Goal: Task Accomplishment & Management: Use online tool/utility

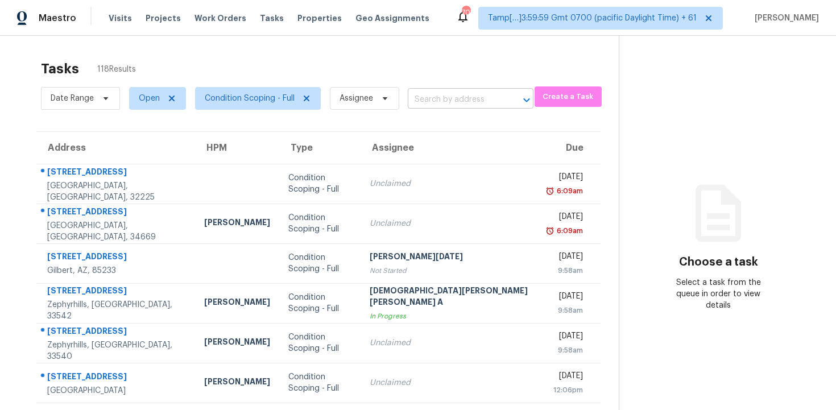
click at [416, 98] on input "text" at bounding box center [455, 100] width 94 height 18
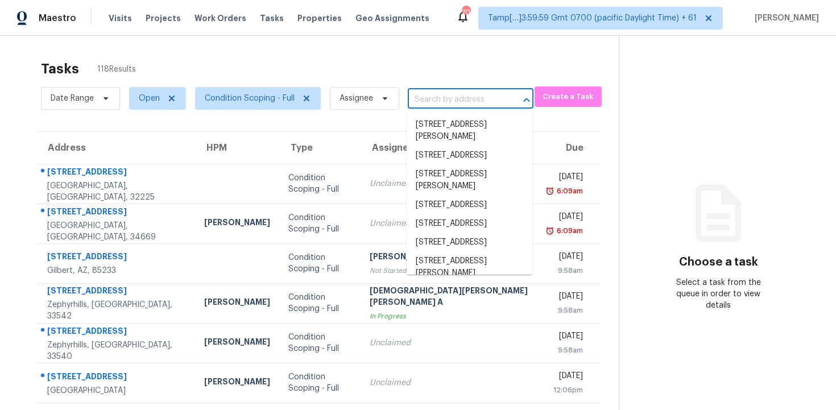
paste input "7330 Landover Dr, Zephyrhills, FL 33540"
type input "7330 Landover Dr, Zephyrhills, FL 33540"
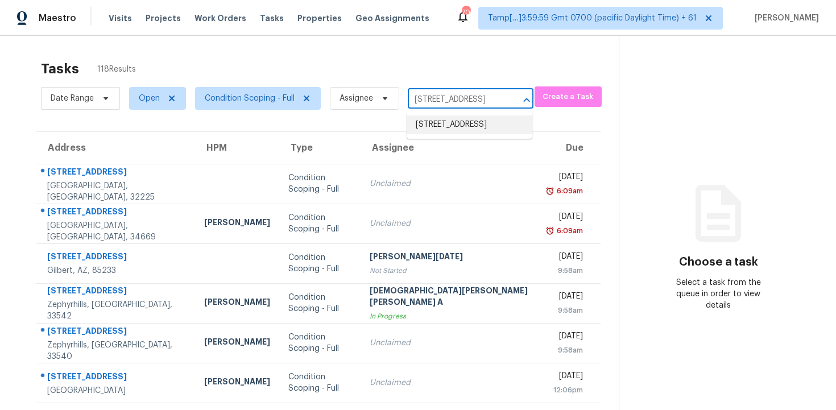
click at [463, 134] on li "7330 Landover Dr, Zephyrhills, FL 33540" at bounding box center [470, 124] width 126 height 19
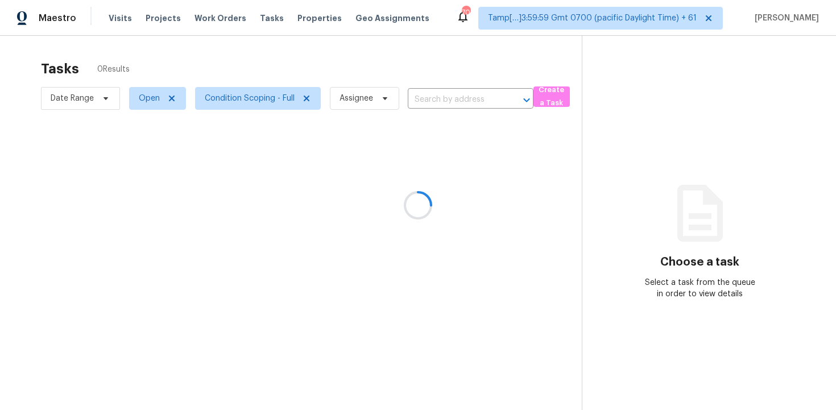
type input "7330 Landover Dr, Zephyrhills, FL 33540"
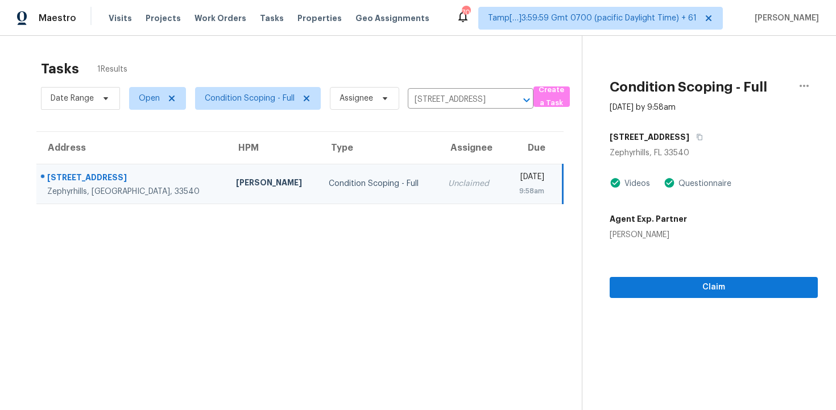
click at [670, 269] on div "Claim" at bounding box center [713, 268] width 208 height 57
click at [671, 287] on span "Claim" at bounding box center [714, 287] width 190 height 14
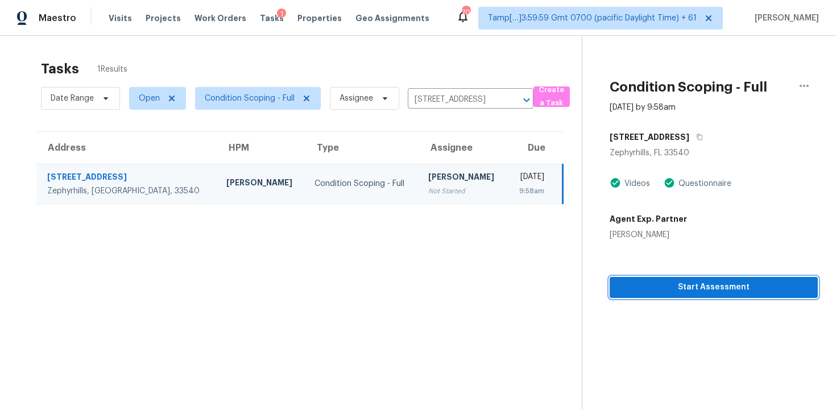
click at [671, 287] on span "Start Assessment" at bounding box center [714, 287] width 190 height 14
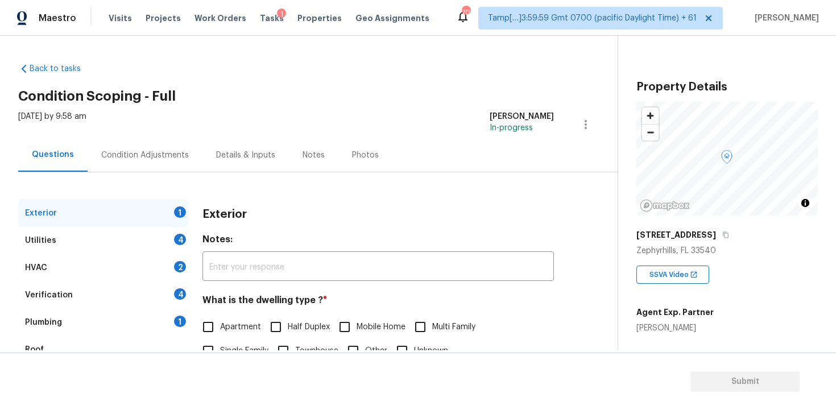
scroll to position [98, 0]
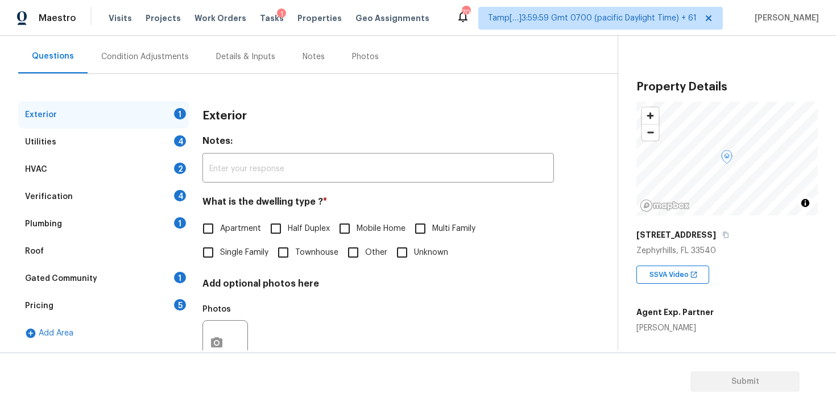
click at [113, 125] on div "Exterior 1" at bounding box center [103, 114] width 171 height 27
click at [121, 140] on div "Utilities 4" at bounding box center [103, 141] width 171 height 27
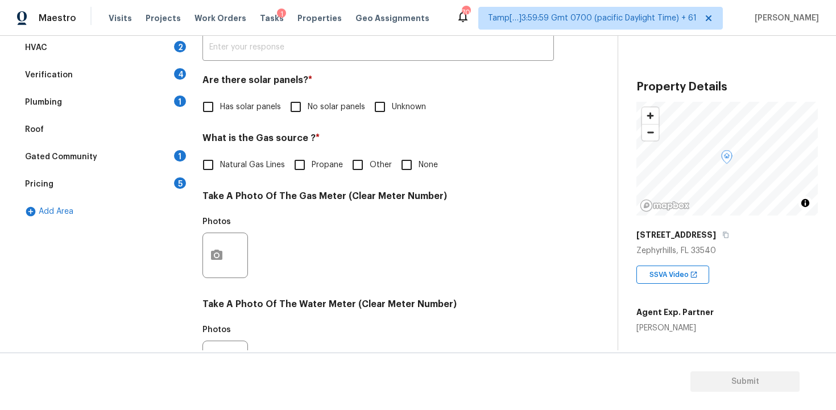
scroll to position [168, 0]
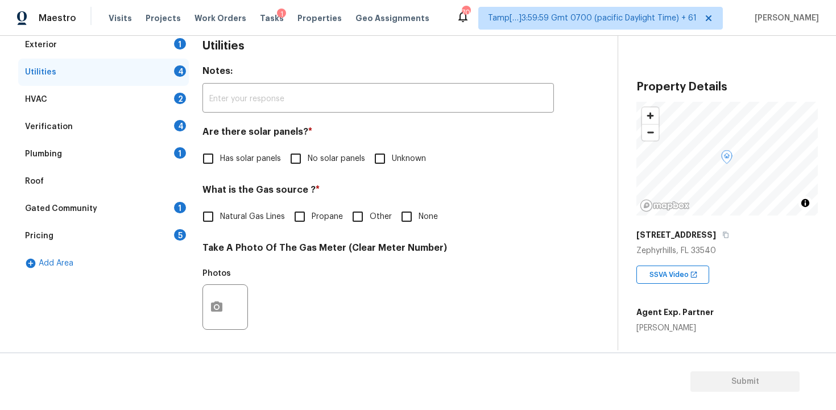
click at [235, 159] on span "Has solar panels" at bounding box center [250, 159] width 61 height 12
click at [220, 159] on input "Has solar panels" at bounding box center [208, 159] width 24 height 24
checkbox input "true"
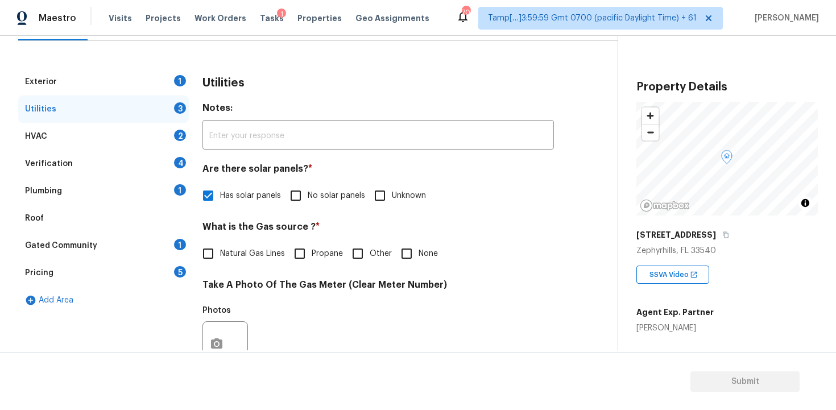
scroll to position [0, 0]
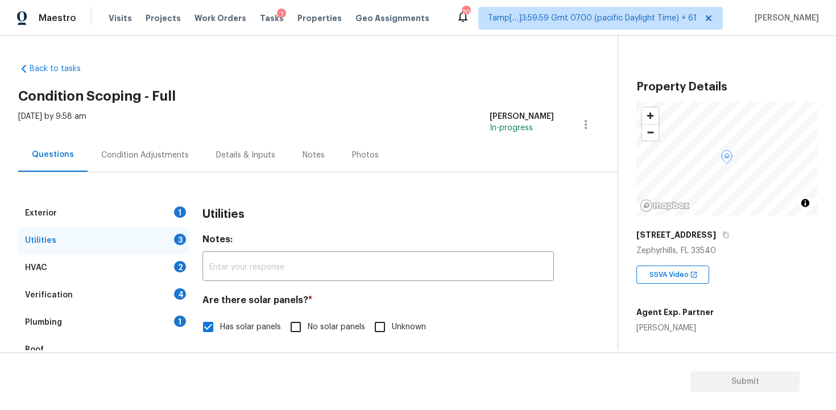
click at [168, 145] on div "Condition Adjustments" at bounding box center [145, 155] width 115 height 34
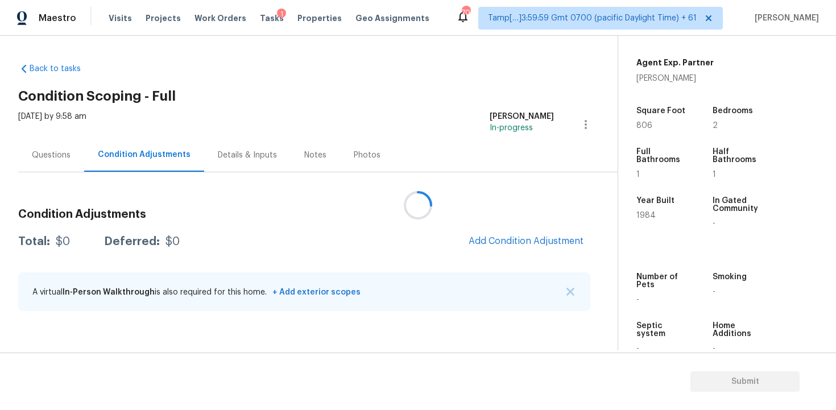
scroll to position [275, 0]
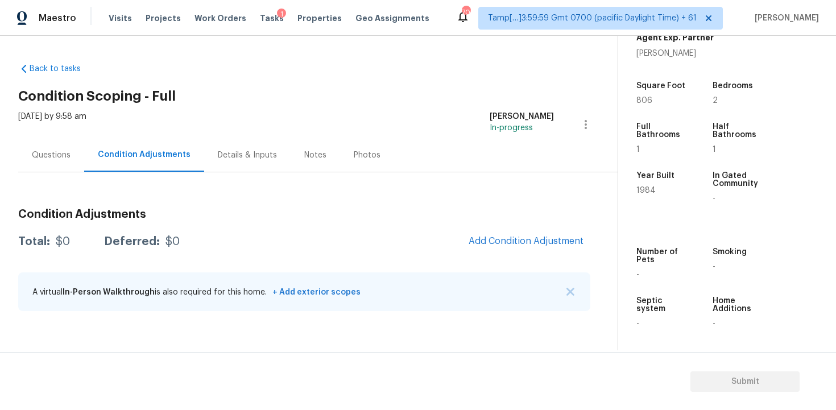
click at [530, 254] on div "Condition Adjustments Total: $0 Deferred: $0 Add Condition Adjustment A virtual…" at bounding box center [304, 261] width 572 height 122
click at [508, 237] on span "Add Condition Adjustment" at bounding box center [525, 241] width 115 height 10
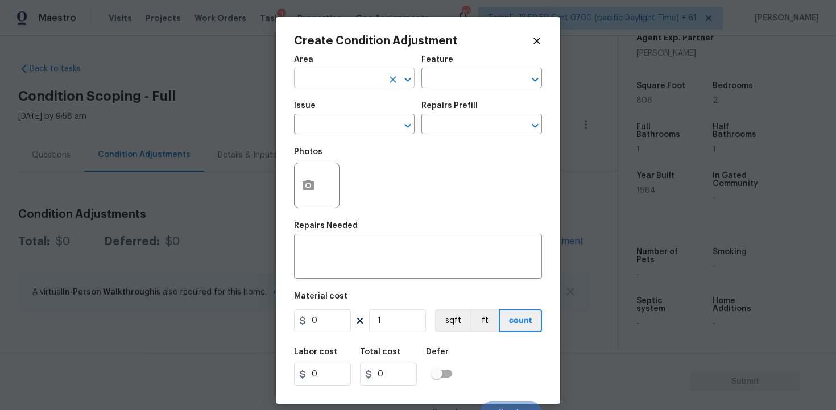
click at [342, 80] on input "text" at bounding box center [338, 80] width 89 height 18
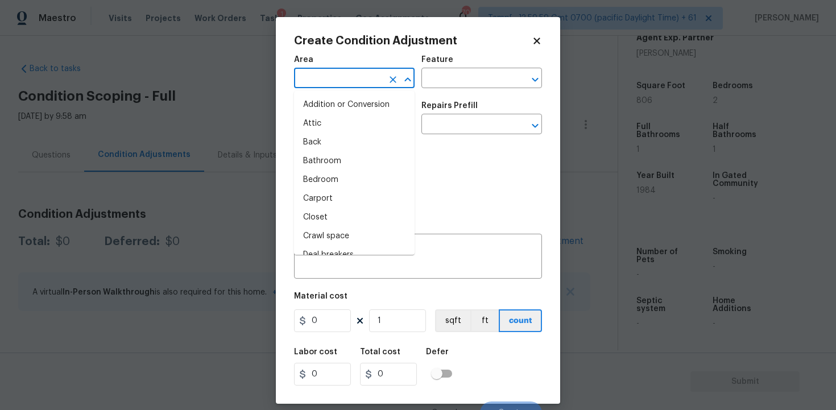
type input "e"
type input "x"
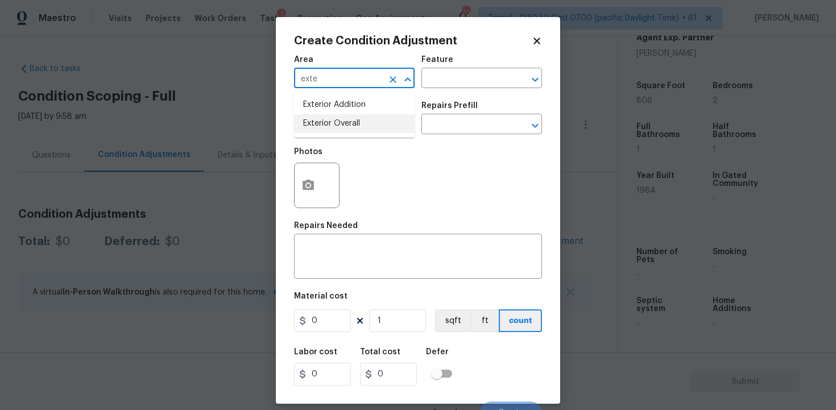
click at [333, 118] on li "Exterior Overall" at bounding box center [354, 123] width 121 height 19
type input "Exterior Overall"
click at [333, 118] on input "text" at bounding box center [338, 126] width 89 height 18
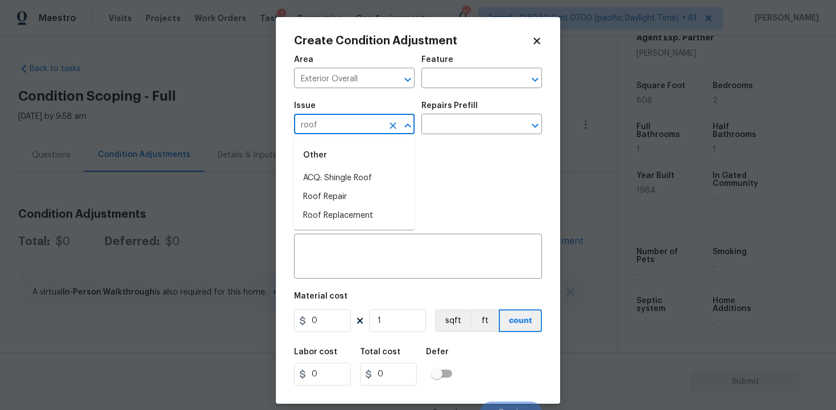
click at [351, 168] on div "Other" at bounding box center [354, 155] width 121 height 27
click at [365, 175] on li "ACQ: Shingle Roof" at bounding box center [354, 178] width 121 height 19
type input "ACQ: Shingle Roof"
click at [428, 134] on input "text" at bounding box center [465, 126] width 89 height 18
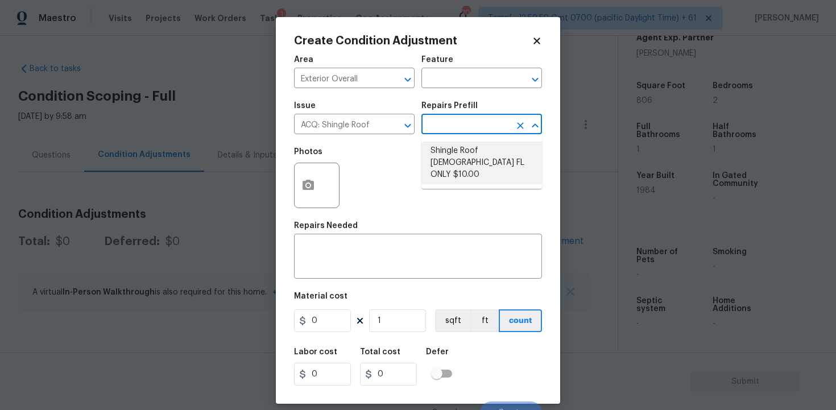
click at [458, 155] on li "Shingle Roof 15+ Years Old FL ONLY $10.00" at bounding box center [481, 163] width 121 height 43
type input "Acquisition"
type textarea "Acquisition Scope ([US_STATE] Only): Shingle Roof 15+ years in age maintenance."
type input "10"
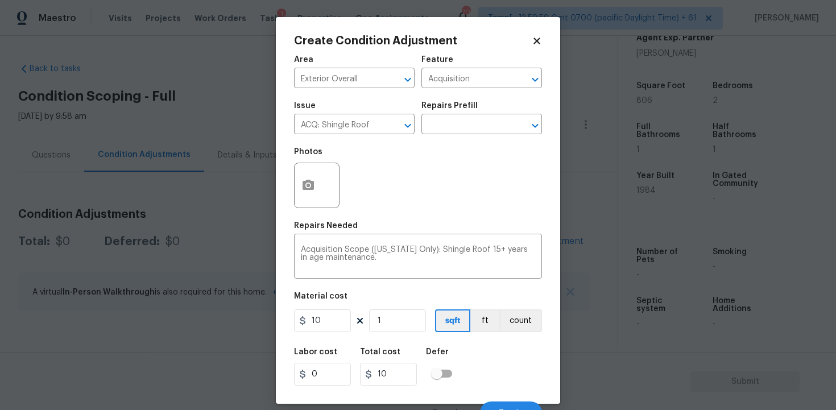
click at [393, 333] on figure "Material cost 10 1 sqft ft count" at bounding box center [418, 313] width 248 height 42
click at [393, 329] on input "1" at bounding box center [397, 320] width 57 height 23
type input "0"
paste input "806"
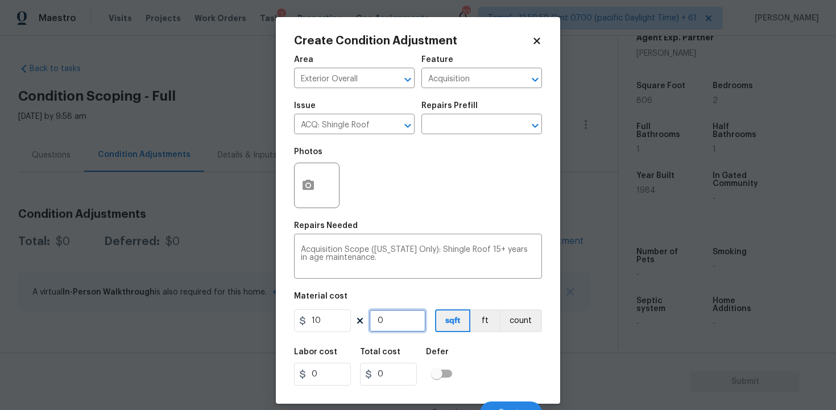
type input "806"
type input "8060"
type input "806"
click at [451, 354] on div "Defer" at bounding box center [442, 355] width 33 height 15
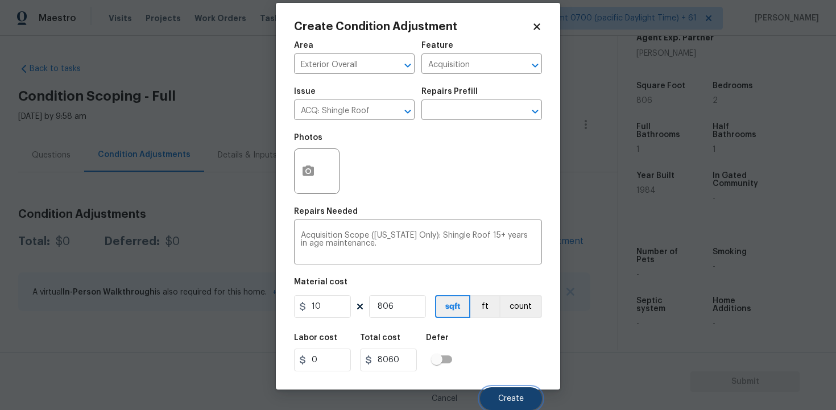
click at [501, 396] on span "Create" at bounding box center [511, 399] width 26 height 9
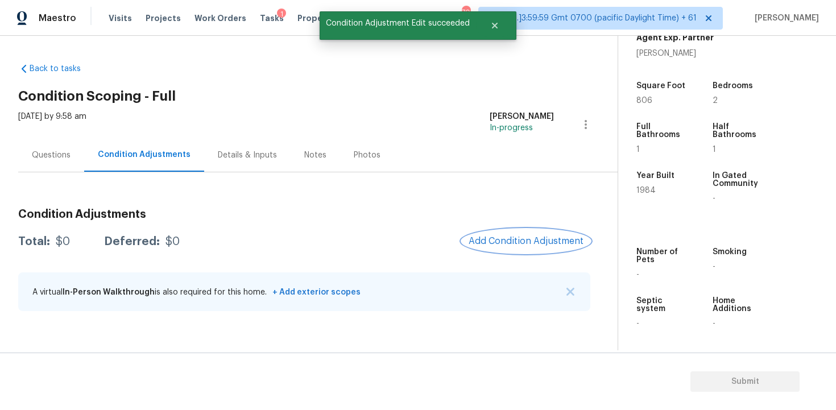
scroll to position [0, 0]
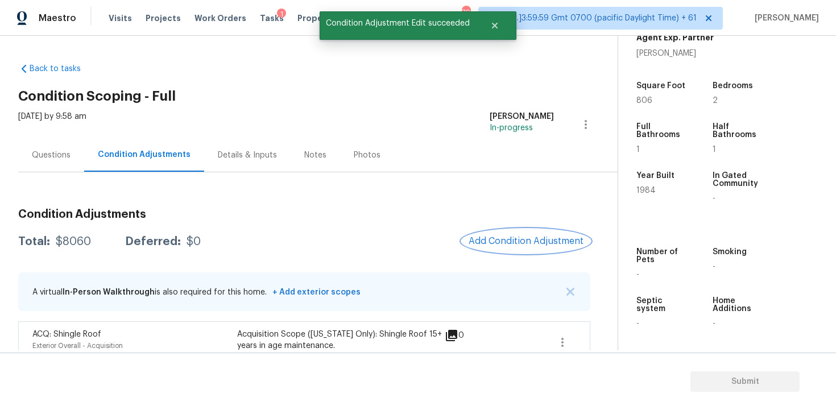
click at [530, 234] on button "Add Condition Adjustment" at bounding box center [526, 241] width 128 height 24
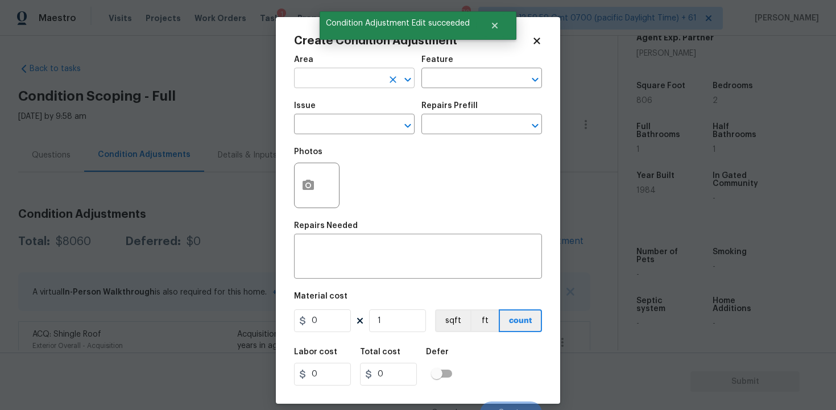
click at [341, 86] on input "text" at bounding box center [338, 80] width 89 height 18
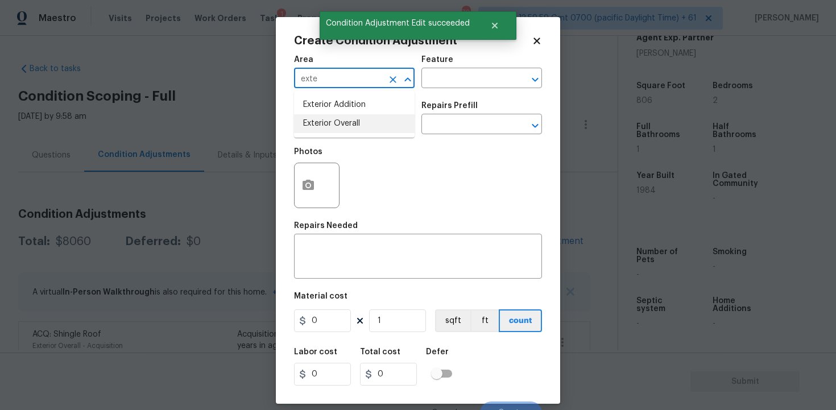
click at [340, 115] on li "Exterior Overall" at bounding box center [354, 123] width 121 height 19
type input "Exterior Overall"
click at [340, 115] on div "Issue" at bounding box center [354, 109] width 121 height 15
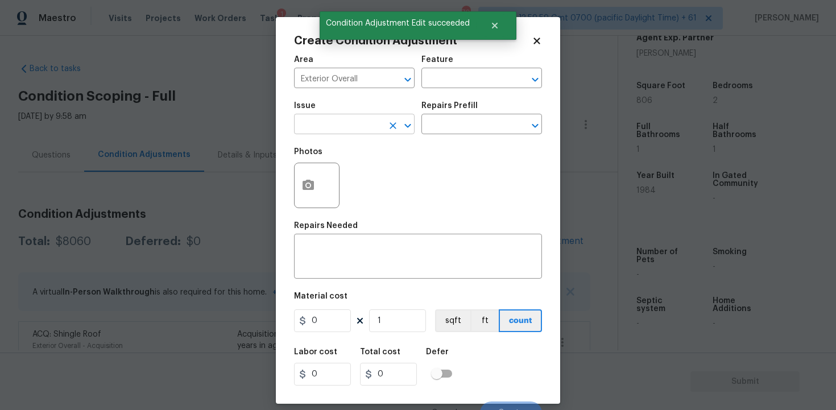
click at [341, 118] on input "text" at bounding box center [338, 126] width 89 height 18
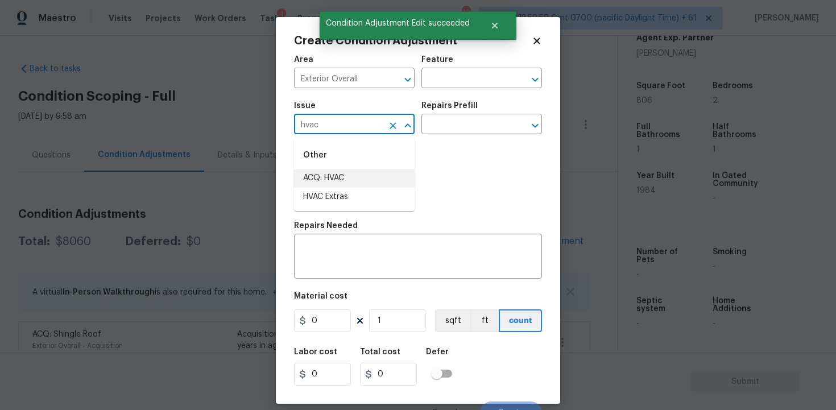
click at [343, 173] on li "ACQ: HVAC" at bounding box center [354, 178] width 121 height 19
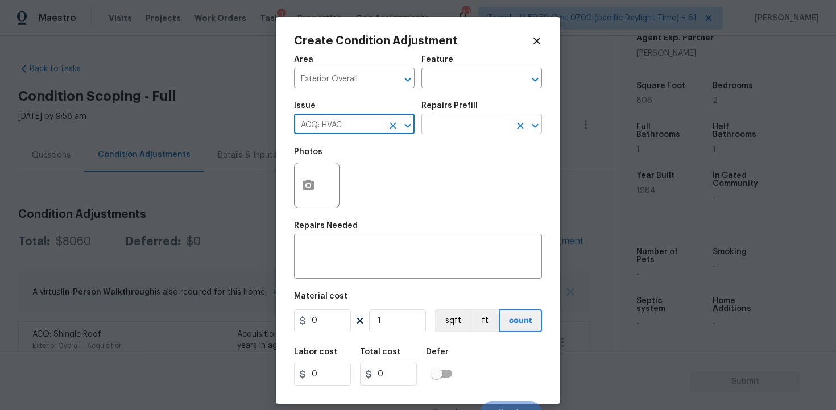
type input "ACQ: HVAC"
click at [447, 126] on input "text" at bounding box center [465, 126] width 89 height 18
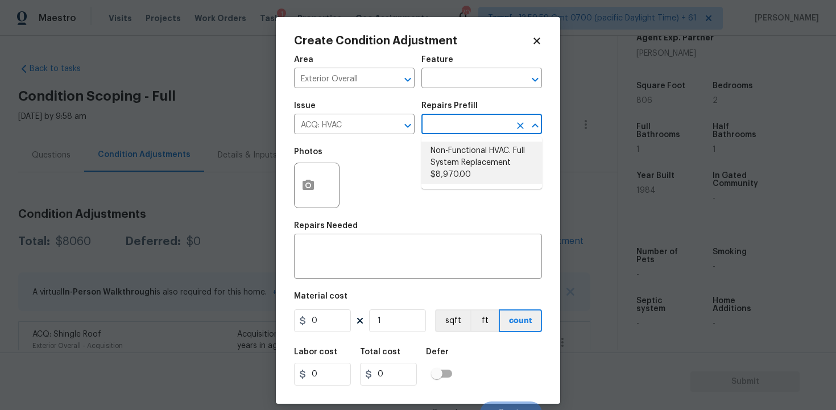
click at [454, 158] on li "Non-Functional HVAC. Full System Replacement $8,970.00" at bounding box center [481, 163] width 121 height 43
type input "Acquisition"
type textarea "Acquisition Scope: Full System Replacement"
type input "8970"
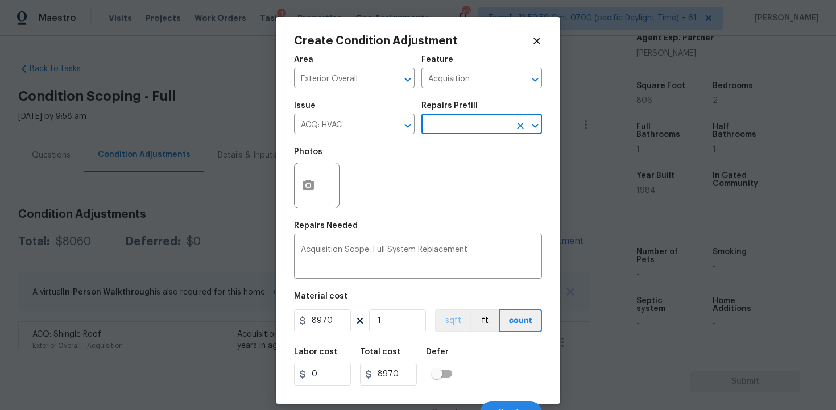
scroll to position [15, 0]
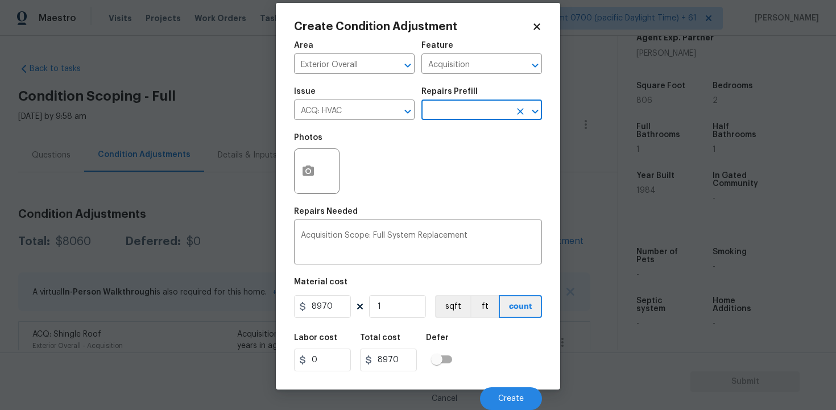
click at [501, 386] on div "Cancel Create" at bounding box center [418, 394] width 248 height 32
click at [502, 392] on button "Create" at bounding box center [511, 398] width 62 height 23
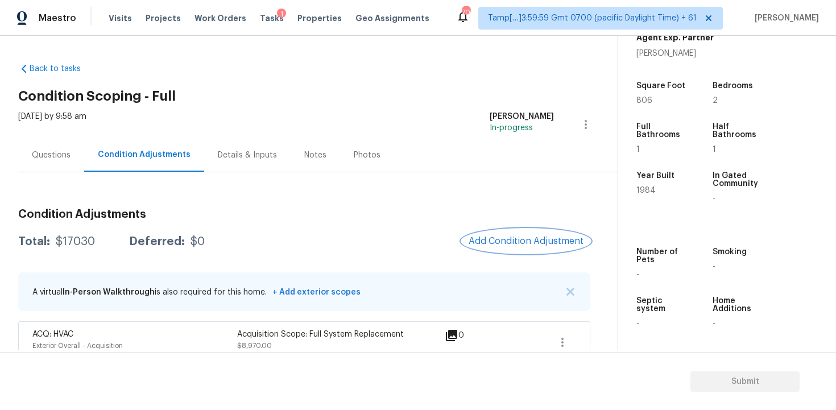
scroll to position [0, 0]
click at [533, 238] on span "Add Condition Adjustment" at bounding box center [525, 241] width 115 height 10
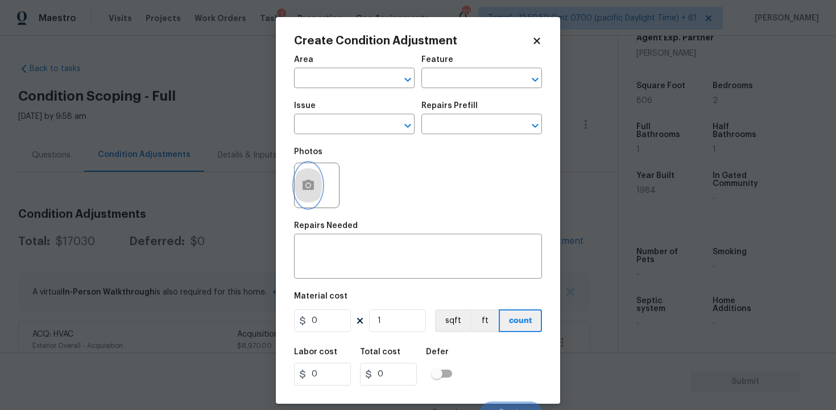
click at [312, 182] on icon "button" at bounding box center [307, 185] width 11 height 10
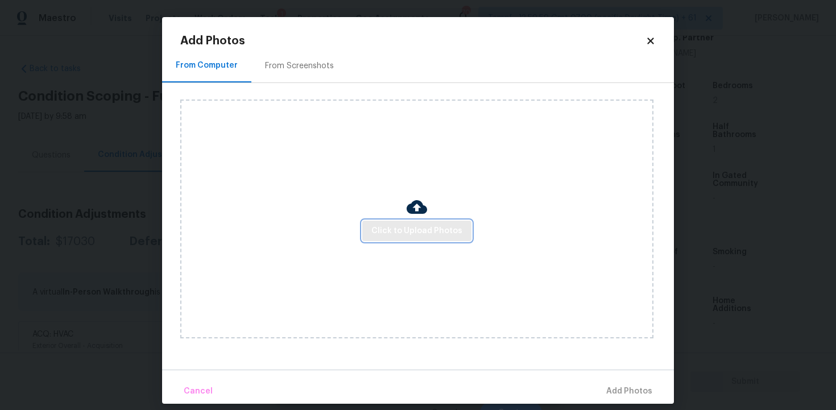
click at [450, 229] on span "Click to Upload Photos" at bounding box center [416, 231] width 91 height 14
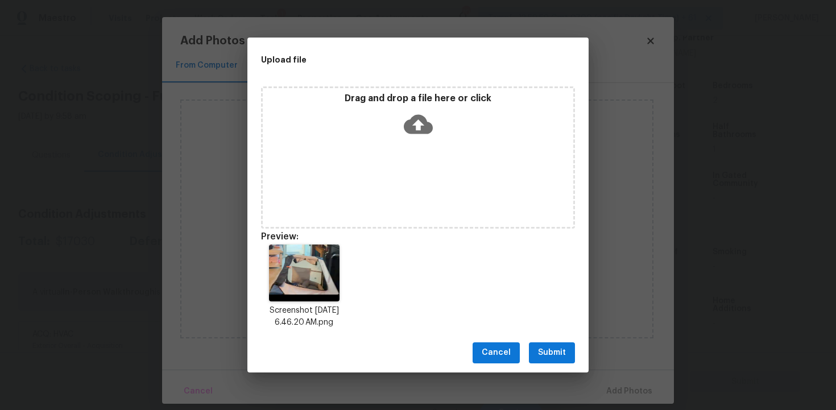
click at [553, 350] on span "Submit" at bounding box center [552, 353] width 28 height 14
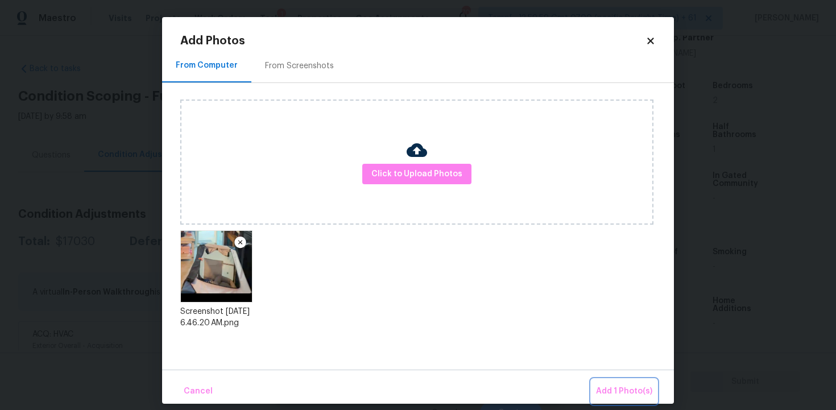
click at [604, 380] on button "Add 1 Photo(s)" at bounding box center [623, 391] width 65 height 24
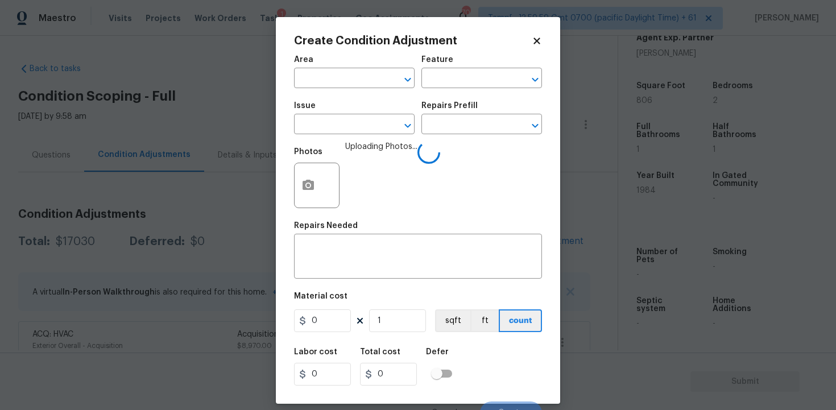
click at [330, 69] on div "Area" at bounding box center [354, 63] width 121 height 15
click at [331, 75] on input "text" at bounding box center [338, 80] width 89 height 18
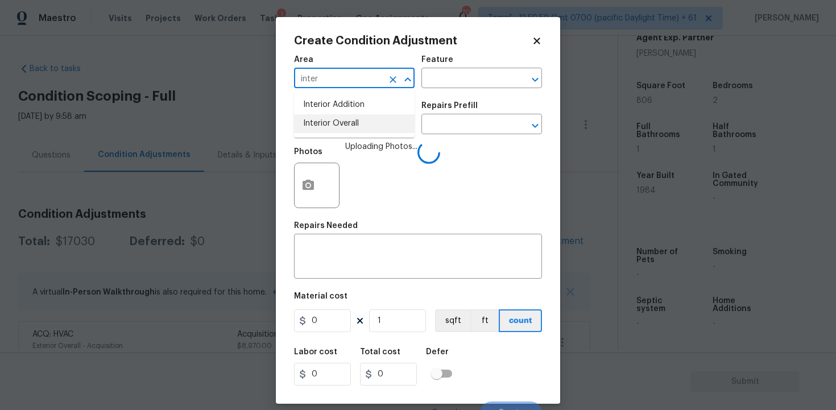
click at [337, 116] on li "Interior Overall" at bounding box center [354, 123] width 121 height 19
type input "Interior Overall"
click at [337, 116] on div "Issue" at bounding box center [354, 109] width 121 height 15
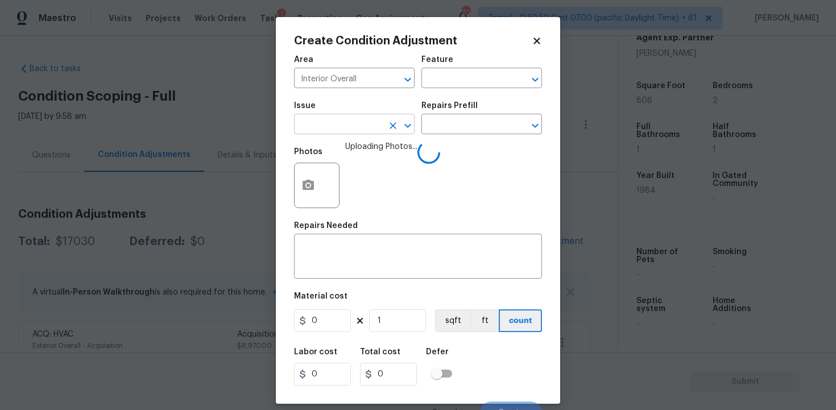
click at [339, 123] on input "text" at bounding box center [338, 126] width 89 height 18
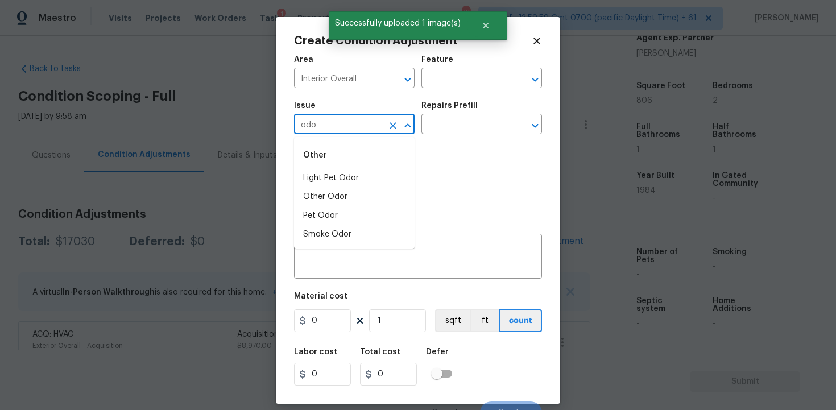
type input "odor"
click at [335, 126] on input "text" at bounding box center [338, 126] width 89 height 18
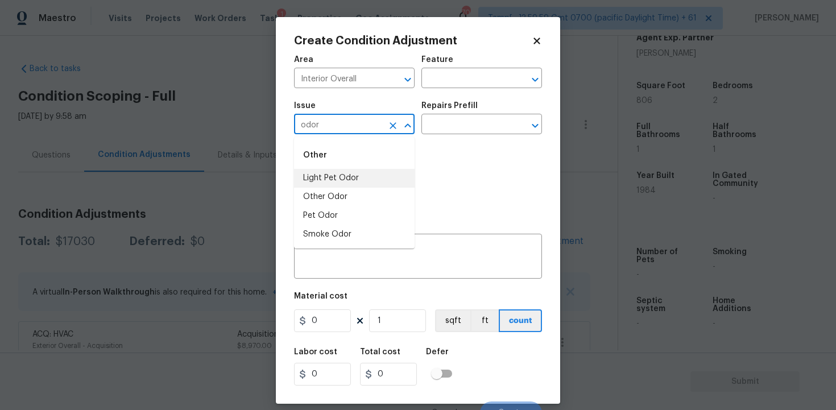
click at [353, 172] on li "Light Pet Odor" at bounding box center [354, 178] width 121 height 19
type input "Light Pet Odor"
click at [442, 125] on input "text" at bounding box center [465, 126] width 89 height 18
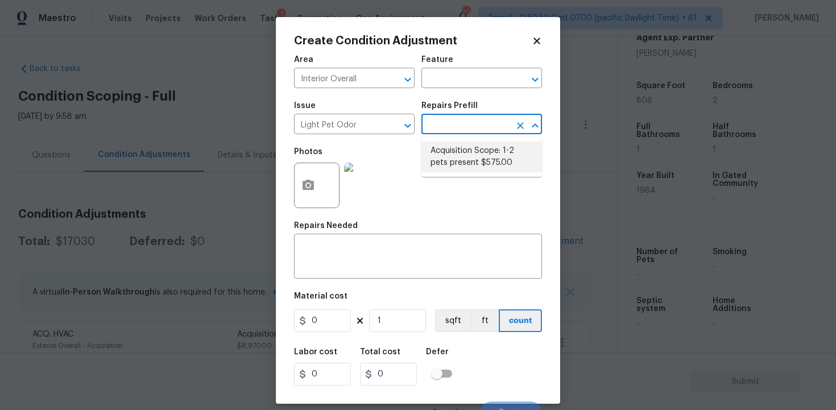
click at [475, 165] on li "Acquisition Scope: 1-2 pets present $575.00" at bounding box center [481, 157] width 121 height 31
type textarea "Acquisition Scope: 1-2 pets present"
type input "575"
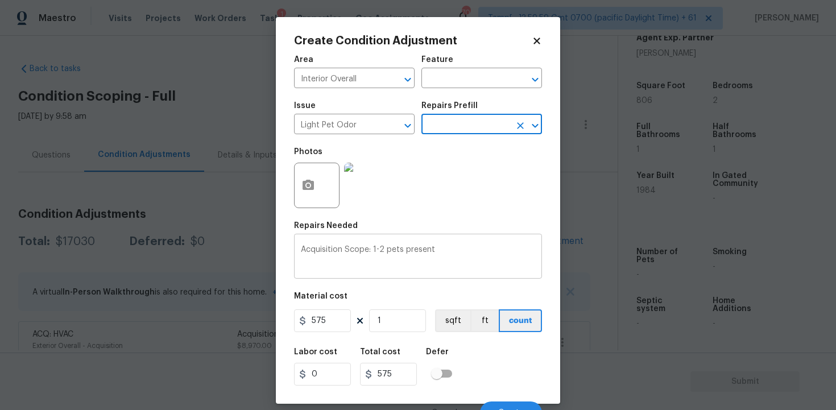
scroll to position [15, 0]
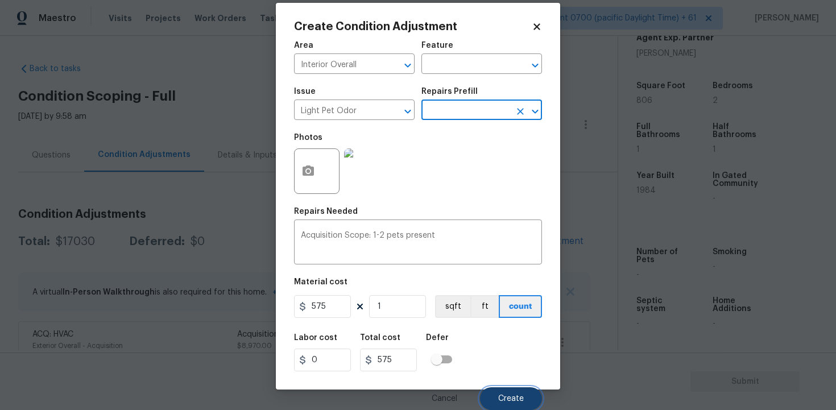
click at [509, 388] on button "Create" at bounding box center [511, 398] width 62 height 23
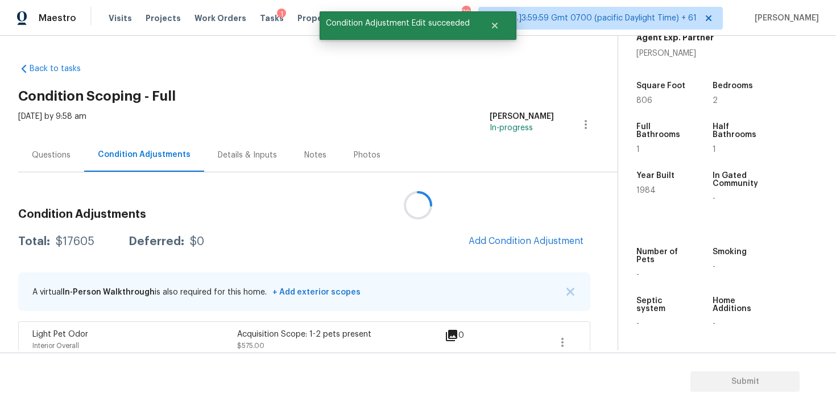
scroll to position [0, 0]
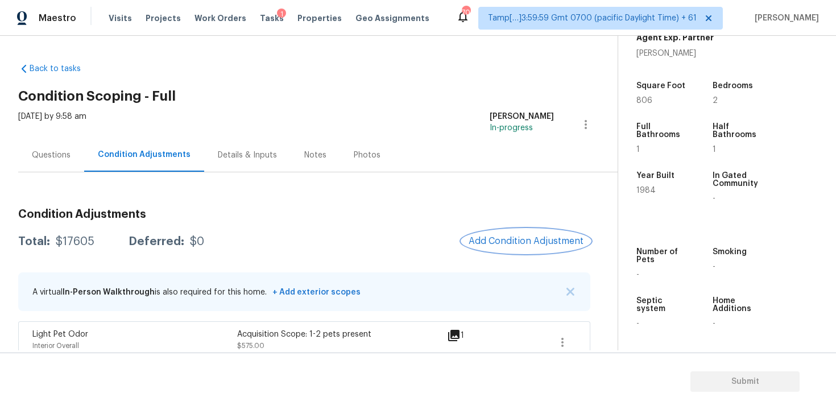
click at [501, 240] on span "Add Condition Adjustment" at bounding box center [525, 241] width 115 height 10
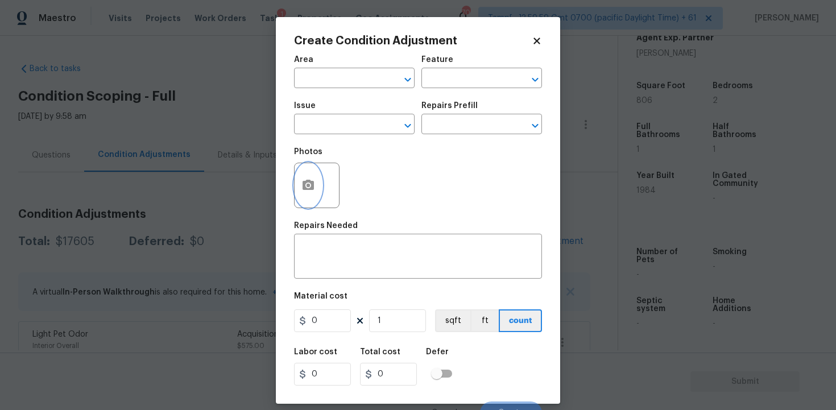
click at [304, 185] on icon "button" at bounding box center [307, 185] width 11 height 10
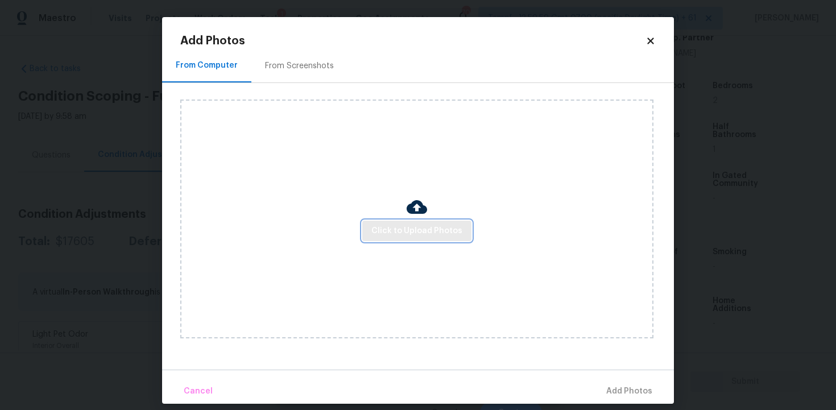
click at [436, 229] on span "Click to Upload Photos" at bounding box center [416, 231] width 91 height 14
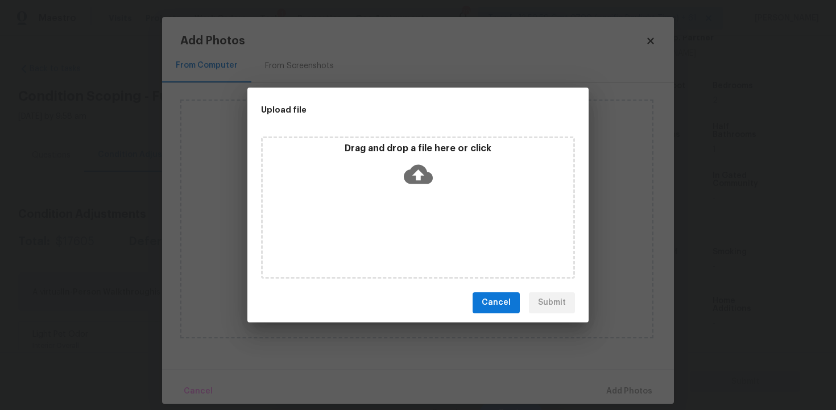
click at [426, 179] on icon at bounding box center [418, 173] width 29 height 19
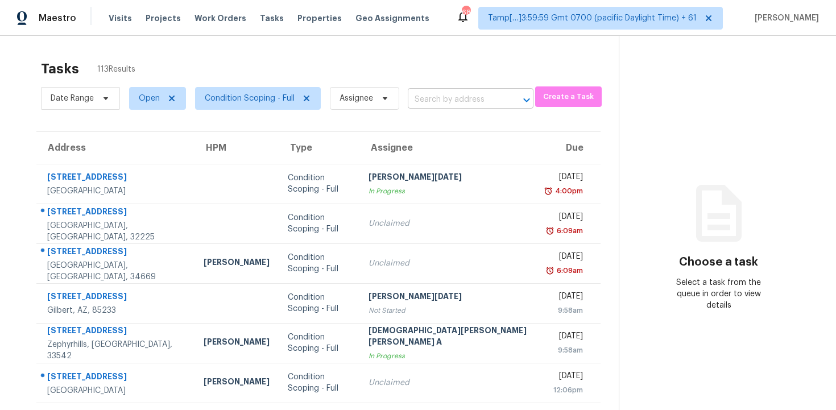
click at [429, 101] on input "text" at bounding box center [455, 100] width 94 height 18
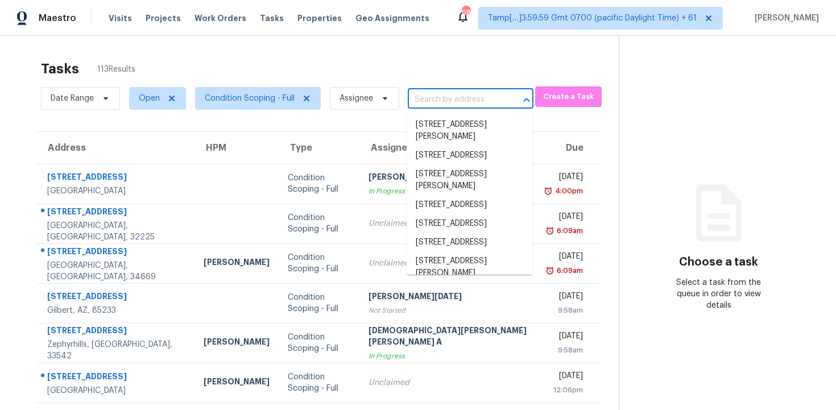
paste input "305 16th Ave, Ocoee, FL 34761"
type input "305 16th Ave, Ocoee, FL 34761"
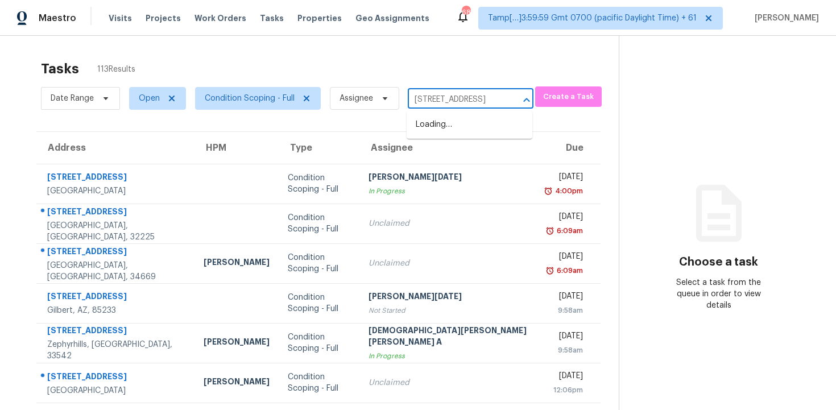
scroll to position [0, 27]
click at [441, 124] on li "305 16th Ave, Ocoee, FL 34761" at bounding box center [470, 124] width 126 height 19
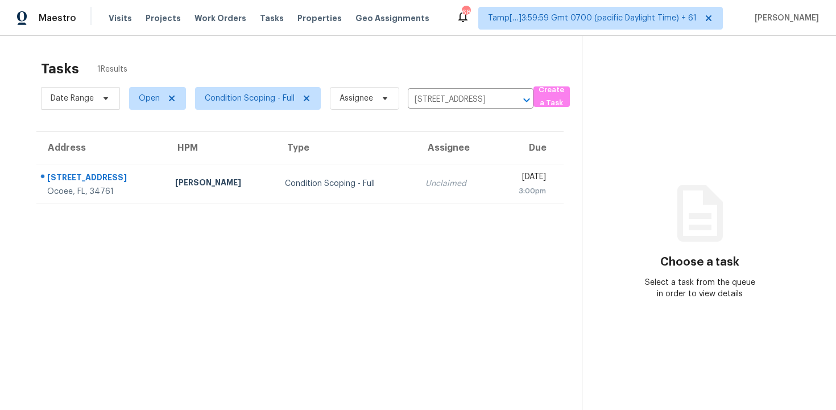
click at [493, 184] on td "Mon, Sep 15th 2025 3:00pm" at bounding box center [528, 184] width 71 height 40
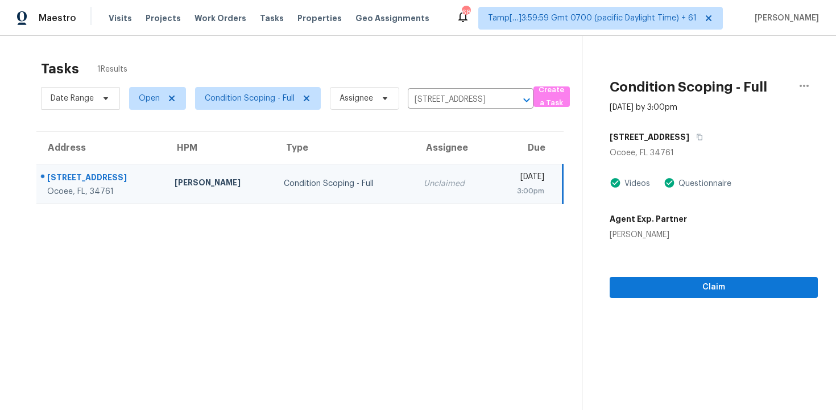
click at [715, 300] on section "Condition Scoping - Full Sep 15th 2025 by 3:00pm 305 16th Ave Ocoee, FL 34761 V…" at bounding box center [700, 241] width 236 height 410
click at [717, 288] on span "Claim" at bounding box center [714, 287] width 190 height 14
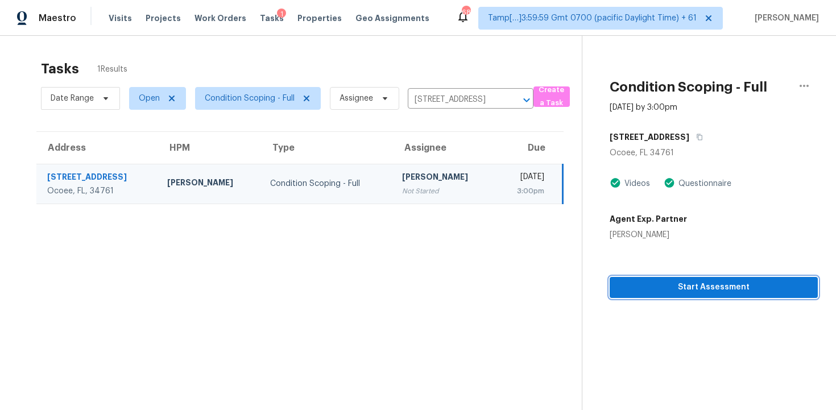
click at [674, 279] on button "Start Assessment" at bounding box center [713, 287] width 208 height 21
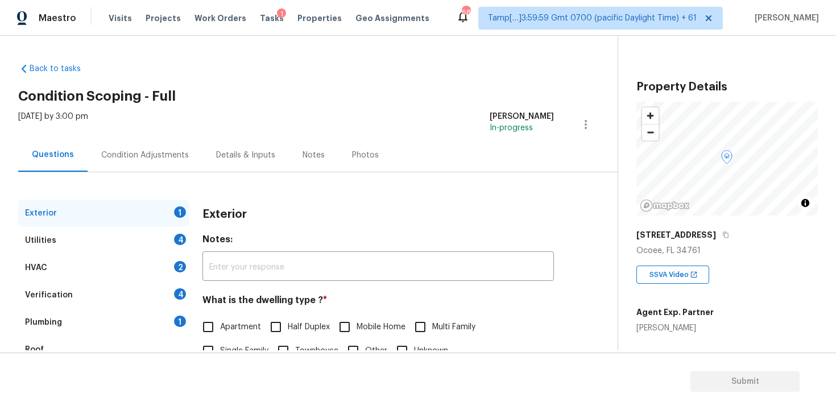
scroll to position [138, 0]
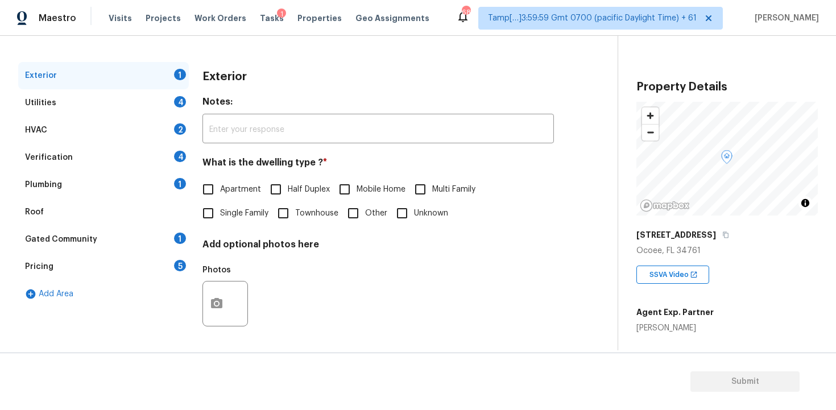
click at [222, 213] on span "Single Family" at bounding box center [244, 214] width 48 height 12
click at [220, 213] on input "Single Family" at bounding box center [208, 213] width 24 height 24
checkbox input "true"
click at [169, 110] on div "Utilities 4" at bounding box center [103, 102] width 171 height 27
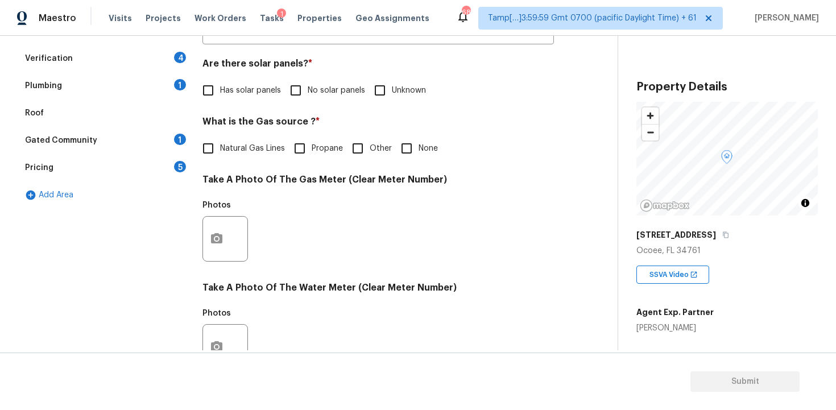
scroll to position [219, 0]
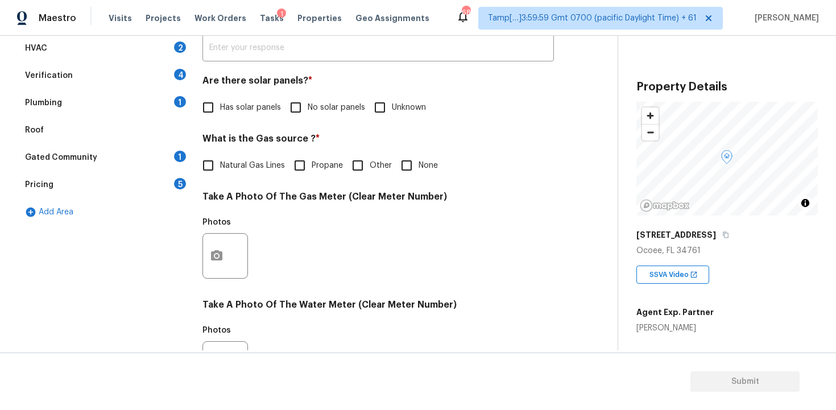
click at [291, 103] on input "No solar panels" at bounding box center [296, 108] width 24 height 24
checkbox input "true"
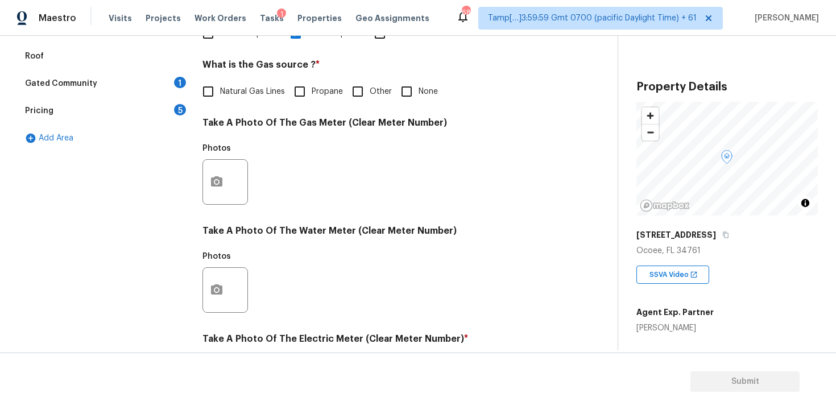
click at [412, 82] on input "None" at bounding box center [407, 92] width 24 height 24
checkbox input "true"
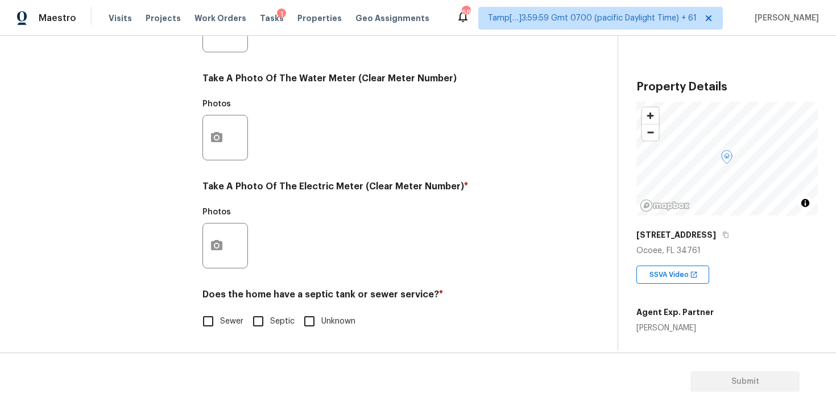
scroll to position [446, 0]
click at [230, 248] on div at bounding box center [224, 245] width 45 height 45
click at [222, 237] on button "button" at bounding box center [216, 245] width 27 height 44
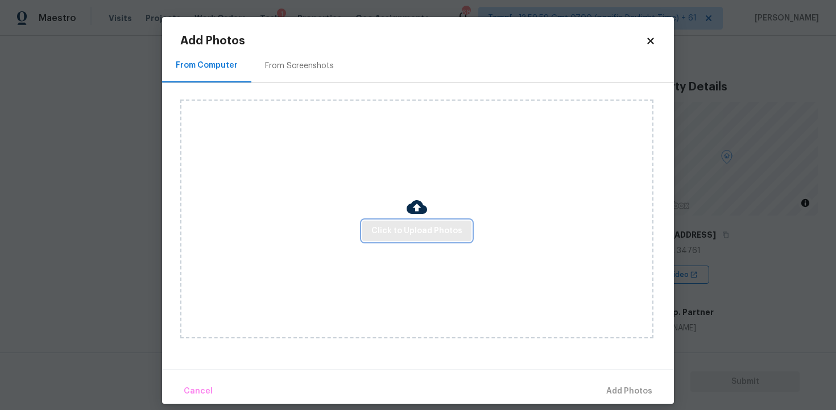
click at [452, 227] on span "Click to Upload Photos" at bounding box center [416, 231] width 91 height 14
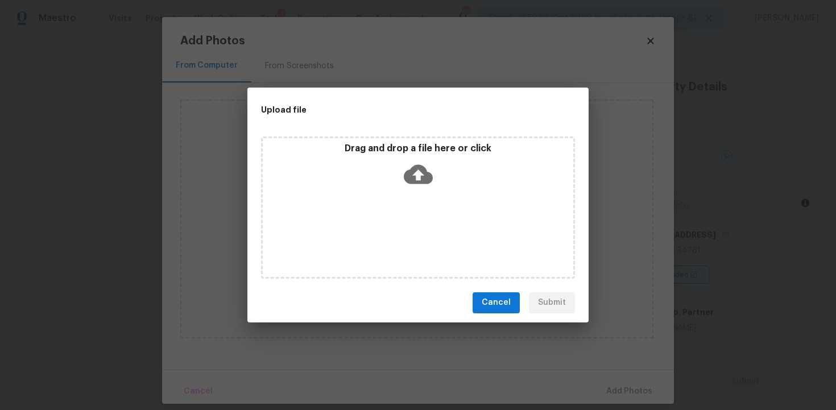
click at [407, 176] on icon at bounding box center [418, 173] width 29 height 19
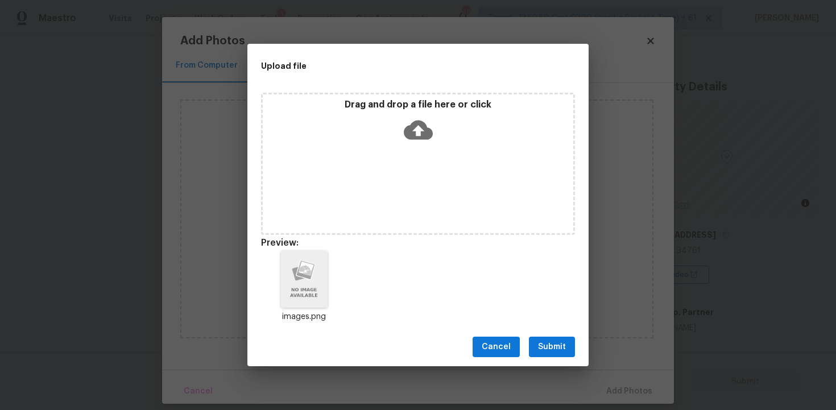
click at [556, 346] on span "Submit" at bounding box center [552, 347] width 28 height 14
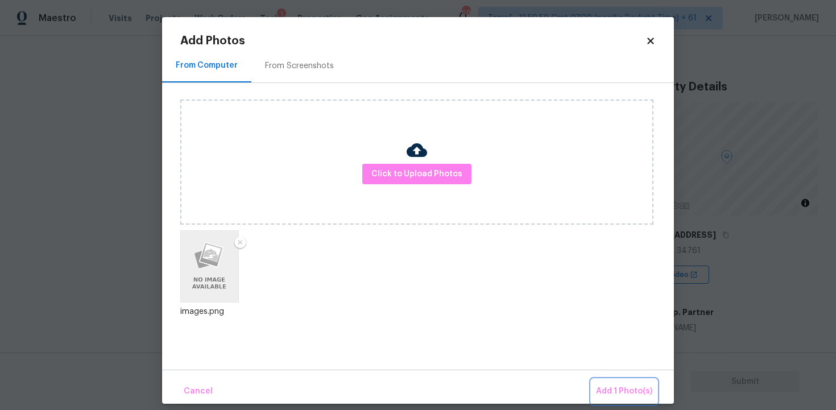
click at [631, 381] on button "Add 1 Photo(s)" at bounding box center [623, 391] width 65 height 24
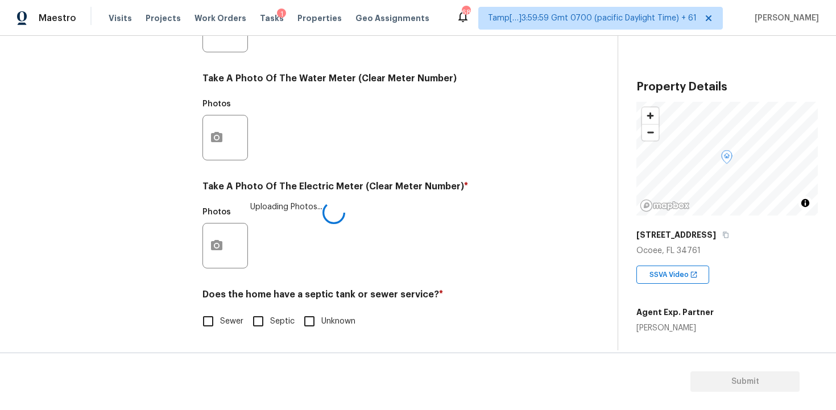
click at [254, 318] on input "Septic" at bounding box center [258, 321] width 24 height 24
checkbox input "true"
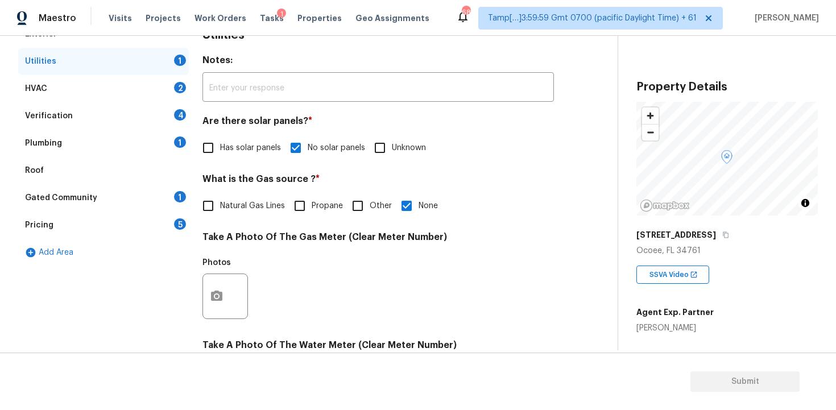
scroll to position [171, 0]
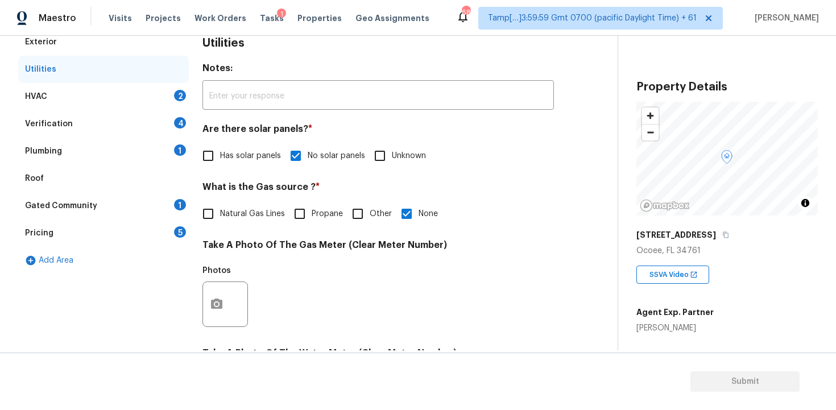
click at [161, 87] on div "HVAC 2" at bounding box center [103, 96] width 171 height 27
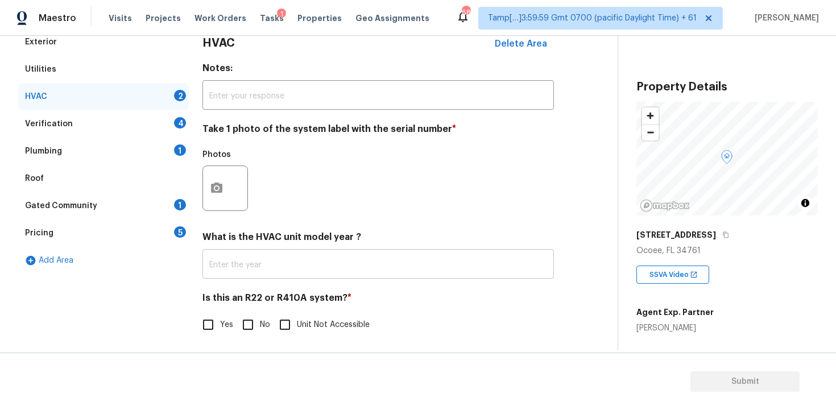
scroll to position [175, 0]
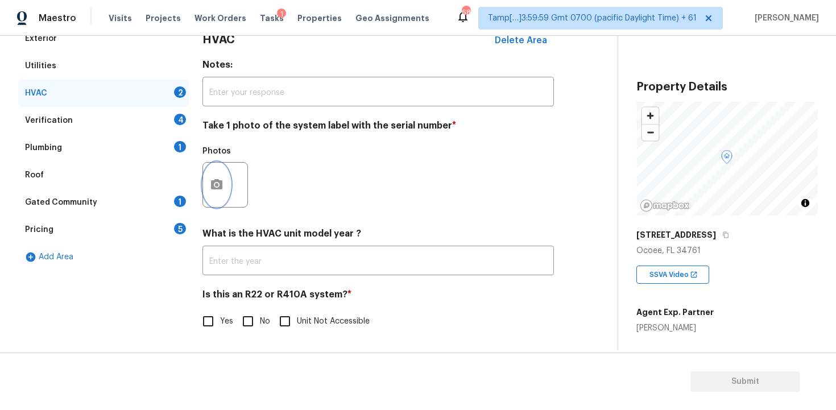
click at [222, 188] on icon "button" at bounding box center [216, 184] width 11 height 10
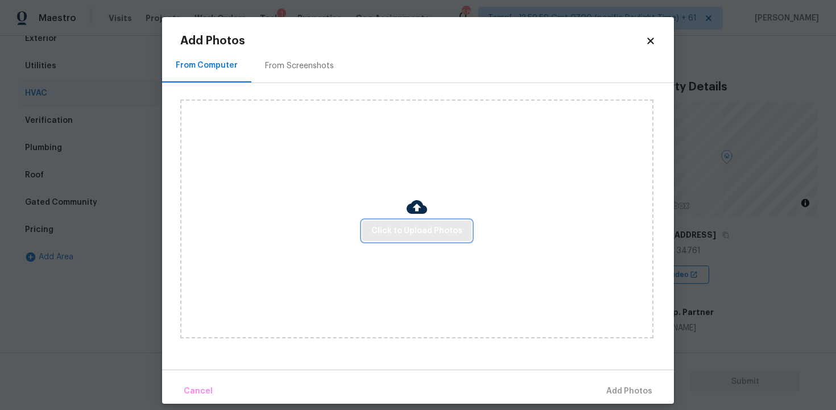
click at [409, 221] on button "Click to Upload Photos" at bounding box center [416, 231] width 109 height 21
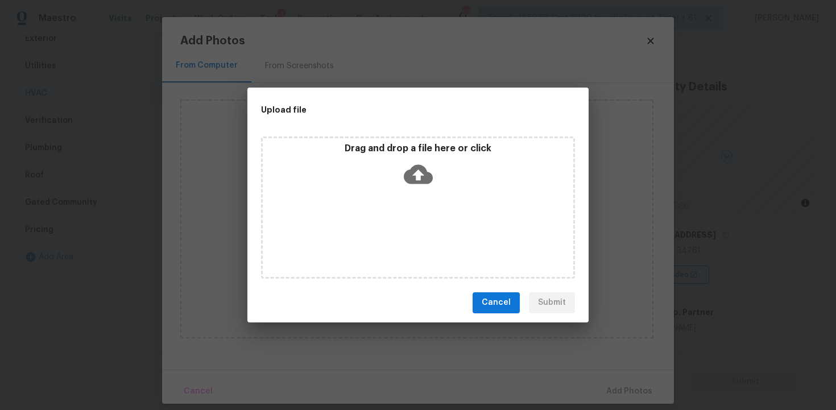
click at [414, 177] on icon at bounding box center [418, 173] width 29 height 19
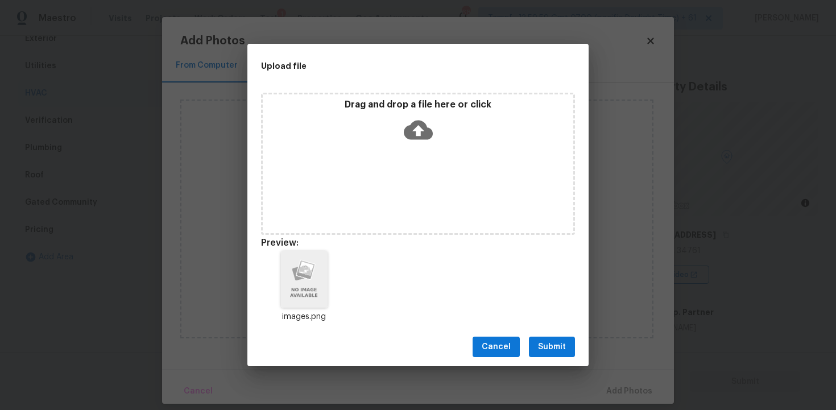
click at [566, 342] on button "Submit" at bounding box center [552, 347] width 46 height 21
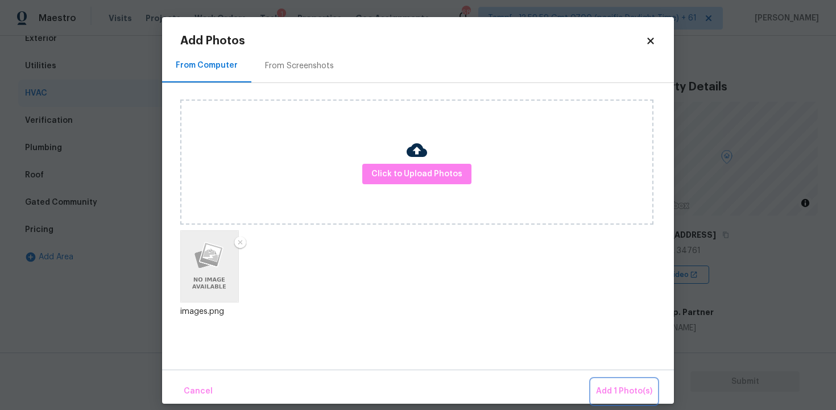
click at [604, 380] on button "Add 1 Photo(s)" at bounding box center [623, 391] width 65 height 24
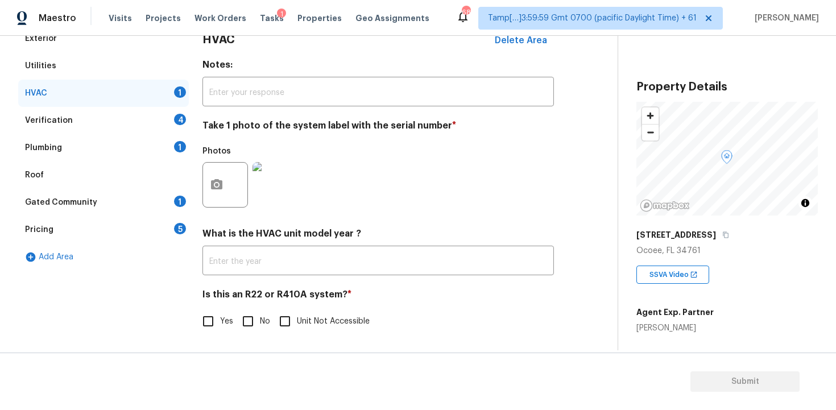
click at [255, 325] on input "No" at bounding box center [248, 321] width 24 height 24
checkbox input "true"
click at [167, 120] on div "Verification 4" at bounding box center [103, 120] width 171 height 27
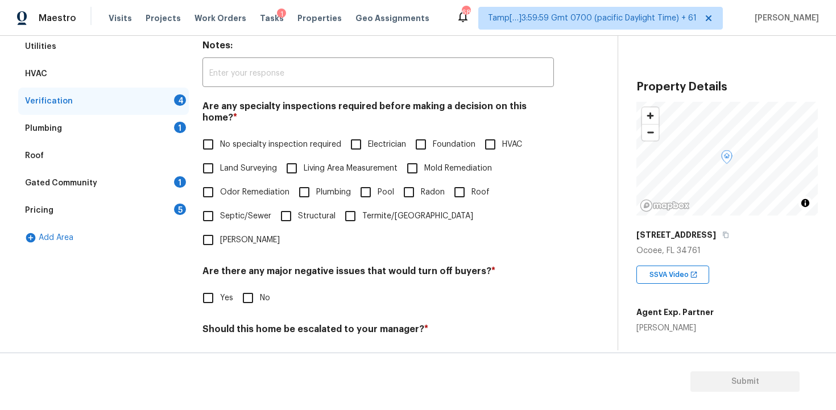
scroll to position [193, 0]
click at [367, 133] on input "Electrician" at bounding box center [356, 145] width 24 height 24
checkbox input "true"
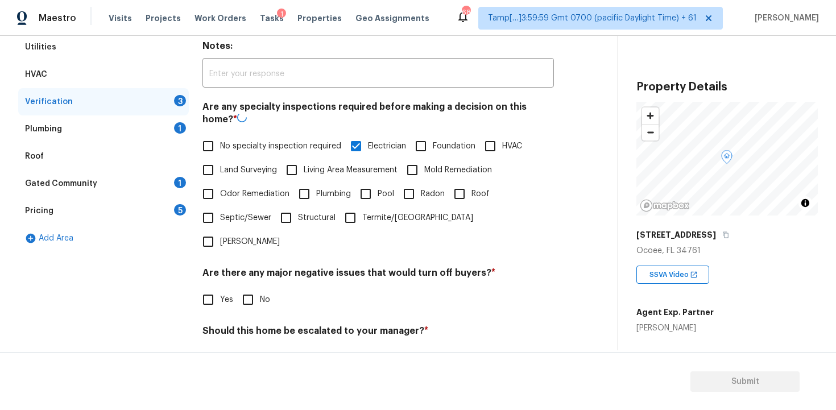
click at [432, 131] on div "Are any specialty inspections required before making a decision on this home? *…" at bounding box center [377, 177] width 351 height 152
click at [434, 139] on span "Foundation" at bounding box center [454, 145] width 43 height 12
click at [433, 135] on input "Foundation" at bounding box center [421, 145] width 24 height 24
checkbox input "true"
click at [511, 140] on span "HVAC" at bounding box center [512, 146] width 20 height 12
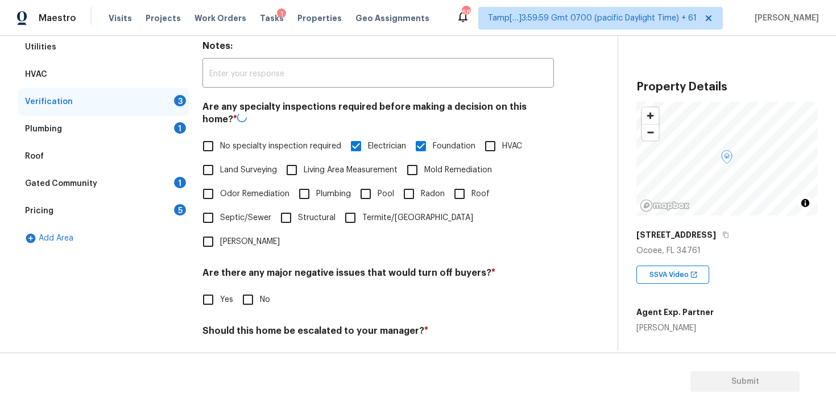
click at [502, 135] on input "HVAC" at bounding box center [490, 146] width 24 height 24
checkbox input "true"
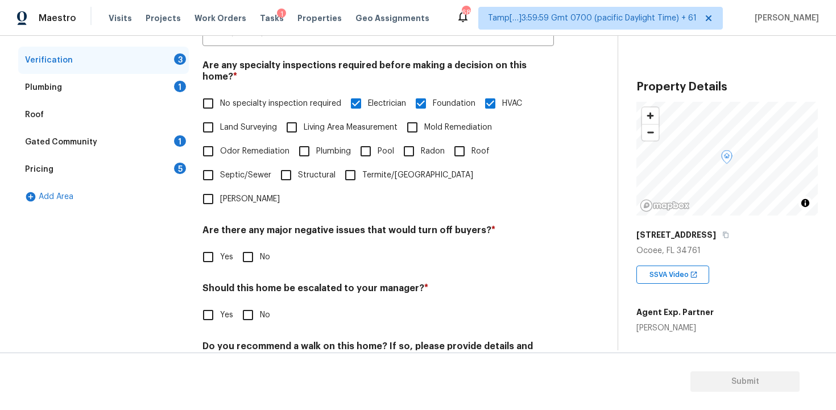
scroll to position [241, 0]
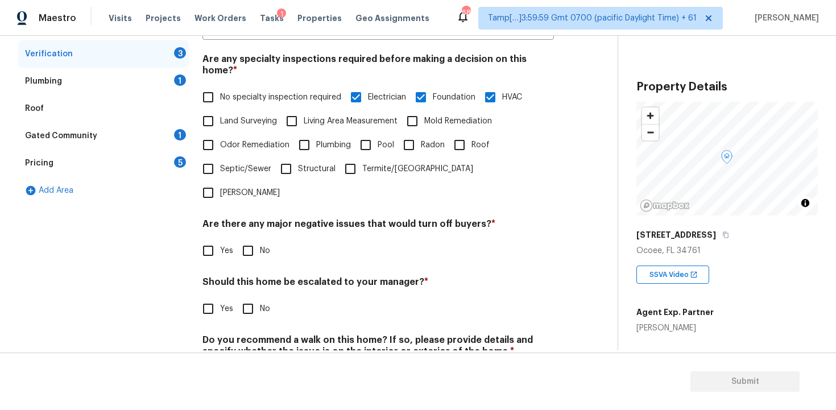
click at [449, 133] on input "Roof" at bounding box center [459, 145] width 24 height 24
checkbox input "true"
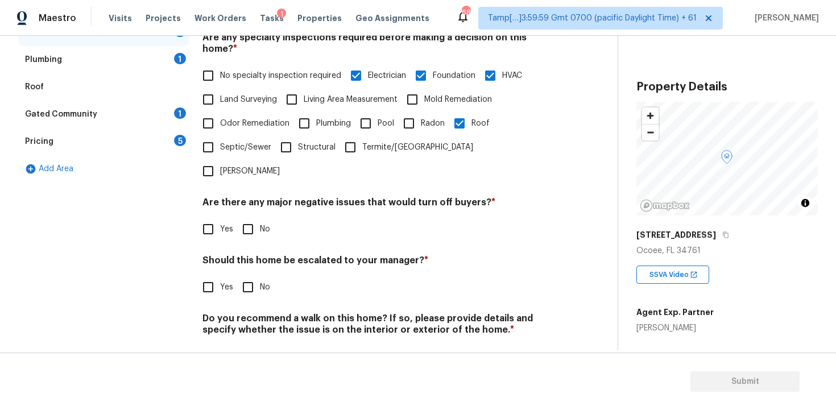
click at [416, 98] on input "Mold Remediation" at bounding box center [412, 100] width 24 height 24
checkbox input "true"
click at [295, 90] on input "Living Area Measurement" at bounding box center [292, 100] width 24 height 24
checkbox input "true"
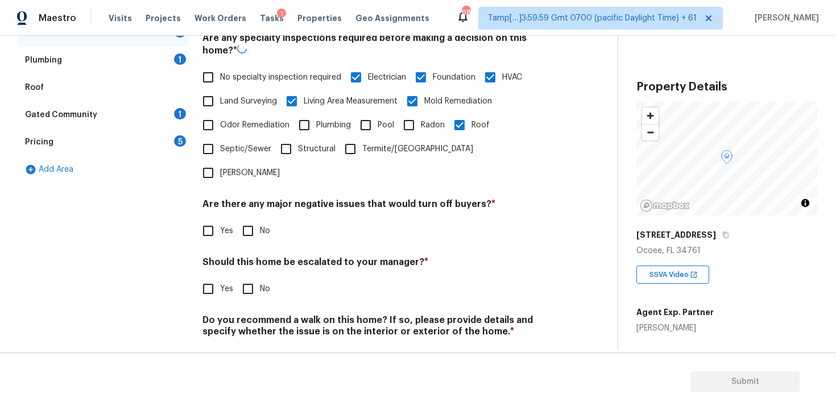
click at [234, 137] on label "Septic/Sewer" at bounding box center [233, 149] width 75 height 24
click at [220, 137] on input "Septic/Sewer" at bounding box center [208, 149] width 24 height 24
click at [251, 142] on span "Septic/Sewer" at bounding box center [245, 148] width 51 height 12
click at [220, 136] on input "Septic/Sewer" at bounding box center [208, 148] width 24 height 24
click at [253, 136] on label "Septic/Sewer" at bounding box center [233, 148] width 75 height 24
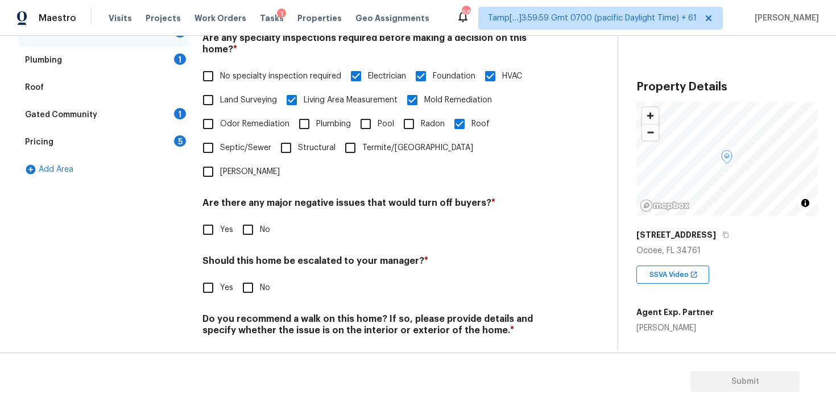
click at [220, 136] on input "Septic/Sewer" at bounding box center [208, 148] width 24 height 24
checkbox input "true"
click at [306, 142] on span "Structural" at bounding box center [317, 148] width 38 height 12
click at [298, 141] on input "Structural" at bounding box center [286, 148] width 24 height 24
checkbox input "true"
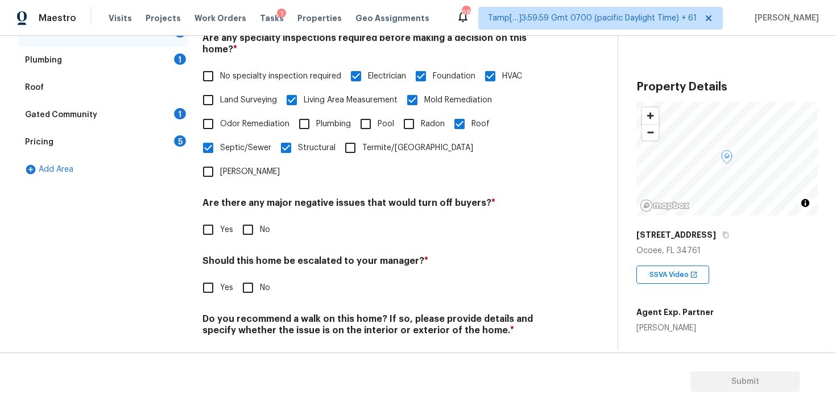
click at [345, 136] on input "Termite/Pest" at bounding box center [350, 148] width 24 height 24
checkbox input "true"
click at [246, 217] on input "No" at bounding box center [248, 229] width 24 height 24
checkbox input "true"
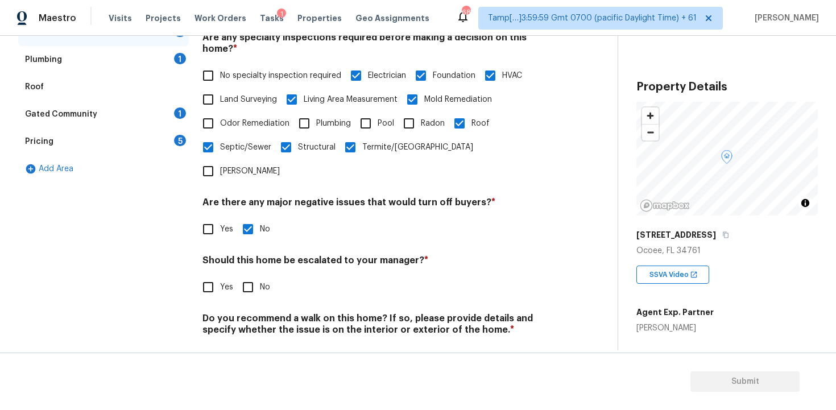
click at [223, 281] on span "Yes" at bounding box center [226, 287] width 13 height 12
click at [220, 275] on input "Yes" at bounding box center [208, 287] width 24 height 24
checkbox input "true"
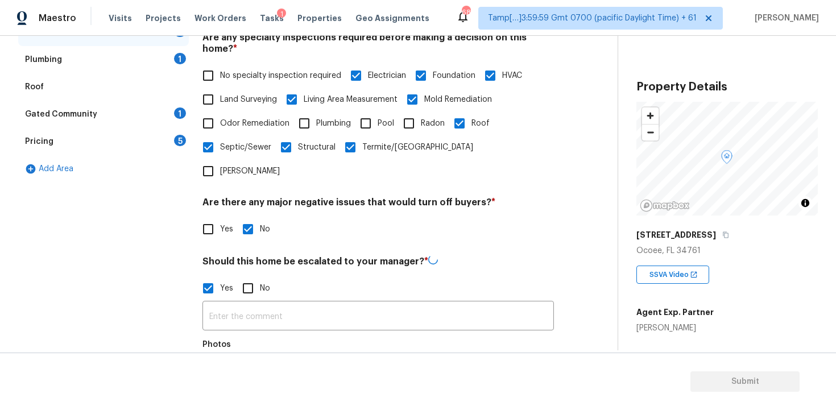
click at [258, 304] on input "text" at bounding box center [377, 317] width 351 height 27
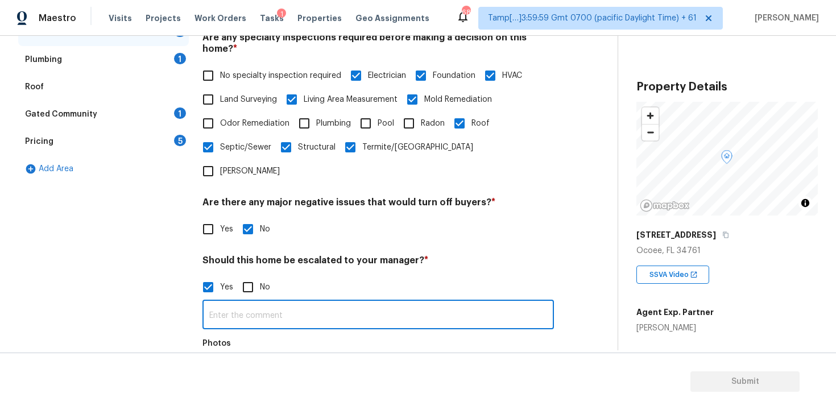
click at [215, 217] on input "Yes" at bounding box center [208, 229] width 24 height 24
checkbox input "true"
checkbox input "false"
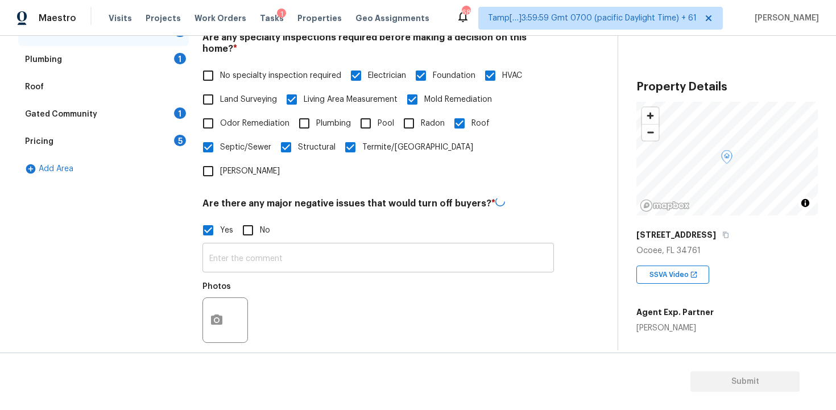
click at [244, 246] on input "text" at bounding box center [377, 259] width 351 height 27
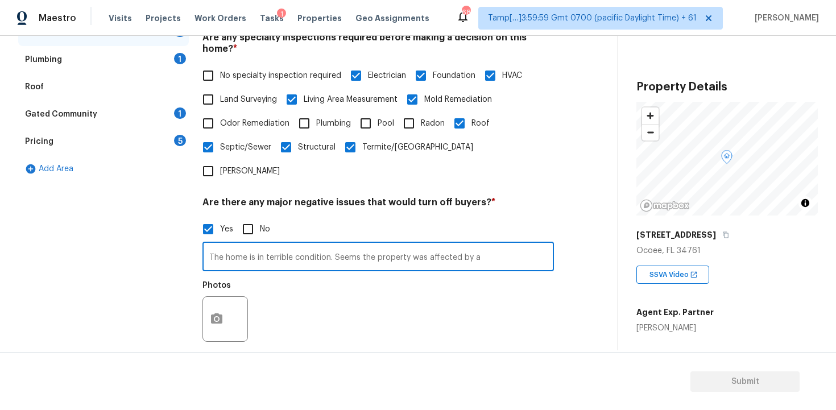
click at [492, 244] on input "The home is in terrible condition. Seems the property was affected by a" at bounding box center [377, 257] width 351 height 27
type input "The home is in terrible condition. Seems the property was affected by a natural…"
click at [208, 297] on button "button" at bounding box center [216, 319] width 27 height 44
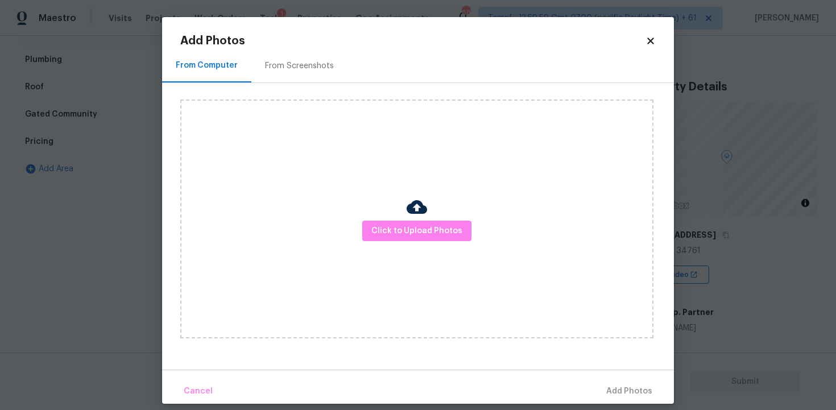
click at [397, 241] on div "Click to Upload Photos" at bounding box center [416, 218] width 473 height 239
click at [399, 233] on span "Click to Upload Photos" at bounding box center [416, 231] width 91 height 14
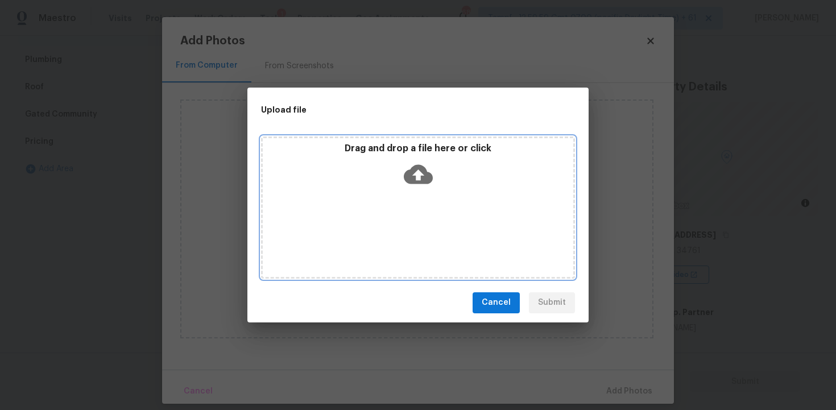
click at [410, 172] on icon at bounding box center [418, 173] width 29 height 19
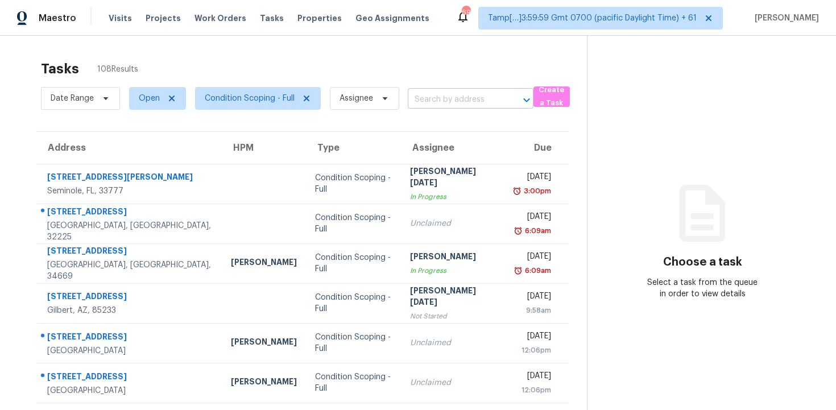
click at [418, 101] on input "text" at bounding box center [455, 100] width 94 height 18
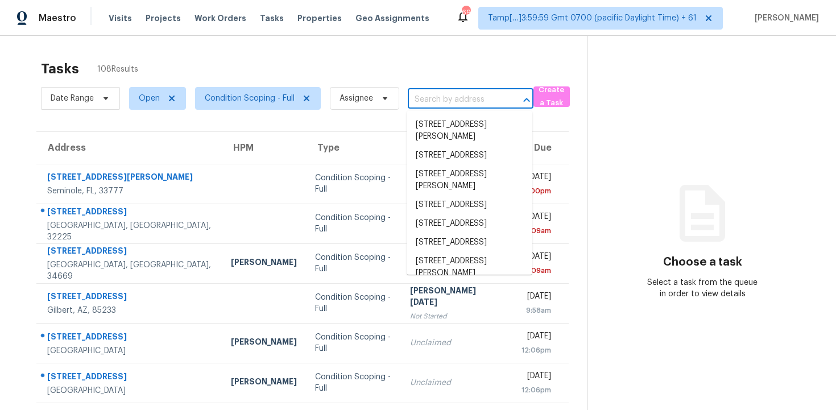
paste input "2480 N Pine Island Rd, Sunrise, FL 33322"
type input "2480 N Pine Island Rd, Sunrise, FL 33322"
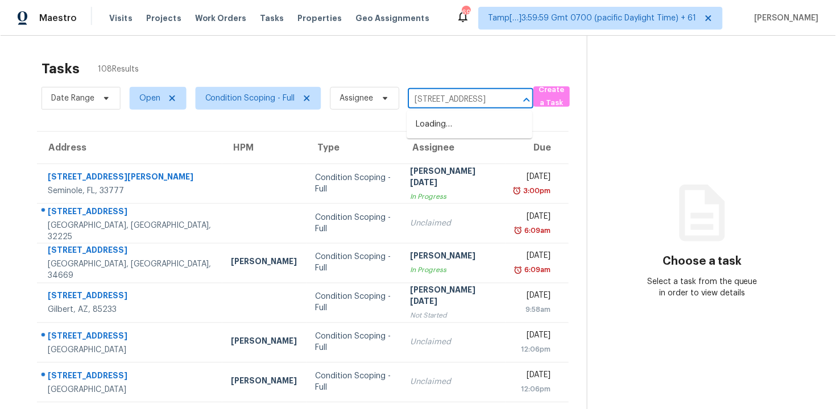
scroll to position [0, 65]
click at [457, 125] on li "2480 N Pine Island Rd, Sunrise, FL 33322" at bounding box center [470, 124] width 126 height 19
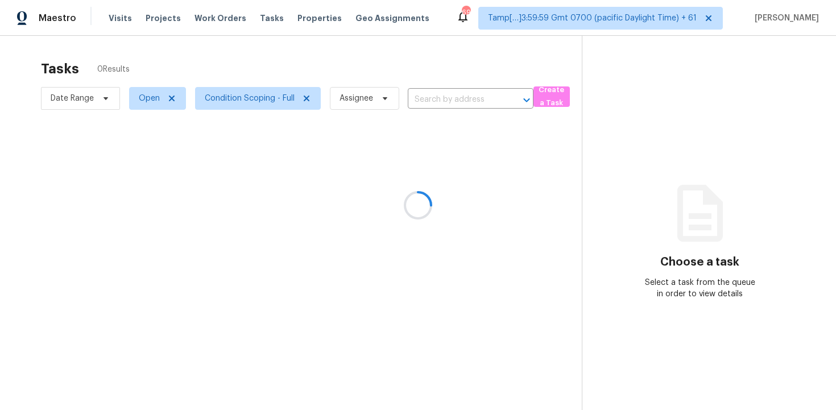
type input "2480 N Pine Island Rd, Sunrise, FL 33322"
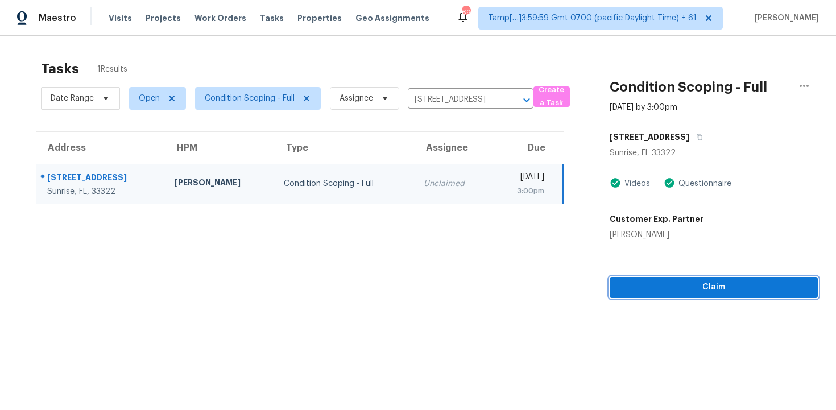
click at [679, 286] on span "Claim" at bounding box center [714, 287] width 190 height 14
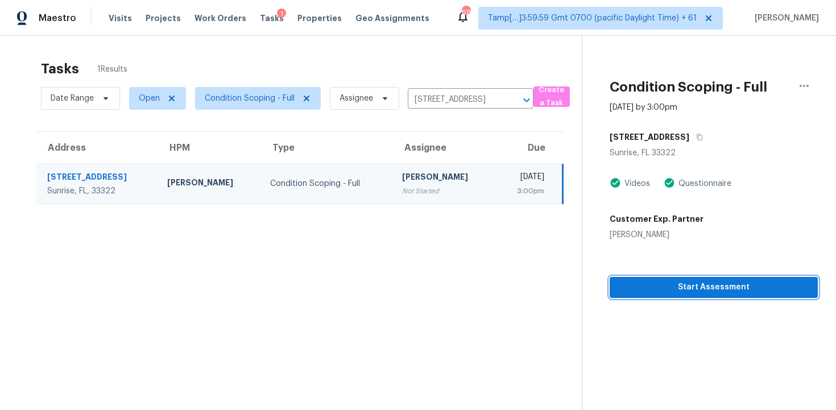
click at [692, 295] on button "Start Assessment" at bounding box center [713, 287] width 208 height 21
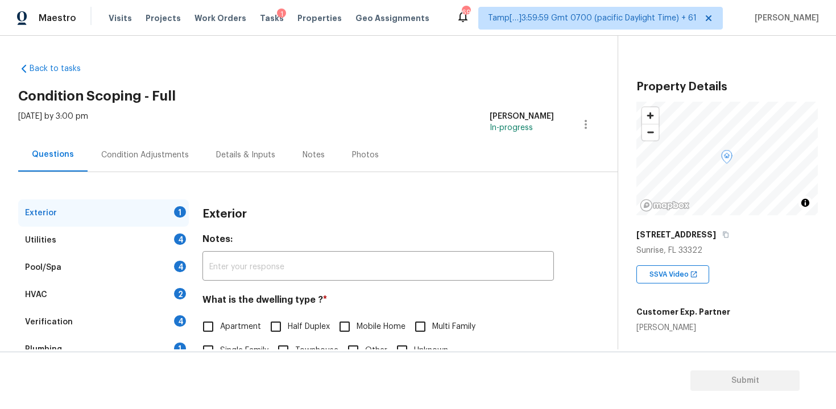
click at [174, 173] on div "Exterior 1 Utilities 4 Pool/Spa 4 HVAC 2 Verification 4 Plumbing 1 Roof Gated C…" at bounding box center [304, 328] width 572 height 312
click at [176, 159] on div "Condition Adjustments" at bounding box center [145, 155] width 88 height 11
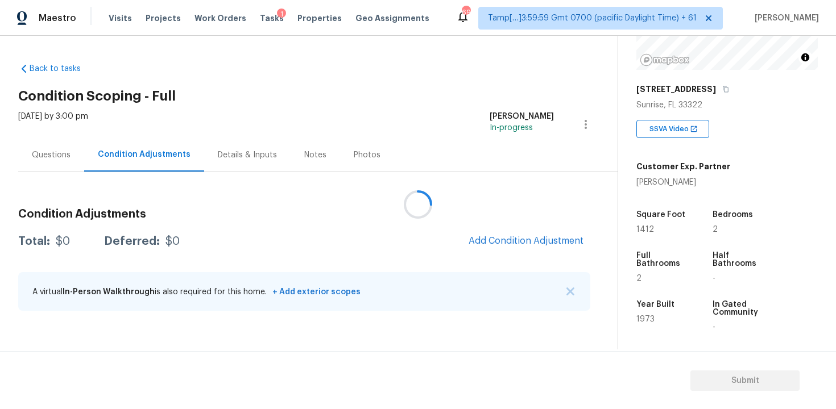
scroll to position [145, 0]
click at [524, 242] on span "Add Condition Adjustment" at bounding box center [525, 241] width 115 height 10
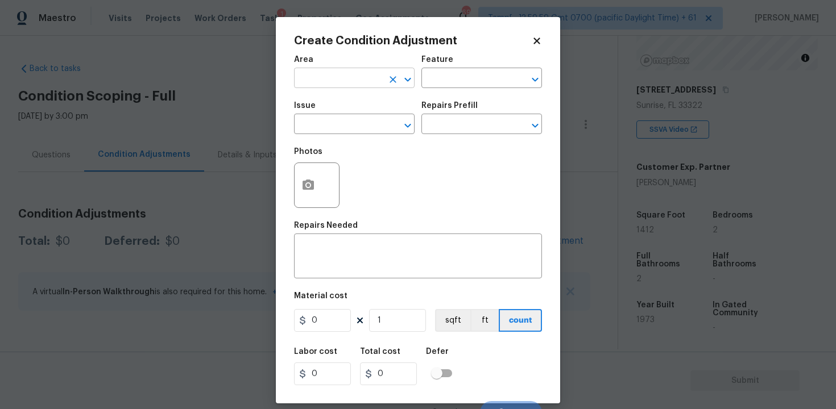
click at [346, 72] on input "text" at bounding box center [338, 80] width 89 height 18
type input "e"
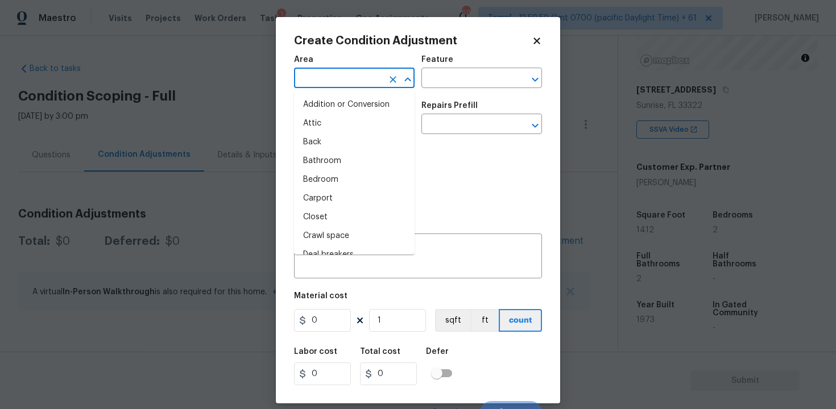
type input "x"
type input "t"
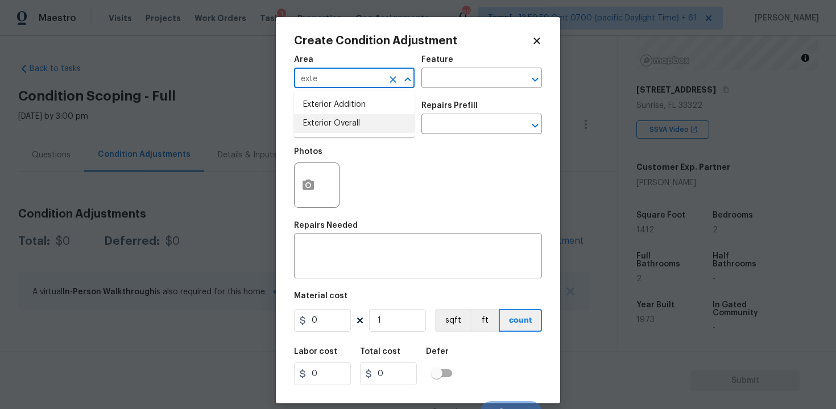
click at [350, 122] on li "Exterior Overall" at bounding box center [354, 123] width 121 height 19
type input "Exterior Overall"
click at [350, 122] on input "text" at bounding box center [338, 126] width 89 height 18
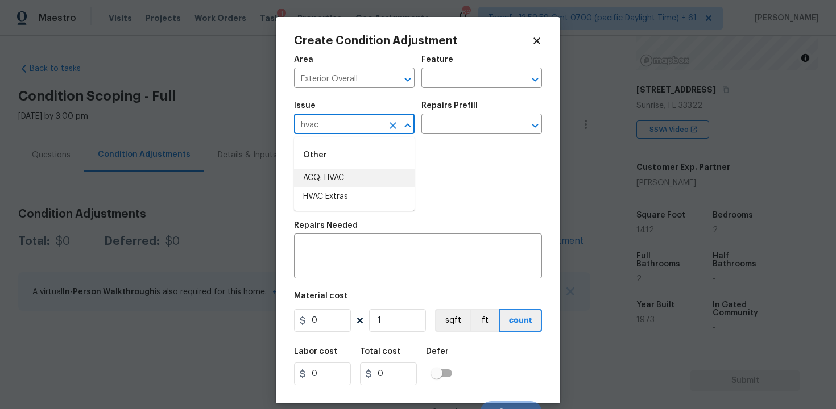
click at [349, 180] on li "ACQ: HVAC" at bounding box center [354, 178] width 121 height 19
type input "ACQ: HVAC"
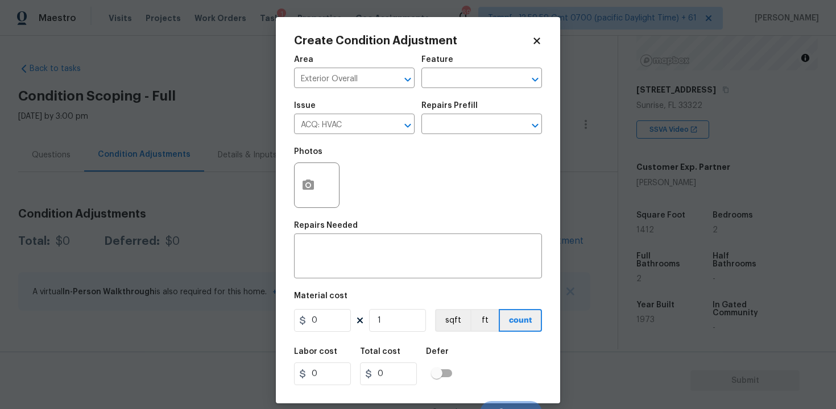
click at [426, 136] on div "Issue ACQ: HVAC ​ Repairs Prefill ​" at bounding box center [418, 118] width 248 height 46
click at [449, 127] on input "text" at bounding box center [465, 126] width 89 height 18
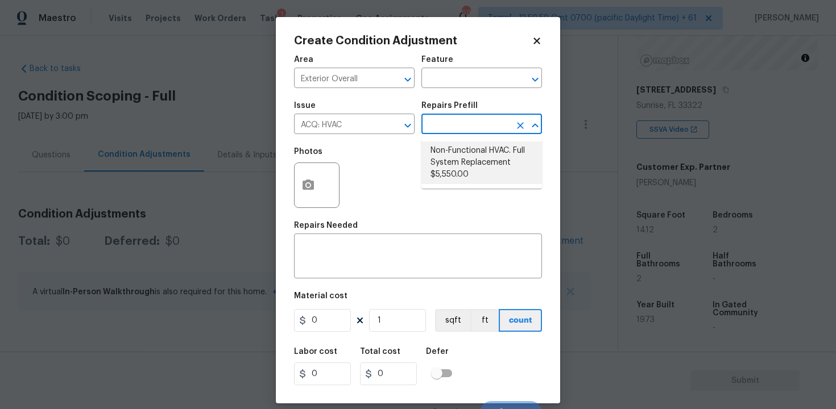
click at [459, 164] on li "Non-Functional HVAC. Full System Replacement $5,550.00" at bounding box center [481, 163] width 121 height 43
type input "Acquisition"
type textarea "Acquisition Scope: Full System Replacement"
type input "5550"
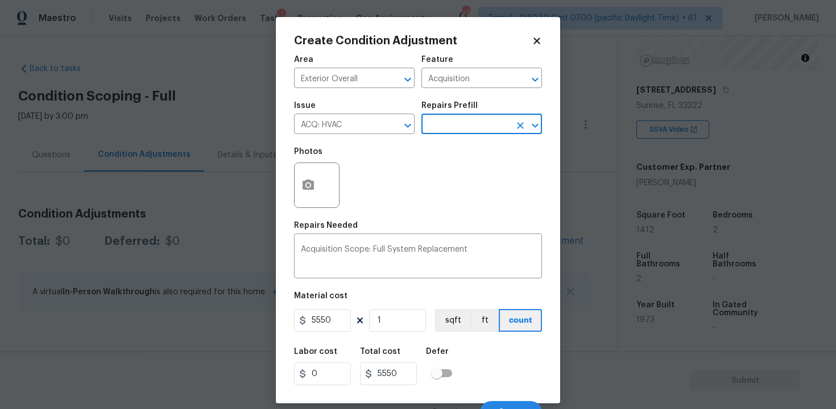
scroll to position [15, 0]
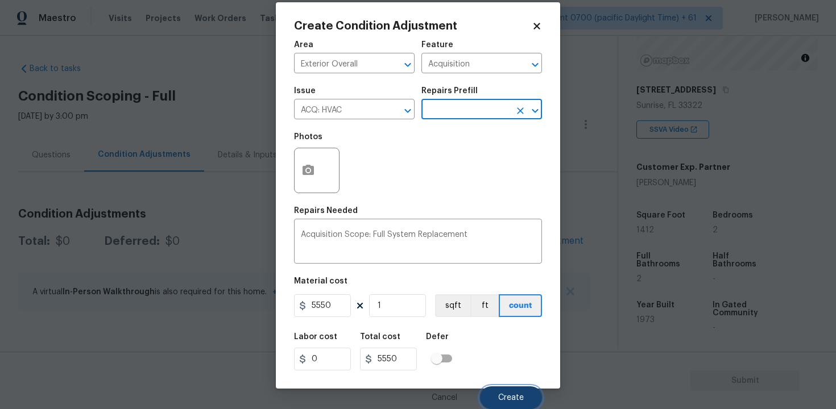
click at [512, 390] on button "Create" at bounding box center [511, 398] width 62 height 23
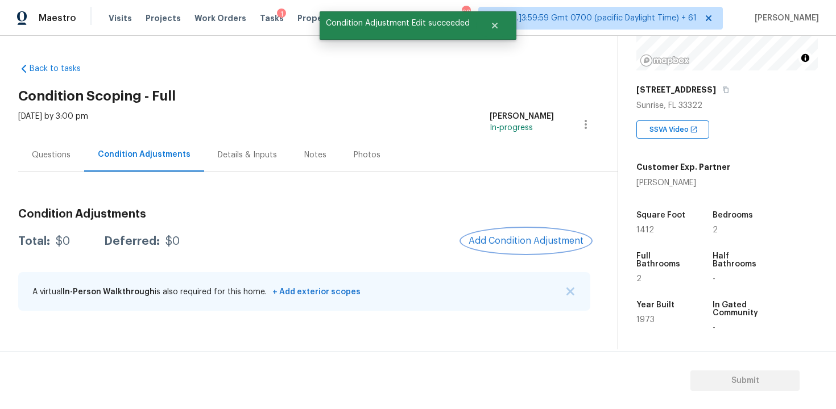
scroll to position [0, 0]
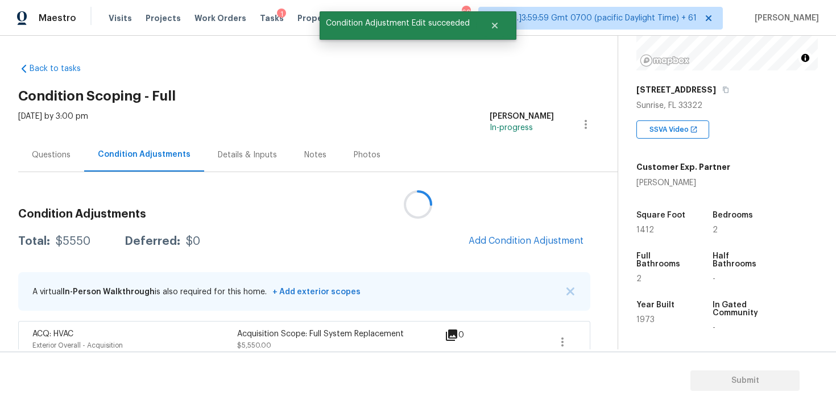
click at [531, 229] on div at bounding box center [418, 204] width 836 height 409
click at [518, 248] on button "Add Condition Adjustment" at bounding box center [526, 241] width 128 height 24
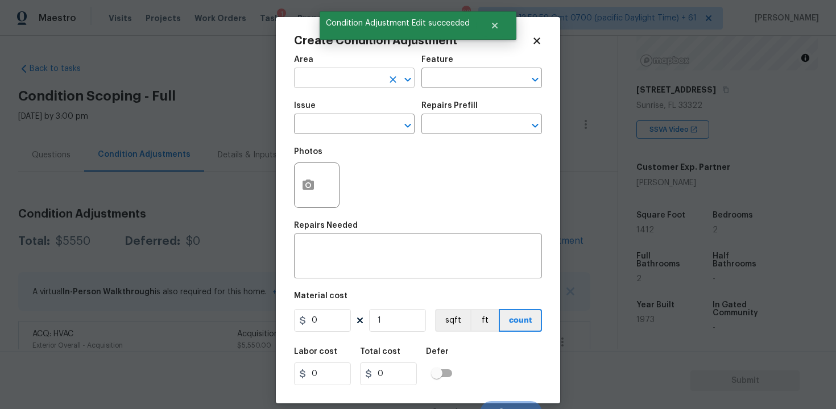
click at [337, 74] on input "text" at bounding box center [338, 80] width 89 height 18
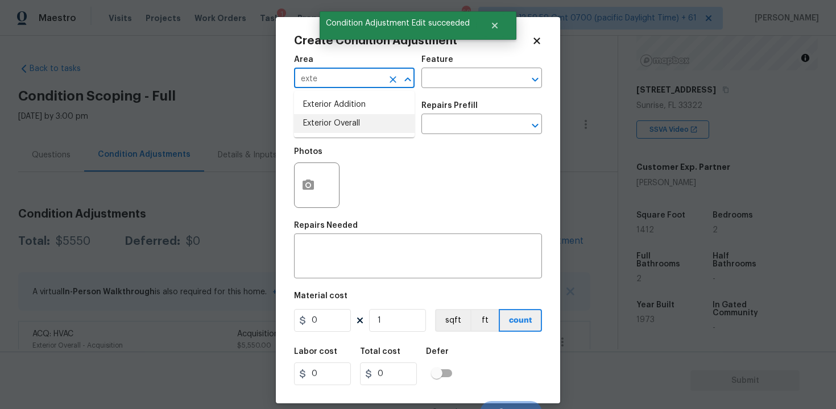
click at [331, 122] on li "Exterior Overall" at bounding box center [354, 123] width 121 height 19
type input "Exterior Overall"
click at [331, 122] on input "text" at bounding box center [338, 126] width 89 height 18
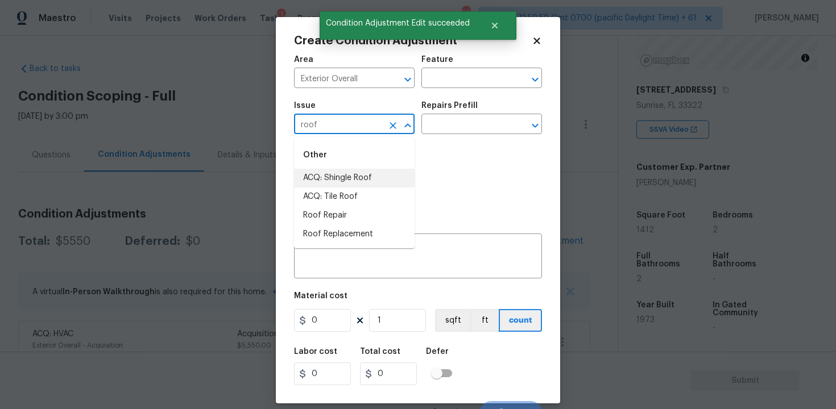
click at [339, 183] on li "ACQ: Shingle Roof" at bounding box center [354, 178] width 121 height 19
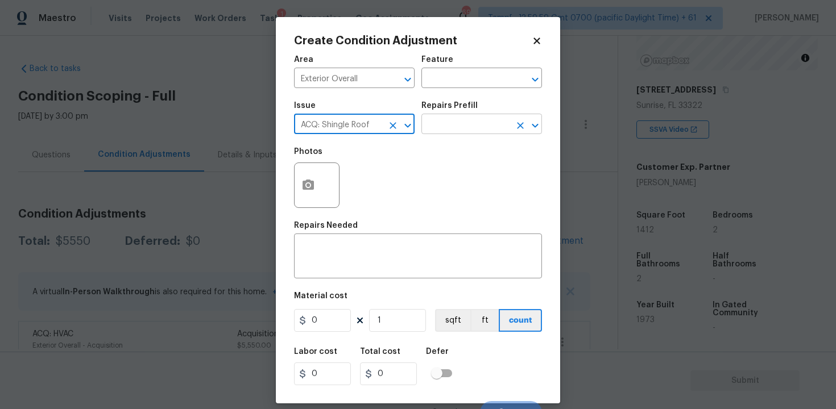
type input "ACQ: Shingle Roof"
click at [447, 133] on input "text" at bounding box center [465, 126] width 89 height 18
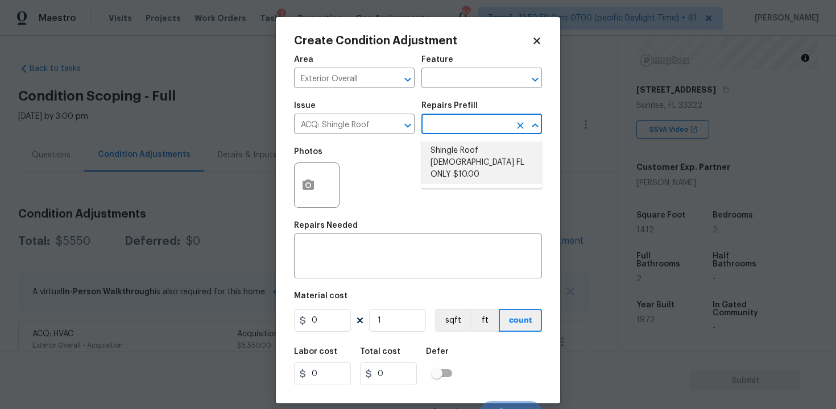
click at [459, 152] on li "Shingle Roof 15+ Years Old FL ONLY $10.00" at bounding box center [481, 163] width 121 height 43
type input "Acquisition"
type textarea "Acquisition Scope ([US_STATE] Only): Shingle Roof 15+ years in age maintenance."
type input "10"
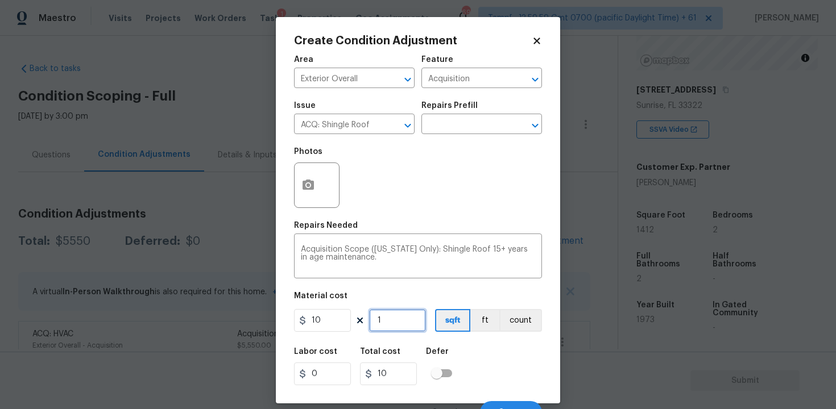
click at [401, 324] on input "1" at bounding box center [397, 320] width 57 height 23
type input "0"
paste input "1412"
type input "1412"
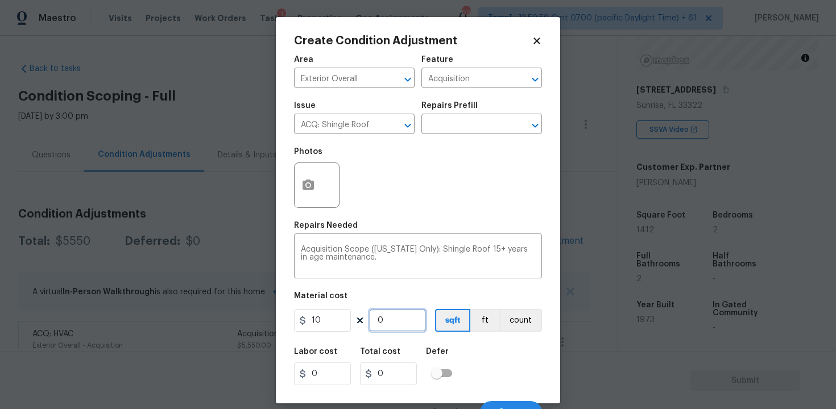
type input "14120"
type input "1412"
click at [499, 361] on div "Labor cost 0 Total cost 14120 Defer" at bounding box center [418, 366] width 248 height 51
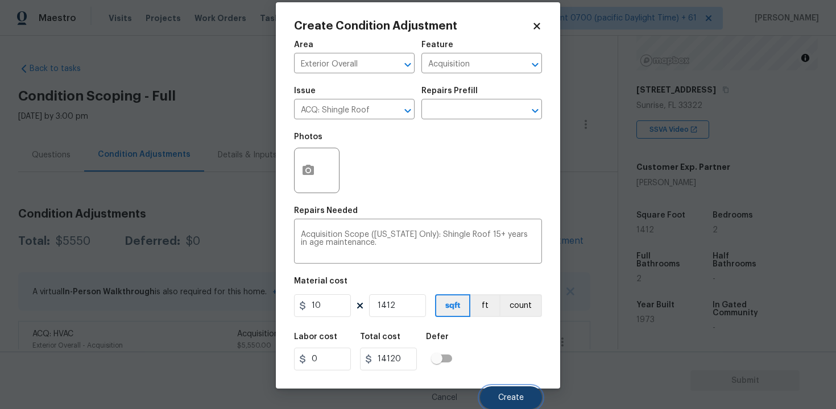
click at [512, 401] on span "Create" at bounding box center [511, 398] width 26 height 9
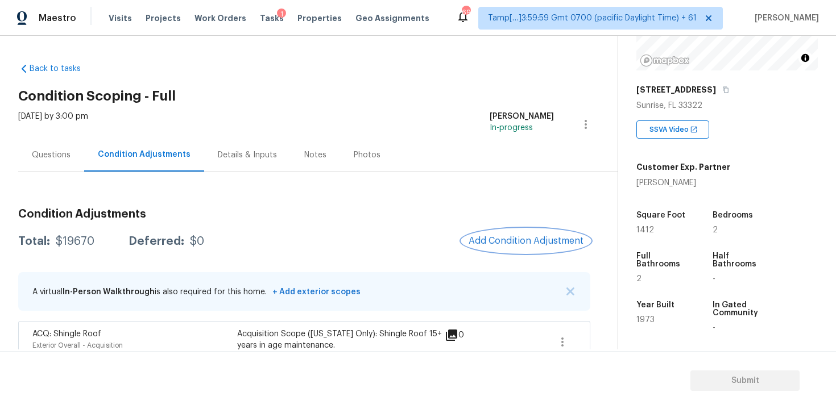
scroll to position [65, 0]
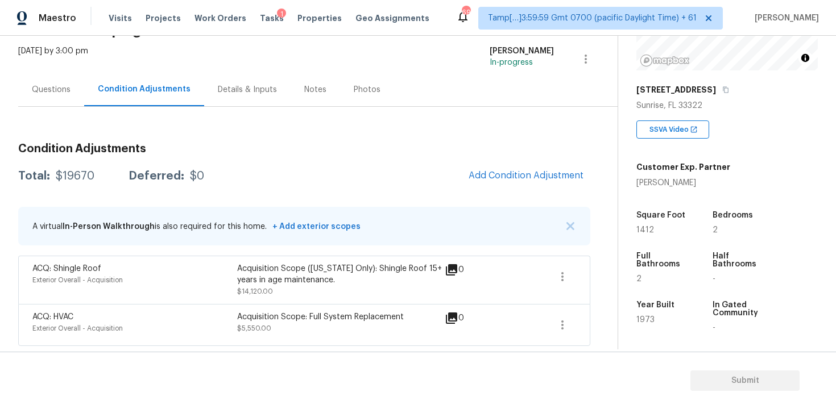
click at [517, 187] on span "Add Condition Adjustment" at bounding box center [526, 176] width 128 height 25
click at [515, 180] on span "Add Condition Adjustment" at bounding box center [525, 176] width 115 height 10
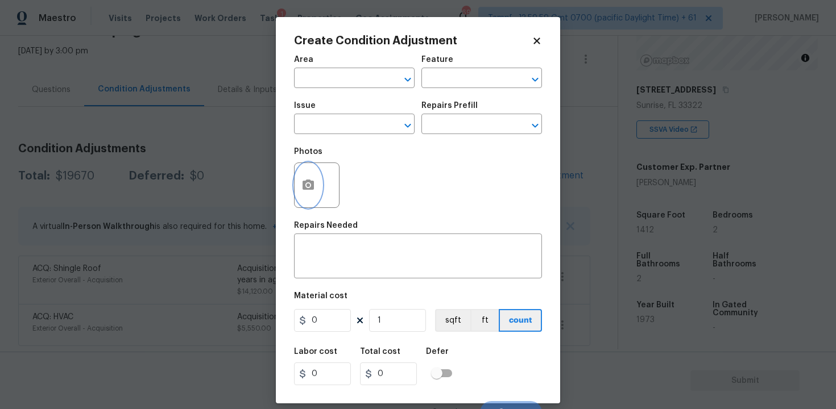
click at [320, 177] on button "button" at bounding box center [308, 185] width 27 height 44
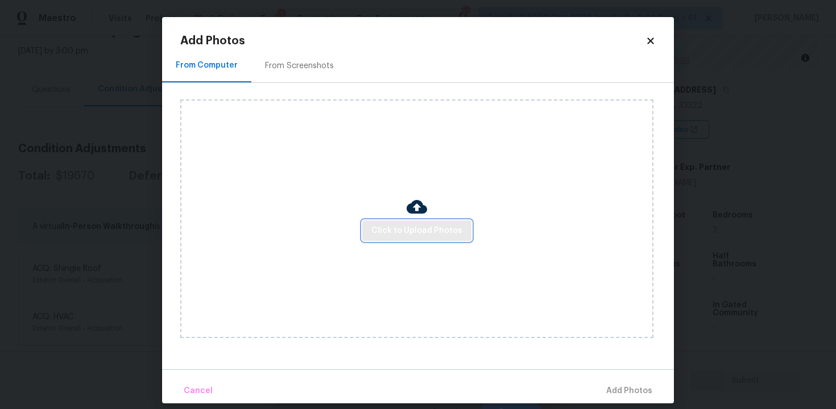
click at [414, 230] on span "Click to Upload Photos" at bounding box center [416, 231] width 91 height 14
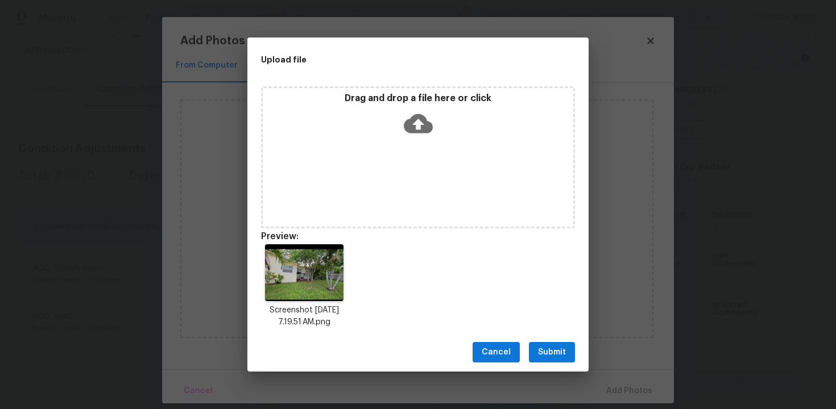
click at [423, 146] on div "Drag and drop a file here or click" at bounding box center [418, 157] width 314 height 142
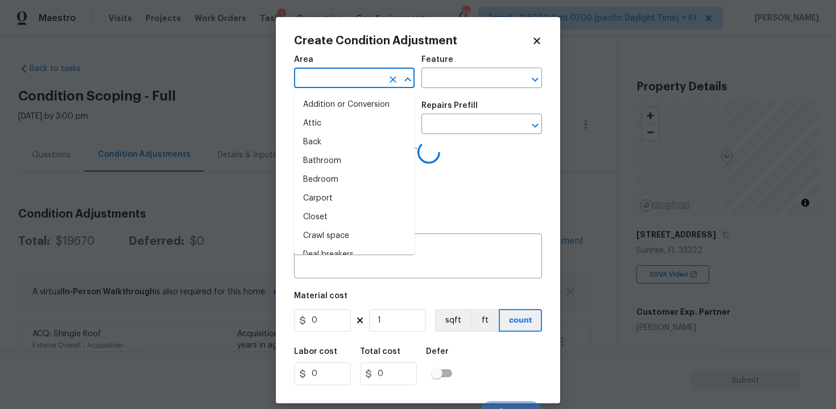
scroll to position [145, 0]
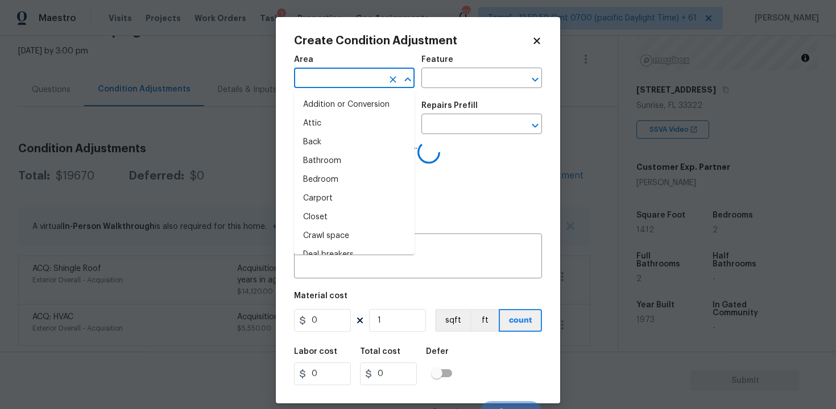
type input "e"
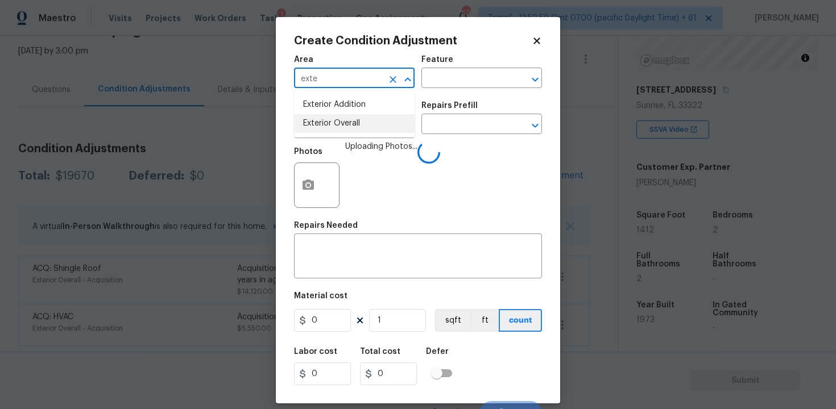
click at [323, 115] on li "Exterior Overall" at bounding box center [354, 123] width 121 height 19
type input "Exterior Overall"
click at [323, 115] on div "Issue" at bounding box center [354, 109] width 121 height 15
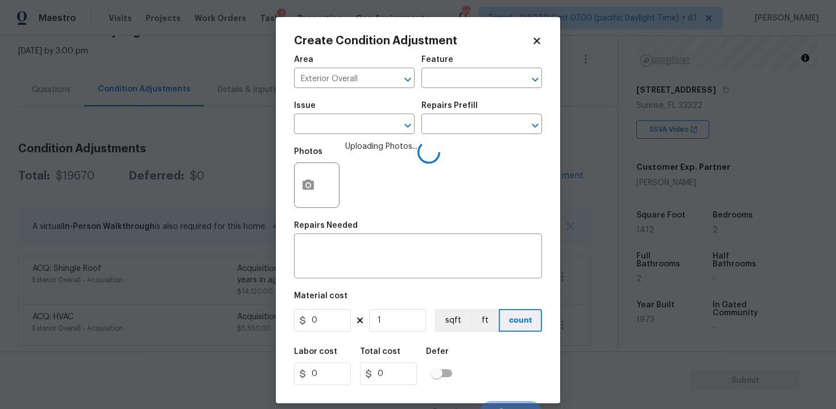
click at [323, 115] on div "Issue" at bounding box center [354, 109] width 121 height 15
click at [324, 119] on input "text" at bounding box center [338, 126] width 89 height 18
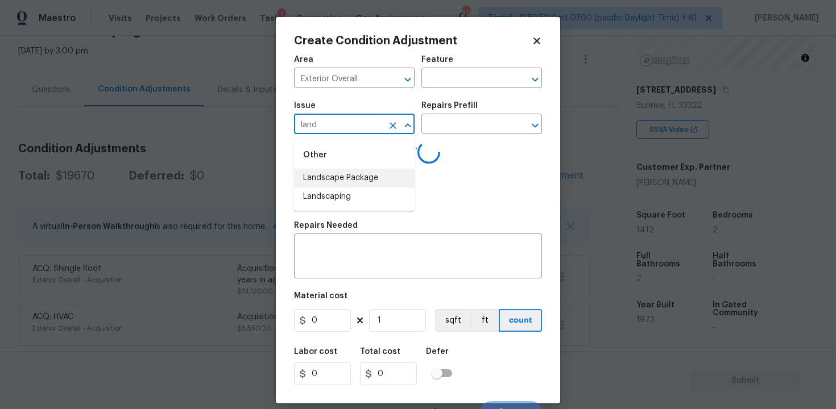
click at [352, 172] on li "Landscape Package" at bounding box center [354, 178] width 121 height 19
type input "Landscape Package"
click at [471, 132] on input "text" at bounding box center [465, 126] width 89 height 18
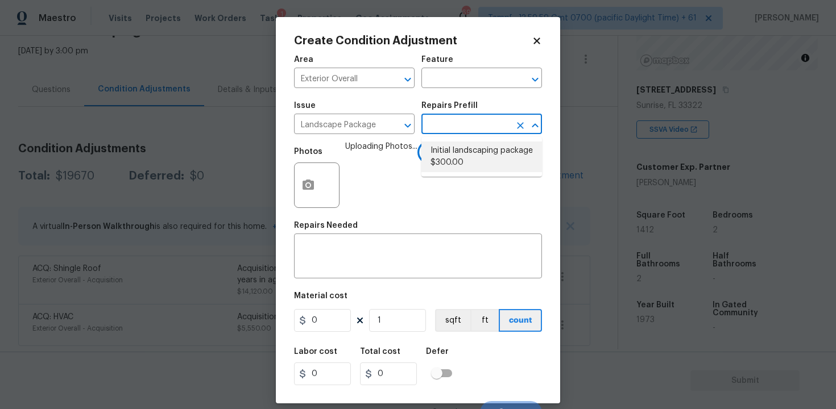
click at [478, 158] on li "Initial landscaping package $300.00" at bounding box center [481, 157] width 121 height 31
type input "Home Readiness Packages"
type input "300"
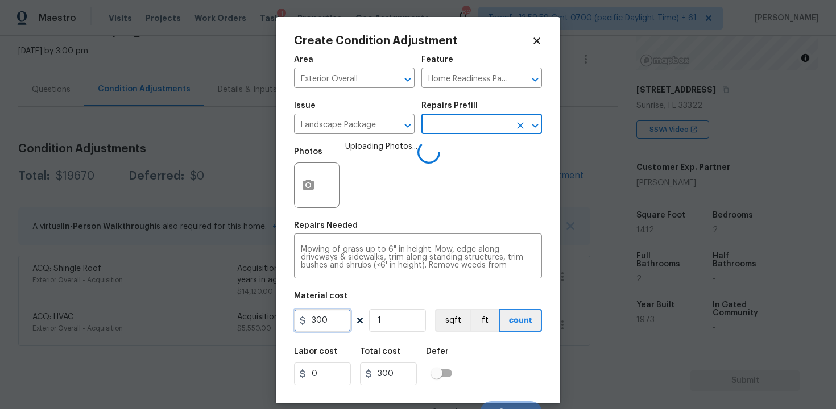
click at [347, 320] on input "300" at bounding box center [322, 320] width 57 height 23
type input "1000"
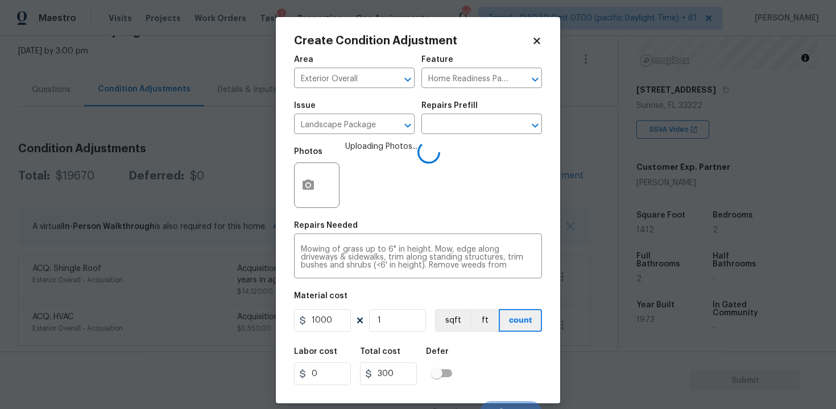
type input "1000"
click at [511, 362] on div "Labor cost 0 Total cost 1000 Defer" at bounding box center [418, 366] width 248 height 51
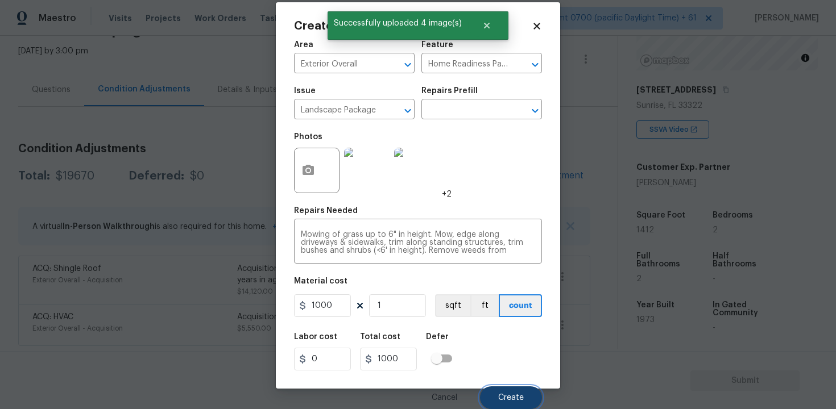
click at [486, 395] on button "Create" at bounding box center [511, 398] width 62 height 23
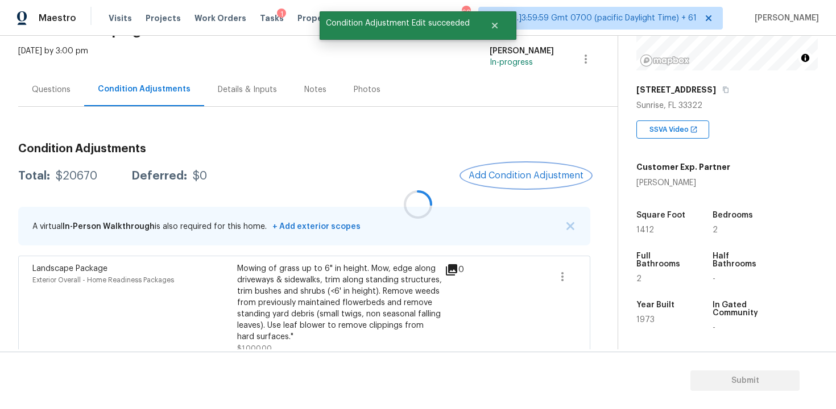
scroll to position [0, 0]
click at [533, 171] on span "Add Condition Adjustment" at bounding box center [525, 176] width 115 height 10
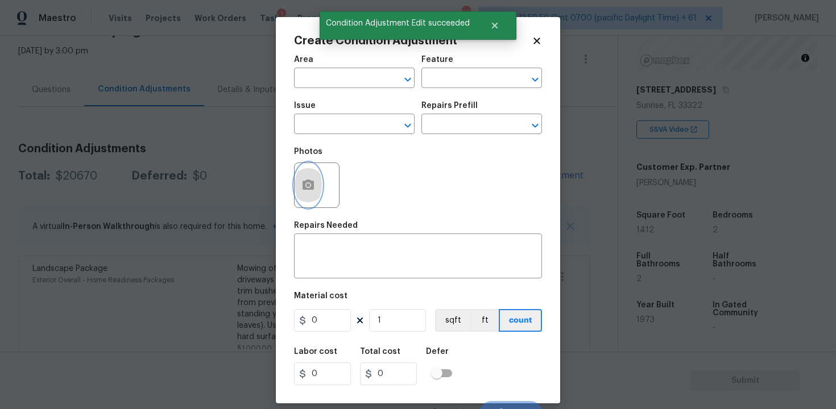
click at [303, 184] on icon "button" at bounding box center [307, 185] width 11 height 10
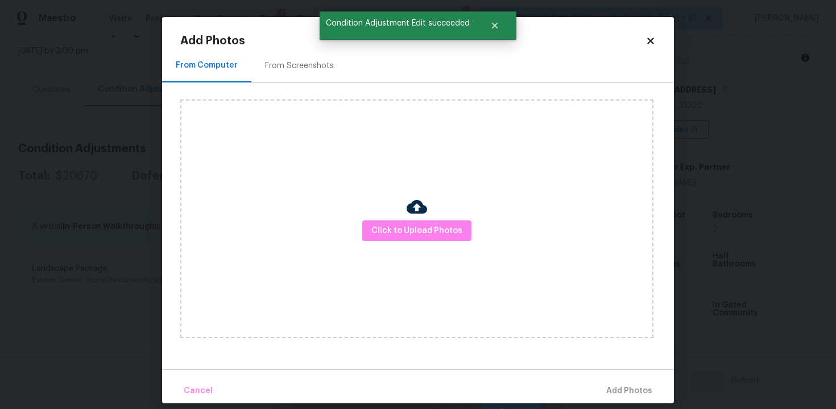
click at [389, 212] on div "Click to Upload Photos" at bounding box center [416, 218] width 473 height 239
click at [429, 228] on span "Click to Upload Photos" at bounding box center [416, 231] width 91 height 14
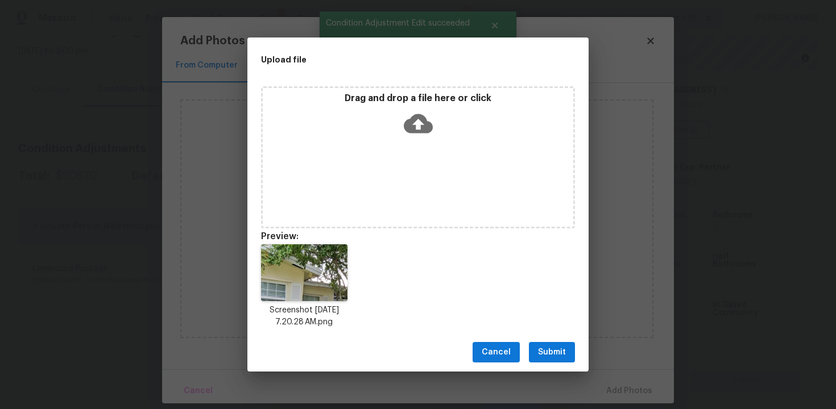
click at [554, 339] on div "Cancel Submit" at bounding box center [417, 352] width 341 height 39
click at [562, 350] on span "Submit" at bounding box center [552, 353] width 28 height 14
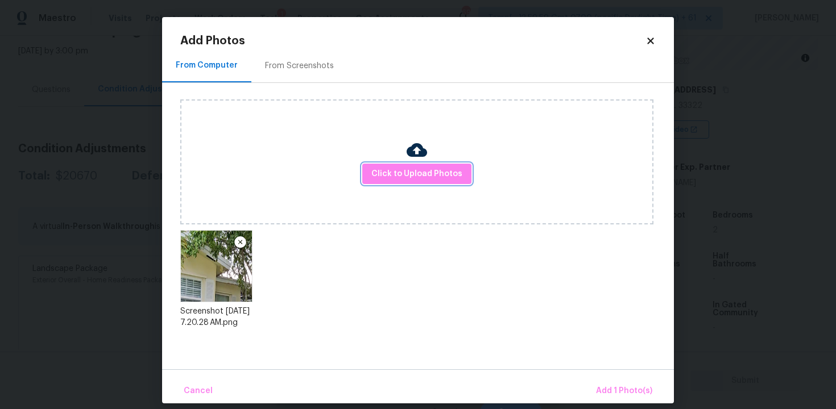
scroll to position [11, 0]
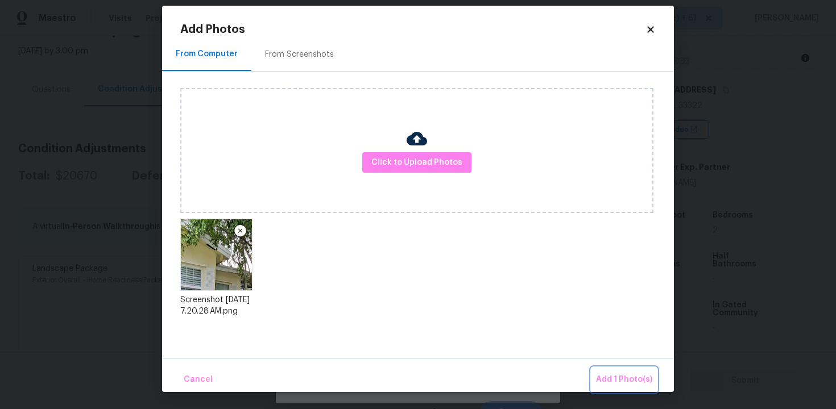
click at [608, 385] on span "Add 1 Photo(s)" at bounding box center [624, 380] width 56 height 14
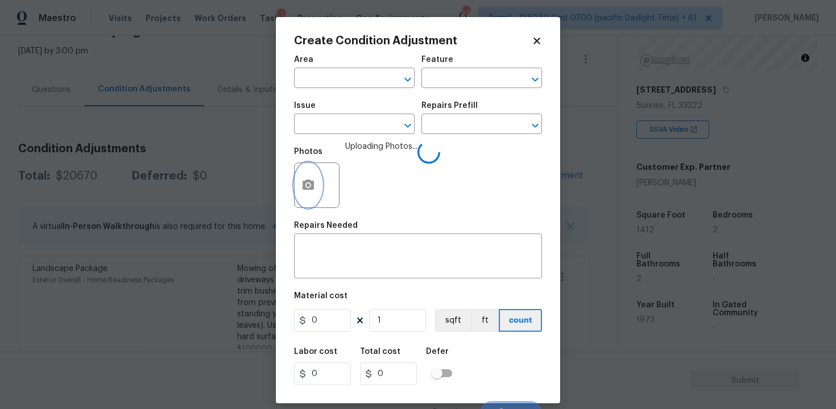
scroll to position [0, 0]
click at [476, 127] on input "text" at bounding box center [465, 126] width 89 height 18
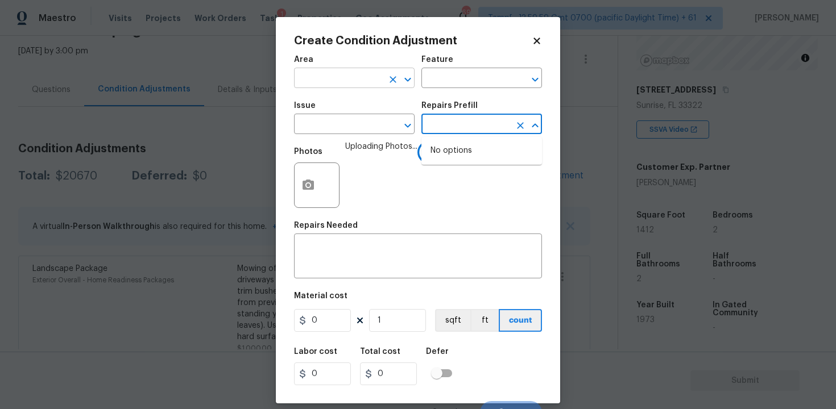
click at [342, 76] on input "text" at bounding box center [338, 80] width 89 height 18
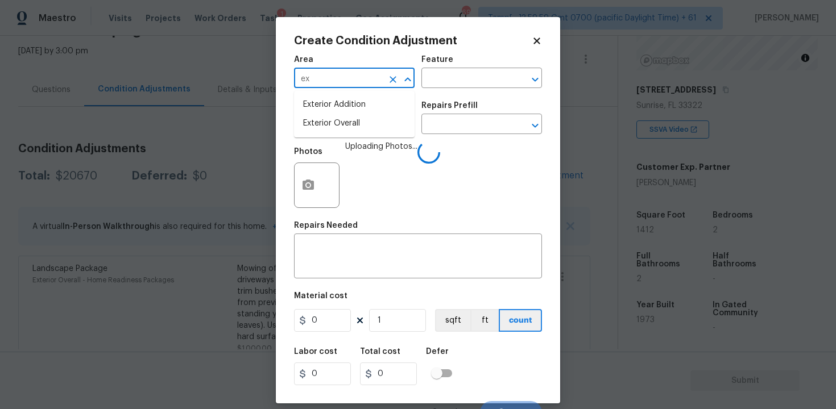
type input "exe"
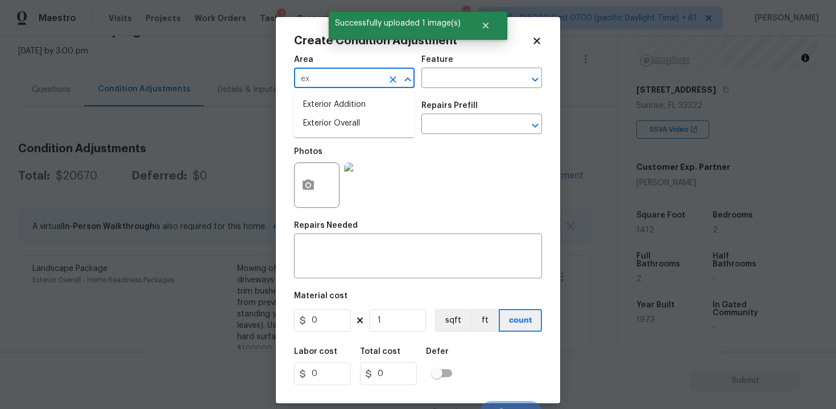
type input "exr"
click at [332, 113] on li "Exterior Addition" at bounding box center [354, 105] width 121 height 19
type input "Exterior Addition"
click at [336, 124] on input "text" at bounding box center [338, 126] width 89 height 18
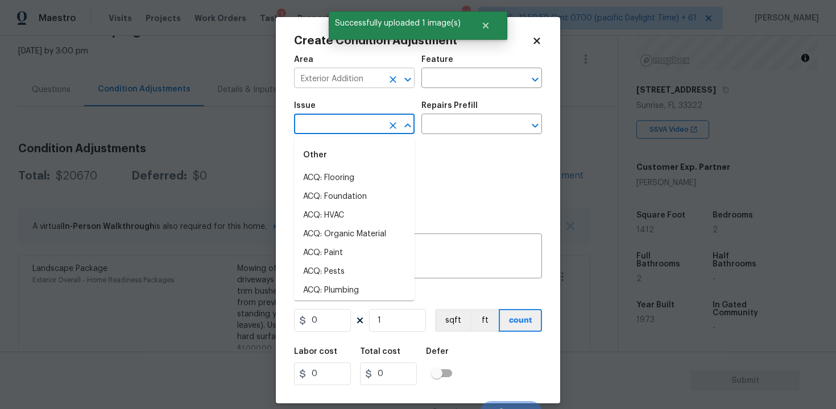
click at [389, 78] on icon "Clear" at bounding box center [392, 79] width 11 height 11
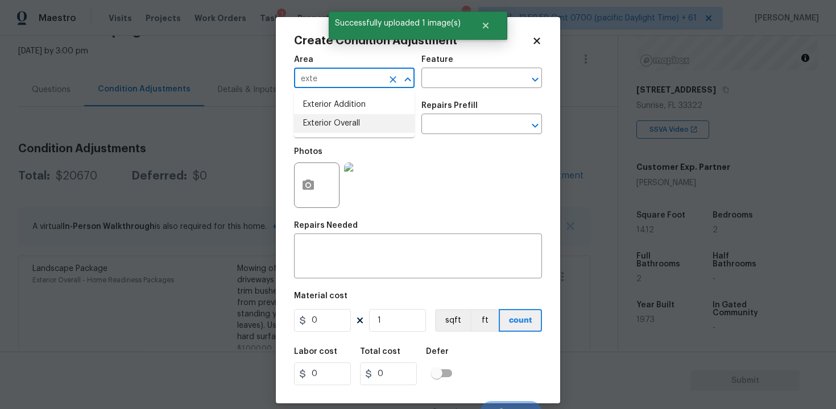
click at [374, 128] on li "Exterior Overall" at bounding box center [354, 123] width 121 height 19
type input "Exterior Overall"
click at [374, 128] on input "text" at bounding box center [338, 126] width 89 height 18
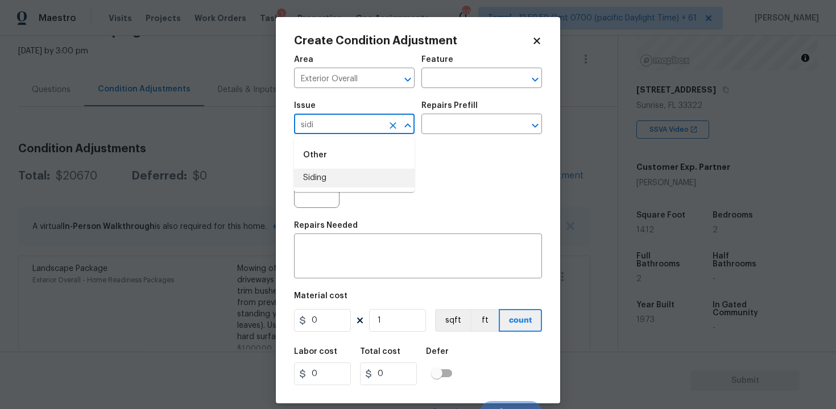
click at [356, 180] on li "Siding" at bounding box center [354, 178] width 121 height 19
type input "Siding"
click at [432, 131] on input "text" at bounding box center [465, 126] width 89 height 18
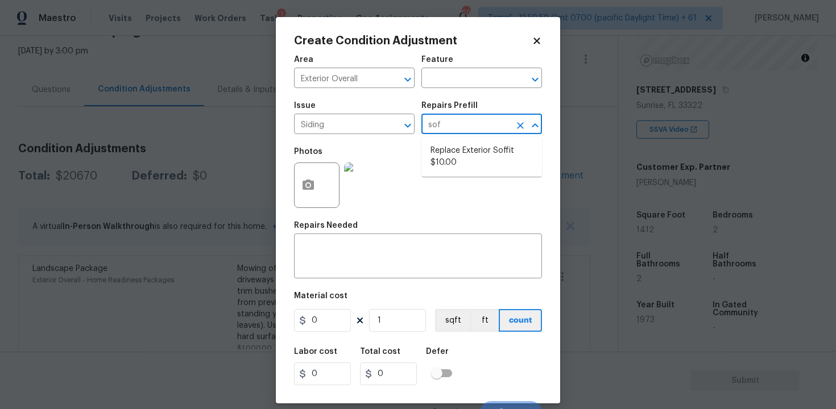
type input "soff"
click at [431, 158] on li "Replace Exterior Soffit $10.00" at bounding box center [481, 157] width 121 height 31
type input "Siding"
type textarea "Remove the existing soffit material and replace with new. Ensure that the new s…"
type input "10"
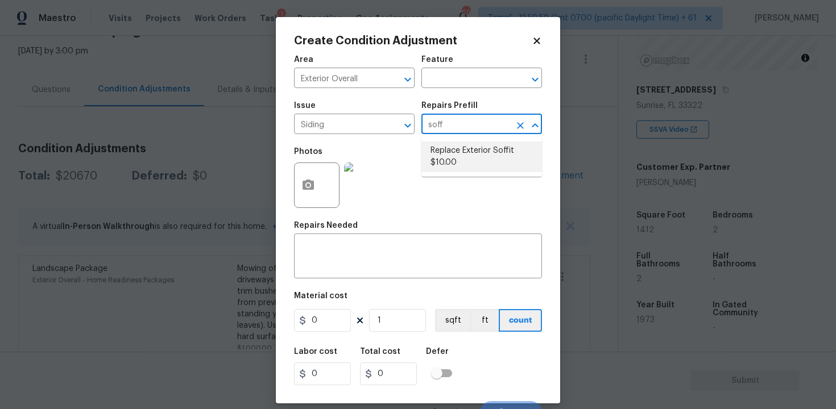
type input "10"
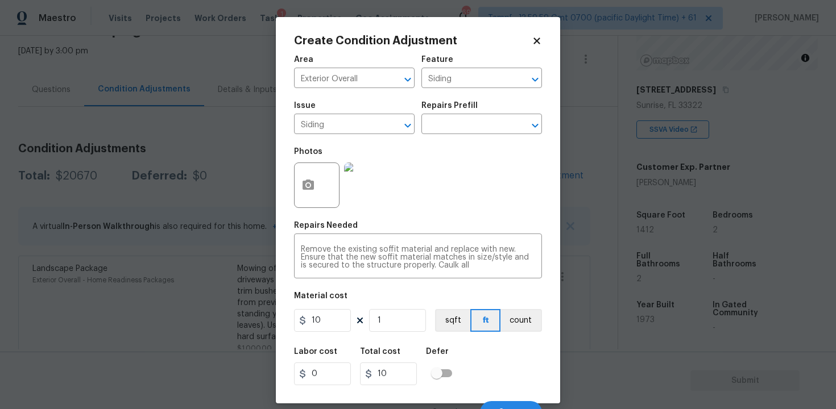
click at [354, 319] on div "10 1 sqft ft count" at bounding box center [418, 320] width 248 height 23
click at [345, 318] on input "10" at bounding box center [322, 320] width 57 height 23
type input "575"
click at [474, 347] on div "Labor cost 0 Total cost 10 Defer" at bounding box center [418, 366] width 248 height 51
type input "575"
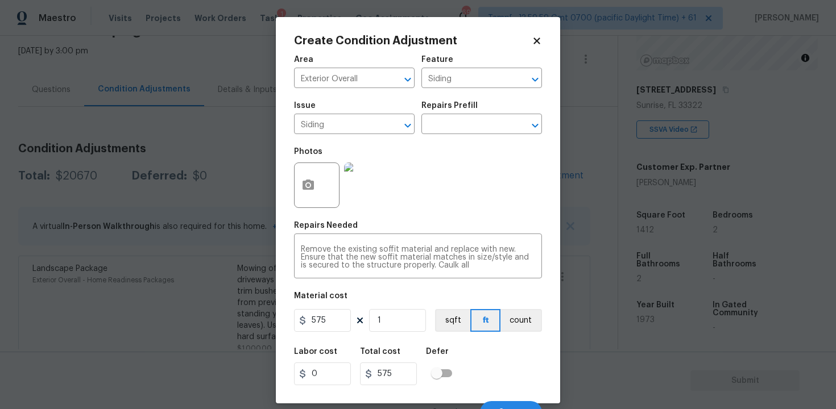
scroll to position [15, 0]
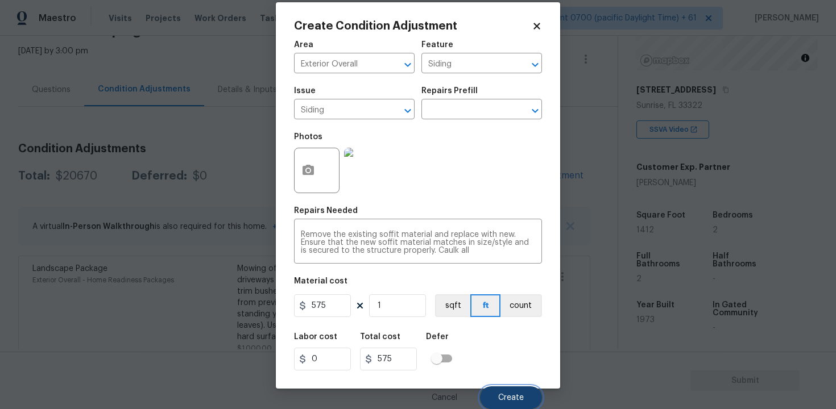
click at [503, 395] on span "Create" at bounding box center [511, 398] width 26 height 9
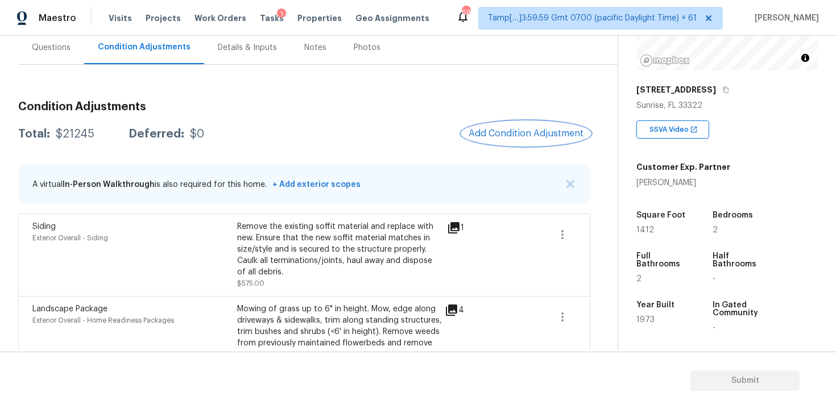
scroll to position [95, 0]
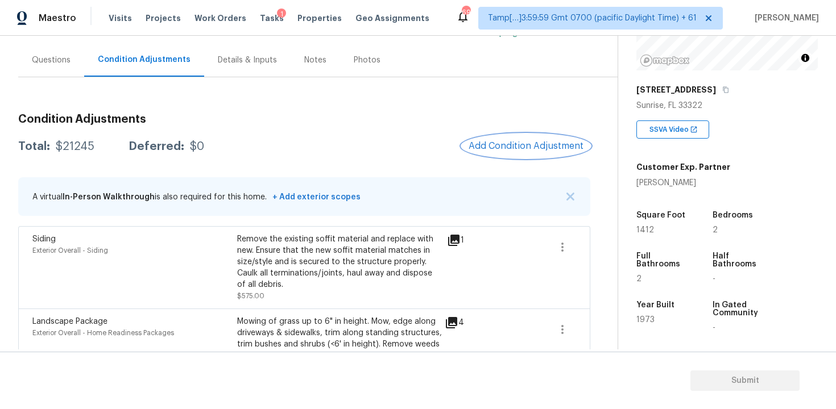
click at [502, 145] on span "Add Condition Adjustment" at bounding box center [525, 146] width 115 height 10
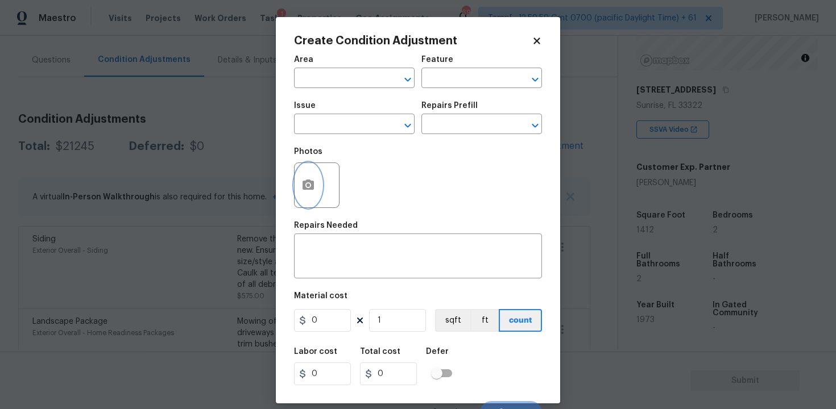
click at [316, 189] on button "button" at bounding box center [308, 185] width 27 height 44
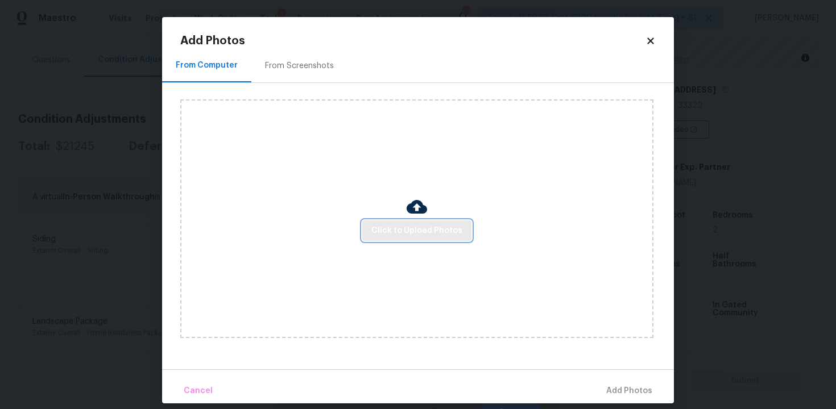
click at [435, 226] on span "Click to Upload Photos" at bounding box center [416, 231] width 91 height 14
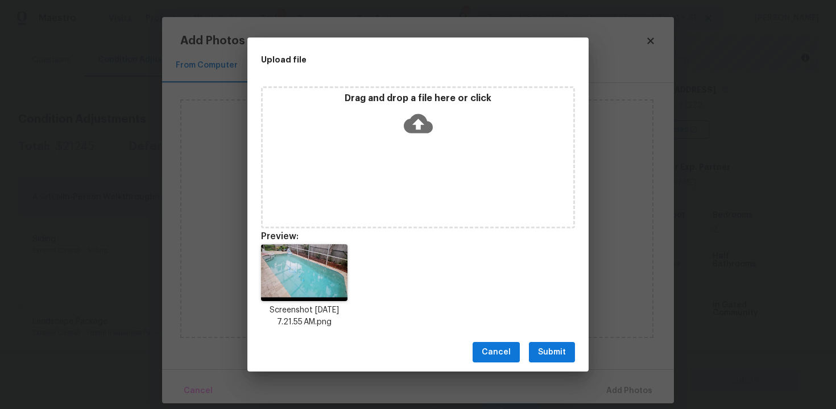
click at [556, 347] on span "Submit" at bounding box center [552, 353] width 28 height 14
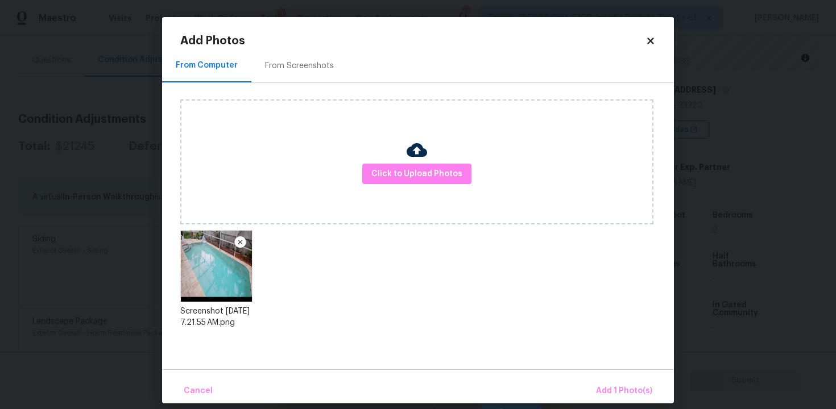
click at [603, 374] on div "Cancel Add 1 Photo(s)" at bounding box center [418, 387] width 512 height 34
click at [612, 388] on span "Add 1 Photo(s)" at bounding box center [624, 391] width 56 height 14
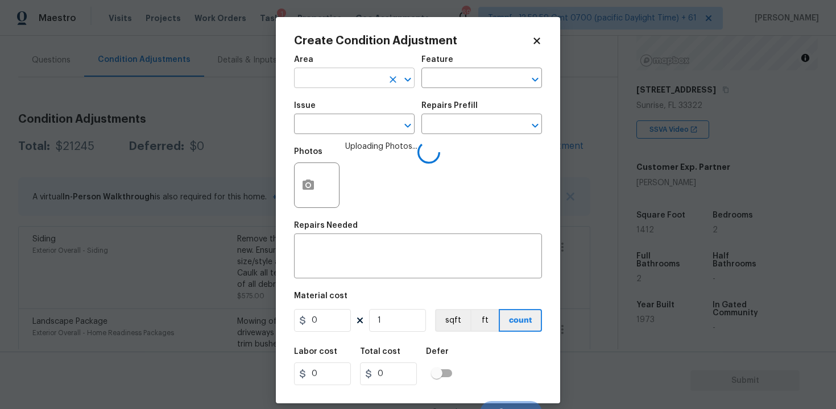
click at [358, 85] on input "text" at bounding box center [338, 80] width 89 height 18
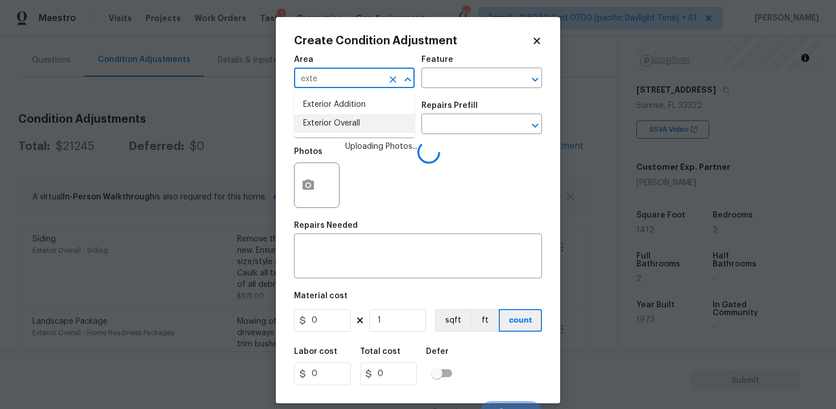
click at [356, 119] on li "Exterior Overall" at bounding box center [354, 123] width 121 height 19
type input "Exterior Overall"
click at [356, 119] on input "text" at bounding box center [338, 126] width 89 height 18
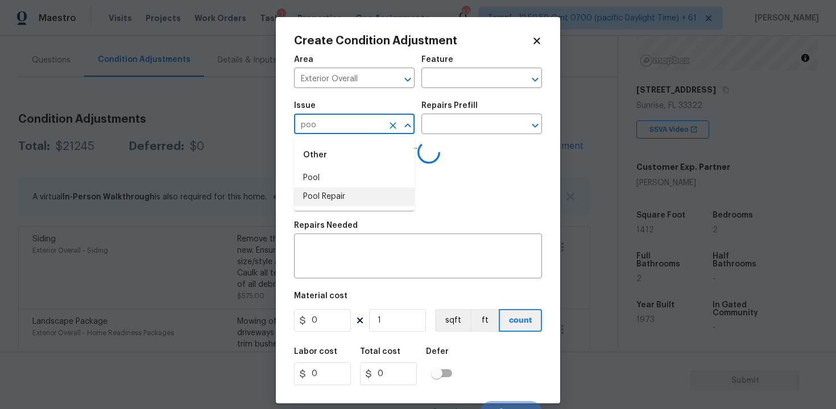
click at [362, 193] on li "Pool Repair" at bounding box center [354, 197] width 121 height 19
type input "Pool Repair"
click at [432, 135] on div "Issue Pool Repair ​ Repairs Prefill ​" at bounding box center [418, 118] width 248 height 46
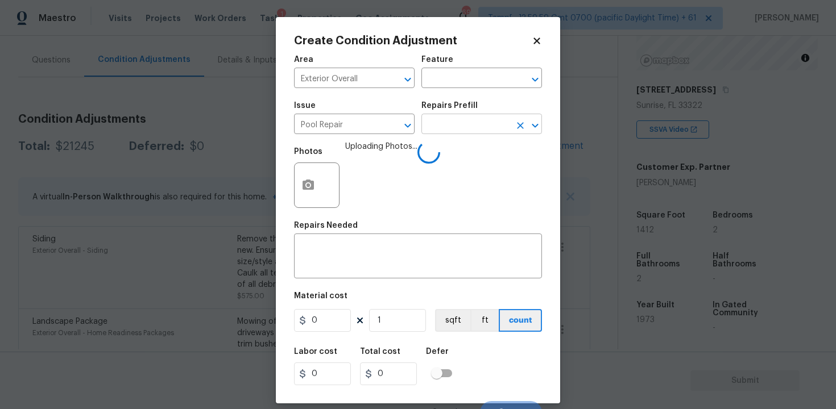
click at [442, 126] on input "text" at bounding box center [465, 126] width 89 height 18
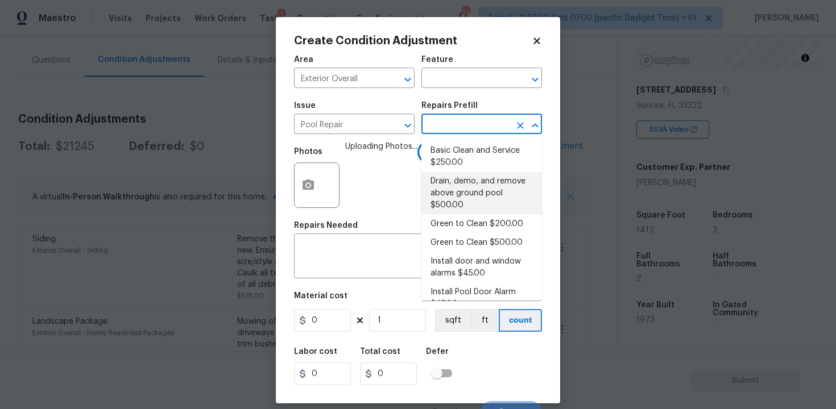
click at [466, 181] on li "Drain, demo, and remove above ground pool $500.00" at bounding box center [481, 193] width 121 height 43
type input "Pool"
type textarea "Drain, demolish, and remove above ground pool"
type input "500"
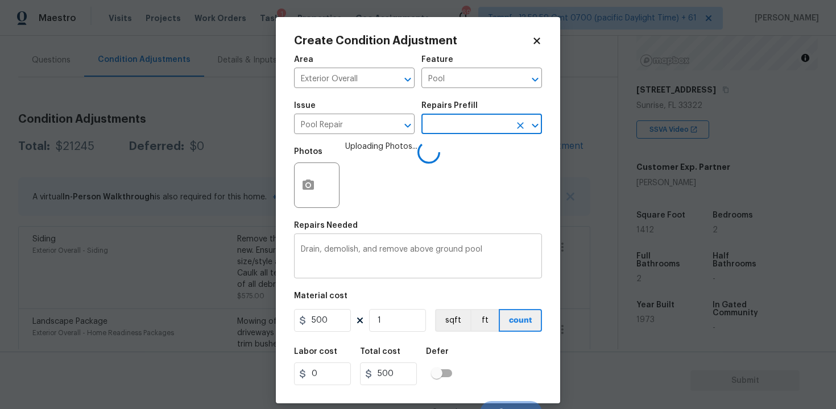
scroll to position [15, 0]
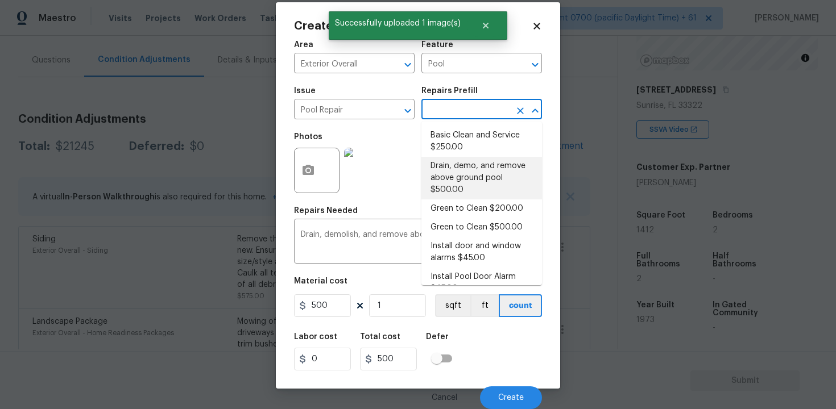
click at [488, 345] on div "Labor cost 0 Total cost 500 Defer" at bounding box center [418, 351] width 248 height 51
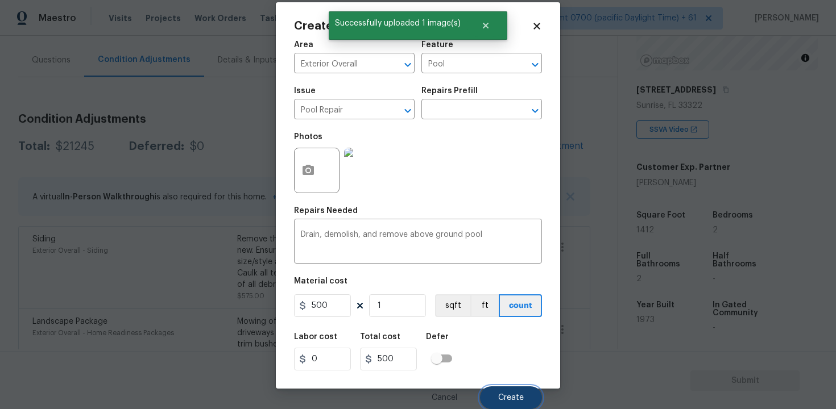
click at [517, 394] on span "Create" at bounding box center [511, 398] width 26 height 9
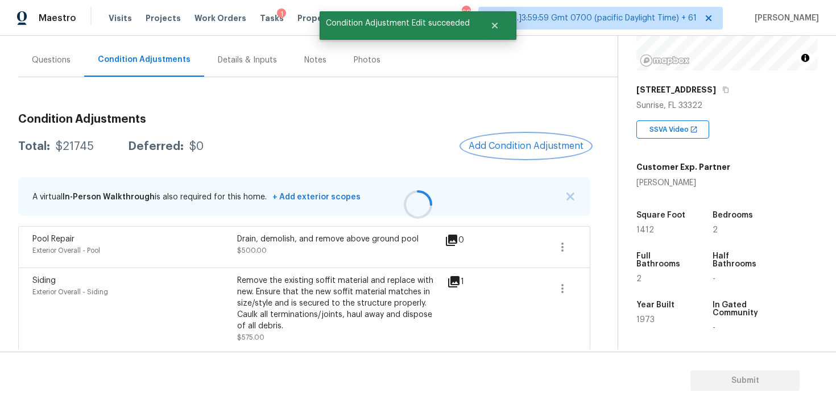
scroll to position [0, 0]
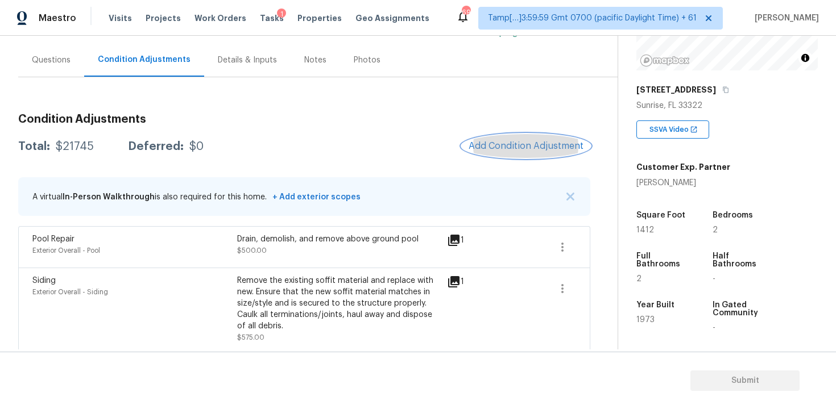
click at [509, 148] on span "Add Condition Adjustment" at bounding box center [525, 146] width 115 height 10
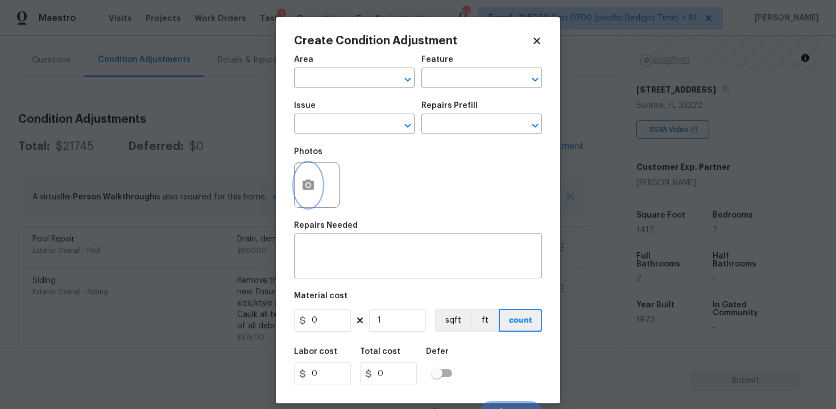
click at [312, 189] on icon "button" at bounding box center [307, 185] width 11 height 10
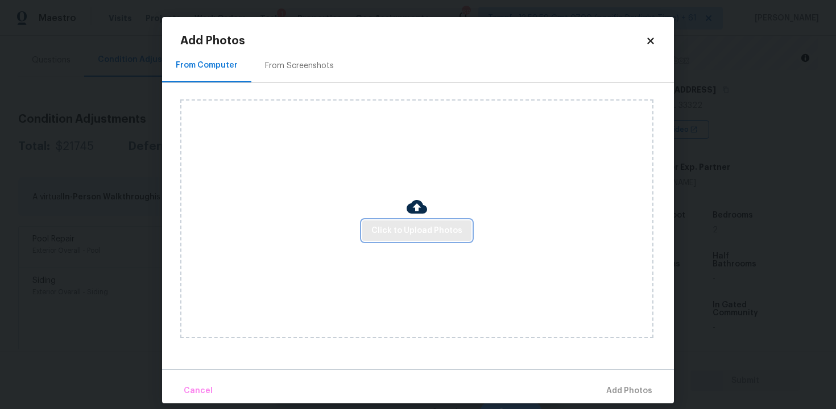
click at [405, 221] on button "Click to Upload Photos" at bounding box center [416, 231] width 109 height 21
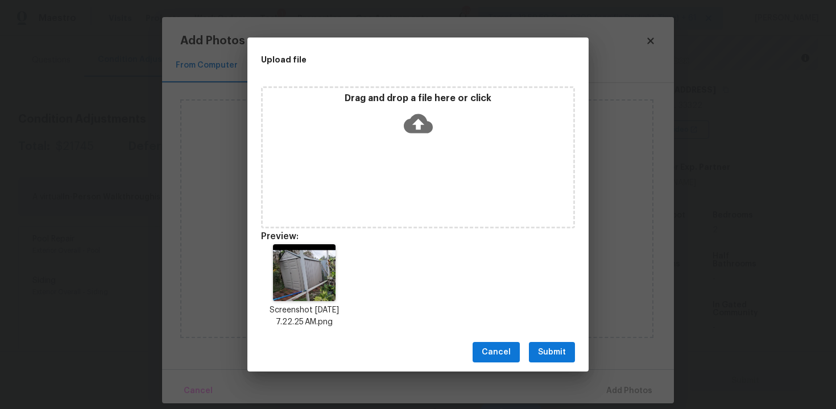
click at [553, 355] on span "Submit" at bounding box center [552, 353] width 28 height 14
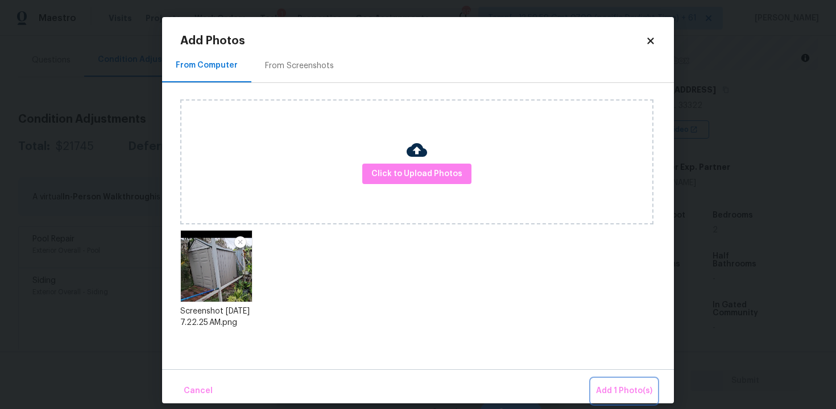
click at [606, 384] on span "Add 1 Photo(s)" at bounding box center [624, 391] width 56 height 14
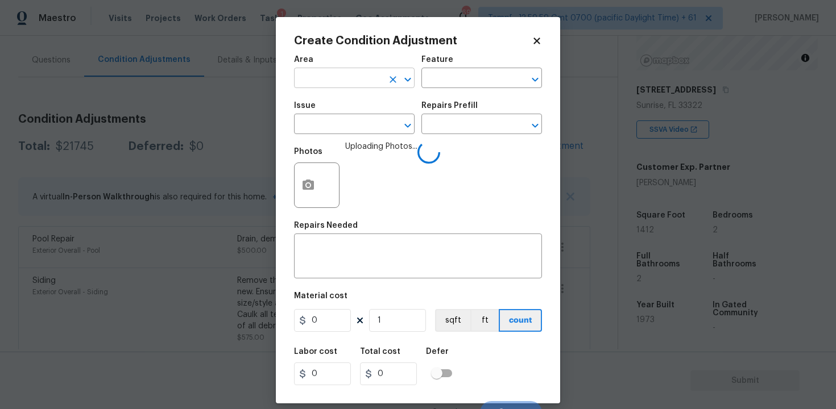
click at [367, 77] on input "text" at bounding box center [338, 80] width 89 height 18
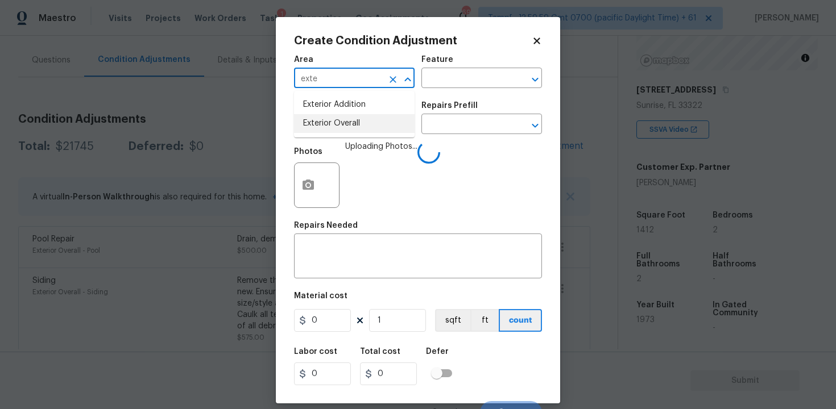
click at [359, 119] on li "Exterior Overall" at bounding box center [354, 123] width 121 height 19
type input "Exterior Overall"
click at [359, 119] on input "text" at bounding box center [338, 126] width 89 height 18
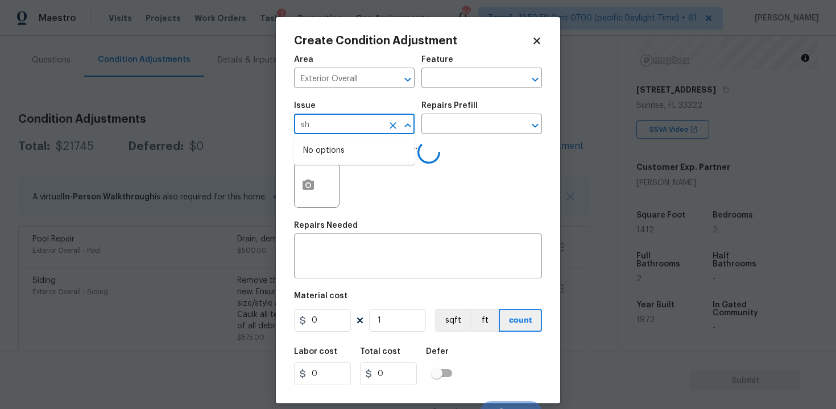
type input "s"
click at [352, 171] on li "Debris/garbage on site" at bounding box center [354, 178] width 121 height 19
type input "Debris/garbage on site"
click at [366, 264] on textarea at bounding box center [418, 258] width 234 height 24
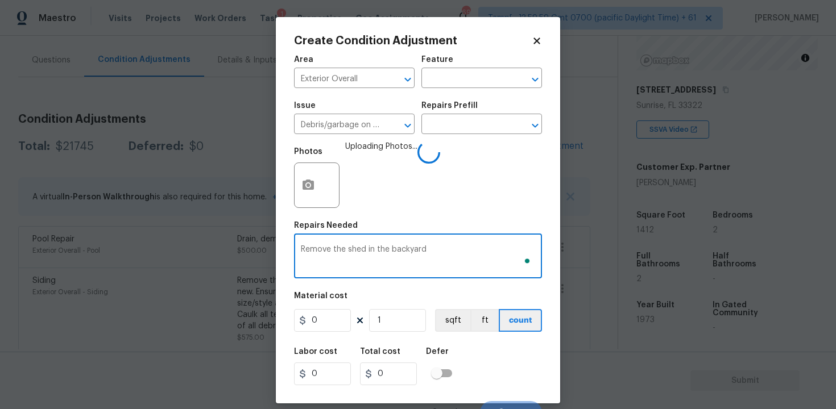
type textarea "Remove the shed in the backyard"
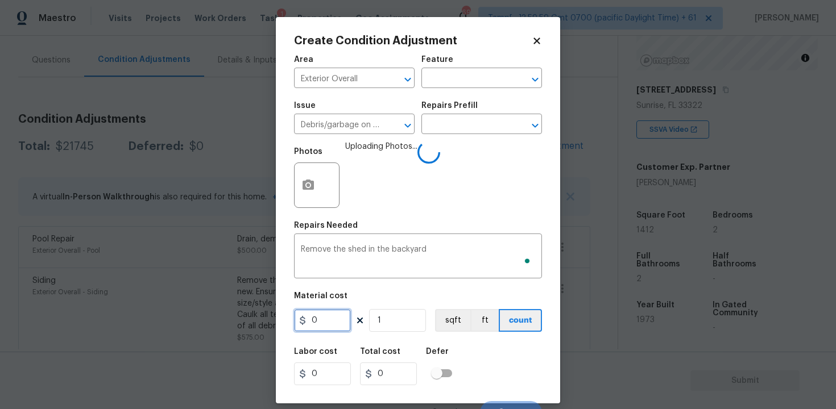
click at [330, 324] on input "0" at bounding box center [322, 320] width 57 height 23
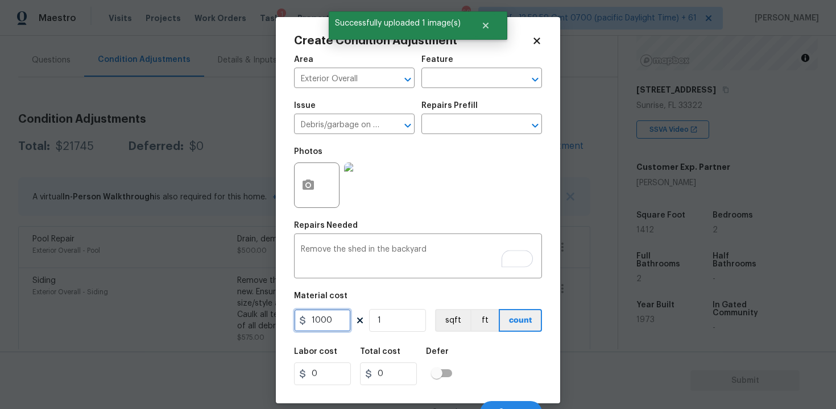
type input "1000"
click at [537, 400] on div "Cancel Create" at bounding box center [418, 408] width 248 height 32
type input "1000"
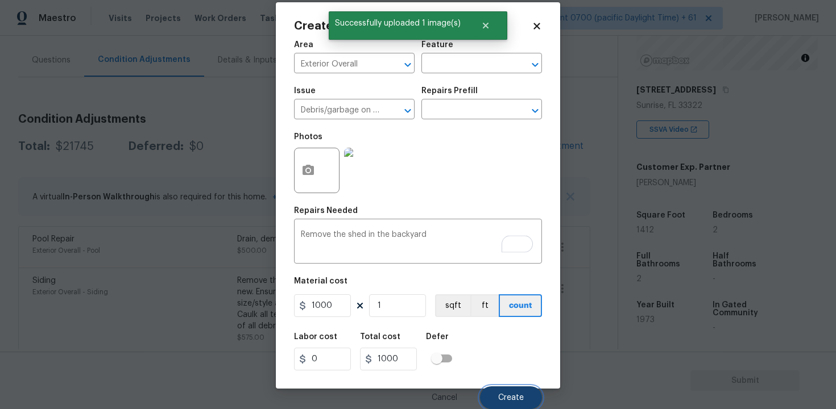
click at [520, 391] on button "Create" at bounding box center [511, 398] width 62 height 23
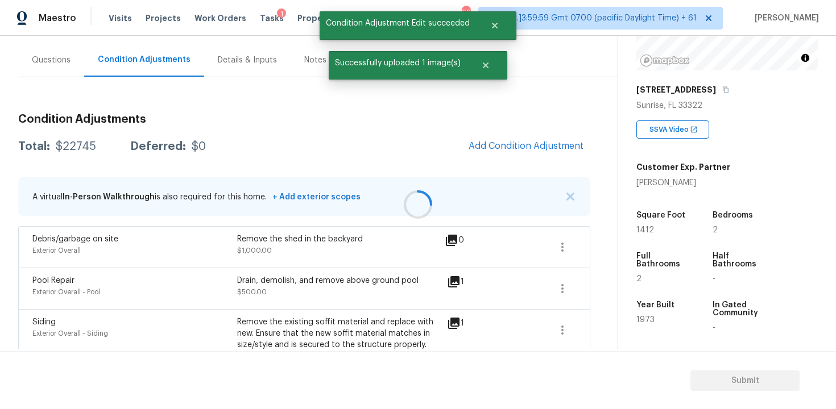
scroll to position [0, 0]
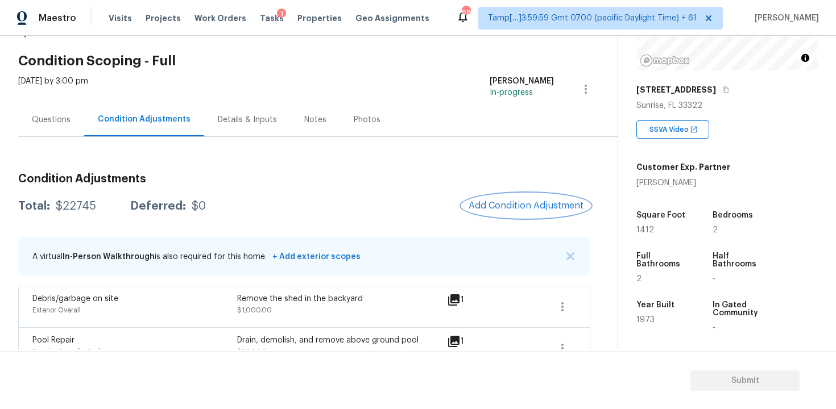
scroll to position [19, 0]
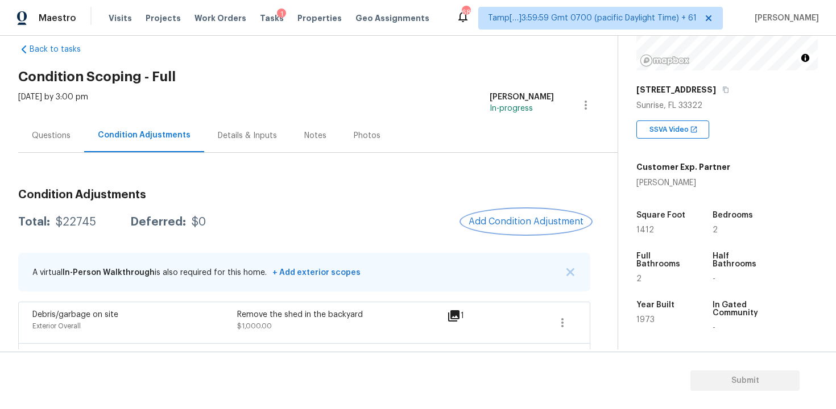
click at [540, 211] on button "Add Condition Adjustment" at bounding box center [526, 222] width 128 height 24
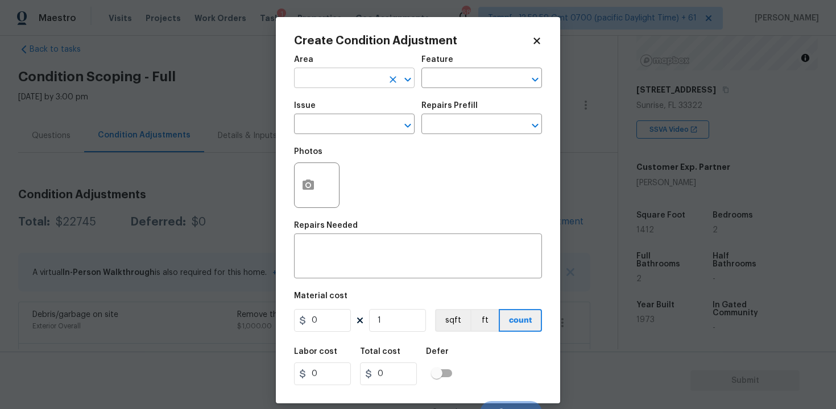
click at [333, 79] on input "text" at bounding box center [338, 80] width 89 height 18
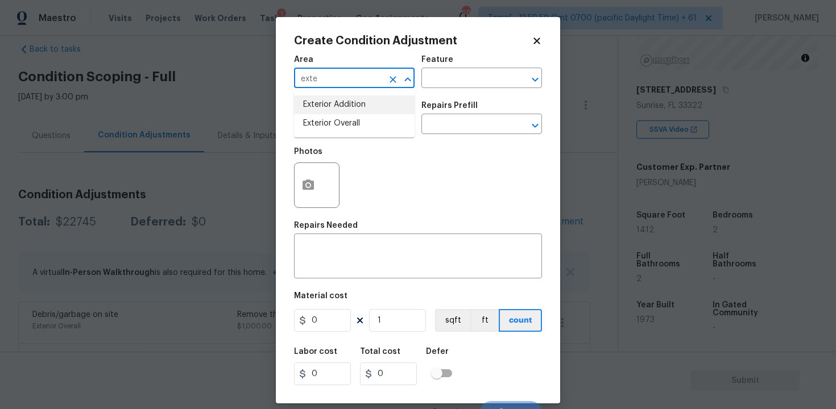
click at [333, 121] on li "Exterior Overall" at bounding box center [354, 123] width 121 height 19
type input "Exterior Overall"
click at [333, 121] on input "text" at bounding box center [338, 126] width 89 height 18
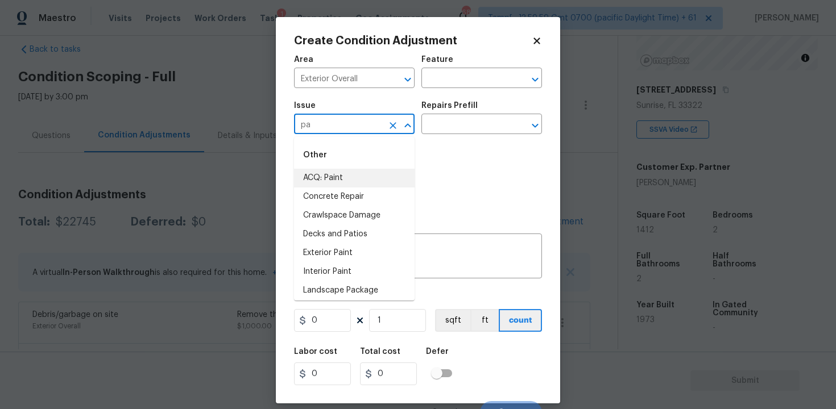
click at [340, 180] on li "ACQ: Paint" at bounding box center [354, 178] width 121 height 19
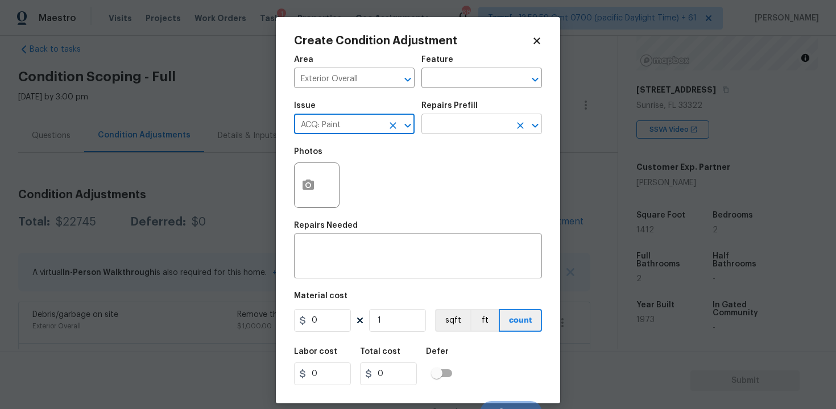
type input "ACQ: Paint"
click at [447, 130] on input "text" at bounding box center [465, 126] width 89 height 18
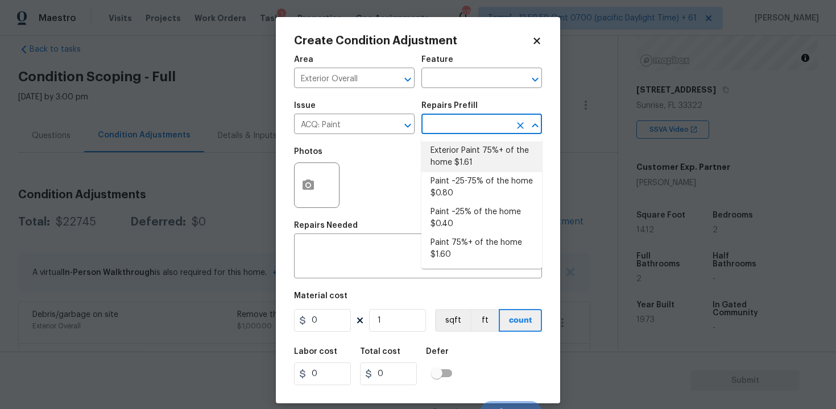
click at [447, 146] on li "Exterior Paint 75%+ of the home $1.61" at bounding box center [481, 157] width 121 height 31
type input "Acquisition"
type textarea "Acquisition Scope: 75%+ of the home exterior will likely require paint"
type input "1.61"
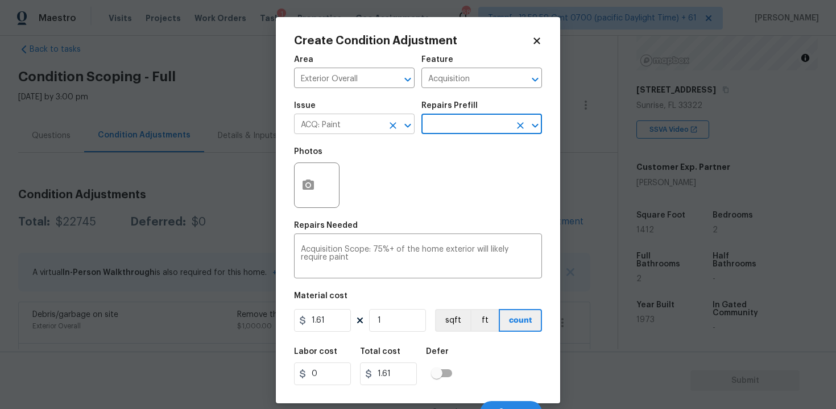
click at [387, 130] on icon "Clear" at bounding box center [392, 125] width 11 height 11
click at [409, 333] on figure "Material cost 1.61 1 sqft ft count" at bounding box center [418, 313] width 248 height 42
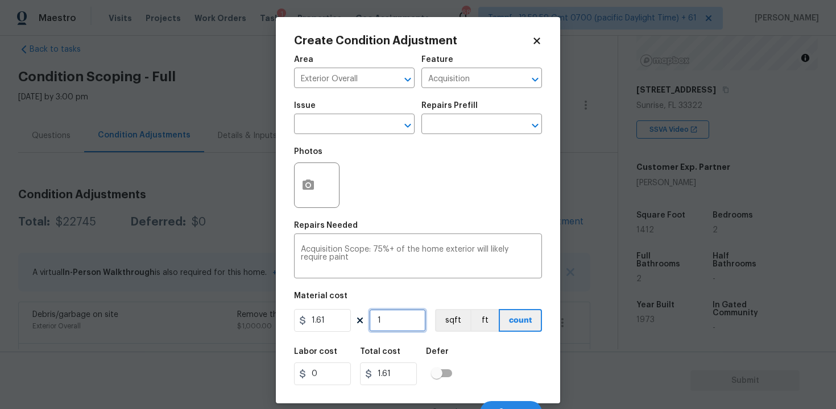
click at [399, 327] on input "1" at bounding box center [397, 320] width 57 height 23
type input "0"
paste input "1412"
type input "1412"
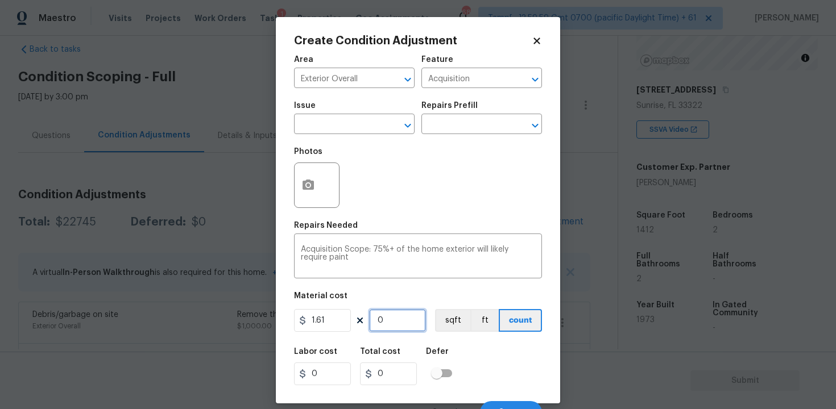
type input "2273.32"
type input "1412"
click at [455, 309] on figure "Material cost 1.61 1412 sqft ft count" at bounding box center [418, 313] width 248 height 42
click at [452, 312] on button "sqft" at bounding box center [452, 320] width 35 height 23
click at [320, 211] on div "Photos" at bounding box center [318, 178] width 48 height 74
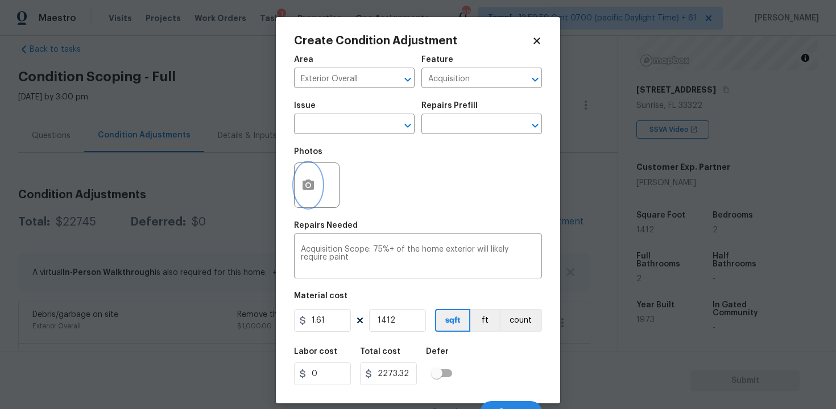
click at [311, 193] on button "button" at bounding box center [308, 185] width 27 height 44
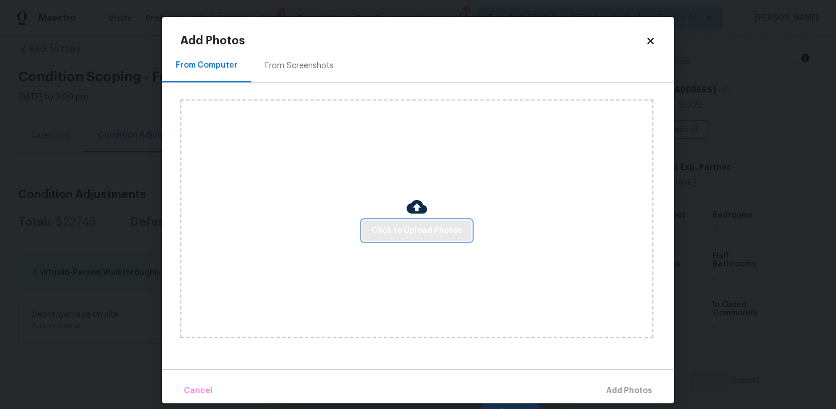
click at [413, 230] on span "Click to Upload Photos" at bounding box center [416, 231] width 91 height 14
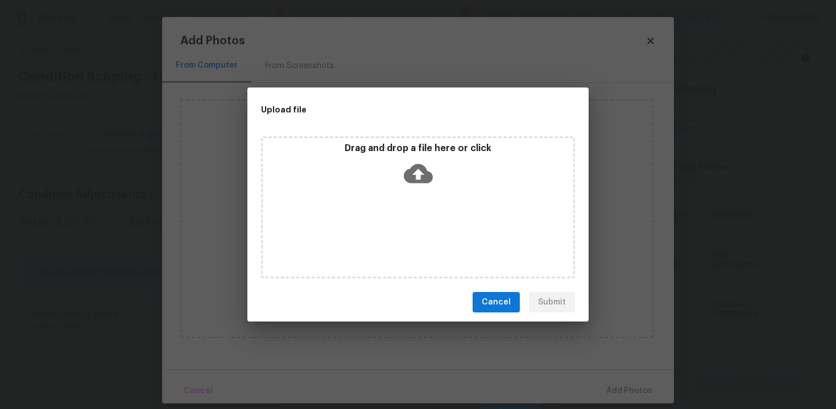
click at [416, 175] on icon at bounding box center [418, 173] width 29 height 29
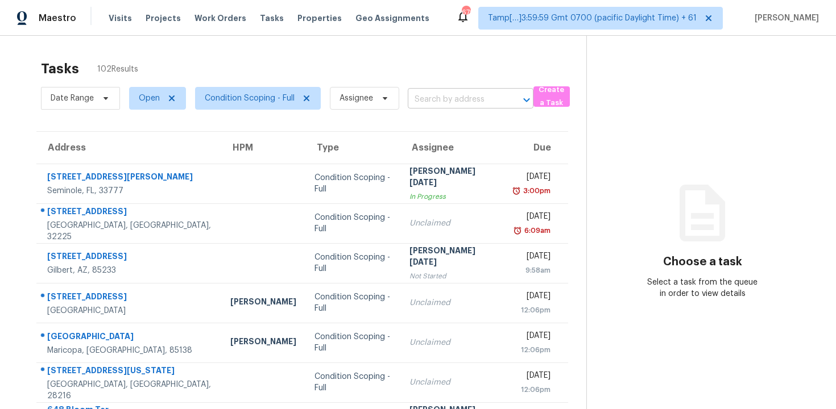
click at [462, 101] on input "text" at bounding box center [455, 100] width 94 height 18
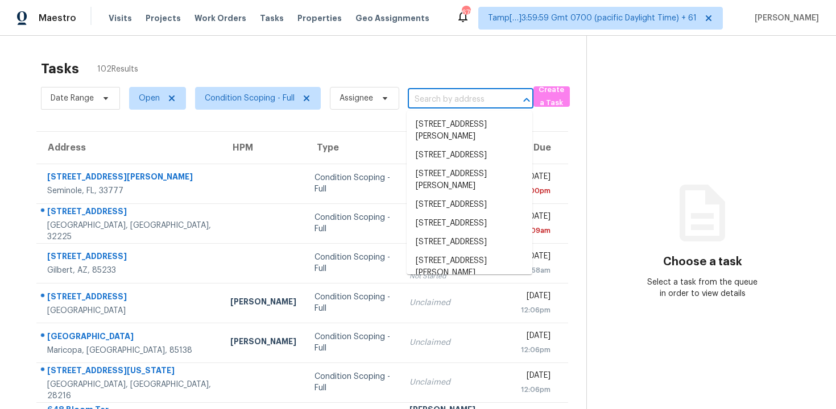
paste input "[STREET_ADDRESS][PERSON_NAME]"
type input "[STREET_ADDRESS][PERSON_NAME]"
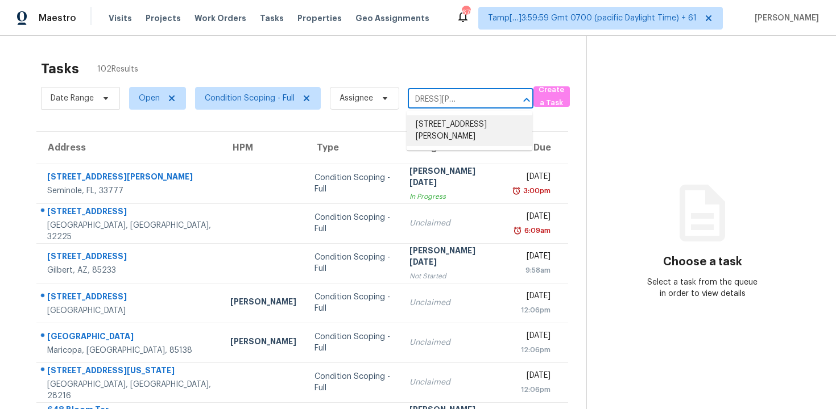
click at [462, 121] on li "[STREET_ADDRESS][PERSON_NAME]" at bounding box center [470, 130] width 126 height 31
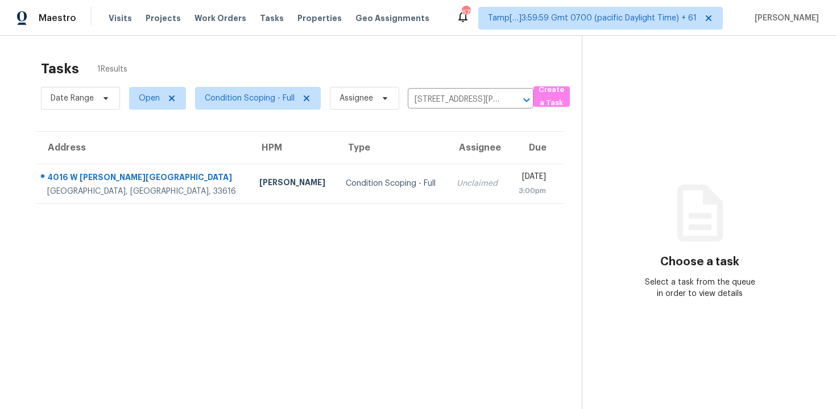
click at [508, 168] on td "[DATE] 3:00pm" at bounding box center [535, 184] width 55 height 40
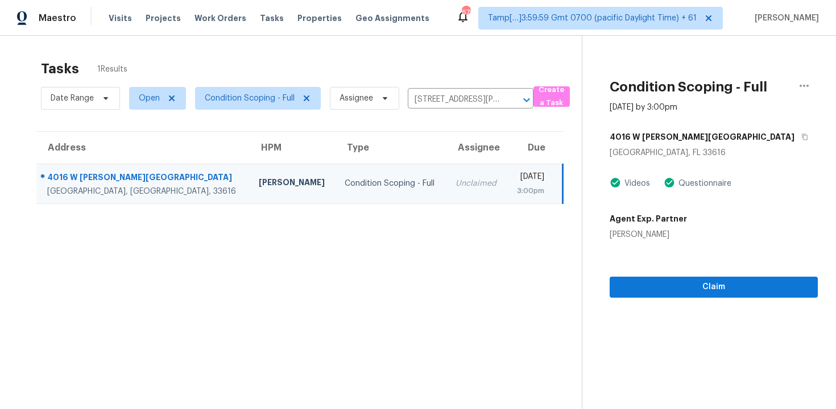
click at [752, 275] on div "Claim" at bounding box center [713, 268] width 208 height 57
click at [751, 283] on span "Claim" at bounding box center [714, 287] width 190 height 14
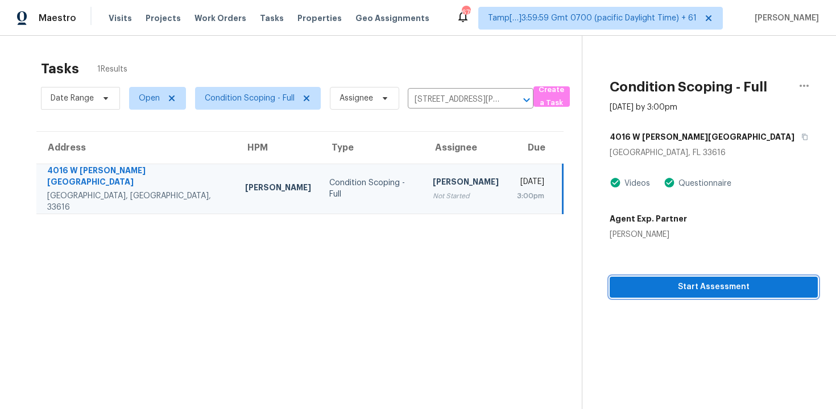
click at [751, 283] on span "Start Assessment" at bounding box center [714, 287] width 190 height 14
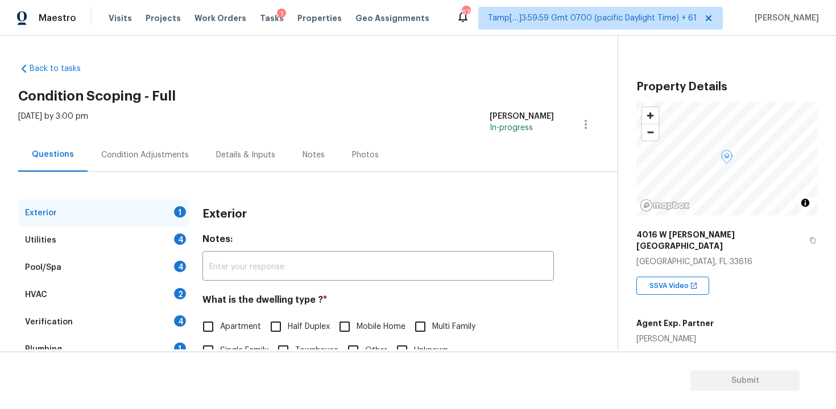
click at [143, 143] on div "Condition Adjustments" at bounding box center [145, 155] width 115 height 34
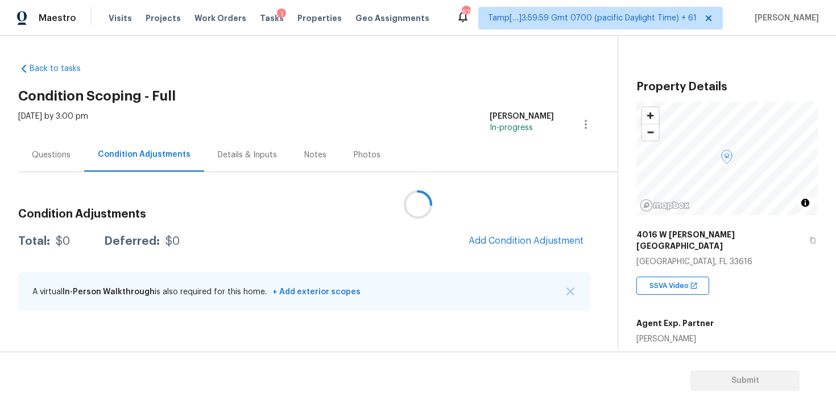
click at [500, 229] on div at bounding box center [418, 204] width 836 height 409
click at [507, 234] on div at bounding box center [418, 204] width 836 height 409
click at [507, 235] on button "Add Condition Adjustment" at bounding box center [526, 241] width 128 height 24
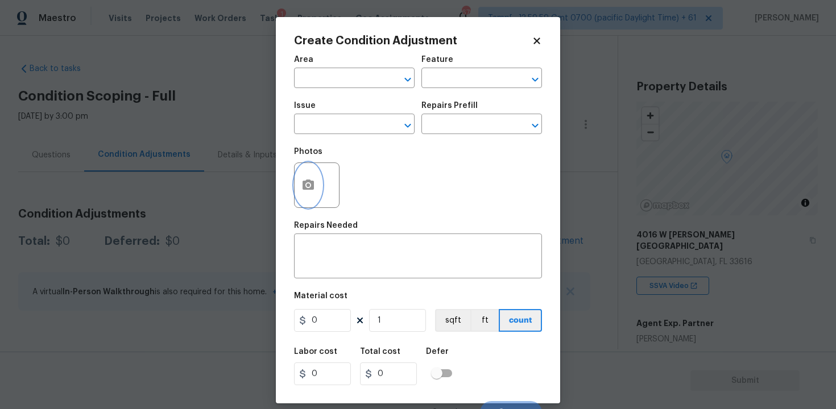
click at [297, 181] on button "button" at bounding box center [308, 185] width 27 height 44
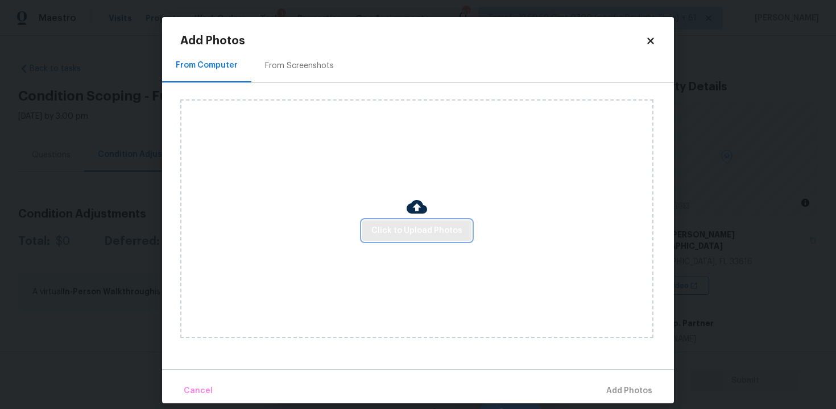
click at [408, 233] on span "Click to Upload Photos" at bounding box center [416, 231] width 91 height 14
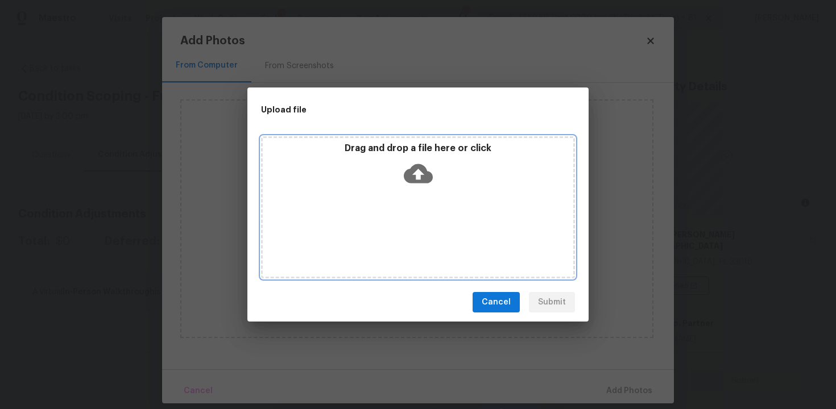
click at [408, 189] on div "Drag and drop a file here or click" at bounding box center [418, 167] width 310 height 49
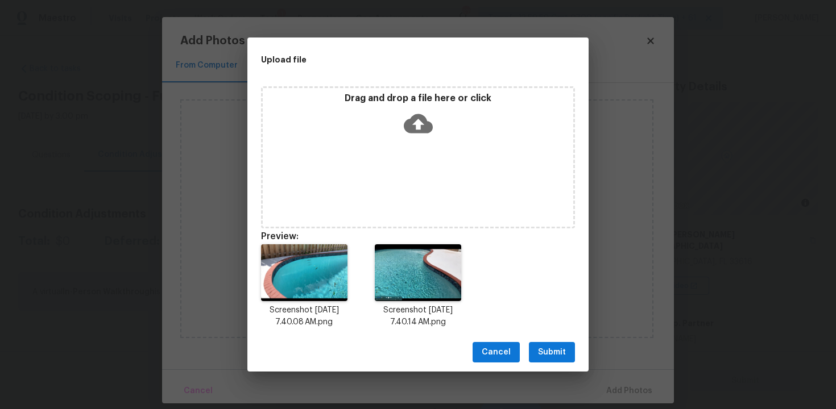
click at [534, 351] on button "Submit" at bounding box center [552, 352] width 46 height 21
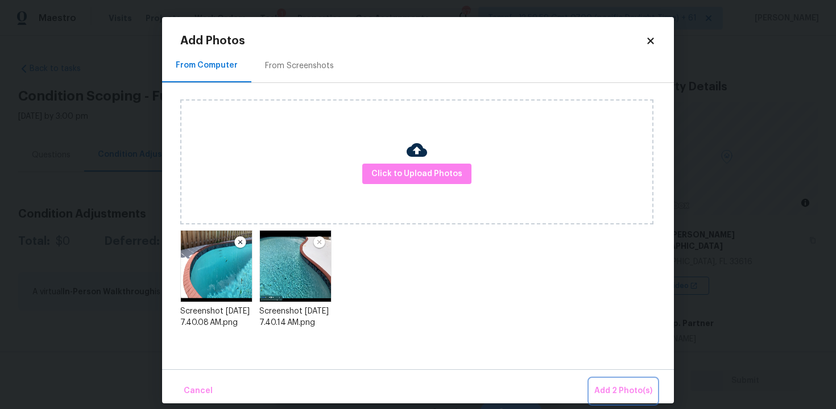
click at [606, 389] on span "Add 2 Photo(s)" at bounding box center [623, 391] width 58 height 14
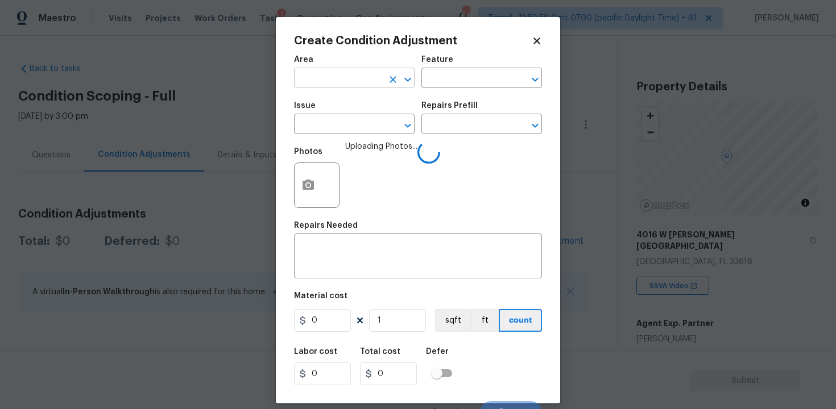
click at [370, 82] on input "text" at bounding box center [338, 80] width 89 height 18
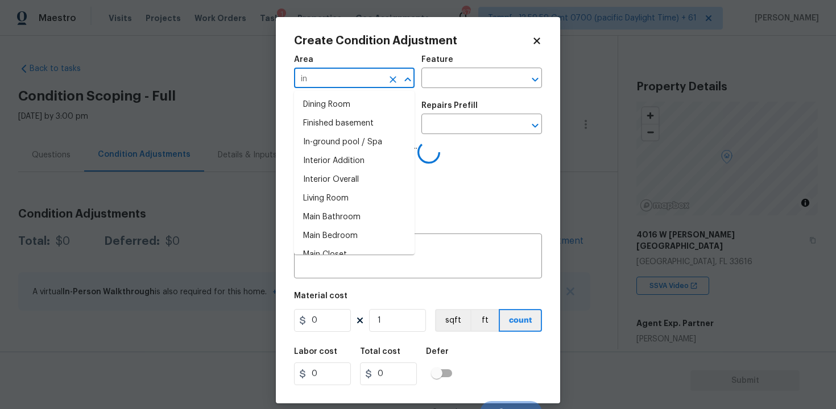
type input "i"
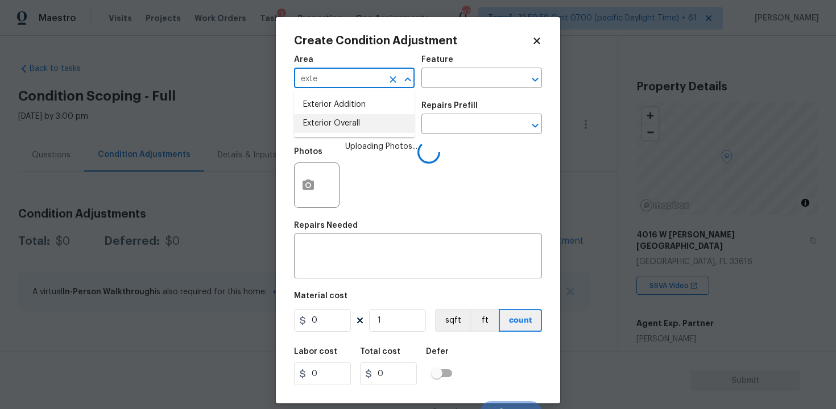
click at [358, 124] on li "Exterior Overall" at bounding box center [354, 123] width 121 height 19
type input "Exterior Overall"
click at [358, 124] on input "text" at bounding box center [338, 126] width 89 height 18
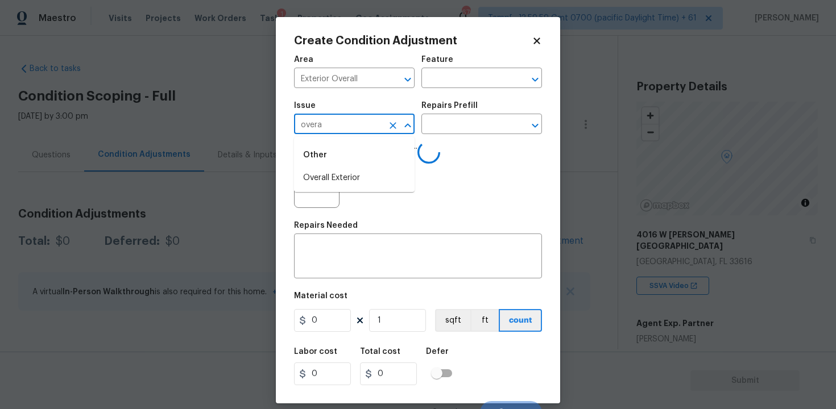
type input "overal"
click at [342, 194] on li "Pool Repair" at bounding box center [354, 197] width 121 height 19
type input "Pool Repair"
click at [441, 125] on input "text" at bounding box center [465, 126] width 89 height 18
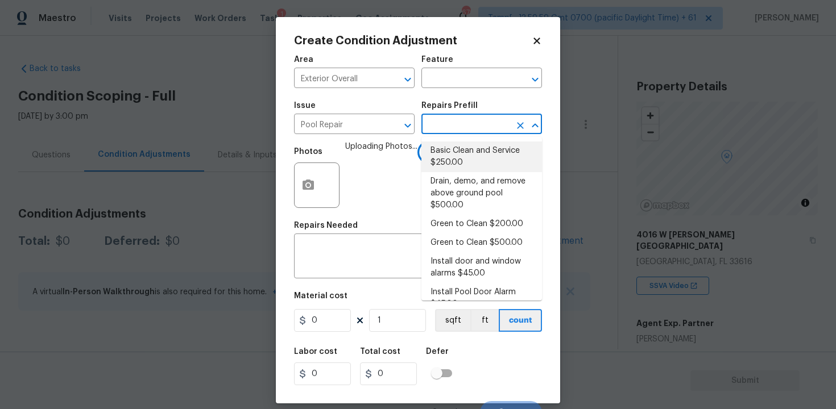
click at [453, 154] on li "Basic Clean and Service $250.00" at bounding box center [481, 157] width 121 height 31
type input "Pool"
type textarea "basic clean and service, balance chems, repair minor leaks at equipment, etc"
type input "250"
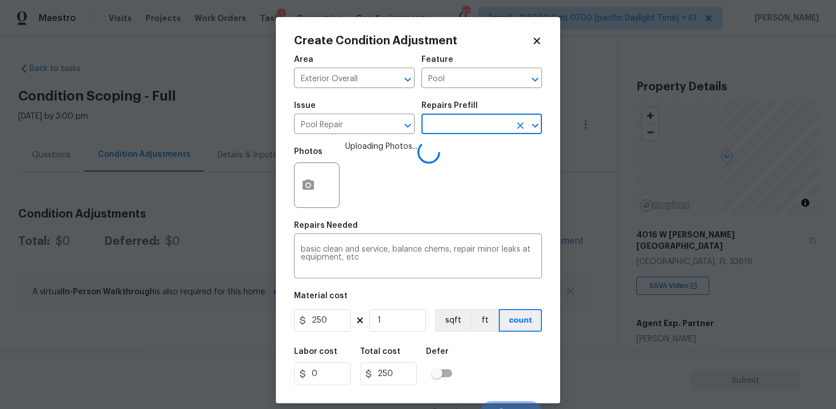
scroll to position [15, 0]
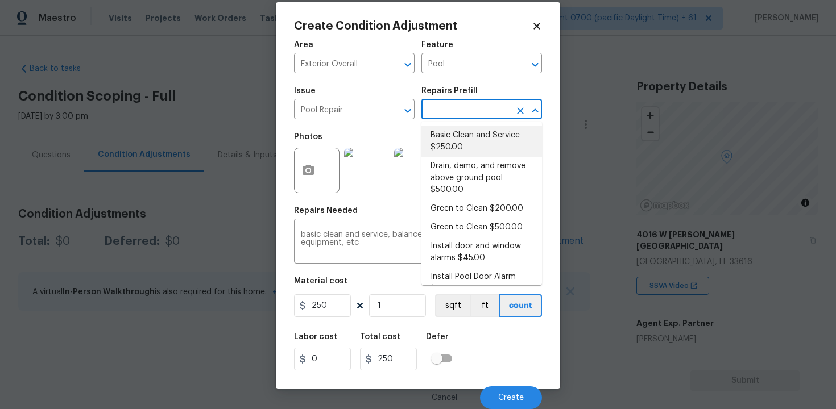
click at [488, 376] on div "Labor cost 0 Total cost 250 Defer" at bounding box center [418, 351] width 248 height 51
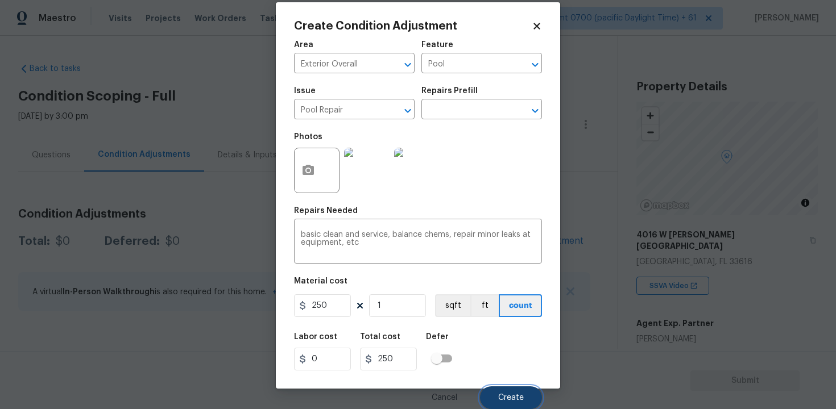
click at [499, 399] on span "Create" at bounding box center [511, 398] width 26 height 9
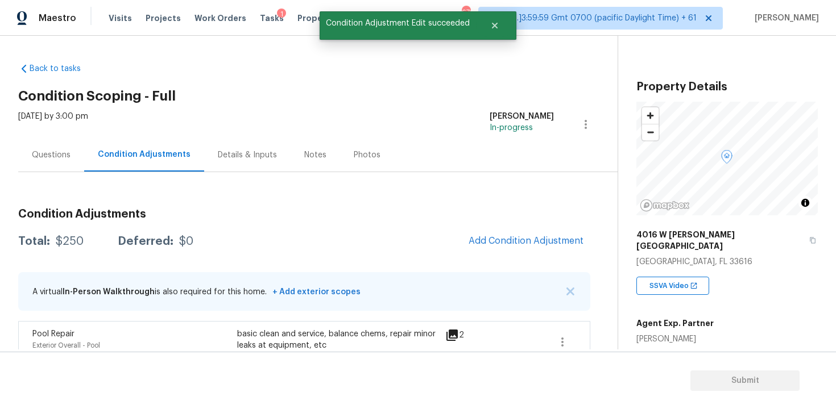
scroll to position [0, 0]
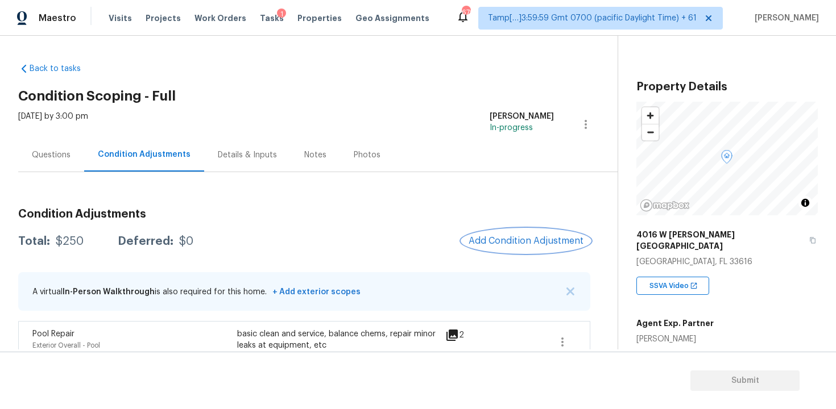
click at [485, 234] on button "Add Condition Adjustment" at bounding box center [526, 241] width 128 height 24
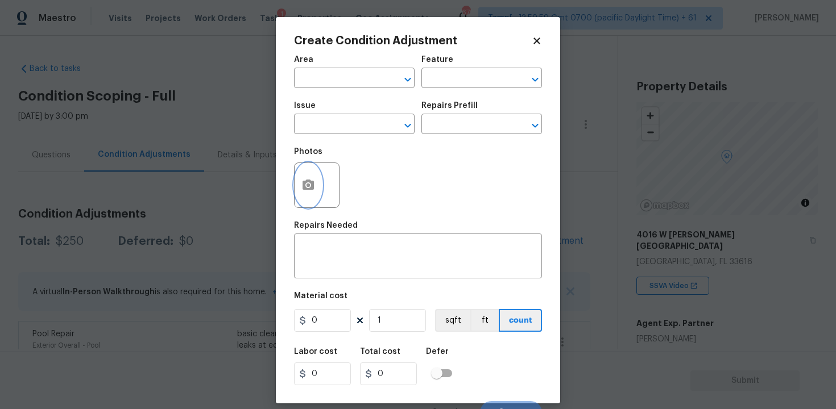
click at [317, 194] on button "button" at bounding box center [308, 185] width 27 height 44
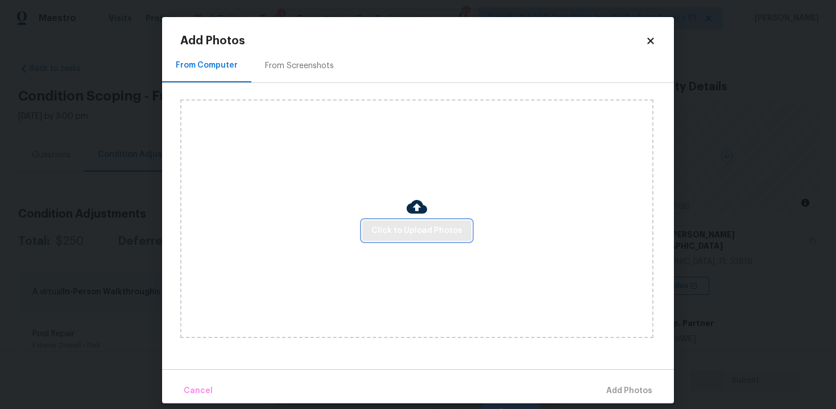
click at [408, 238] on button "Click to Upload Photos" at bounding box center [416, 231] width 109 height 21
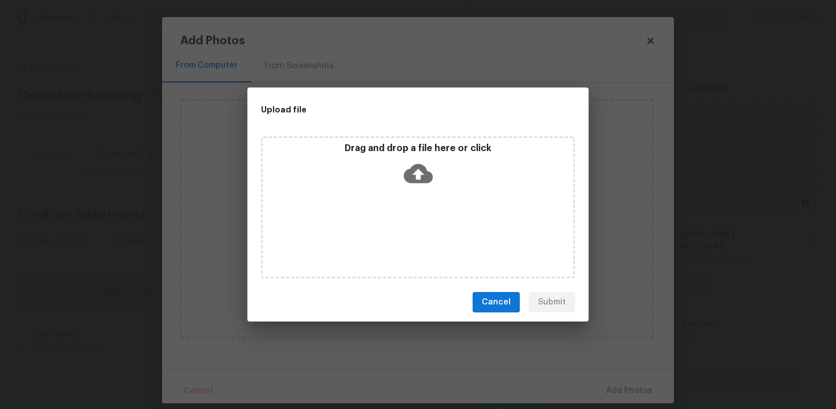
click at [448, 194] on div "Drag and drop a file here or click" at bounding box center [418, 207] width 314 height 142
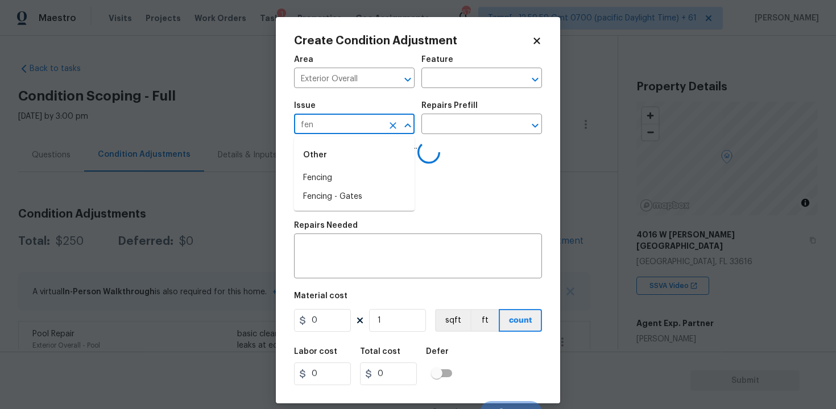
click at [349, 168] on div "Other" at bounding box center [354, 155] width 121 height 27
click at [350, 175] on li "Fencing" at bounding box center [354, 178] width 121 height 19
type input "Fencing"
click at [352, 231] on div "Repairs Needed" at bounding box center [418, 229] width 248 height 15
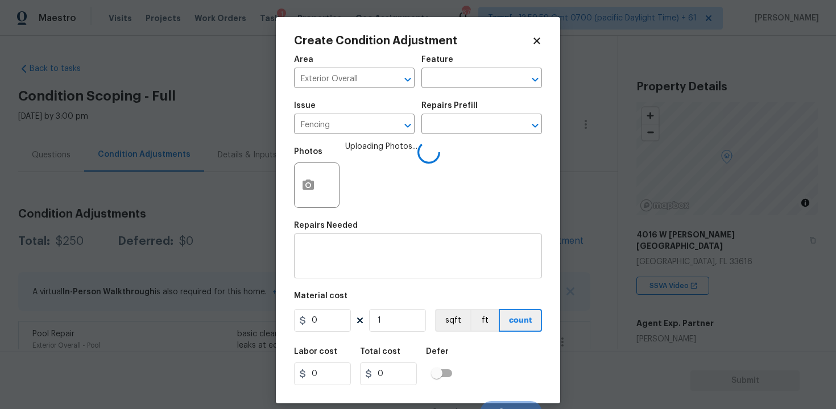
click at [351, 238] on div "x ​" at bounding box center [418, 258] width 248 height 42
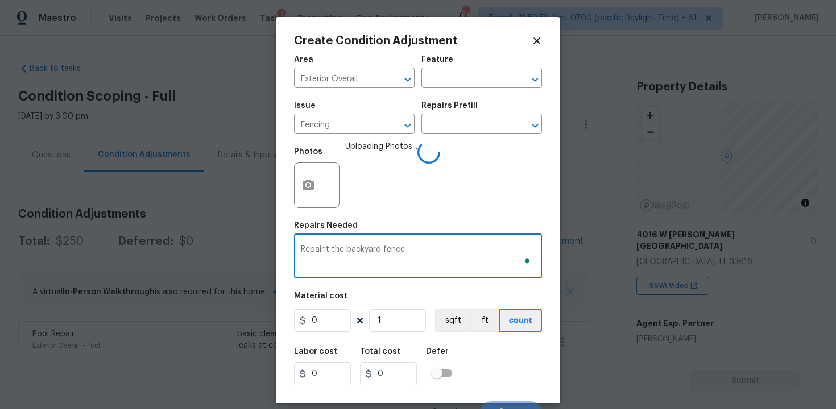
type textarea "Repaint the backyard fence"
click at [335, 322] on input "0" at bounding box center [322, 320] width 57 height 23
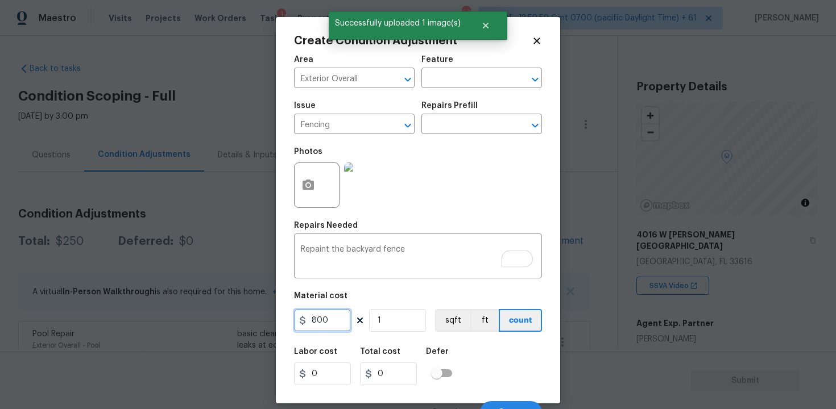
type input "800"
click at [488, 346] on div "Labor cost 0 Total cost 0 Defer" at bounding box center [418, 366] width 248 height 51
type input "800"
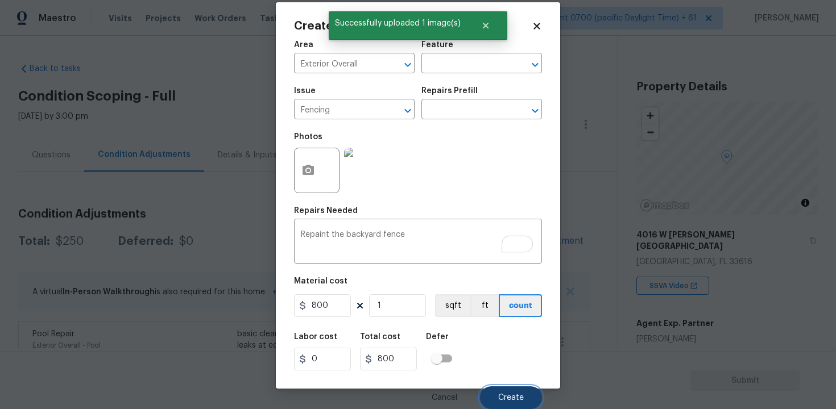
click at [505, 388] on button "Create" at bounding box center [511, 398] width 62 height 23
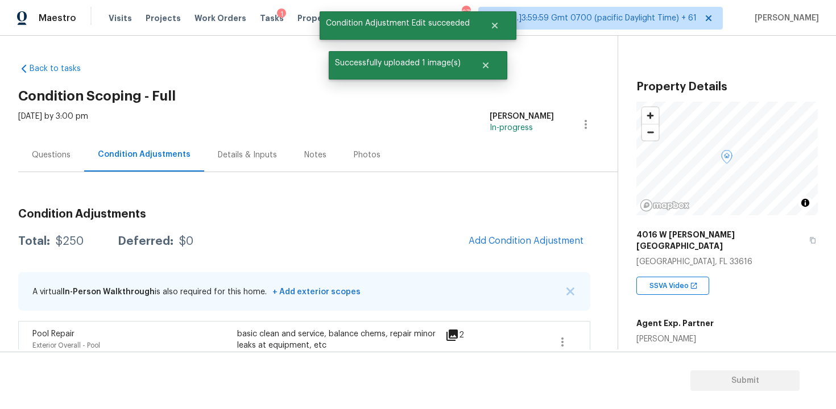
scroll to position [0, 0]
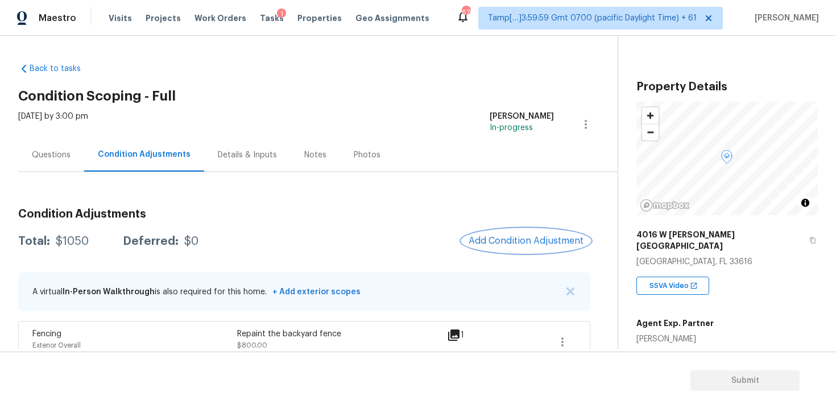
click at [495, 236] on span "Add Condition Adjustment" at bounding box center [525, 241] width 115 height 10
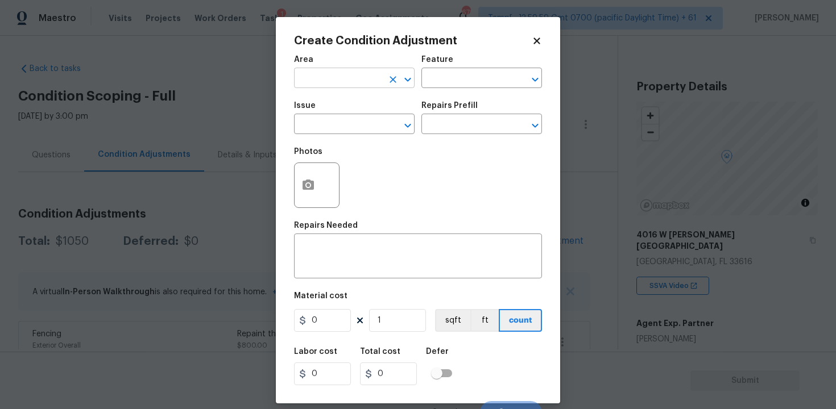
click at [350, 84] on input "text" at bounding box center [338, 80] width 89 height 18
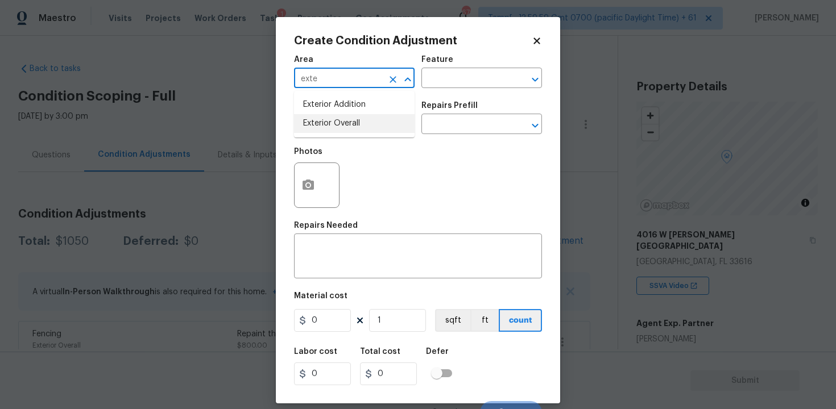
click at [347, 116] on li "Exterior Overall" at bounding box center [354, 123] width 121 height 19
type input "Exterior Overall"
click at [347, 116] on div "Issue" at bounding box center [354, 109] width 121 height 15
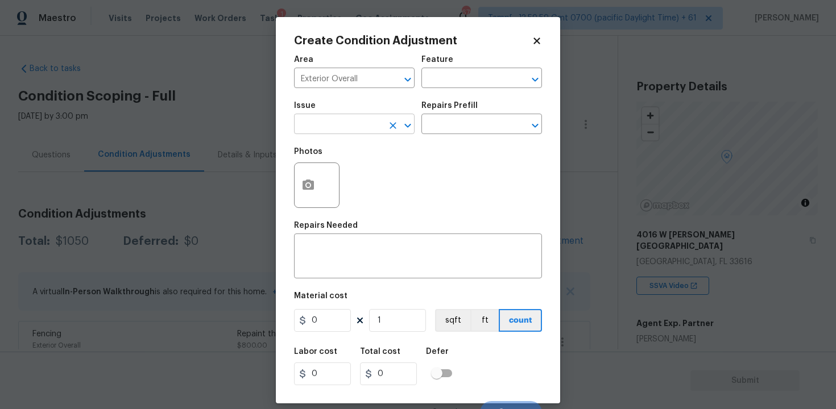
click at [347, 121] on input "text" at bounding box center [338, 126] width 89 height 18
click at [347, 168] on div "Other" at bounding box center [354, 155] width 121 height 27
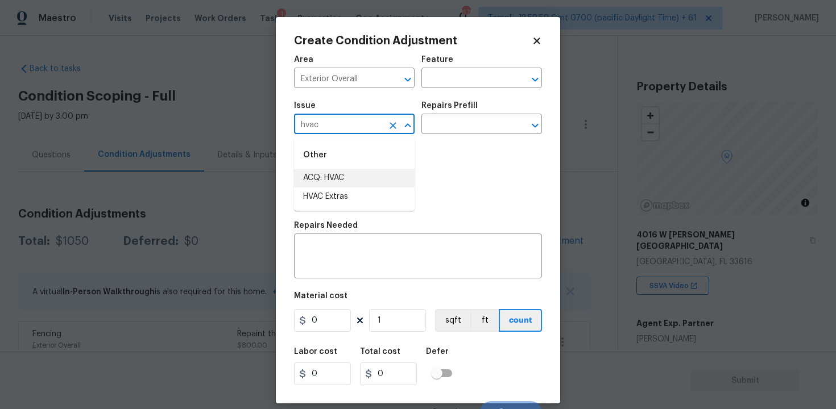
click at [351, 182] on li "ACQ: HVAC" at bounding box center [354, 178] width 121 height 19
type input "ACQ: HVAC"
click at [436, 135] on div "Issue ACQ: HVAC ​ Repairs Prefill ​" at bounding box center [418, 118] width 248 height 46
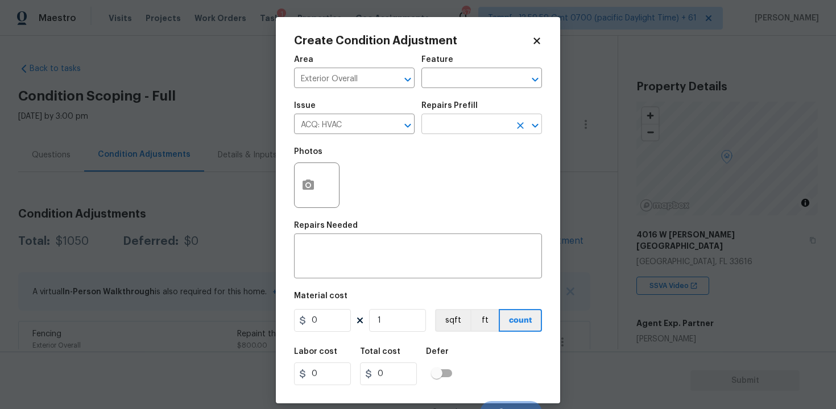
click at [440, 130] on input "text" at bounding box center [465, 126] width 89 height 18
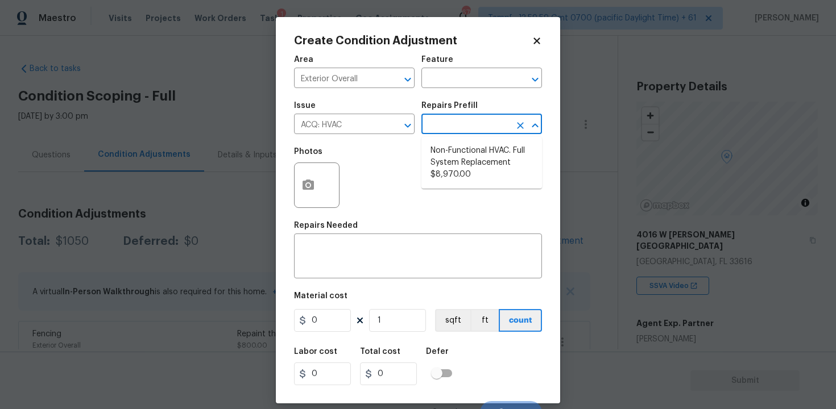
click at [457, 164] on li "Non-Functional HVAC. Full System Replacement $8,970.00" at bounding box center [481, 163] width 121 height 43
type input "Acquisition"
type textarea "Acquisition Scope: Full System Replacement"
type input "8970"
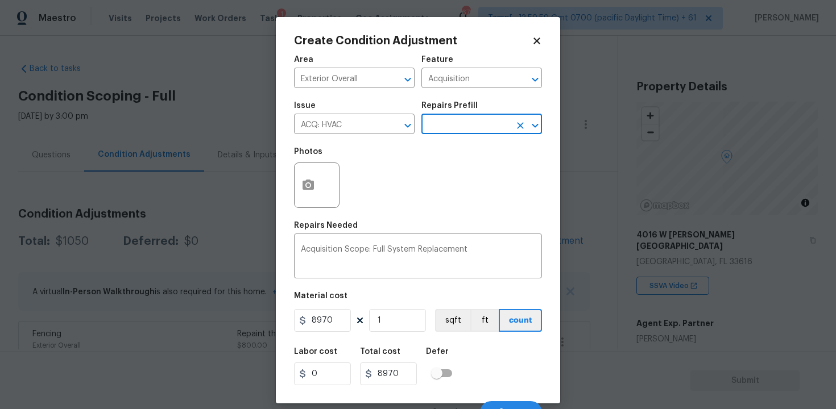
scroll to position [15, 0]
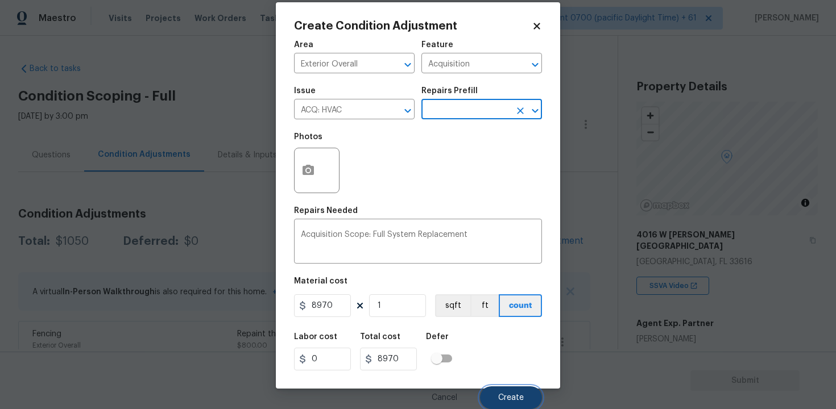
click at [505, 395] on span "Create" at bounding box center [511, 398] width 26 height 9
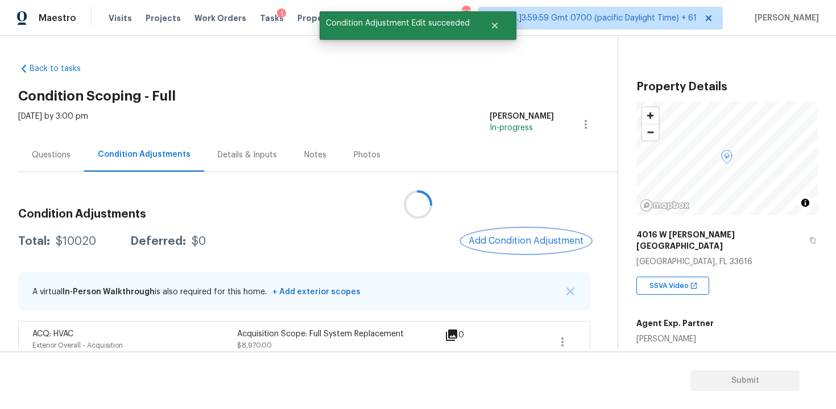
scroll to position [0, 0]
click at [521, 231] on div at bounding box center [418, 204] width 836 height 409
click at [517, 233] on button "Add Condition Adjustment" at bounding box center [526, 241] width 128 height 24
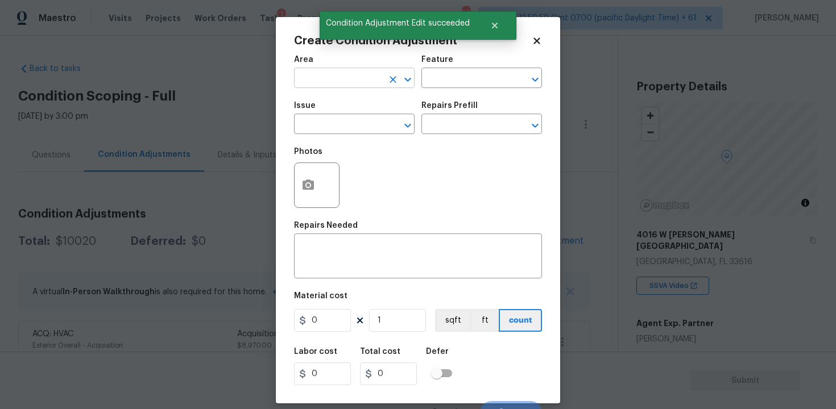
click at [355, 86] on input "text" at bounding box center [338, 80] width 89 height 18
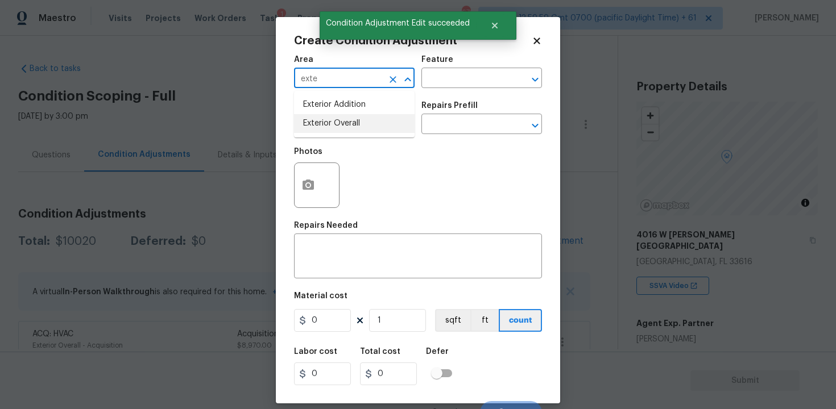
click at [356, 123] on li "Exterior Overall" at bounding box center [354, 123] width 121 height 19
type input "Exterior Overall"
click at [356, 123] on input "text" at bounding box center [338, 126] width 89 height 18
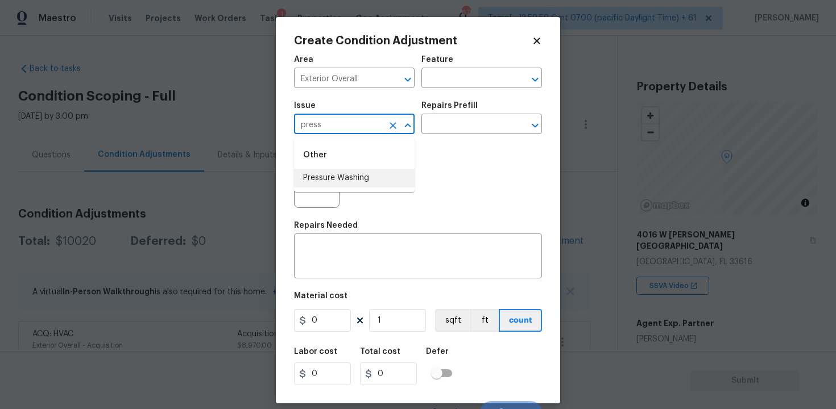
click at [358, 177] on li "Pressure Washing" at bounding box center [354, 178] width 121 height 19
type input "Pressure Washing"
click at [452, 127] on input "text" at bounding box center [465, 126] width 89 height 18
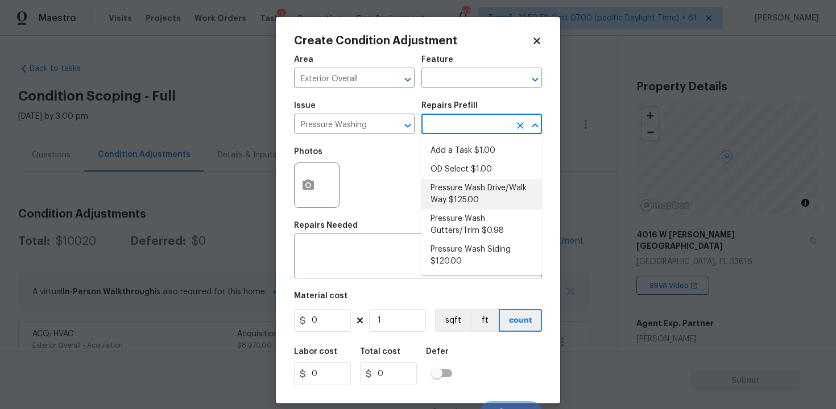
click at [459, 189] on li "Pressure Wash Drive/Walk Way $125.00" at bounding box center [481, 194] width 121 height 31
type input "Siding"
type textarea "Pressure wash the driveways/walkways as directed by the PM. Ensure that all deb…"
type input "125"
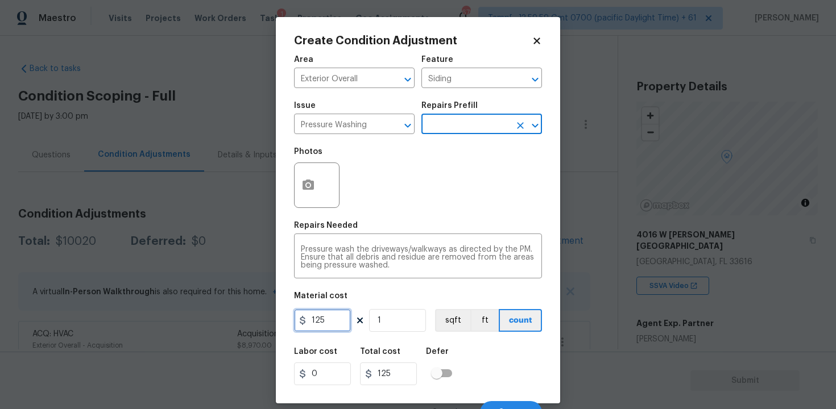
click at [346, 310] on input "125" at bounding box center [322, 320] width 57 height 23
type input "400"
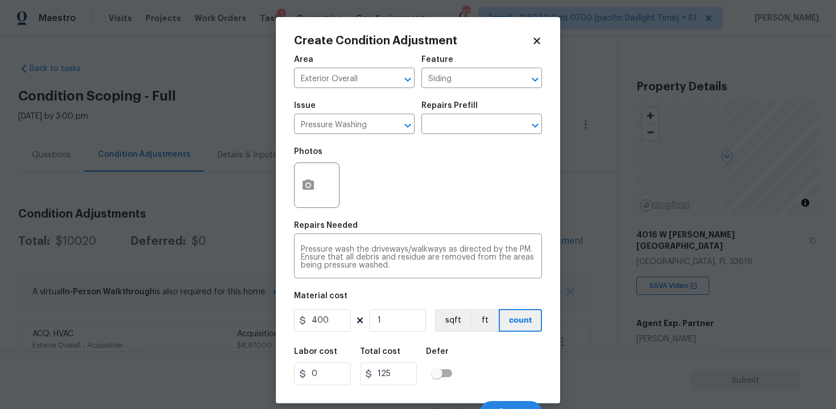
click at [492, 348] on div "Labor cost 0 Total cost 125 Defer" at bounding box center [418, 366] width 248 height 51
type input "400"
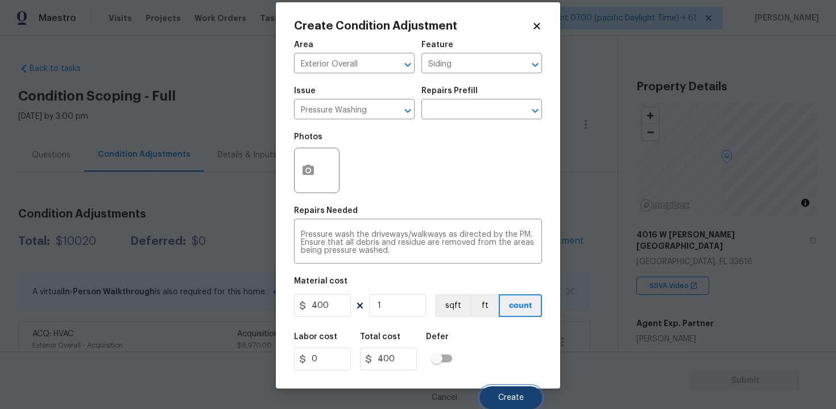
click at [514, 396] on span "Create" at bounding box center [511, 398] width 26 height 9
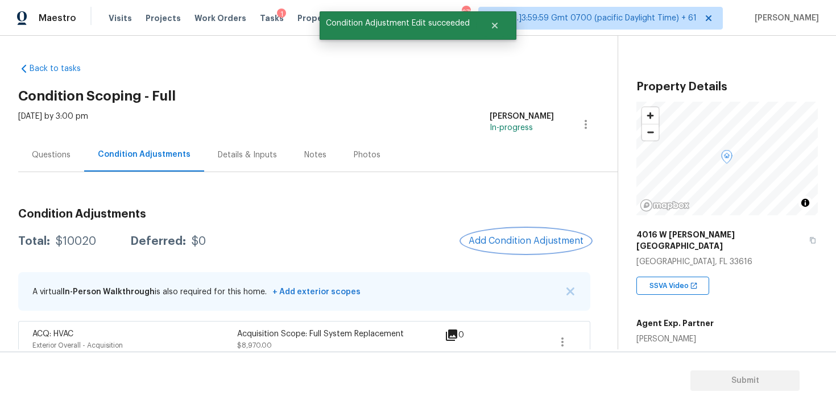
scroll to position [0, 0]
click at [514, 244] on span "Add Condition Adjustment" at bounding box center [525, 241] width 115 height 10
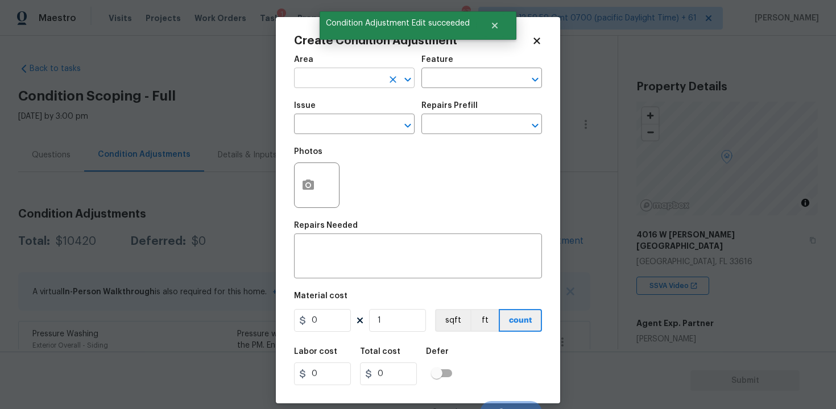
click at [352, 79] on input "text" at bounding box center [338, 80] width 89 height 18
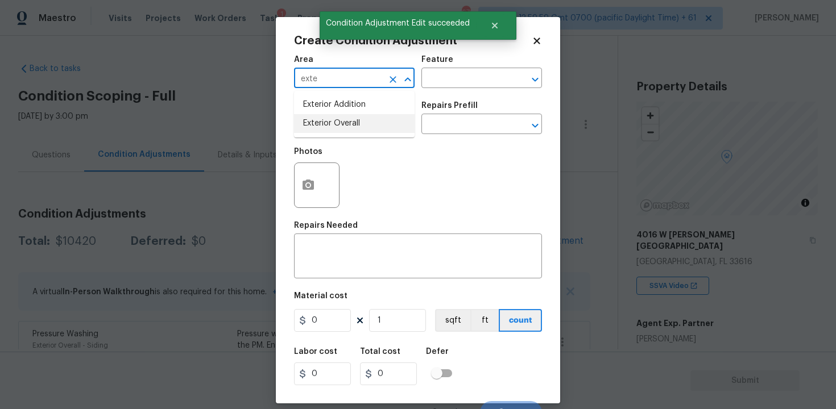
click at [355, 122] on li "Exterior Overall" at bounding box center [354, 123] width 121 height 19
type input "Exterior Overall"
click at [355, 122] on input "text" at bounding box center [338, 126] width 89 height 18
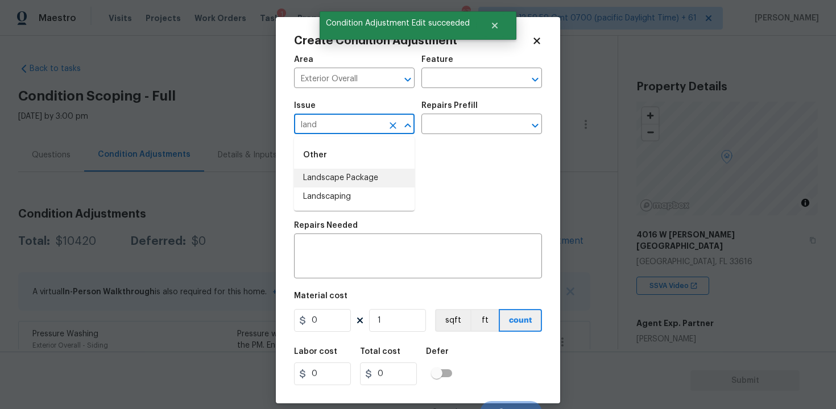
click at [357, 169] on li "Landscape Package" at bounding box center [354, 178] width 121 height 19
type input "Landscape Package"
click at [465, 120] on input "text" at bounding box center [465, 126] width 89 height 18
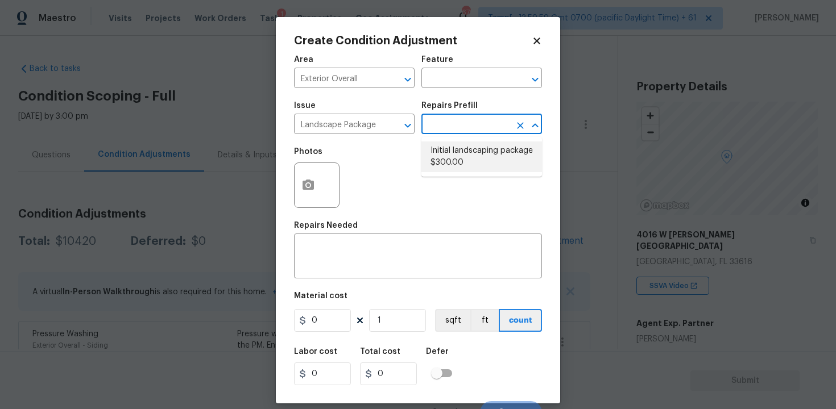
click at [459, 166] on li "Initial landscaping package $300.00" at bounding box center [481, 157] width 121 height 31
type input "Home Readiness Packages"
type textarea "Mowing of grass up to 6" in height. Mow, edge along driveways & sidewalks, trim…"
type input "300"
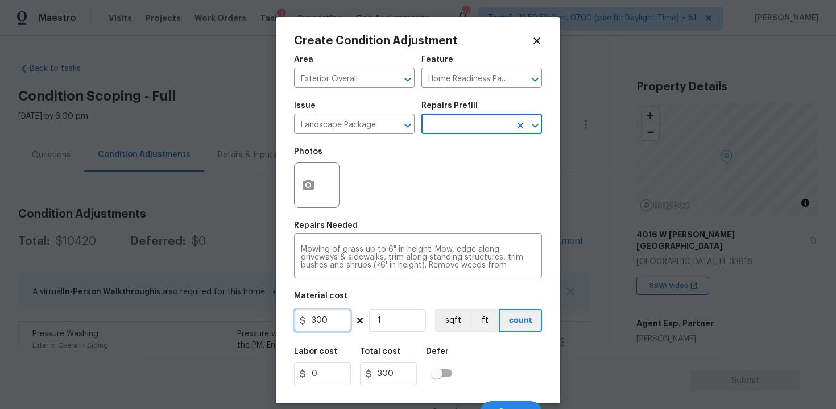
click at [331, 330] on input "300" at bounding box center [322, 320] width 57 height 23
type input "750"
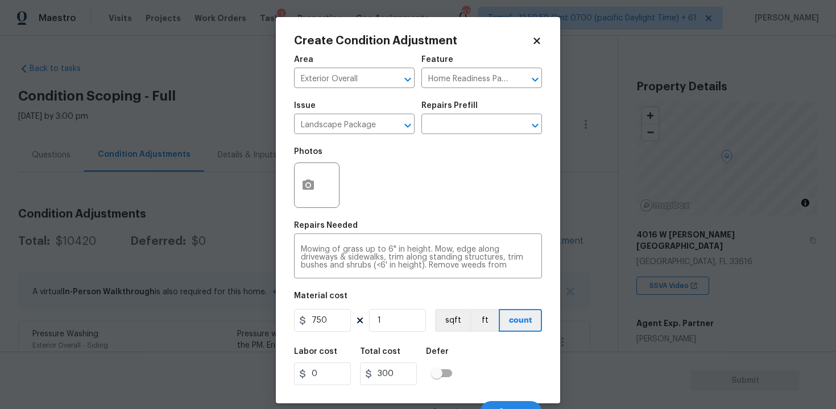
type input "750"
click at [367, 205] on div "Photos" at bounding box center [418, 178] width 248 height 74
click at [297, 175] on button "button" at bounding box center [308, 185] width 27 height 44
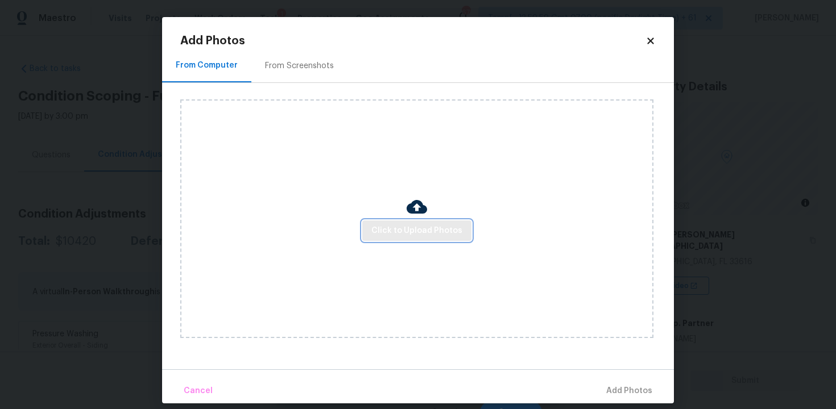
click at [433, 234] on span "Click to Upload Photos" at bounding box center [416, 231] width 91 height 14
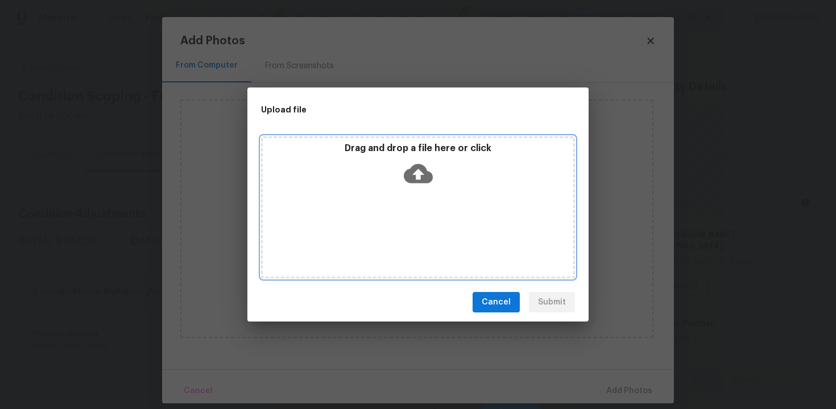
click at [412, 168] on icon at bounding box center [418, 173] width 29 height 19
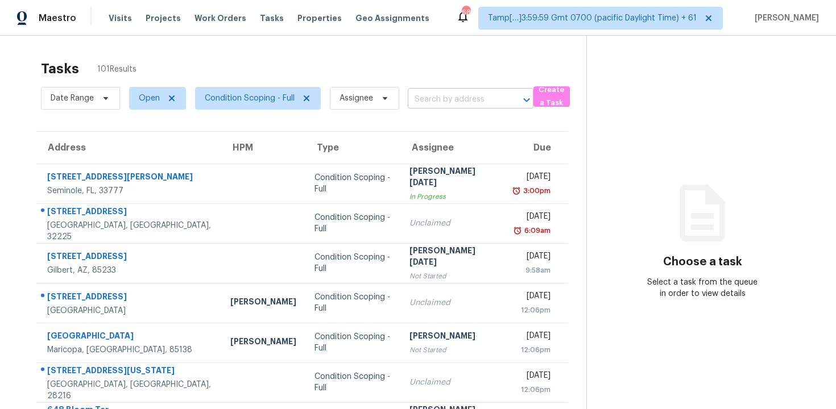
click at [450, 104] on input "text" at bounding box center [455, 100] width 94 height 18
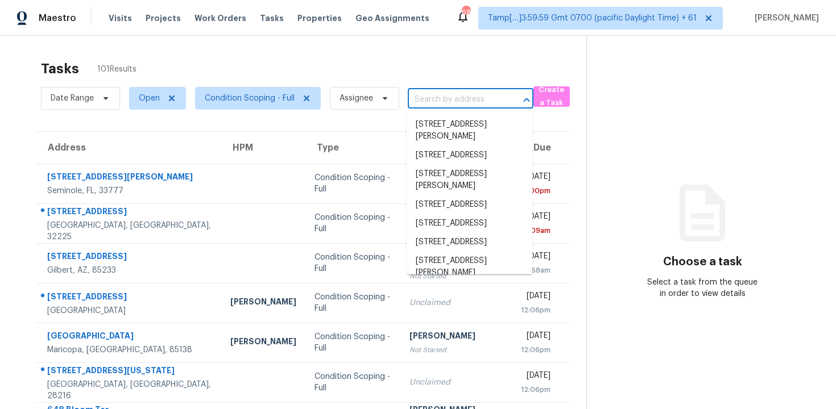
paste input "[STREET_ADDRESS][US_STATE]"
type input "[STREET_ADDRESS][US_STATE]"
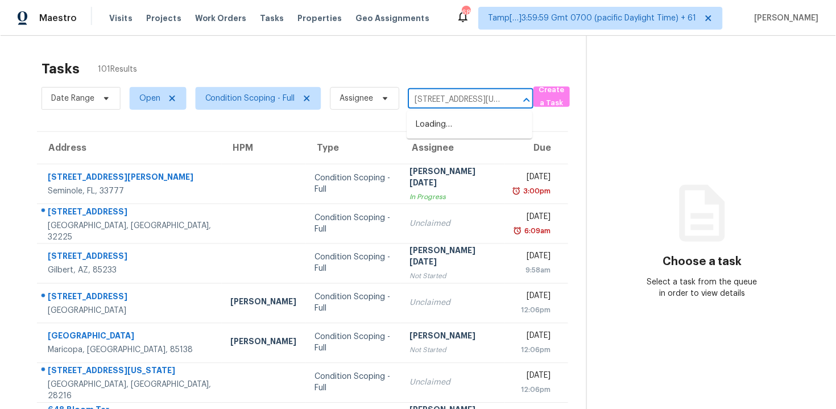
scroll to position [0, 53]
click at [467, 130] on li "[STREET_ADDRESS][US_STATE]" at bounding box center [470, 130] width 126 height 31
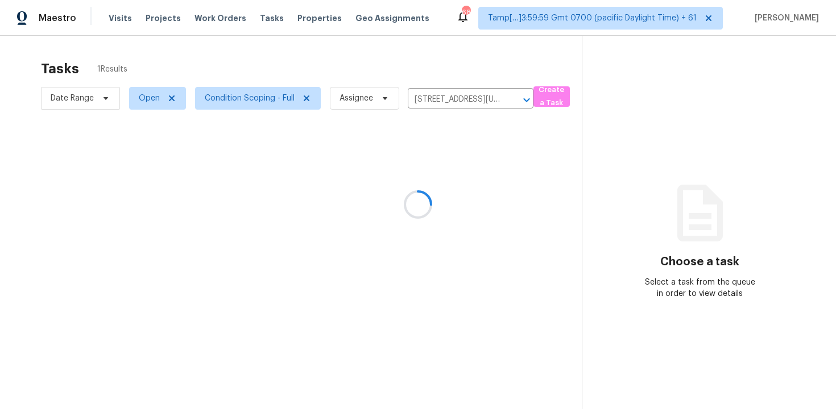
click at [471, 182] on div at bounding box center [418, 204] width 836 height 409
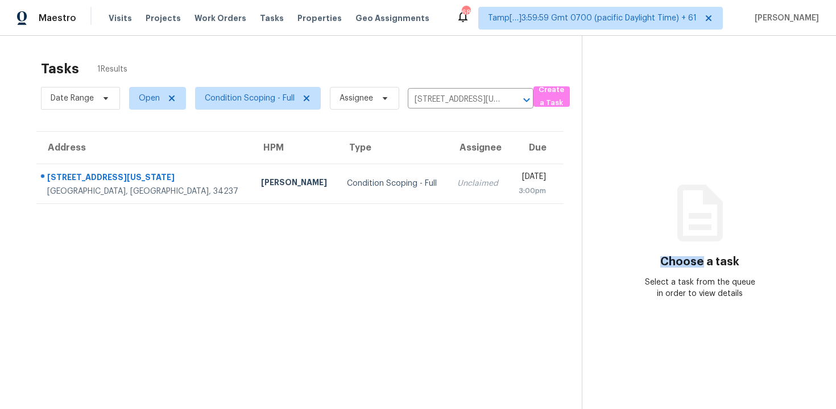
click at [517, 182] on div "[DATE]" at bounding box center [531, 178] width 28 height 14
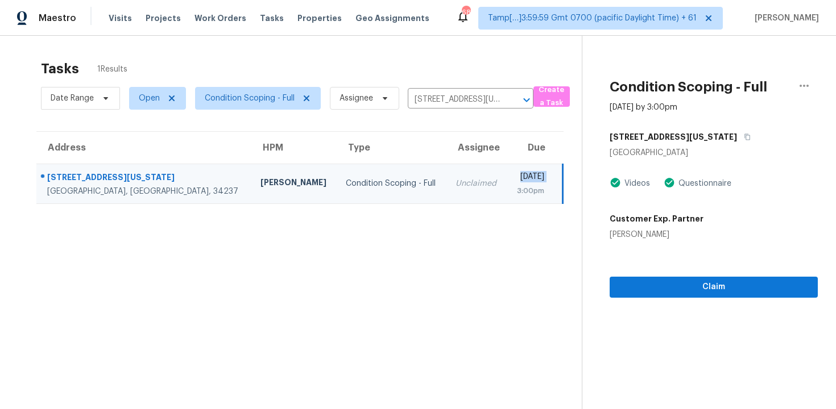
click at [675, 317] on section "Condition Scoping - Full [DATE] by 3:00pm [STREET_ADDRESS][US_STATE] Videos Que…" at bounding box center [700, 240] width 236 height 409
click at [675, 295] on button "Claim" at bounding box center [713, 287] width 208 height 21
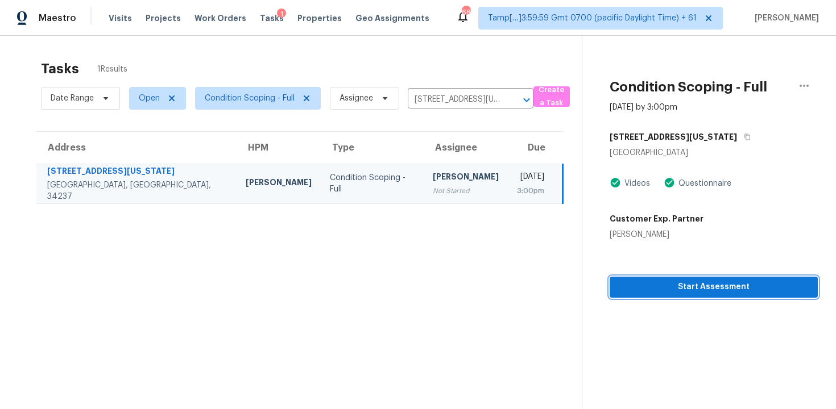
click at [675, 295] on button "Start Assessment" at bounding box center [713, 287] width 208 height 21
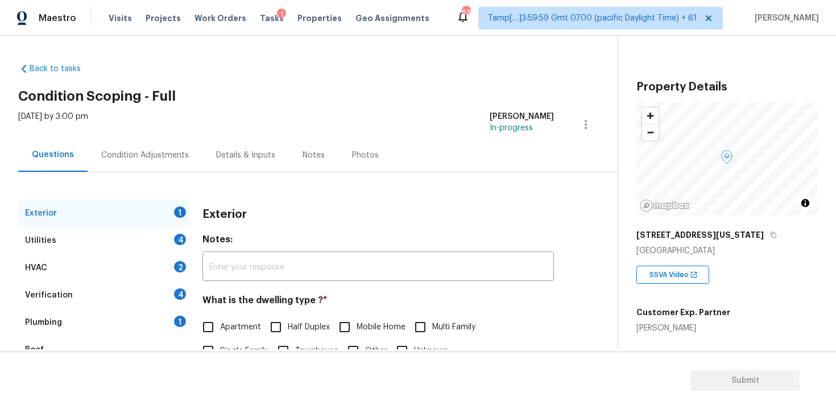
scroll to position [67, 0]
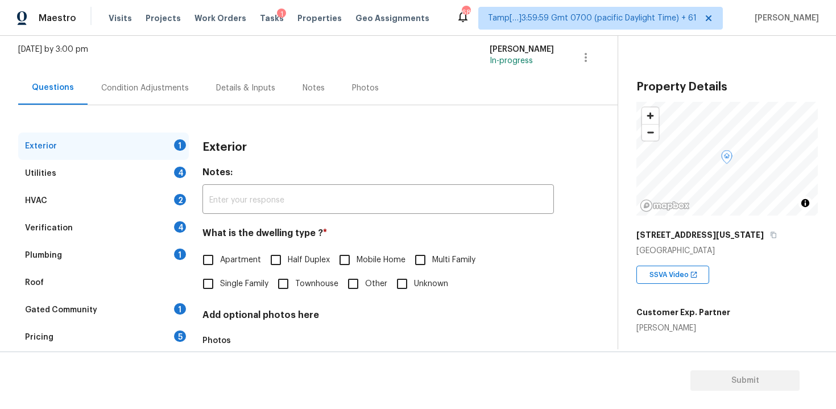
click at [122, 212] on div "HVAC 2" at bounding box center [103, 200] width 171 height 27
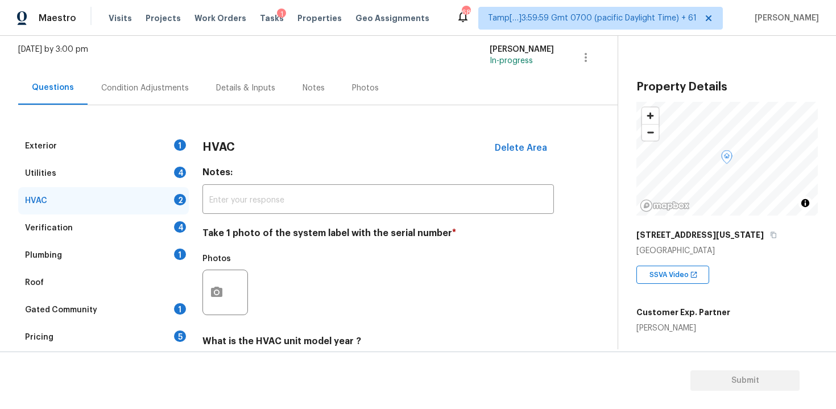
click at [127, 219] on div "Verification 4" at bounding box center [103, 227] width 171 height 27
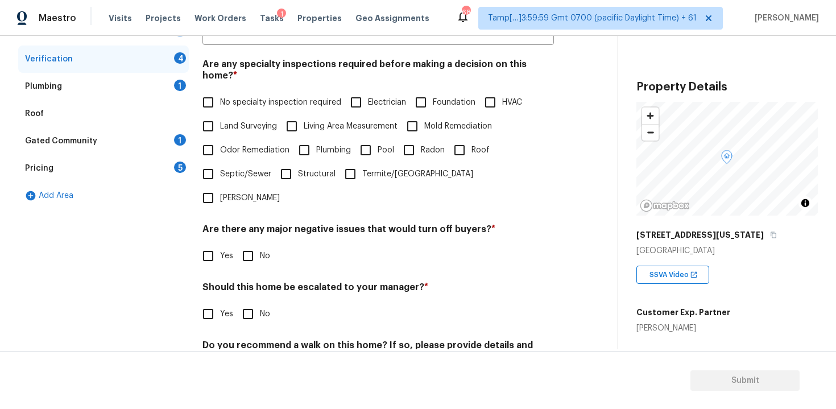
scroll to position [264, 0]
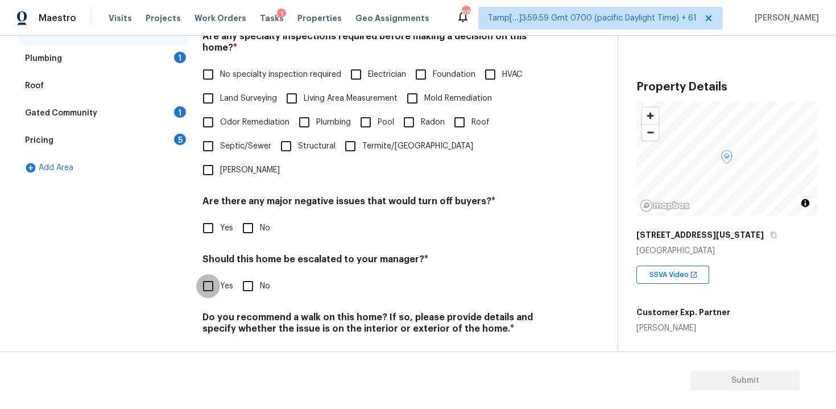
click at [206, 274] on input "Yes" at bounding box center [208, 286] width 24 height 24
checkbox input "true"
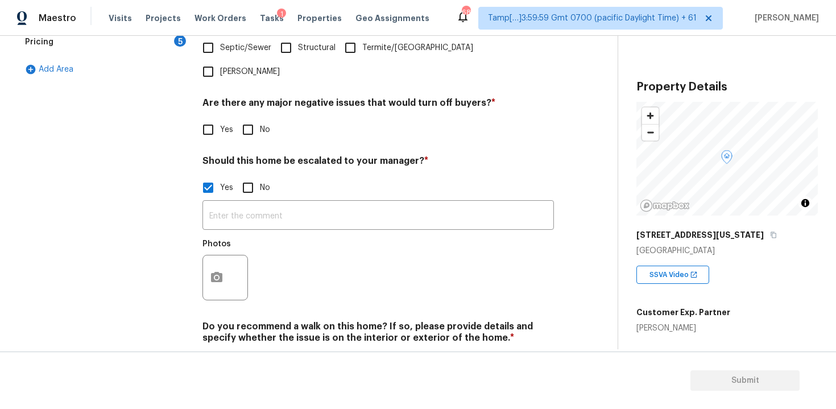
scroll to position [362, 0]
click at [215, 256] on button "button" at bounding box center [216, 278] width 27 height 44
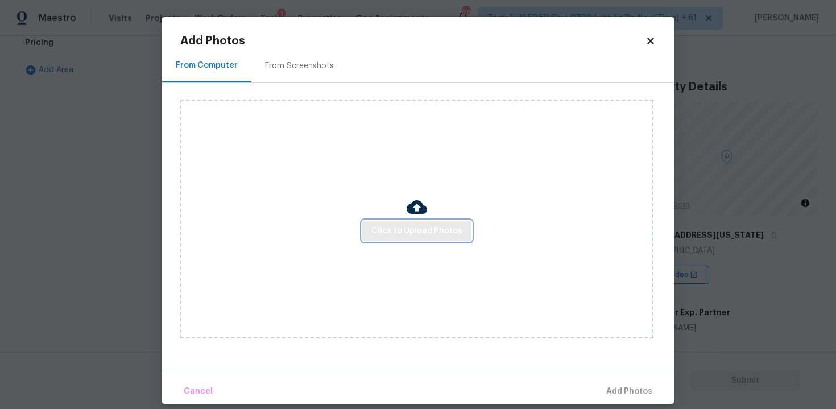
click at [426, 230] on span "Click to Upload Photos" at bounding box center [416, 231] width 91 height 14
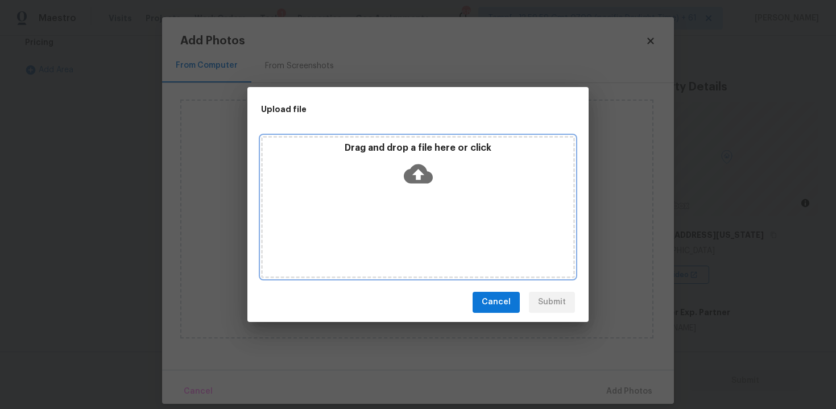
click at [396, 145] on p "Drag and drop a file here or click" at bounding box center [418, 148] width 310 height 12
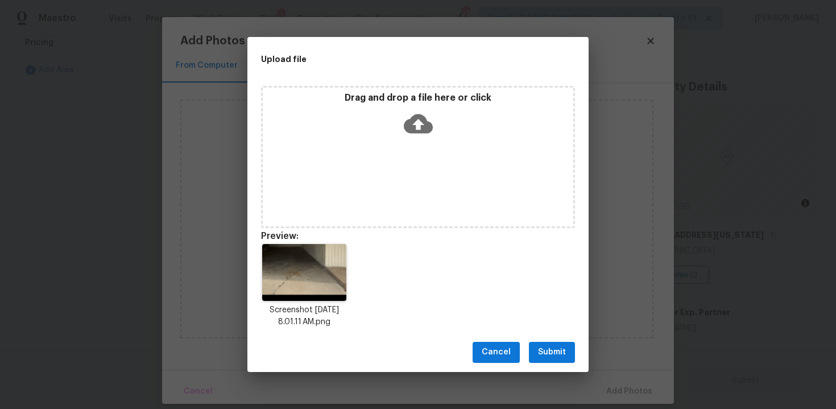
click at [551, 354] on span "Submit" at bounding box center [552, 352] width 28 height 14
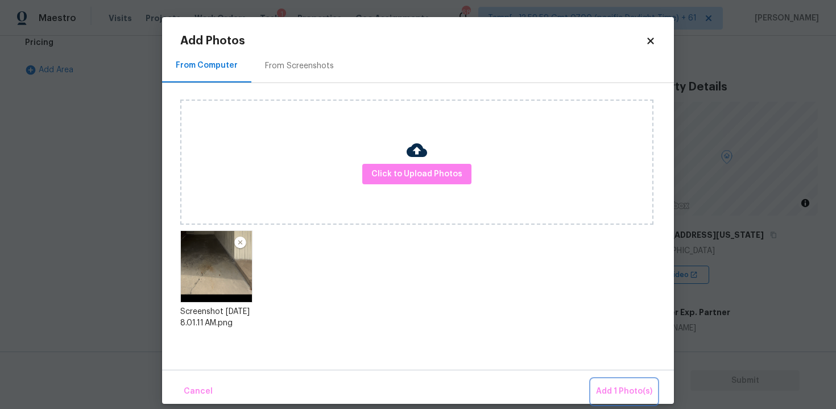
click at [612, 381] on button "Add 1 Photo(s)" at bounding box center [623, 391] width 65 height 24
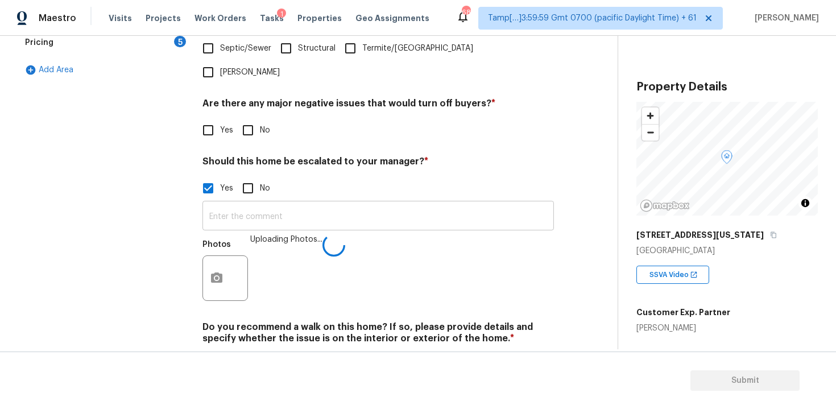
click at [387, 204] on input "text" at bounding box center [377, 217] width 351 height 27
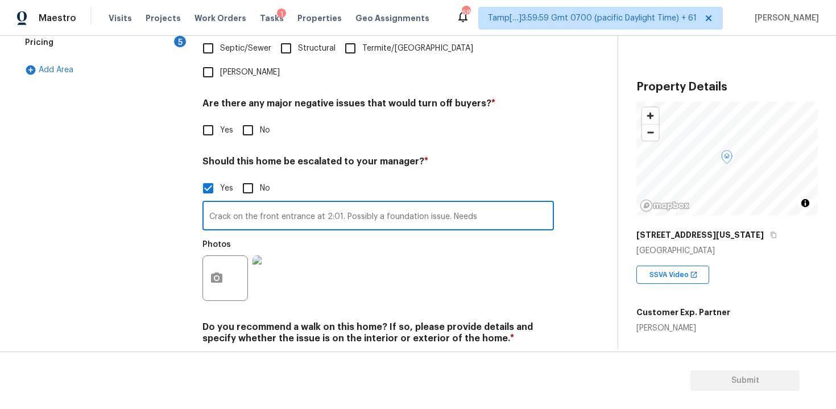
click at [508, 204] on input "Crack on the front entrance at 2:01. Possibly a foundation issue. Needs" at bounding box center [377, 217] width 351 height 27
click at [498, 241] on div "Photos" at bounding box center [377, 271] width 351 height 74
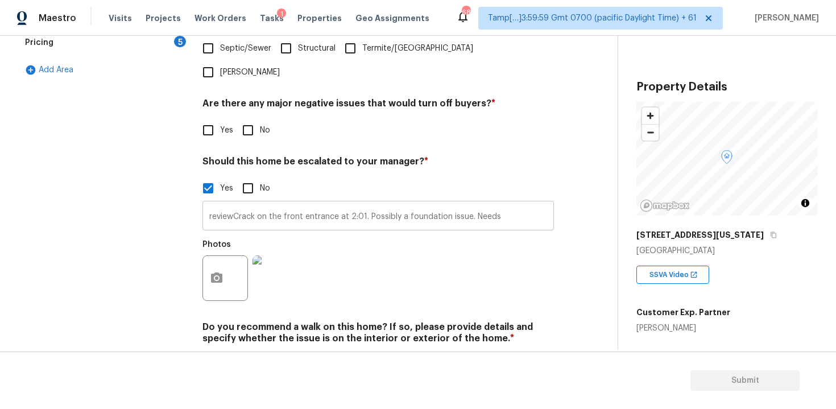
click at [519, 204] on input "reviewCrack on the front entrance at 2:01. Possibly a foundation issue. Needs" at bounding box center [377, 217] width 351 height 27
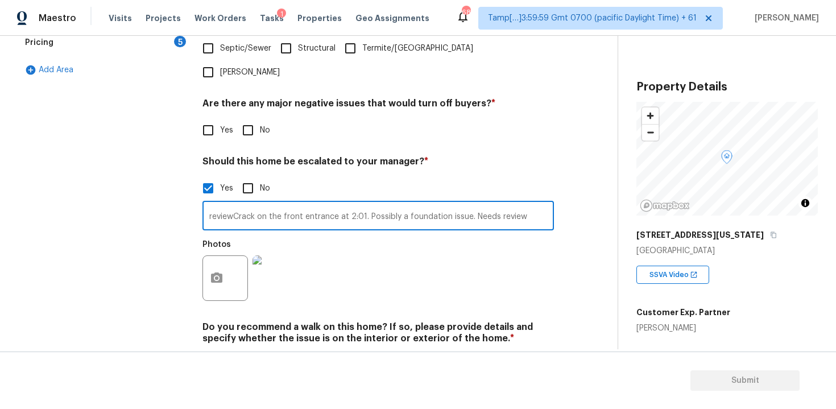
type input "reviewCrack on the front entrance at 2:01. Possibly a foundation issue. Needs r…"
click at [509, 239] on div "Photos" at bounding box center [377, 271] width 351 height 74
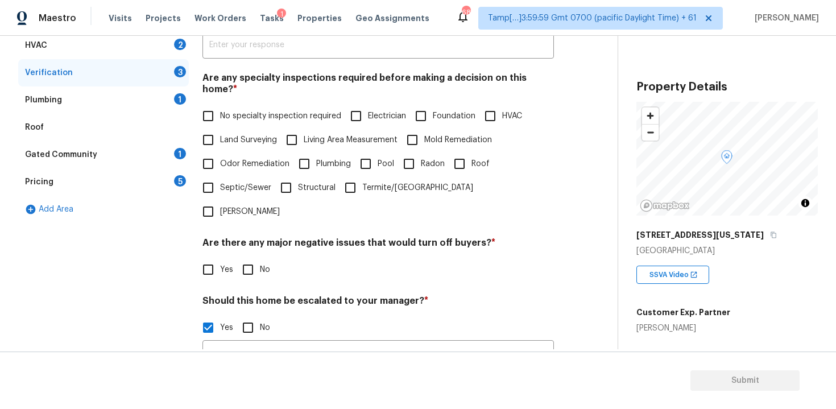
scroll to position [189, 0]
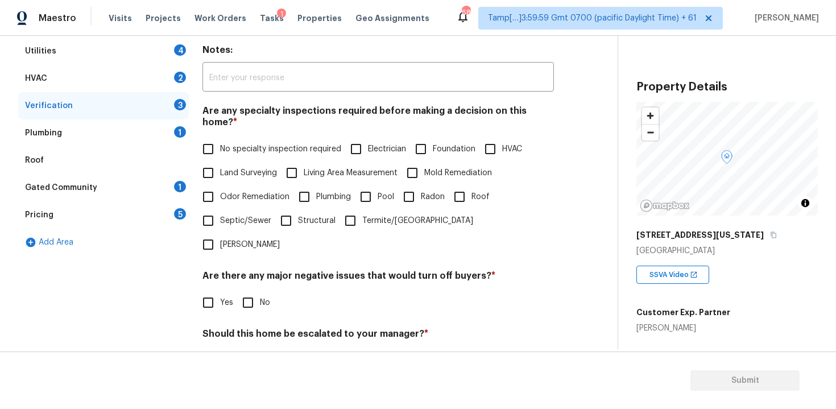
click at [486, 279] on div "Verification Notes: ​ Are any specialty inspections required before making a de…" at bounding box center [377, 286] width 351 height 553
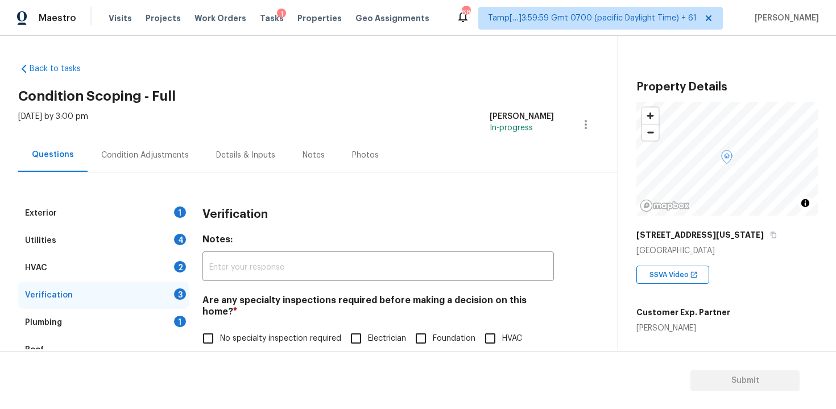
click at [179, 165] on div "Condition Adjustments" at bounding box center [145, 155] width 115 height 34
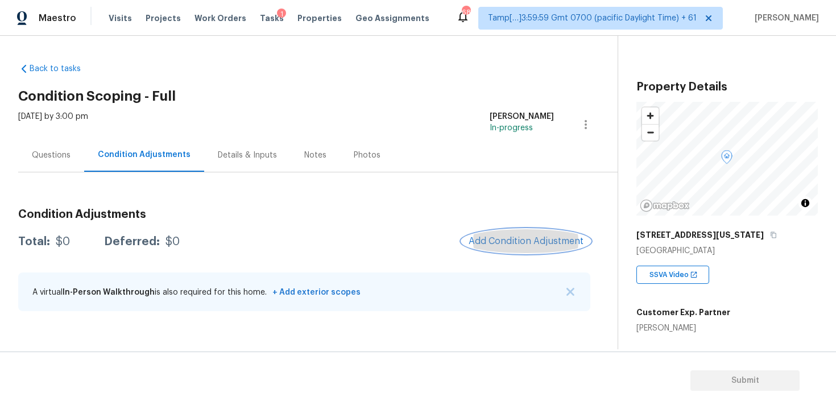
click at [512, 235] on button "Add Condition Adjustment" at bounding box center [526, 241] width 128 height 24
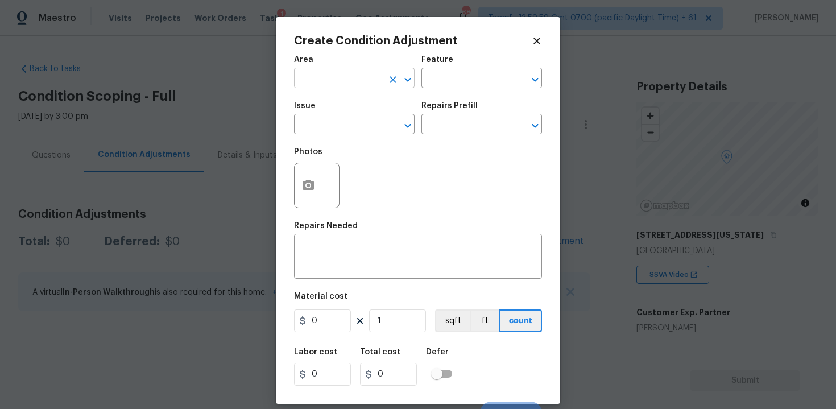
click at [357, 85] on input "text" at bounding box center [338, 80] width 89 height 18
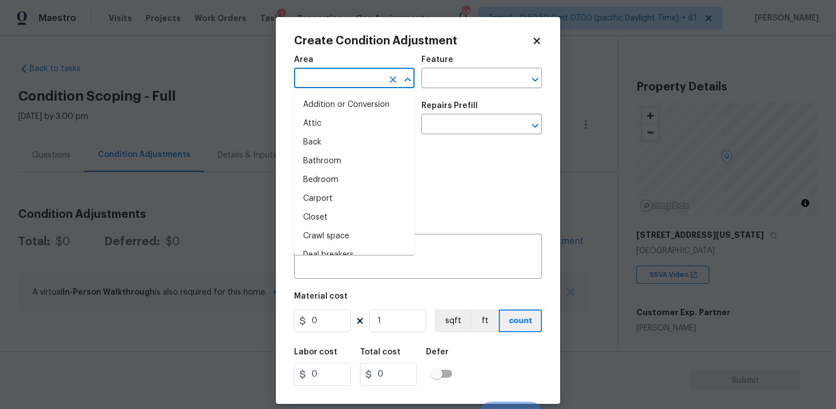
type input "e"
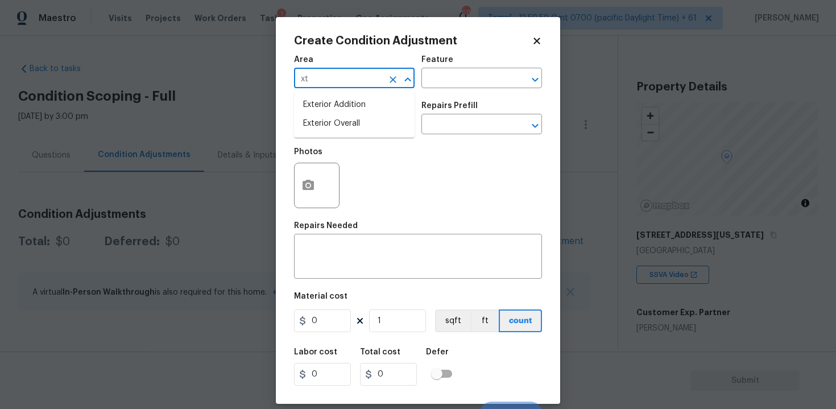
type input "x"
click at [353, 120] on li "Exterior Overall" at bounding box center [354, 123] width 121 height 19
type input "Exterior Overall"
click at [353, 120] on input "text" at bounding box center [338, 126] width 89 height 18
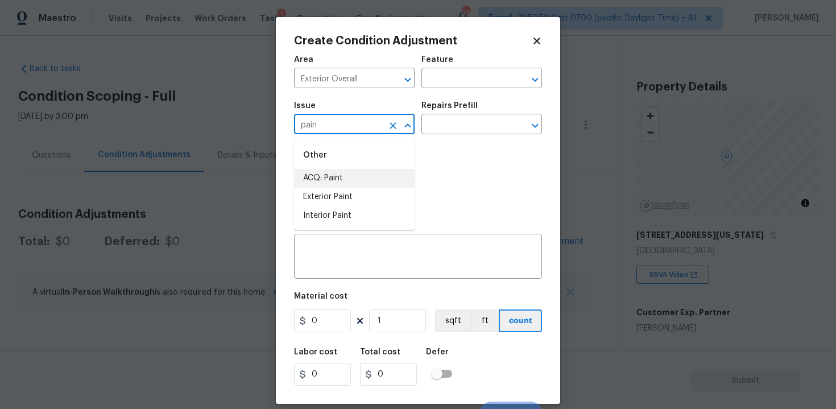
click at [354, 174] on li "ACQ: Paint" at bounding box center [354, 178] width 121 height 19
type input "ACQ: Paint"
click at [461, 126] on input "text" at bounding box center [465, 126] width 89 height 18
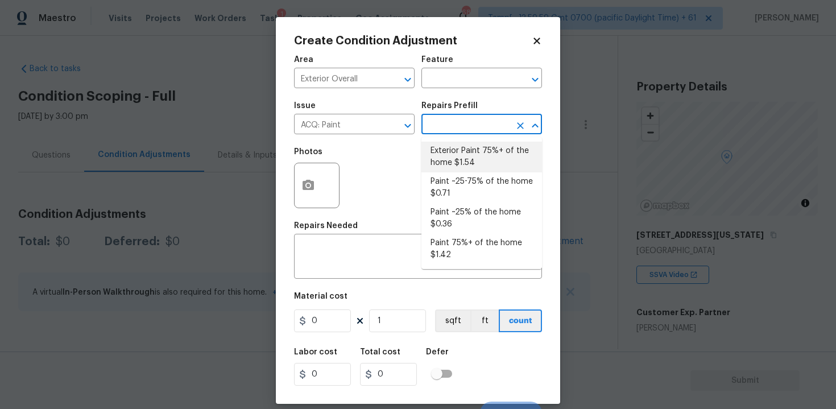
click at [467, 142] on li "Exterior Paint 75%+ of the home $1.54" at bounding box center [481, 157] width 121 height 31
type input "Acquisition"
type textarea "Acquisition Scope: 75%+ of the home exterior will likely require paint"
type input "1.54"
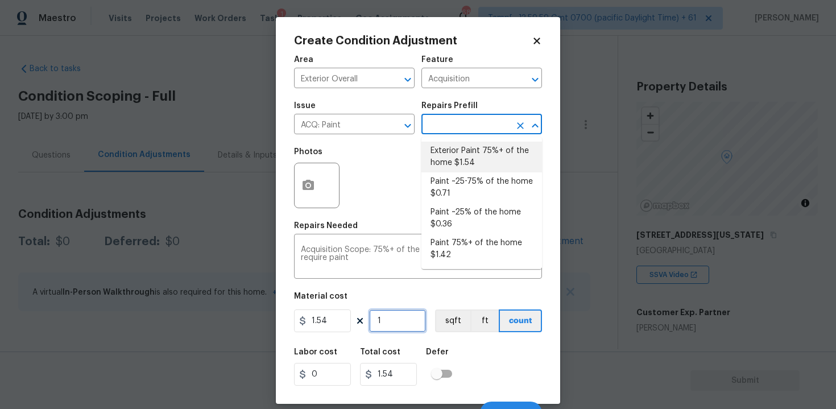
click at [399, 323] on input "1" at bounding box center [397, 320] width 57 height 23
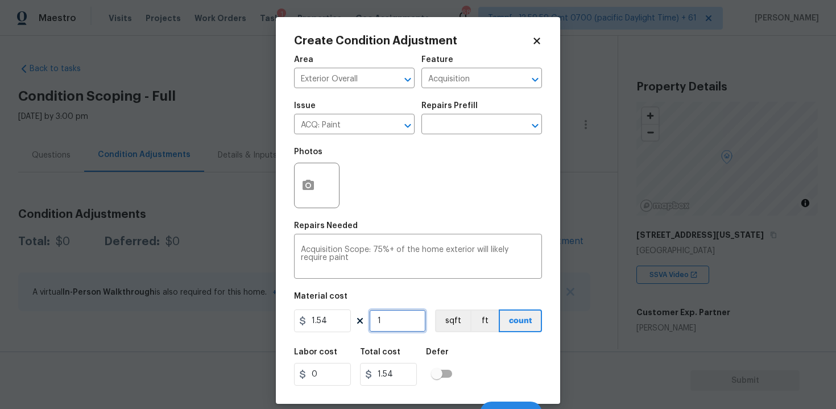
type input "0"
paste input "1234"
type input "1234"
type input "1900.36"
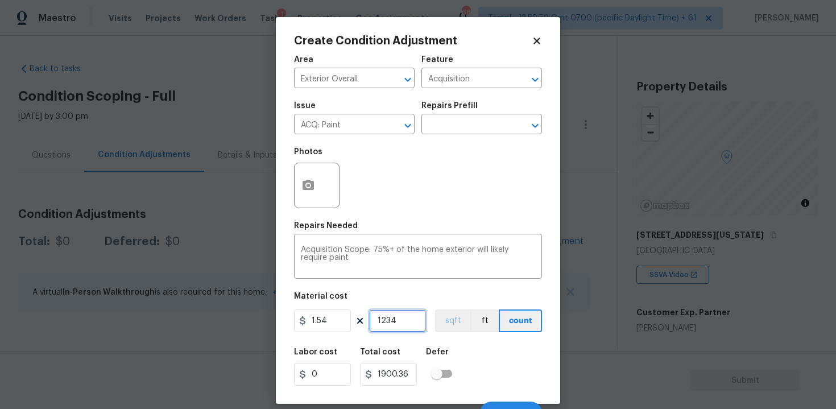
type input "1234"
click at [445, 326] on button "sqft" at bounding box center [452, 320] width 35 height 23
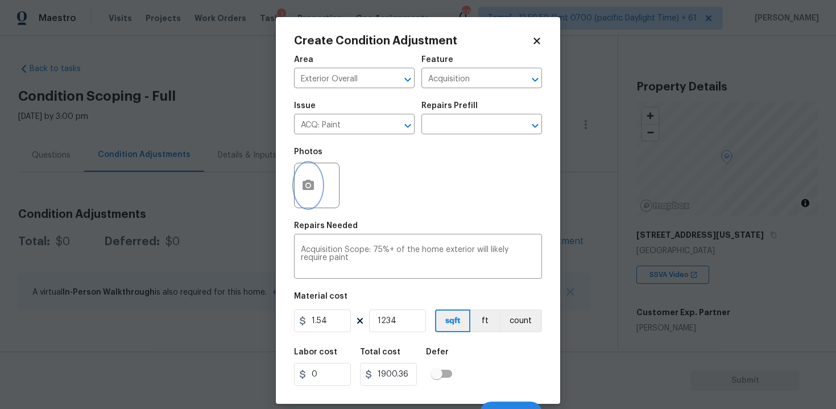
click at [308, 179] on icon "button" at bounding box center [308, 186] width 14 height 14
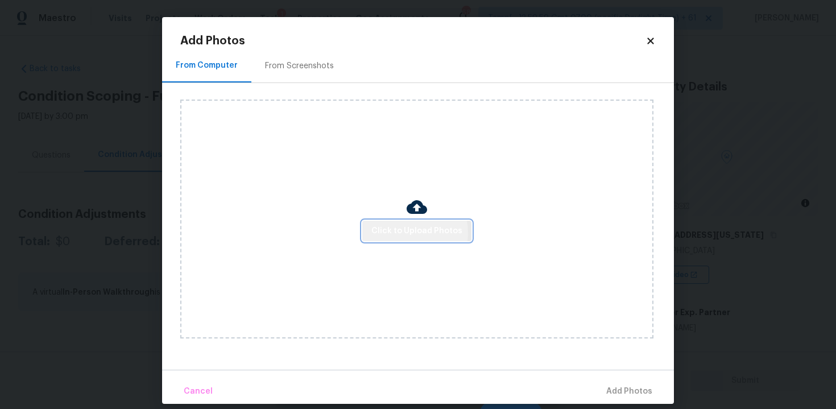
click at [408, 233] on span "Click to Upload Photos" at bounding box center [416, 231] width 91 height 14
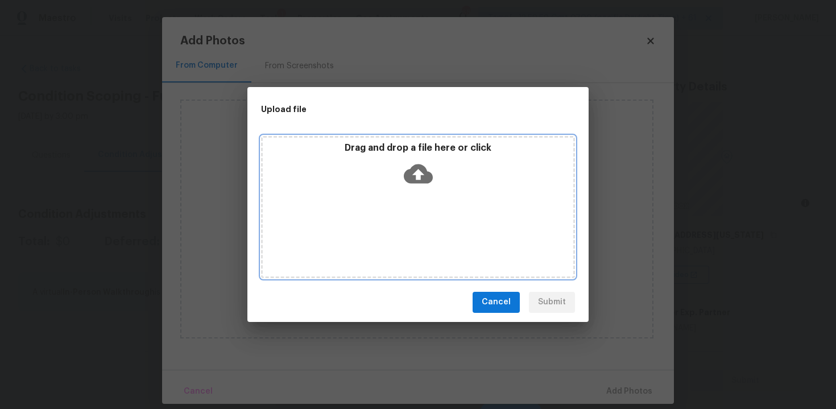
click at [409, 192] on div "Drag and drop a file here or click" at bounding box center [418, 207] width 314 height 142
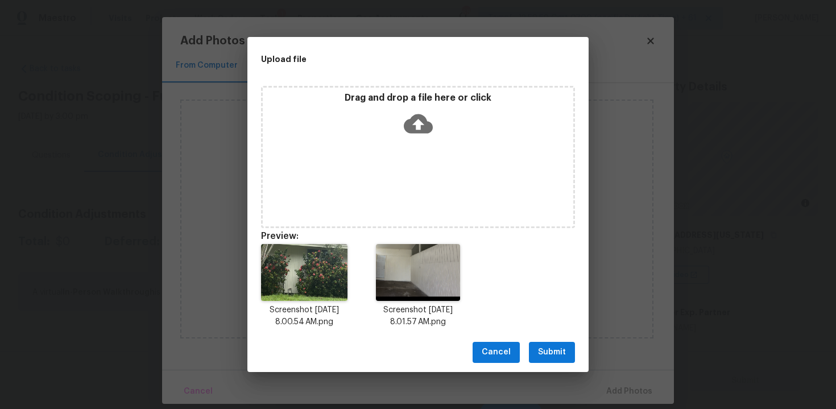
scroll to position [9, 0]
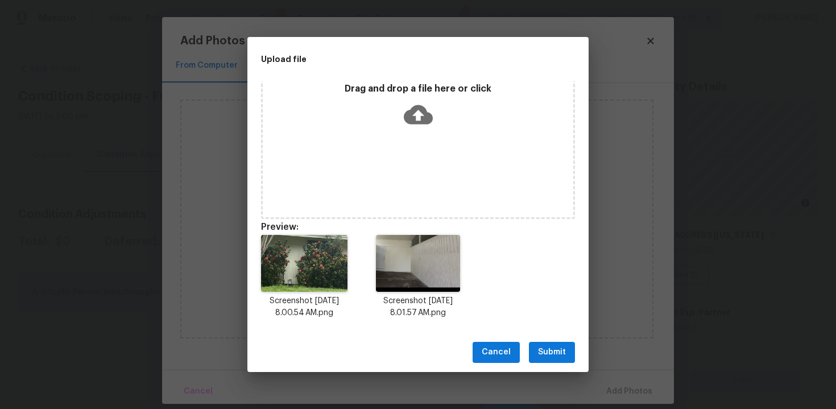
click at [559, 350] on span "Submit" at bounding box center [552, 352] width 28 height 14
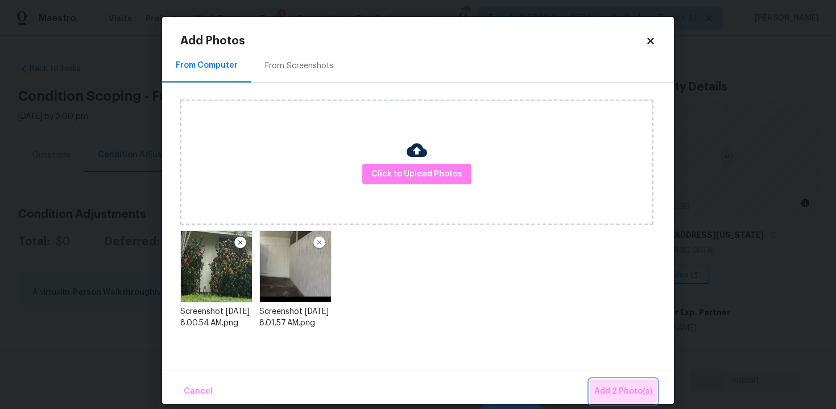
click at [606, 382] on button "Add 2 Photo(s)" at bounding box center [623, 391] width 67 height 24
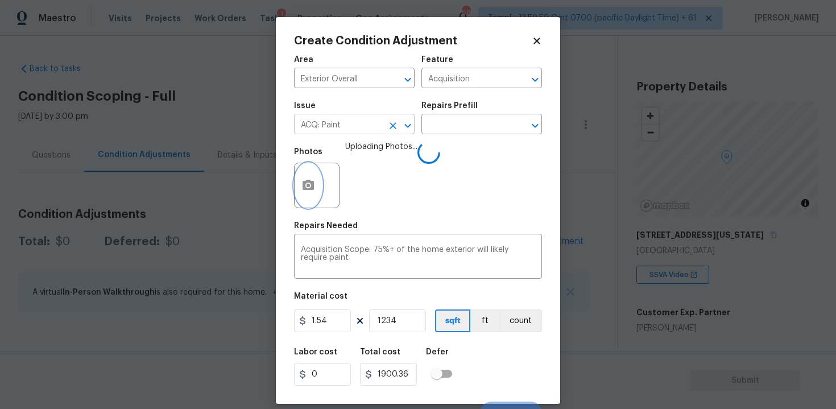
click at [394, 123] on icon "Clear" at bounding box center [392, 125] width 11 height 11
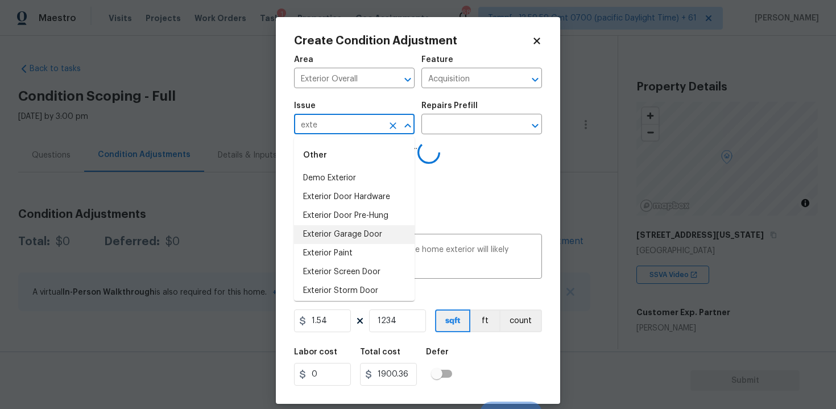
click at [352, 251] on li "Exterior Paint" at bounding box center [354, 253] width 121 height 19
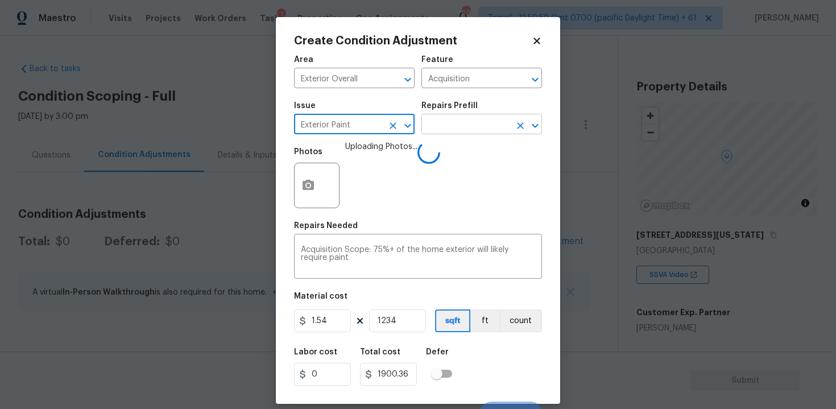
type input "Exterior Paint"
click at [455, 130] on input "text" at bounding box center [465, 126] width 89 height 18
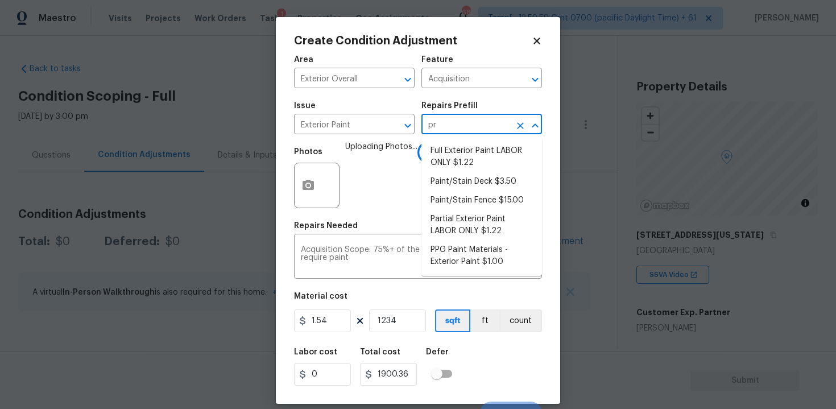
type input "pri"
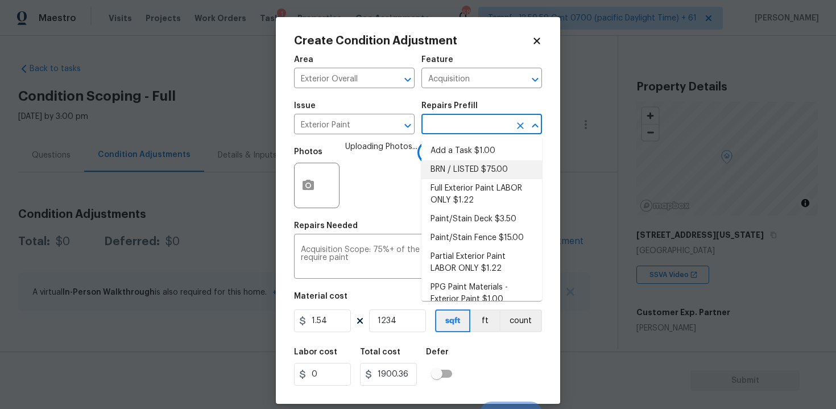
click at [401, 190] on span "Uploading Photos..." at bounding box center [381, 178] width 72 height 74
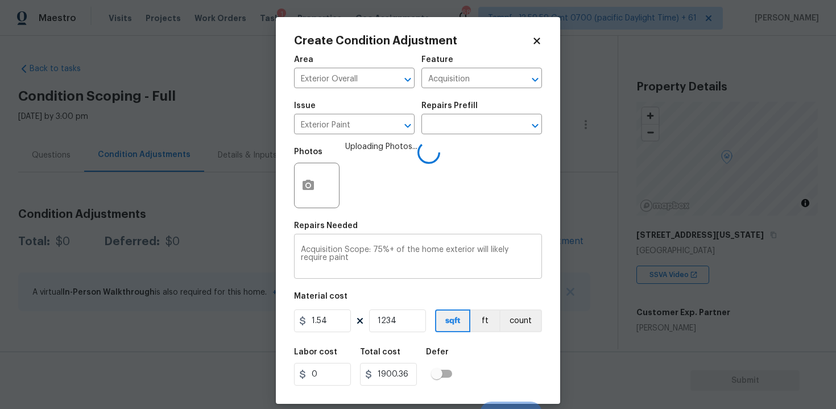
scroll to position [16, 0]
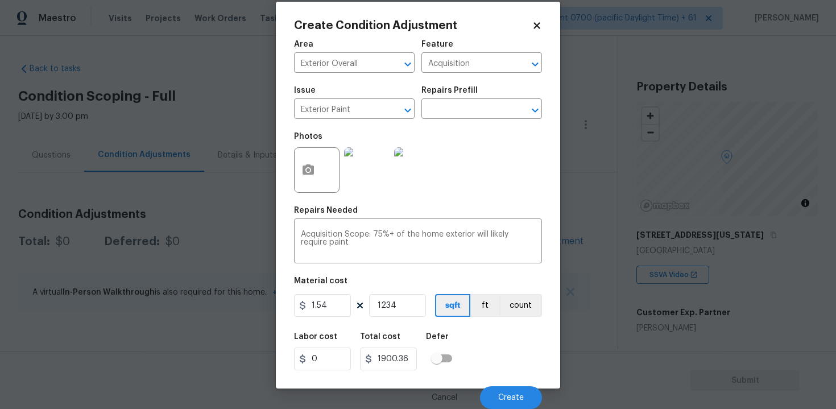
click at [516, 384] on div "Cancel Create" at bounding box center [418, 393] width 248 height 32
click at [516, 397] on span "Create" at bounding box center [511, 397] width 26 height 9
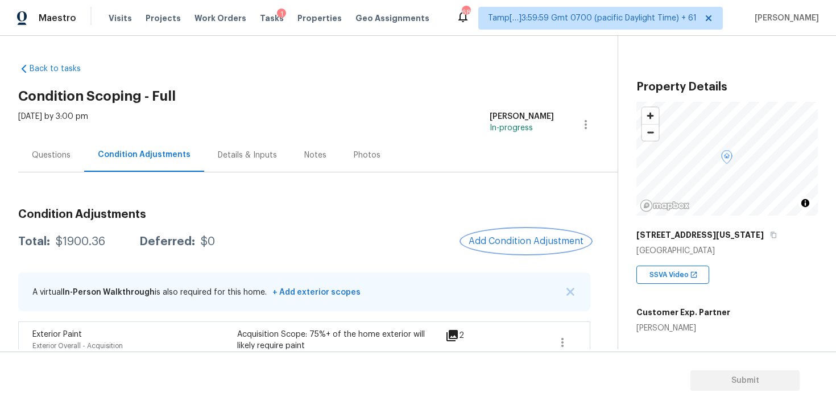
scroll to position [24, 0]
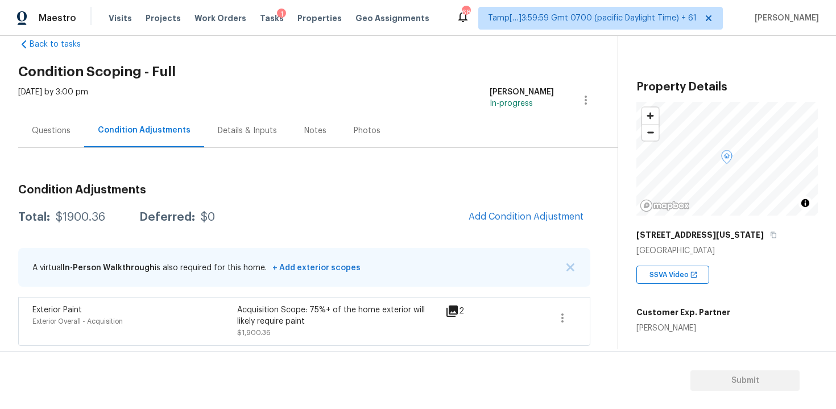
click at [65, 122] on div "Questions" at bounding box center [51, 131] width 66 height 34
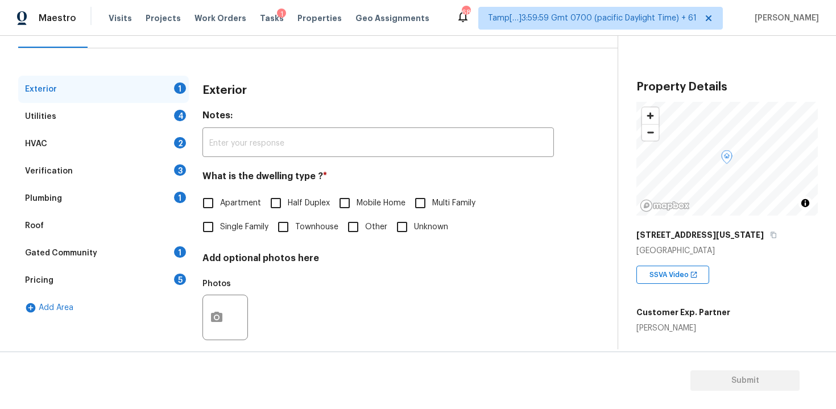
click at [135, 169] on div "Verification 3" at bounding box center [103, 170] width 171 height 27
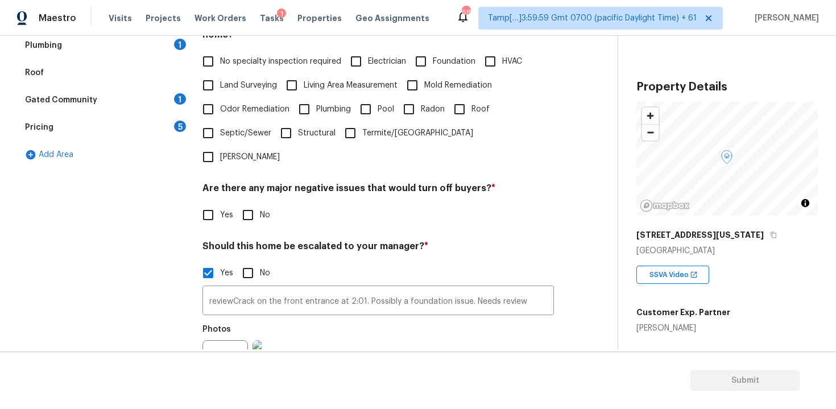
scroll to position [285, 0]
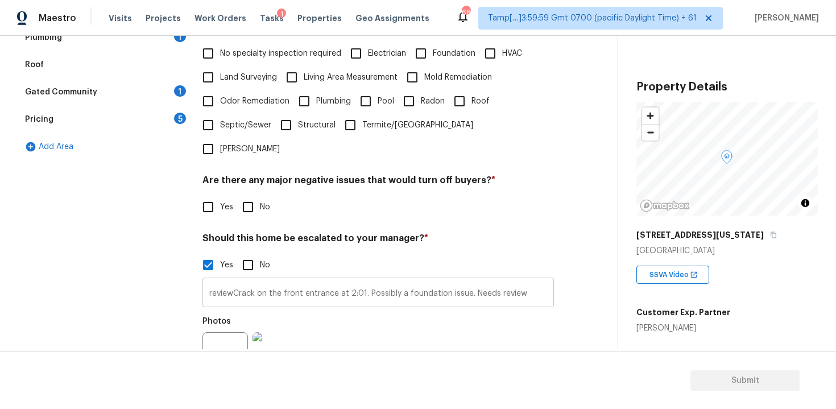
click at [532, 280] on input "reviewCrack on the front entrance at 2:01. Possibly a foundation issue. Needs r…" at bounding box center [377, 293] width 351 height 27
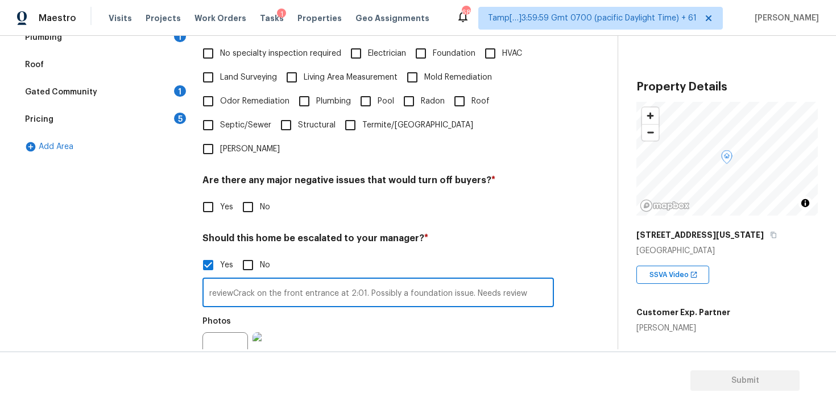
click at [360, 280] on input "reviewCrack on the front entrance at 2:01. Possibly a foundation issue. Needs r…" at bounding box center [377, 293] width 351 height 27
click at [367, 280] on input "reviewCrack on the front entrance at 2:01. Possibly a foundation issue. Needs r…" at bounding box center [377, 293] width 351 height 27
click at [363, 280] on input "reviewCrack on the front entrance at 2:01. Possibly a foundation issue. Needs r…" at bounding box center [377, 293] width 351 height 27
click at [457, 280] on input "reviewCrack on the front entrance at 2:01 and back side soffit at 0:)6. Possibl…" at bounding box center [377, 293] width 351 height 27
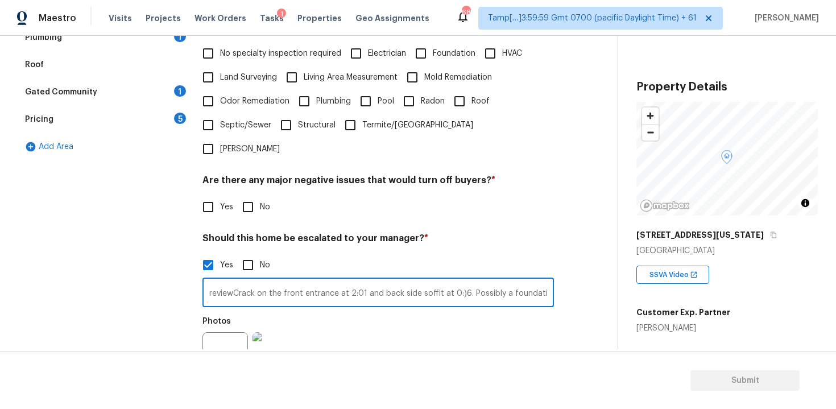
click at [464, 280] on input "reviewCrack on the front entrance at 2:01 and back side soffit at 0:)6. Possibl…" at bounding box center [377, 293] width 351 height 27
type input "reviewCrack on the front entrance at 2:01 and back side soffit at 0:06. Possibl…"
click at [213, 349] on icon "button" at bounding box center [216, 354] width 11 height 10
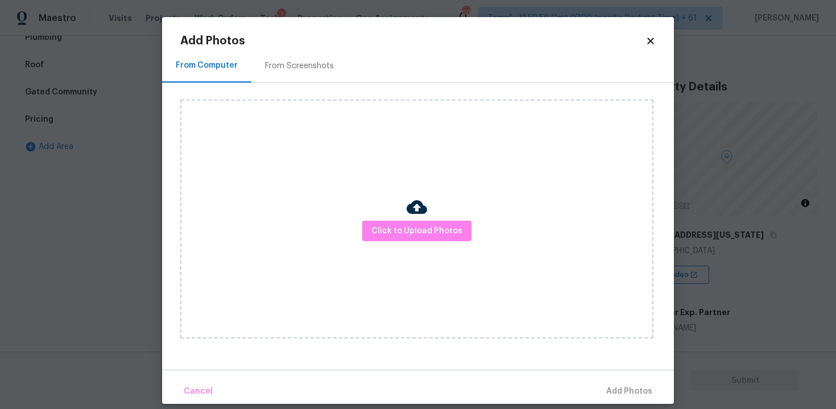
scroll to position [0, 0]
click at [400, 224] on span "Click to Upload Photos" at bounding box center [416, 231] width 91 height 14
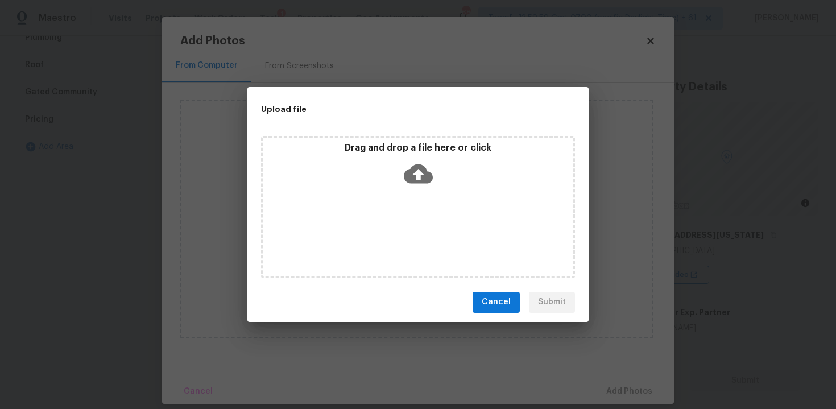
click at [418, 159] on icon at bounding box center [418, 173] width 29 height 29
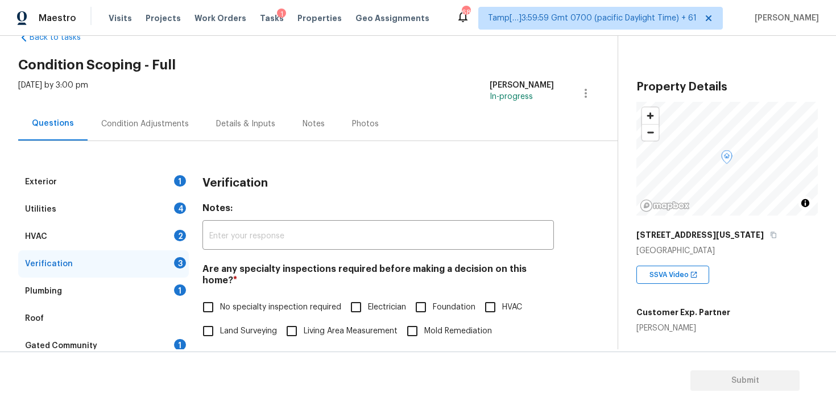
scroll to position [2, 0]
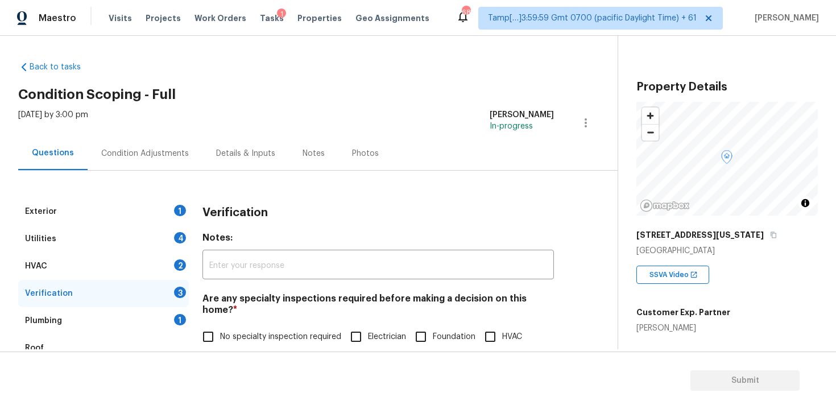
click at [168, 150] on div "Condition Adjustments" at bounding box center [145, 153] width 88 height 11
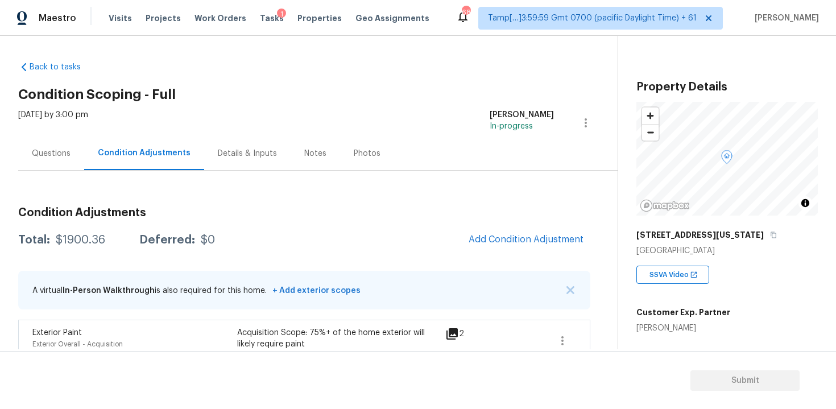
click at [491, 218] on div "Condition Adjustments Total: $1900.36 Deferred: $0 Add Condition Adjustment A v…" at bounding box center [304, 283] width 572 height 171
click at [496, 238] on span "Add Condition Adjustment" at bounding box center [525, 239] width 115 height 10
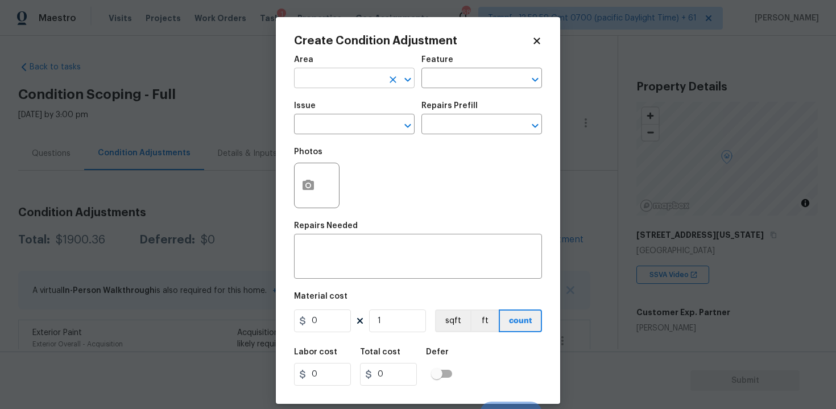
click at [319, 84] on input "text" at bounding box center [338, 80] width 89 height 18
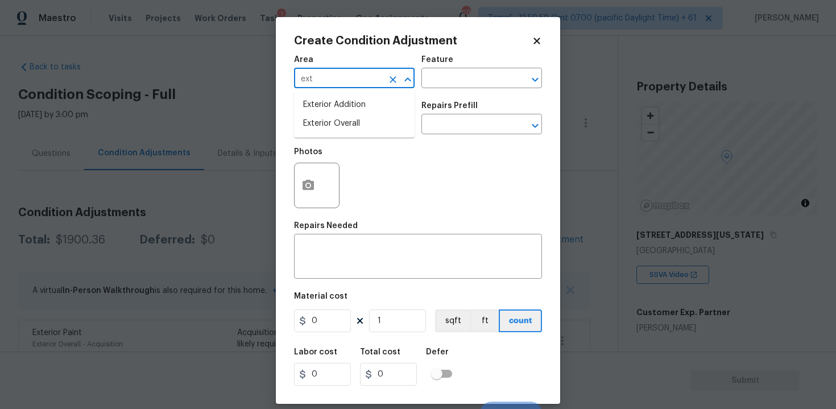
type input "exte"
click at [329, 123] on li "Exterior Overall" at bounding box center [354, 123] width 121 height 19
type input "Attic"
click at [329, 123] on input "text" at bounding box center [338, 126] width 89 height 18
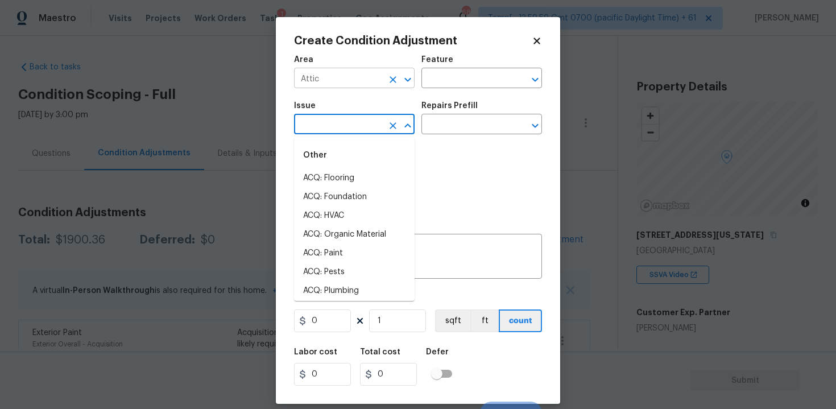
click at [380, 82] on input "Attic" at bounding box center [338, 80] width 89 height 18
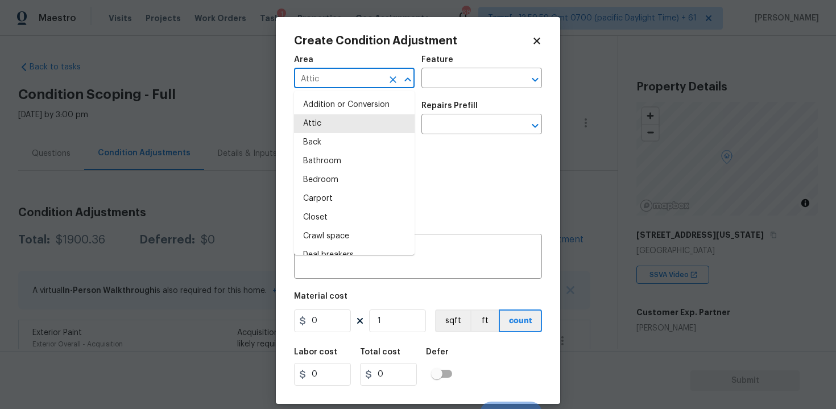
click at [401, 81] on icon "Close" at bounding box center [408, 80] width 14 height 14
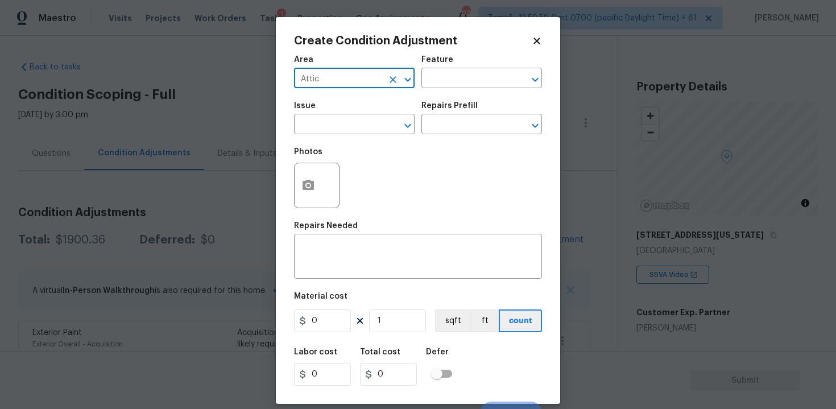
click at [395, 77] on icon "Clear" at bounding box center [392, 79] width 7 height 7
click at [393, 119] on li "Exterior Overall" at bounding box center [354, 123] width 121 height 19
click at [393, 119] on button "Clear" at bounding box center [393, 126] width 16 height 16
type input "Exterior Overall"
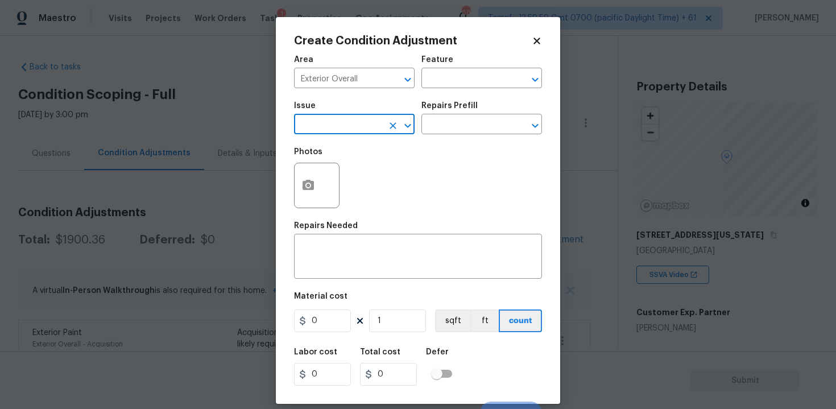
type input "p"
click at [372, 180] on li "Fencing" at bounding box center [354, 178] width 121 height 19
type input "Fencing"
click at [376, 260] on textarea at bounding box center [418, 258] width 234 height 24
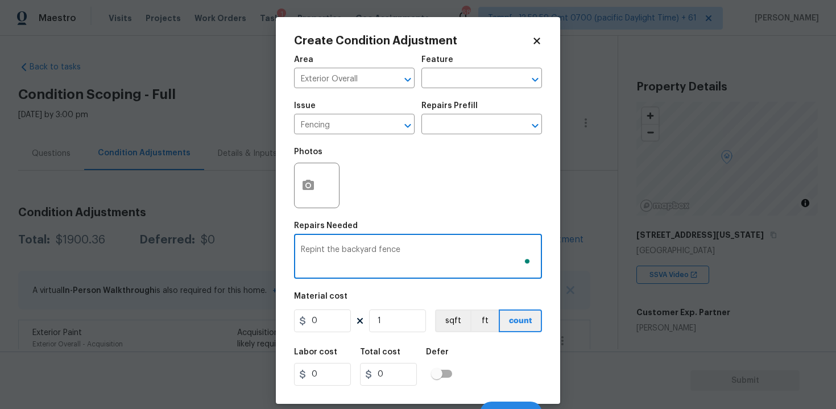
type textarea "Repint the backyard fence"
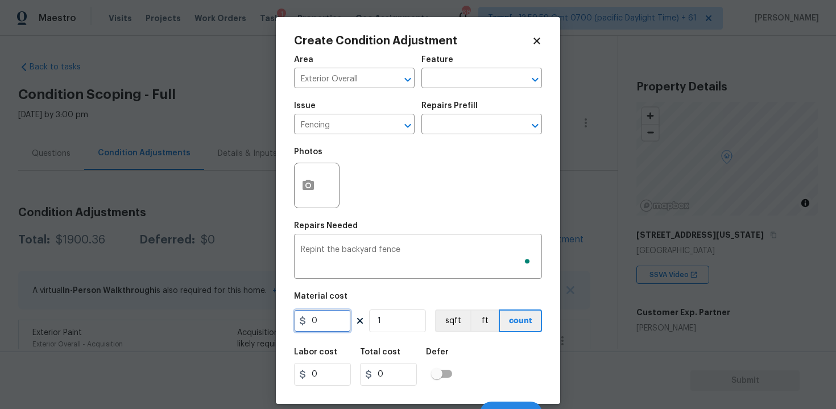
click at [326, 331] on input "0" at bounding box center [322, 320] width 57 height 23
type input "800"
click at [302, 172] on button "button" at bounding box center [308, 185] width 27 height 44
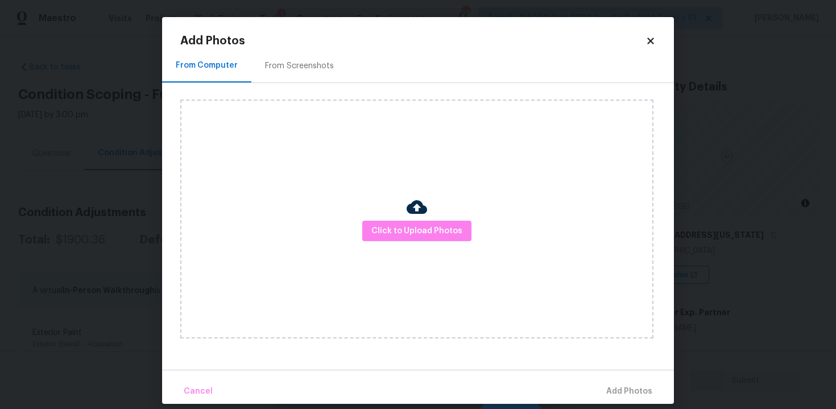
click at [428, 242] on div "Click to Upload Photos" at bounding box center [416, 218] width 473 height 239
click at [424, 218] on div at bounding box center [417, 209] width 20 height 24
click at [425, 233] on span "Click to Upload Photos" at bounding box center [416, 231] width 91 height 14
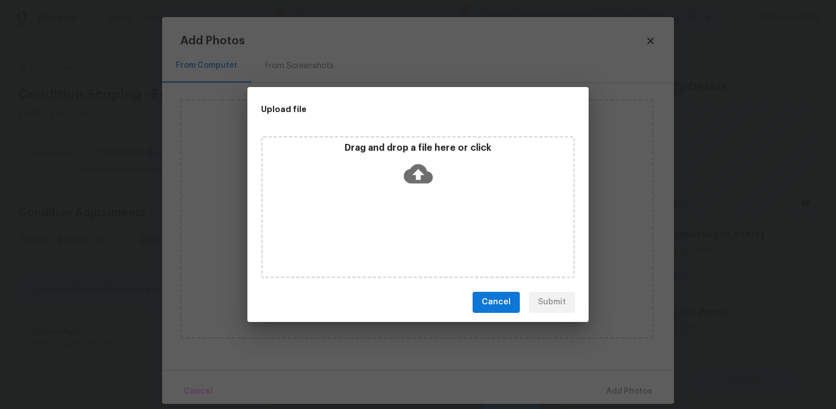
click at [407, 159] on icon at bounding box center [418, 173] width 29 height 29
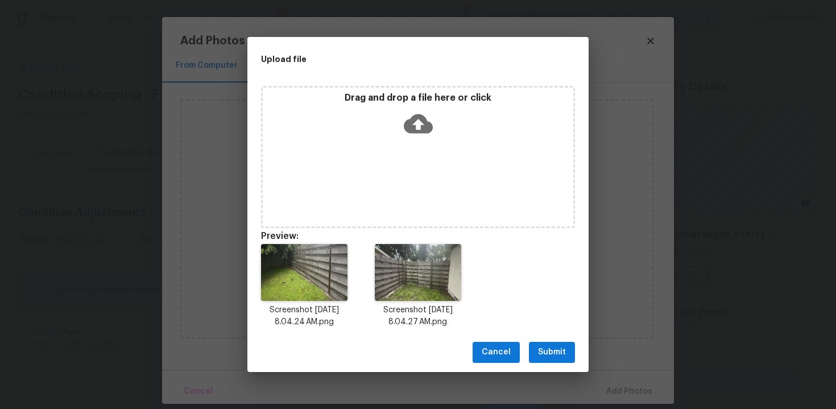
click at [561, 343] on button "Submit" at bounding box center [552, 352] width 46 height 21
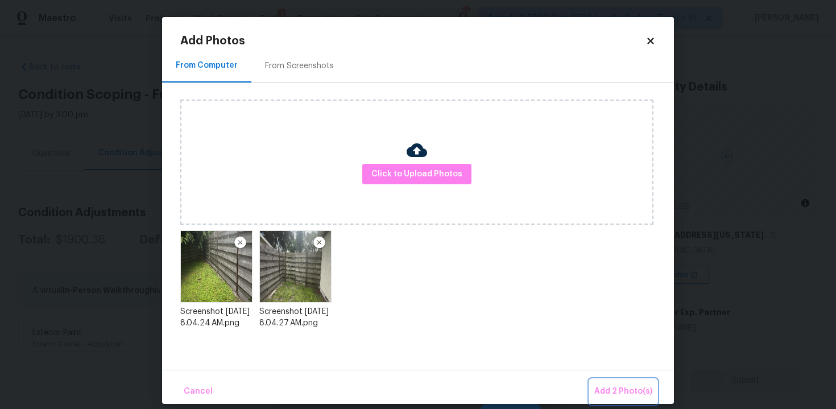
click at [609, 379] on button "Add 2 Photo(s)" at bounding box center [623, 391] width 67 height 24
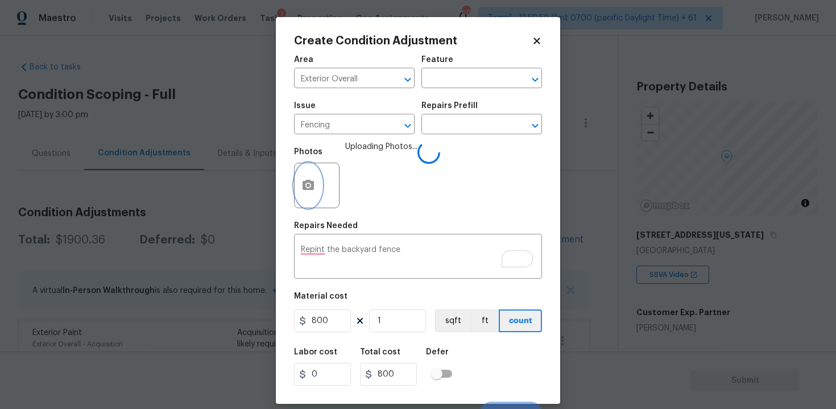
scroll to position [16, 0]
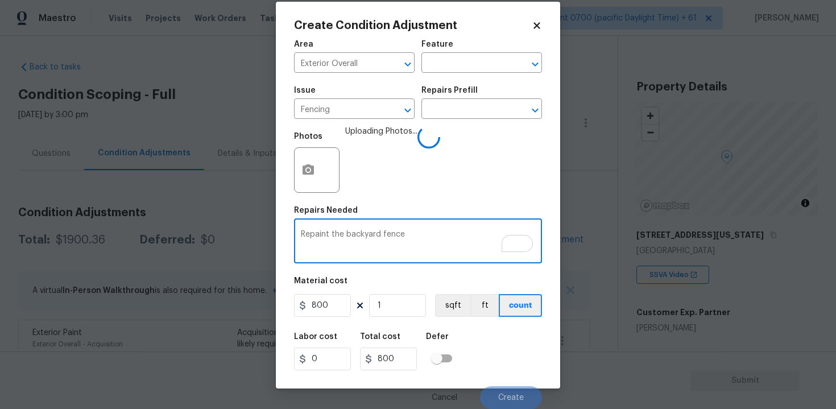
type textarea "Repaint the backyard fence"
click at [462, 338] on div "Labor cost 0 Total cost 800 Defer" at bounding box center [418, 351] width 248 height 51
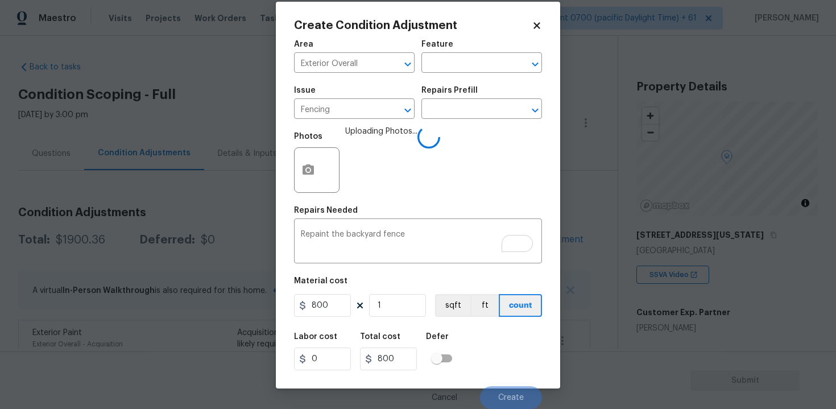
click at [499, 346] on div "Labor cost 0 Total cost 800 Defer" at bounding box center [418, 351] width 248 height 51
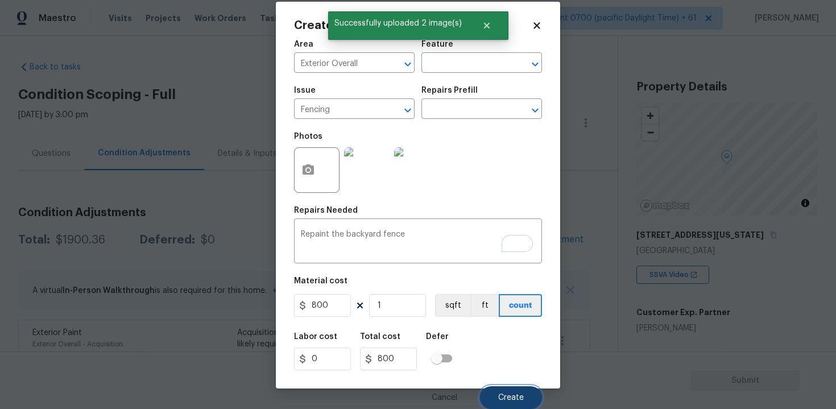
click at [503, 392] on button "Create" at bounding box center [511, 397] width 62 height 23
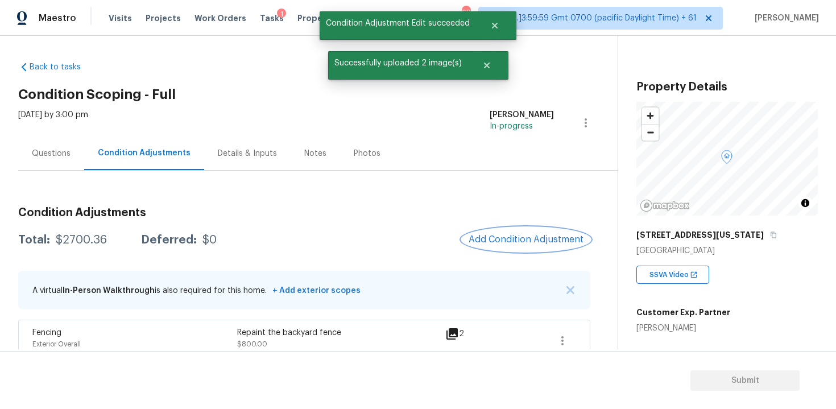
scroll to position [66, 0]
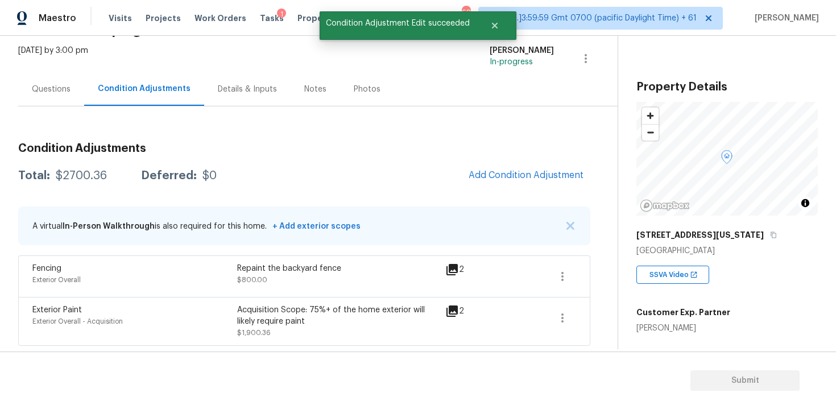
click at [545, 161] on div "Condition Adjustments Total: $2700.36 Deferred: $0 Add Condition Adjustment A v…" at bounding box center [304, 240] width 572 height 212
click at [537, 173] on span "Add Condition Adjustment" at bounding box center [525, 175] width 115 height 10
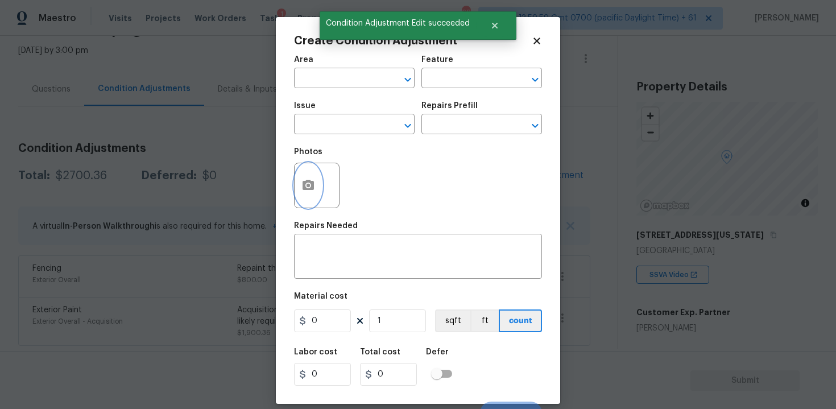
click at [320, 179] on button "button" at bounding box center [308, 185] width 27 height 44
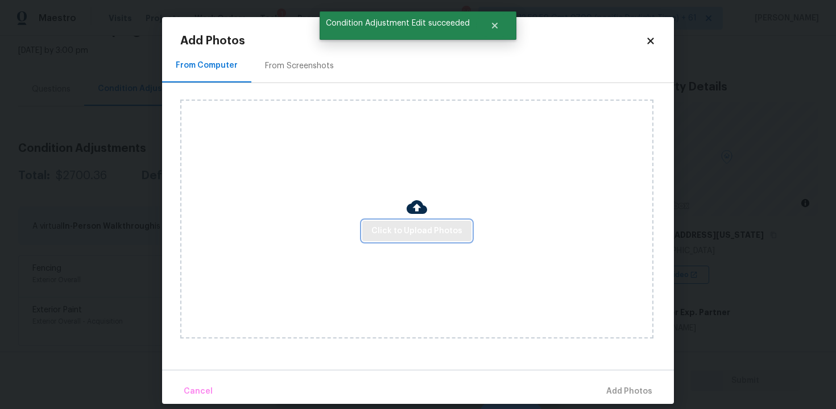
click at [391, 231] on span "Click to Upload Photos" at bounding box center [416, 231] width 91 height 14
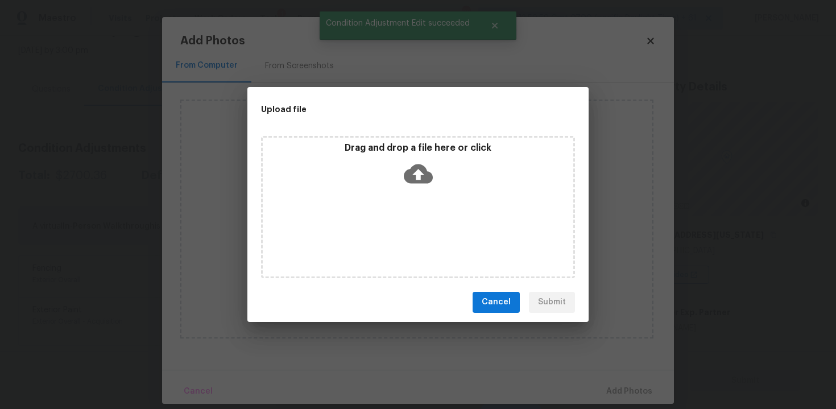
click at [413, 165] on icon at bounding box center [418, 173] width 29 height 19
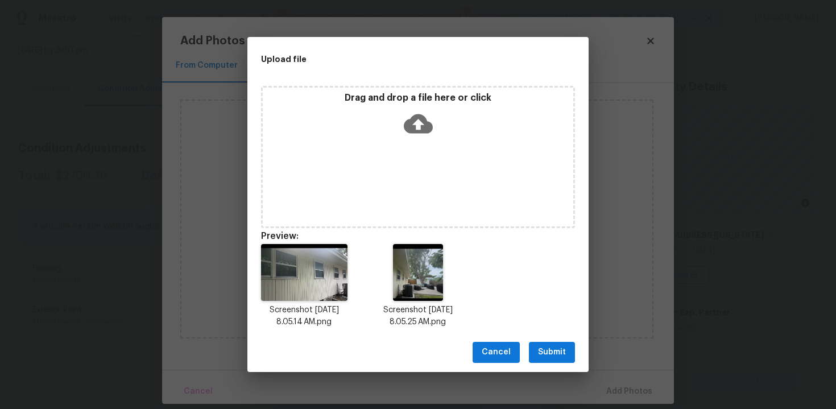
scroll to position [9, 0]
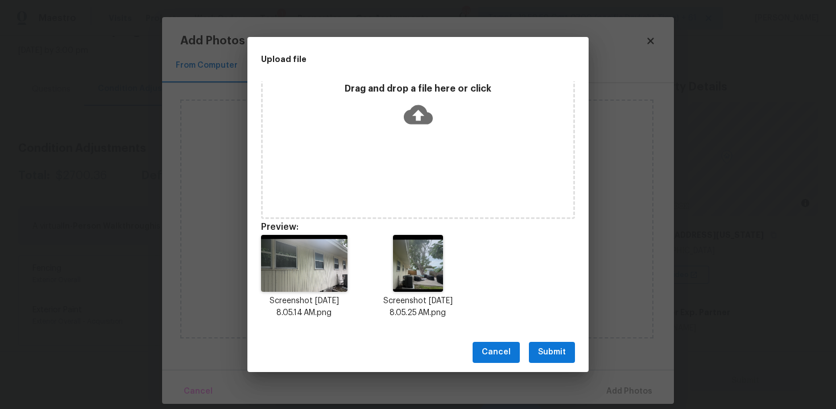
click at [572, 347] on button "Submit" at bounding box center [552, 352] width 46 height 21
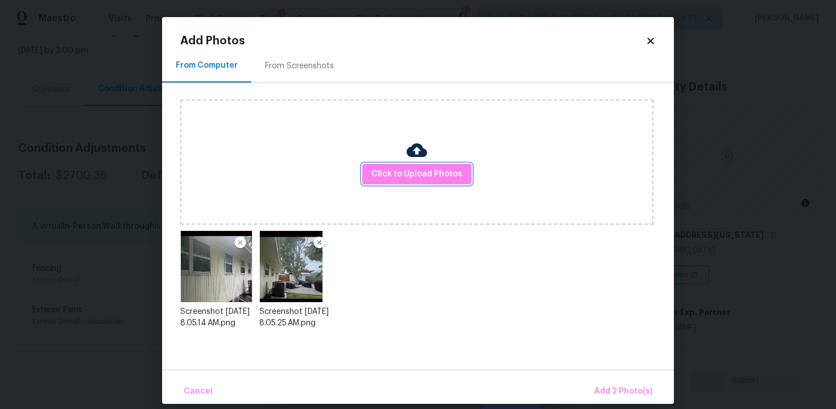
scroll to position [0, 0]
click at [624, 385] on span "Add 2 Photo(s)" at bounding box center [623, 391] width 58 height 14
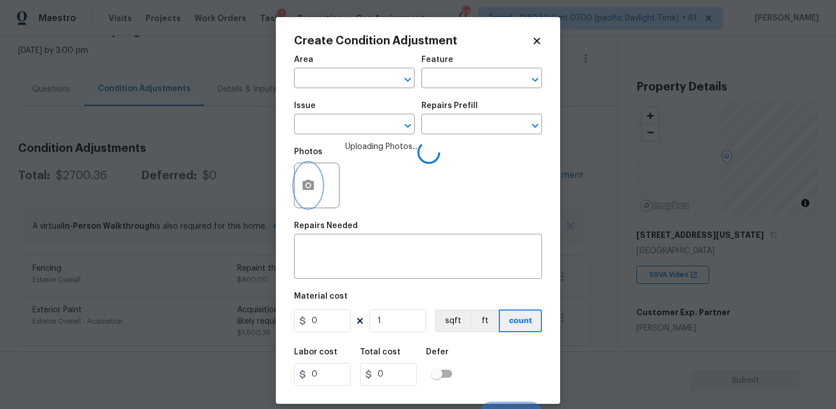
click at [300, 185] on button "button" at bounding box center [308, 185] width 27 height 44
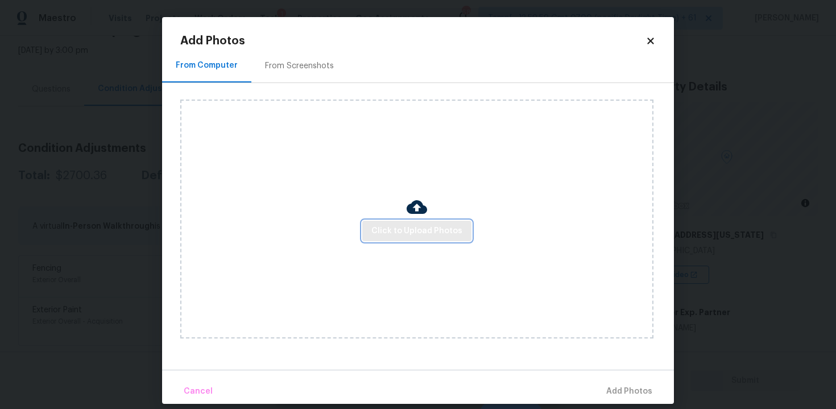
click at [404, 237] on span "Click to Upload Photos" at bounding box center [416, 231] width 91 height 14
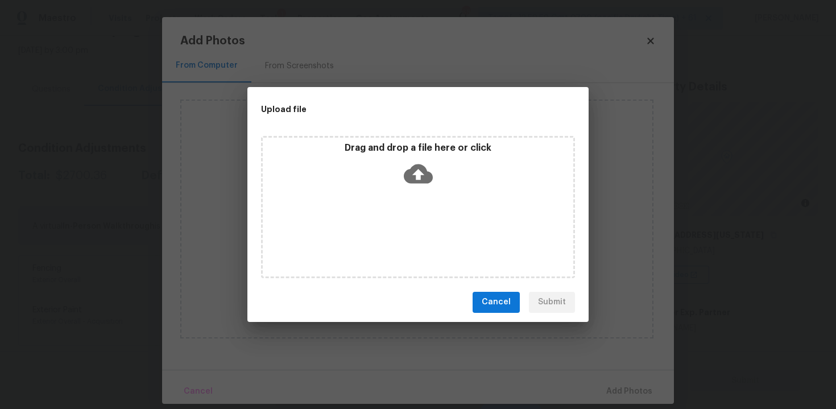
click at [417, 162] on icon at bounding box center [418, 173] width 29 height 29
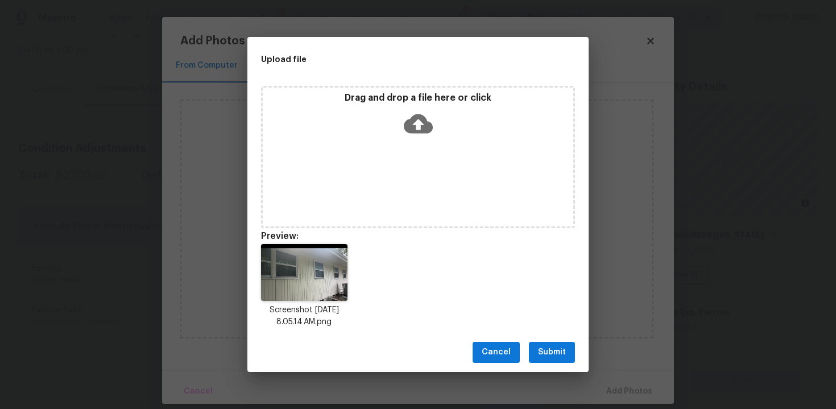
click at [540, 347] on span "Submit" at bounding box center [552, 352] width 28 height 14
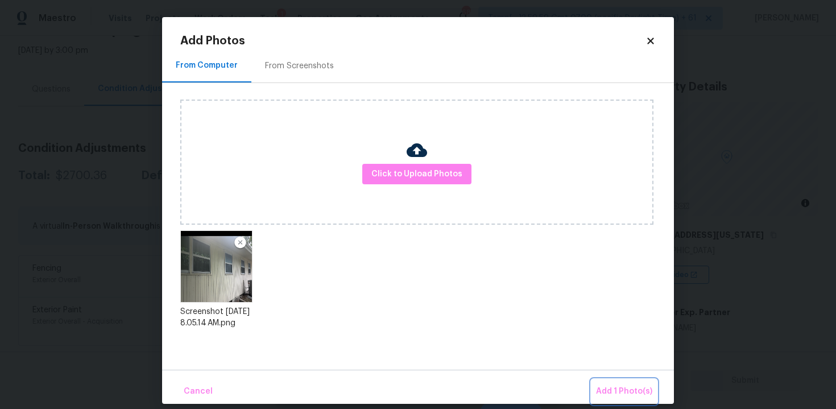
click at [615, 391] on span "Add 1 Photo(s)" at bounding box center [624, 391] width 56 height 14
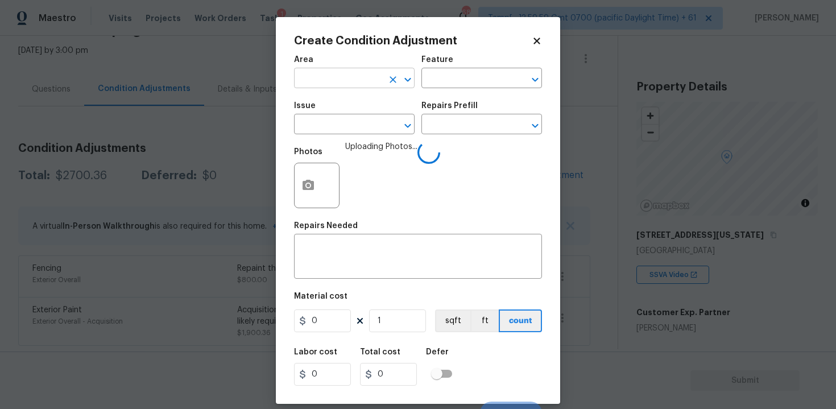
click at [342, 82] on input "text" at bounding box center [338, 80] width 89 height 18
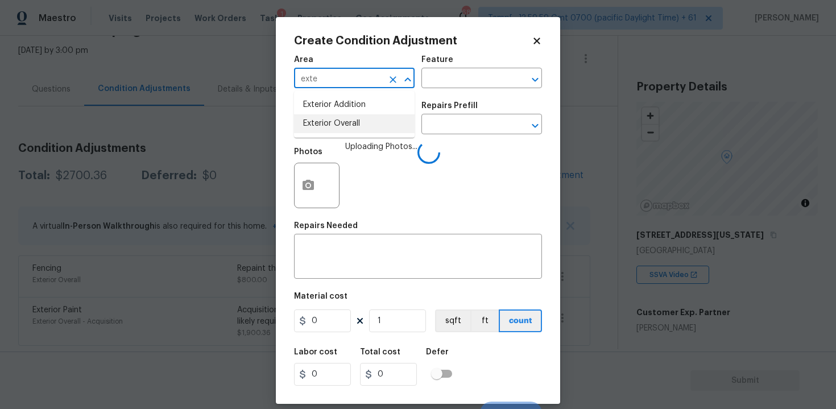
click at [329, 118] on li "Exterior Overall" at bounding box center [354, 123] width 121 height 19
type input "Exterior Overall"
click at [329, 118] on input "text" at bounding box center [338, 126] width 89 height 18
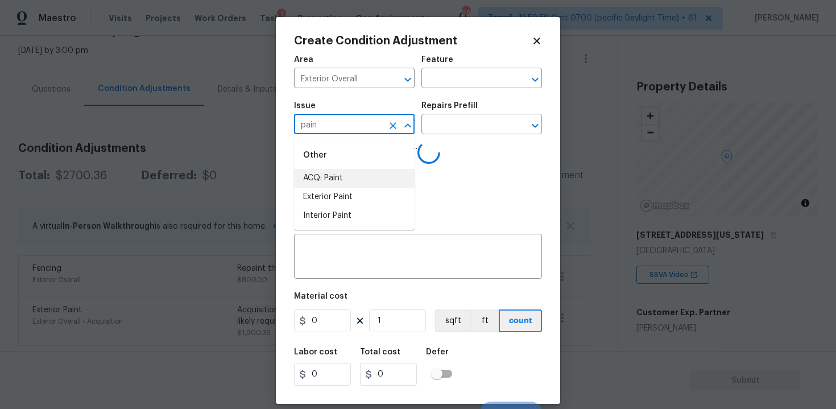
click at [374, 176] on li "ACQ: Paint" at bounding box center [354, 178] width 121 height 19
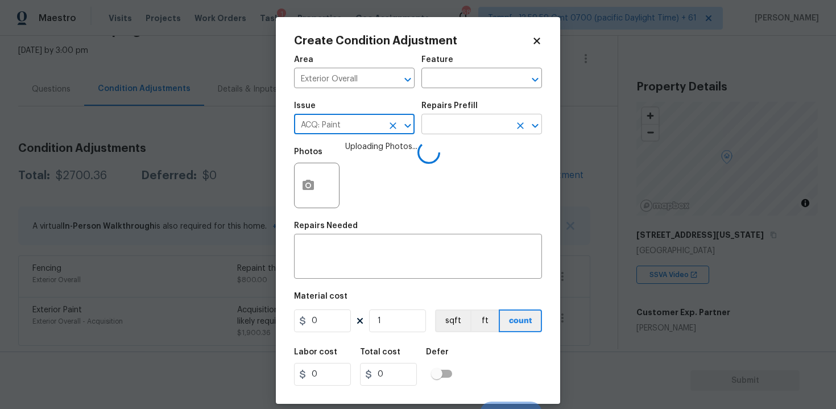
type input "ACQ: Paint"
click at [473, 118] on input "text" at bounding box center [465, 126] width 89 height 18
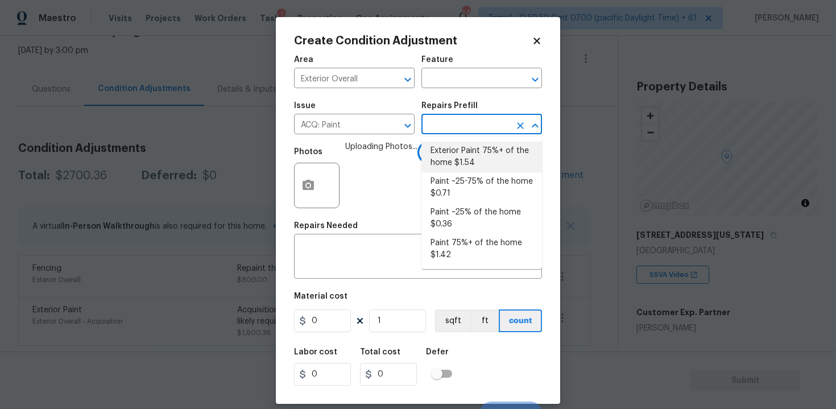
click at [470, 150] on li "Exterior Paint 75%+ of the home $1.54" at bounding box center [481, 157] width 121 height 31
type input "Acquisition"
type input "1.54"
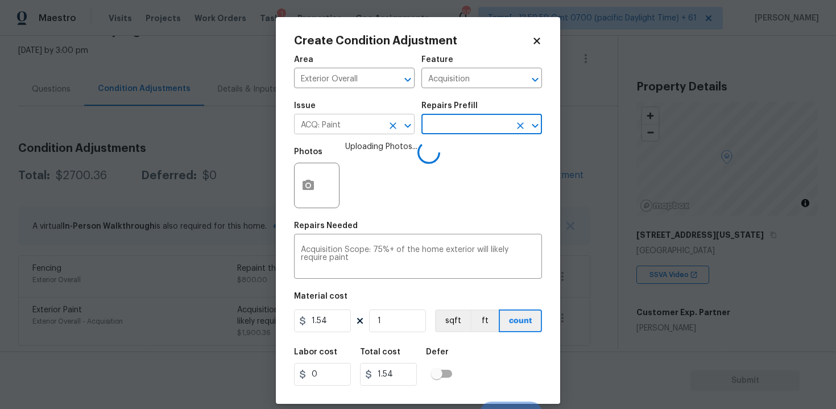
click at [391, 125] on icon "Clear" at bounding box center [392, 125] width 7 height 7
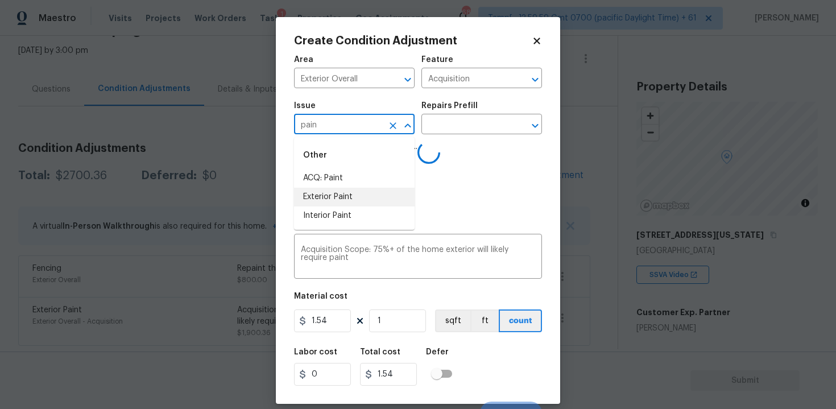
click at [376, 200] on li "Exterior Paint" at bounding box center [354, 197] width 121 height 19
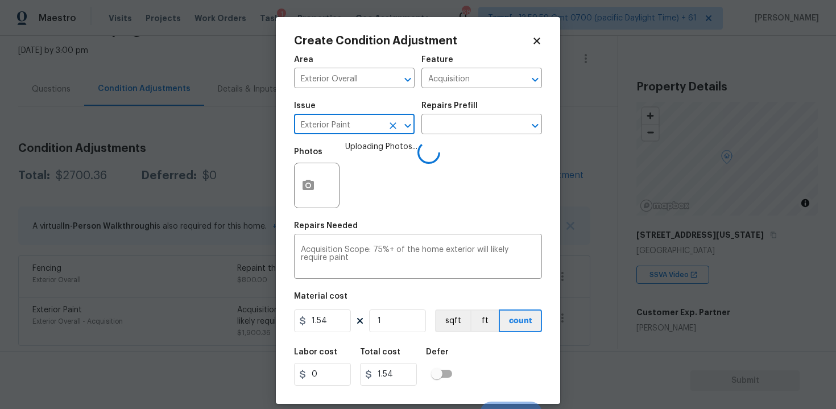
scroll to position [16, 0]
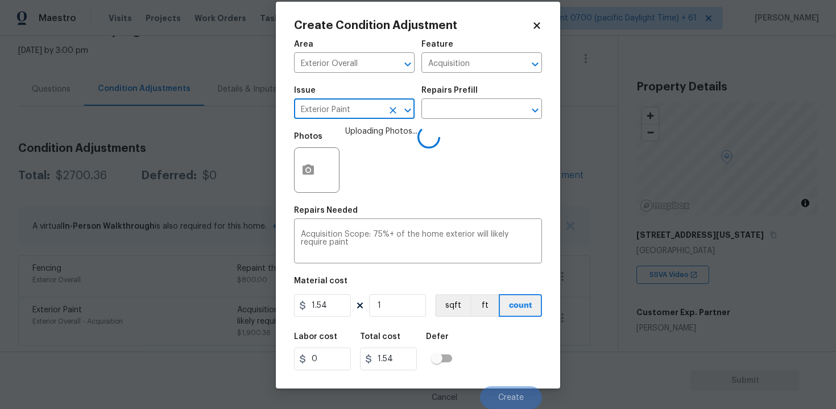
type input "Exterior Paint"
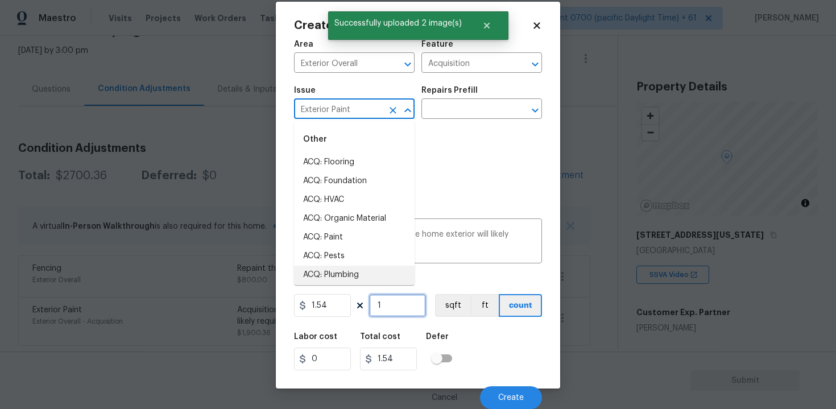
click at [397, 300] on input "1" at bounding box center [397, 305] width 57 height 23
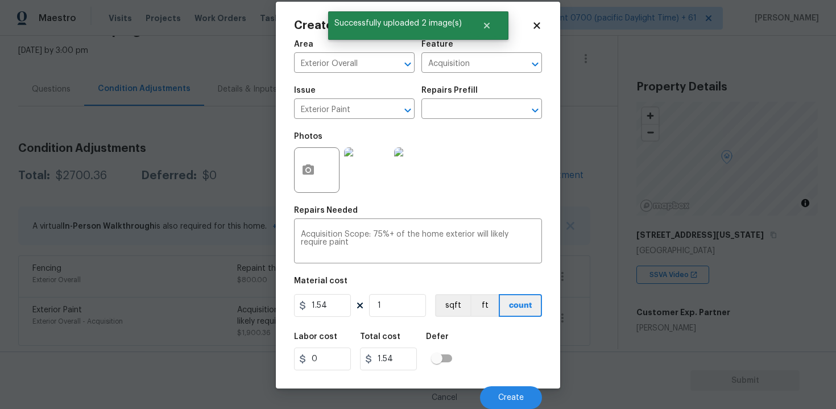
click at [540, 32] on div "Create Condition Adjustment Area Exterior Overall ​ Feature Acquisition ​ Issue…" at bounding box center [418, 195] width 248 height 350
click at [539, 28] on icon at bounding box center [537, 25] width 10 height 10
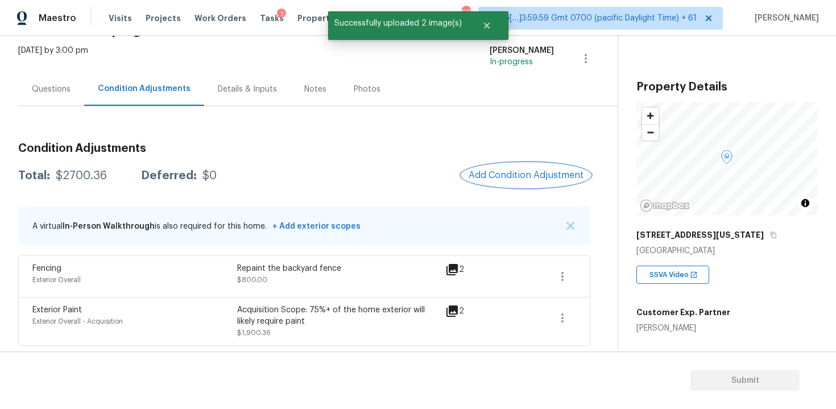
scroll to position [0, 0]
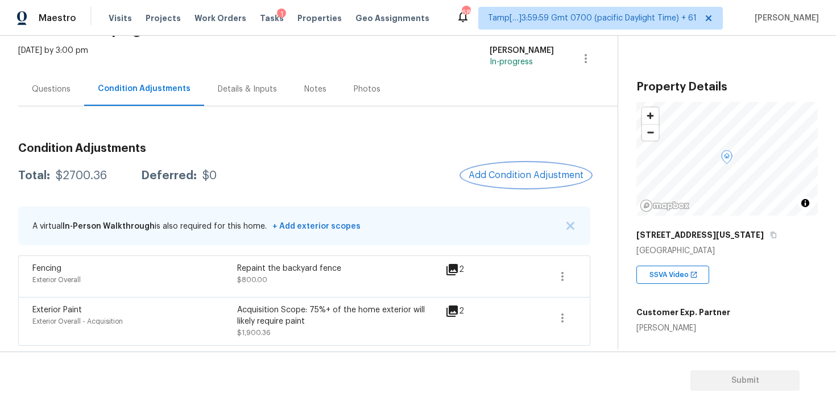
click at [501, 177] on span "Add Condition Adjustment" at bounding box center [525, 175] width 115 height 10
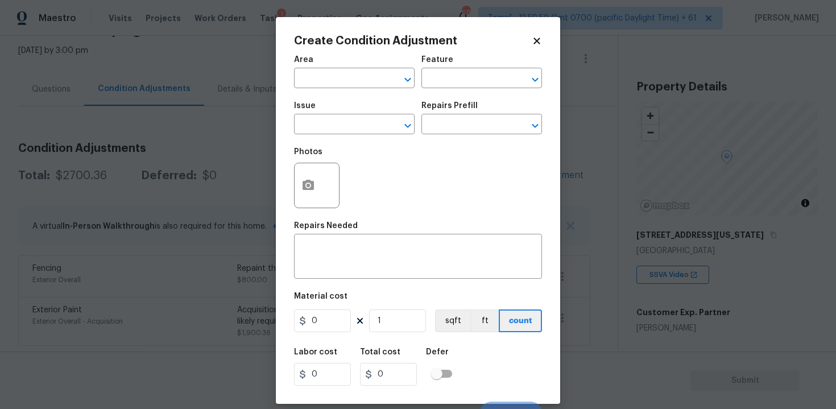
click at [327, 66] on div "Area" at bounding box center [354, 63] width 121 height 15
click at [327, 73] on input "text" at bounding box center [338, 80] width 89 height 18
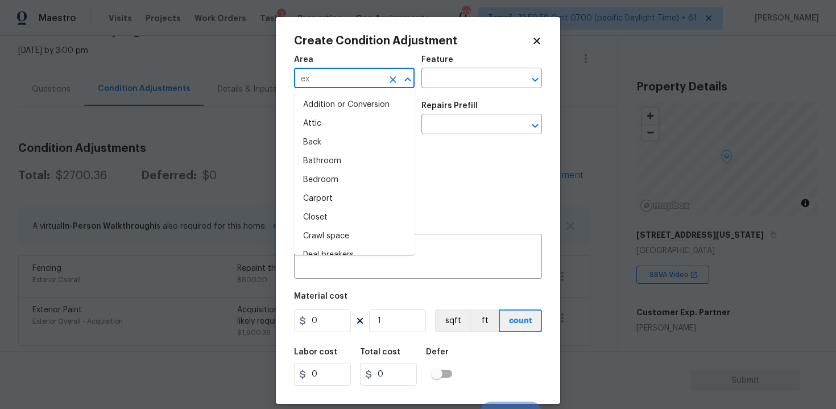
type input "ext"
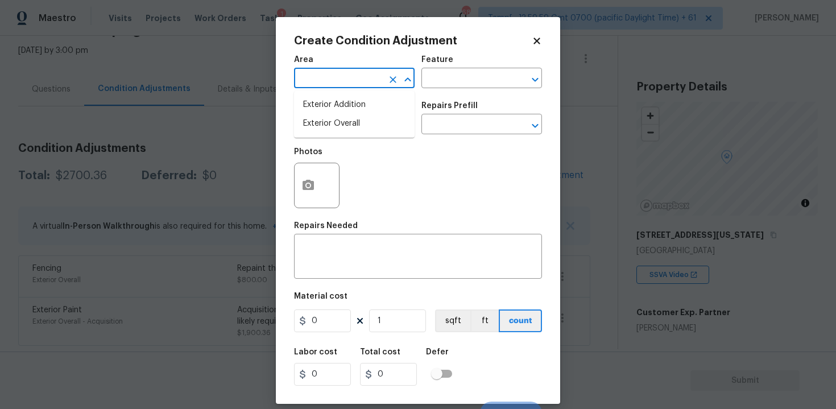
type input "e"
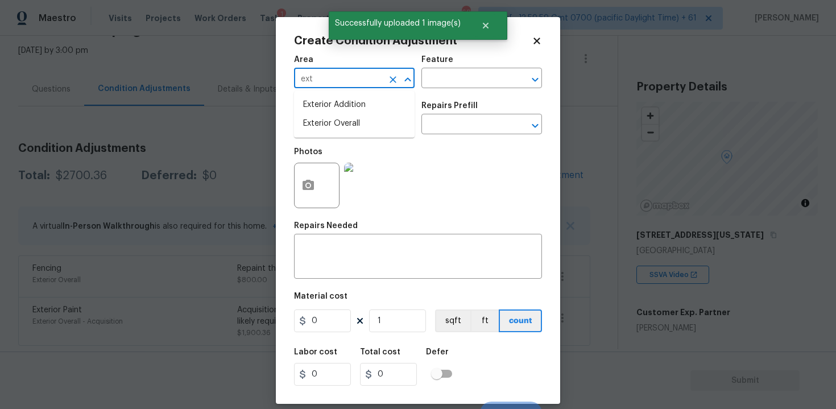
type input "exte"
click at [340, 124] on li "Exterior Overall" at bounding box center [354, 123] width 121 height 19
type input "Exterior Overall"
click at [340, 124] on input "text" at bounding box center [338, 126] width 89 height 18
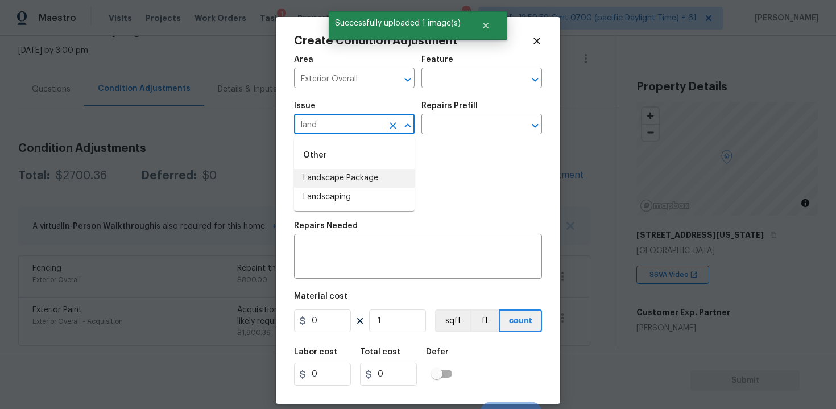
click at [350, 172] on li "Landscape Package" at bounding box center [354, 178] width 121 height 19
type input "Landscape Package"
click at [455, 120] on input "text" at bounding box center [465, 126] width 89 height 18
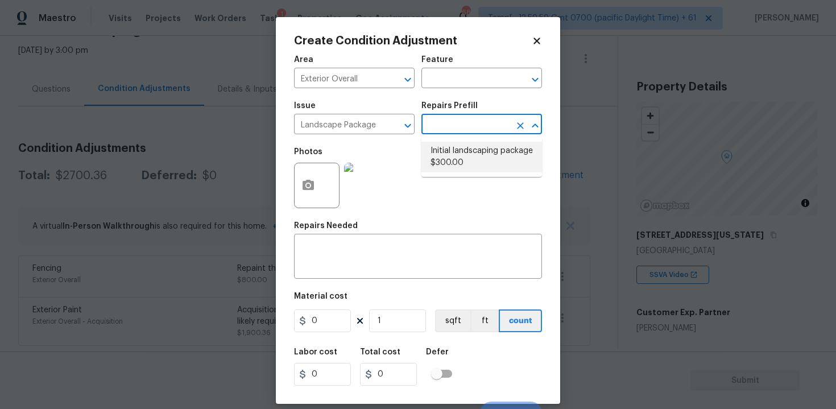
click at [458, 164] on li "Initial landscaping package $300.00" at bounding box center [481, 157] width 121 height 31
type input "Home Readiness Packages"
type textarea "Mowing of grass up to 6" in height. Mow, edge along driveways & sidewalks, trim…"
type input "300"
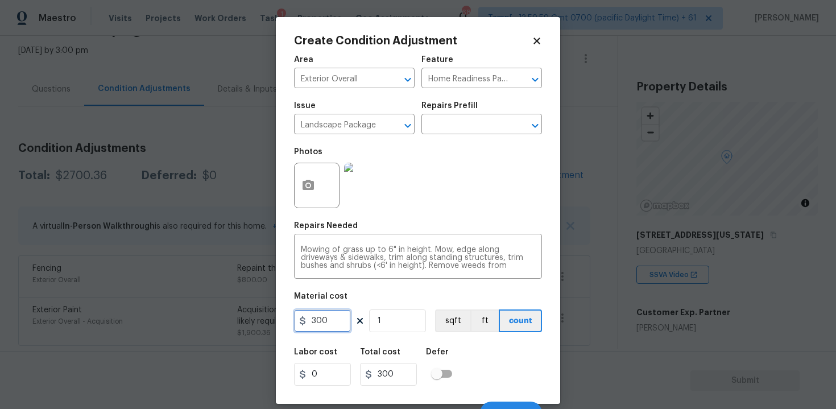
click at [320, 329] on input "300" at bounding box center [322, 320] width 57 height 23
type input "750"
click at [307, 187] on circle "button" at bounding box center [307, 185] width 3 height 3
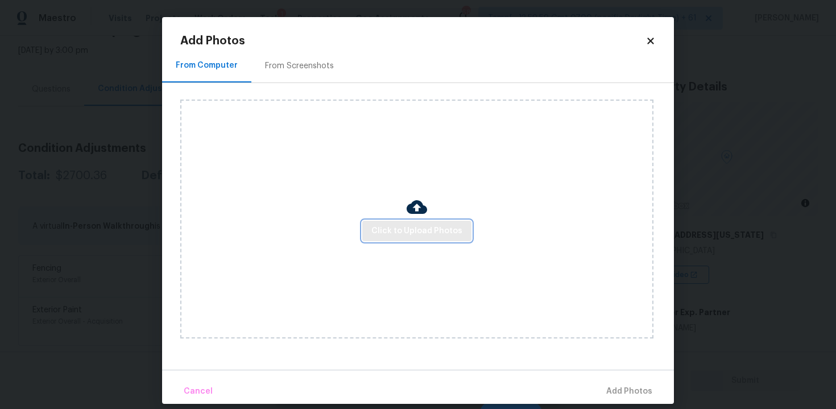
click at [411, 224] on span "Click to Upload Photos" at bounding box center [416, 231] width 91 height 14
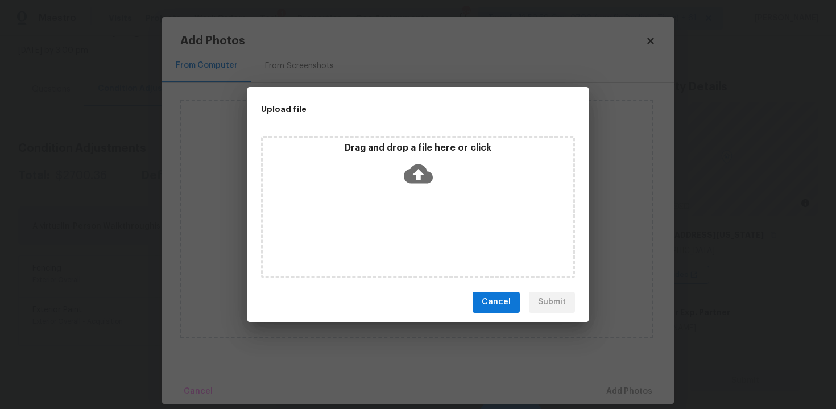
click at [416, 163] on icon at bounding box center [418, 173] width 29 height 29
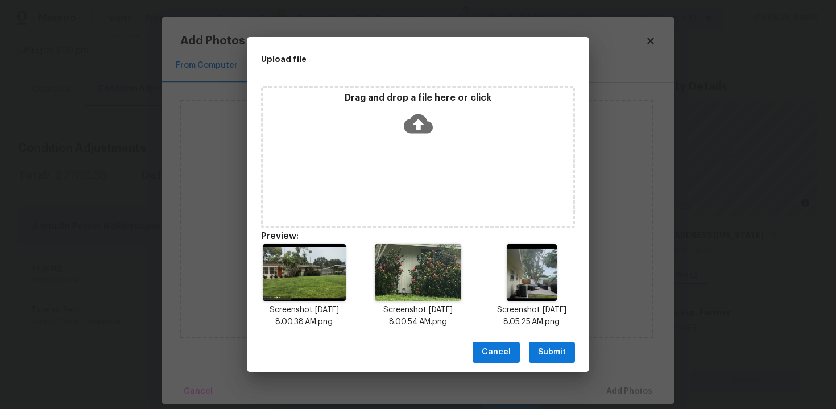
scroll to position [9, 0]
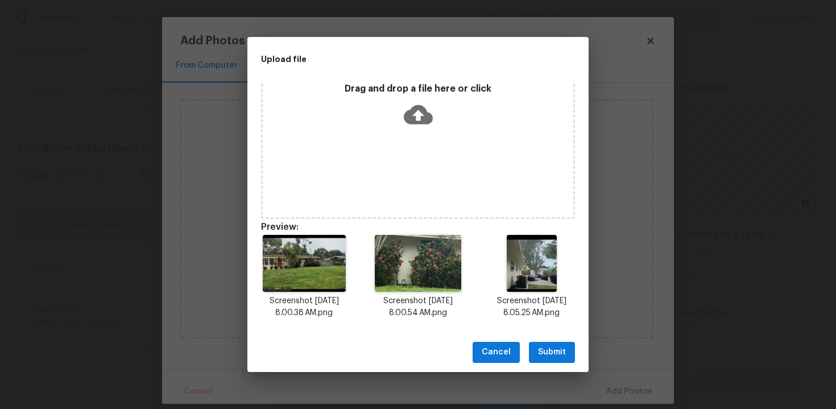
click at [550, 351] on span "Submit" at bounding box center [552, 352] width 28 height 14
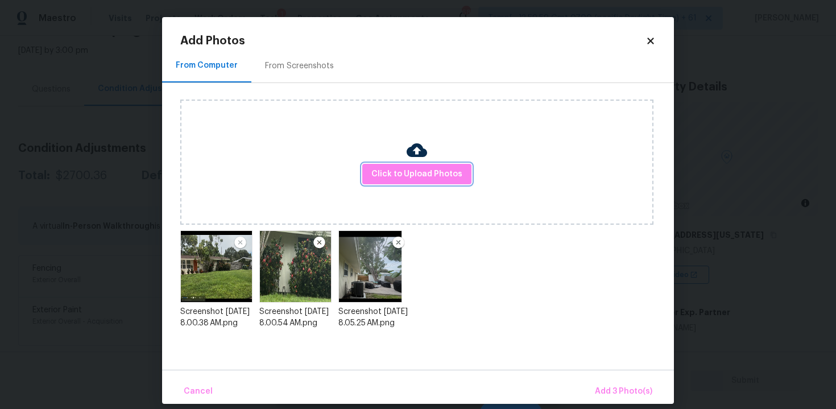
scroll to position [0, 0]
click at [626, 383] on button "Add 3 Photo(s)" at bounding box center [623, 391] width 67 height 24
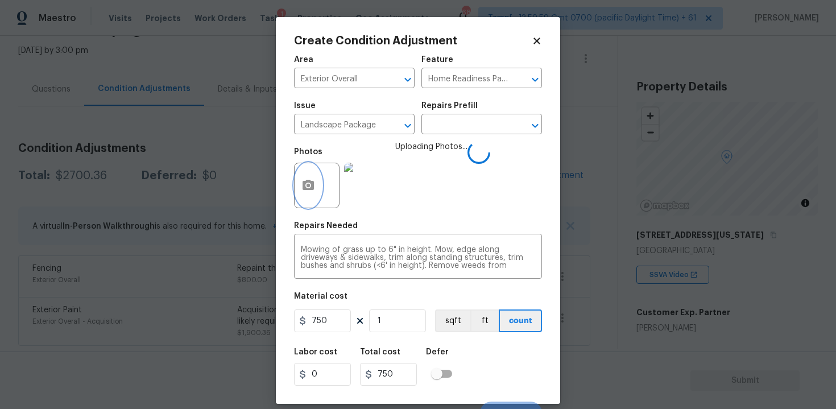
scroll to position [16, 0]
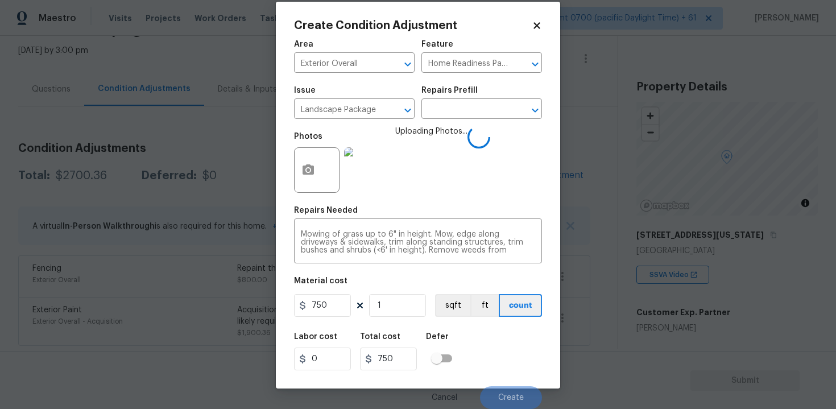
click at [488, 358] on div "Labor cost 0 Total cost 750 Defer" at bounding box center [418, 351] width 248 height 51
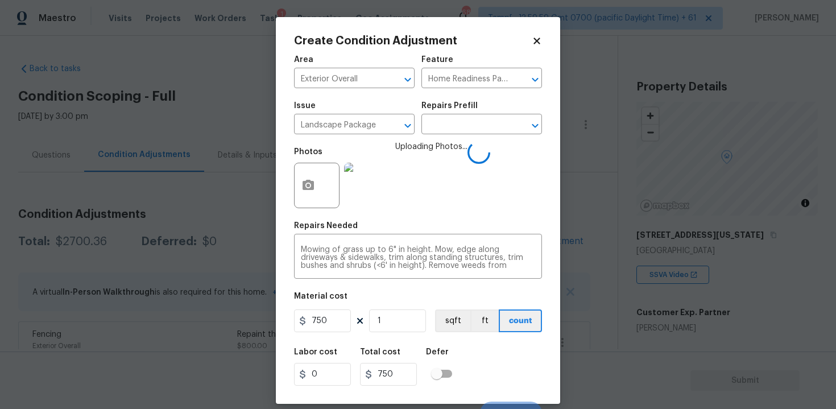
scroll to position [16, 0]
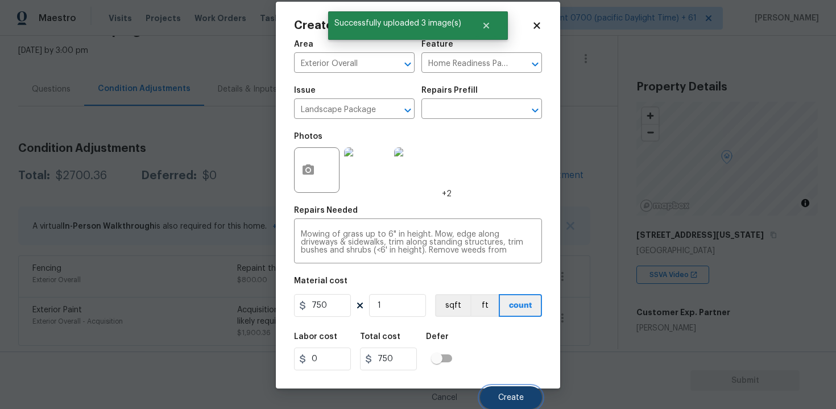
click at [514, 399] on span "Create" at bounding box center [511, 397] width 26 height 9
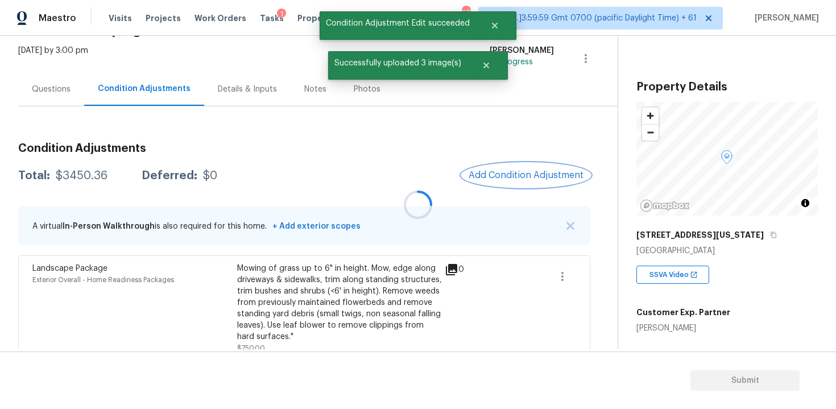
scroll to position [0, 0]
click at [522, 174] on span "Add Condition Adjustment" at bounding box center [525, 175] width 115 height 10
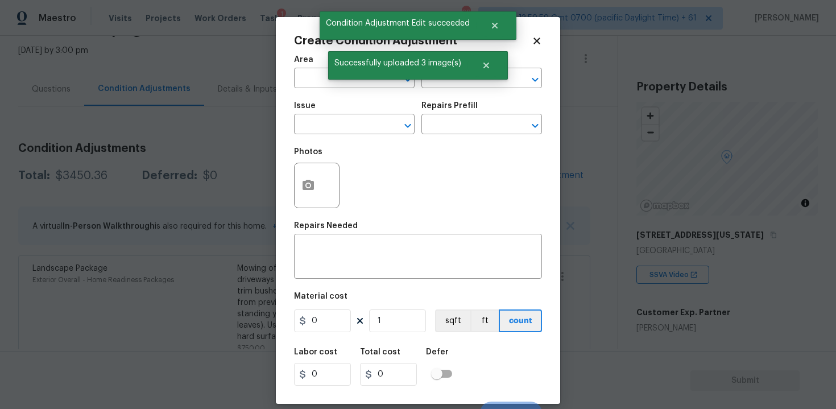
click at [160, 215] on body "Maestro Visits Projects Work Orders Tasks 1 Properties Geo Assignments 680 Tamp…" at bounding box center [418, 204] width 836 height 409
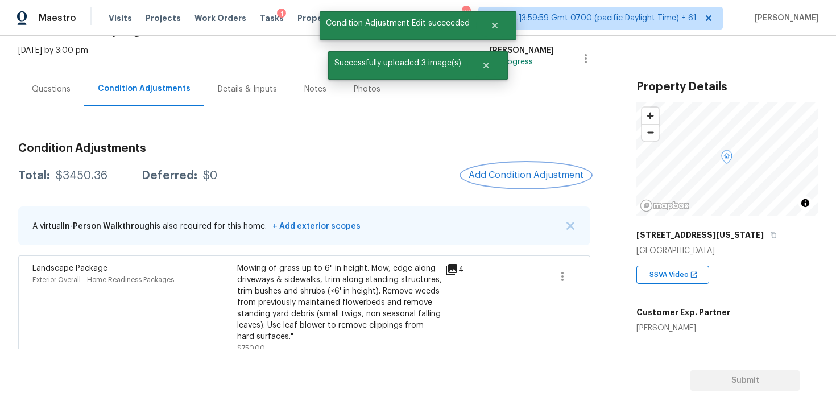
click at [542, 176] on span "Add Condition Adjustment" at bounding box center [525, 175] width 115 height 10
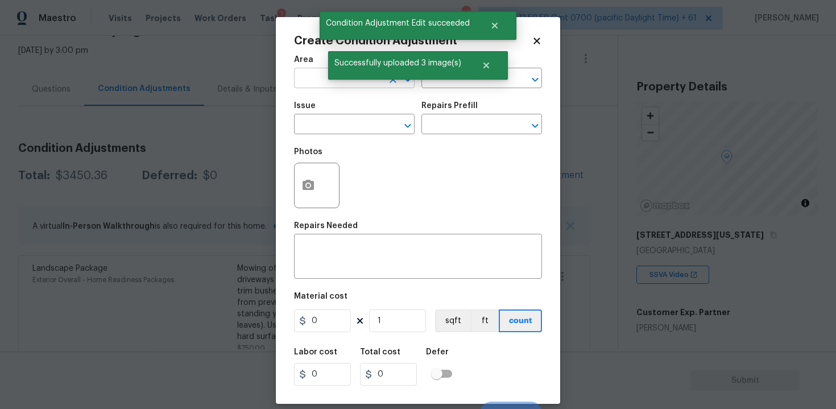
click at [328, 81] on input "text" at bounding box center [338, 80] width 89 height 18
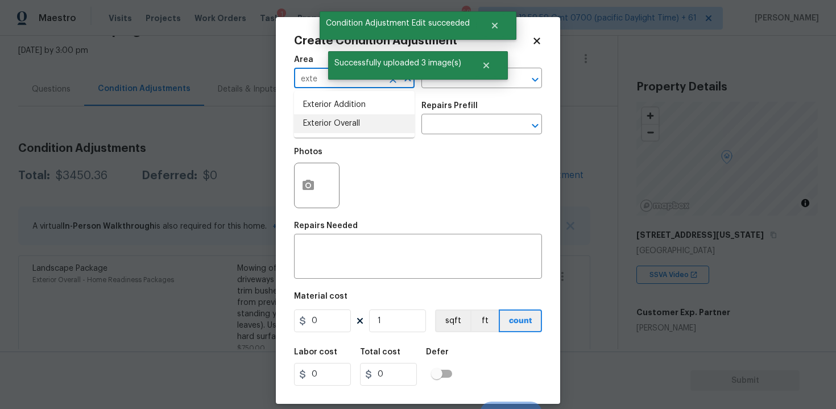
click at [325, 127] on li "Exterior Overall" at bounding box center [354, 123] width 121 height 19
type input "Exterior Overall"
click at [325, 127] on input "text" at bounding box center [338, 126] width 89 height 18
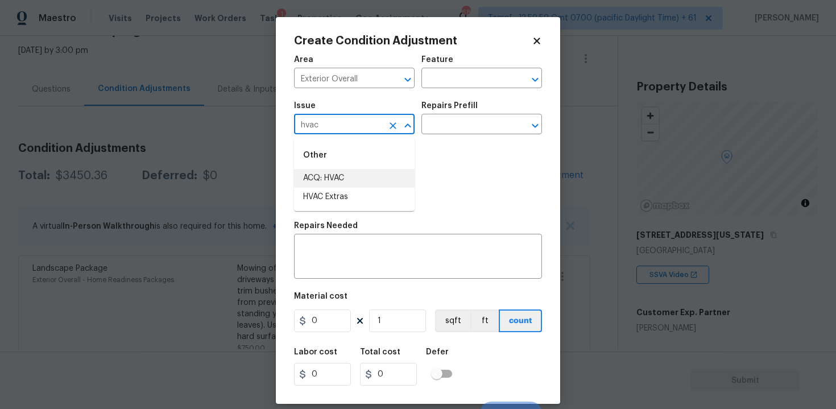
click at [326, 175] on li "ACQ: HVAC" at bounding box center [354, 178] width 121 height 19
type input "ACQ: HVAC"
click at [445, 139] on div "Issue ACQ: HVAC ​ Repairs Prefill ​" at bounding box center [418, 118] width 248 height 46
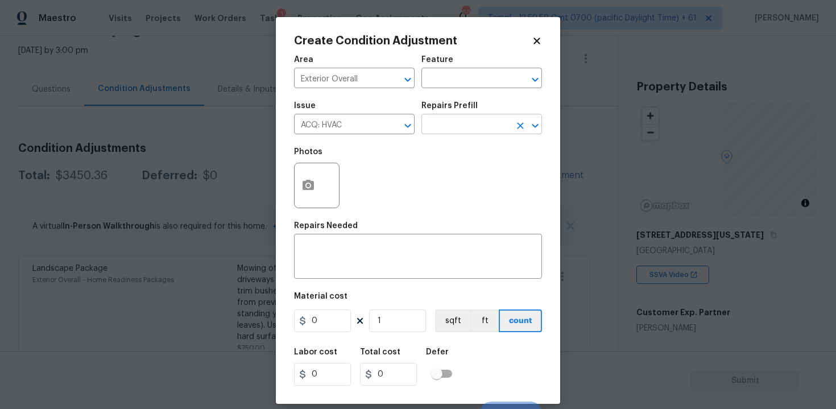
click at [455, 121] on input "text" at bounding box center [465, 126] width 89 height 18
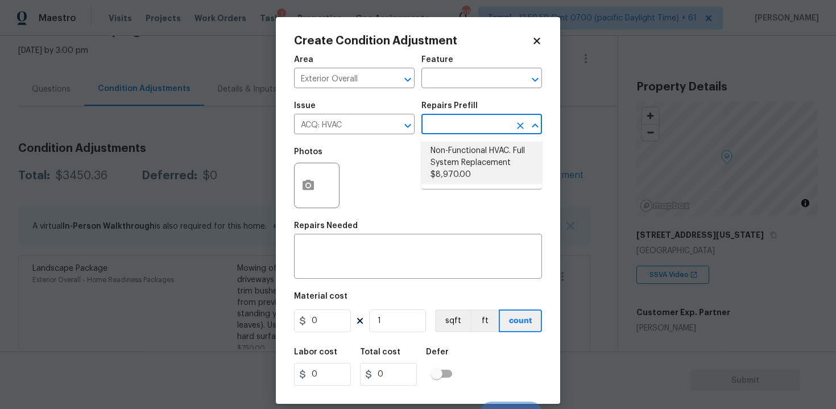
click at [462, 149] on li "Non-Functional HVAC. Full System Replacement $8,970.00" at bounding box center [481, 163] width 121 height 43
type input "Acquisition"
type textarea "Acquisition Scope: Full System Replacement"
type input "8970"
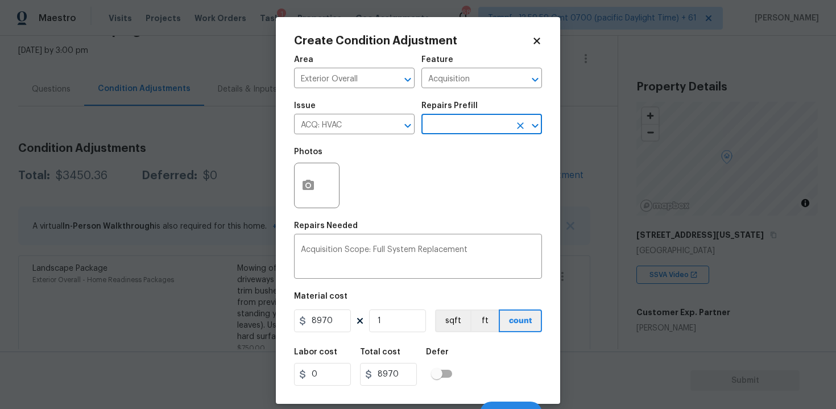
scroll to position [16, 0]
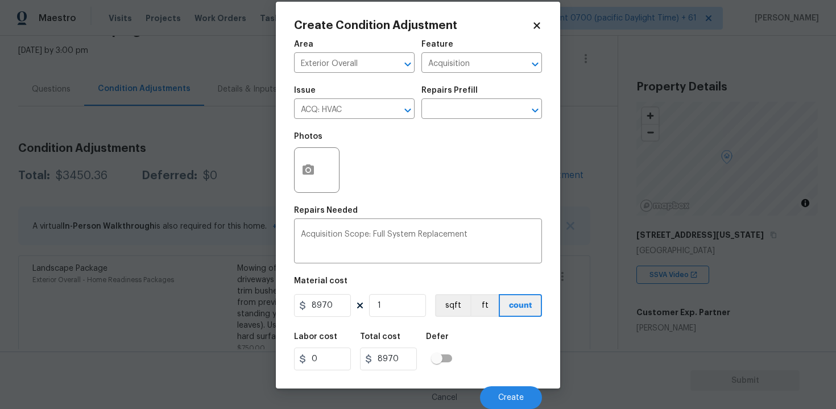
click at [509, 384] on div "Cancel Create" at bounding box center [418, 393] width 248 height 32
click at [508, 396] on span "Create" at bounding box center [511, 397] width 26 height 9
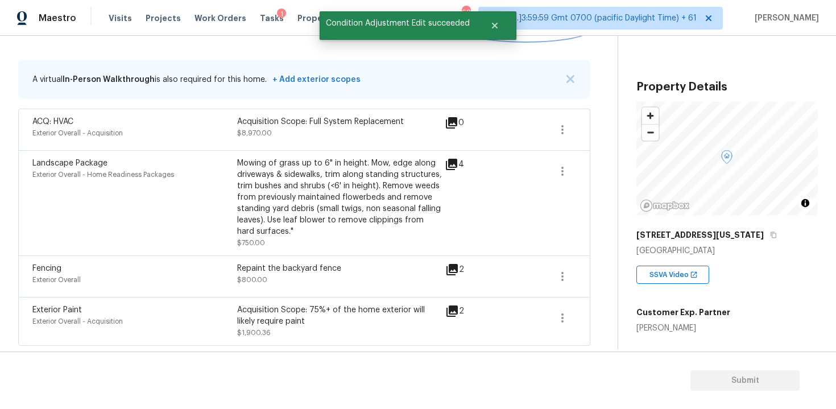
scroll to position [113, 0]
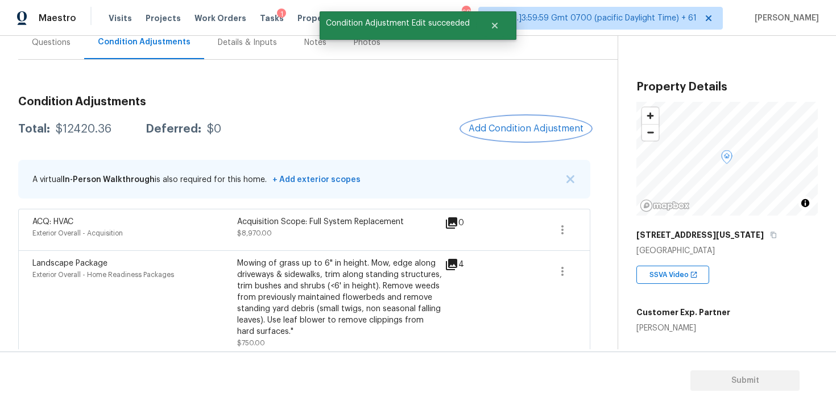
click at [567, 131] on span "Add Condition Adjustment" at bounding box center [525, 128] width 115 height 10
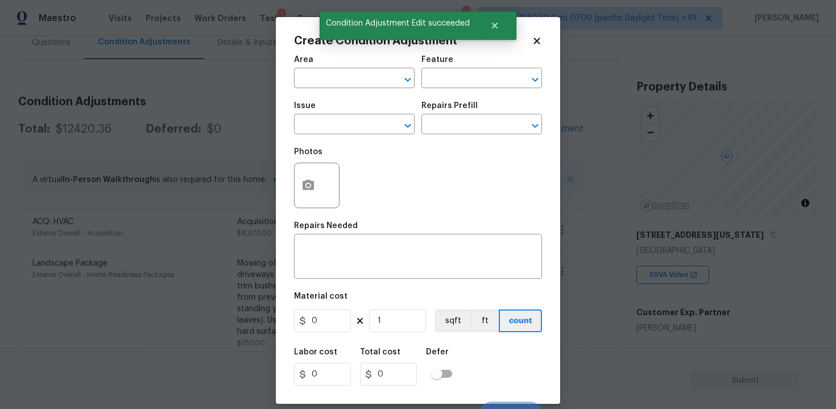
click at [563, 131] on body "Maestro Visits Projects Work Orders Tasks 1 Properties Geo Assignments 680 Tamp…" at bounding box center [418, 204] width 836 height 409
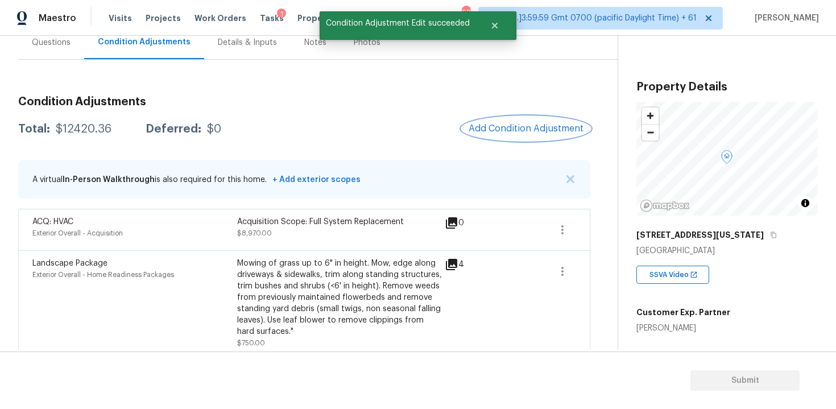
click at [490, 119] on button "Add Condition Adjustment" at bounding box center [526, 129] width 128 height 24
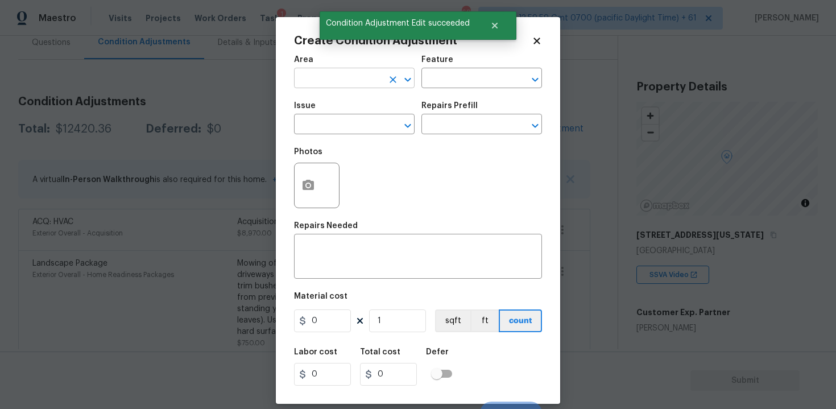
click at [341, 69] on div "Area" at bounding box center [354, 63] width 121 height 15
click at [341, 78] on input "text" at bounding box center [338, 80] width 89 height 18
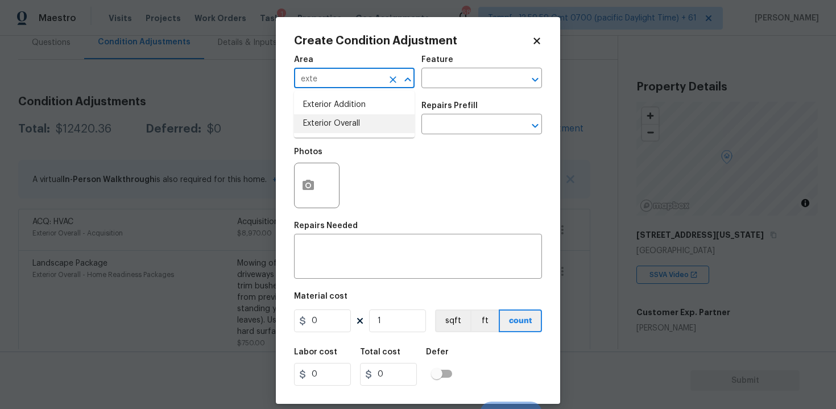
click at [341, 125] on li "Exterior Overall" at bounding box center [354, 123] width 121 height 19
type input "Exterior Overall"
click at [341, 125] on input "text" at bounding box center [338, 126] width 89 height 18
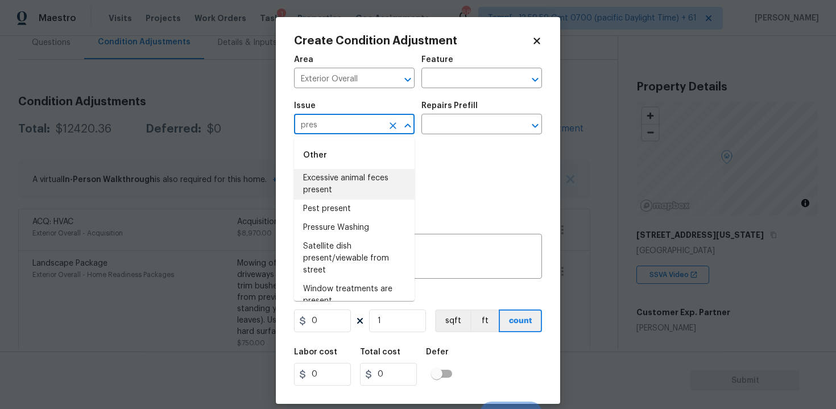
click at [353, 184] on li "Excessive animal feces present" at bounding box center [354, 184] width 121 height 31
type input "Excessive animal feces present"
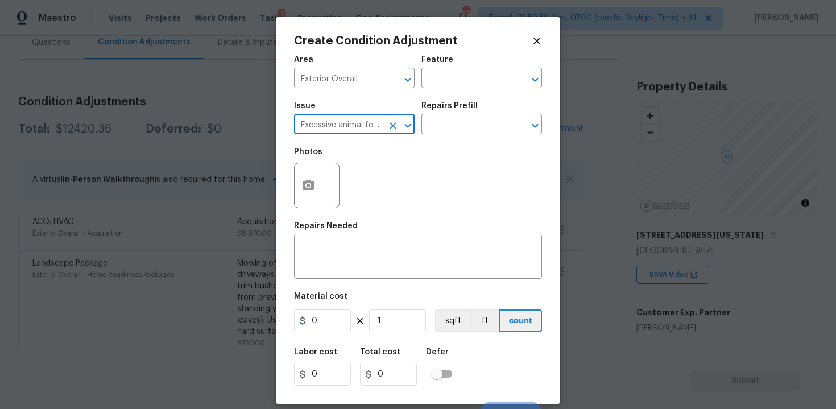
click at [391, 134] on div "Excessive animal feces present ​" at bounding box center [354, 126] width 121 height 18
click at [391, 123] on icon "Clear" at bounding box center [392, 125] width 7 height 7
type input "e"
click at [376, 187] on li "Pressure Washing" at bounding box center [354, 178] width 121 height 19
type input "Pressure Washing"
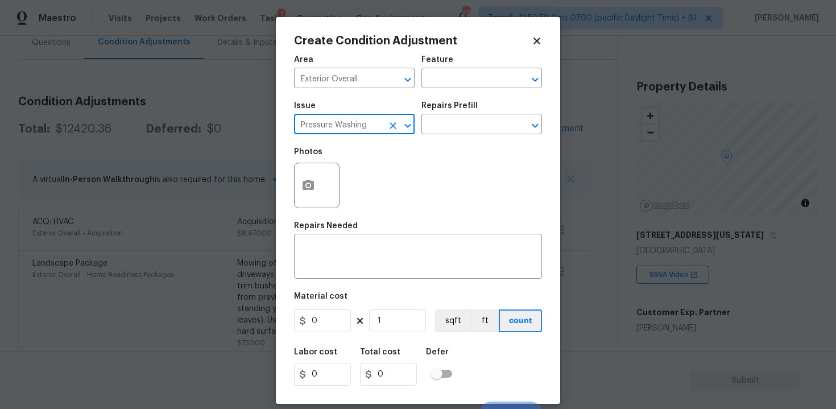
click at [472, 111] on div "Repairs Prefill" at bounding box center [481, 109] width 121 height 15
click at [471, 117] on input "text" at bounding box center [465, 126] width 89 height 18
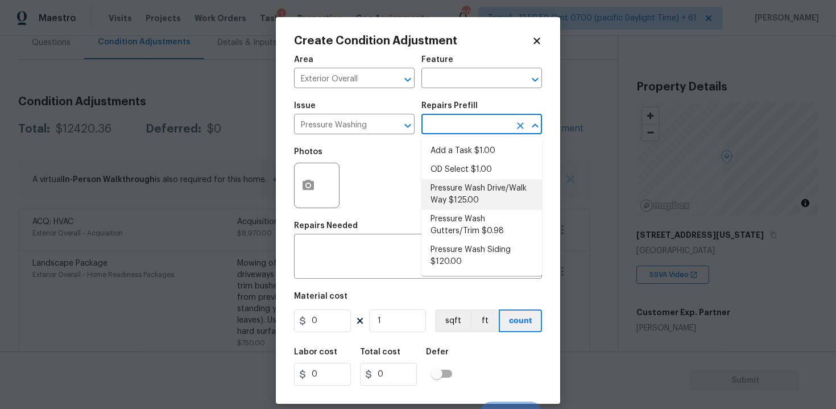
click at [470, 184] on li "Pressure Wash Drive/Walk Way $125.00" at bounding box center [481, 194] width 121 height 31
type input "Siding"
type textarea "Pressure wash the driveways/walkways as directed by the PM. Ensure that all deb…"
type input "125"
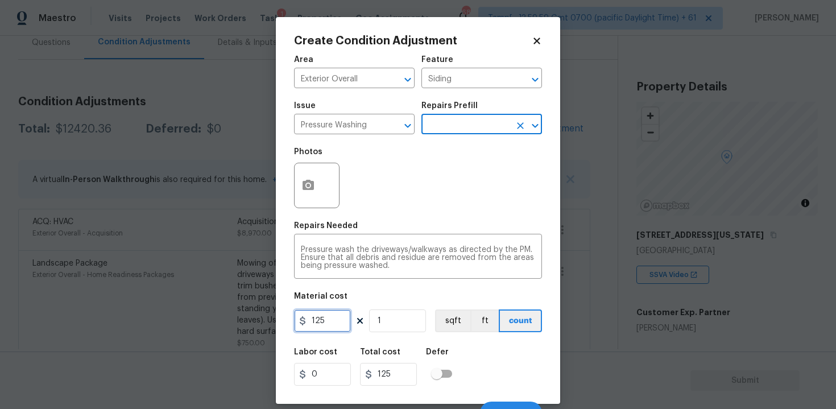
click at [342, 320] on input "125" at bounding box center [322, 320] width 57 height 23
type input "200"
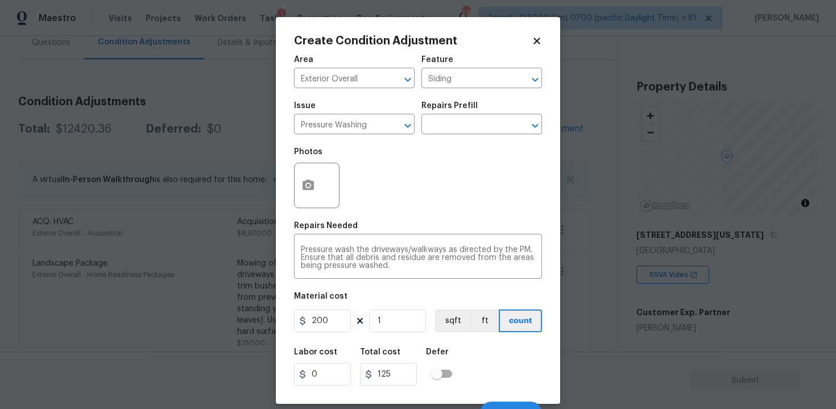
type input "200"
click at [469, 353] on div "Labor cost 0 Total cost 200 Defer" at bounding box center [418, 366] width 248 height 51
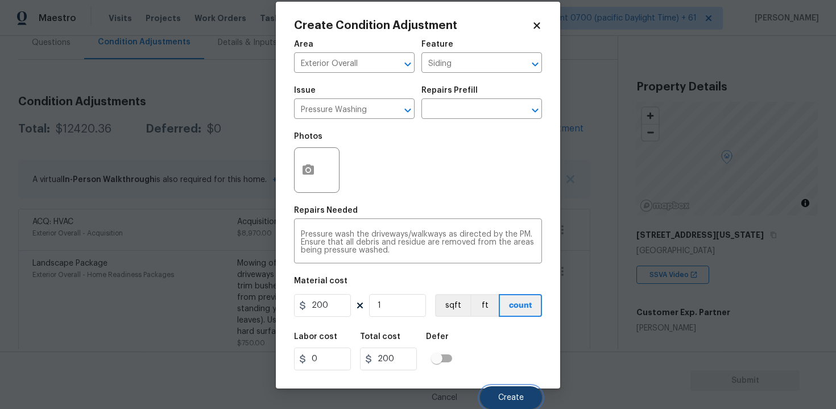
click at [496, 400] on button "Create" at bounding box center [511, 397] width 62 height 23
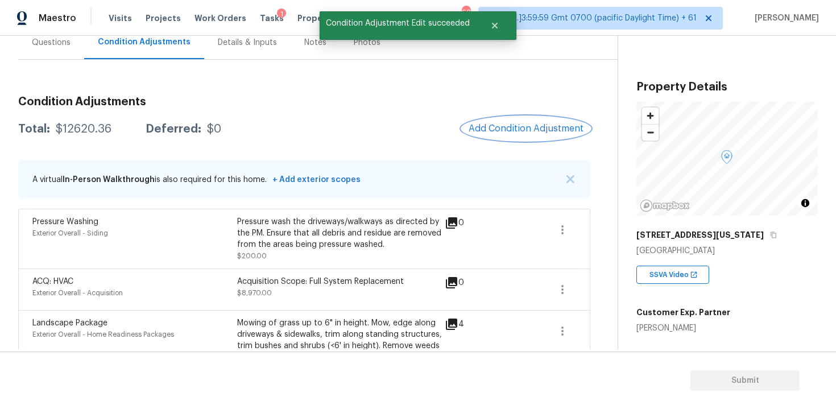
scroll to position [273, 0]
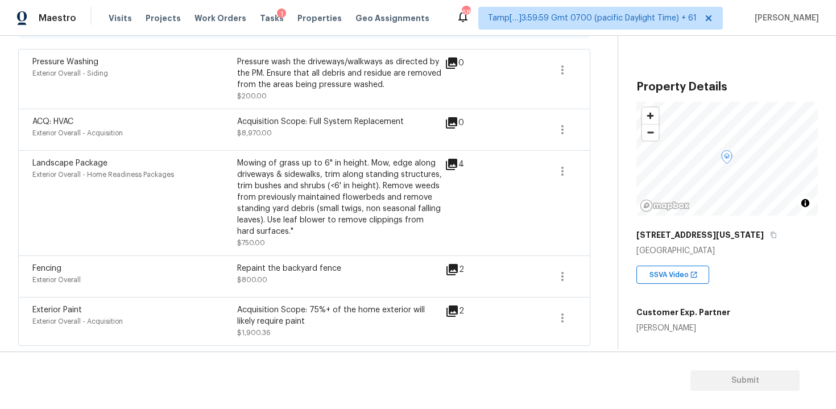
click at [278, 262] on div "Fencing Exterior Overall Repaint the backyard fence $800.00 2" at bounding box center [304, 276] width 572 height 42
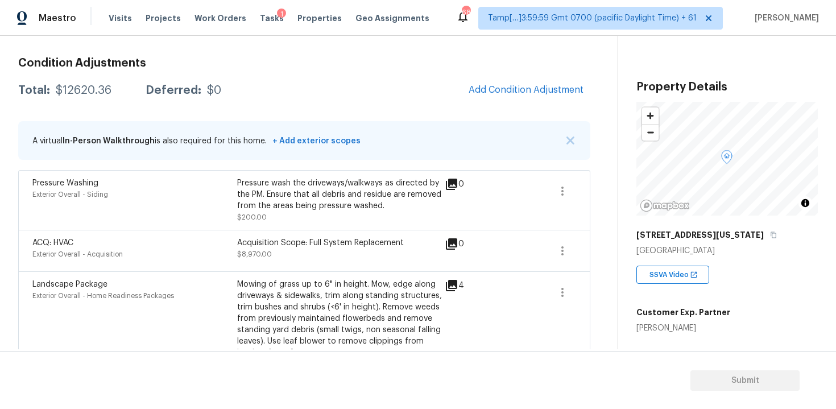
scroll to position [82, 0]
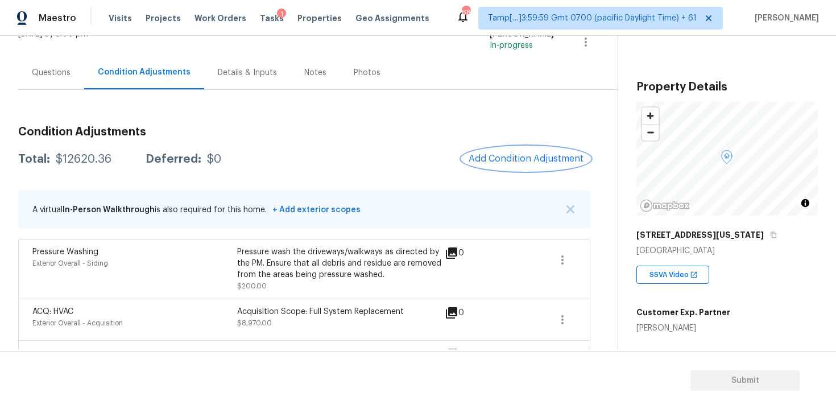
click at [483, 165] on button "Add Condition Adjustment" at bounding box center [526, 159] width 128 height 24
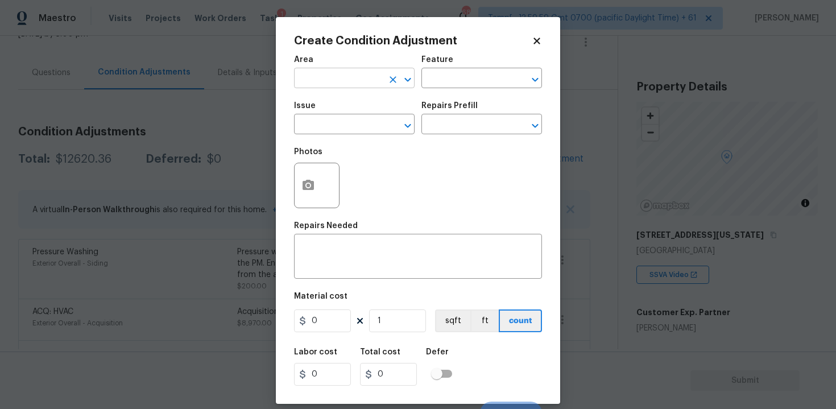
click at [327, 81] on input "text" at bounding box center [338, 80] width 89 height 18
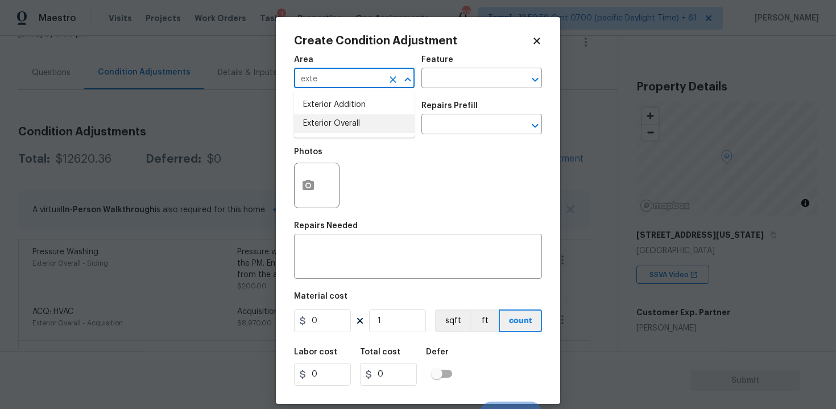
click at [327, 124] on li "Exterior Overall" at bounding box center [354, 123] width 121 height 19
type input "Exterior Overall"
click at [327, 124] on input "text" at bounding box center [338, 126] width 89 height 18
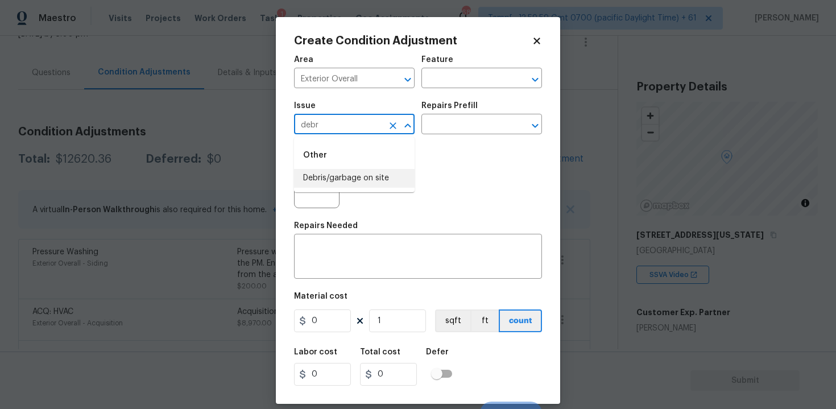
click at [327, 175] on li "Debris/garbage on site" at bounding box center [354, 178] width 121 height 19
type input "Debris/garbage on site"
click at [305, 179] on icon "button" at bounding box center [308, 186] width 14 height 14
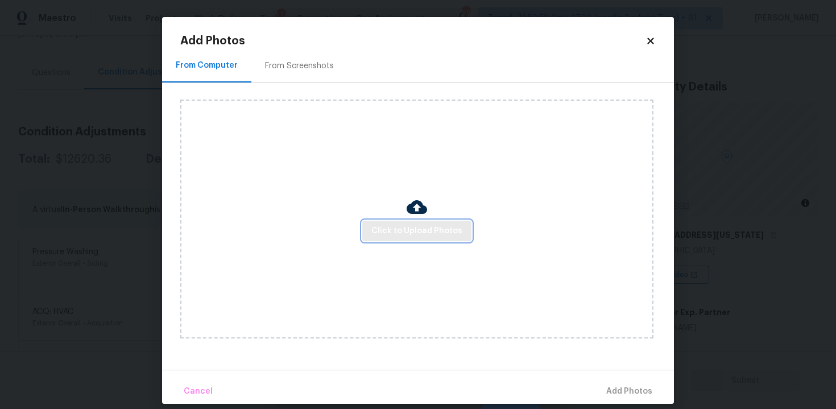
click at [400, 221] on button "Click to Upload Photos" at bounding box center [416, 231] width 109 height 21
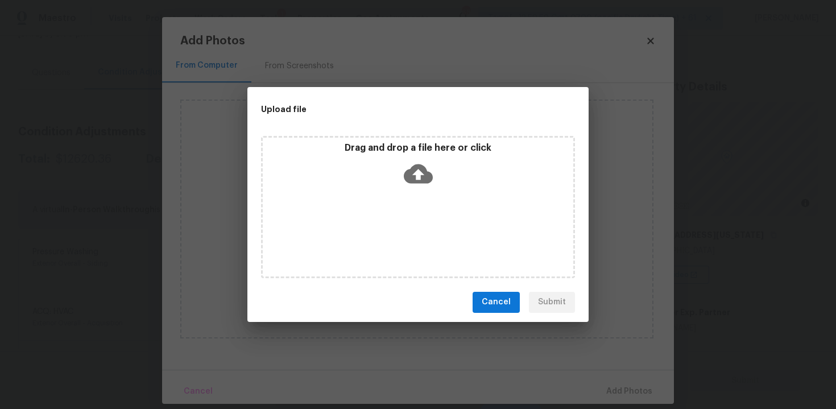
click at [413, 147] on p "Drag and drop a file here or click" at bounding box center [418, 148] width 310 height 12
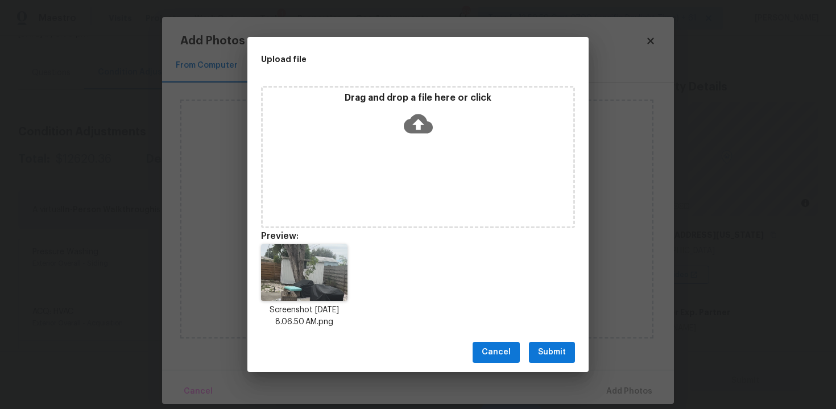
click at [533, 347] on button "Submit" at bounding box center [552, 352] width 46 height 21
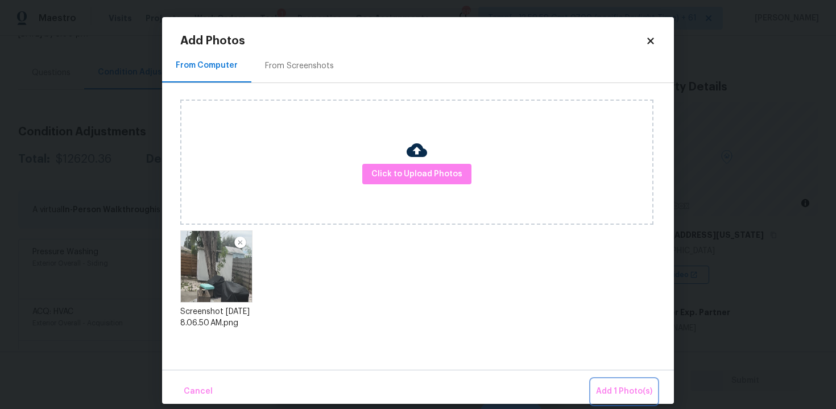
click at [599, 380] on button "Add 1 Photo(s)" at bounding box center [623, 391] width 65 height 24
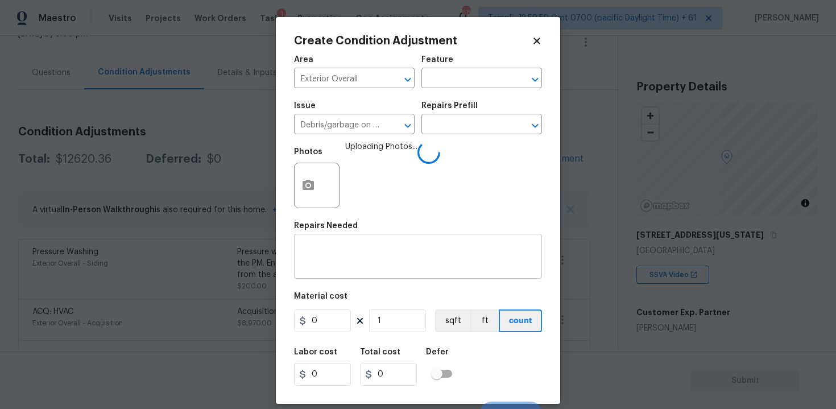
click at [396, 247] on textarea at bounding box center [418, 258] width 234 height 24
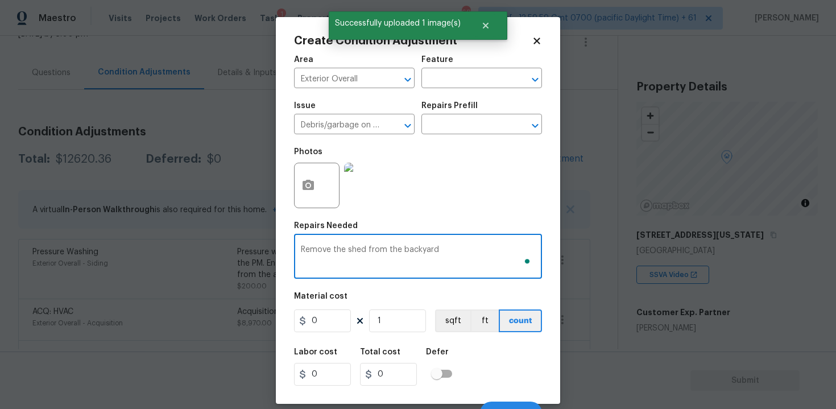
type textarea "Remove the shed from the backyard"
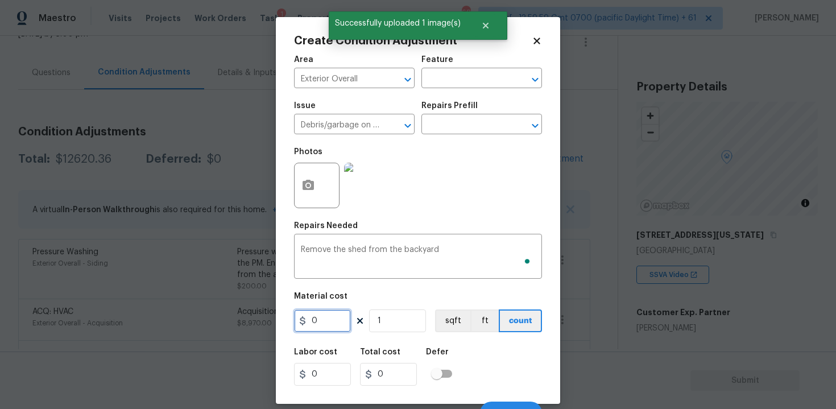
click at [338, 317] on input "0" at bounding box center [322, 320] width 57 height 23
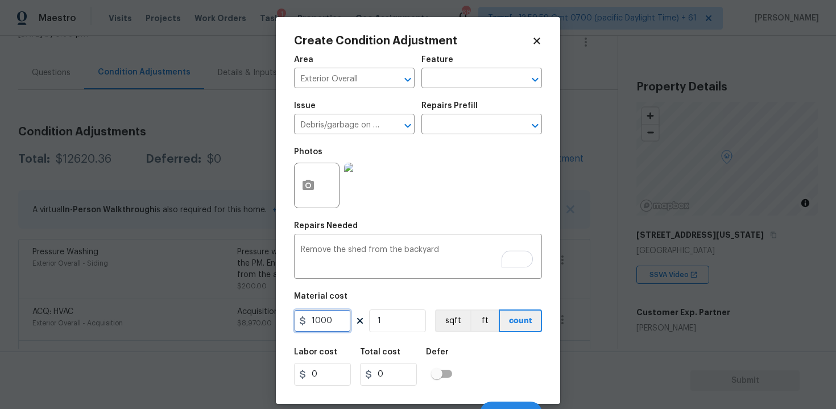
type input "1000"
click at [487, 356] on div "Labor cost 0 Total cost 1000 Defer" at bounding box center [418, 366] width 248 height 51
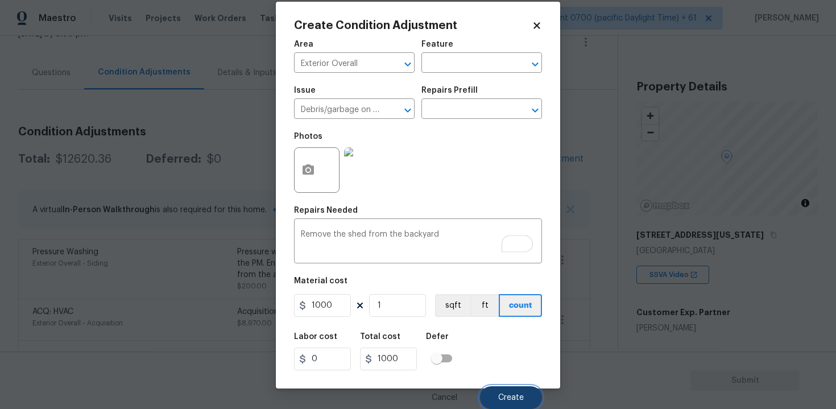
click at [498, 392] on button "Create" at bounding box center [511, 397] width 62 height 23
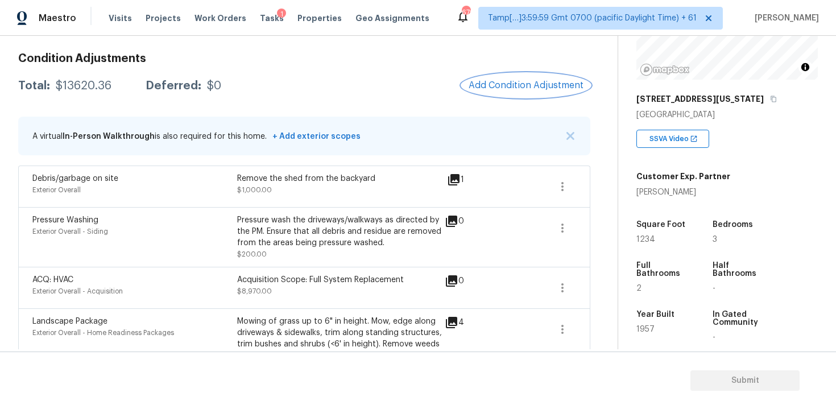
scroll to position [177, 0]
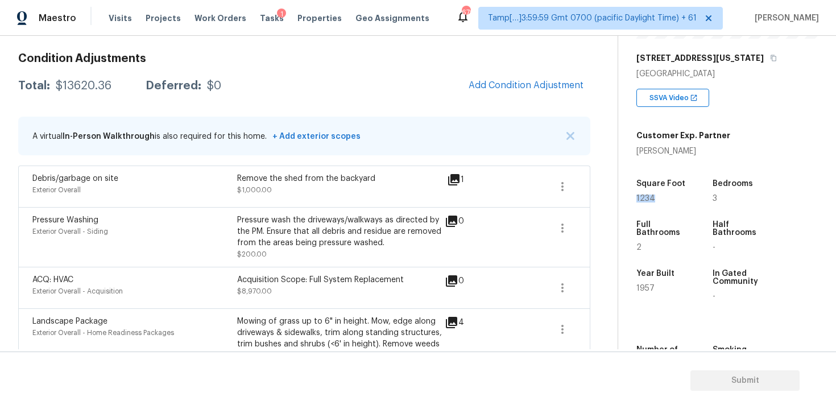
drag, startPoint x: 636, startPoint y: 198, endPoint x: 691, endPoint y: 198, distance: 55.2
click at [691, 198] on div "Property Details © Mapbox © OpenStreetMap Improve this map 2933 Michigan St Sar…" at bounding box center [718, 153] width 200 height 589
copy span "1234"
click at [530, 93] on button "Add Condition Adjustment" at bounding box center [526, 85] width 128 height 24
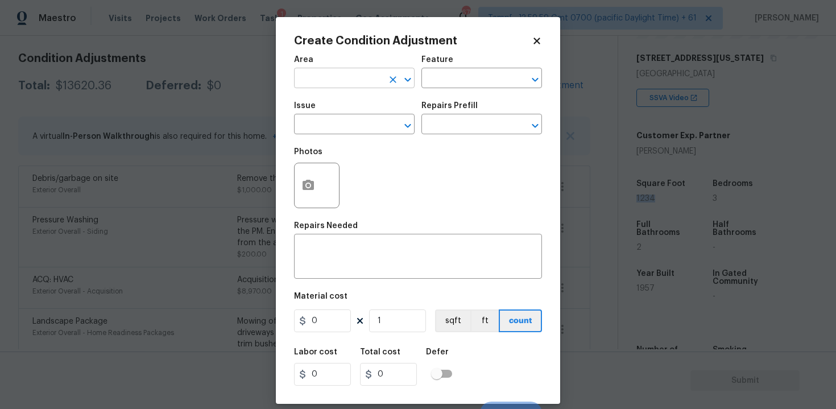
click at [358, 75] on input "text" at bounding box center [338, 80] width 89 height 18
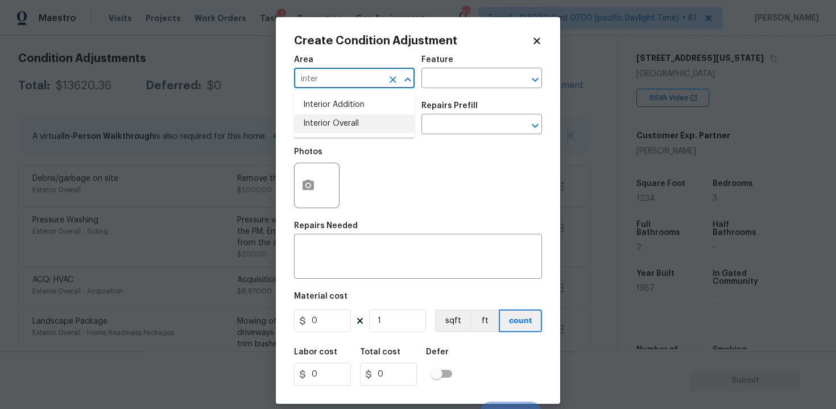
click at [355, 131] on li "Interior Overall" at bounding box center [354, 123] width 121 height 19
type input "Interior Overall"
click at [355, 131] on input "text" at bounding box center [338, 126] width 89 height 18
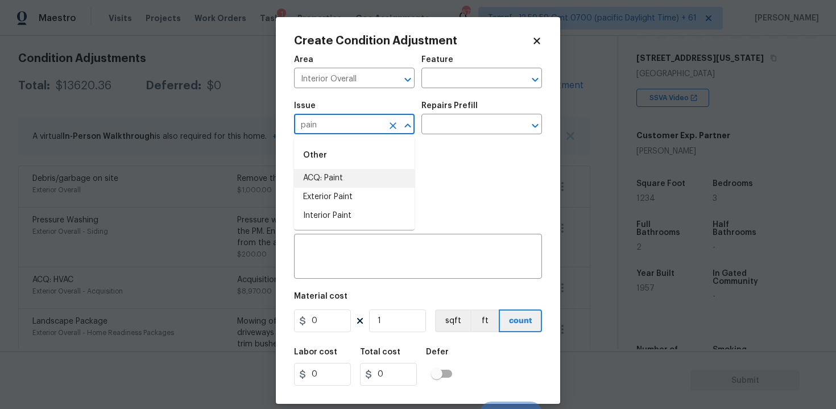
click at [349, 179] on li "ACQ: Paint" at bounding box center [354, 178] width 121 height 19
type input "ACQ: Paint"
click at [453, 131] on input "text" at bounding box center [465, 126] width 89 height 18
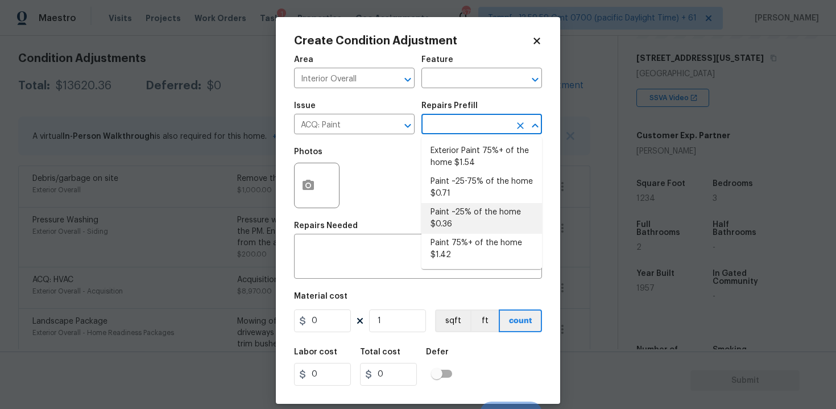
click at [461, 205] on li "Paint ~25% of the home $0.36" at bounding box center [481, 218] width 121 height 31
type input "Acquisition"
type textarea "Acquisition Scope: ~25% of the home needs interior paint"
type input "0.36"
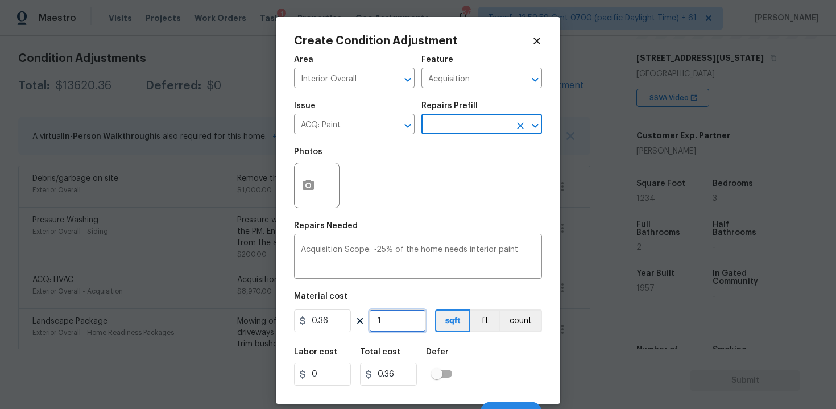
click at [399, 320] on input "1" at bounding box center [397, 320] width 57 height 23
type input "0"
paste input "1234"
type input "1234"
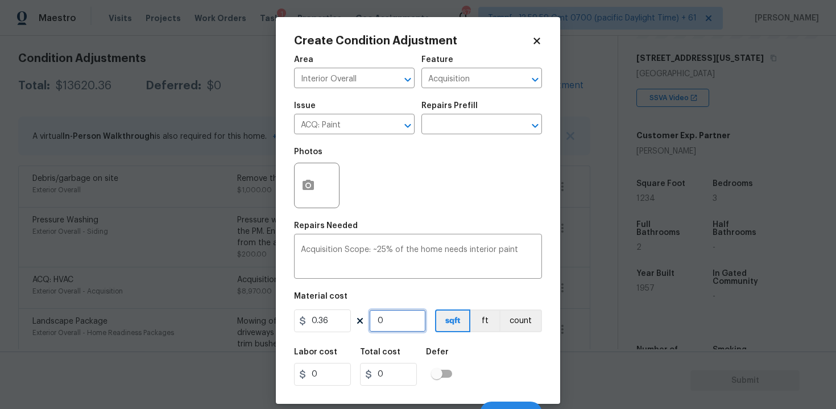
type input "444.24"
type input "1234"
click at [466, 346] on div "Labor cost 0 Total cost 444.24 Defer" at bounding box center [418, 366] width 248 height 51
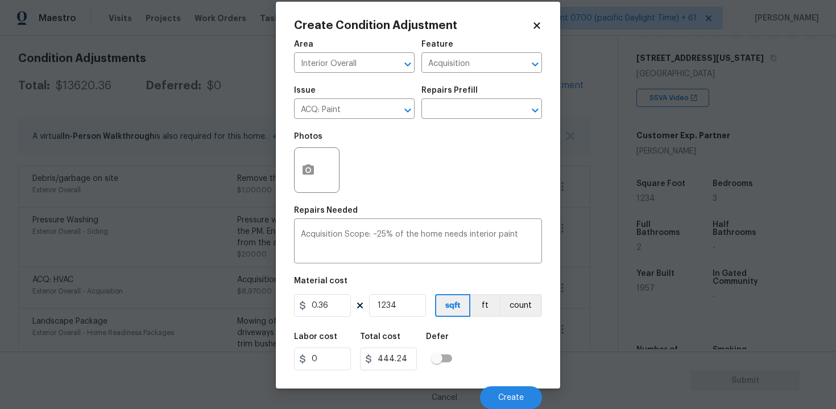
click at [504, 384] on div "Cancel Create" at bounding box center [418, 393] width 248 height 32
click at [504, 396] on span "Create" at bounding box center [511, 397] width 26 height 9
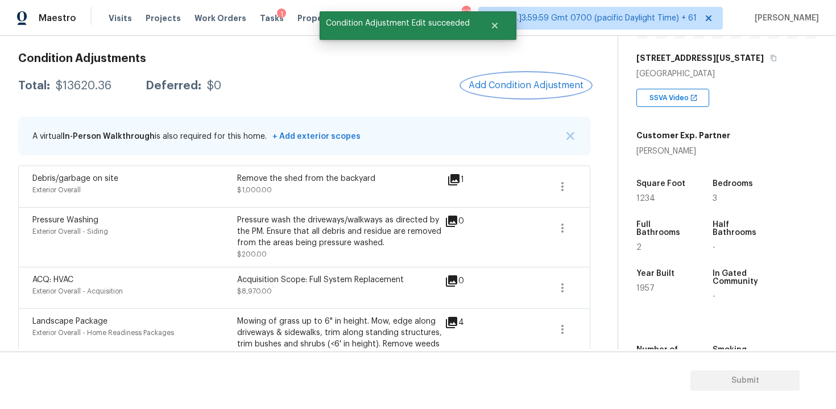
scroll to position [0, 0]
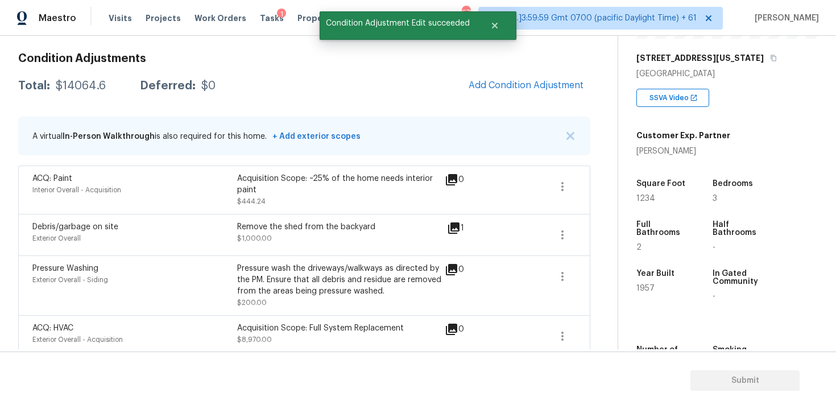
click at [533, 104] on div "Condition Adjustments Total: $14064.6 Deferred: $0 Add Condition Adjustment A v…" at bounding box center [304, 298] width 572 height 508
click at [524, 87] on span "Add Condition Adjustment" at bounding box center [525, 85] width 115 height 10
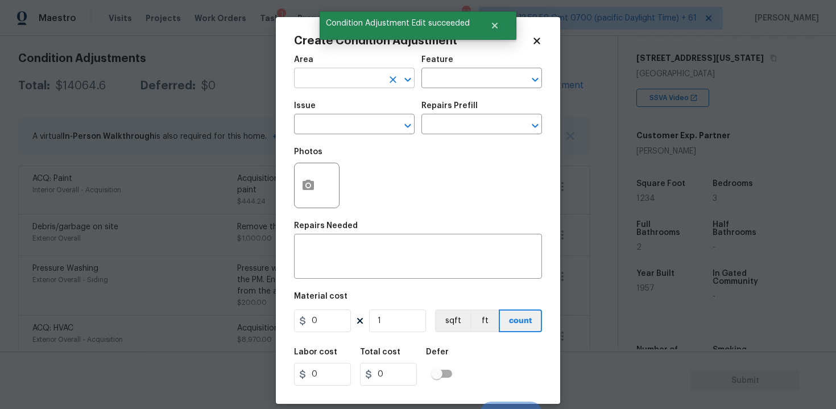
click at [372, 77] on input "text" at bounding box center [338, 80] width 89 height 18
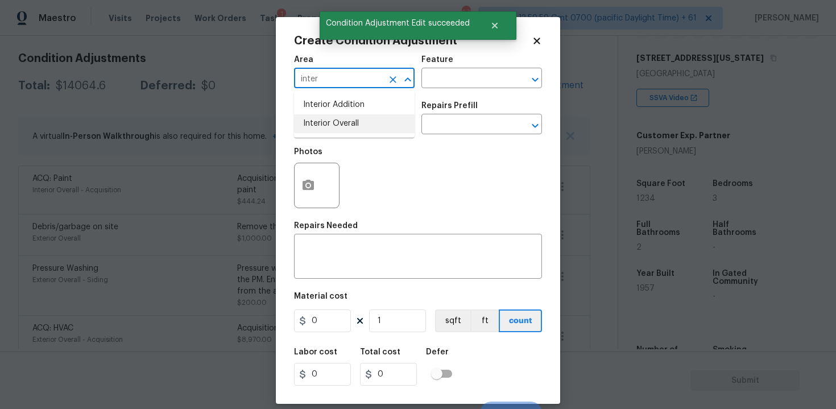
click at [362, 127] on li "Interior Overall" at bounding box center [354, 123] width 121 height 19
type input "Interior Overall"
click at [362, 127] on input "text" at bounding box center [338, 126] width 89 height 18
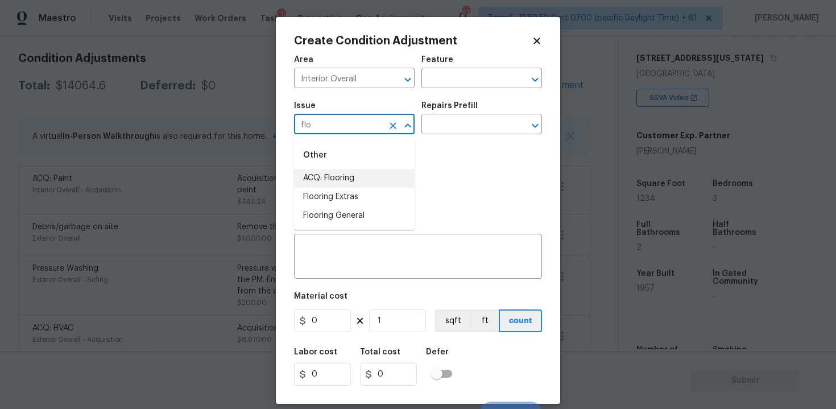
click at [353, 172] on li "ACQ: Flooring" at bounding box center [354, 178] width 121 height 19
type input "ACQ: Flooring"
click at [450, 135] on div "Issue ACQ: Flooring ​ Repairs Prefill ​" at bounding box center [418, 118] width 248 height 46
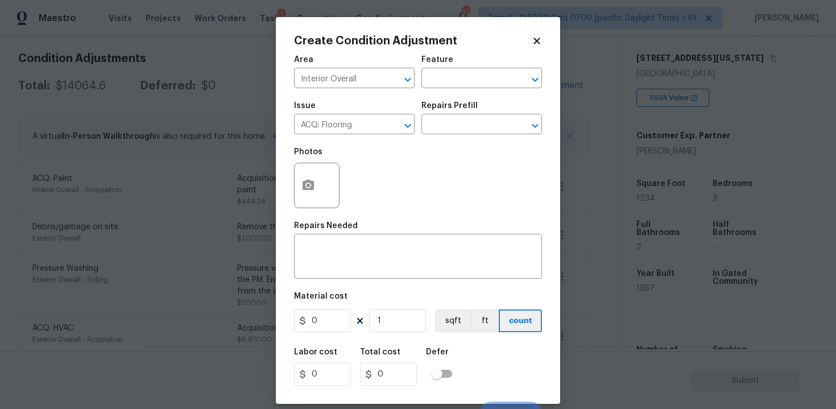
click at [461, 116] on div "Repairs Prefill" at bounding box center [481, 109] width 121 height 15
click at [464, 140] on div "Issue ACQ: Flooring ​ Repairs Prefill ​" at bounding box center [418, 118] width 248 height 46
click at [466, 133] on input "text" at bounding box center [465, 126] width 89 height 18
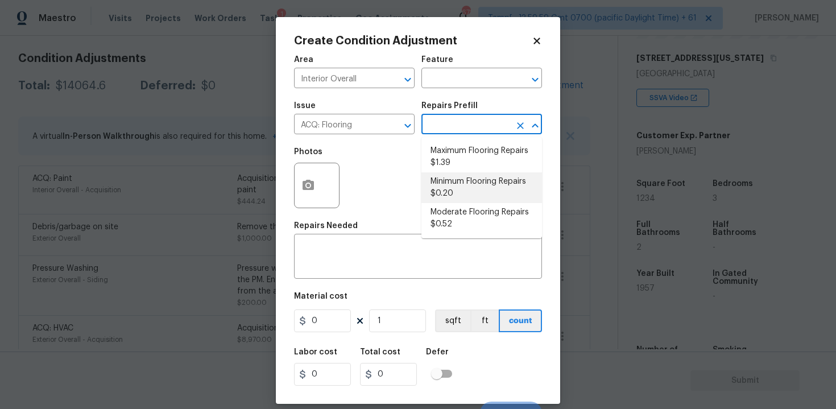
click at [467, 184] on li "Minimum Flooring Repairs $0.20" at bounding box center [481, 187] width 121 height 31
type input "Acquisition"
type textarea "Acquisition Scope: Minimum flooring repairs"
type input "0.2"
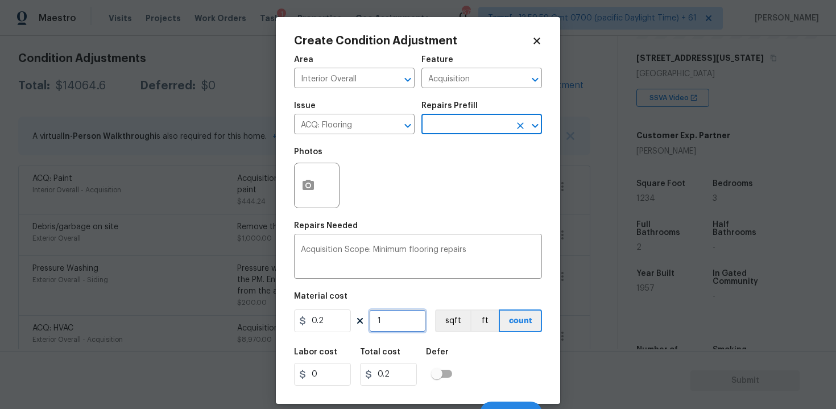
click at [400, 316] on input "1" at bounding box center [397, 320] width 57 height 23
type input "0"
paste input "1234"
type input "1234"
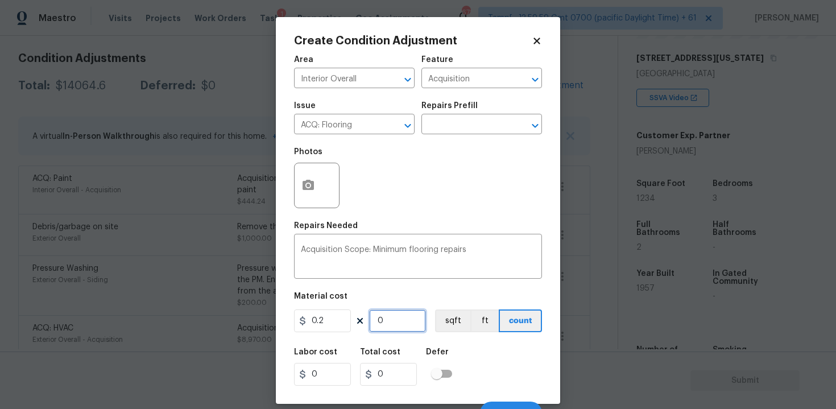
type input "246.8"
type input "1234"
click at [496, 334] on figure "Material cost 0.2 1234 sqft ft count" at bounding box center [418, 313] width 248 height 42
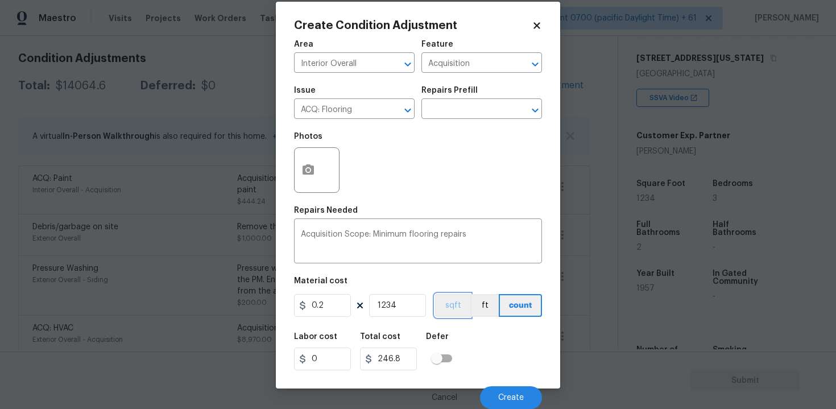
click at [446, 312] on button "sqft" at bounding box center [452, 305] width 35 height 23
click at [508, 387] on button "Create" at bounding box center [511, 397] width 62 height 23
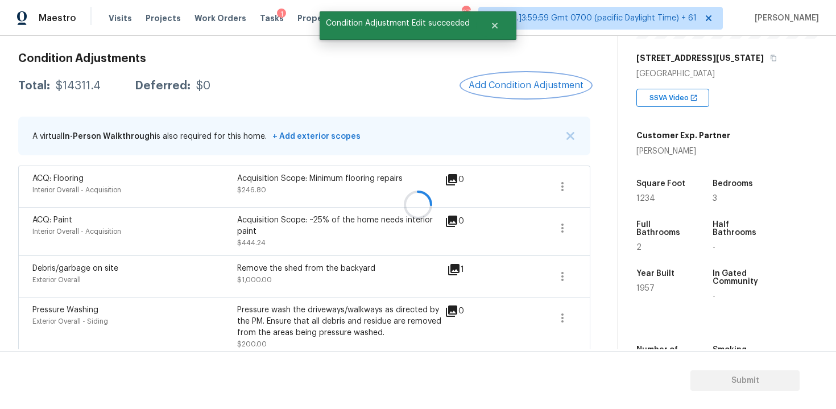
scroll to position [405, 0]
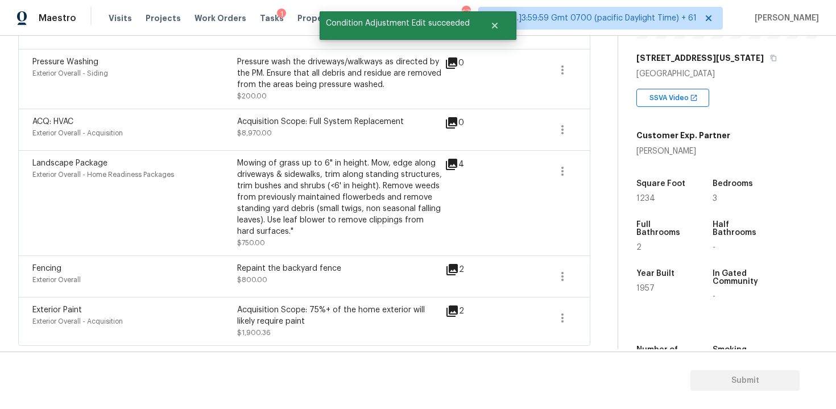
click at [401, 323] on div "Acquisition Scope: 75%+ of the home exterior will likely require paint" at bounding box center [339, 315] width 205 height 23
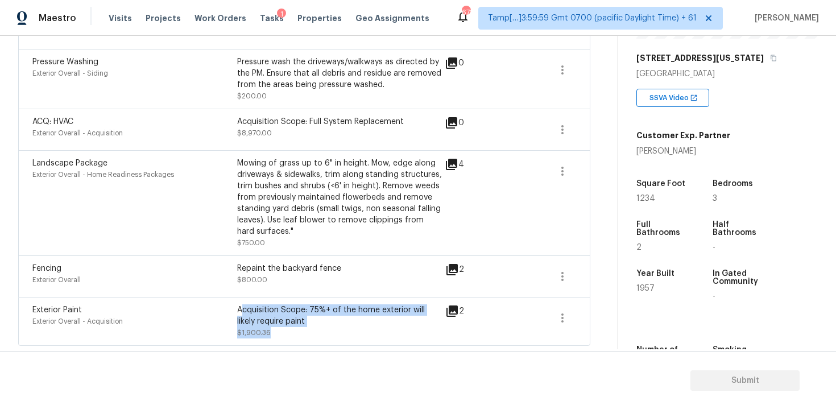
drag, startPoint x: 242, startPoint y: 311, endPoint x: 301, endPoint y: 327, distance: 61.2
click at [302, 327] on div "Acquisition Scope: 75%+ of the home exterior will likely require paint $1,900.36" at bounding box center [339, 321] width 205 height 34
click at [301, 327] on div "Acquisition Scope: 75%+ of the home exterior will likely require paint $1,900.36" at bounding box center [339, 321] width 205 height 34
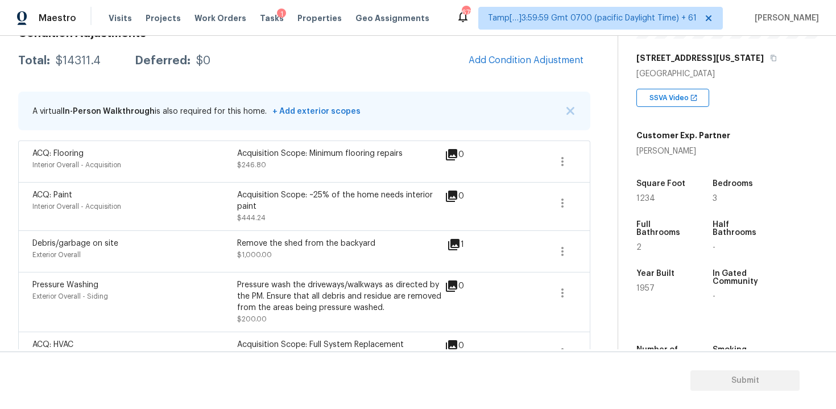
scroll to position [130, 0]
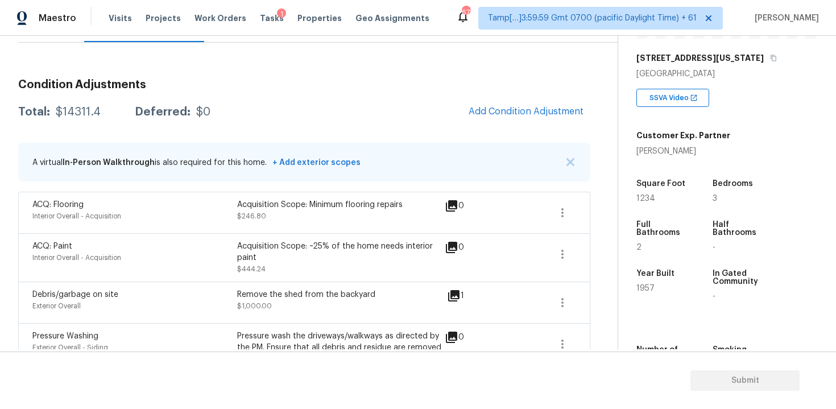
click at [206, 43] on div "Condition Adjustments Total: $14311.4 Deferred: $0 Add Condition Adjustment A v…" at bounding box center [304, 331] width 572 height 577
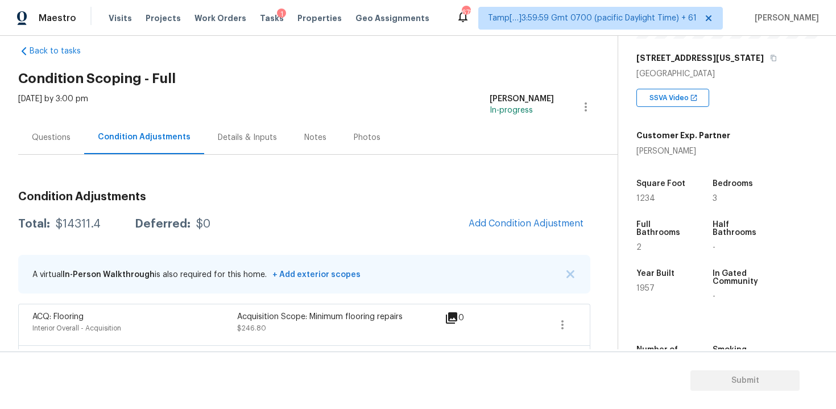
click at [47, 127] on div "Questions" at bounding box center [51, 138] width 66 height 34
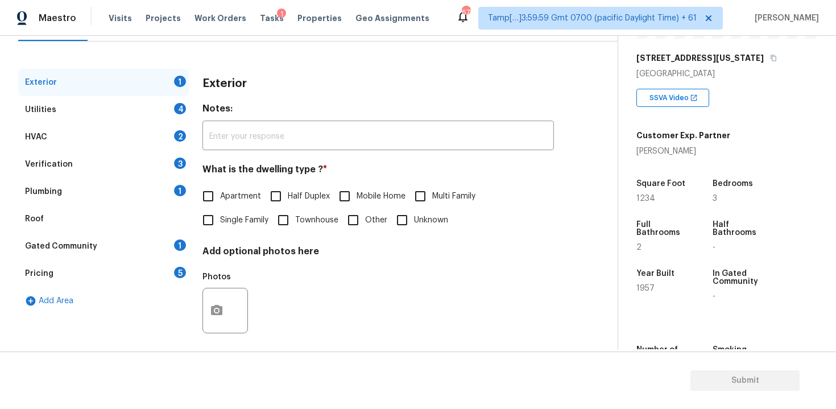
scroll to position [139, 0]
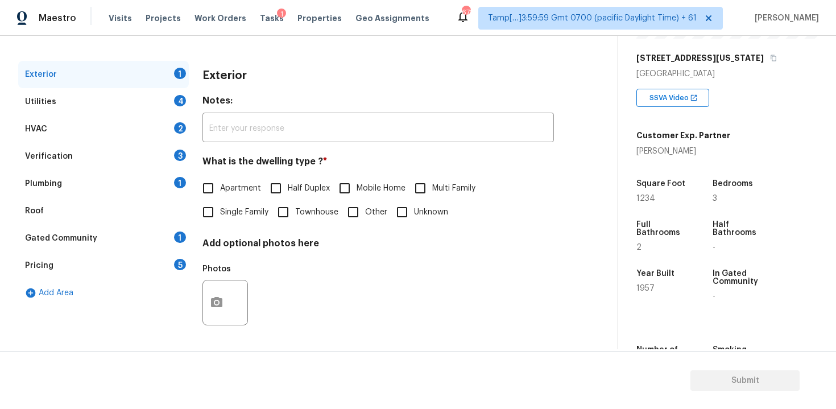
click at [219, 219] on input "Single Family" at bounding box center [208, 212] width 24 height 24
checkbox input "true"
click at [161, 95] on div "Utilities 4" at bounding box center [103, 101] width 171 height 27
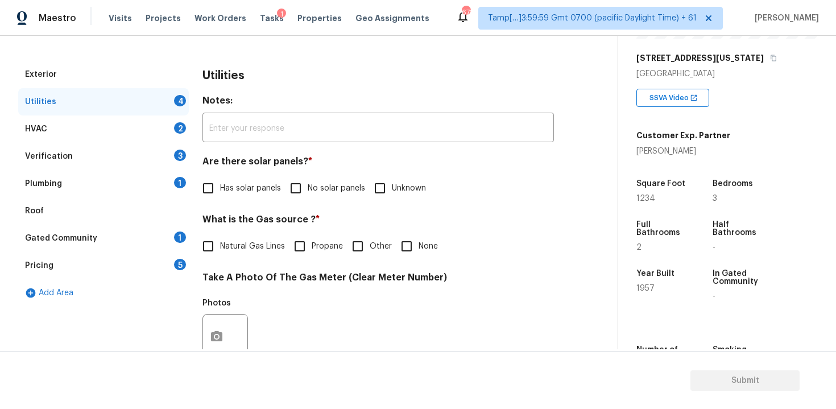
scroll to position [201, 0]
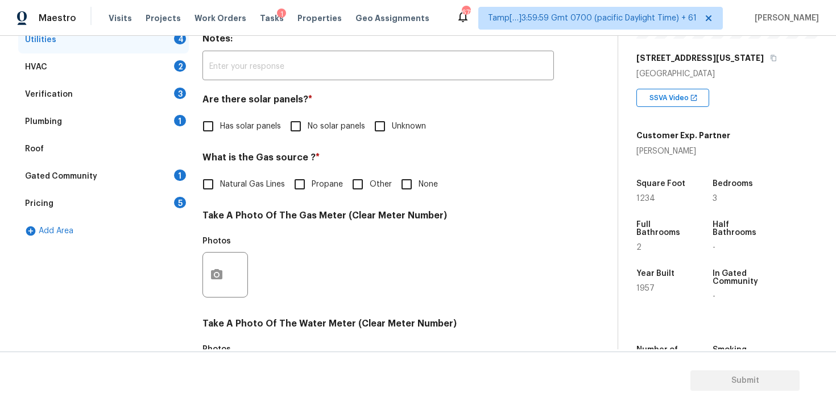
click at [304, 107] on h4 "Are there solar panels? *" at bounding box center [377, 102] width 351 height 16
click at [304, 118] on input "No solar panels" at bounding box center [296, 126] width 24 height 24
checkbox input "true"
click at [409, 174] on input "None" at bounding box center [407, 185] width 24 height 24
checkbox input "true"
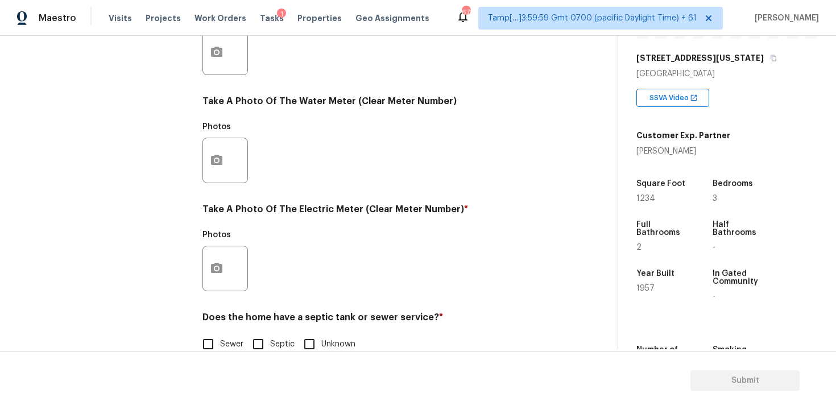
scroll to position [447, 0]
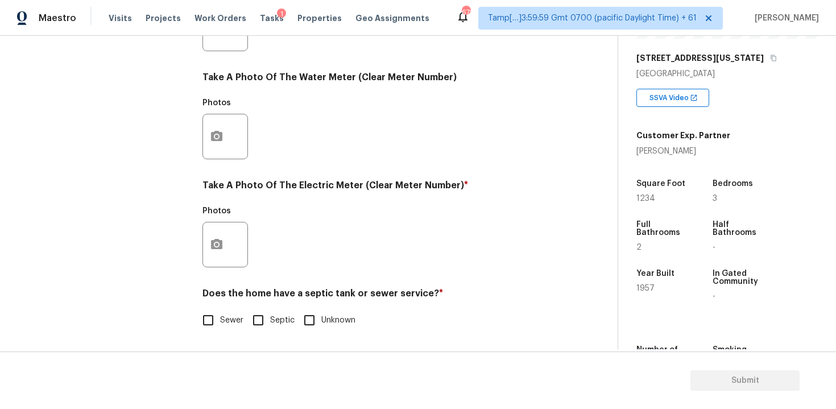
click at [217, 319] on input "Sewer" at bounding box center [208, 320] width 24 height 24
checkbox input "true"
click at [216, 239] on icon "button" at bounding box center [216, 244] width 11 height 10
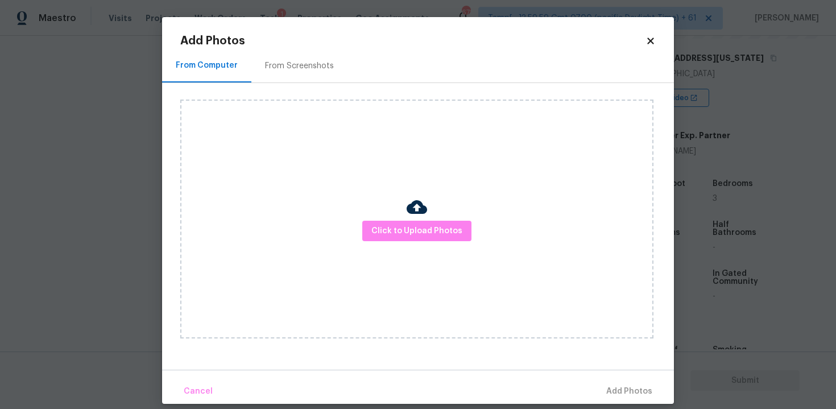
click at [400, 246] on div "Click to Upload Photos" at bounding box center [416, 218] width 473 height 239
click at [414, 224] on span "Click to Upload Photos" at bounding box center [416, 231] width 91 height 14
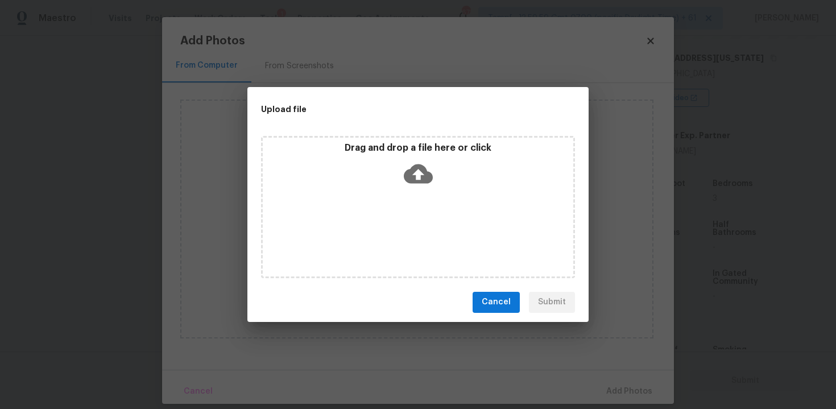
click at [423, 180] on icon at bounding box center [418, 173] width 29 height 19
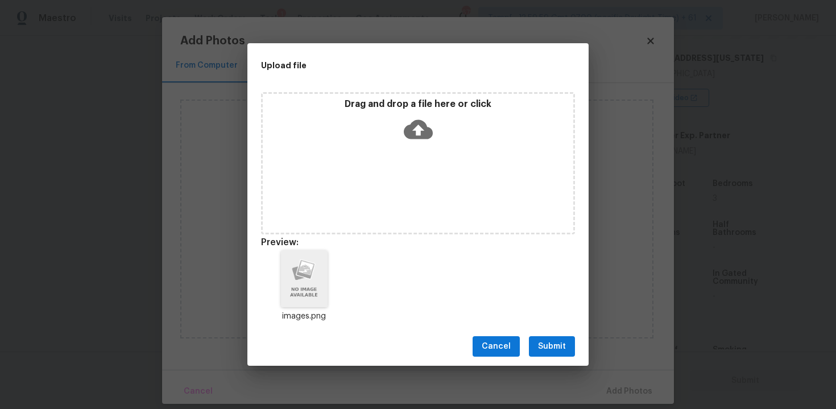
click at [554, 342] on span "Submit" at bounding box center [552, 346] width 28 height 14
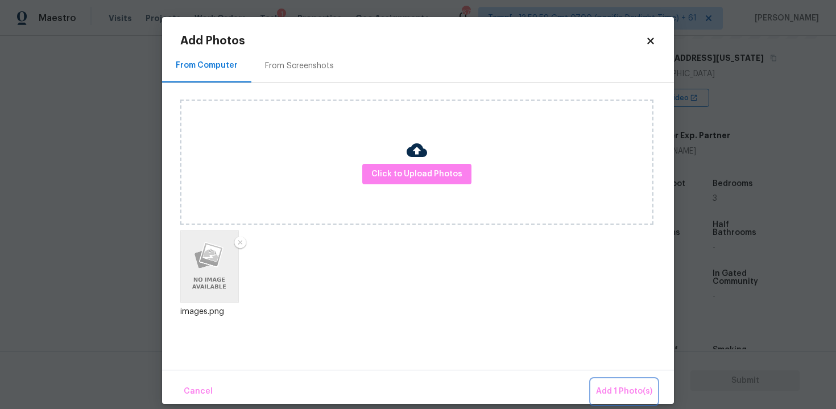
click at [614, 380] on button "Add 1 Photo(s)" at bounding box center [623, 391] width 65 height 24
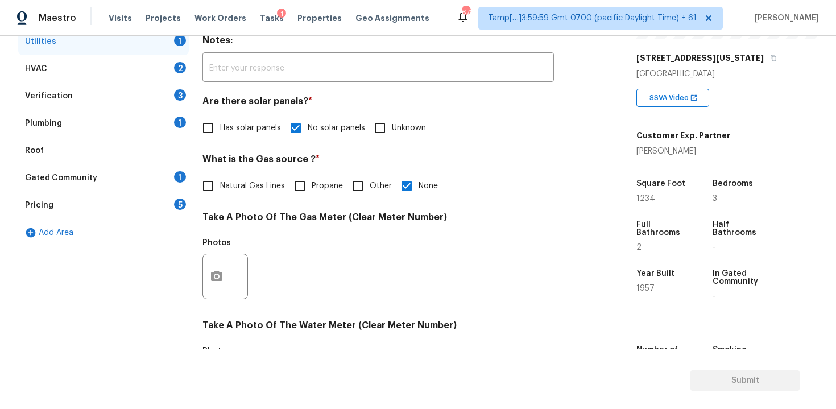
scroll to position [154, 0]
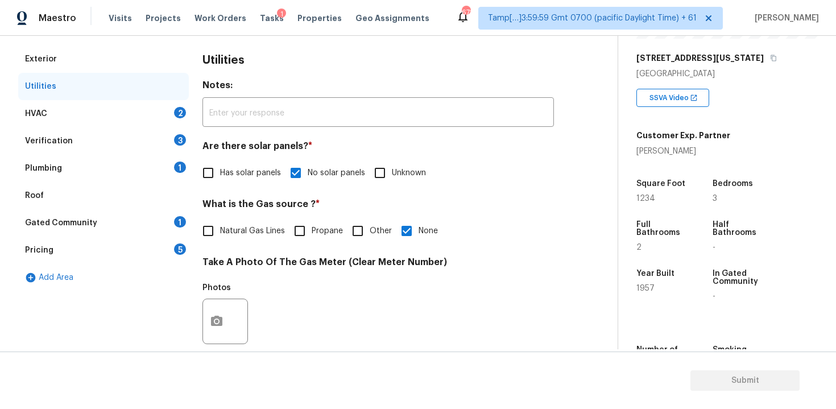
click at [161, 105] on div "HVAC 2" at bounding box center [103, 113] width 171 height 27
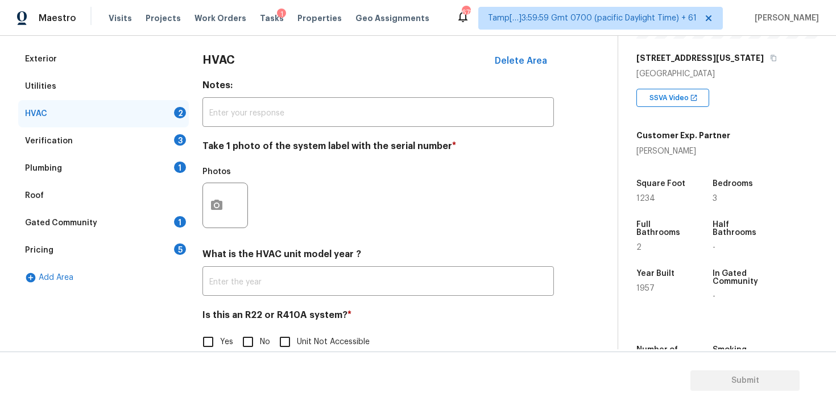
scroll to position [176, 0]
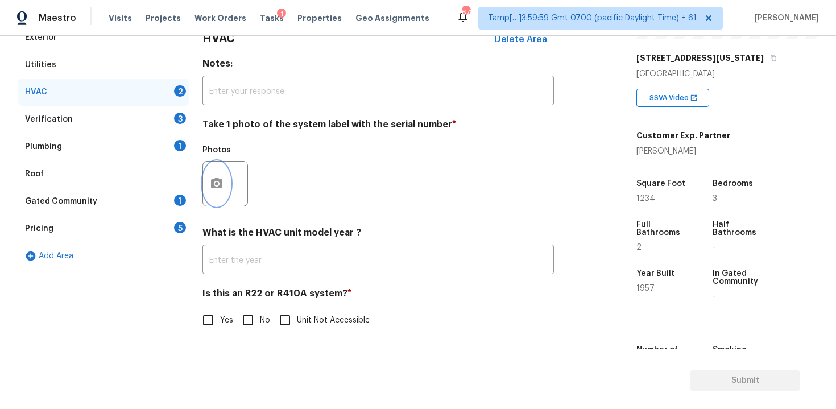
click at [226, 184] on button "button" at bounding box center [216, 183] width 27 height 44
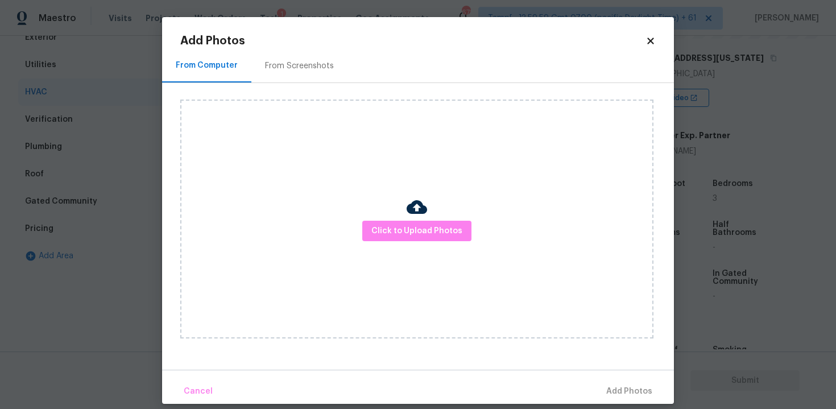
click at [460, 219] on div "Click to Upload Photos" at bounding box center [416, 218] width 473 height 239
click at [438, 225] on span "Click to Upload Photos" at bounding box center [416, 231] width 91 height 14
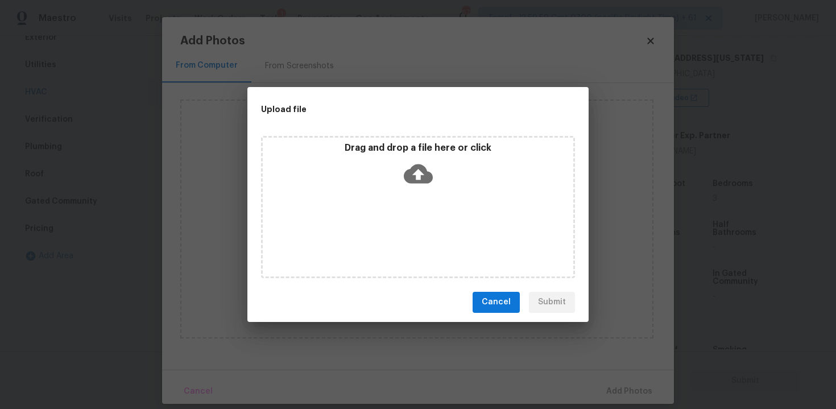
click at [416, 170] on icon at bounding box center [418, 173] width 29 height 29
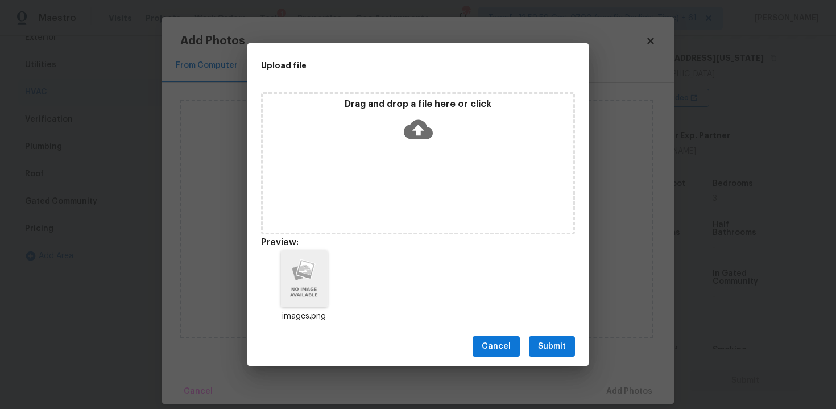
click at [562, 350] on span "Submit" at bounding box center [552, 346] width 28 height 14
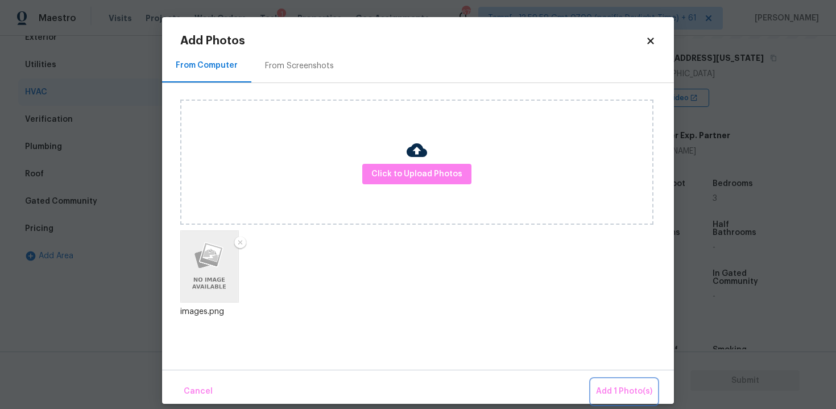
click at [603, 393] on span "Add 1 Photo(s)" at bounding box center [624, 391] width 56 height 14
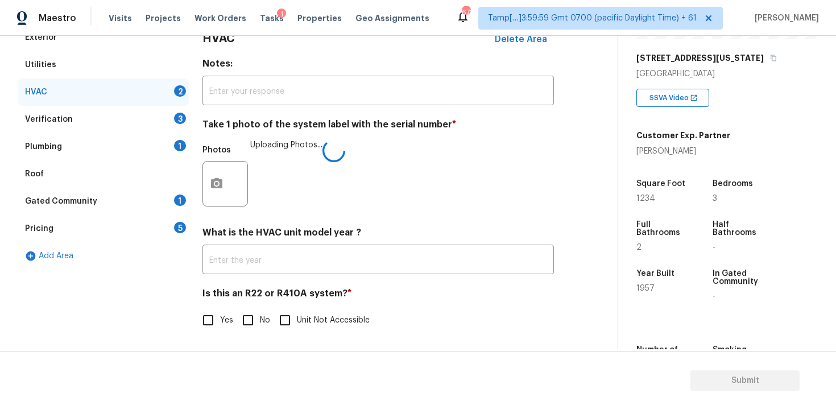
click at [250, 318] on input "No" at bounding box center [248, 320] width 24 height 24
checkbox input "true"
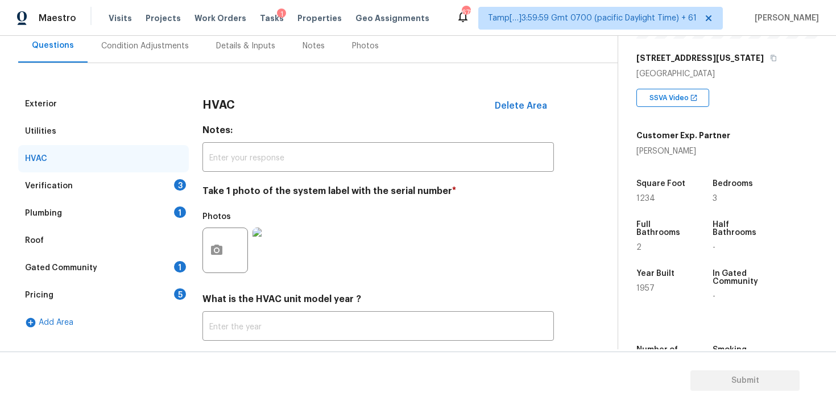
click at [165, 183] on div "Verification 3" at bounding box center [103, 185] width 171 height 27
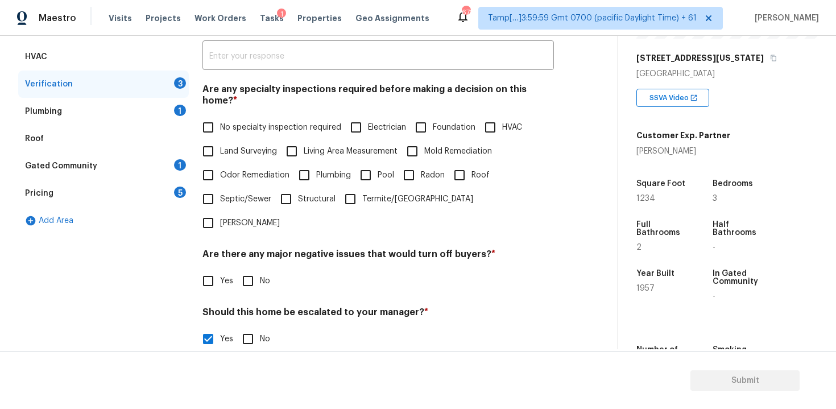
scroll to position [234, 0]
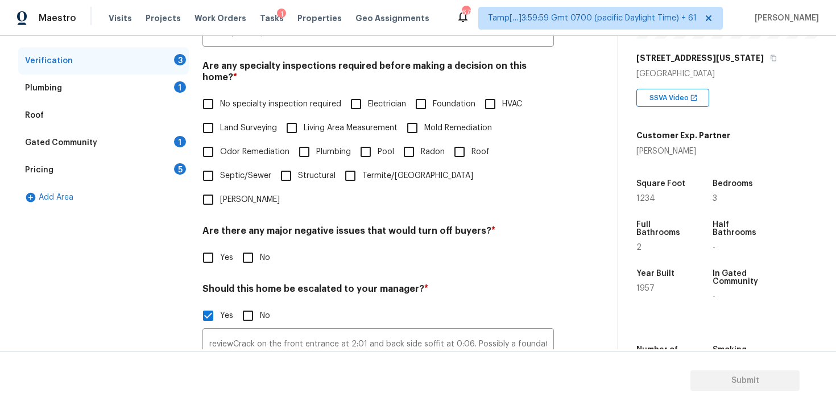
click at [234, 98] on span "No specialty inspection required" at bounding box center [280, 104] width 121 height 12
click at [220, 92] on input "No specialty inspection required" at bounding box center [208, 104] width 24 height 24
checkbox input "true"
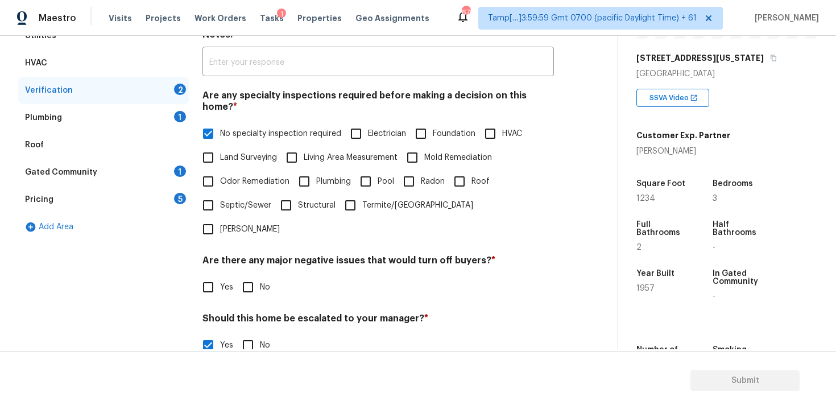
scroll to position [195, 0]
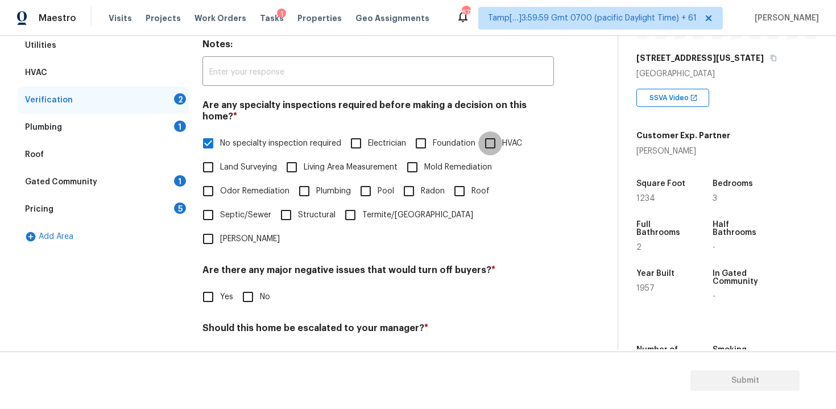
click at [495, 136] on input "HVAC" at bounding box center [490, 143] width 24 height 24
checkbox input "true"
click at [434, 137] on label "Foundation" at bounding box center [442, 144] width 67 height 24
click at [433, 137] on input "Foundation" at bounding box center [421, 144] width 24 height 24
checkbox input "true"
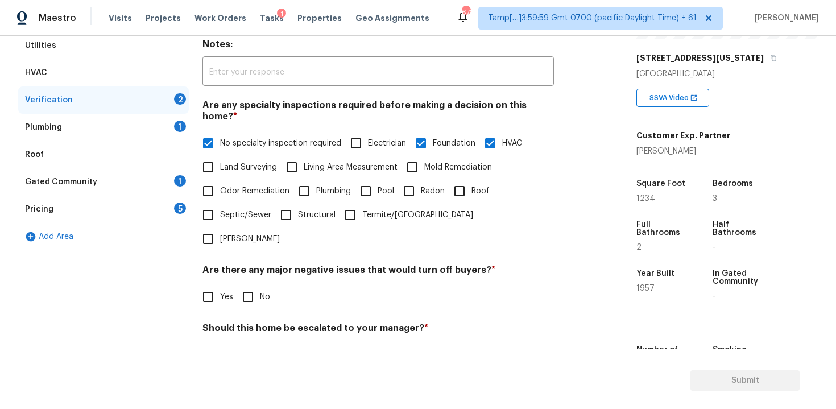
click at [256, 138] on span "No specialty inspection required" at bounding box center [280, 144] width 121 height 12
click at [220, 135] on input "No specialty inspection required" at bounding box center [208, 143] width 24 height 24
checkbox input "false"
click at [251, 284] on div "Verification Notes: ​ Are any specialty inspections required before making a de…" at bounding box center [377, 281] width 351 height 553
click at [248, 285] on input "No" at bounding box center [248, 297] width 24 height 24
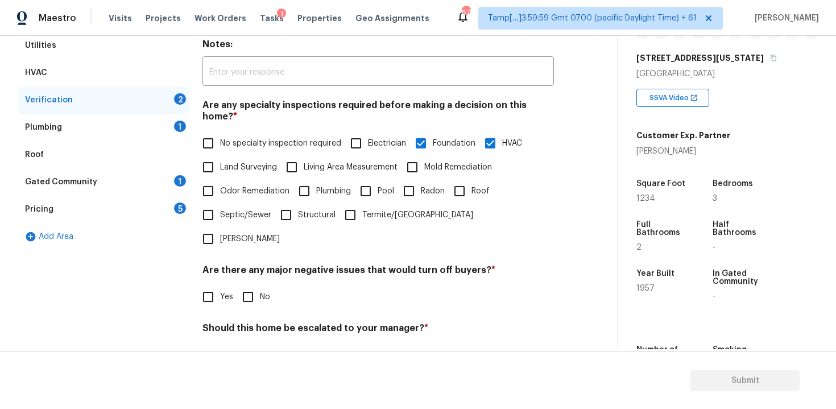
checkbox input "true"
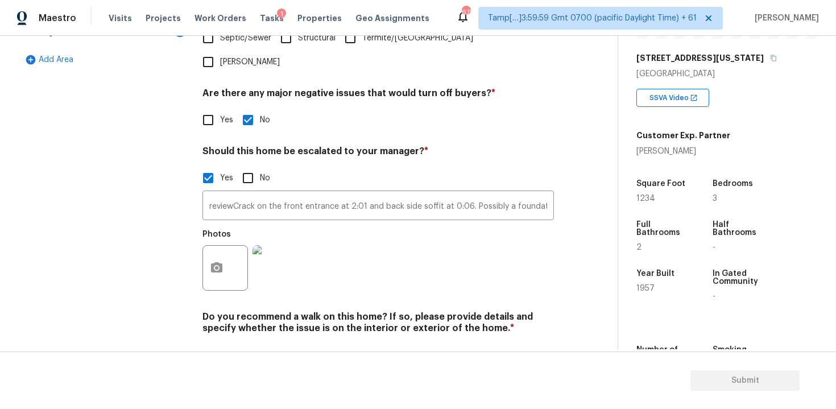
click at [255, 343] on input "No" at bounding box center [248, 355] width 24 height 24
checkbox input "true"
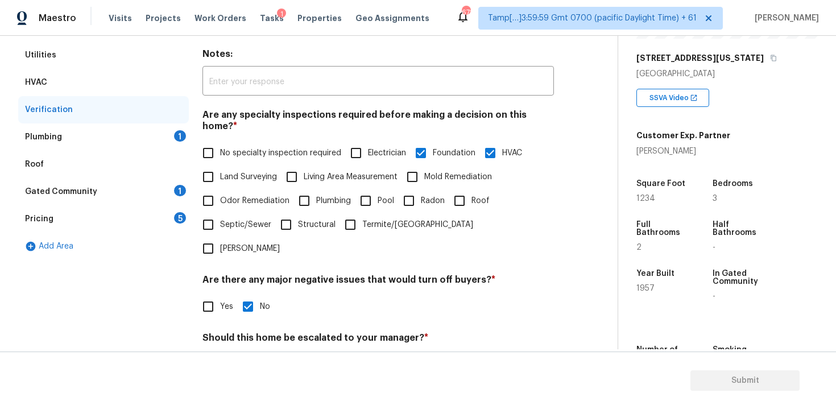
scroll to position [372, 0]
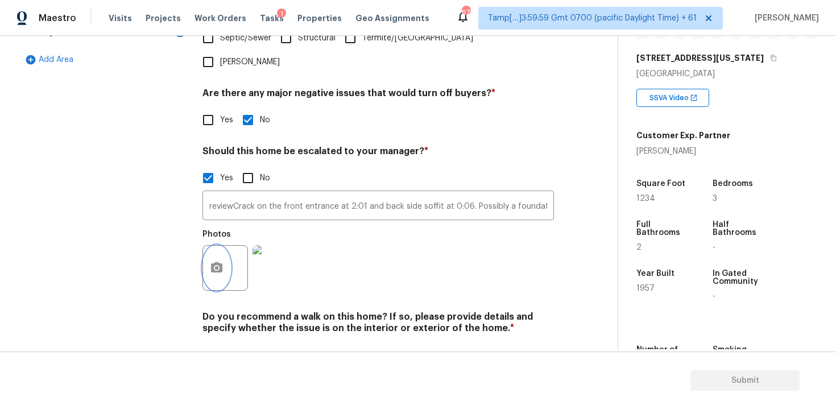
click at [219, 246] on button "button" at bounding box center [216, 268] width 27 height 44
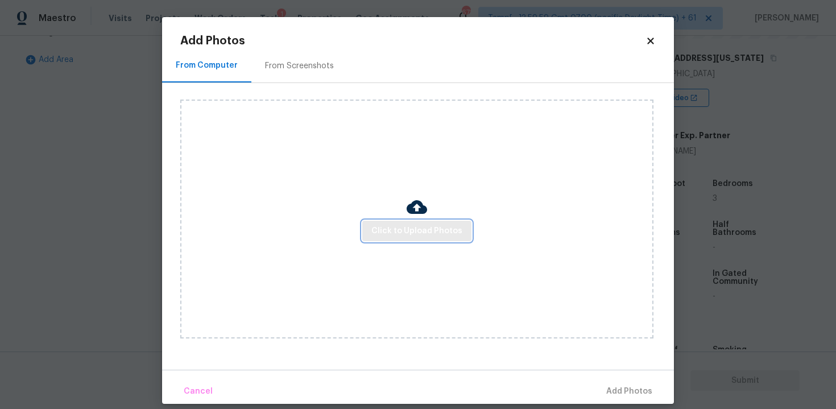
click at [391, 224] on span "Click to Upload Photos" at bounding box center [416, 231] width 91 height 14
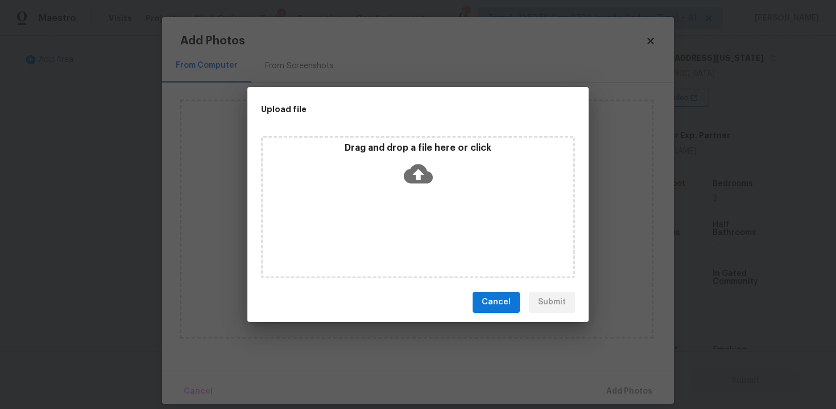
click at [425, 160] on icon at bounding box center [418, 173] width 29 height 29
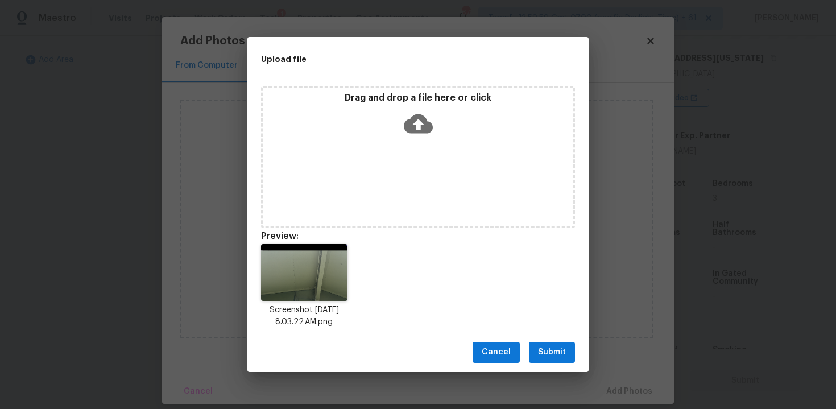
click at [540, 353] on span "Submit" at bounding box center [552, 352] width 28 height 14
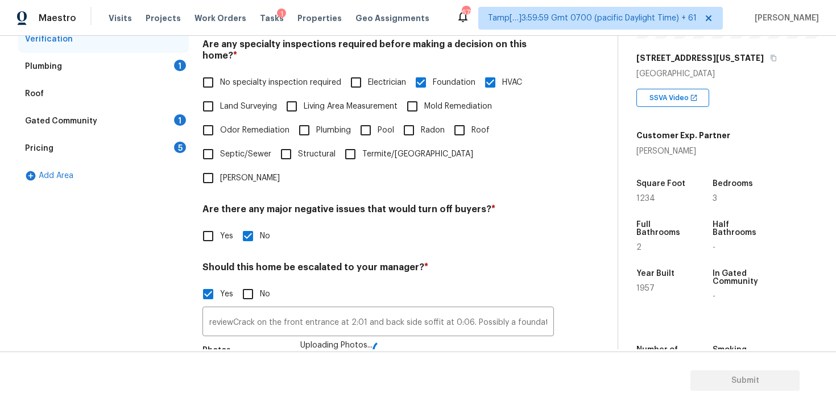
scroll to position [372, 0]
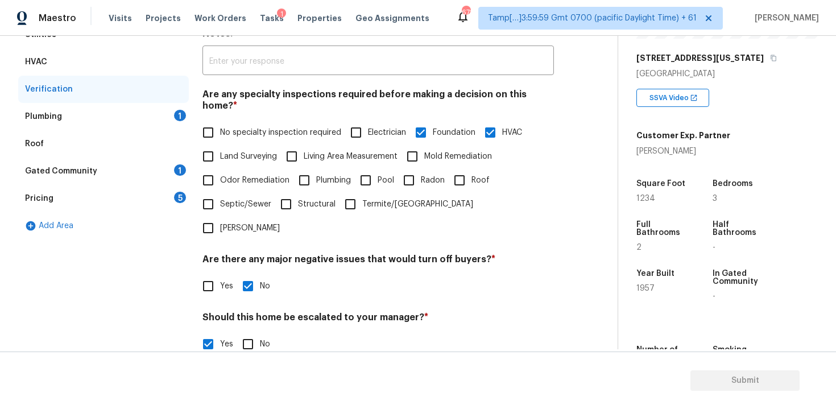
click at [165, 125] on div "Plumbing 1" at bounding box center [103, 116] width 171 height 27
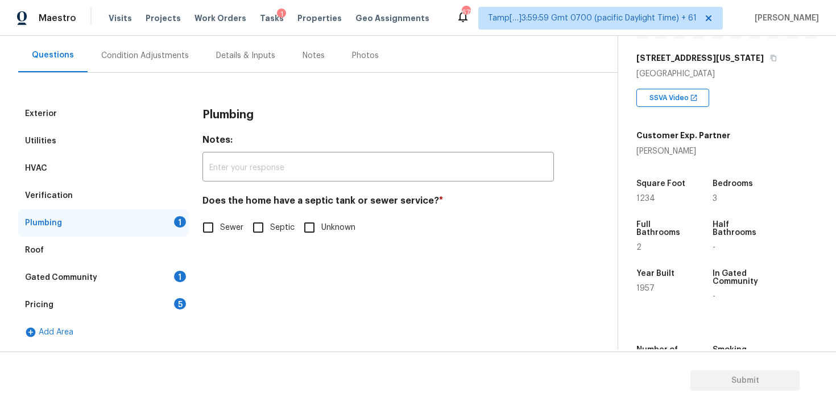
scroll to position [99, 0]
click at [209, 227] on input "Sewer" at bounding box center [208, 227] width 24 height 24
checkbox input "true"
click at [161, 288] on div "Gated Community 1" at bounding box center [103, 277] width 171 height 27
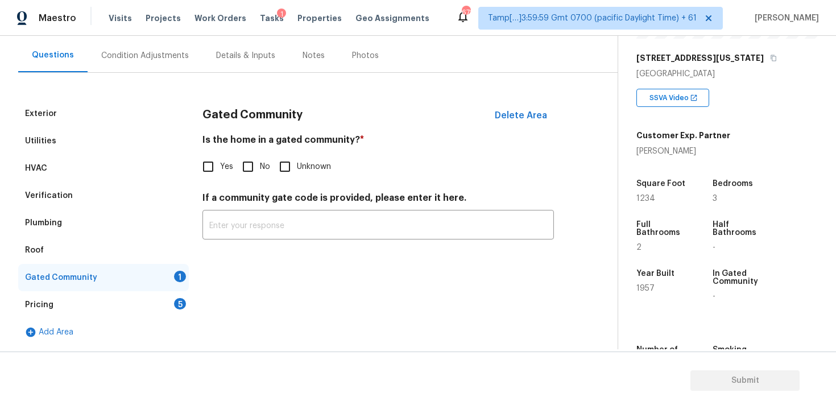
click at [239, 175] on input "No" at bounding box center [248, 167] width 24 height 24
checkbox input "true"
click at [180, 299] on div "5" at bounding box center [180, 303] width 12 height 11
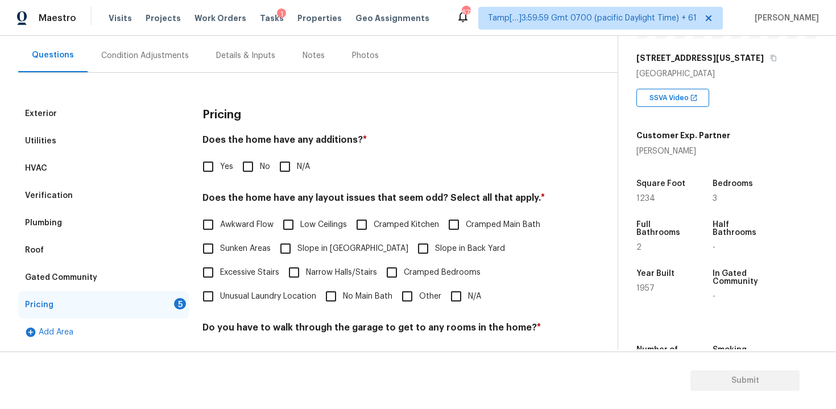
click at [255, 173] on input "No" at bounding box center [248, 167] width 24 height 24
checkbox input "true"
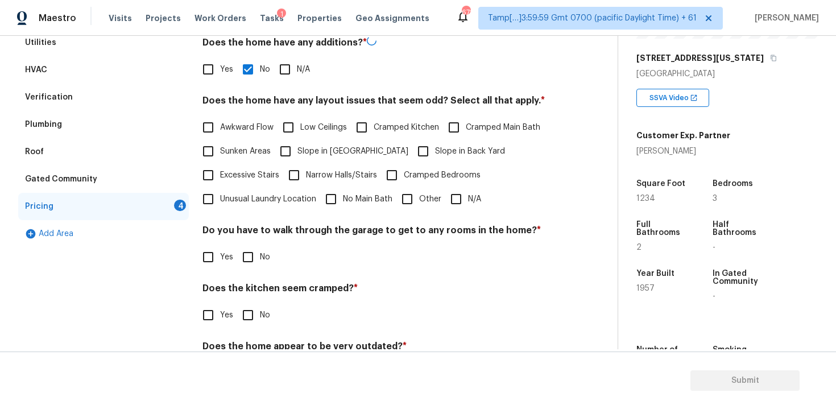
scroll to position [206, 0]
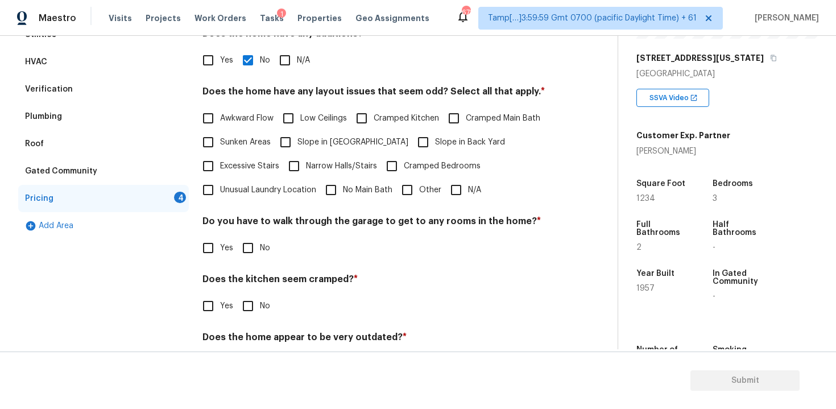
click at [438, 142] on span "Slope in Back Yard" at bounding box center [470, 142] width 70 height 12
click at [435, 142] on input "Slope in Back Yard" at bounding box center [423, 142] width 24 height 24
checkbox input "true"
click at [250, 238] on input "No" at bounding box center [248, 248] width 24 height 24
checkbox input "true"
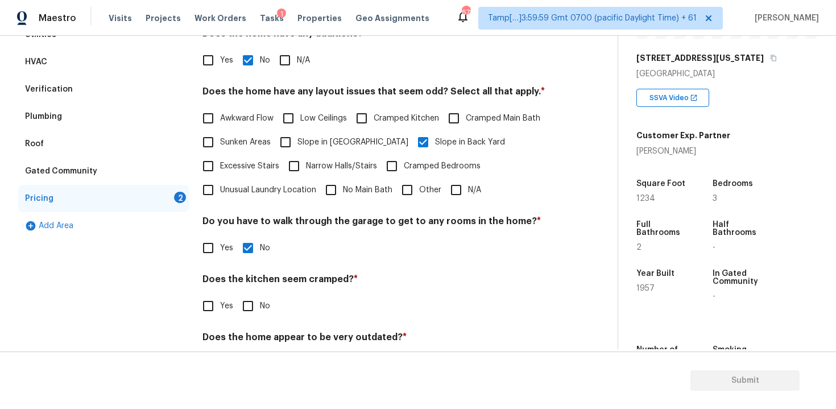
click at [250, 301] on input "No" at bounding box center [248, 306] width 24 height 24
checkbox input "true"
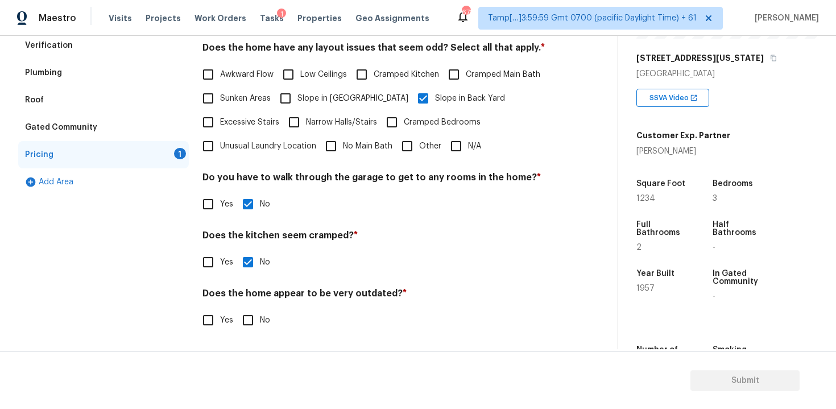
scroll to position [250, 0]
click at [250, 317] on input "No" at bounding box center [248, 320] width 24 height 24
checkbox input "true"
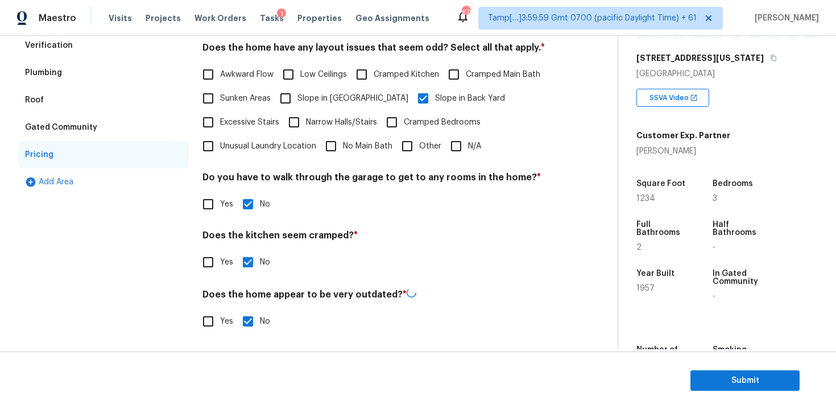
scroll to position [0, 0]
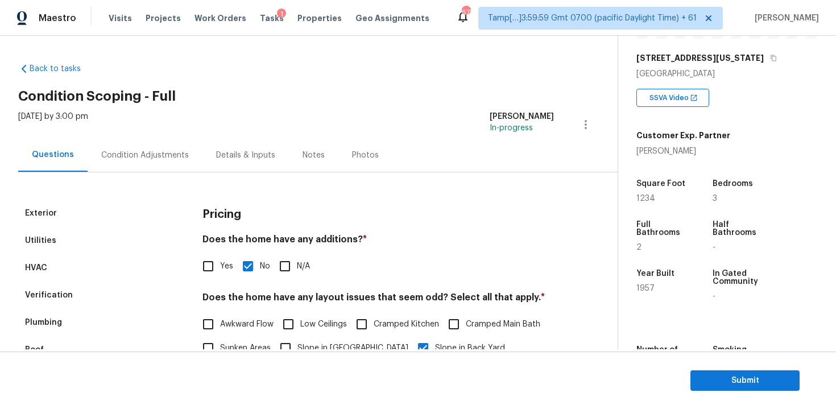
click at [164, 144] on div "Condition Adjustments" at bounding box center [145, 155] width 115 height 34
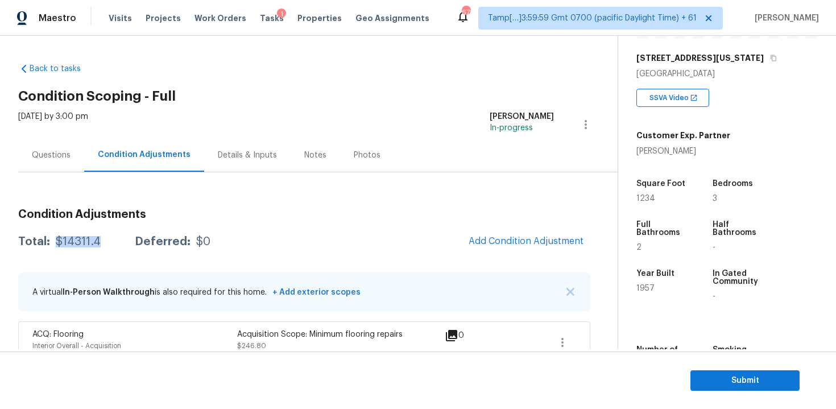
drag, startPoint x: 54, startPoint y: 240, endPoint x: 105, endPoint y: 237, distance: 50.7
click at [105, 239] on div "Total: $14311.4 Deferred: $0" at bounding box center [114, 241] width 192 height 11
copy div "$14311.4"
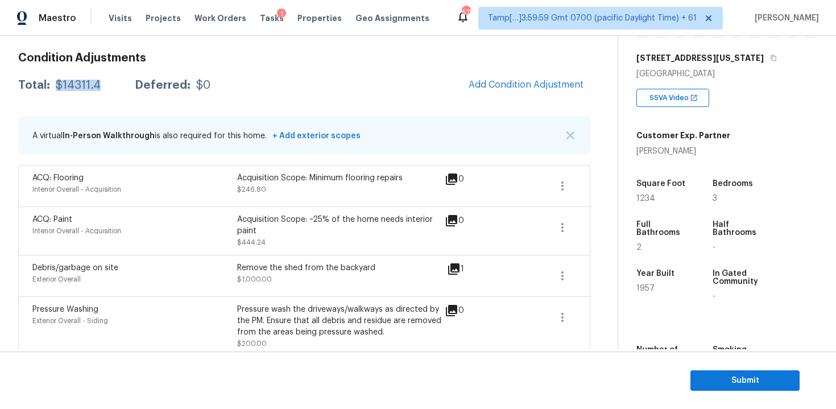
scroll to position [138, 0]
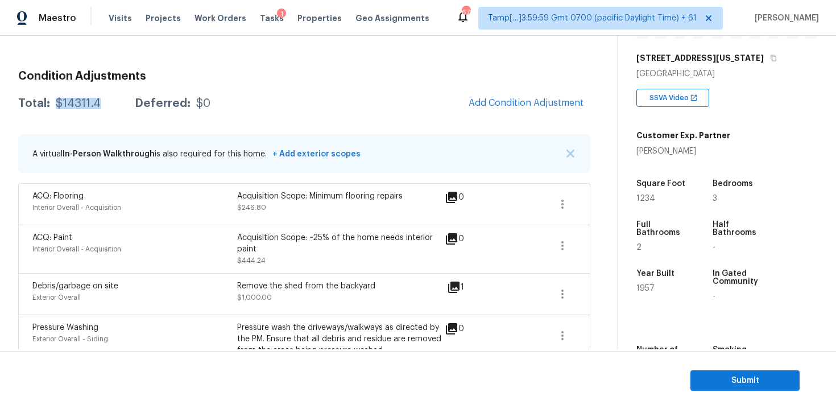
click at [286, 198] on div "Acquisition Scope: Minimum flooring repairs" at bounding box center [339, 195] width 205 height 11
click at [312, 67] on div "Condition Adjustments Total: $14311.4 Deferred: $0 Add Condition Adjustment A v…" at bounding box center [304, 336] width 572 height 550
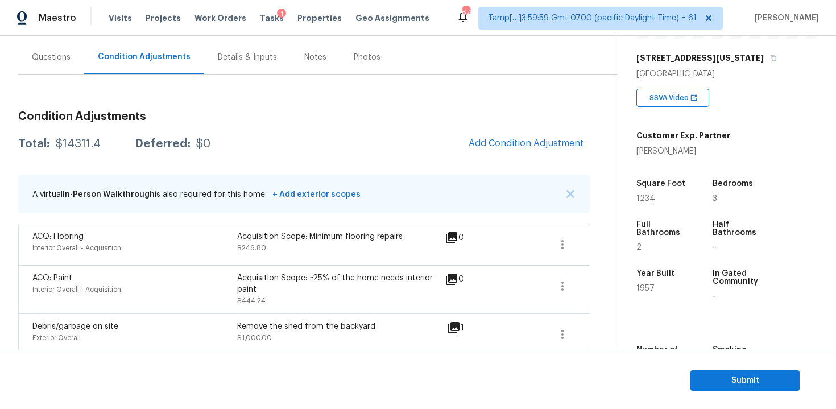
scroll to position [49, 0]
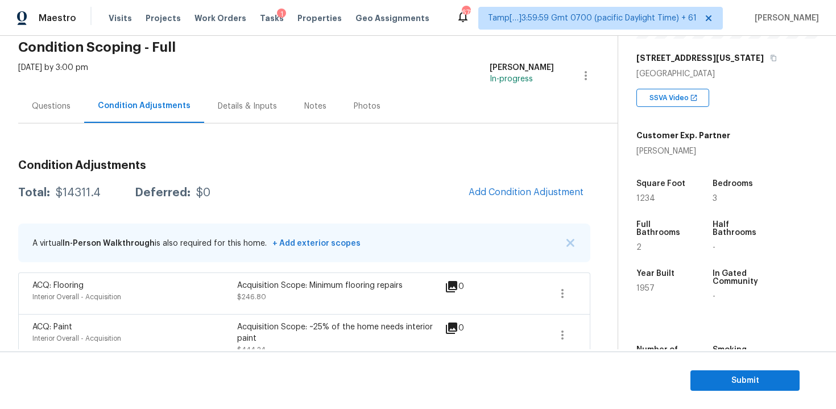
click at [53, 125] on div "Condition Adjustments Total: $14311.4 Deferred: $0 Add Condition Adjustment A v…" at bounding box center [304, 411] width 572 height 577
click at [67, 106] on div "Questions" at bounding box center [51, 106] width 39 height 11
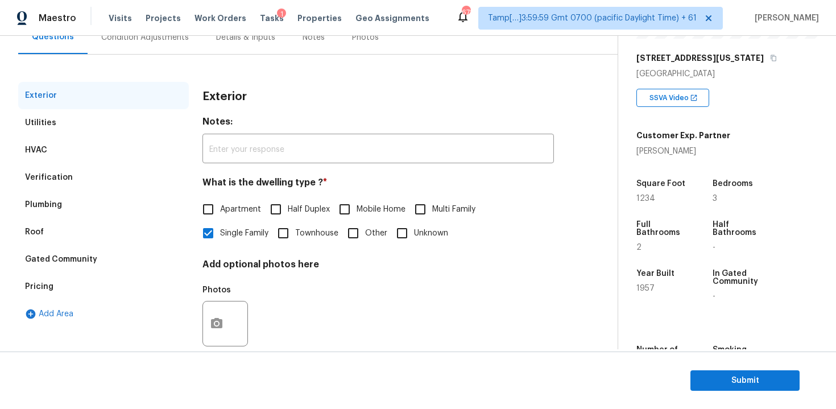
click at [110, 176] on div "Verification" at bounding box center [103, 177] width 171 height 27
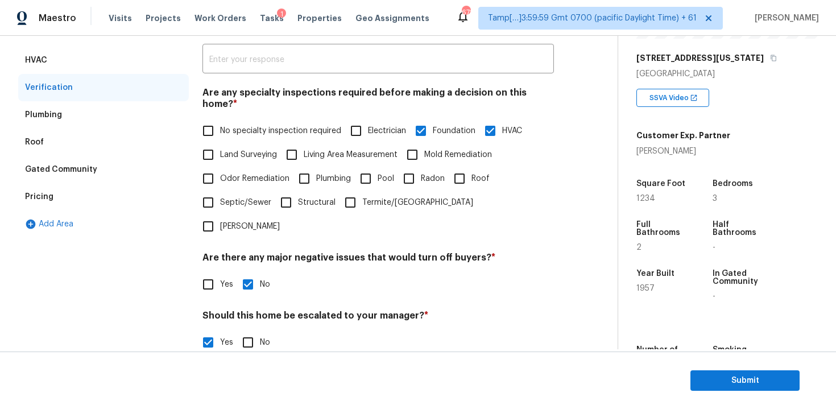
scroll to position [212, 0]
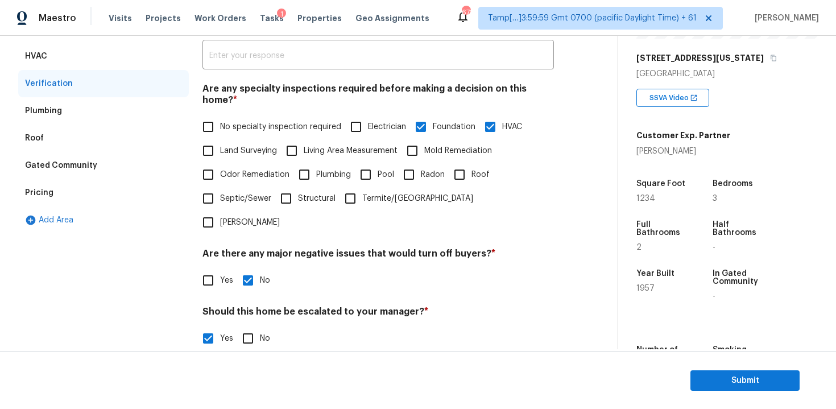
click at [343, 354] on input "reviewCrack on the front entrance at 2:01 and back side soffit at 0:06. Possibl…" at bounding box center [377, 367] width 351 height 27
click at [236, 354] on input "reviewCrack on the front entrance at 2:01 and back side soffit at 0:06. Possibl…" at bounding box center [377, 367] width 351 height 27
click at [234, 354] on input "reviewCrack on the front entrance at 2:01 and back side soffit at 0:06. Possibl…" at bounding box center [377, 367] width 351 height 27
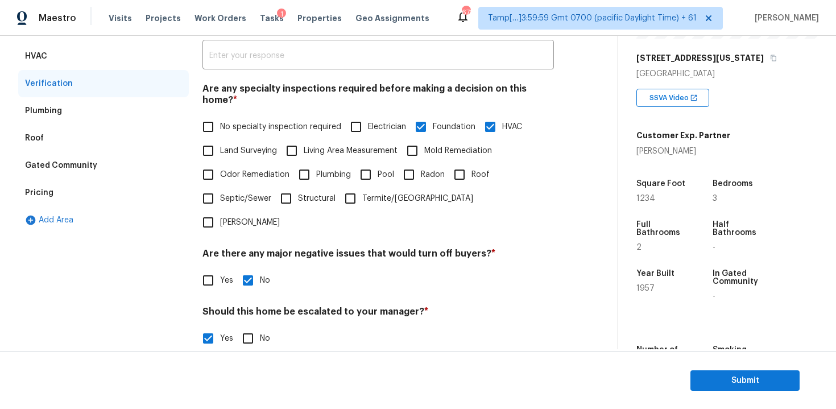
click at [233, 354] on input "reviewCrack on the front entrance at 2:01 and back side soffit at 0:06. Possibl…" at bounding box center [377, 367] width 351 height 27
type input "Crack on the front entrance at 2:01 and back side soffit at 0:06. Possibly a fo…"
click at [358, 306] on h4 "Should this home be escalated to your manager? *" at bounding box center [377, 314] width 351 height 16
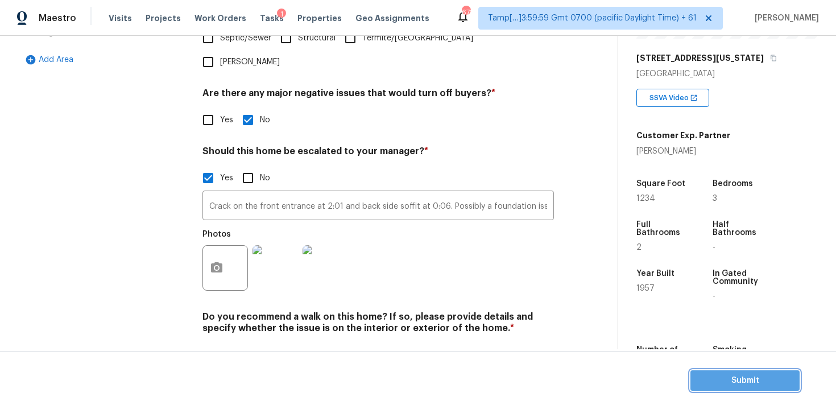
click at [735, 377] on span "Submit" at bounding box center [744, 381] width 91 height 14
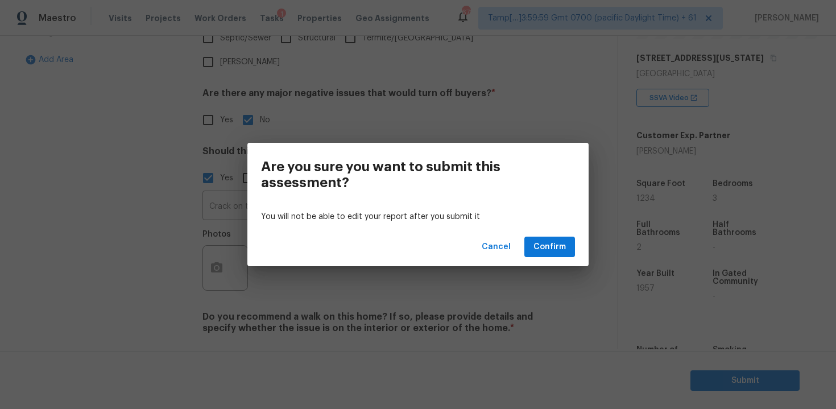
click at [577, 241] on div "Cancel Confirm" at bounding box center [417, 246] width 341 height 39
click at [563, 238] on button "Confirm" at bounding box center [549, 247] width 51 height 21
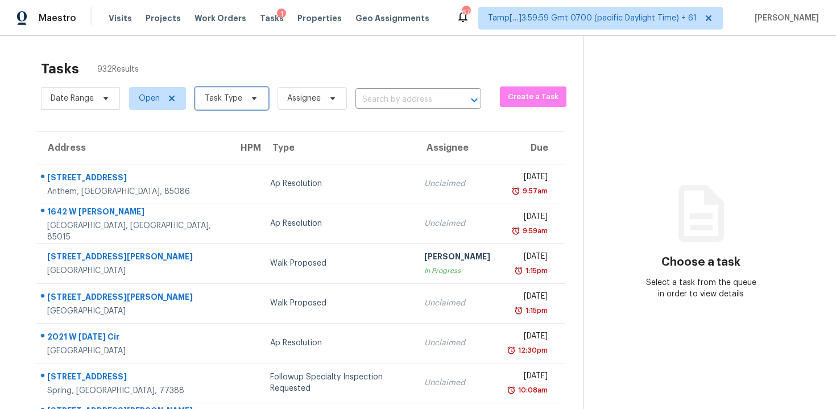
click at [234, 97] on span "Task Type" at bounding box center [224, 98] width 38 height 11
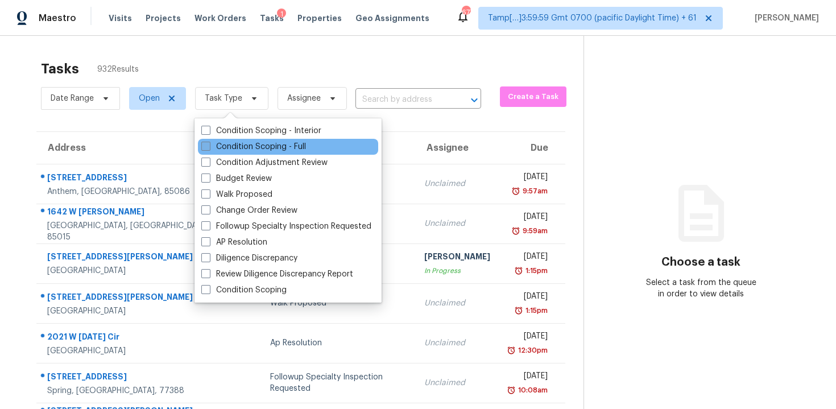
click at [262, 151] on label "Condition Scoping - Full" at bounding box center [253, 146] width 105 height 11
click at [209, 148] on input "Condition Scoping - Full" at bounding box center [204, 144] width 7 height 7
checkbox input "true"
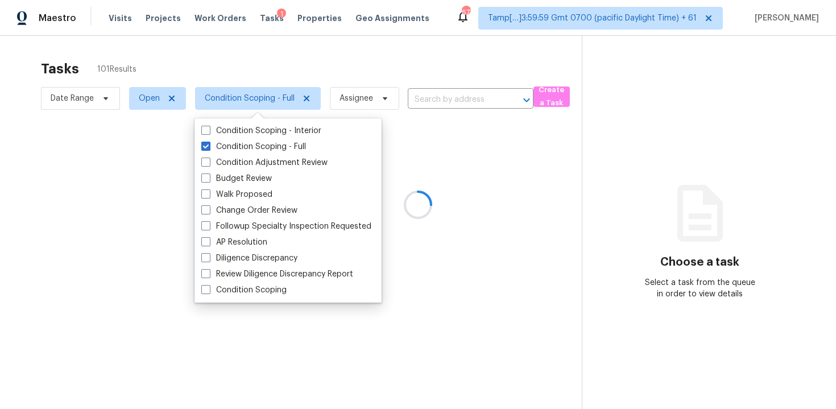
click at [250, 64] on div at bounding box center [418, 204] width 836 height 409
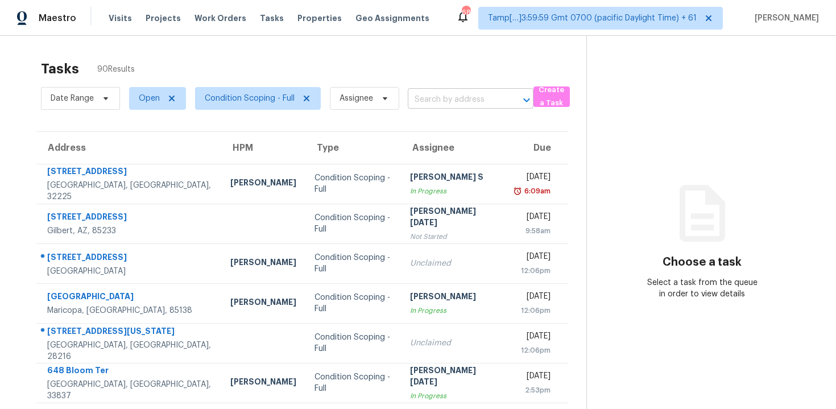
click at [469, 101] on input "text" at bounding box center [455, 100] width 94 height 18
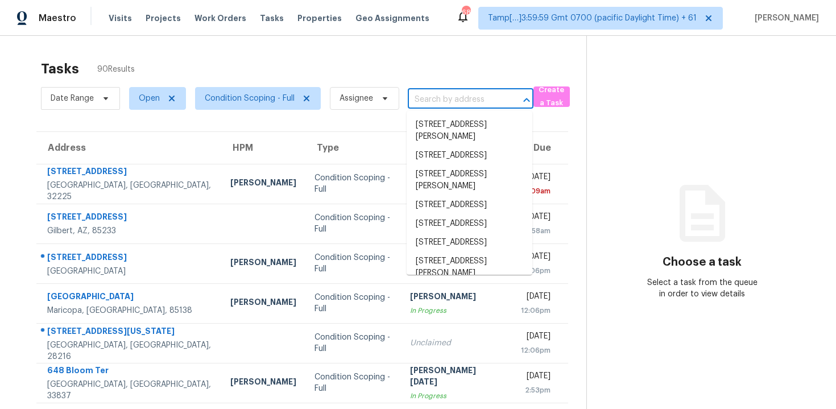
paste input "831 Lost Grove Cir, Winter Garden, FL 34787"
type input "831 Lost Grove Cir, Winter Garden, FL 34787"
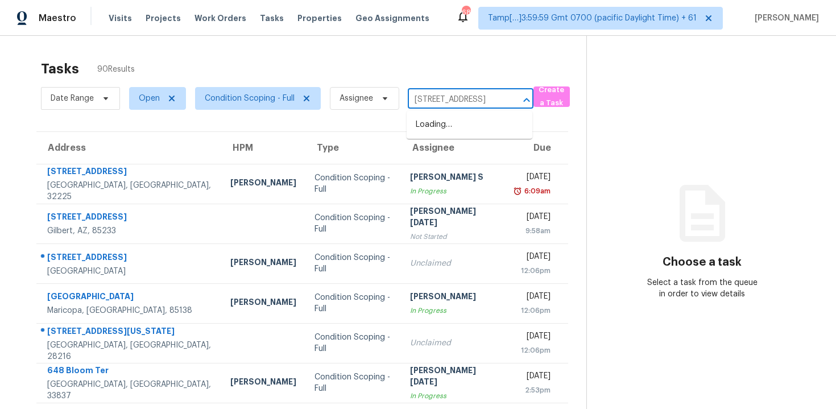
scroll to position [0, 76]
click at [462, 125] on li "831 Lost Grove Cir, Winter Garden, FL 34787" at bounding box center [470, 124] width 126 height 19
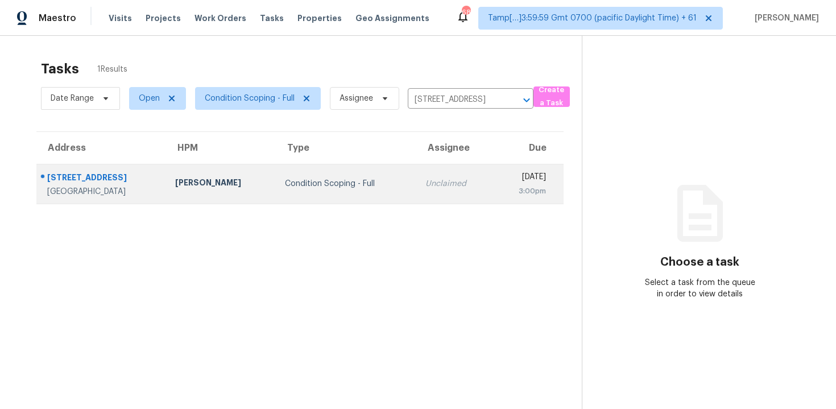
click at [502, 181] on div "[DATE]" at bounding box center [524, 178] width 44 height 14
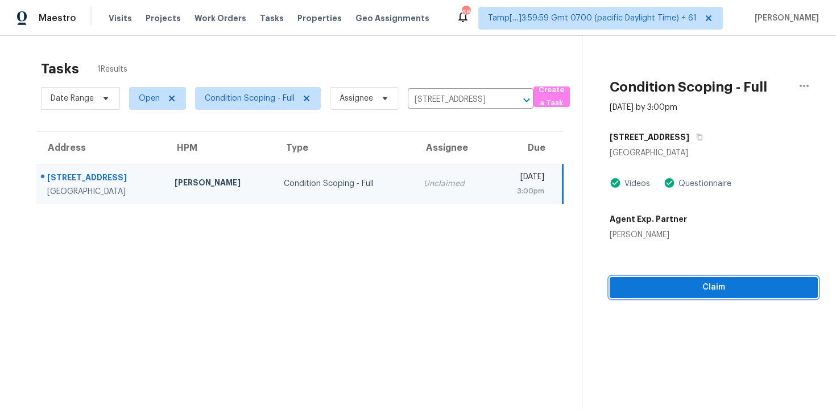
click at [721, 285] on span "Claim" at bounding box center [714, 287] width 190 height 14
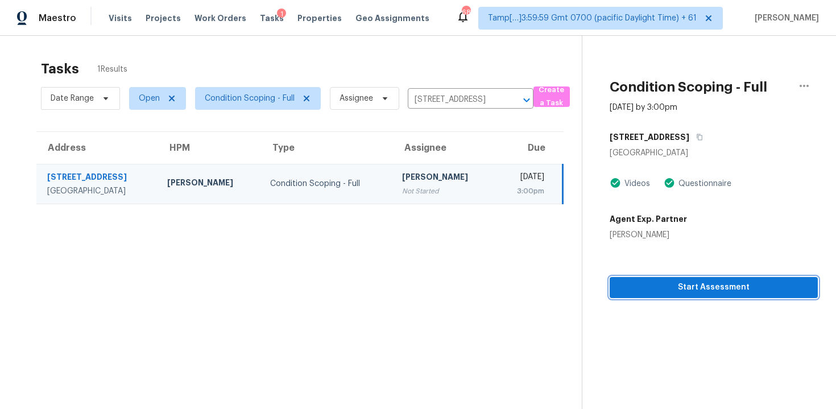
click at [721, 285] on span "Start Assessment" at bounding box center [714, 287] width 190 height 14
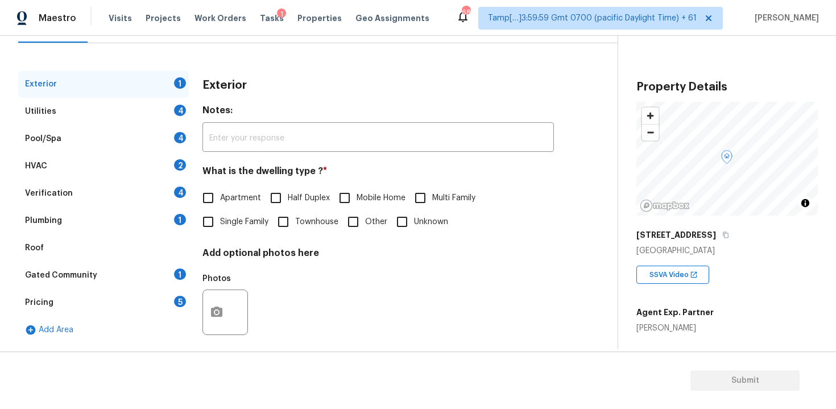
scroll to position [139, 0]
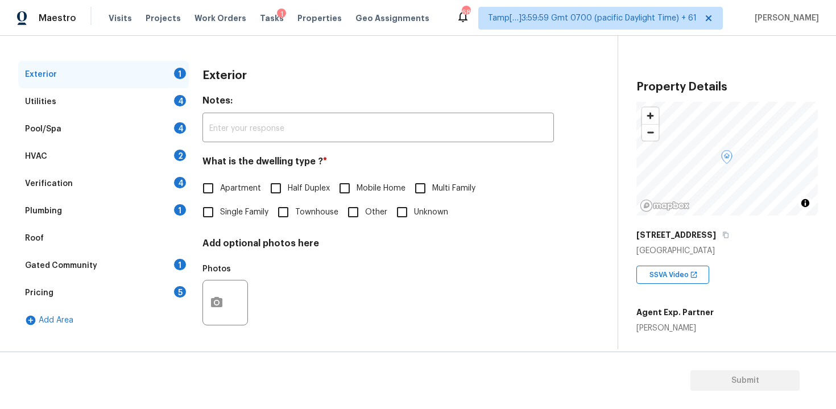
click at [234, 198] on label "Apartment" at bounding box center [228, 188] width 65 height 24
click at [220, 198] on input "Apartment" at bounding box center [208, 188] width 24 height 24
checkbox input "true"
click at [255, 210] on span "Single Family" at bounding box center [244, 214] width 48 height 12
click at [220, 210] on input "Single Family" at bounding box center [208, 213] width 24 height 24
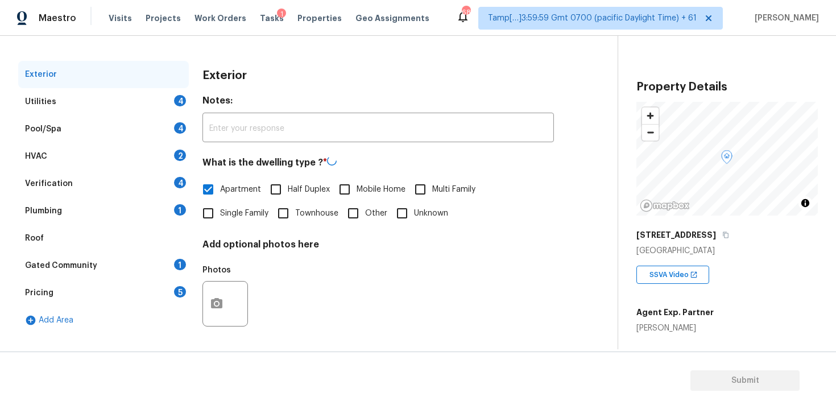
checkbox input "true"
checkbox input "false"
click at [120, 184] on div "Verification 4" at bounding box center [103, 183] width 171 height 27
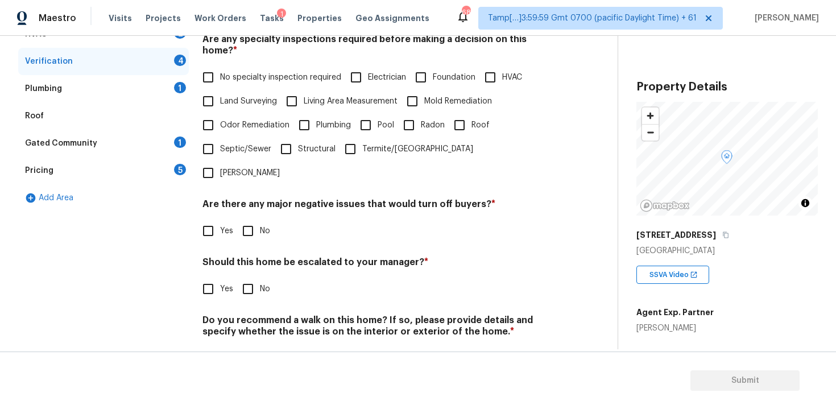
scroll to position [264, 0]
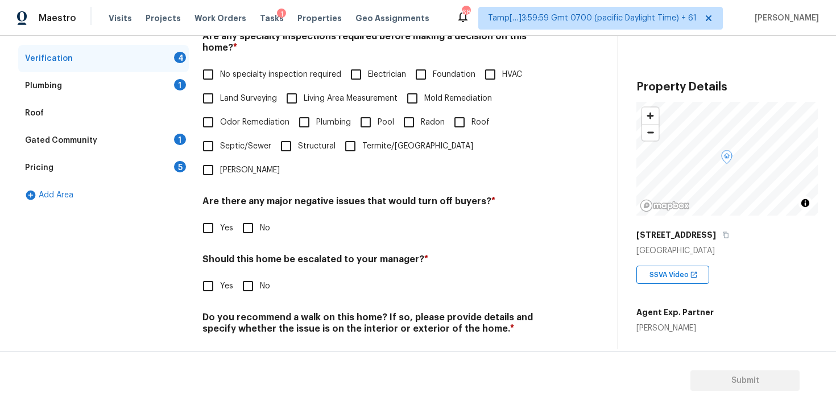
click at [208, 274] on input "Yes" at bounding box center [208, 286] width 24 height 24
checkbox input "true"
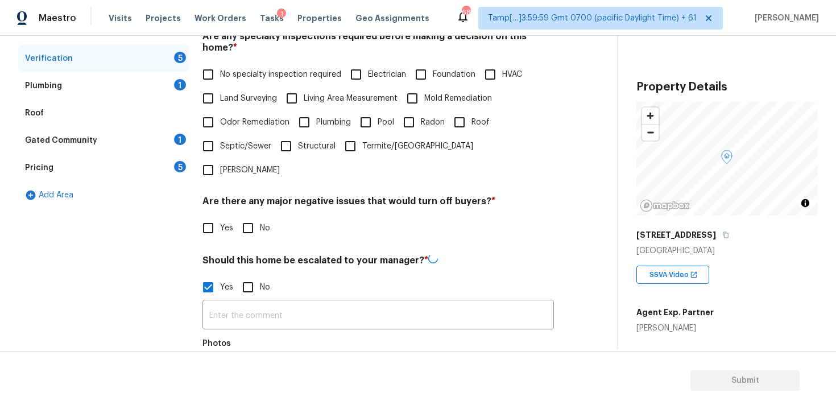
click at [247, 299] on div "​ Photos" at bounding box center [377, 352] width 351 height 107
click at [247, 301] on input "text" at bounding box center [377, 314] width 351 height 27
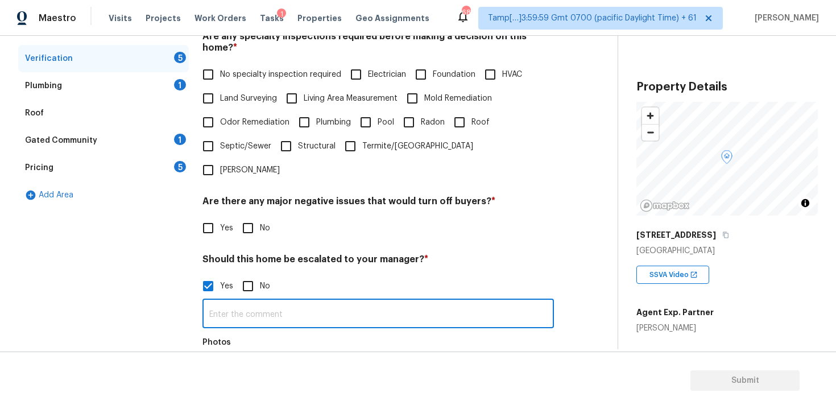
click at [247, 301] on input "text" at bounding box center [377, 314] width 351 height 27
type input "Escalating Volusia County review"
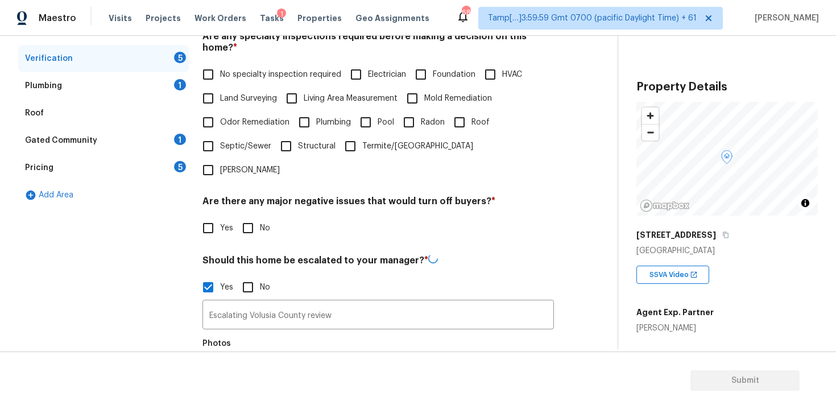
click at [227, 354] on div at bounding box center [224, 376] width 45 height 45
click at [210, 354] on button "button" at bounding box center [216, 376] width 27 height 44
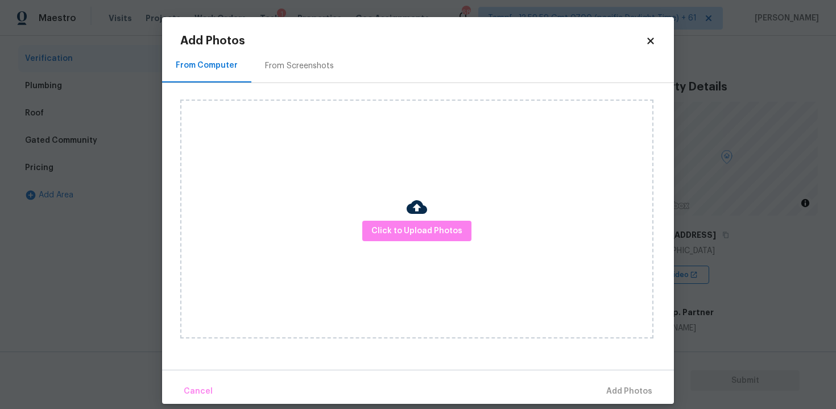
click at [434, 247] on div "Click to Upload Photos" at bounding box center [416, 218] width 473 height 239
click at [431, 233] on span "Click to Upload Photos" at bounding box center [416, 231] width 91 height 14
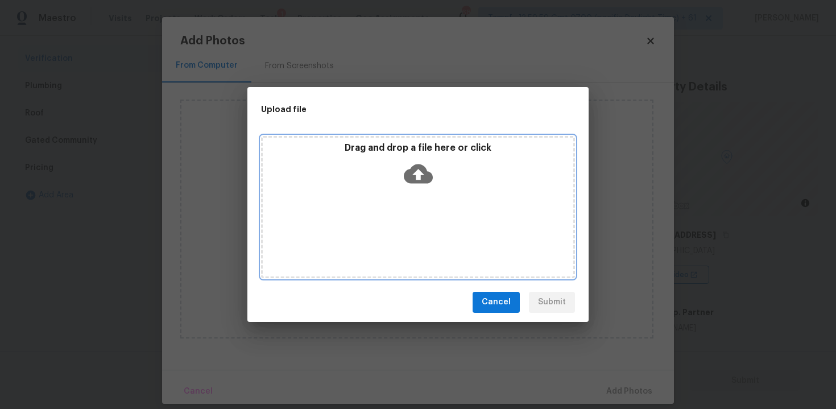
click at [425, 160] on icon at bounding box center [418, 173] width 29 height 29
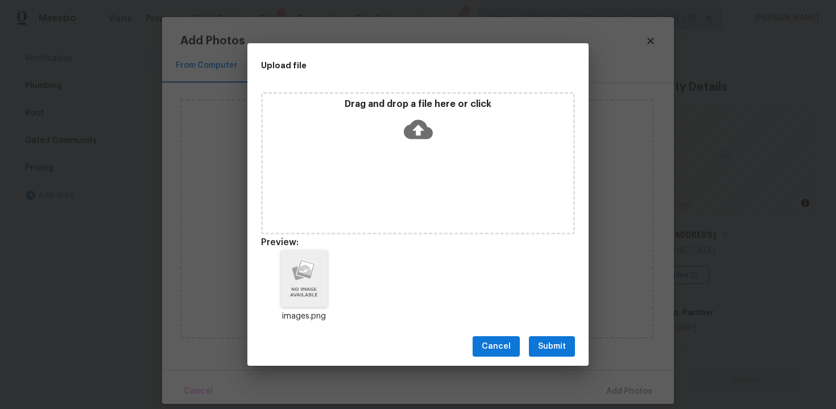
click at [554, 337] on button "Submit" at bounding box center [552, 346] width 46 height 21
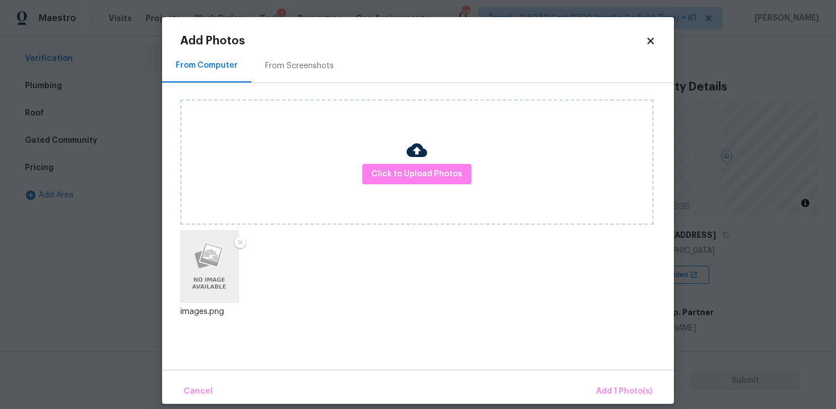
click at [607, 378] on div "Cancel Add 1 Photo(s)" at bounding box center [418, 387] width 512 height 34
click at [604, 395] on span "Add 1 Photo(s)" at bounding box center [624, 391] width 56 height 14
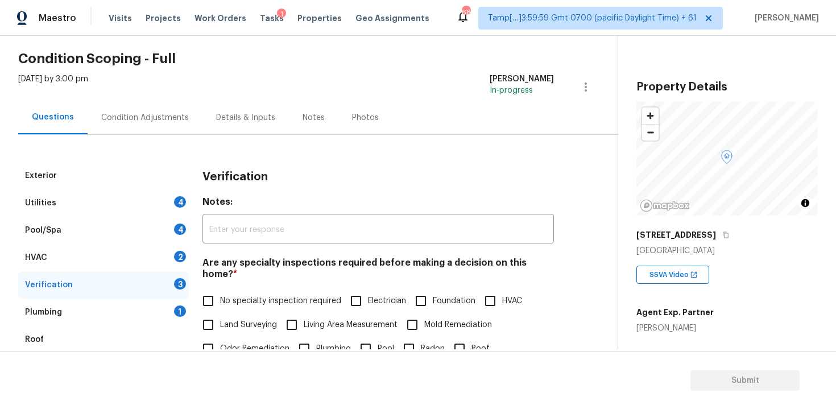
scroll to position [0, 0]
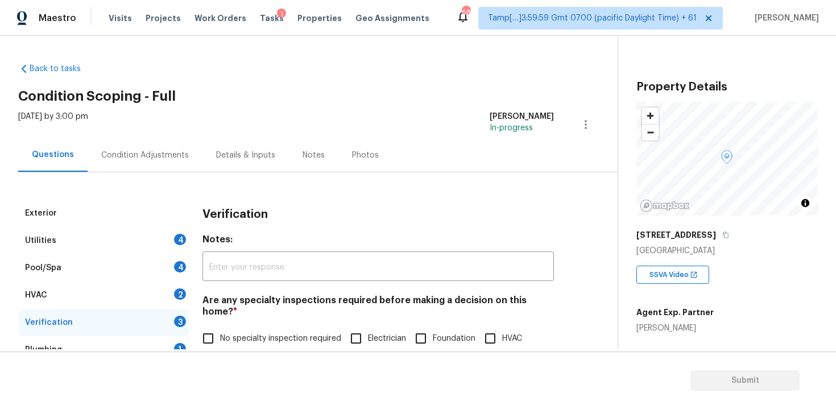
click at [137, 160] on div "Condition Adjustments" at bounding box center [145, 155] width 88 height 11
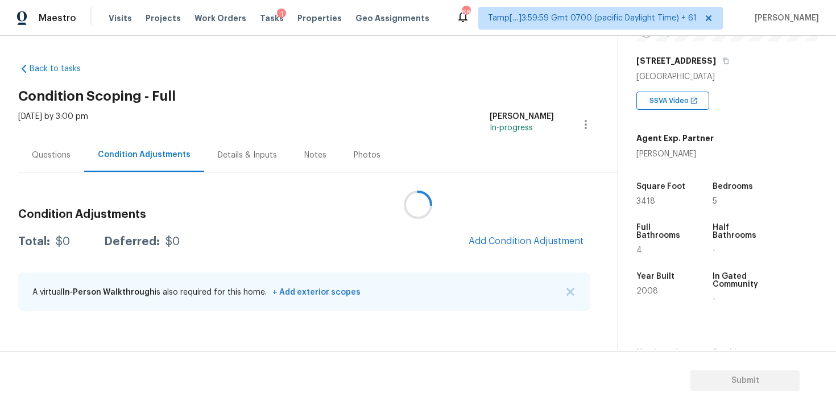
scroll to position [179, 0]
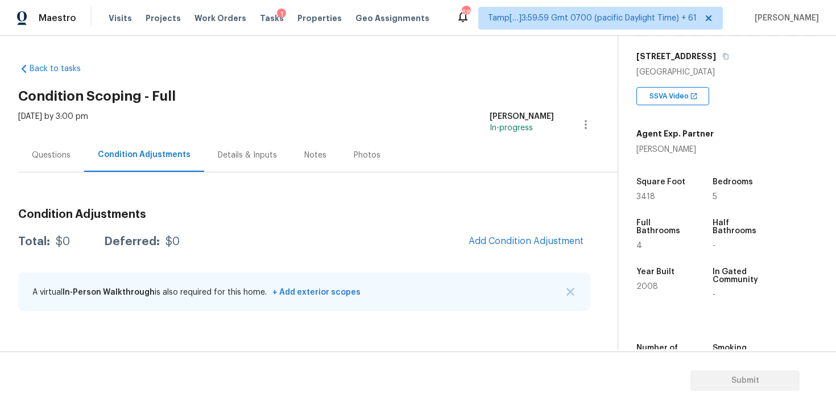
click at [513, 253] on span "Add Condition Adjustment" at bounding box center [526, 241] width 128 height 25
click at [513, 247] on button "Add Condition Adjustment" at bounding box center [526, 241] width 128 height 24
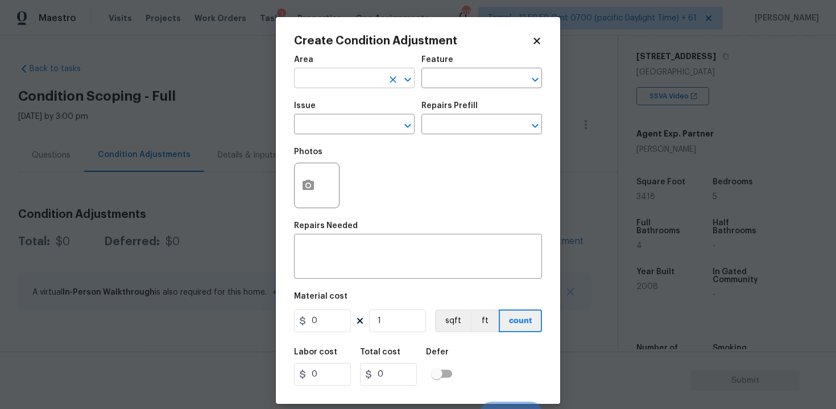
click at [370, 82] on input "text" at bounding box center [338, 80] width 89 height 18
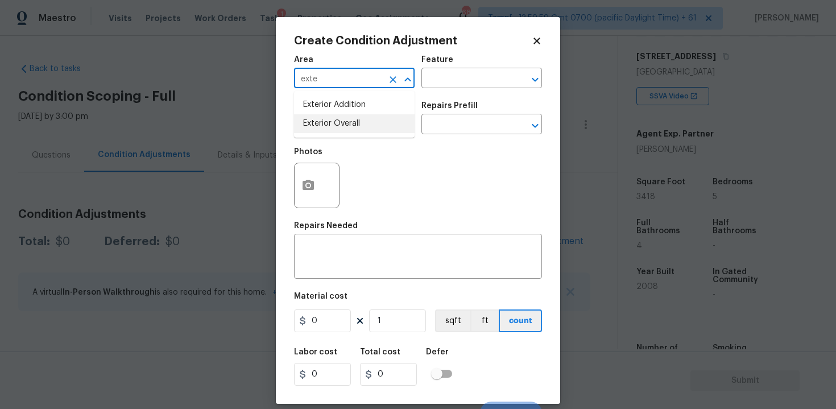
click at [312, 122] on li "Exterior Overall" at bounding box center [354, 123] width 121 height 19
type input "Exterior Overall"
click at [312, 122] on input "text" at bounding box center [338, 126] width 89 height 18
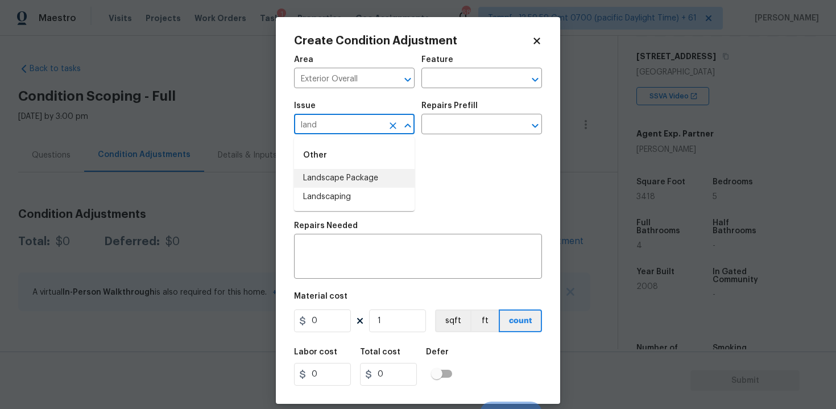
click at [333, 178] on li "Landscape Package" at bounding box center [354, 178] width 121 height 19
type input "Landscape Package"
click at [443, 134] on input "text" at bounding box center [465, 126] width 89 height 18
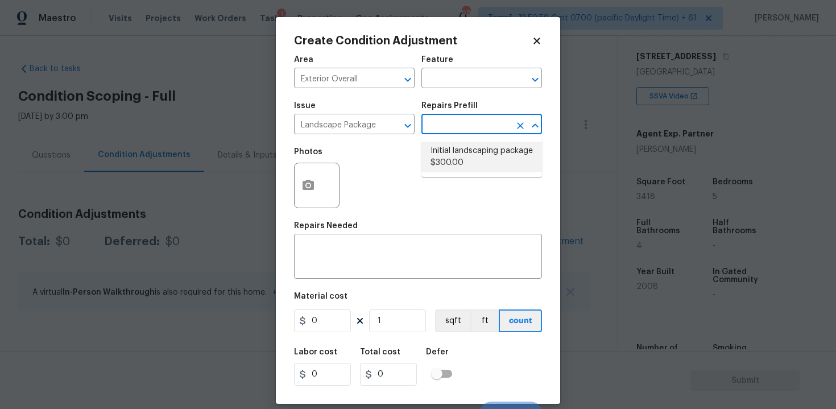
click at [451, 147] on li "Initial landscaping package $300.00" at bounding box center [481, 157] width 121 height 31
type input "Home Readiness Packages"
type textarea "Mowing of grass up to 6" in height. Mow, edge along driveways & sidewalks, trim…"
type input "300"
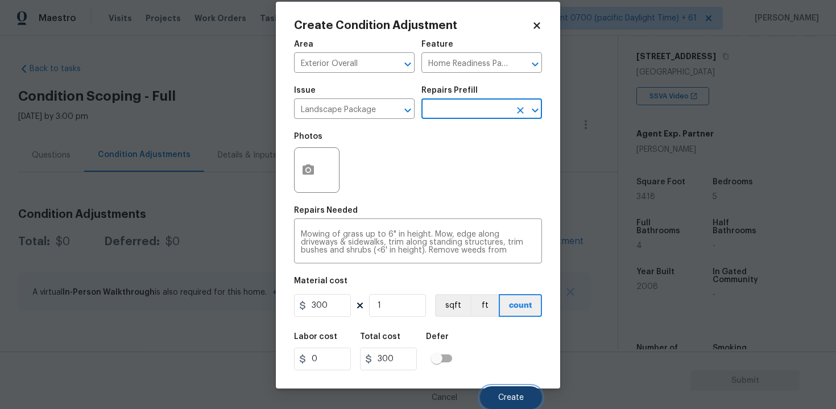
click at [503, 397] on span "Create" at bounding box center [511, 397] width 26 height 9
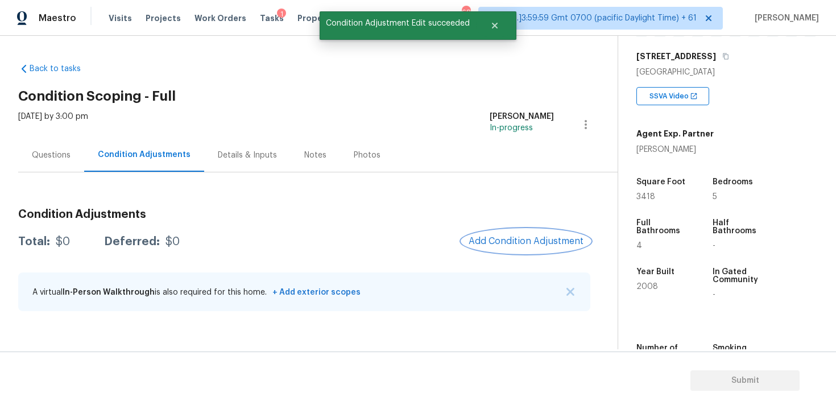
scroll to position [0, 0]
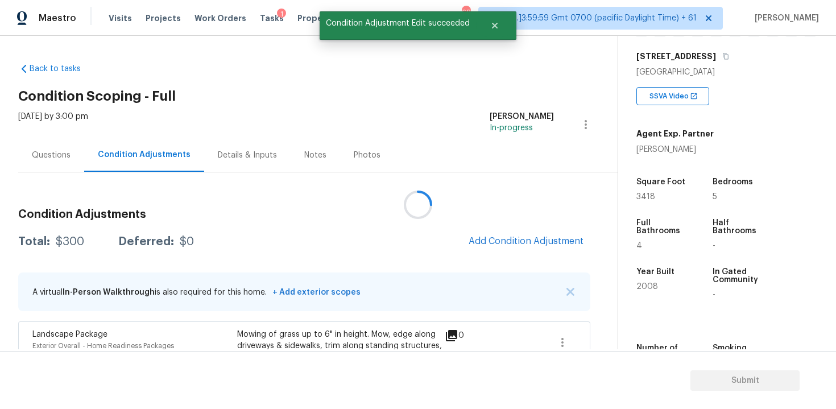
click at [516, 233] on div at bounding box center [418, 204] width 836 height 409
click at [483, 231] on span "Add Condition Adjustment" at bounding box center [526, 241] width 128 height 25
click at [484, 241] on span "Add Condition Adjustment" at bounding box center [525, 241] width 115 height 10
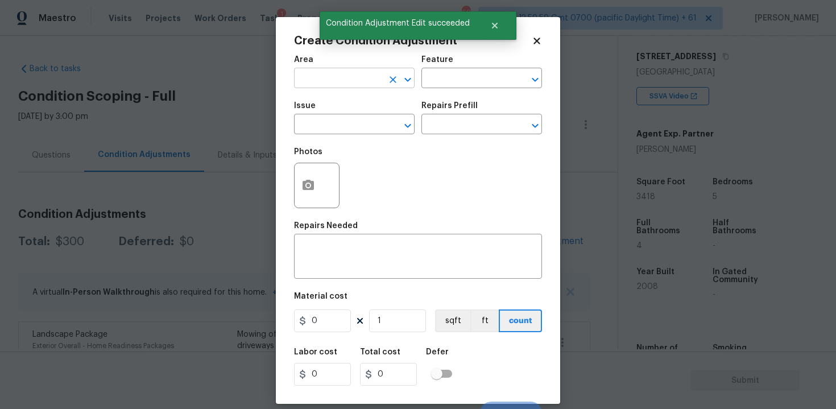
click at [356, 81] on input "text" at bounding box center [338, 80] width 89 height 18
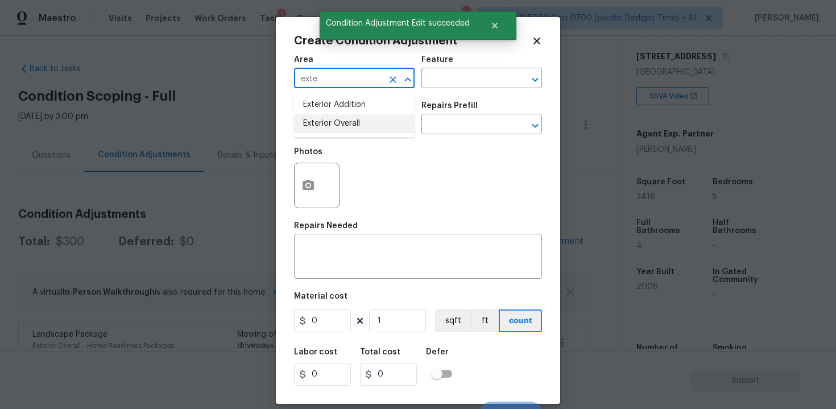
click at [358, 121] on li "Exterior Overall" at bounding box center [354, 123] width 121 height 19
type input "Exterior Overall"
click at [358, 121] on input "text" at bounding box center [338, 126] width 89 height 18
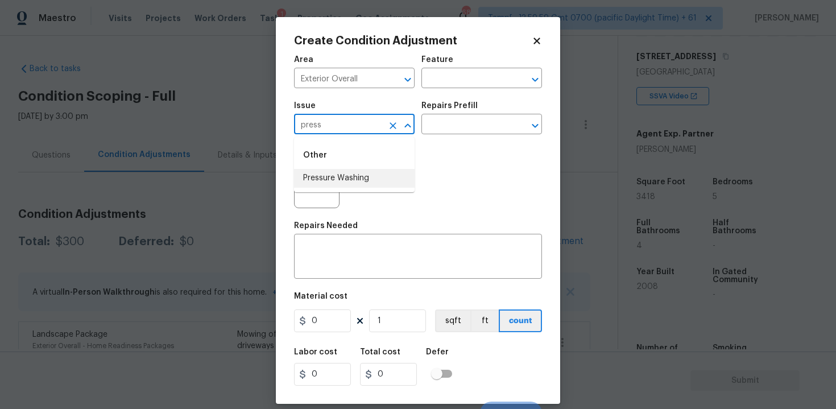
click at [359, 176] on li "Pressure Washing" at bounding box center [354, 178] width 121 height 19
type input "Pressure Washing"
click at [476, 121] on input "text" at bounding box center [465, 126] width 89 height 18
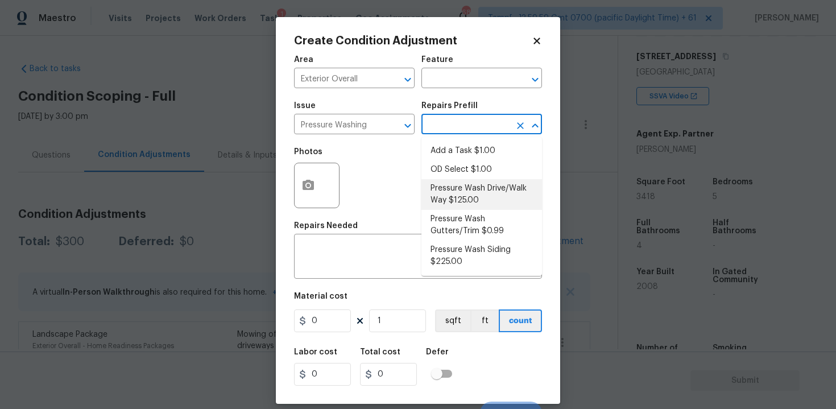
click at [474, 194] on li "Pressure Wash Drive/Walk Way $125.00" at bounding box center [481, 194] width 121 height 31
type input "Siding"
type textarea "Pressure wash the driveways/walkways as directed by the PM. Ensure that all deb…"
type input "125"
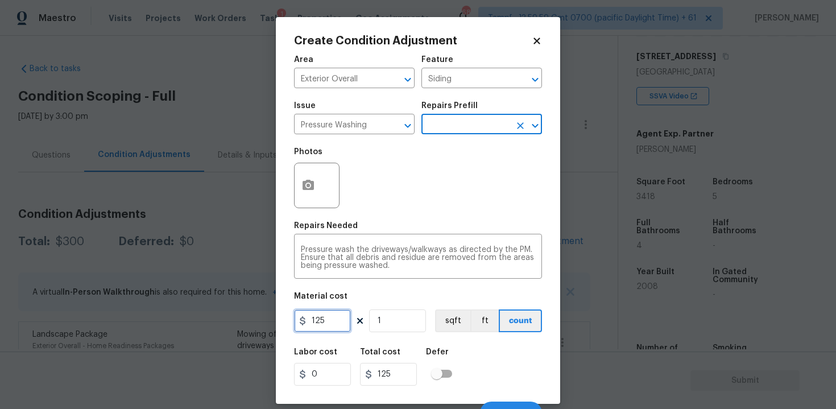
click at [333, 325] on input "125" at bounding box center [322, 320] width 57 height 23
type input "200"
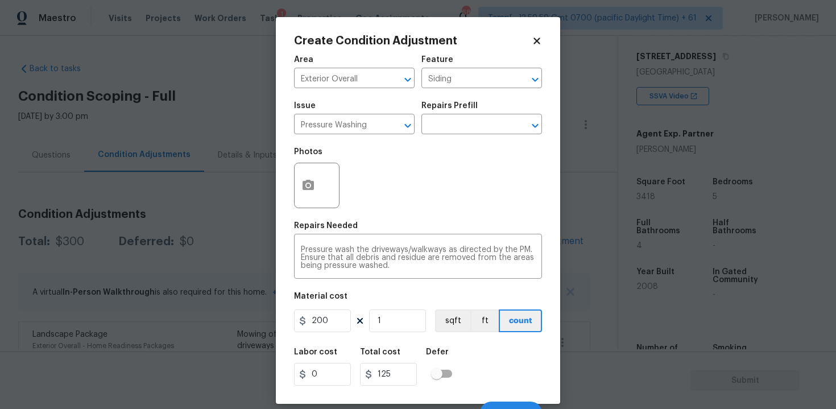
click at [487, 365] on div "Labor cost 0 Total cost 125 Defer" at bounding box center [418, 366] width 248 height 51
type input "200"
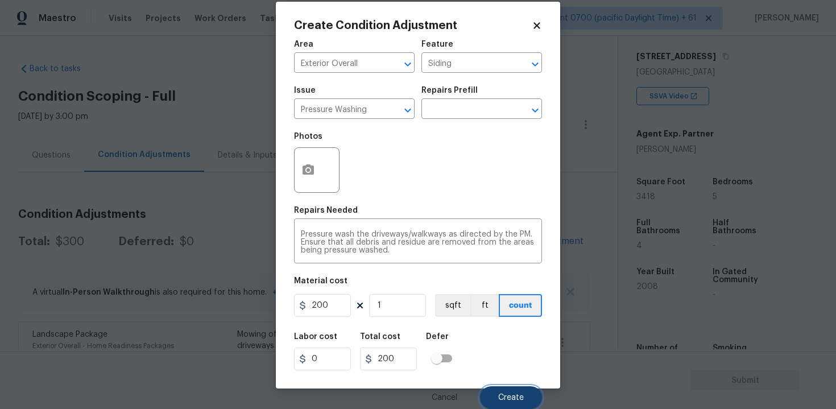
click at [515, 392] on button "Create" at bounding box center [511, 397] width 62 height 23
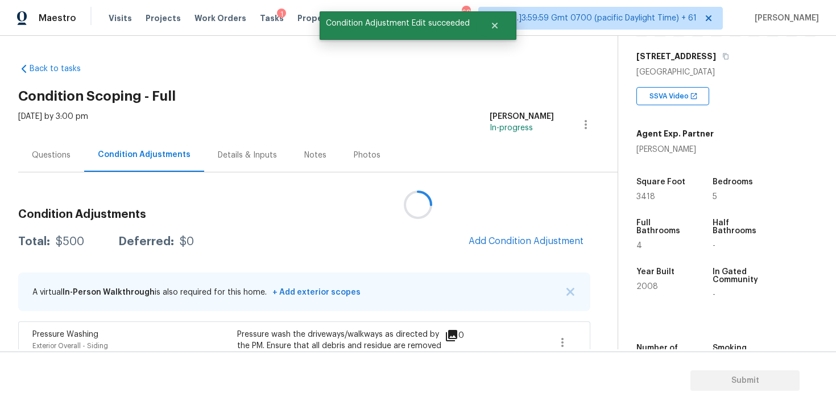
scroll to position [0, 0]
click at [516, 246] on span "Add Condition Adjustment" at bounding box center [525, 241] width 115 height 10
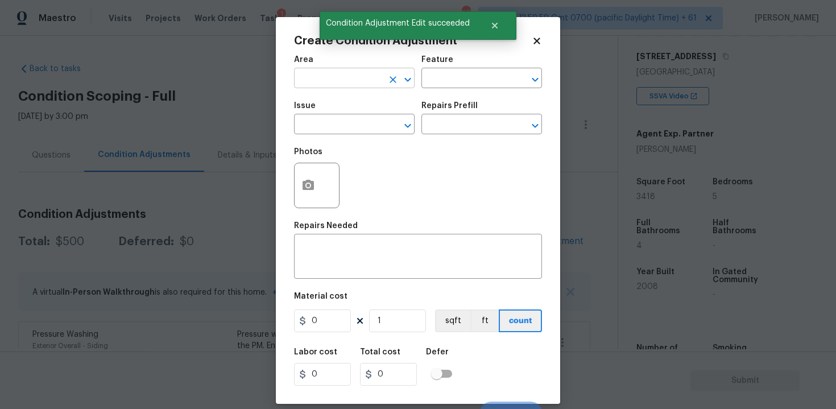
click at [333, 81] on input "text" at bounding box center [338, 80] width 89 height 18
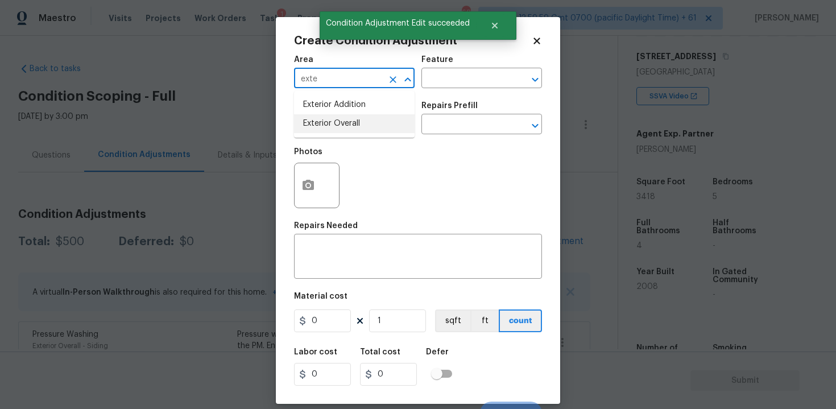
click at [333, 124] on li "Exterior Overall" at bounding box center [354, 123] width 121 height 19
type input "Exterior Overall"
click at [333, 124] on input "text" at bounding box center [338, 126] width 89 height 18
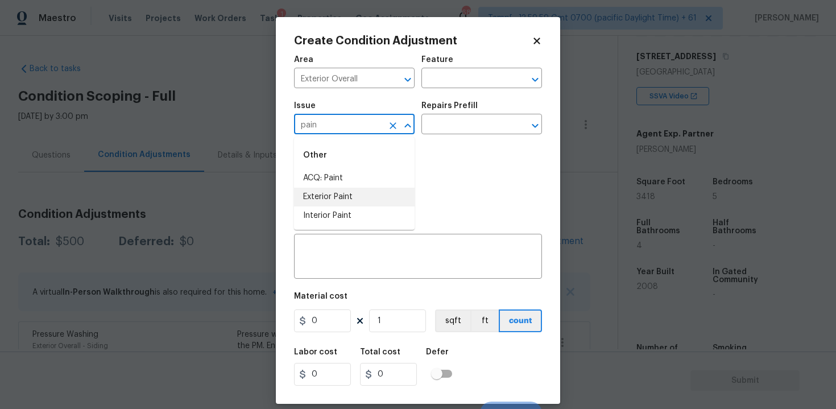
click at [345, 191] on li "Exterior Paint" at bounding box center [354, 197] width 121 height 19
type input "Exterior Paint"
click at [453, 133] on input "text" at bounding box center [465, 126] width 89 height 18
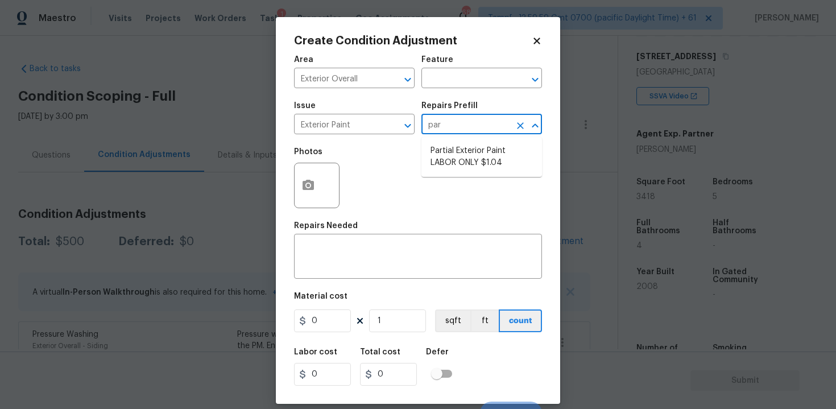
type input "part"
click at [472, 152] on li "Partial Exterior Paint LABOR ONLY $1.04" at bounding box center [481, 157] width 121 height 31
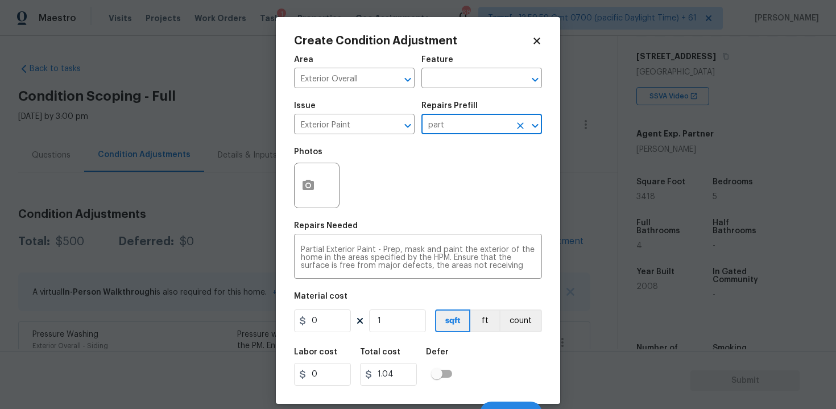
type input "Overall Paint"
type textarea "Partial Exterior Paint - Prep, mask and paint the exterior of the home in the a…"
type input "1.04"
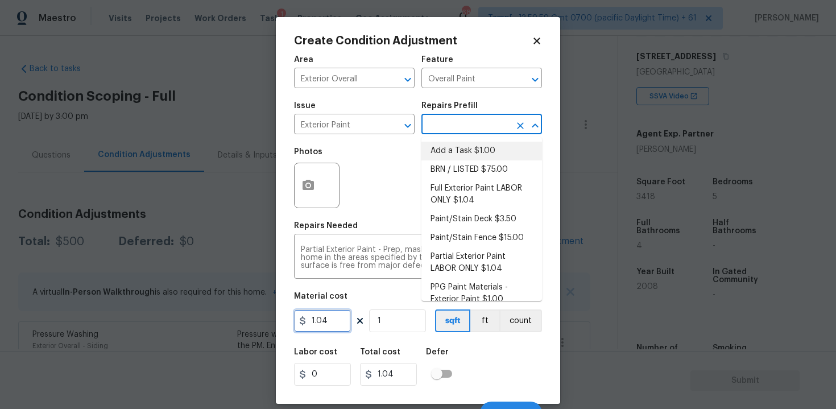
click at [339, 323] on input "1.04" at bounding box center [322, 320] width 57 height 23
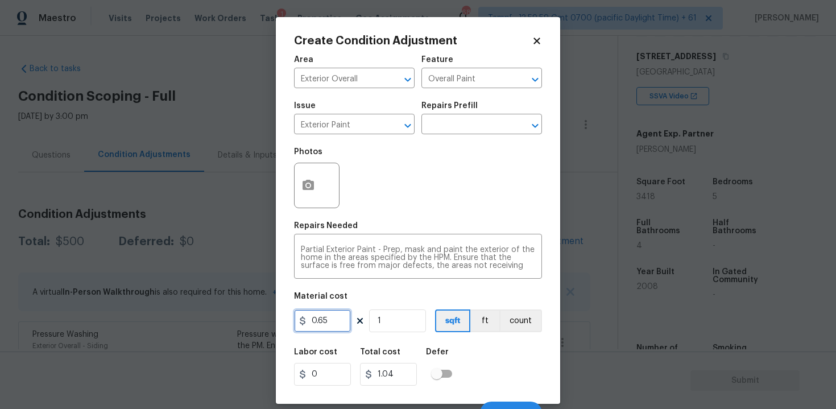
type input "0.65"
click at [391, 321] on input "1" at bounding box center [397, 320] width 57 height 23
type input "0.65"
type input "0"
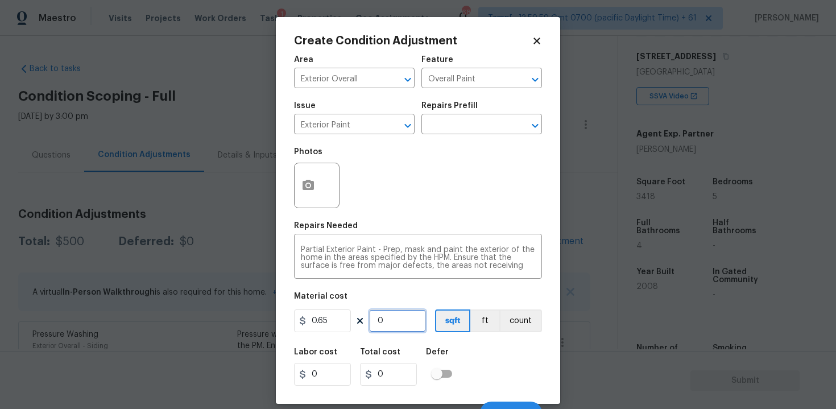
paste input "3418"
type input "3418"
type input "2221.7"
type input "3418"
click at [306, 173] on button "button" at bounding box center [308, 185] width 27 height 44
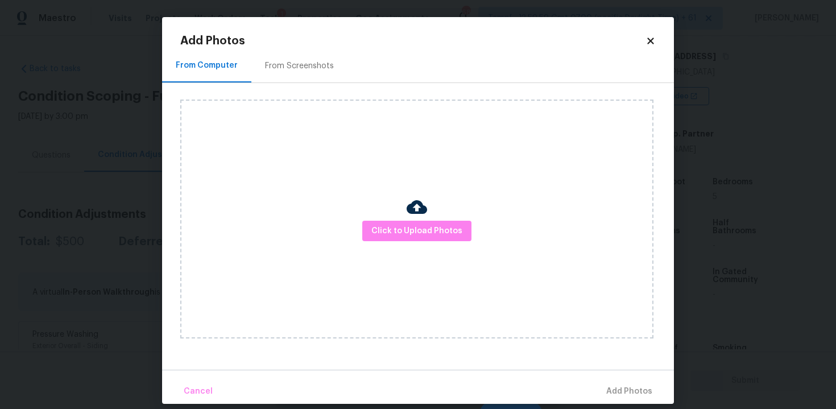
click at [397, 219] on div "Click to Upload Photos" at bounding box center [416, 218] width 473 height 239
click at [407, 233] on span "Click to Upload Photos" at bounding box center [416, 231] width 91 height 14
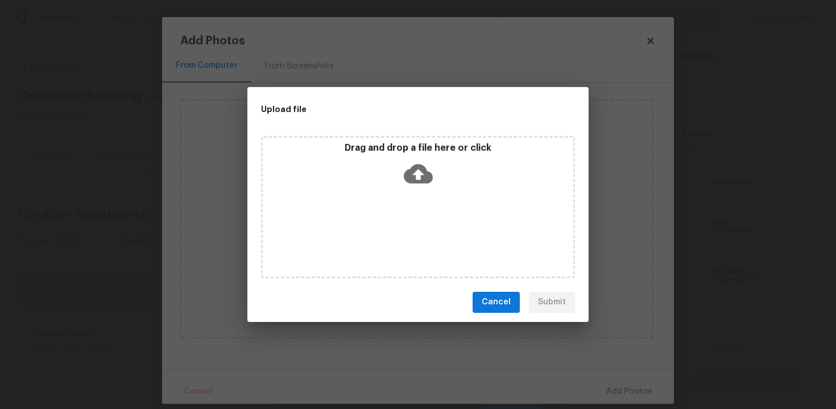
click at [418, 176] on icon at bounding box center [418, 173] width 29 height 29
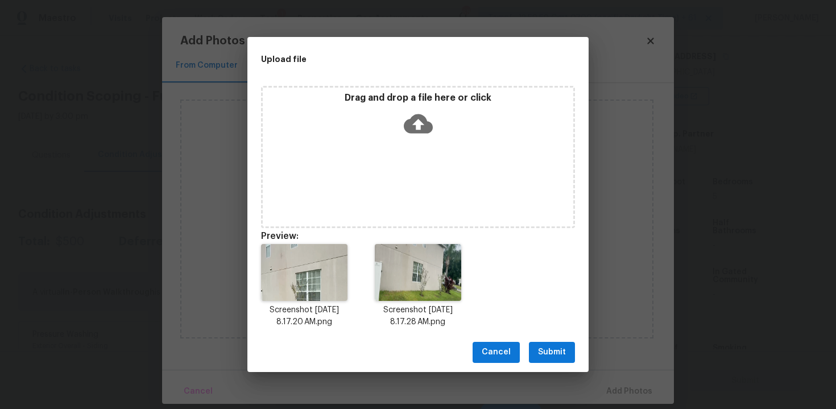
scroll to position [9, 0]
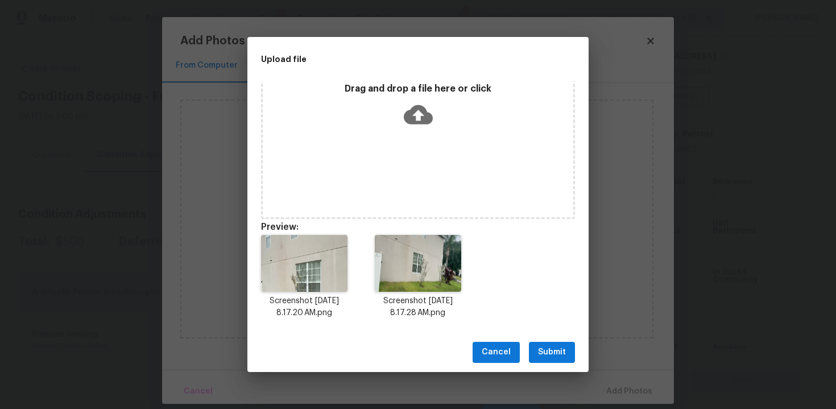
click at [549, 352] on span "Submit" at bounding box center [552, 352] width 28 height 14
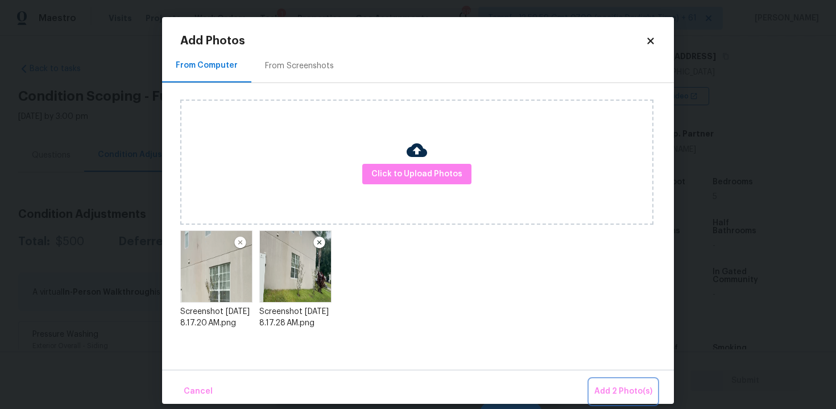
click at [606, 388] on span "Add 2 Photo(s)" at bounding box center [623, 391] width 58 height 14
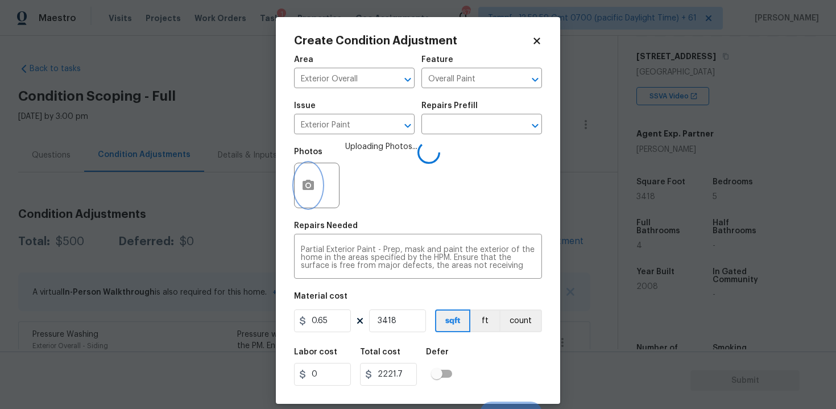
scroll to position [16, 0]
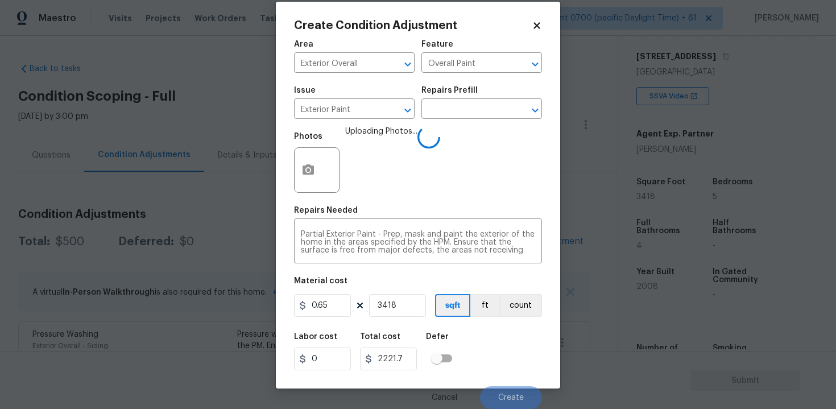
click at [479, 346] on div "Labor cost 0 Total cost 2221.7 Defer" at bounding box center [418, 351] width 248 height 51
click at [485, 343] on div "Labor cost 0 Total cost 2221.7 Defer" at bounding box center [418, 351] width 248 height 51
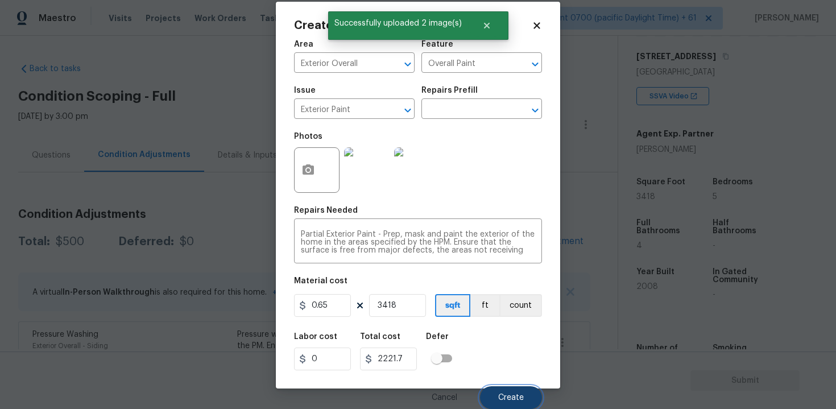
click at [507, 391] on button "Create" at bounding box center [511, 397] width 62 height 23
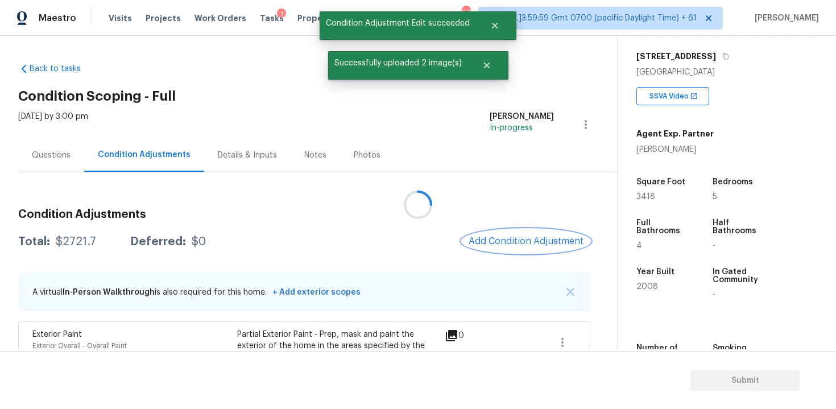
scroll to position [0, 0]
click at [530, 251] on button "Add Condition Adjustment" at bounding box center [526, 241] width 128 height 24
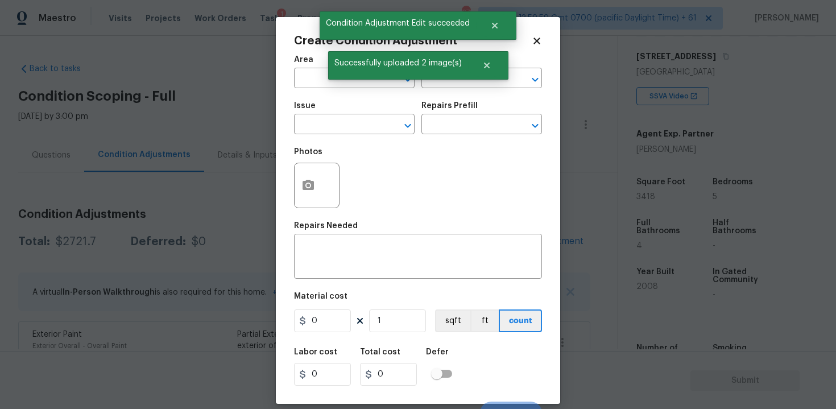
click at [312, 89] on span "Area ​" at bounding box center [354, 72] width 121 height 46
click at [314, 79] on input "text" at bounding box center [338, 80] width 89 height 18
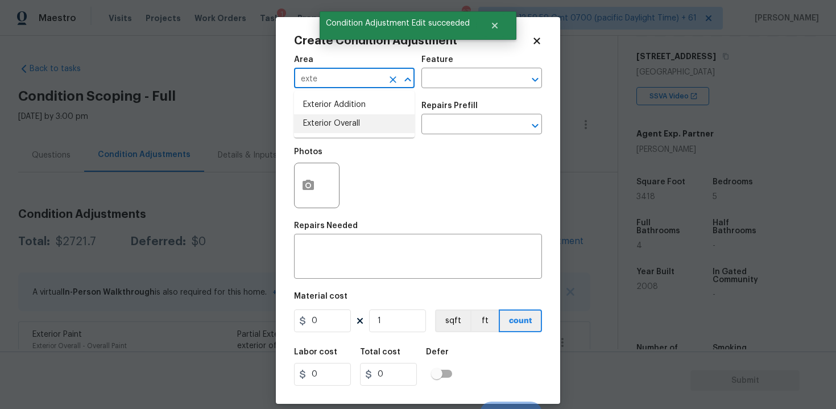
click at [327, 124] on li "Exterior Overall" at bounding box center [354, 123] width 121 height 19
type input "Exterior Overall"
click at [327, 124] on input "text" at bounding box center [338, 126] width 89 height 18
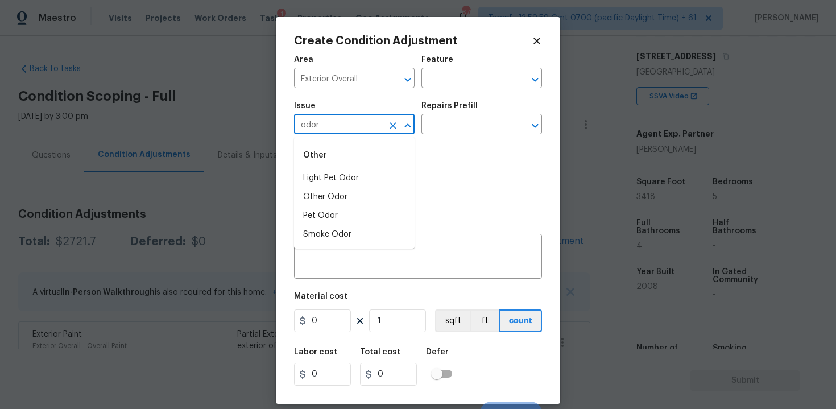
click at [337, 168] on div "Other" at bounding box center [354, 155] width 121 height 27
click at [337, 175] on li "Light Pet Odor" at bounding box center [354, 178] width 121 height 19
type input "Light Pet Odor"
click at [434, 132] on input "text" at bounding box center [465, 126] width 89 height 18
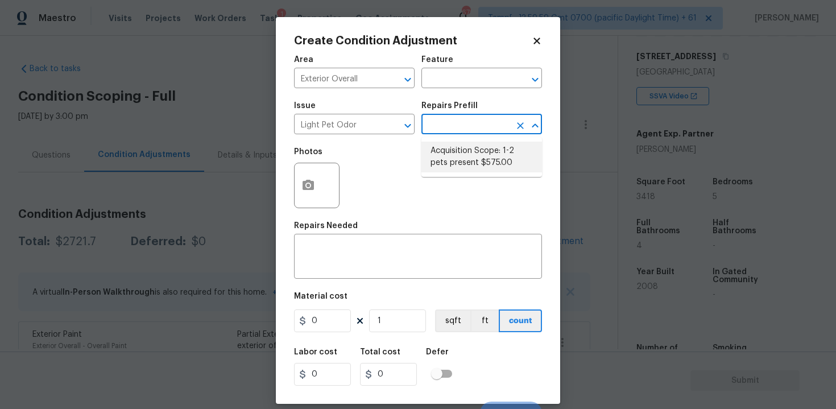
click at [450, 160] on li "Acquisition Scope: 1-2 pets present $575.00" at bounding box center [481, 157] width 121 height 31
type textarea "Acquisition Scope: 1-2 pets present"
type input "575"
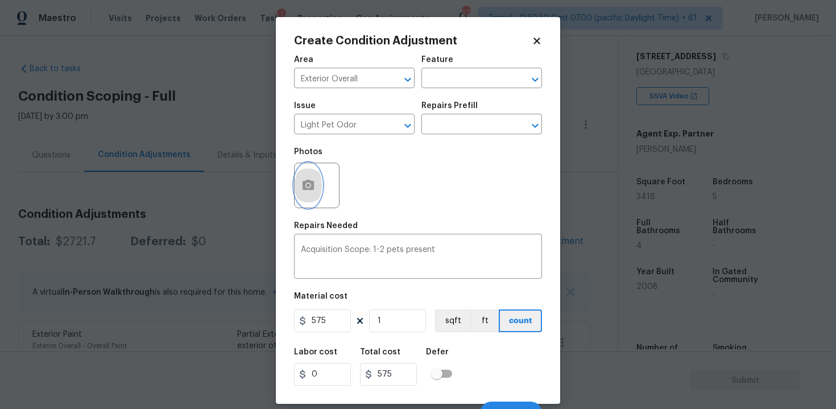
click at [321, 186] on button "button" at bounding box center [308, 185] width 27 height 44
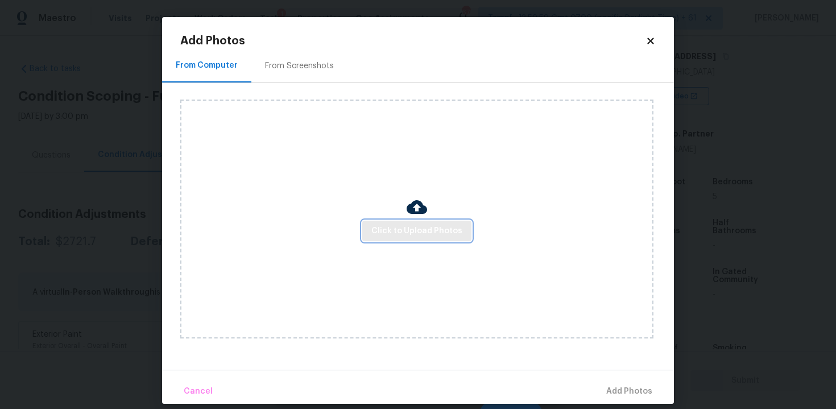
click at [404, 228] on span "Click to Upload Photos" at bounding box center [416, 231] width 91 height 14
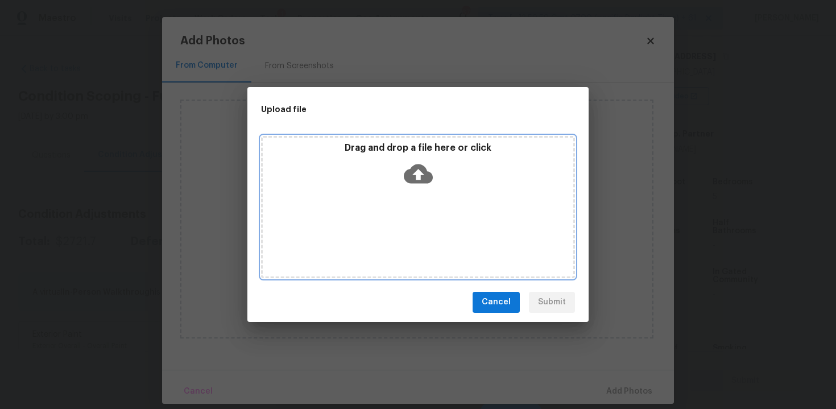
click at [404, 185] on icon at bounding box center [418, 173] width 29 height 29
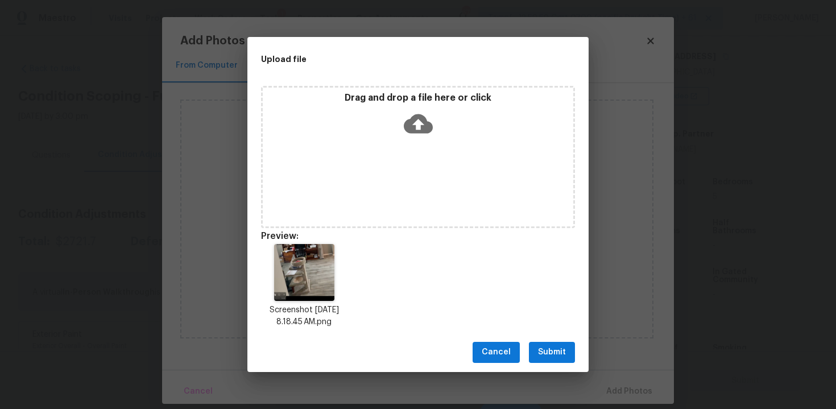
click at [540, 354] on span "Submit" at bounding box center [552, 352] width 28 height 14
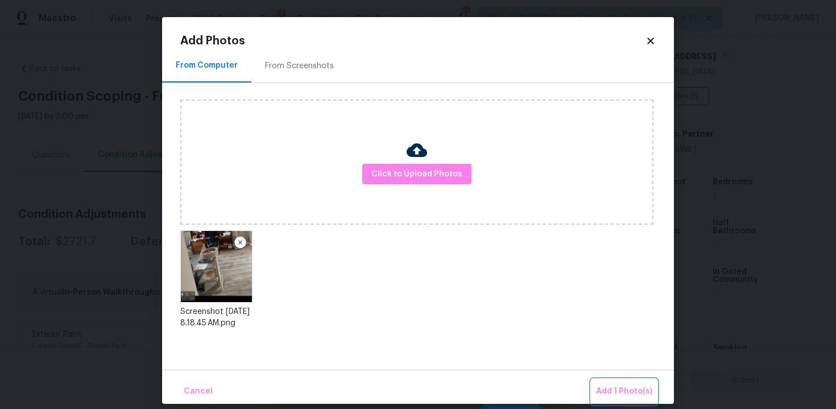
click at [609, 383] on button "Add 1 Photo(s)" at bounding box center [623, 391] width 65 height 24
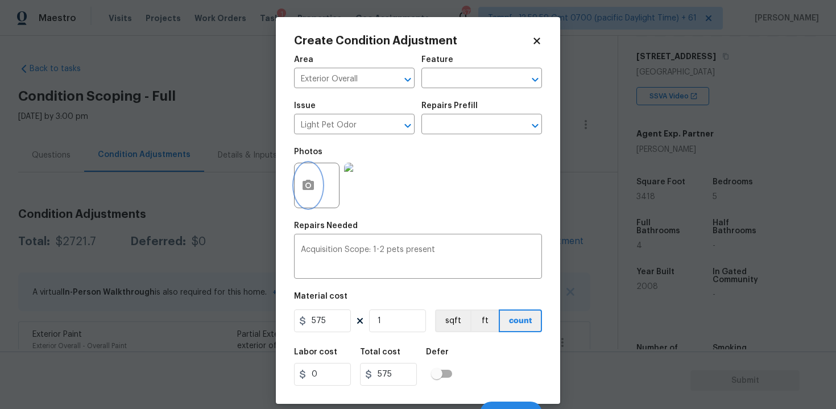
scroll to position [16, 0]
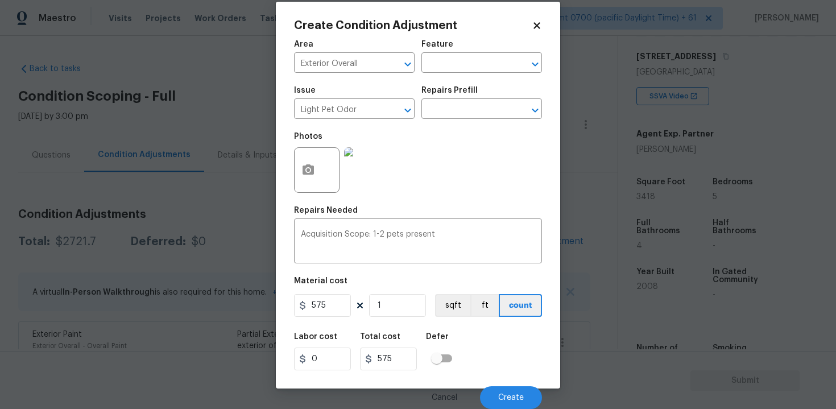
click at [505, 368] on div "Labor cost 0 Total cost 575 Defer" at bounding box center [418, 351] width 248 height 51
click at [513, 392] on button "Create" at bounding box center [511, 397] width 62 height 23
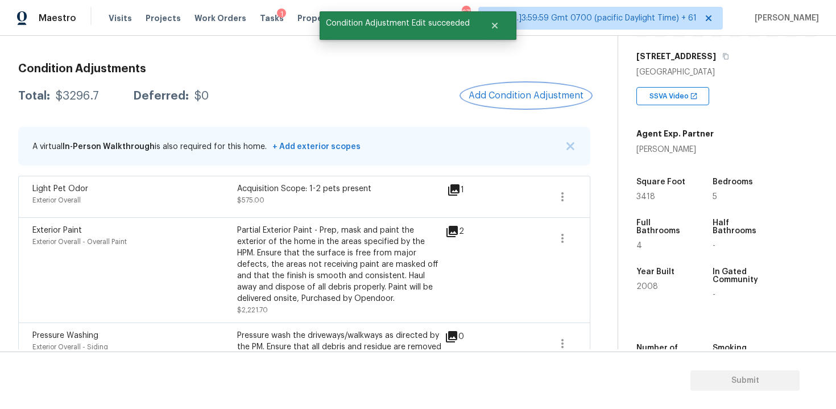
scroll to position [142, 0]
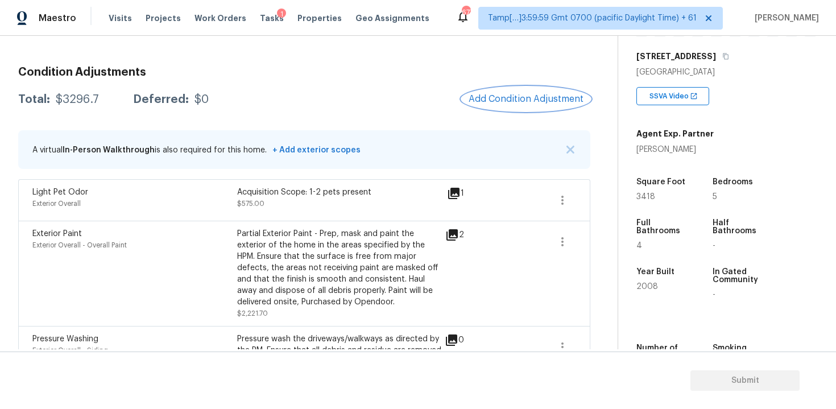
click at [515, 102] on span "Add Condition Adjustment" at bounding box center [525, 99] width 115 height 10
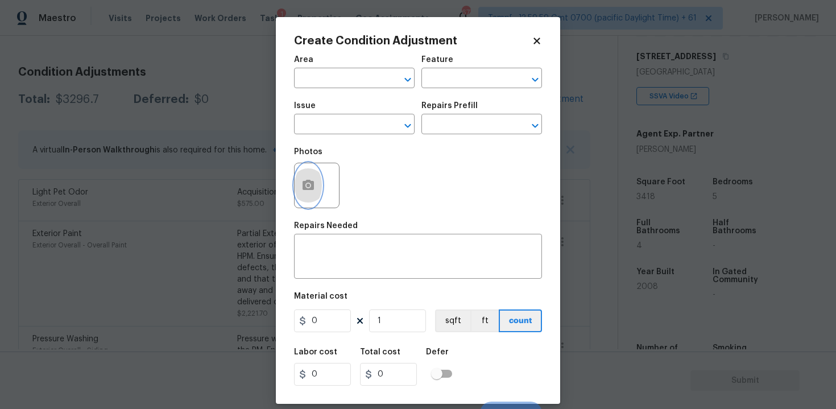
click at [309, 190] on icon "button" at bounding box center [307, 185] width 11 height 10
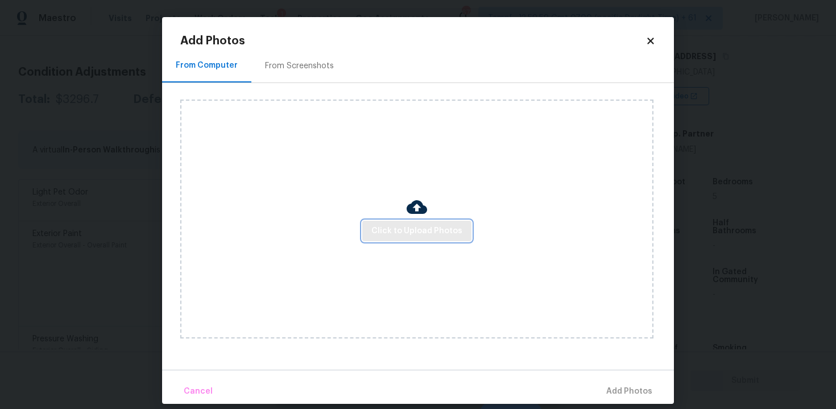
click at [395, 228] on span "Click to Upload Photos" at bounding box center [416, 231] width 91 height 14
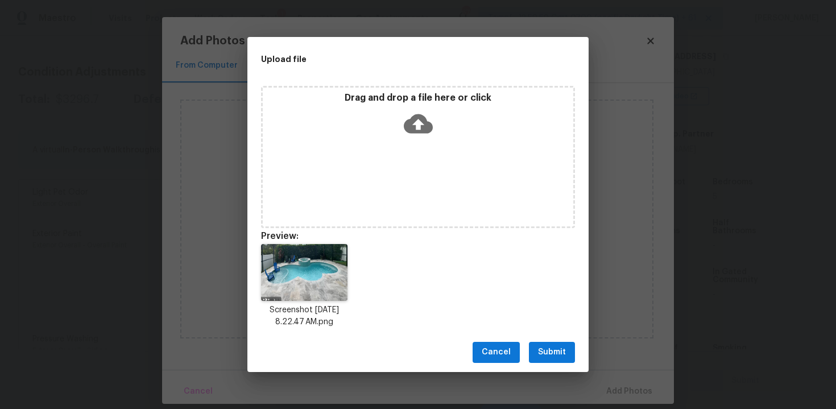
click at [617, 391] on div "Upload file Drag and drop a file here or click Preview: Screenshot 2025-09-15 a…" at bounding box center [418, 204] width 836 height 409
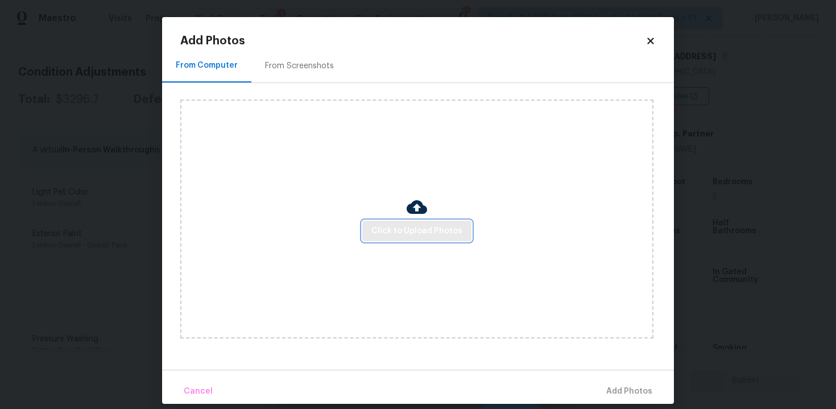
click at [441, 234] on span "Click to Upload Photos" at bounding box center [416, 231] width 91 height 14
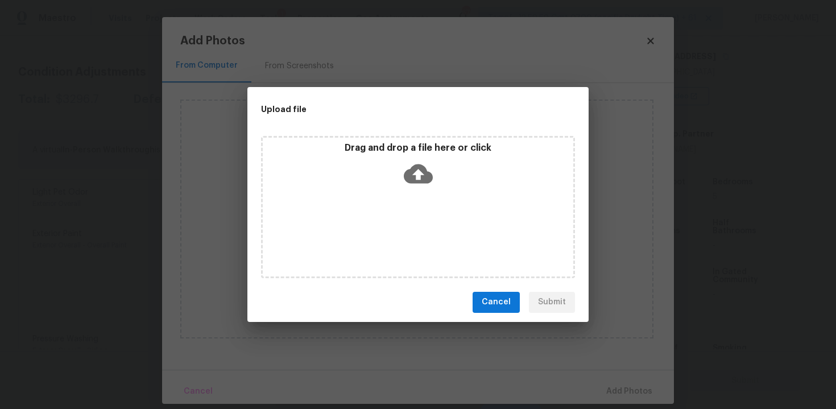
click at [426, 194] on div "Drag and drop a file here or click" at bounding box center [418, 207] width 314 height 142
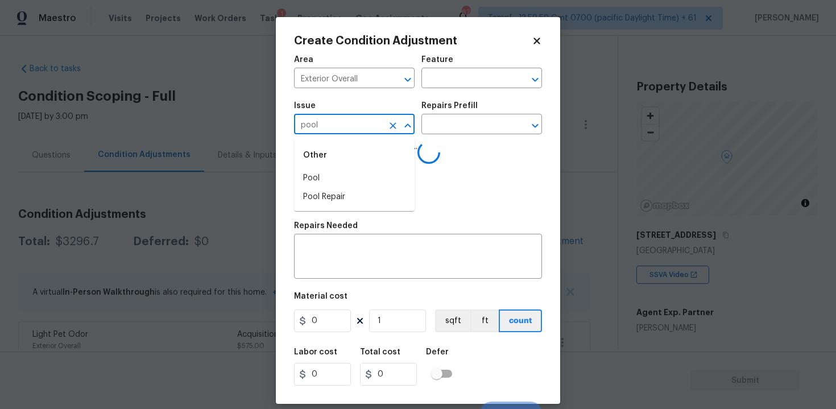
scroll to position [179, 0]
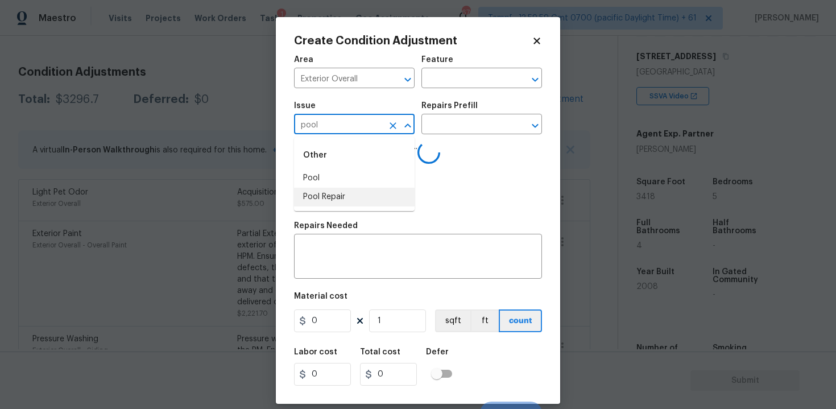
click at [341, 210] on ul "Other Pool Pool Repair" at bounding box center [354, 174] width 121 height 74
click at [346, 200] on li "Pool Repair" at bounding box center [354, 197] width 121 height 19
type input "Pool Repair"
click at [433, 118] on input "text" at bounding box center [465, 126] width 89 height 18
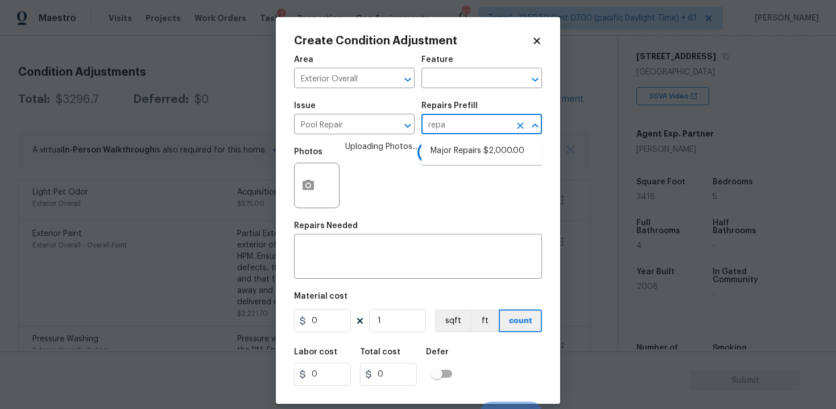
type input "repai"
click at [439, 158] on li "Major Repairs $2,000.00" at bounding box center [481, 151] width 121 height 19
type input "Pool"
type input "2000"
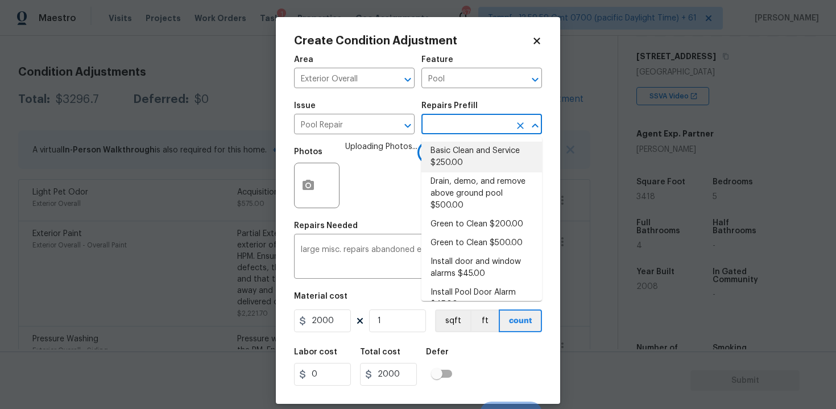
click at [482, 117] on input "text" at bounding box center [465, 126] width 89 height 18
click at [478, 144] on li "Basic Clean and Service $250.00" at bounding box center [481, 157] width 121 height 31
type input "250"
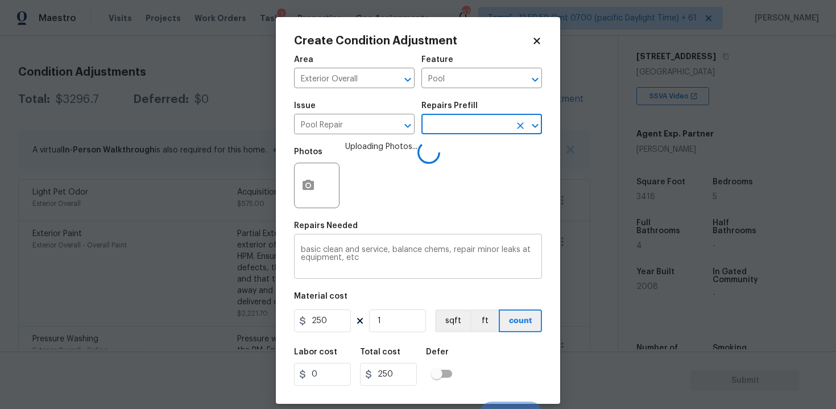
scroll to position [16, 0]
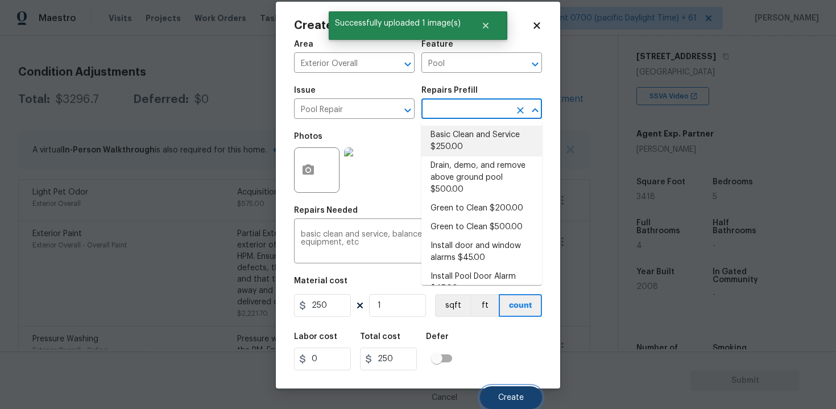
click at [509, 386] on button "Create" at bounding box center [511, 397] width 62 height 23
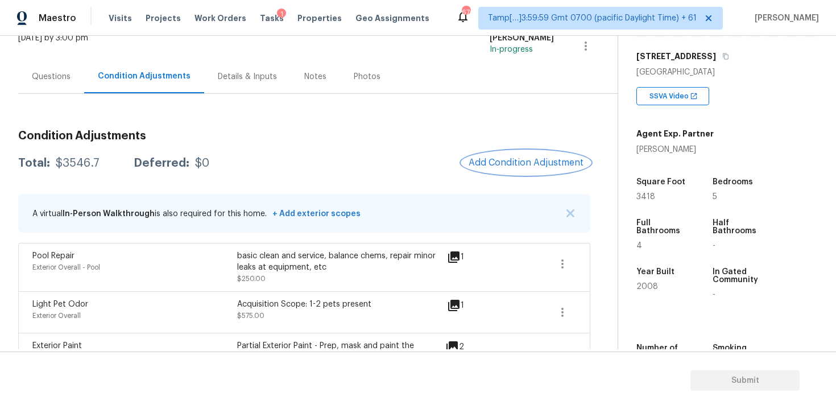
scroll to position [67, 0]
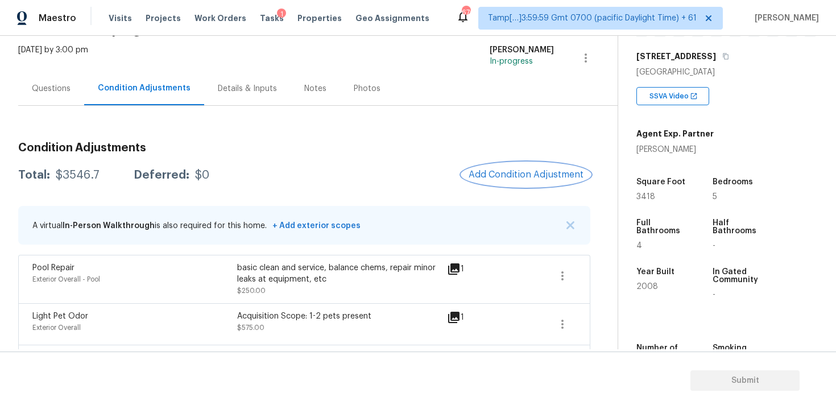
click at [520, 172] on span "Add Condition Adjustment" at bounding box center [525, 174] width 115 height 10
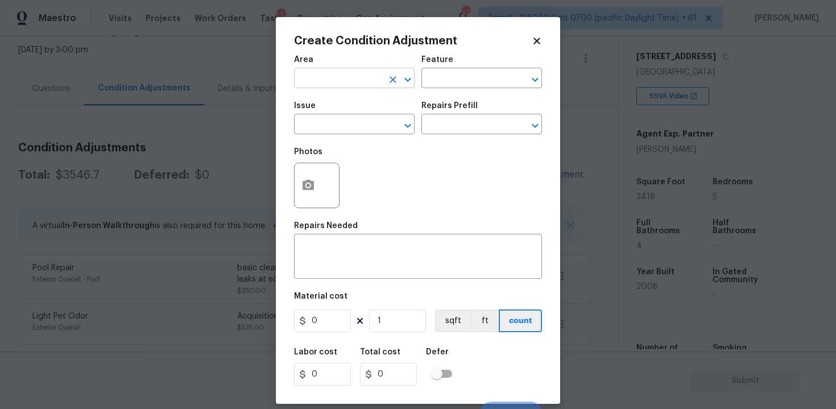
click at [350, 77] on input "text" at bounding box center [338, 80] width 89 height 18
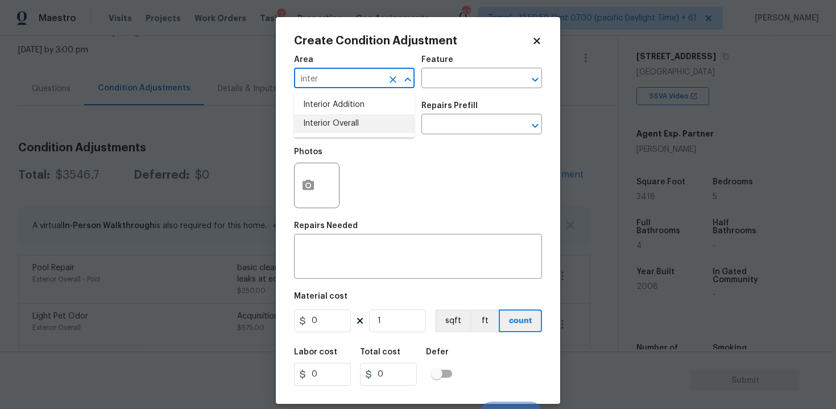
click at [345, 126] on li "Interior Overall" at bounding box center [354, 123] width 121 height 19
type input "Interior Overall"
click at [345, 126] on input "text" at bounding box center [338, 126] width 89 height 18
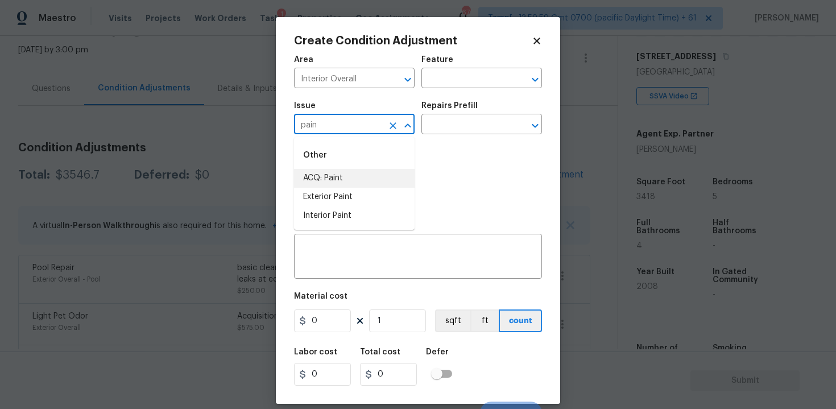
click at [345, 171] on li "ACQ: Paint" at bounding box center [354, 178] width 121 height 19
type input "ACQ: Paint"
click at [443, 139] on div "Issue ACQ: Paint ​ Repairs Prefill ​" at bounding box center [418, 118] width 248 height 46
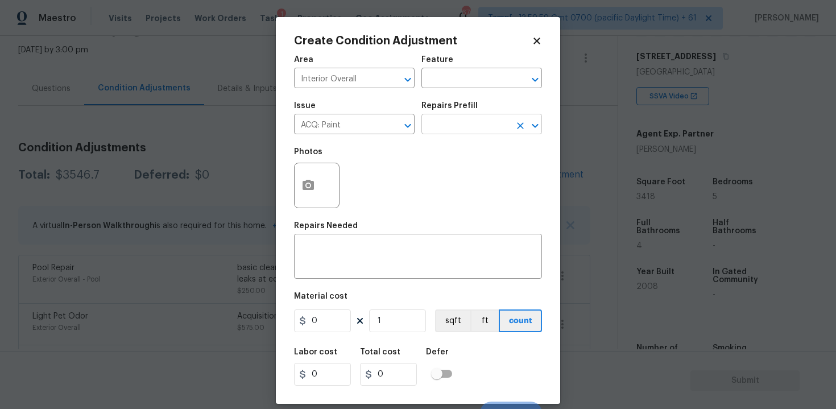
click at [452, 126] on input "text" at bounding box center [465, 126] width 89 height 18
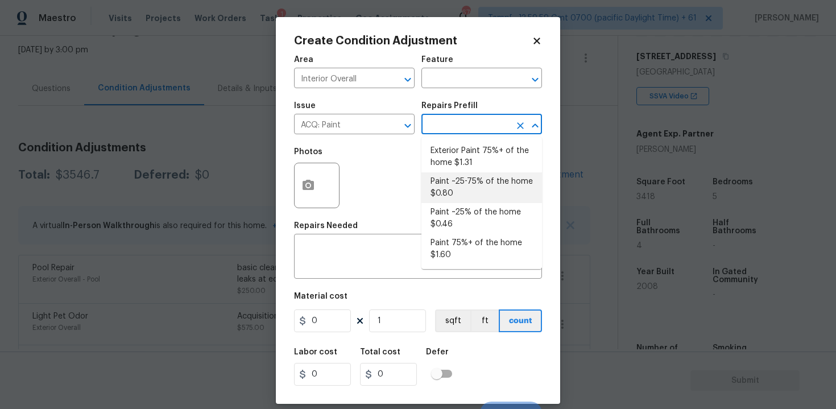
click at [463, 184] on li "Paint ~25-75% of the home $0.80" at bounding box center [481, 187] width 121 height 31
type input "Acquisition"
type textarea "Acquisition Scope: ~25 - 75% of the home needs interior paint"
type input "0.8"
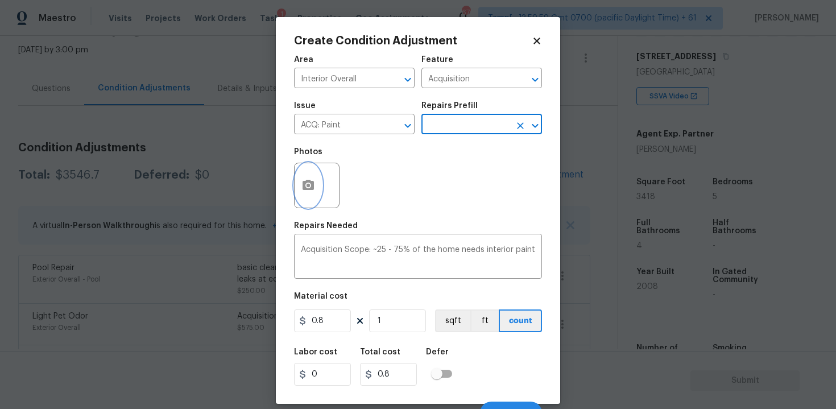
click at [306, 171] on button "button" at bounding box center [308, 185] width 27 height 44
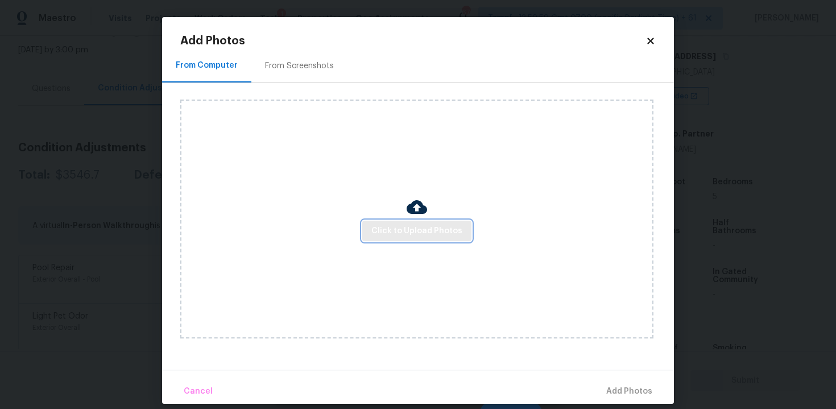
click at [429, 229] on span "Click to Upload Photos" at bounding box center [416, 231] width 91 height 14
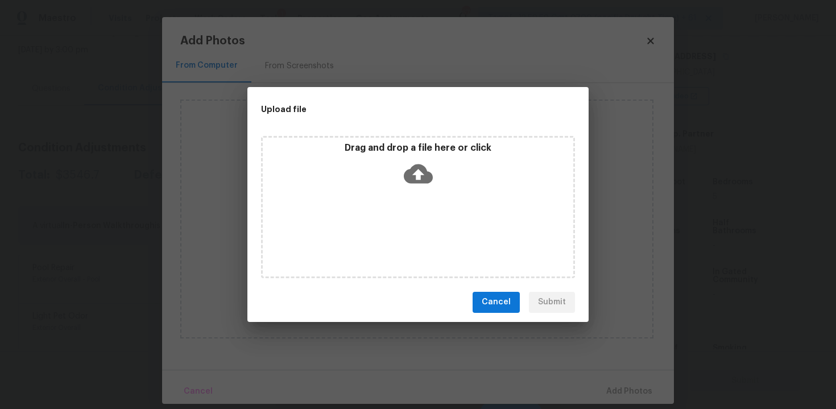
click at [419, 176] on icon at bounding box center [418, 173] width 29 height 29
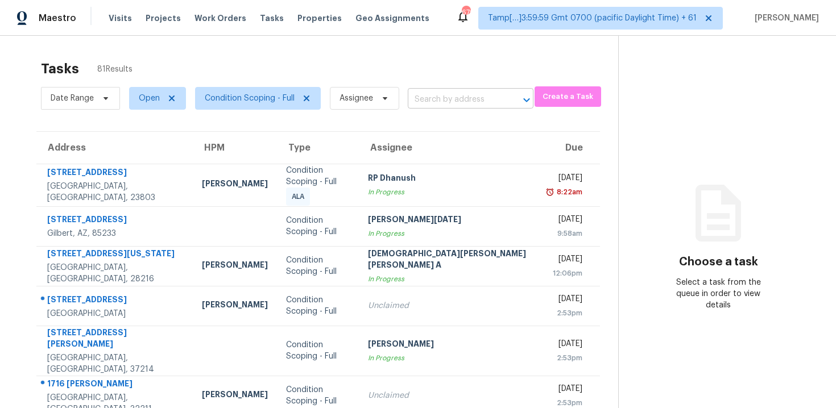
click at [438, 100] on input "text" at bounding box center [455, 100] width 94 height 18
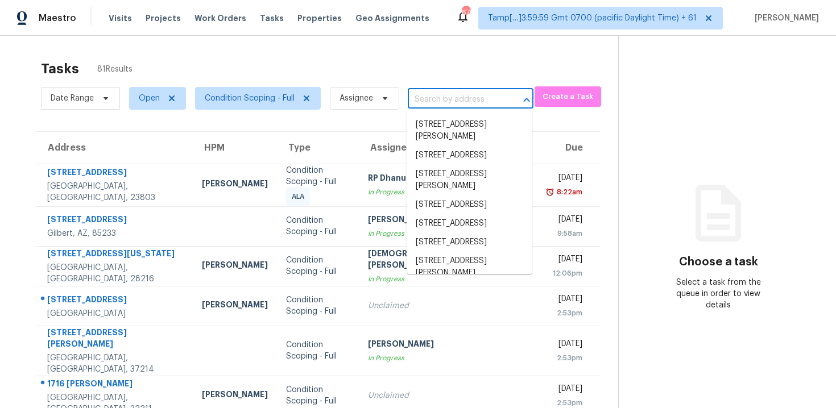
paste input "[STREET_ADDRESS]"
type input "[STREET_ADDRESS]"
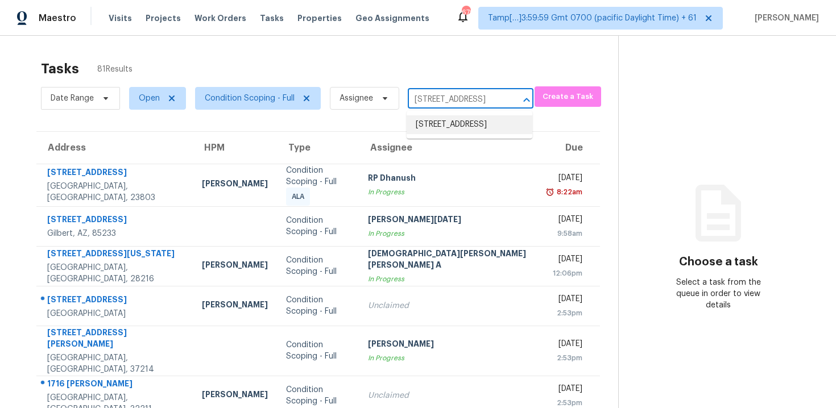
click at [465, 123] on li "[STREET_ADDRESS]" at bounding box center [470, 124] width 126 height 19
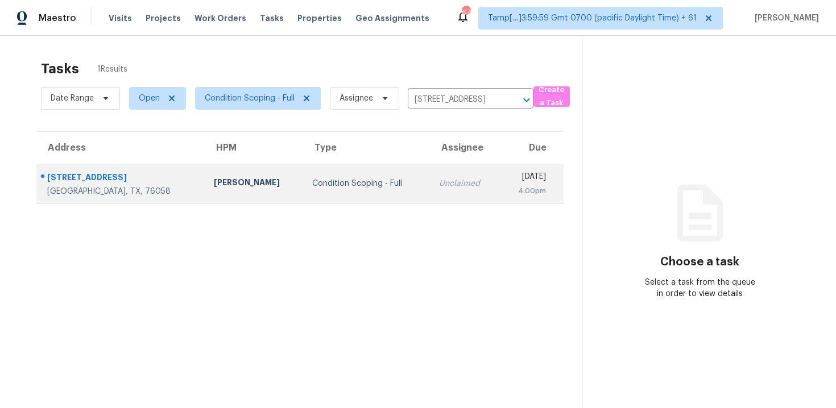
click at [330, 175] on td "Condition Scoping - Full" at bounding box center [366, 184] width 127 height 40
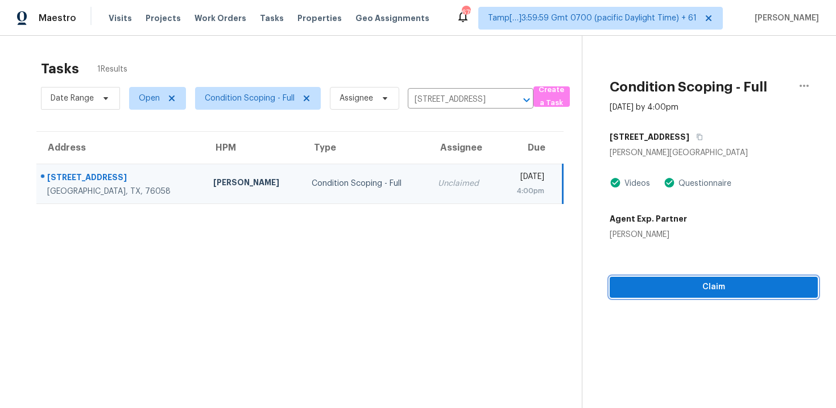
click at [726, 283] on span "Claim" at bounding box center [714, 287] width 190 height 14
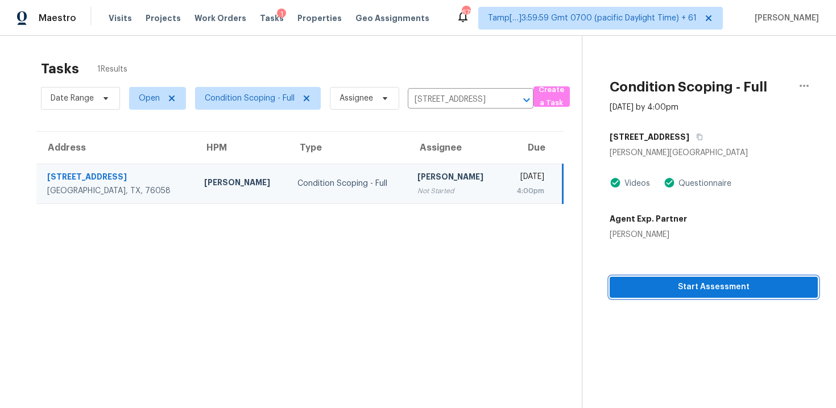
click at [726, 283] on span "Start Assessment" at bounding box center [714, 287] width 190 height 14
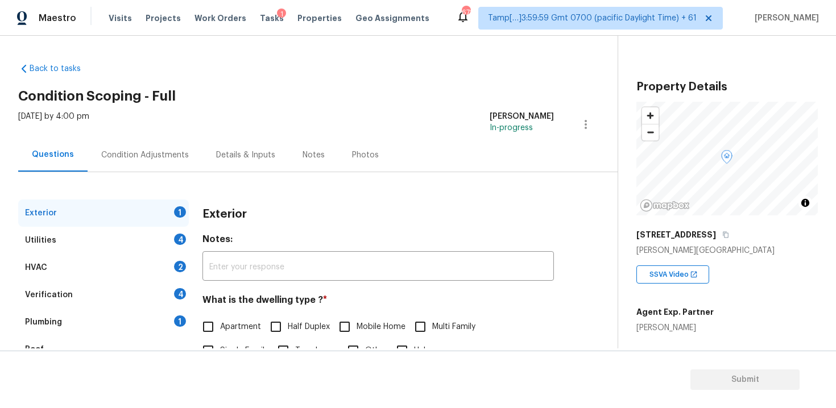
click at [189, 165] on div "Condition Adjustments" at bounding box center [145, 155] width 115 height 34
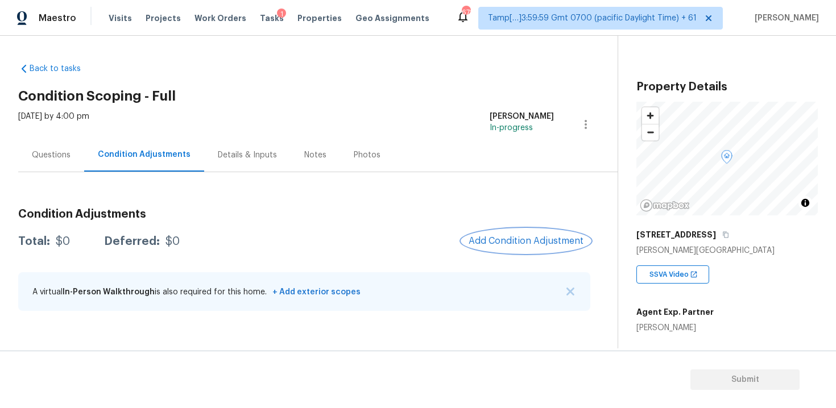
click at [543, 245] on span "Add Condition Adjustment" at bounding box center [525, 241] width 115 height 10
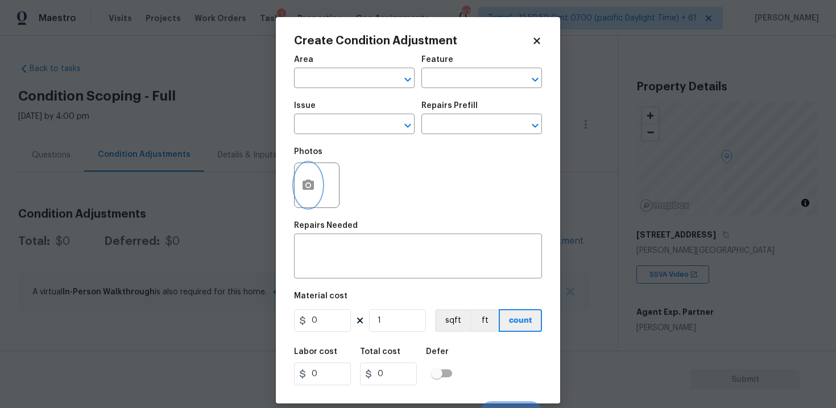
click at [316, 180] on button "button" at bounding box center [308, 185] width 27 height 44
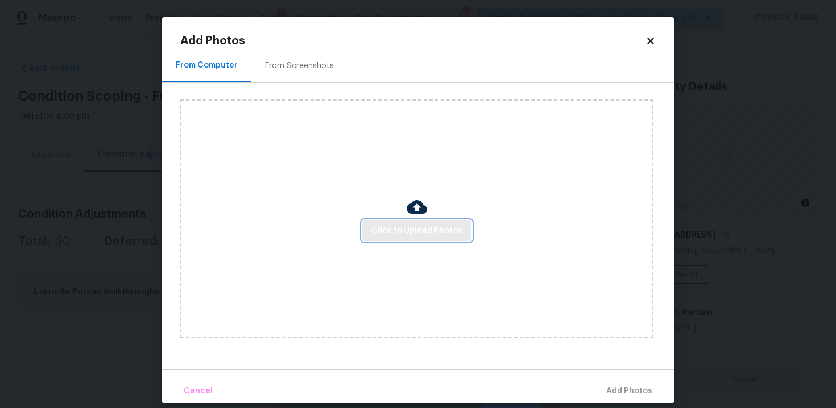
click at [391, 233] on span "Click to Upload Photos" at bounding box center [416, 231] width 91 height 14
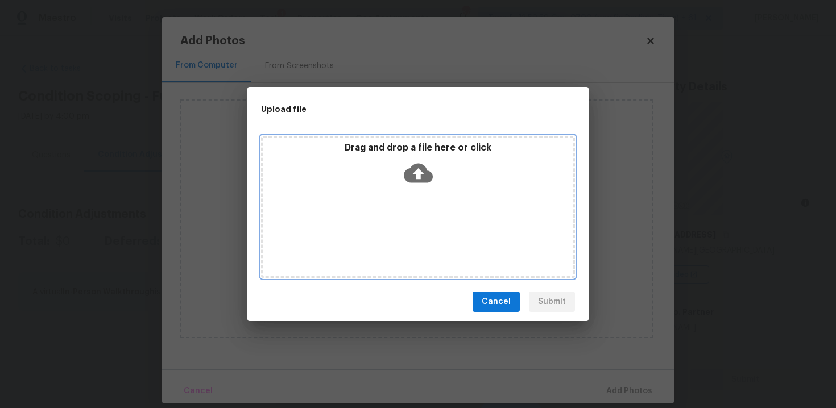
click at [431, 157] on div "Drag and drop a file here or click" at bounding box center [418, 166] width 310 height 49
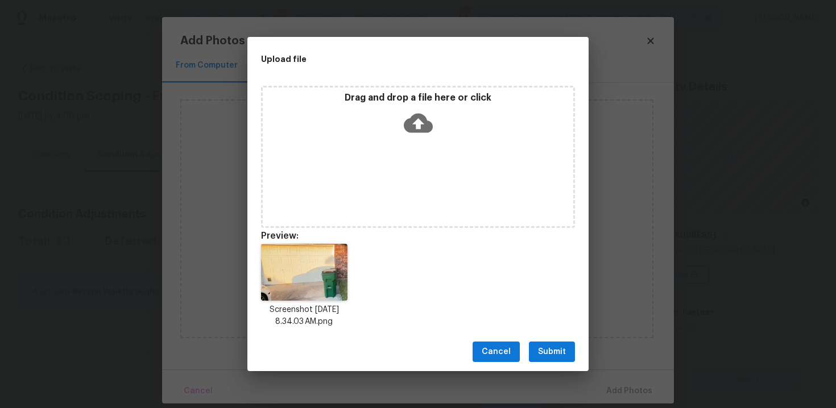
click at [559, 349] on span "Submit" at bounding box center [552, 352] width 28 height 14
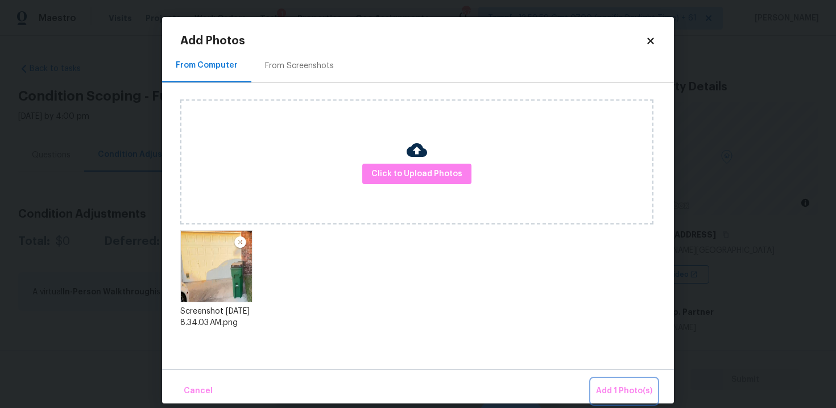
click at [608, 388] on span "Add 1 Photo(s)" at bounding box center [624, 391] width 56 height 14
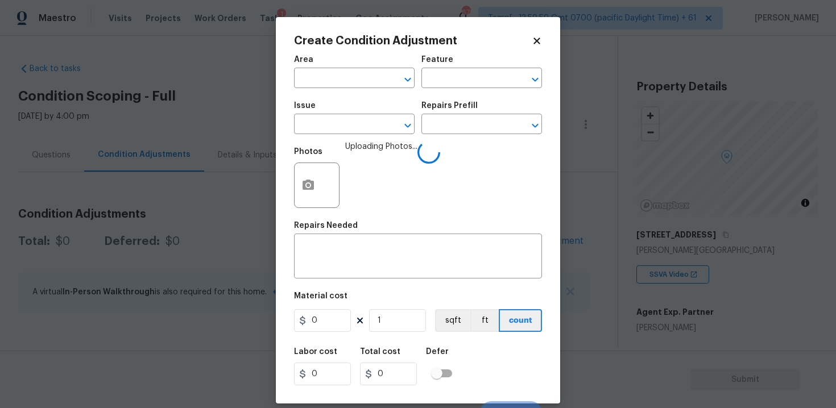
click at [334, 90] on span "Area ​" at bounding box center [354, 72] width 121 height 46
click at [334, 86] on input "text" at bounding box center [338, 80] width 89 height 18
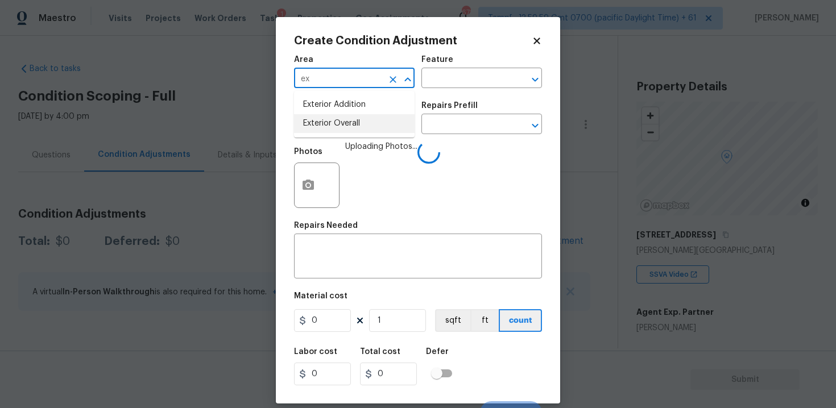
click at [342, 133] on ul "Exterior Addition Exterior Overall" at bounding box center [354, 114] width 121 height 47
click at [340, 124] on li "Exterior Overall" at bounding box center [354, 123] width 121 height 19
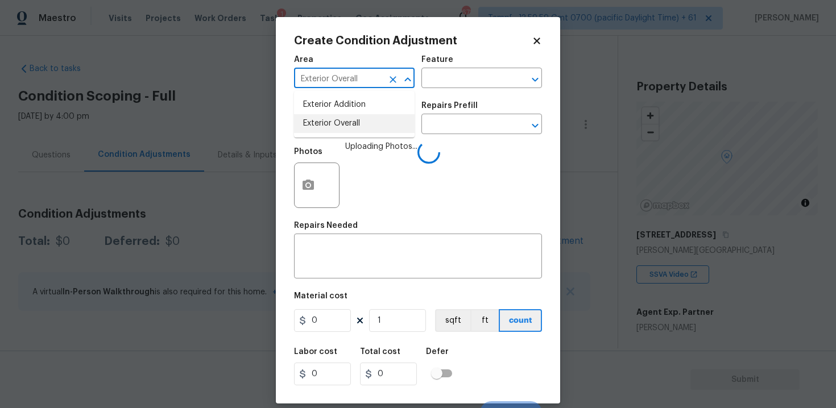
type input "Exterior Overall"
click at [340, 124] on input "text" at bounding box center [338, 126] width 89 height 18
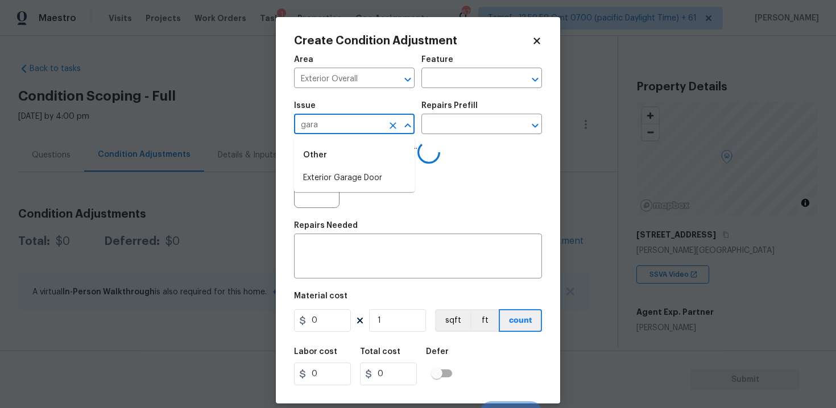
type input "garag"
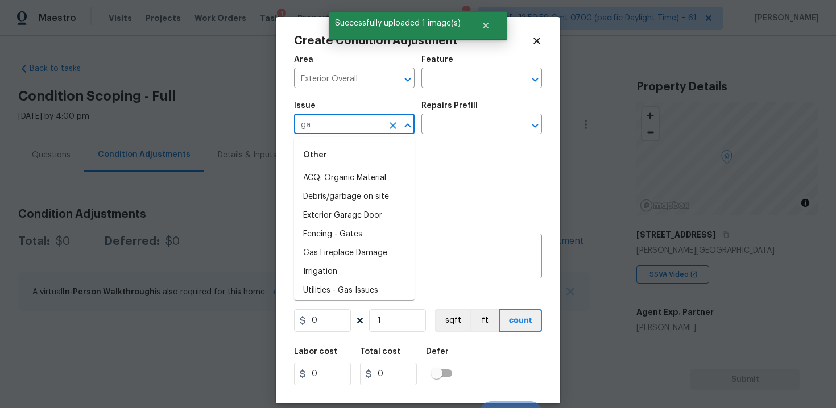
type input "gaa"
click at [347, 234] on li "Exterior Garage Door" at bounding box center [354, 234] width 121 height 19
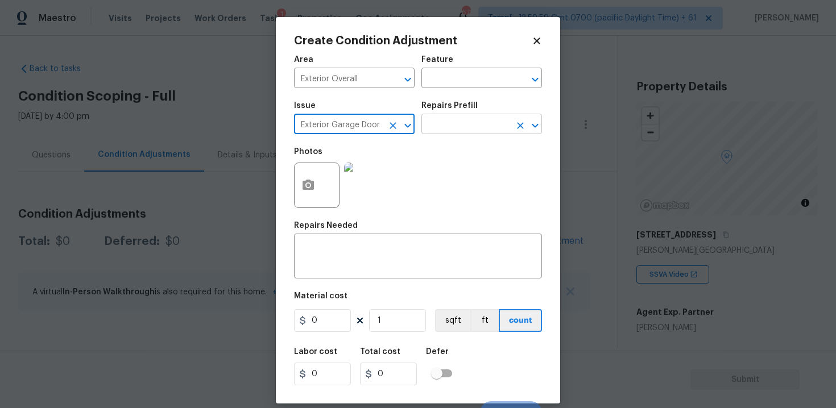
type input "Exterior Garage Door"
click at [437, 132] on input "text" at bounding box center [465, 126] width 89 height 18
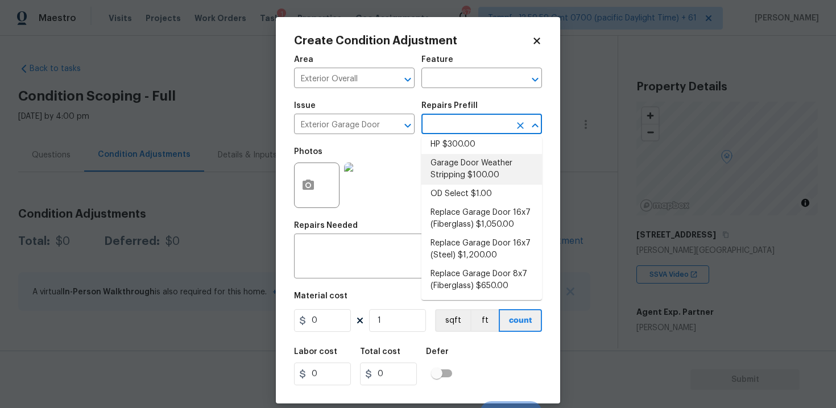
scroll to position [78, 0]
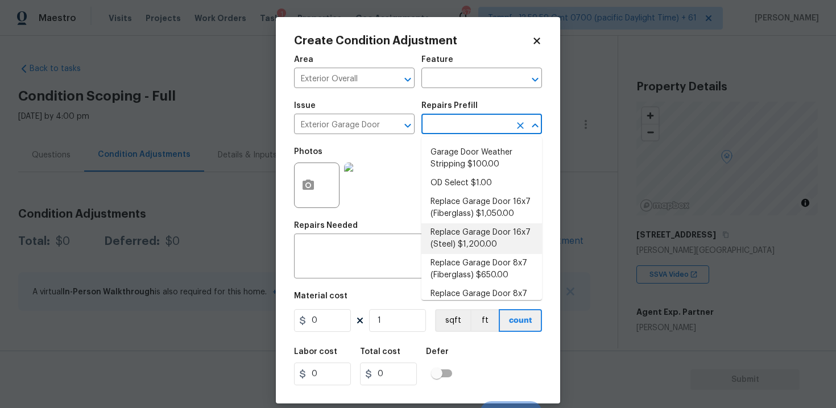
click at [460, 228] on li "Replace Garage Door 16x7 (Steel) $1,200.00" at bounding box center [481, 238] width 121 height 31
type input "Interior Door"
type textarea "Remove the existing garage door and ALL of the existing hardware. Install new h…"
type input "1200"
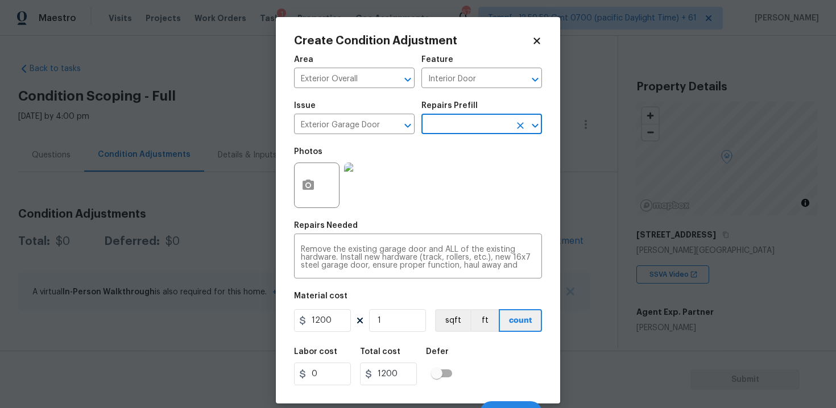
scroll to position [16, 0]
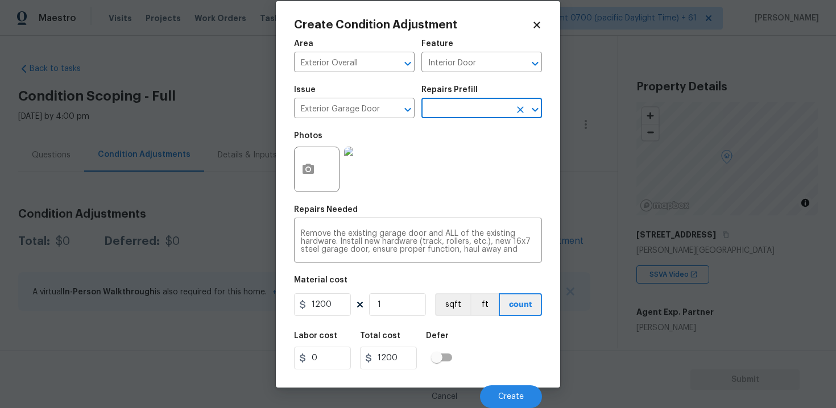
click at [483, 366] on div "Labor cost 0 Total cost 1200 Defer" at bounding box center [418, 350] width 248 height 51
click at [499, 389] on button "Create" at bounding box center [511, 396] width 62 height 23
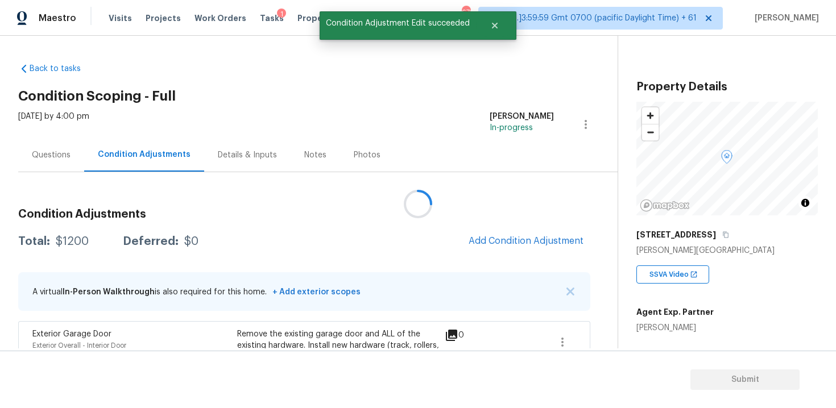
scroll to position [0, 0]
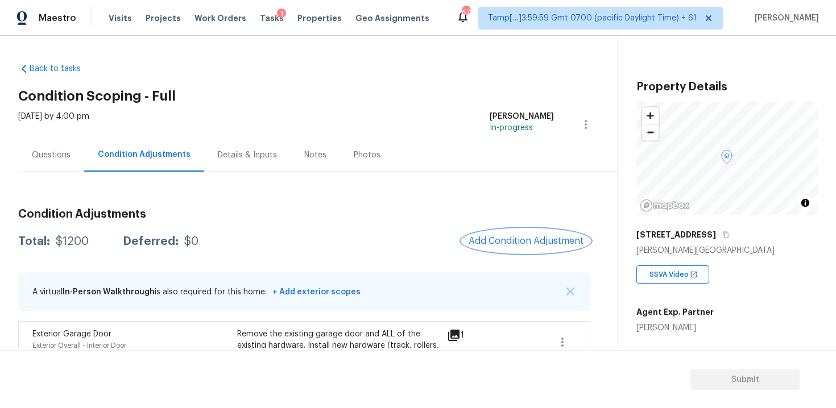
click at [506, 249] on button "Add Condition Adjustment" at bounding box center [526, 241] width 128 height 24
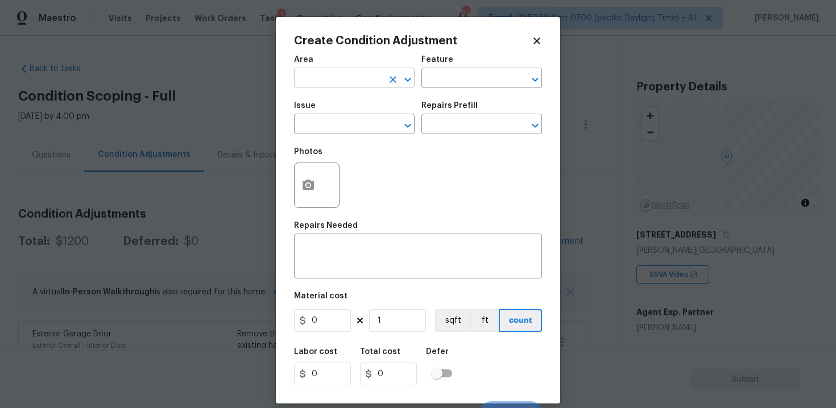
click at [359, 81] on input "text" at bounding box center [338, 80] width 89 height 18
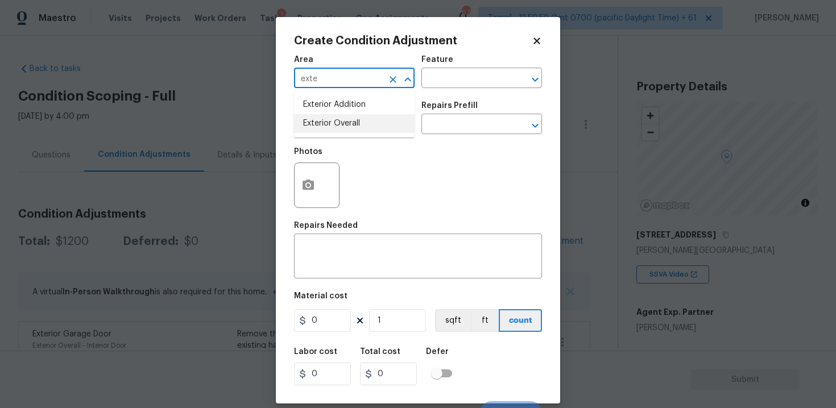
click at [346, 130] on li "Exterior Overall" at bounding box center [354, 123] width 121 height 19
type input "Exterior Overall"
click at [346, 130] on input "text" at bounding box center [338, 126] width 89 height 18
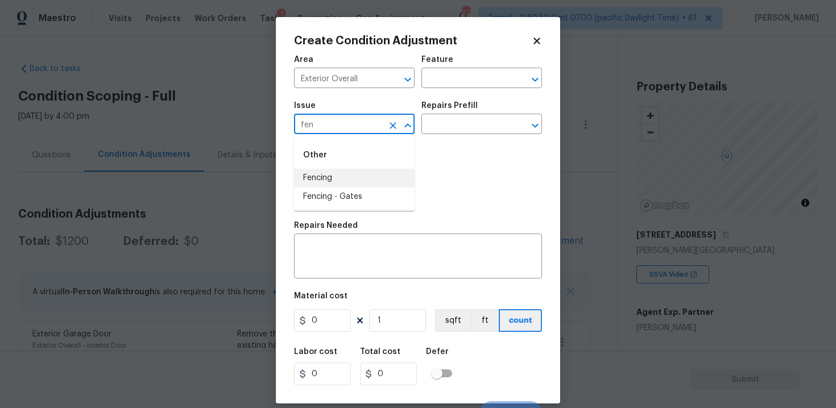
click at [346, 175] on li "Fencing" at bounding box center [354, 178] width 121 height 19
type input "Fencing"
click at [359, 241] on div "x ​" at bounding box center [418, 258] width 248 height 42
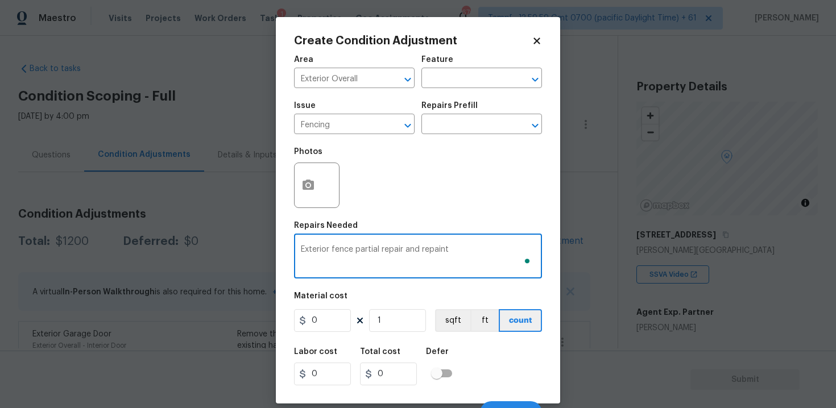
type textarea "Exterior fence partial repair and repaint"
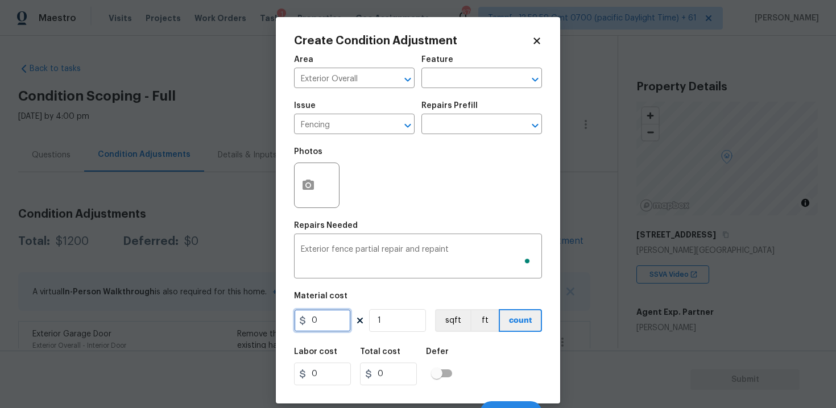
click at [329, 313] on input "0" at bounding box center [322, 320] width 57 height 23
type input "1000"
click at [310, 194] on button "button" at bounding box center [308, 185] width 27 height 44
type input "1000"
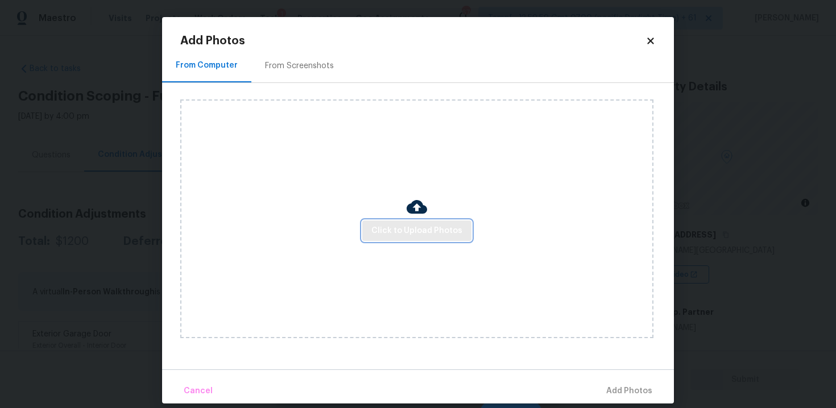
click at [403, 237] on span "Click to Upload Photos" at bounding box center [416, 231] width 91 height 14
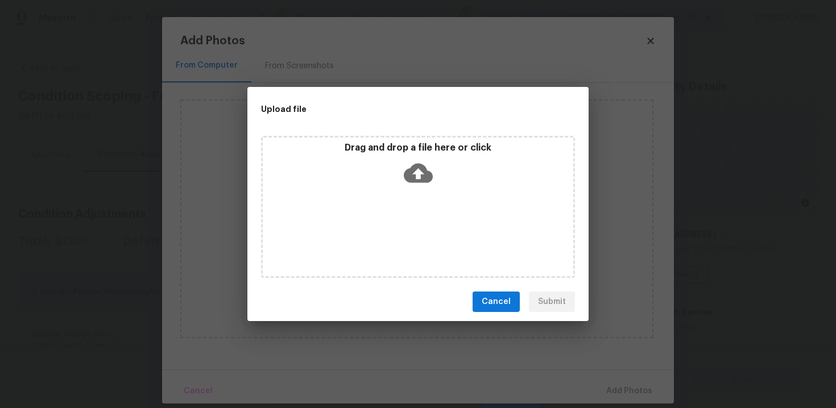
click at [413, 175] on icon at bounding box center [418, 173] width 29 height 19
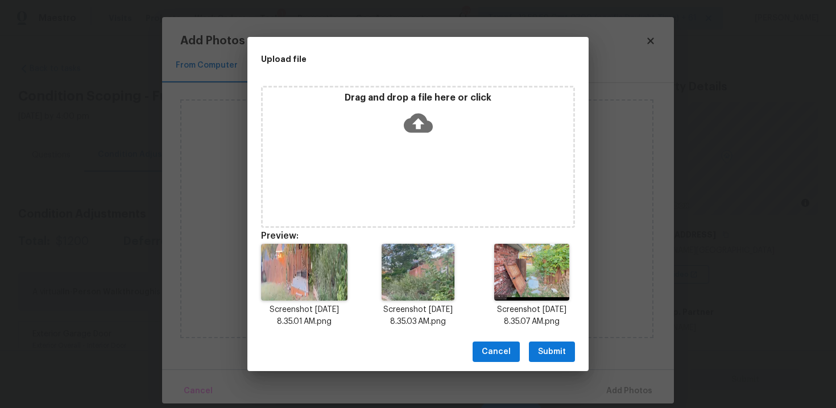
scroll to position [9, 0]
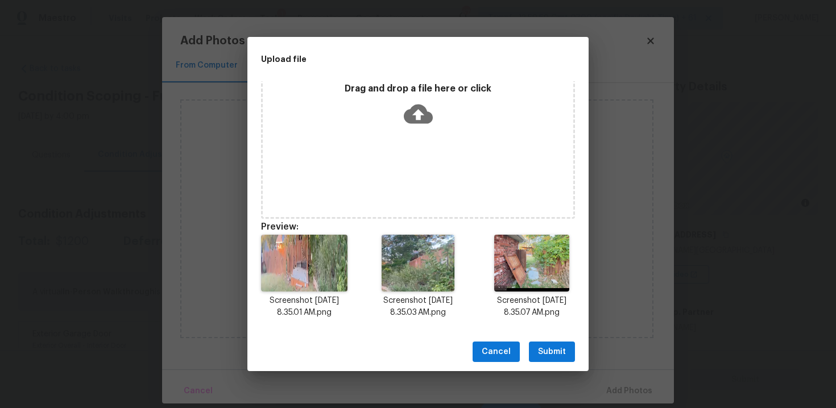
click at [541, 346] on span "Submit" at bounding box center [552, 352] width 28 height 14
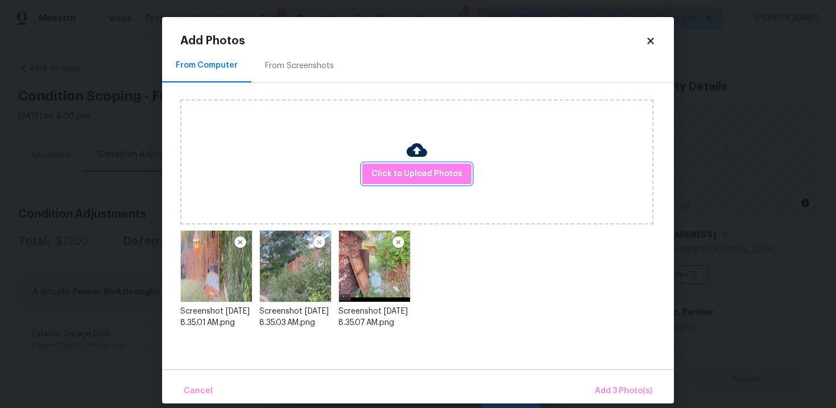
scroll to position [0, 0]
click at [607, 380] on button "Add 3 Photo(s)" at bounding box center [623, 391] width 67 height 24
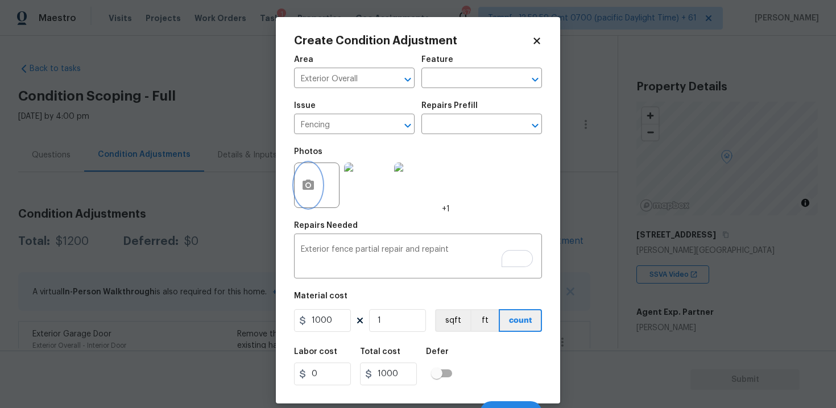
scroll to position [16, 0]
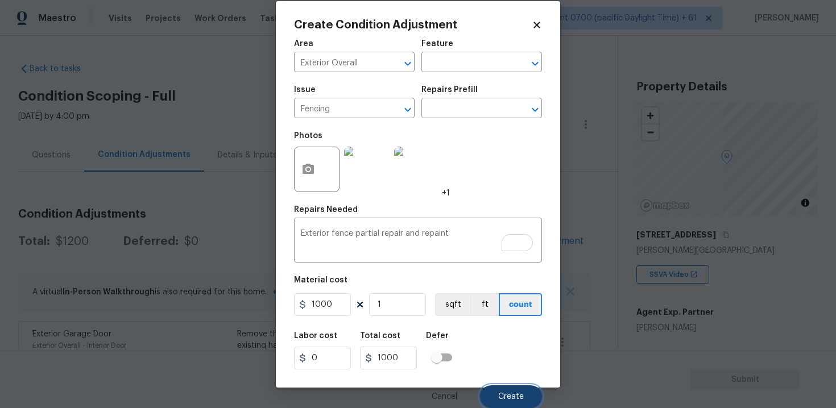
click at [520, 388] on button "Create" at bounding box center [511, 396] width 62 height 23
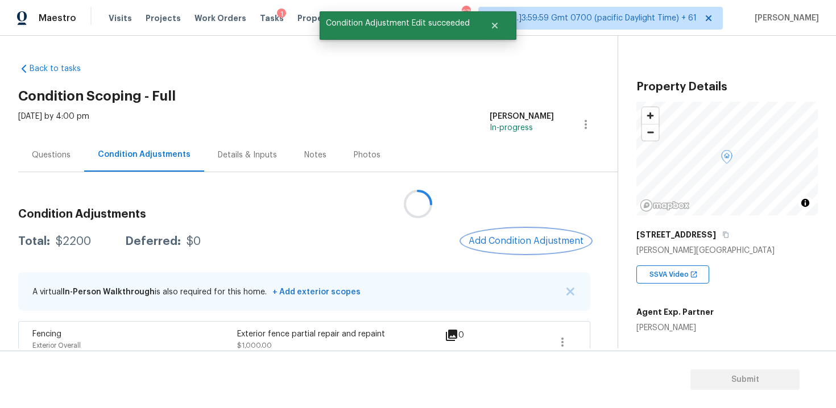
scroll to position [0, 0]
click at [552, 226] on div "Condition Adjustments Total: $2200 Deferred: $0 Add Condition Adjustment A virt…" at bounding box center [304, 317] width 572 height 234
click at [535, 234] on button "Add Condition Adjustment" at bounding box center [526, 241] width 128 height 24
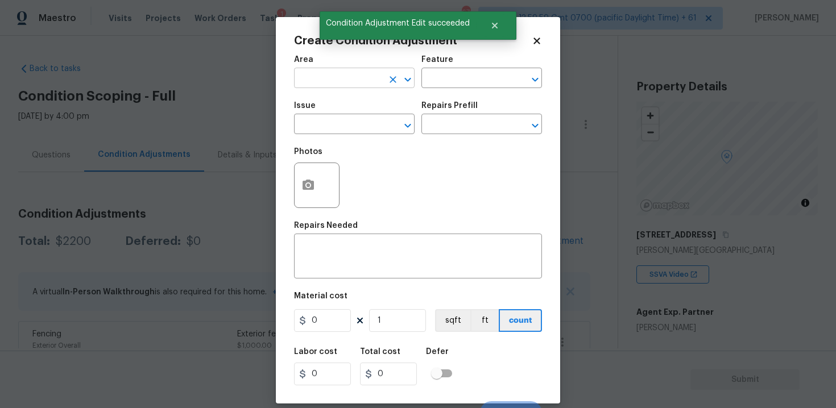
click at [347, 88] on input "text" at bounding box center [338, 80] width 89 height 18
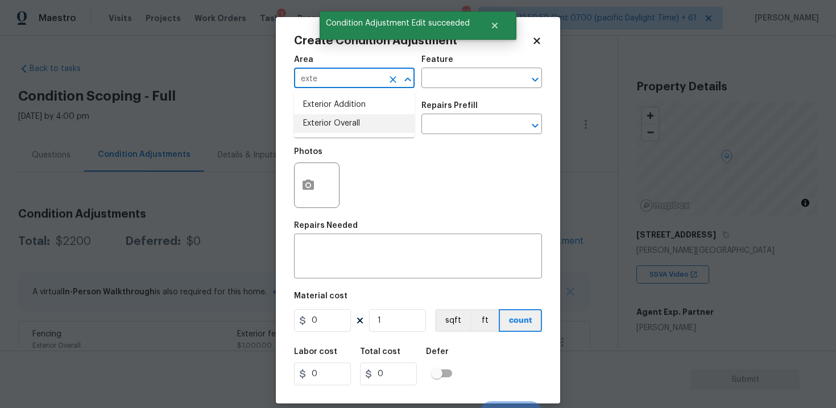
click at [330, 128] on li "Exterior Overall" at bounding box center [354, 123] width 121 height 19
type input "Exterior Overall"
click at [330, 128] on input "text" at bounding box center [338, 126] width 89 height 18
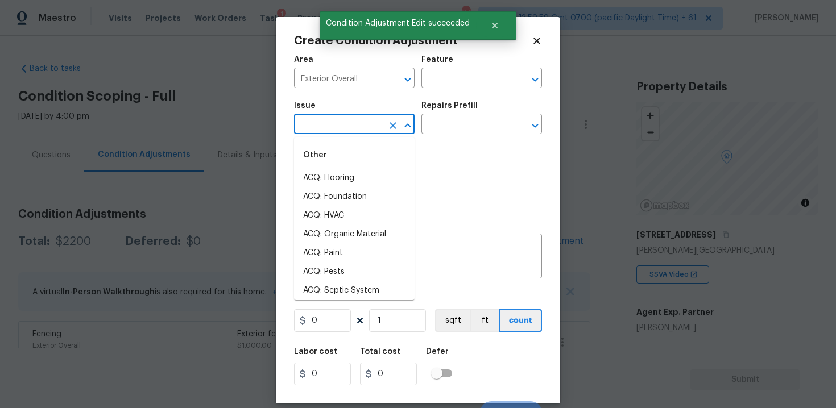
type input "s"
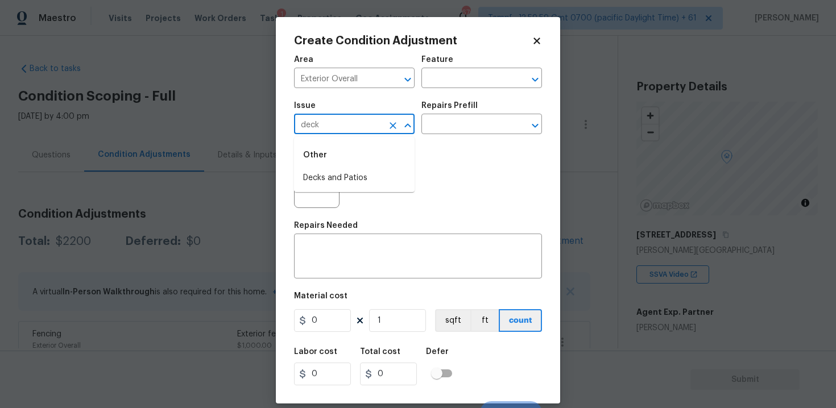
click at [325, 157] on div "Other" at bounding box center [354, 155] width 121 height 27
click at [327, 168] on div "Other" at bounding box center [354, 155] width 121 height 27
click at [323, 177] on li "Decks and Patios" at bounding box center [354, 178] width 121 height 19
type input "Decks and Patios"
click at [318, 177] on button "button" at bounding box center [308, 185] width 27 height 44
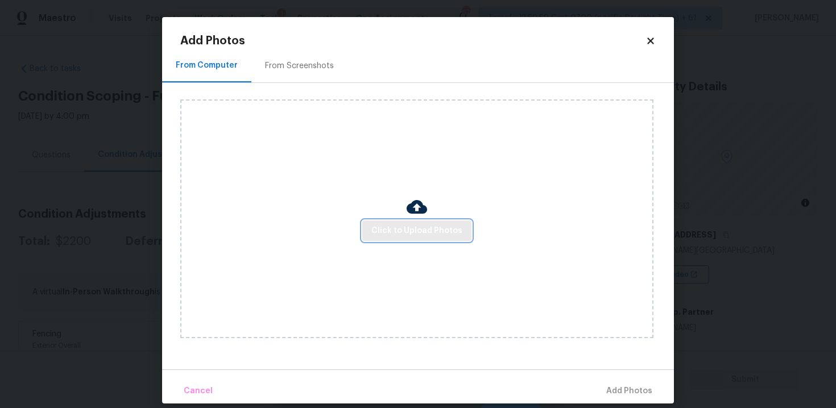
click at [403, 230] on span "Click to Upload Photos" at bounding box center [416, 231] width 91 height 14
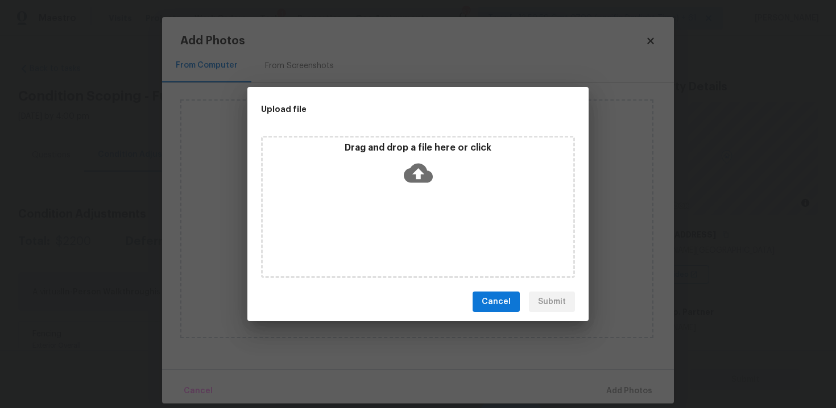
click at [417, 159] on icon at bounding box center [418, 173] width 29 height 29
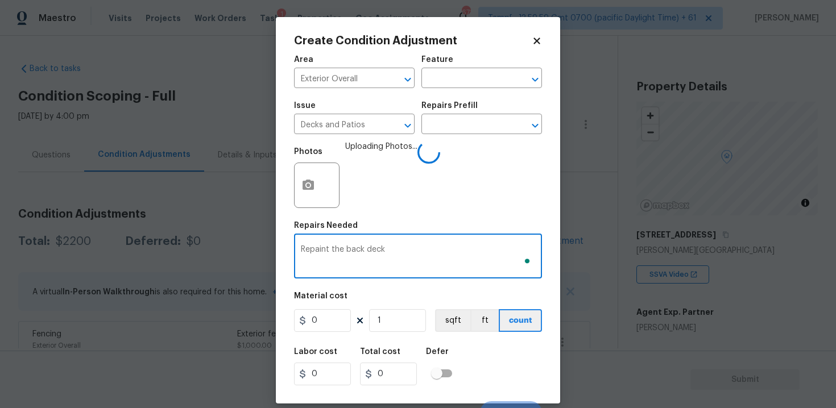
type textarea "Repaint the back deck"
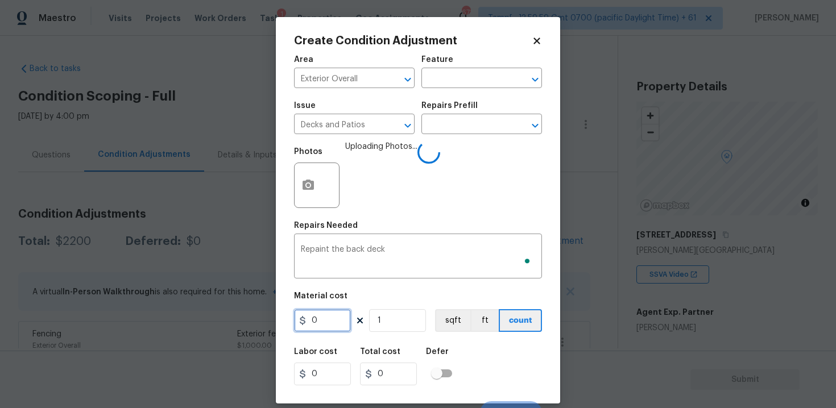
click at [336, 314] on input "0" at bounding box center [322, 320] width 57 height 23
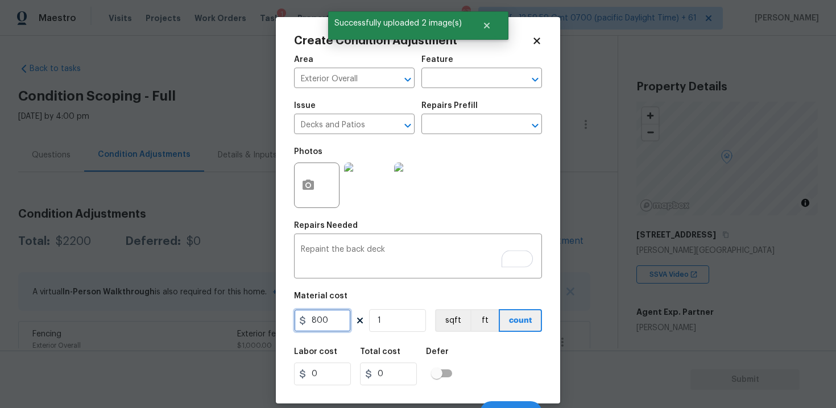
type input "800"
click at [470, 358] on div "Labor cost 0 Total cost 800 Defer" at bounding box center [418, 366] width 248 height 51
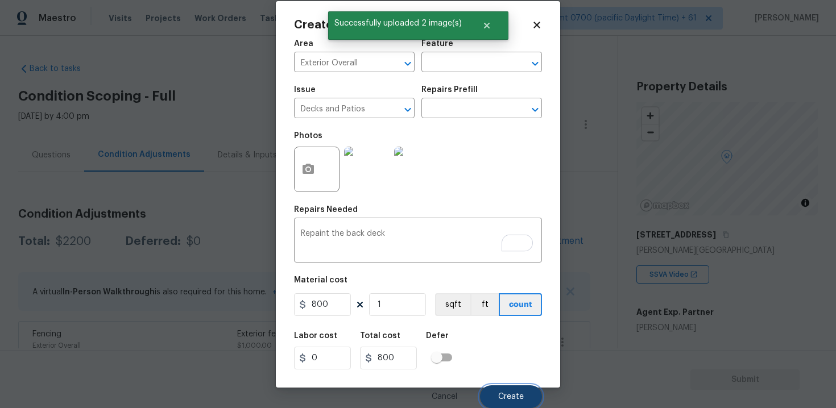
click at [504, 392] on button "Create" at bounding box center [511, 396] width 62 height 23
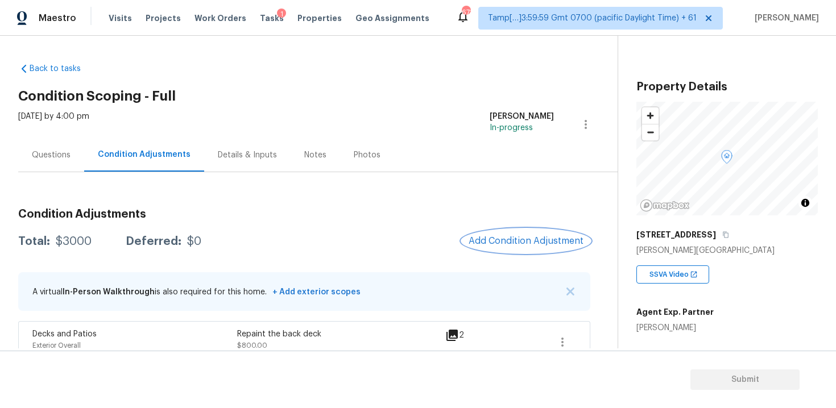
scroll to position [131, 0]
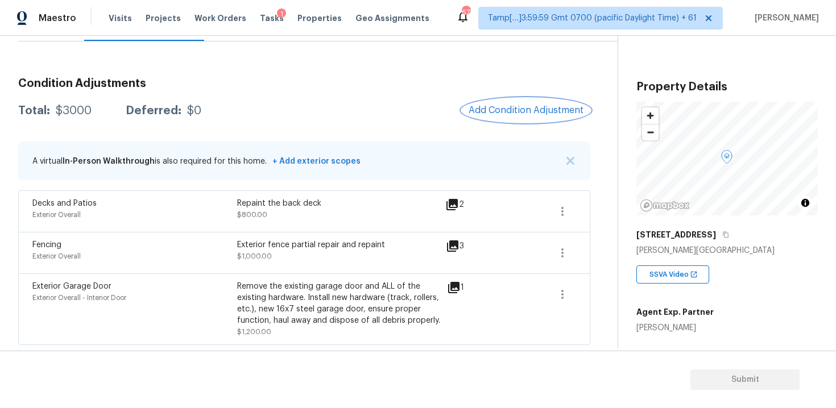
click at [491, 111] on span "Add Condition Adjustment" at bounding box center [525, 110] width 115 height 10
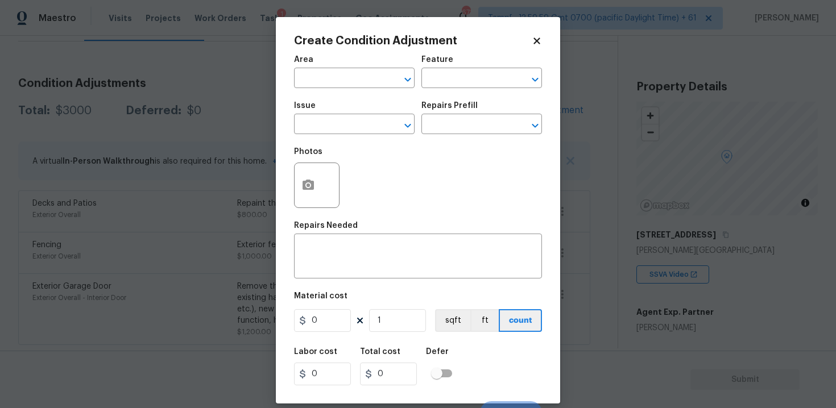
click at [337, 66] on div "Area" at bounding box center [354, 63] width 121 height 15
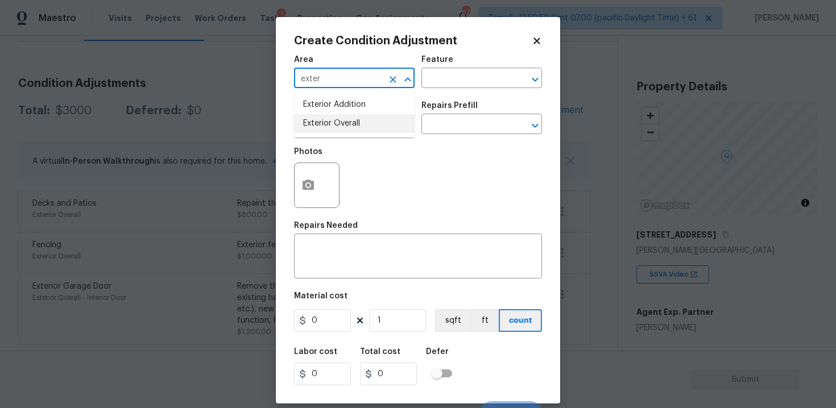
click at [324, 119] on li "Exterior Overall" at bounding box center [354, 123] width 121 height 19
type input "Exterior Overall"
click at [324, 119] on input "text" at bounding box center [338, 126] width 89 height 18
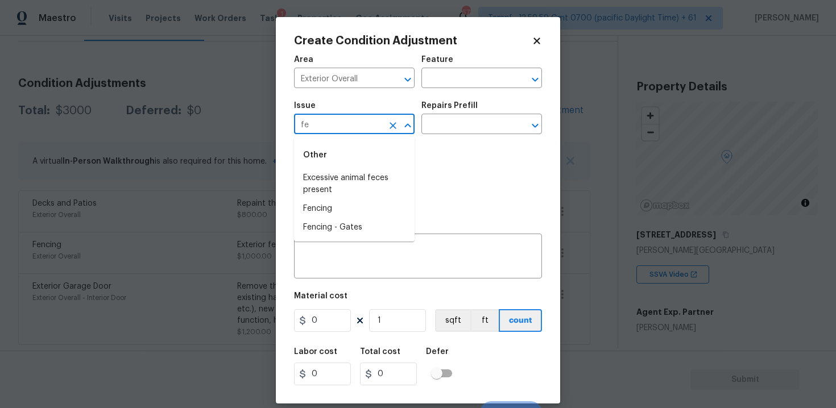
type input "f"
click at [364, 177] on li "Landscape Package" at bounding box center [354, 178] width 121 height 19
type input "Landscape Package"
click at [453, 123] on input "text" at bounding box center [465, 126] width 89 height 18
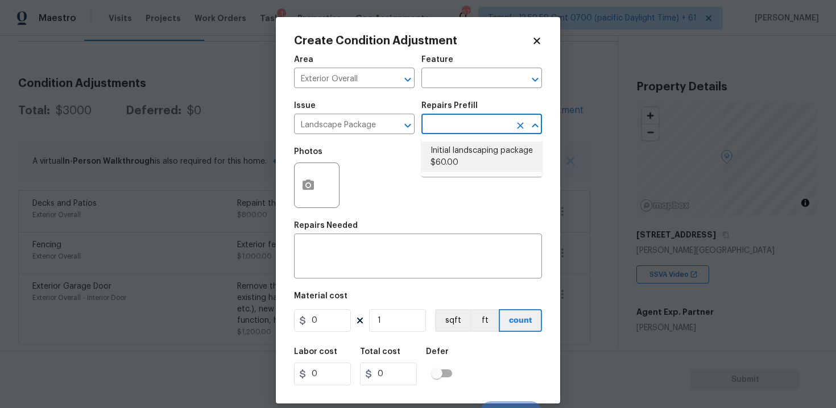
click at [459, 162] on li "Initial landscaping package $60.00" at bounding box center [481, 157] width 121 height 31
type input "Home Readiness Packages"
type textarea "Mowing of grass up to 6" in height. Mow, edge along driveways & sidewalks, trim…"
type input "60"
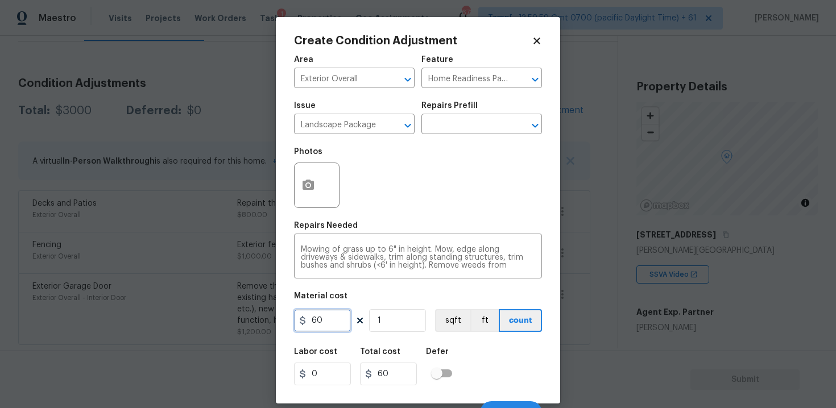
click at [337, 331] on input "60" at bounding box center [322, 320] width 57 height 23
type input "750"
click at [295, 202] on div at bounding box center [316, 185] width 45 height 45
type input "750"
click at [299, 193] on button "button" at bounding box center [308, 185] width 27 height 44
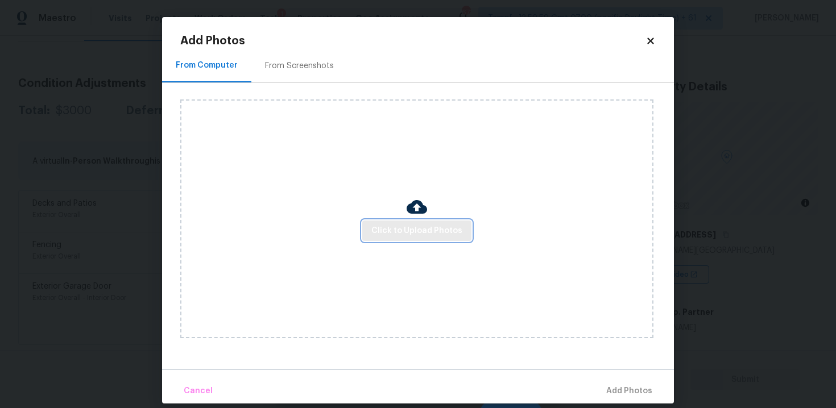
click at [369, 221] on button "Click to Upload Photos" at bounding box center [416, 231] width 109 height 21
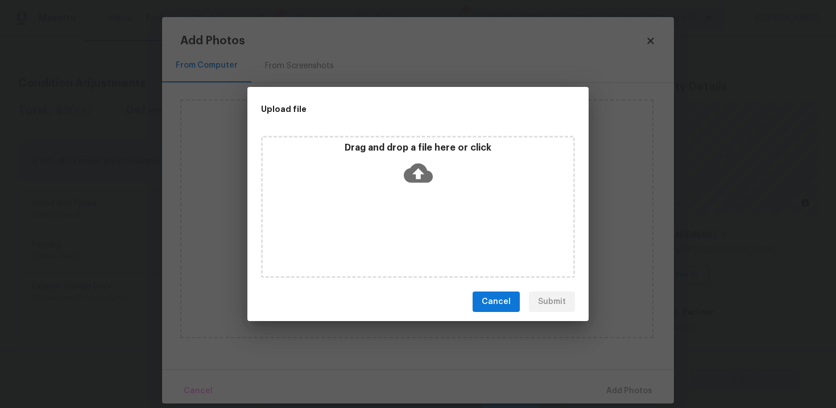
click at [401, 164] on div "Drag and drop a file here or click" at bounding box center [418, 166] width 310 height 49
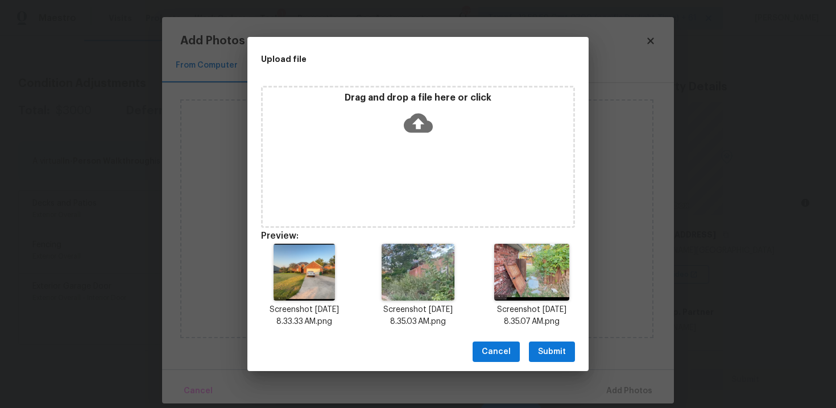
scroll to position [9, 0]
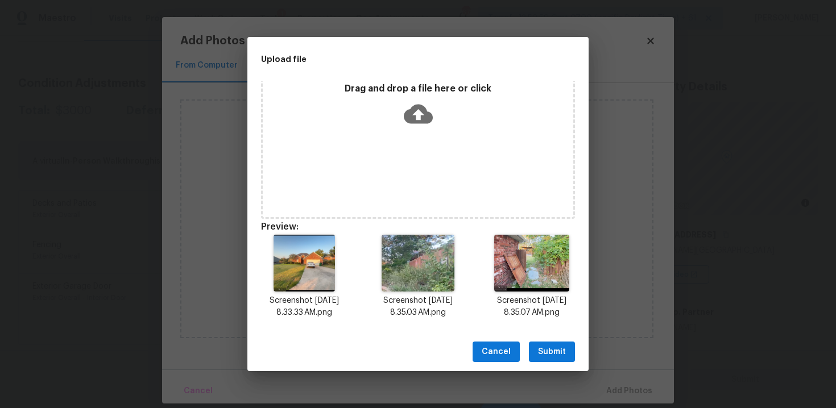
click at [540, 361] on button "Submit" at bounding box center [552, 352] width 46 height 21
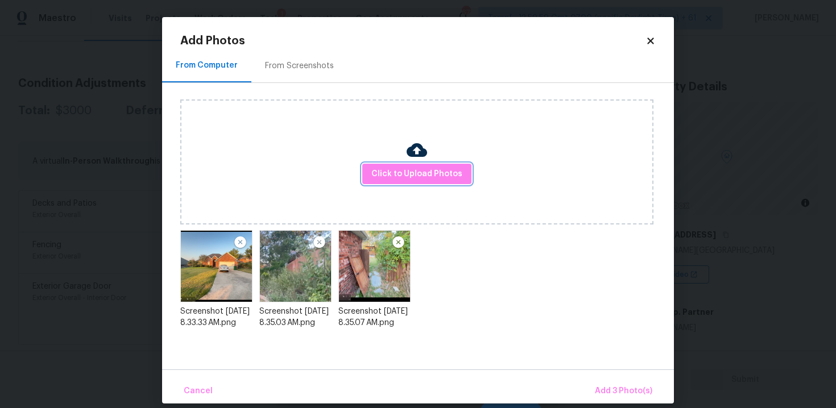
scroll to position [0, 0]
click at [609, 387] on span "Add 3 Photo(s)" at bounding box center [623, 391] width 57 height 14
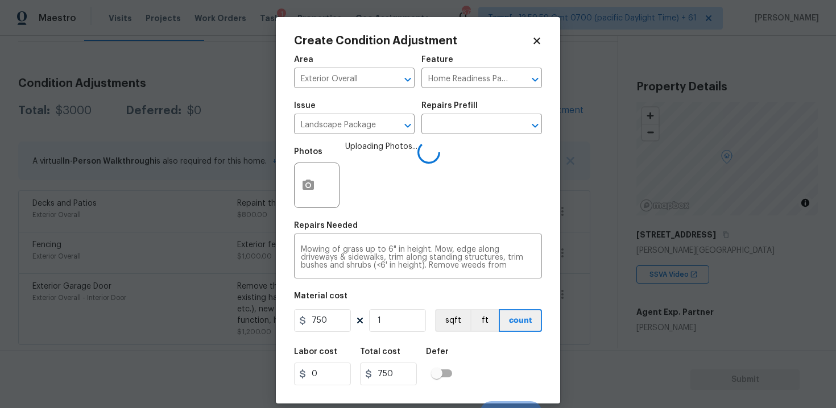
click at [478, 350] on div "Labor cost 0 Total cost 750 Defer" at bounding box center [418, 366] width 248 height 51
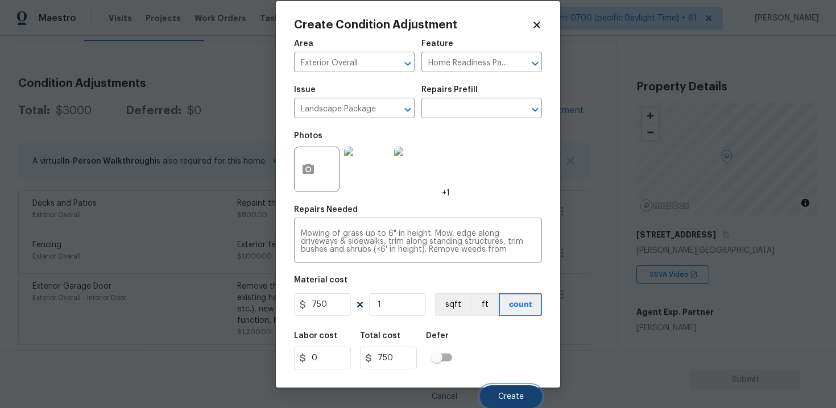
click at [497, 404] on button "Create" at bounding box center [511, 396] width 62 height 23
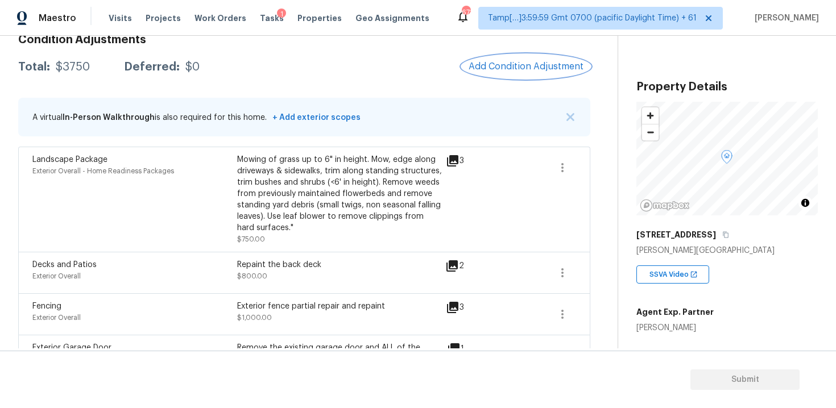
scroll to position [169, 0]
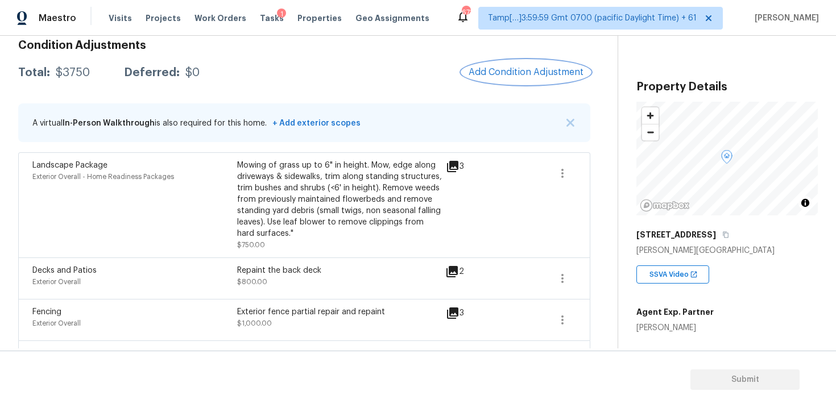
click at [540, 69] on span "Add Condition Adjustment" at bounding box center [525, 72] width 115 height 10
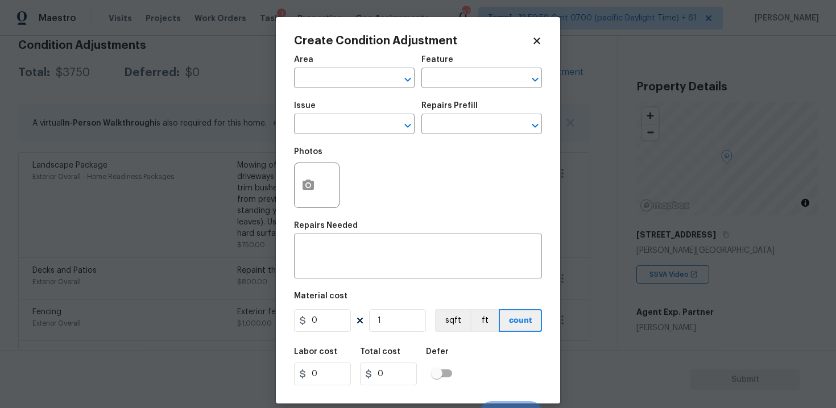
click at [335, 94] on span "Area ​" at bounding box center [354, 72] width 121 height 46
click at [334, 86] on input "text" at bounding box center [338, 80] width 89 height 18
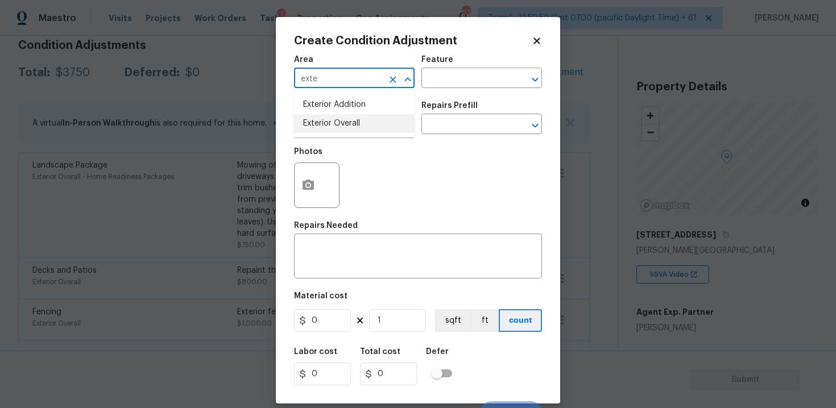
click at [334, 126] on li "Exterior Overall" at bounding box center [354, 123] width 121 height 19
type input "Exterior Overall"
click at [334, 126] on input "text" at bounding box center [338, 126] width 89 height 18
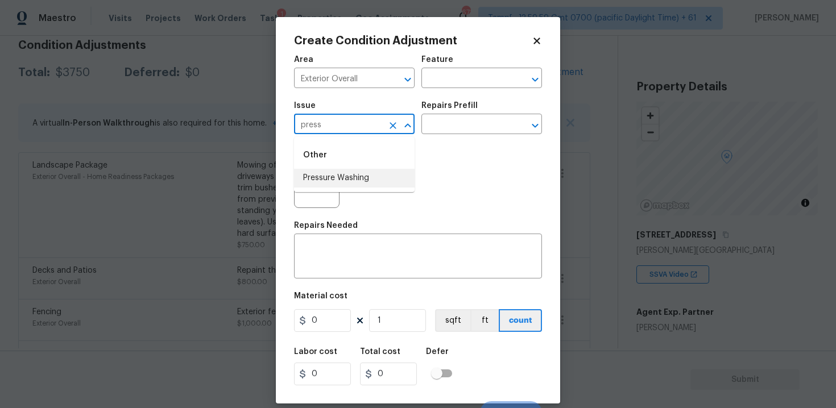
click at [354, 175] on li "Pressure Washing" at bounding box center [354, 178] width 121 height 19
type input "Pressure Washing"
click at [449, 123] on input "text" at bounding box center [465, 126] width 89 height 18
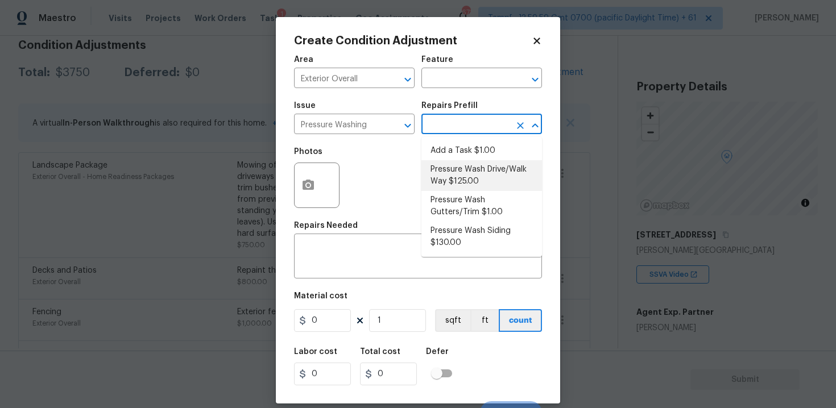
click at [461, 188] on li "Pressure Wash Drive/Walk Way $125.00" at bounding box center [481, 175] width 121 height 31
type input "Siding"
type textarea "Pressure wash the driveways/walkways as directed by the PM. Ensure that all deb…"
type input "125"
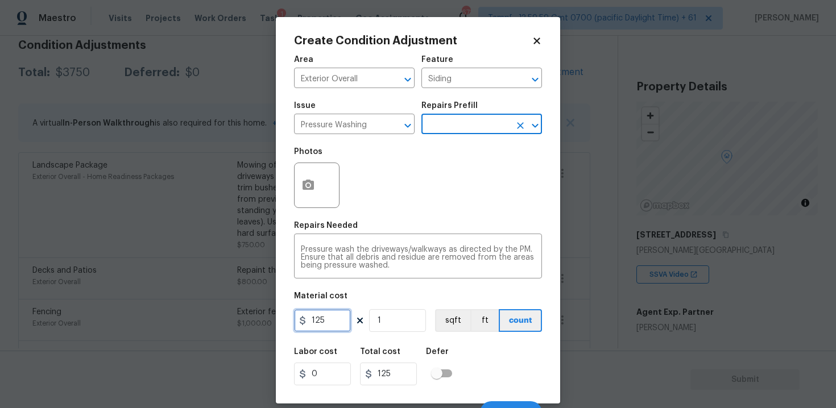
click at [325, 319] on input "125" at bounding box center [322, 320] width 57 height 23
type input "200"
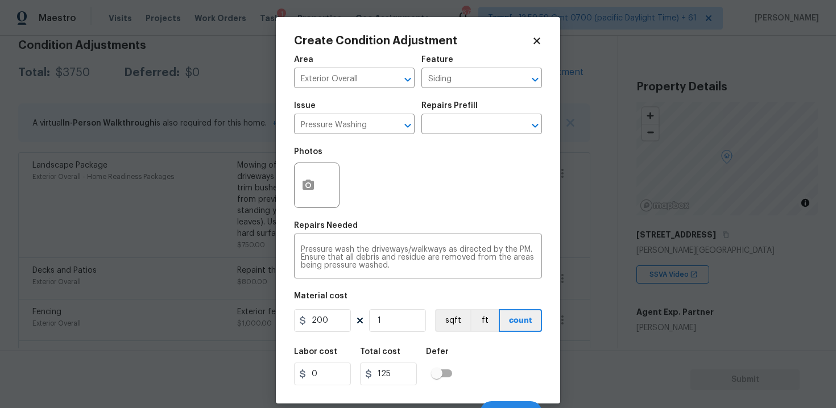
type input "200"
click at [481, 346] on div "Labor cost 0 Total cost 200 Defer" at bounding box center [418, 366] width 248 height 51
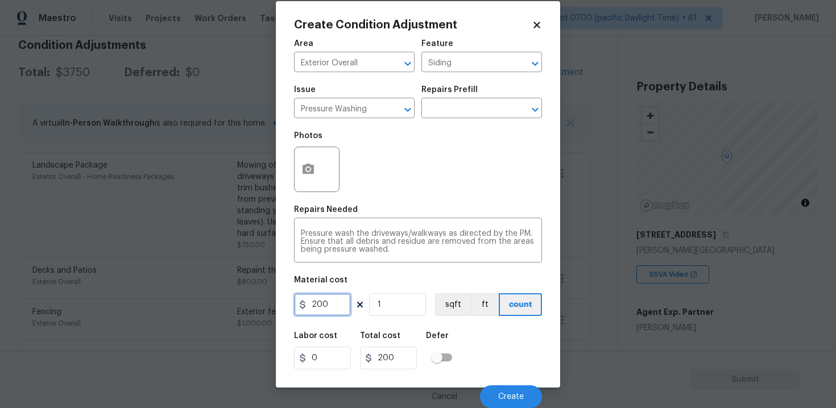
click at [326, 310] on input "200" at bounding box center [322, 304] width 57 height 23
type input "400"
click at [457, 325] on div "Labor cost 0 Total cost 400 Defer" at bounding box center [418, 350] width 248 height 51
click at [504, 383] on div "Cancel Create" at bounding box center [418, 392] width 248 height 32
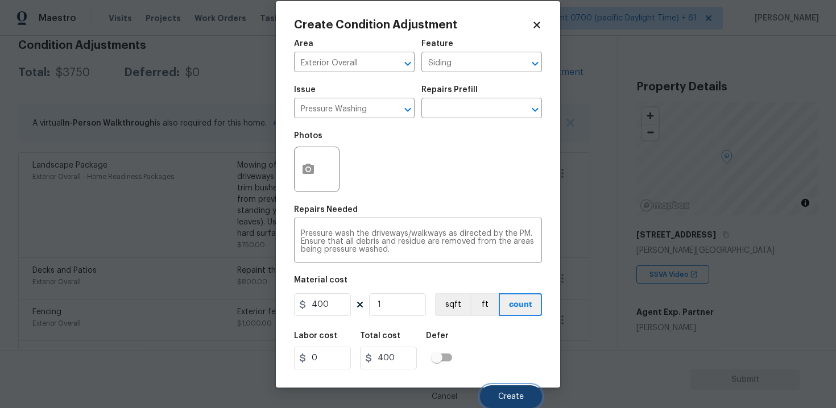
click at [504, 395] on span "Create" at bounding box center [511, 397] width 26 height 9
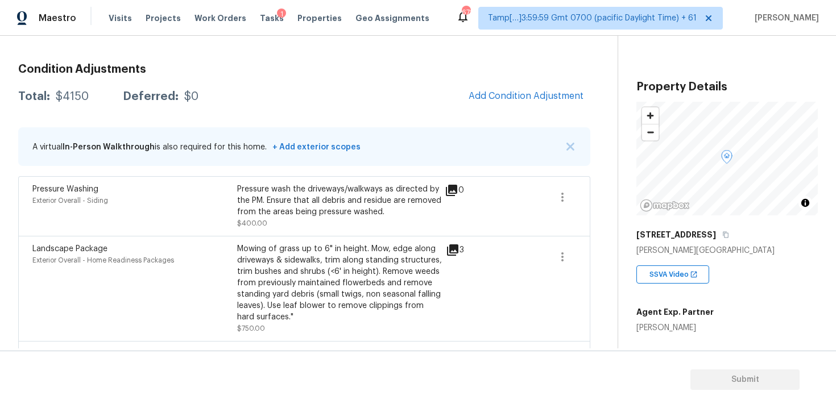
scroll to position [140, 0]
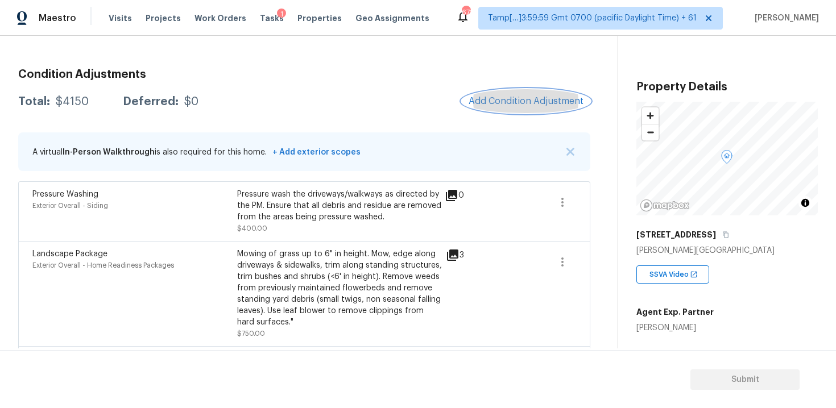
click at [488, 95] on button "Add Condition Adjustment" at bounding box center [526, 101] width 128 height 24
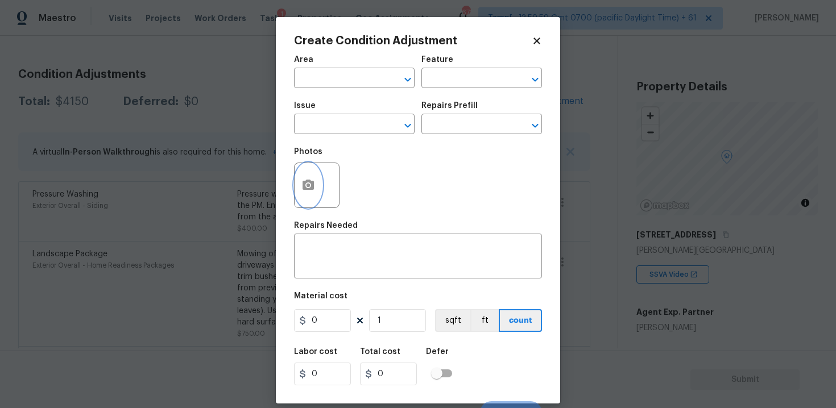
click at [317, 178] on button "button" at bounding box center [308, 185] width 27 height 44
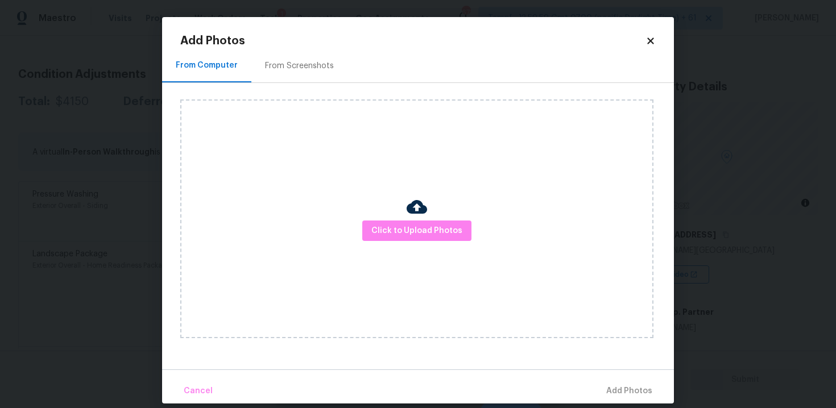
click at [409, 217] on div at bounding box center [417, 209] width 20 height 24
click at [428, 231] on span "Click to Upload Photos" at bounding box center [416, 231] width 91 height 14
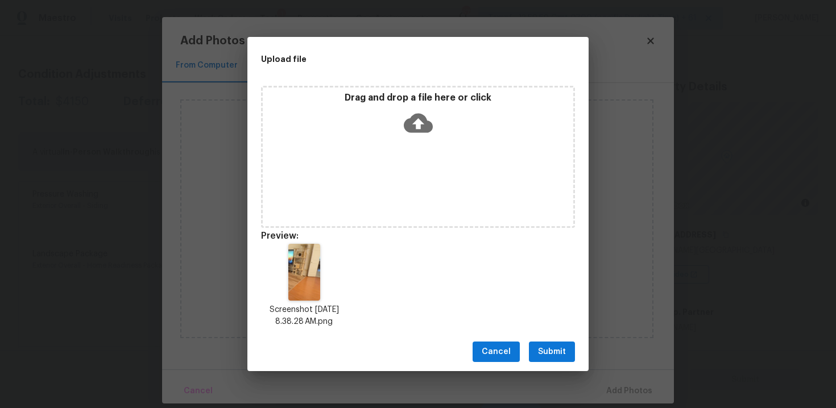
click at [575, 348] on div "Cancel Submit" at bounding box center [417, 352] width 341 height 39
click at [562, 345] on span "Submit" at bounding box center [552, 352] width 28 height 14
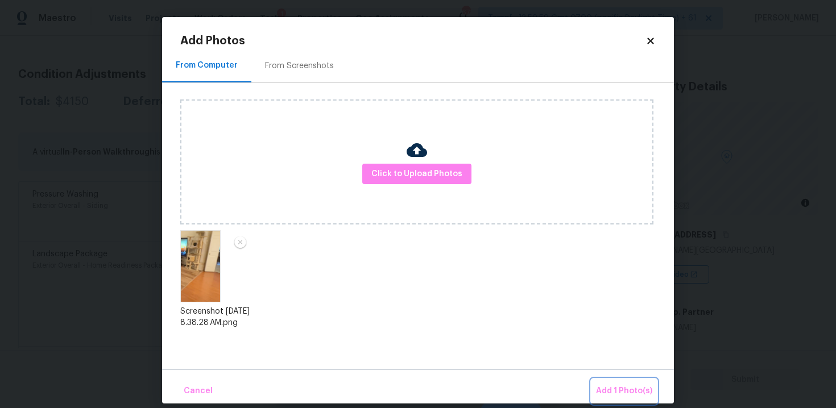
click at [613, 388] on span "Add 1 Photo(s)" at bounding box center [624, 391] width 56 height 14
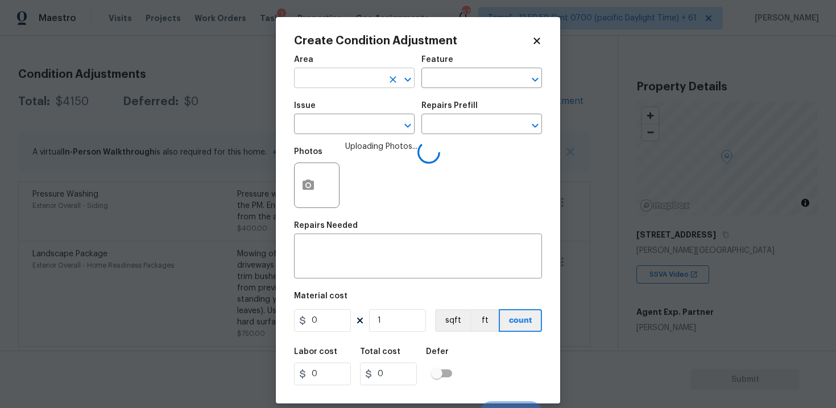
click at [358, 76] on input "text" at bounding box center [338, 80] width 89 height 18
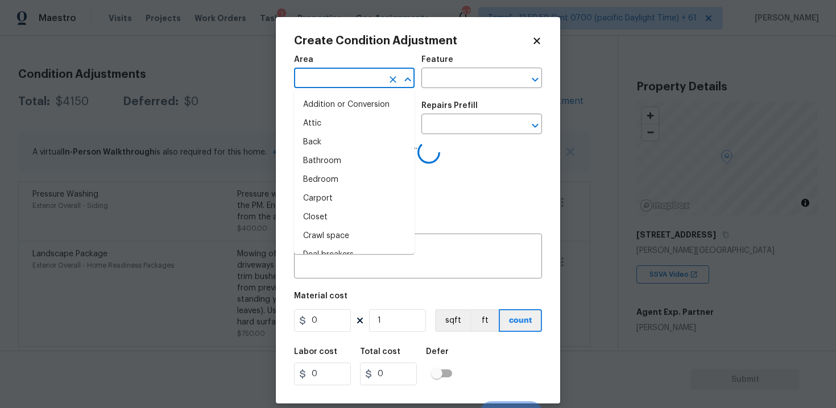
type input "e"
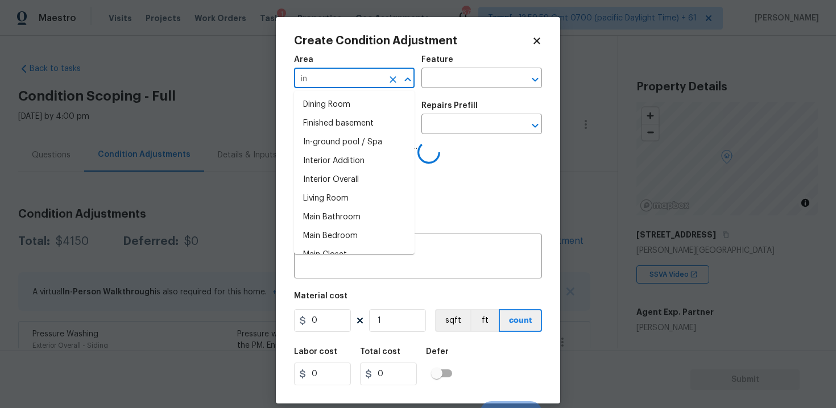
scroll to position [140, 0]
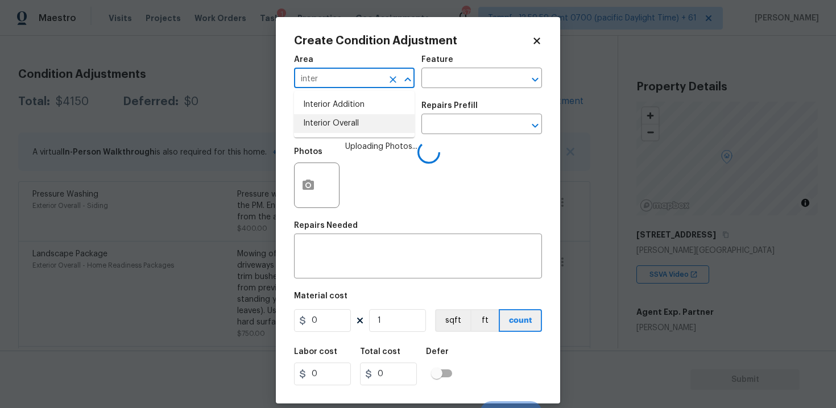
click at [356, 116] on li "Interior Overall" at bounding box center [354, 123] width 121 height 19
type input "Interior Overall"
click at [359, 124] on input "text" at bounding box center [338, 126] width 89 height 18
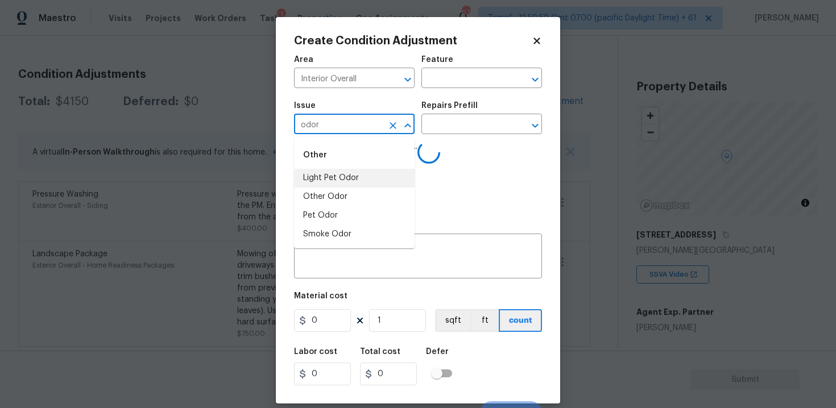
click at [361, 171] on li "Light Pet Odor" at bounding box center [354, 178] width 121 height 19
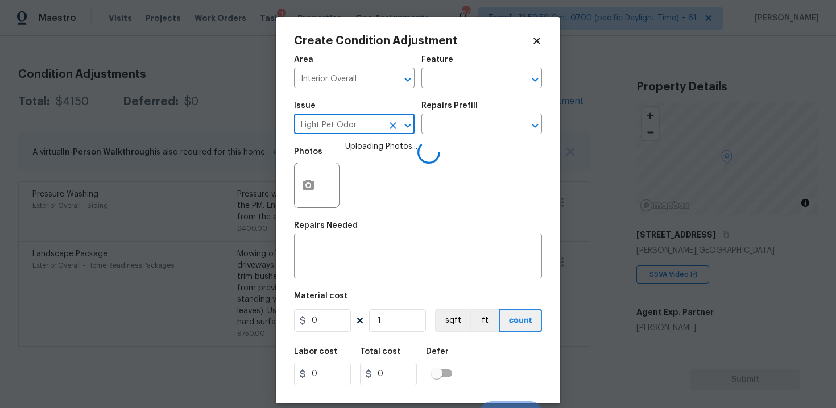
type input "Light Pet Odor"
click at [440, 136] on div "Issue Light Pet Odor ​ Repairs Prefill ​" at bounding box center [418, 118] width 248 height 46
click at [442, 133] on input "text" at bounding box center [465, 126] width 89 height 18
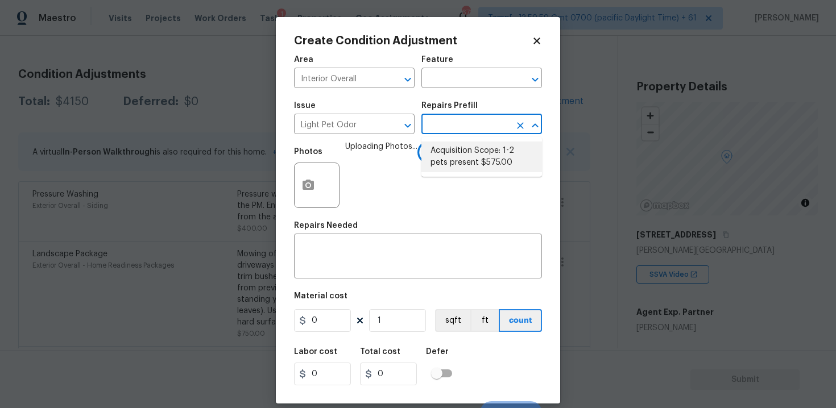
click at [451, 160] on li "Acquisition Scope: 1-2 pets present $575.00" at bounding box center [481, 157] width 121 height 31
type input "575"
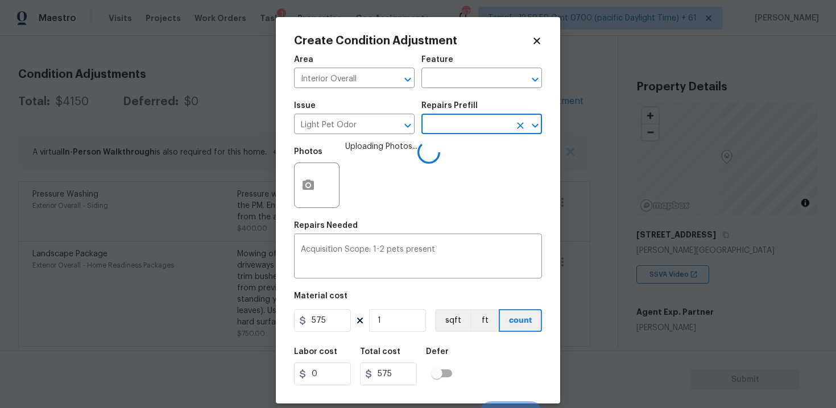
scroll to position [16, 0]
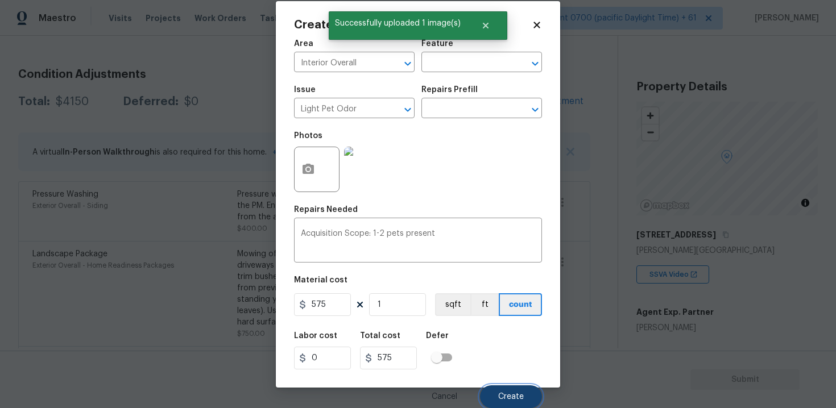
click at [507, 385] on button "Create" at bounding box center [511, 396] width 62 height 23
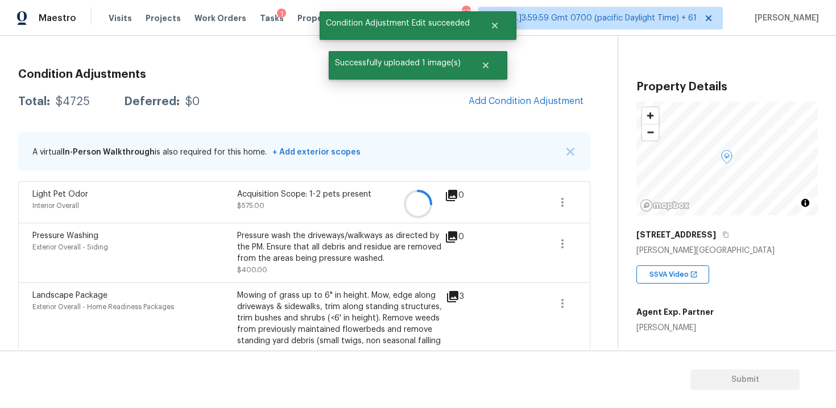
scroll to position [0, 0]
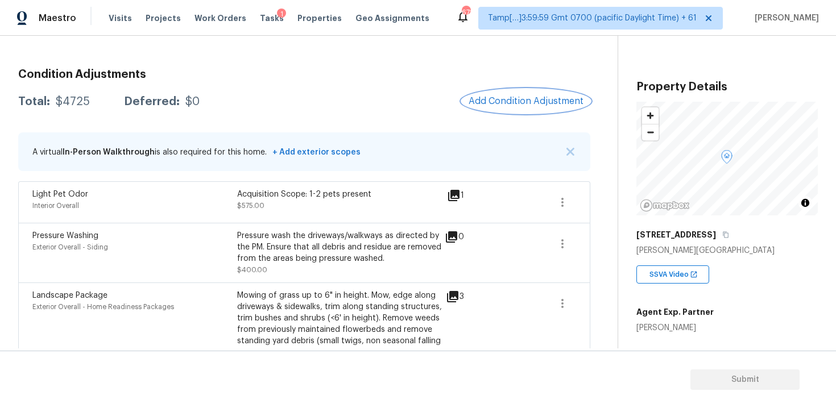
click at [525, 92] on button "Add Condition Adjustment" at bounding box center [526, 101] width 128 height 24
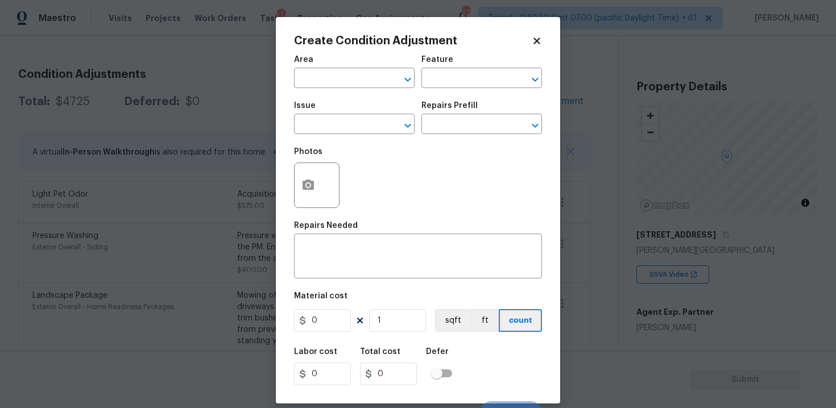
click at [293, 186] on div "Create Condition Adjustment Area ​ Feature ​ Issue ​ Repairs Prefill ​ Photos R…" at bounding box center [418, 210] width 284 height 387
click at [300, 186] on button "button" at bounding box center [308, 185] width 27 height 44
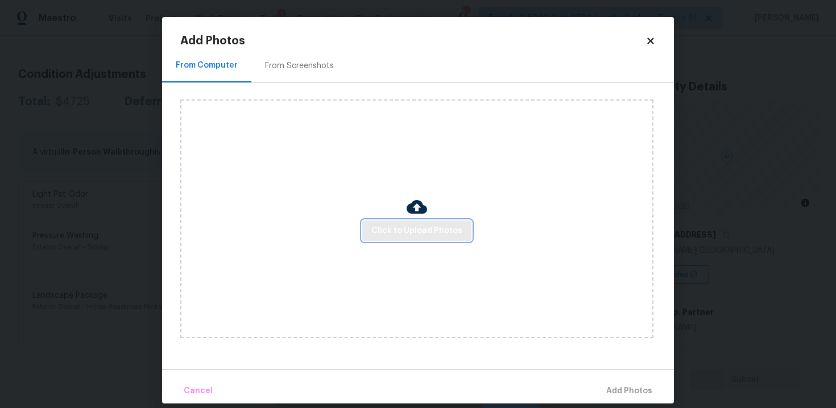
click at [405, 229] on span "Click to Upload Photos" at bounding box center [416, 231] width 91 height 14
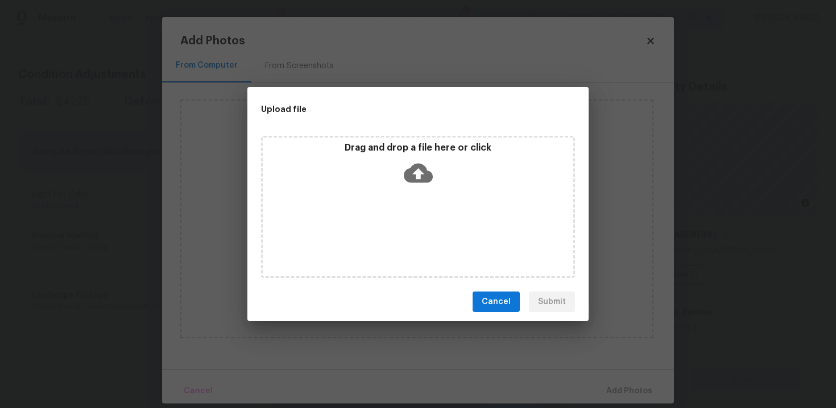
click at [484, 295] on span "Cancel" at bounding box center [496, 302] width 29 height 14
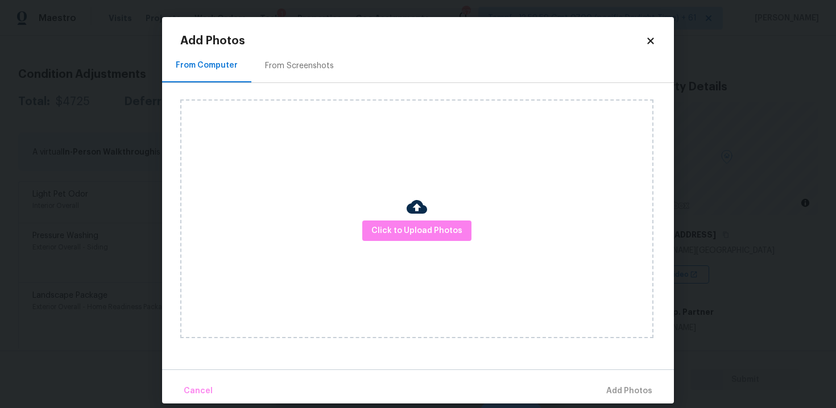
click at [648, 44] on icon at bounding box center [650, 41] width 10 height 10
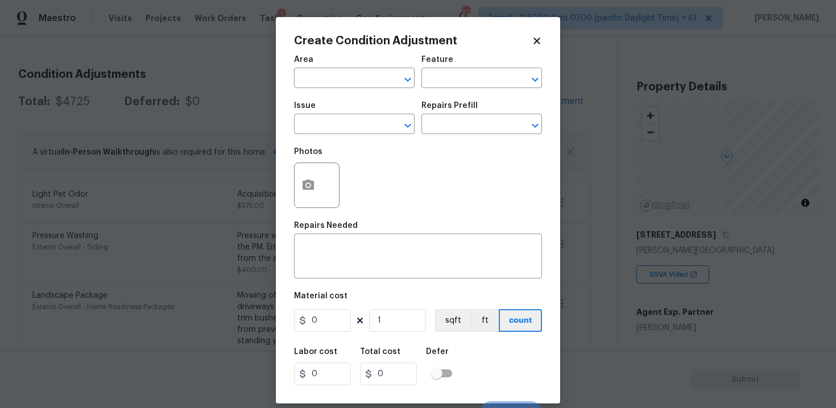
click at [544, 42] on div "Create Condition Adjustment Area ​ Feature ​ Issue ​ Repairs Prefill ​ Photos R…" at bounding box center [418, 210] width 284 height 387
click at [541, 41] on icon at bounding box center [537, 41] width 10 height 10
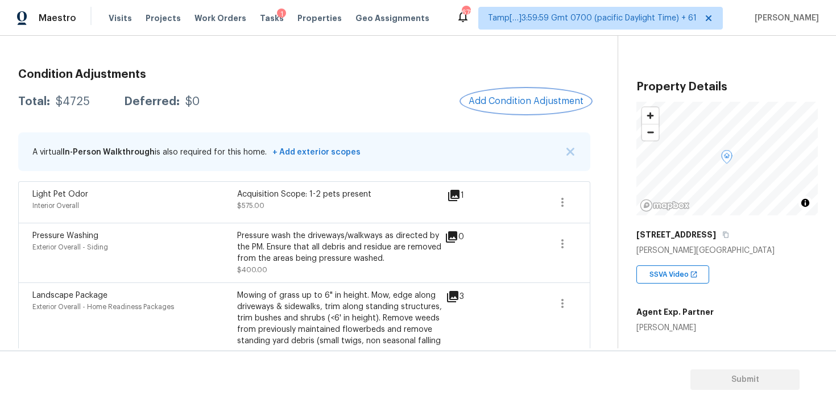
click at [514, 92] on button "Add Condition Adjustment" at bounding box center [526, 101] width 128 height 24
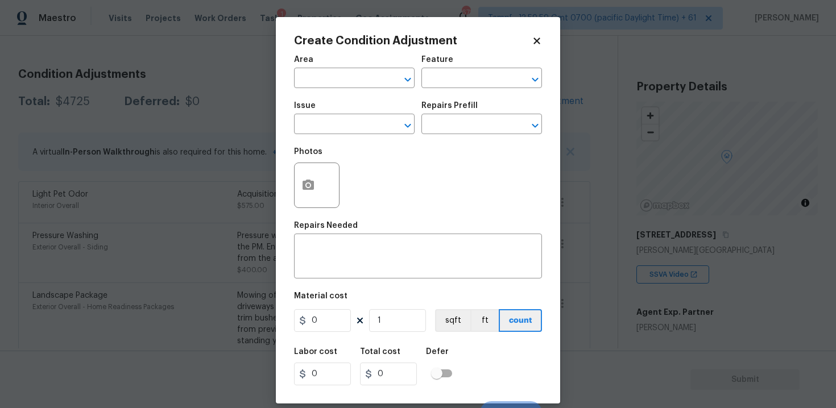
click at [326, 189] on div at bounding box center [316, 185] width 45 height 45
click at [317, 180] on button "button" at bounding box center [308, 185] width 27 height 44
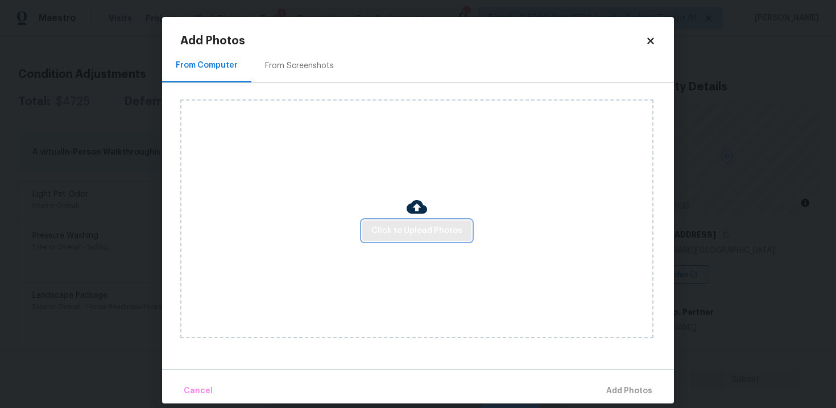
click at [421, 233] on span "Click to Upload Photos" at bounding box center [416, 231] width 91 height 14
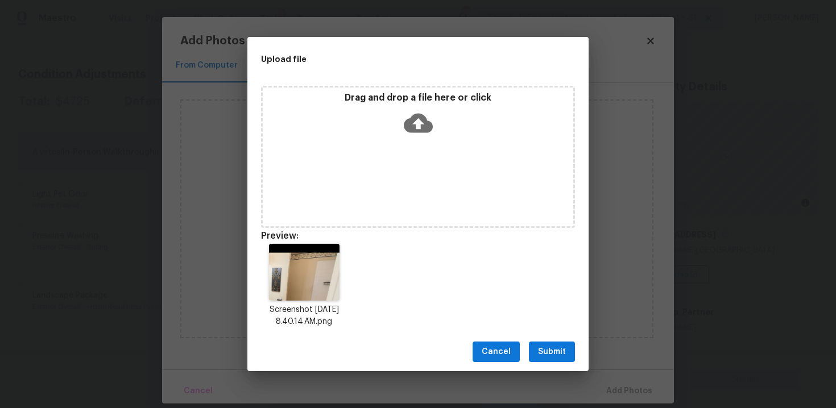
click at [551, 353] on span "Submit" at bounding box center [552, 352] width 28 height 14
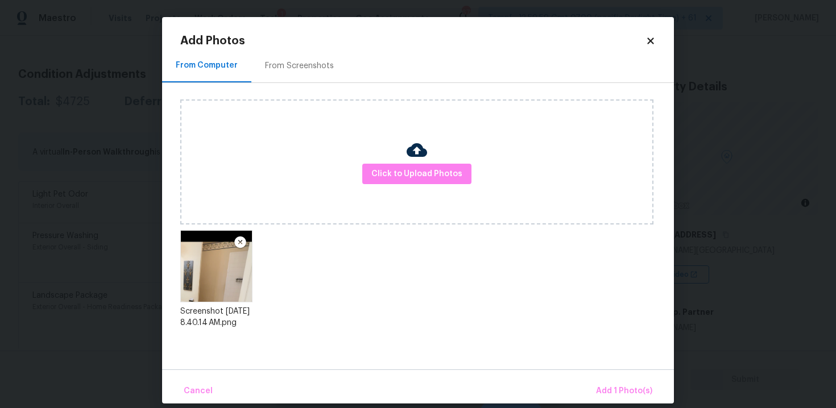
click at [610, 378] on div "Cancel Add 1 Photo(s)" at bounding box center [418, 387] width 512 height 34
click at [601, 395] on span "Add 1 Photo(s)" at bounding box center [624, 391] width 56 height 14
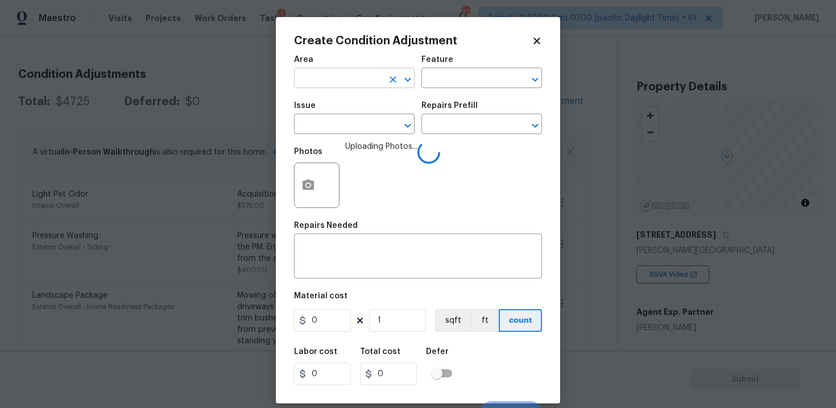
click at [353, 85] on input "text" at bounding box center [338, 80] width 89 height 18
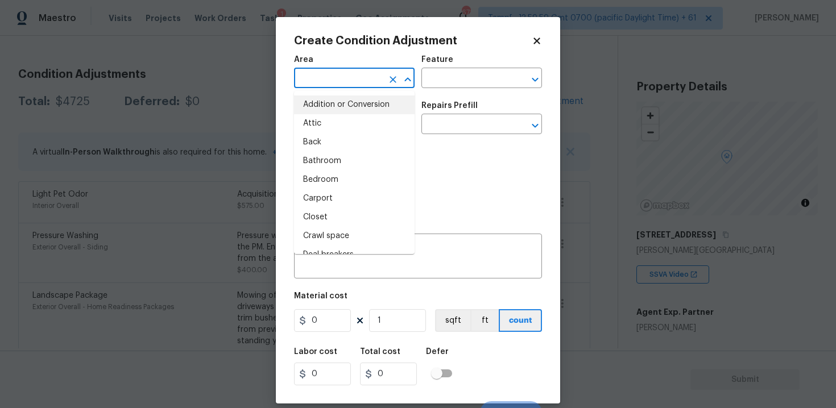
click at [336, 70] on div "Area" at bounding box center [354, 63] width 121 height 15
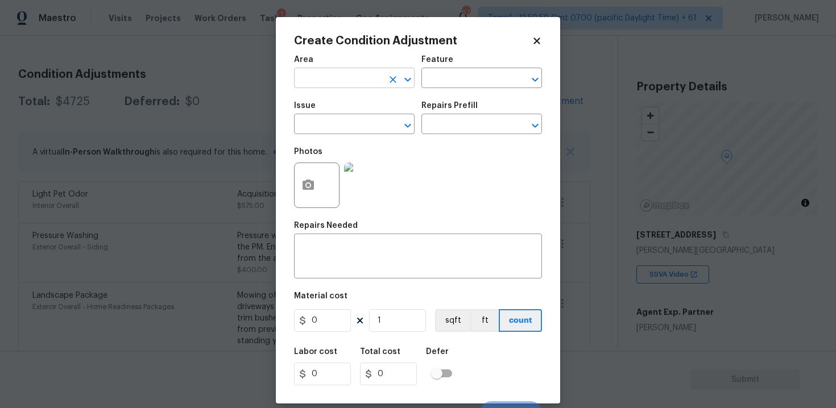
click at [336, 71] on input "text" at bounding box center [338, 80] width 89 height 18
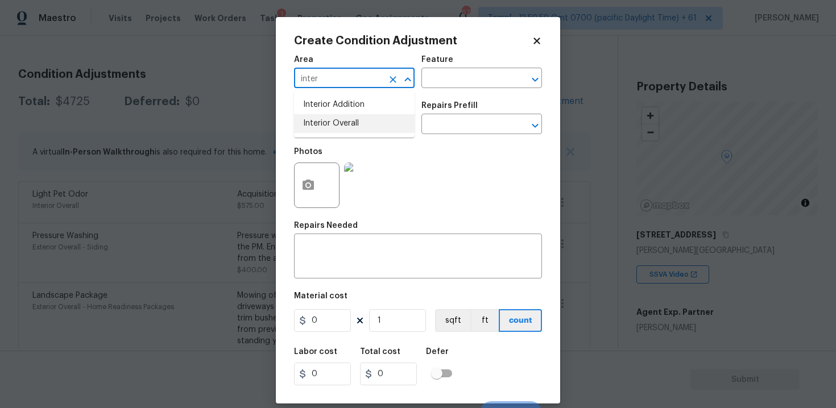
click at [341, 125] on li "Interior Overall" at bounding box center [354, 123] width 121 height 19
type input "Interior Overall"
click at [341, 125] on input "text" at bounding box center [338, 126] width 89 height 18
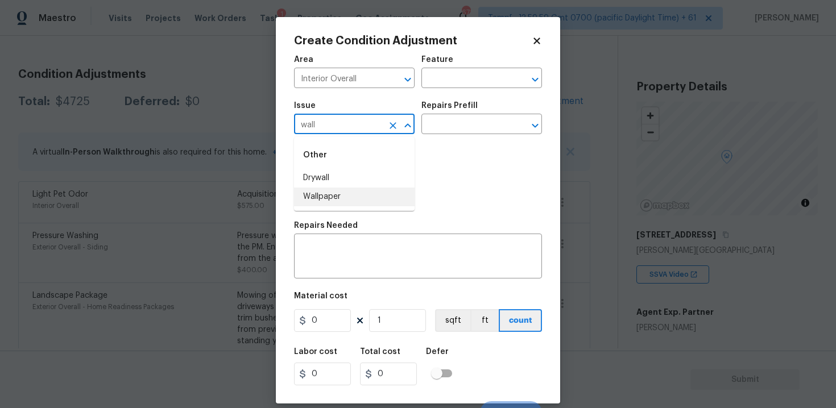
click at [358, 199] on li "Wallpaper" at bounding box center [354, 197] width 121 height 19
type input "Wallpaper"
click at [442, 130] on input "text" at bounding box center [465, 126] width 89 height 18
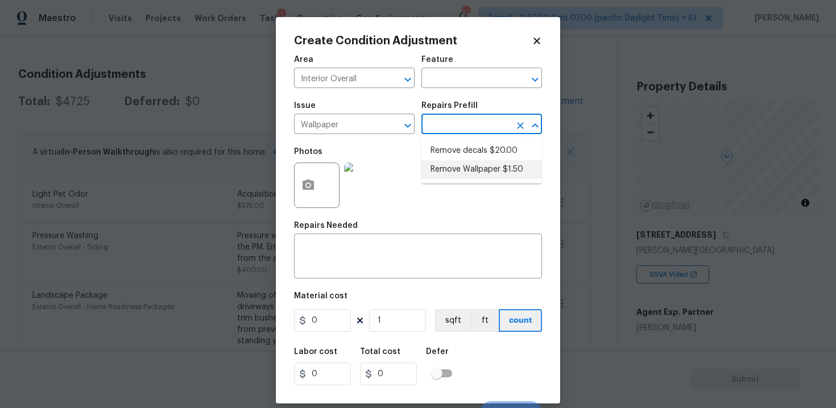
click at [474, 179] on ul "Remove decals $20.00 Remove Wallpaper $1.50" at bounding box center [481, 160] width 121 height 47
click at [464, 165] on li "Remove Wallpaper $1.50" at bounding box center [481, 169] width 121 height 19
type input "Walls and Ceiling"
type textarea "Remove wallpaper and texture walls to best match existing conditions"
type input "1.5"
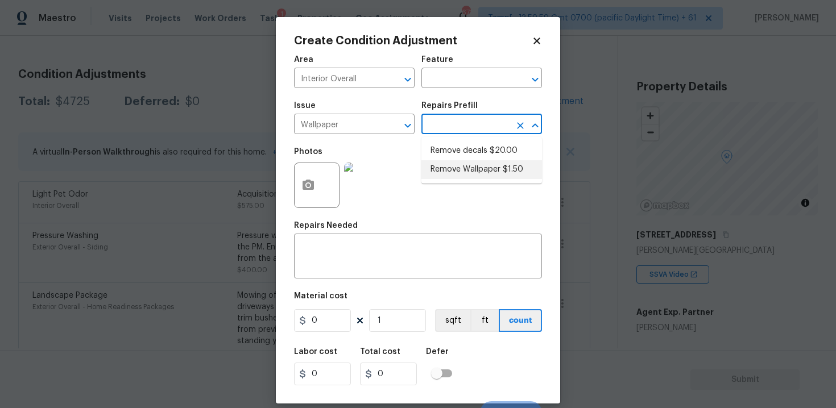
type input "1.5"
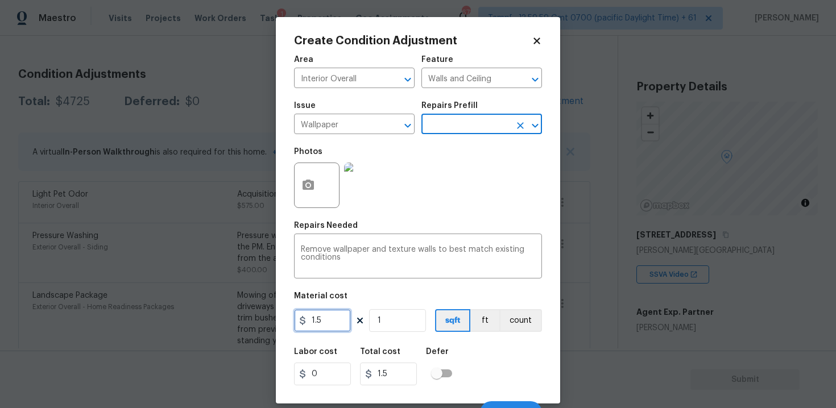
click at [344, 310] on input "1.5" at bounding box center [322, 320] width 57 height 23
type input "100"
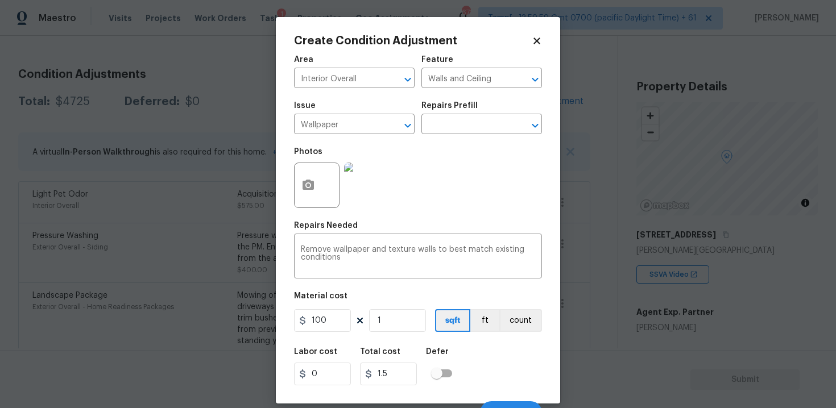
click at [439, 333] on figure "Material cost 100 1 sqft ft count" at bounding box center [418, 313] width 248 height 42
type input "100"
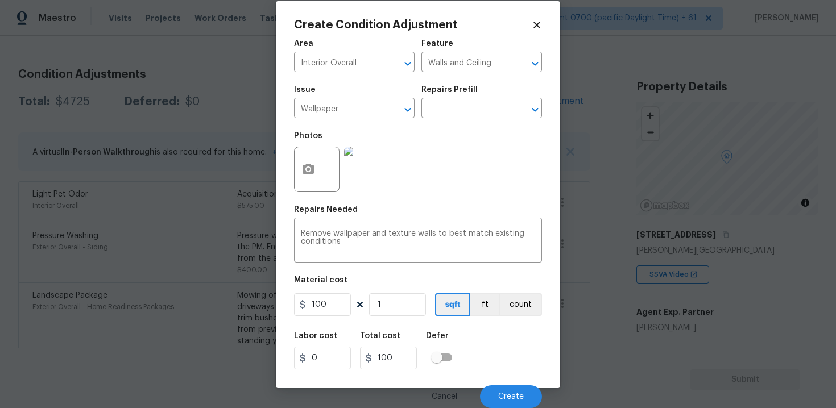
click at [517, 382] on div "Cancel Create" at bounding box center [418, 392] width 248 height 32
click at [517, 388] on button "Create" at bounding box center [511, 396] width 62 height 23
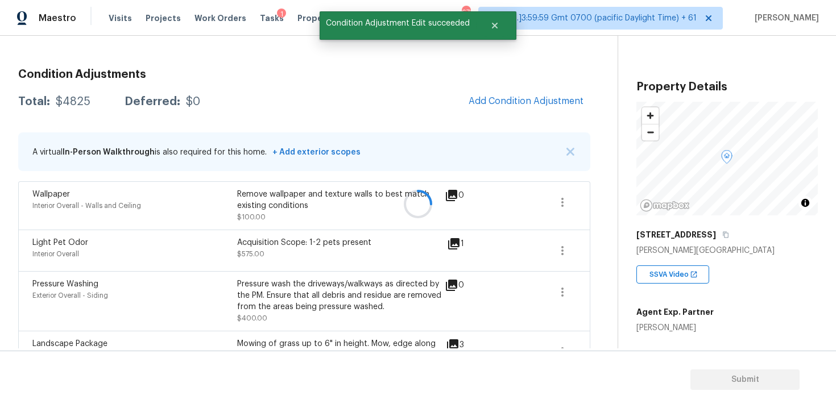
scroll to position [0, 0]
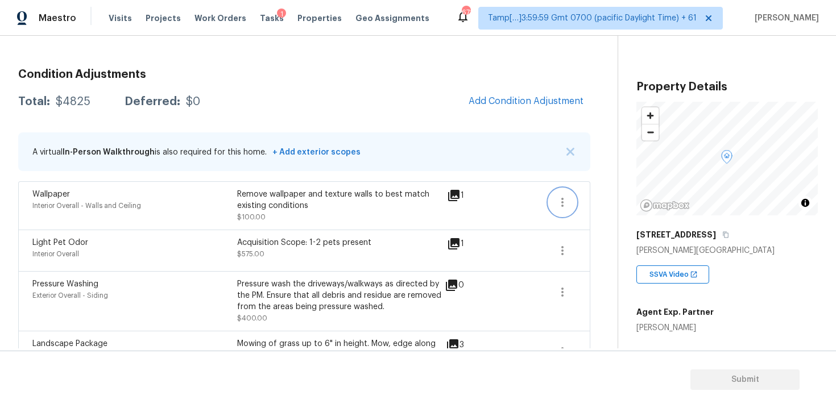
click at [563, 193] on button "button" at bounding box center [562, 202] width 27 height 27
click at [611, 198] on div "Edit" at bounding box center [627, 199] width 89 height 11
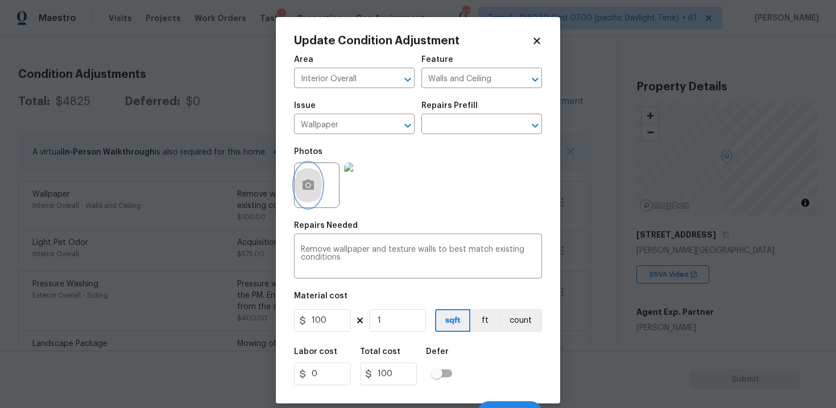
click at [302, 175] on button "button" at bounding box center [308, 185] width 27 height 44
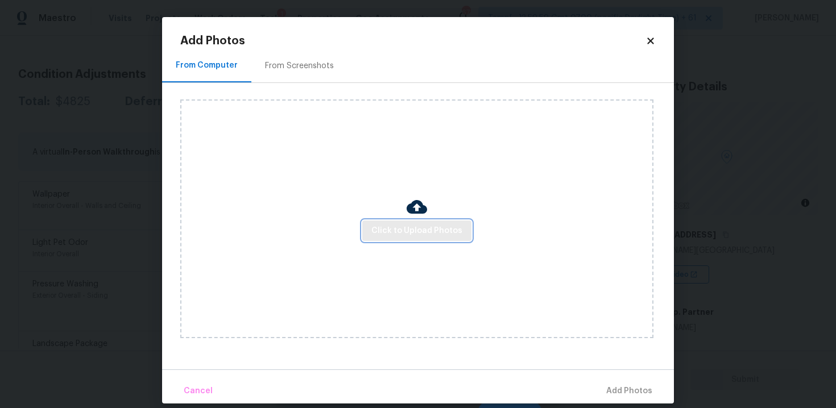
click at [413, 226] on span "Click to Upload Photos" at bounding box center [416, 231] width 91 height 14
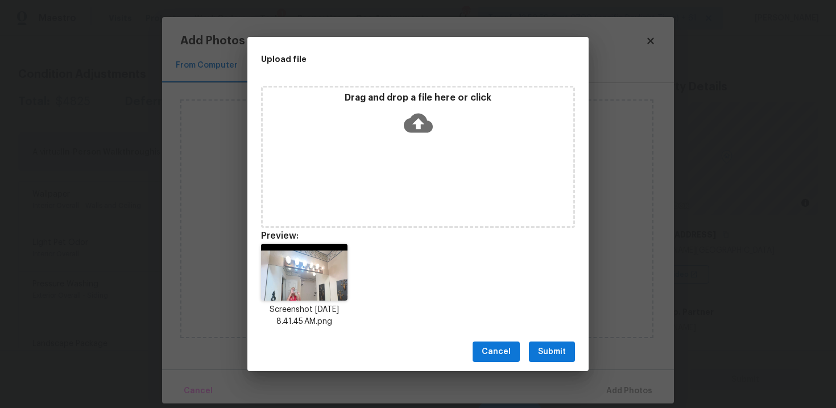
click at [544, 352] on span "Submit" at bounding box center [552, 352] width 28 height 14
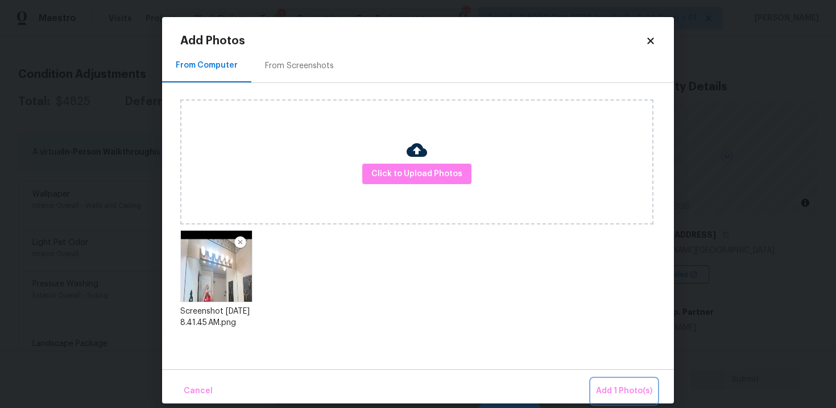
click at [604, 381] on button "Add 1 Photo(s)" at bounding box center [623, 391] width 65 height 24
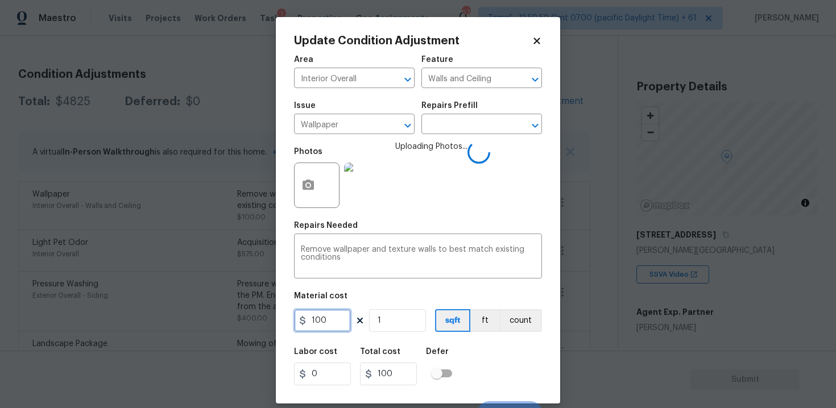
click at [340, 322] on input "100" at bounding box center [322, 320] width 57 height 23
type input "100"
click at [511, 356] on div "Labor cost 0 Total cost 100 Defer" at bounding box center [418, 366] width 248 height 51
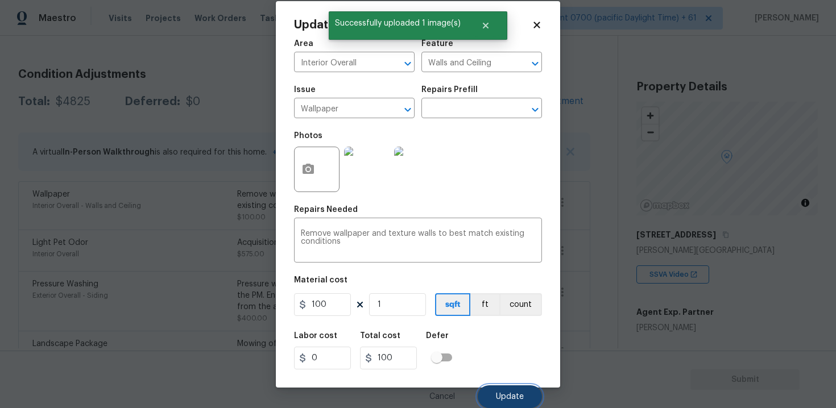
click at [515, 394] on span "Update" at bounding box center [510, 397] width 28 height 9
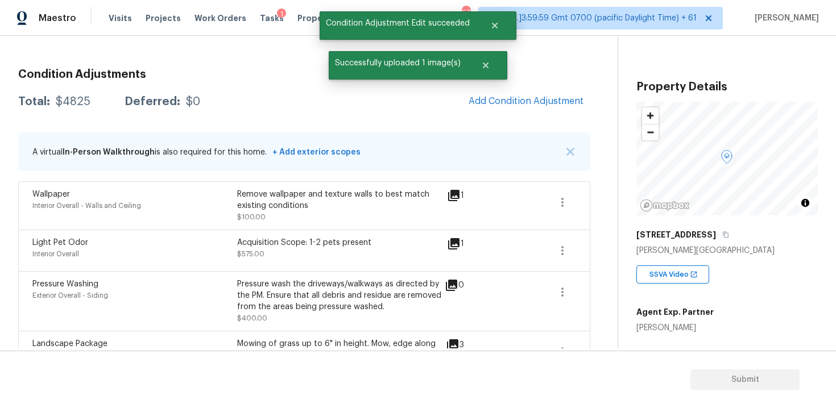
scroll to position [0, 0]
click at [521, 86] on div "Condition Adjustments Total: $4825 Deferred: $0 Add Condition Adjustment A virt…" at bounding box center [304, 325] width 572 height 531
click at [517, 94] on button "Add Condition Adjustment" at bounding box center [526, 101] width 128 height 24
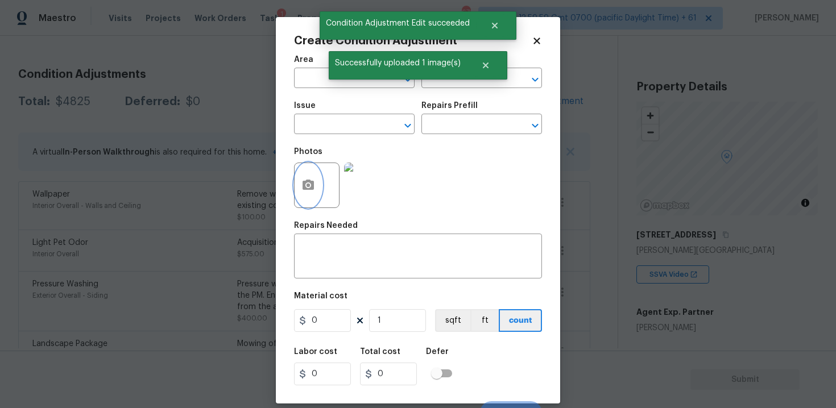
click at [303, 182] on icon "button" at bounding box center [307, 185] width 11 height 10
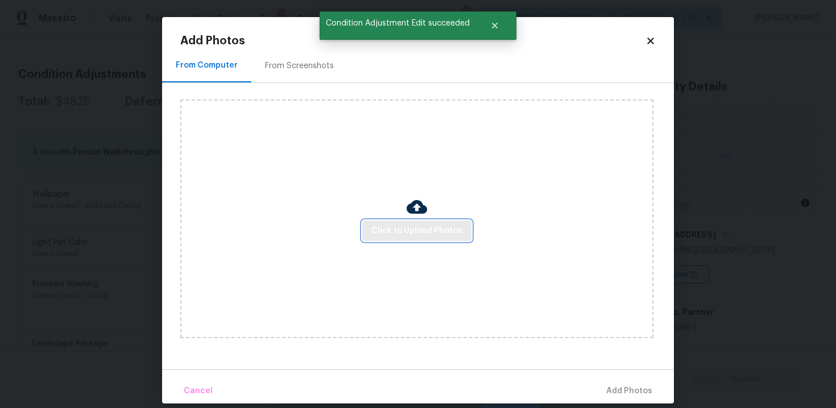
click at [430, 225] on span "Click to Upload Photos" at bounding box center [416, 231] width 91 height 14
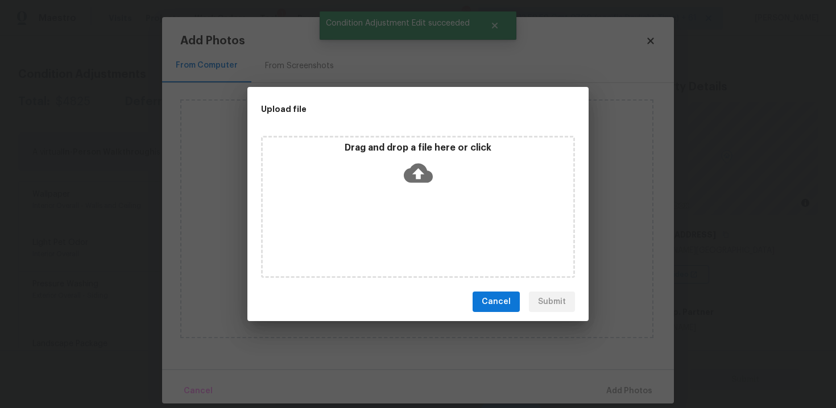
click at [428, 168] on icon at bounding box center [418, 173] width 29 height 29
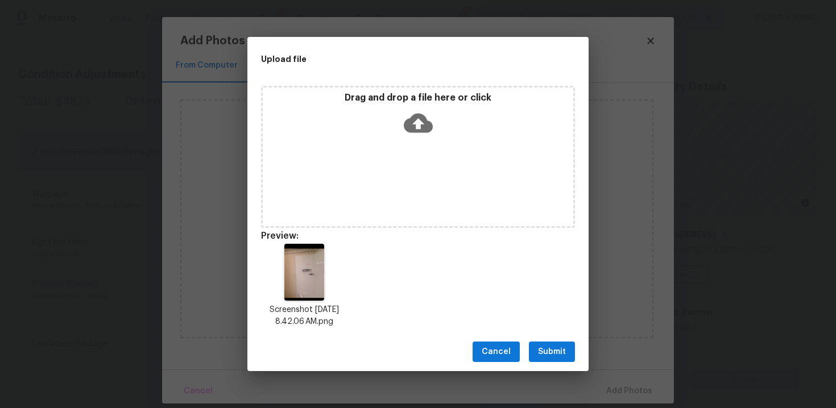
click at [545, 353] on span "Submit" at bounding box center [552, 352] width 28 height 14
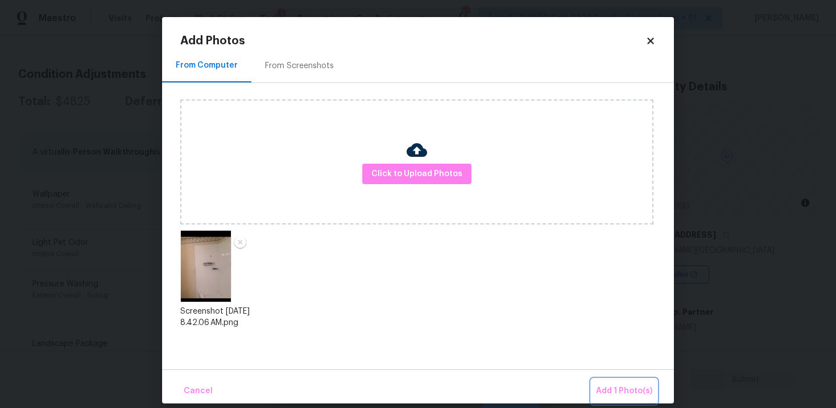
click at [620, 385] on span "Add 1 Photo(s)" at bounding box center [624, 391] width 56 height 14
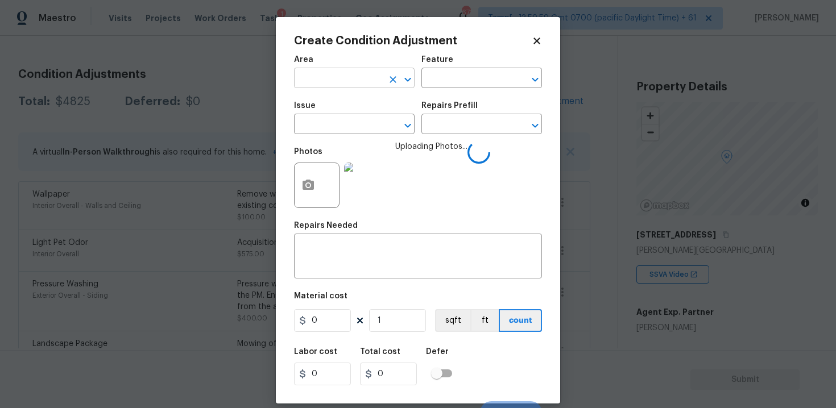
click at [364, 75] on input "text" at bounding box center [338, 80] width 89 height 18
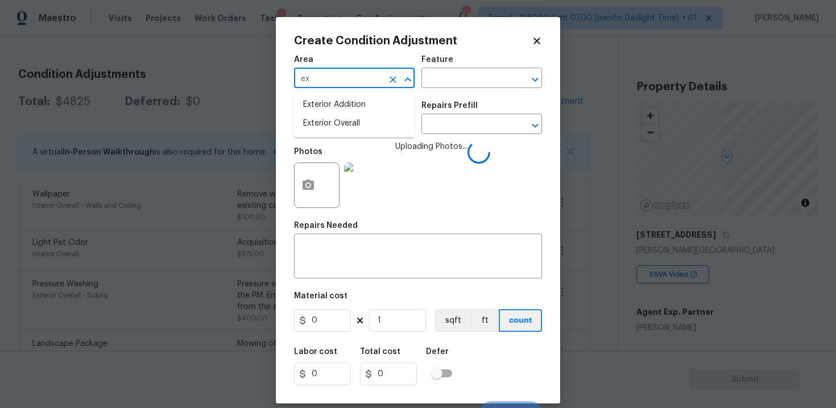
type input "e"
click at [354, 120] on li "Interior Overall" at bounding box center [354, 123] width 121 height 19
type input "Interior Overall"
click at [354, 120] on input "text" at bounding box center [338, 126] width 89 height 18
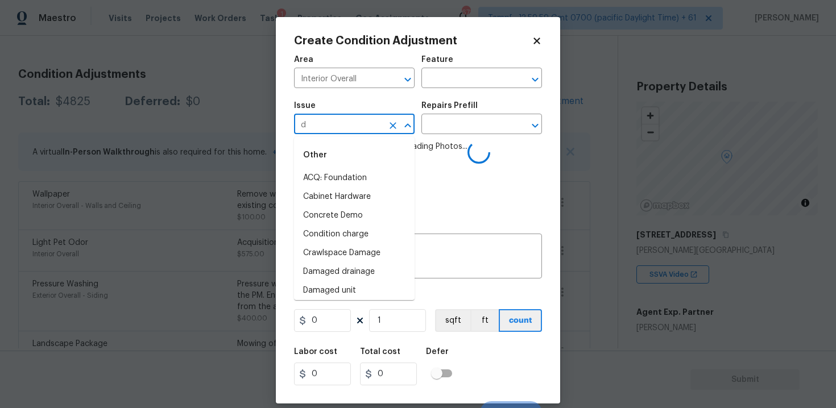
type input "do"
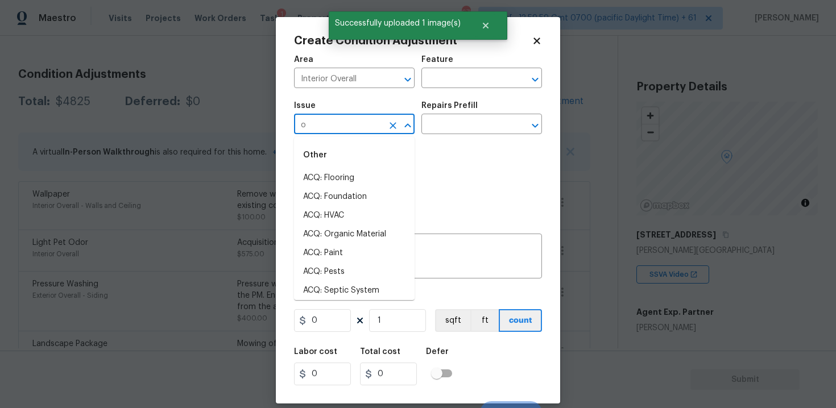
type input "or"
type input "door"
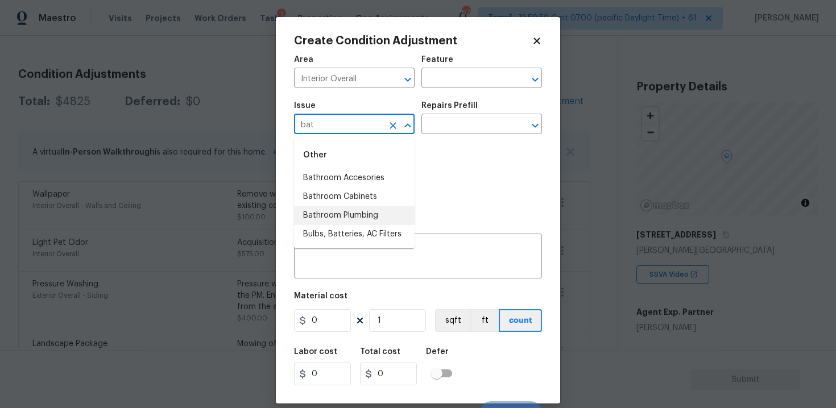
click at [347, 218] on li "Bathroom Plumbing" at bounding box center [354, 215] width 121 height 19
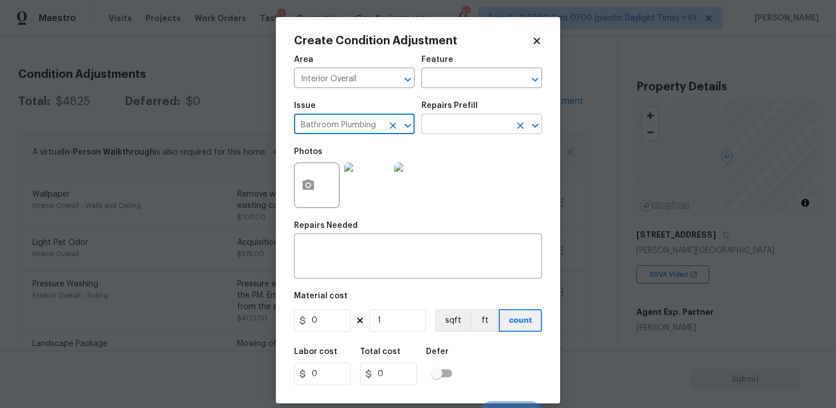
type input "Bathroom Plumbing"
click at [439, 120] on input "text" at bounding box center [465, 126] width 89 height 18
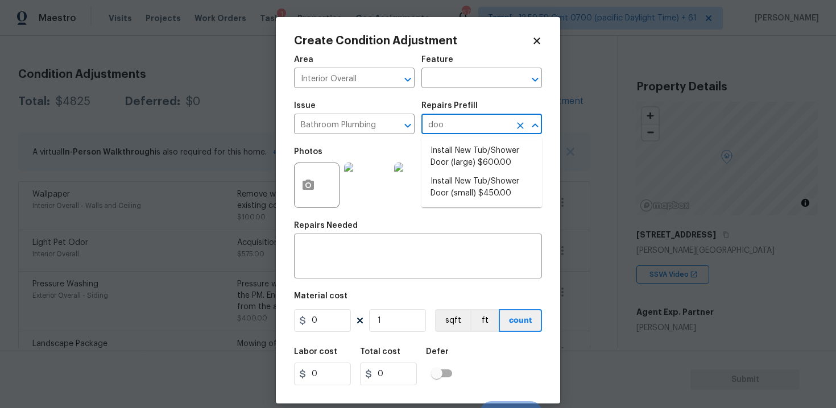
type input "door"
click at [474, 181] on li "Install New Tub/Shower Door (small) $450.00" at bounding box center [481, 187] width 121 height 31
type input "Plumbing"
type textarea "Prep the tub/shower surround and install a new 32''-36'' tempered shower door. …"
type input "450"
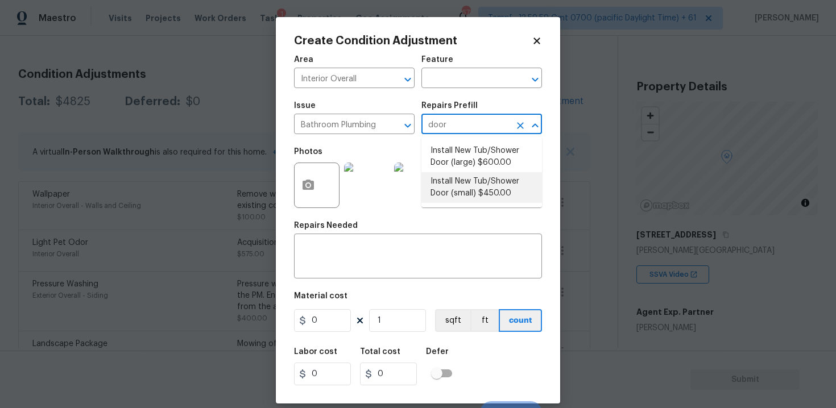
type input "450"
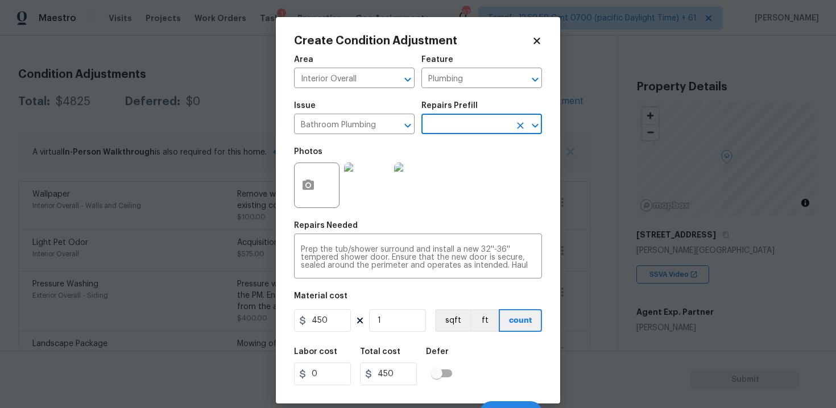
scroll to position [16, 0]
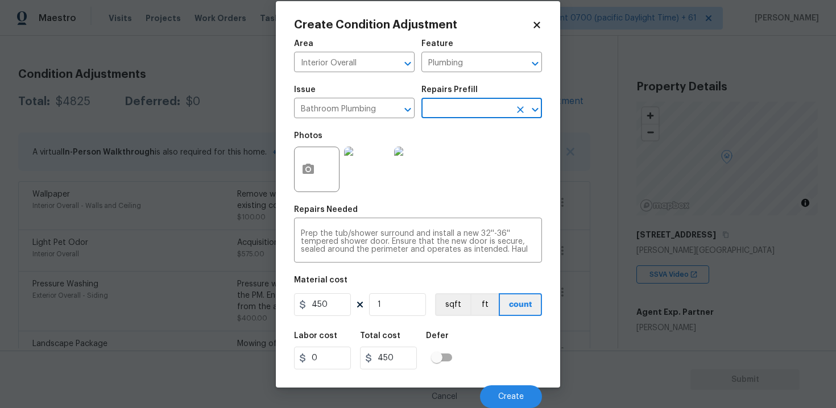
click at [521, 349] on div "Labor cost 0 Total cost 450 Defer" at bounding box center [418, 350] width 248 height 51
click at [517, 396] on span "Create" at bounding box center [511, 397] width 26 height 9
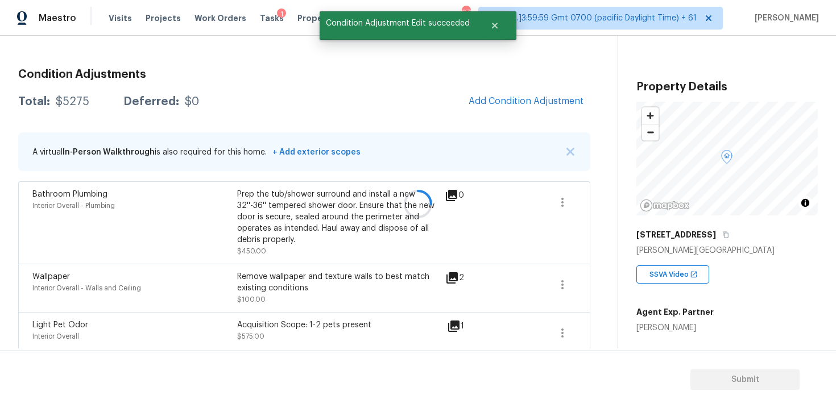
scroll to position [0, 0]
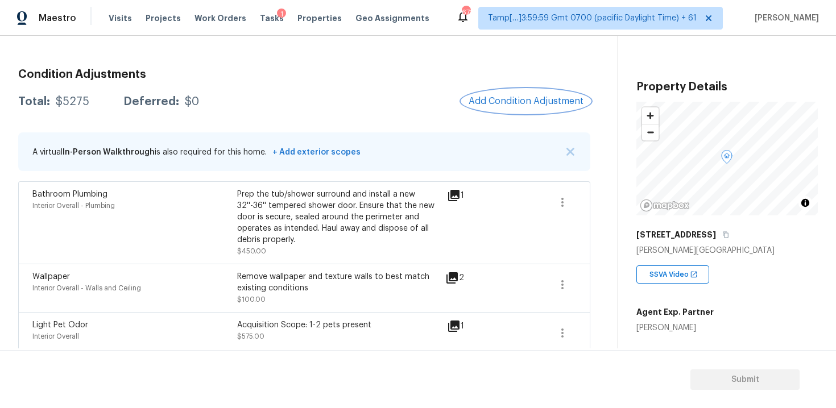
click at [530, 105] on span "Add Condition Adjustment" at bounding box center [525, 101] width 115 height 10
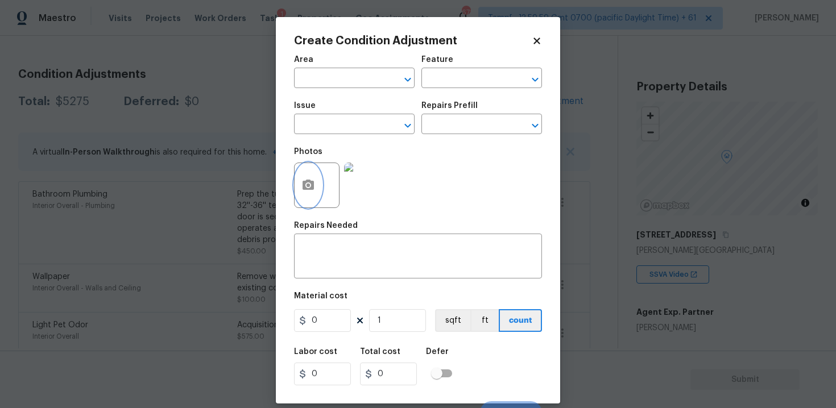
click at [306, 177] on button "button" at bounding box center [308, 185] width 27 height 44
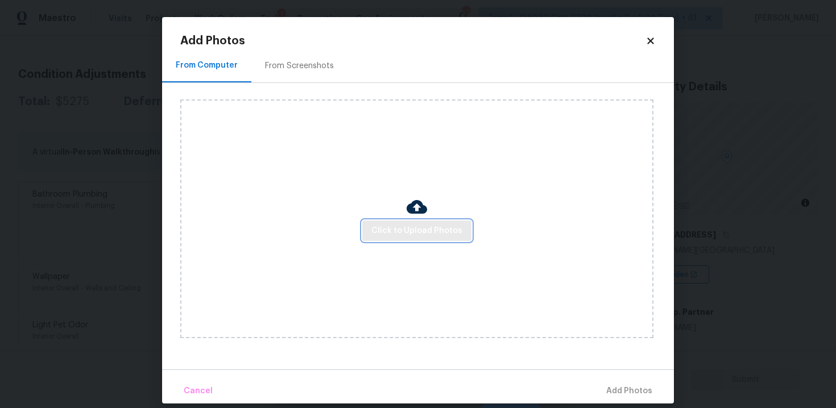
click at [389, 222] on button "Click to Upload Photos" at bounding box center [416, 231] width 109 height 21
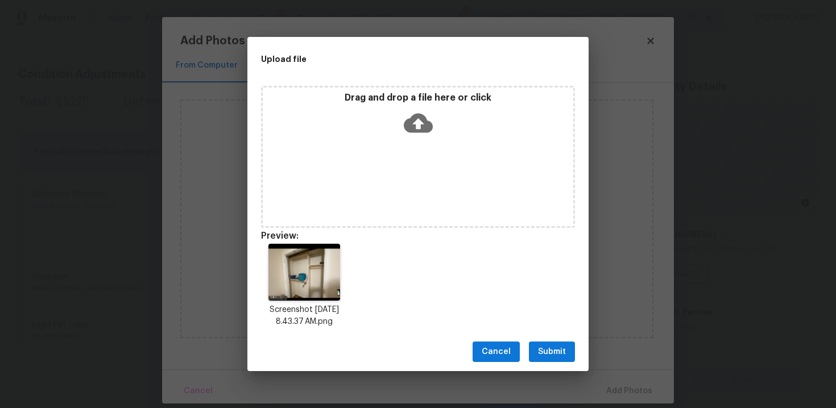
click at [548, 346] on span "Submit" at bounding box center [552, 352] width 28 height 14
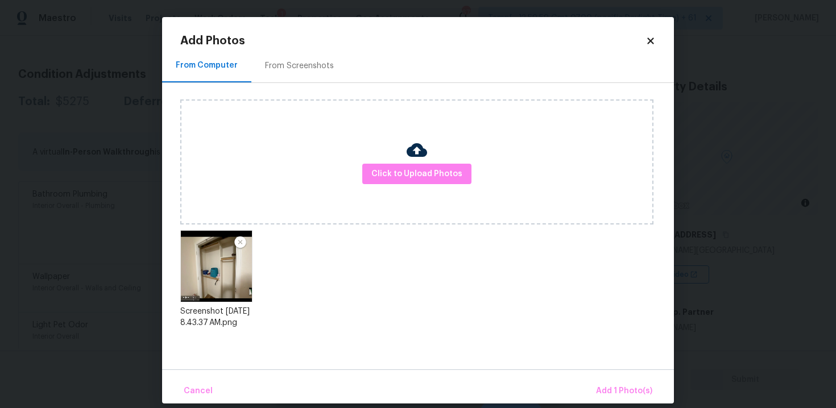
click at [600, 378] on div "Cancel Add 1 Photo(s)" at bounding box center [418, 387] width 512 height 34
click at [606, 392] on span "Add 1 Photo(s)" at bounding box center [624, 391] width 56 height 14
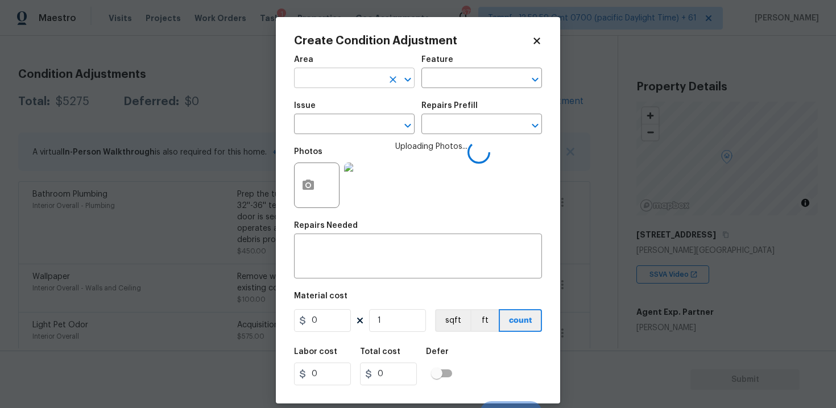
click at [341, 73] on input "text" at bounding box center [338, 80] width 89 height 18
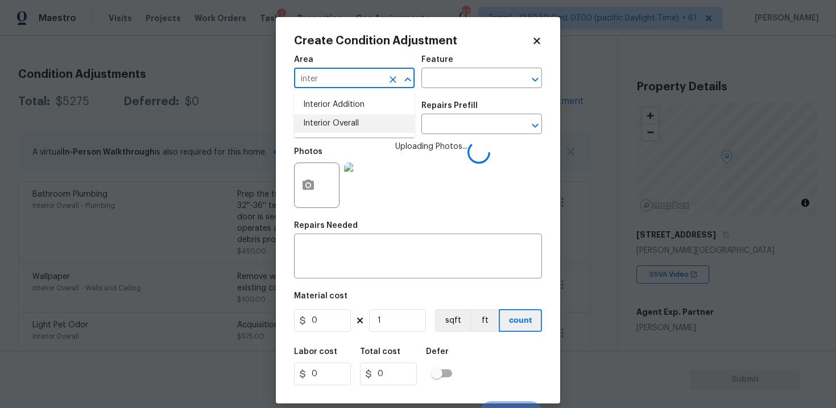
click at [346, 119] on li "Interior Overall" at bounding box center [354, 123] width 121 height 19
type input "Interior Overall"
click at [346, 119] on input "text" at bounding box center [338, 126] width 89 height 18
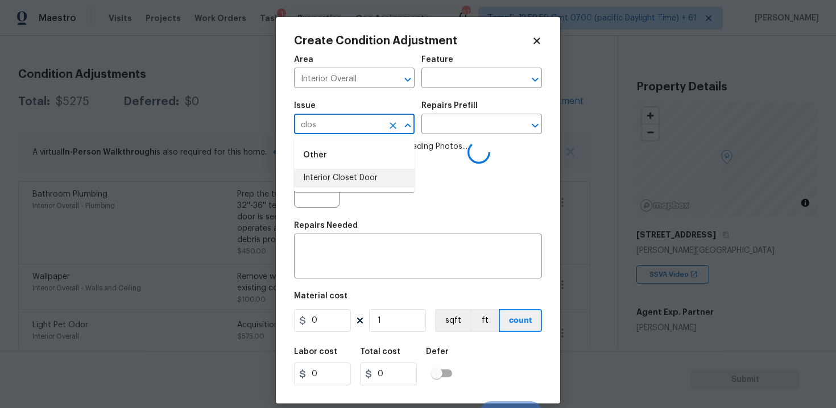
click at [349, 182] on li "Interior Closet Door" at bounding box center [354, 178] width 121 height 19
type input "Interior Closet Door"
click at [463, 118] on input "text" at bounding box center [465, 126] width 89 height 18
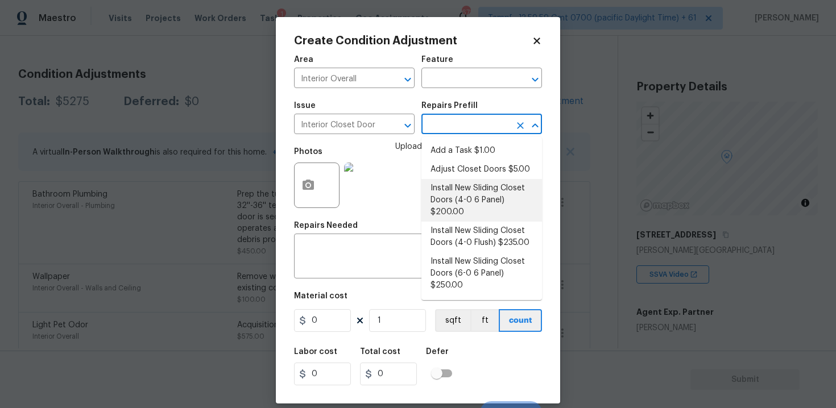
click at [457, 182] on li "Install New Sliding Closet Doors (4-0 6 Panel) $200.00" at bounding box center [481, 200] width 121 height 43
type input "Interior Door"
type textarea "Remove the existing door (if present). Install a new 4-0 bi-fold 6 panel interi…"
type input "200"
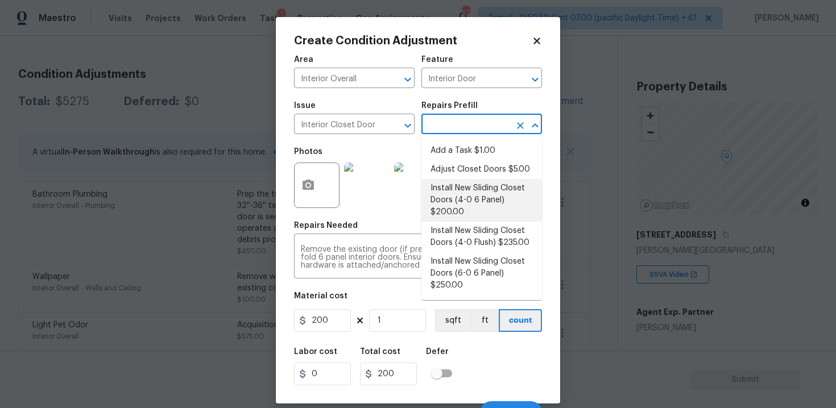
scroll to position [16, 0]
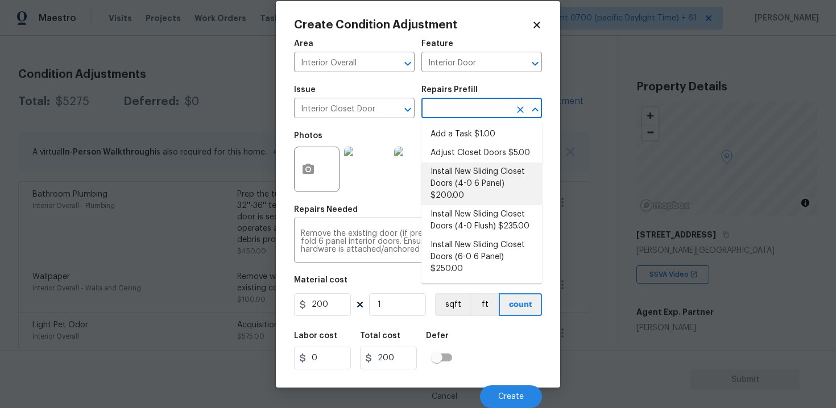
click at [480, 335] on div "Labor cost 0 Total cost 200 Defer" at bounding box center [418, 350] width 248 height 51
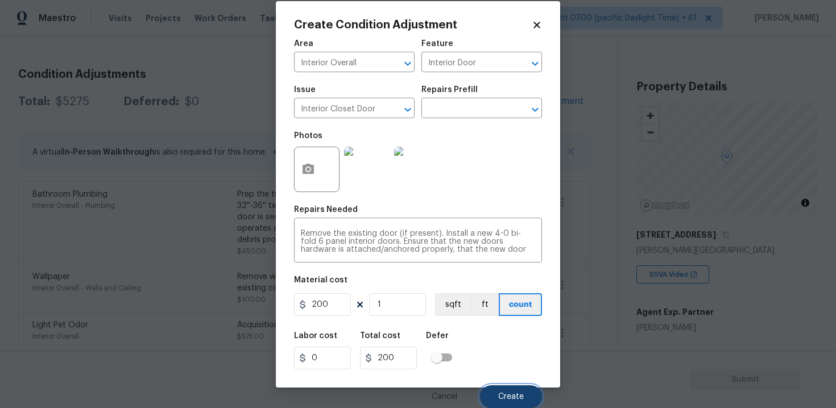
click at [512, 389] on button "Create" at bounding box center [511, 396] width 62 height 23
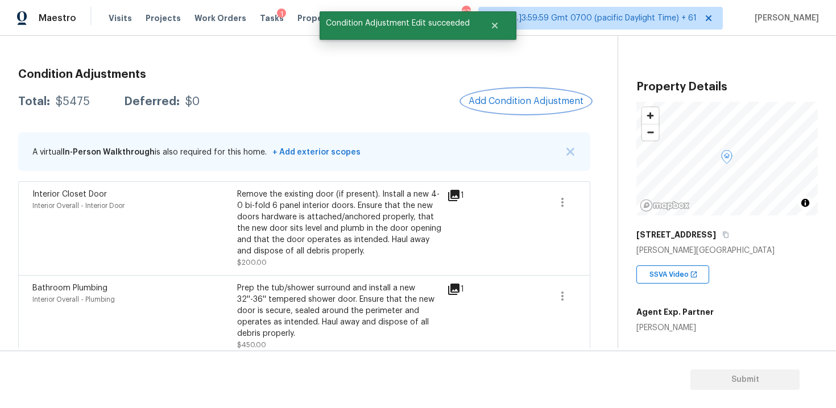
scroll to position [86, 0]
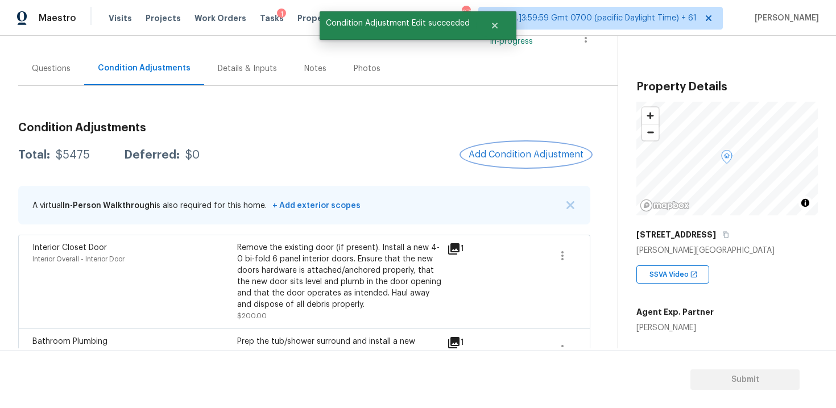
click at [547, 154] on span "Add Condition Adjustment" at bounding box center [525, 155] width 115 height 10
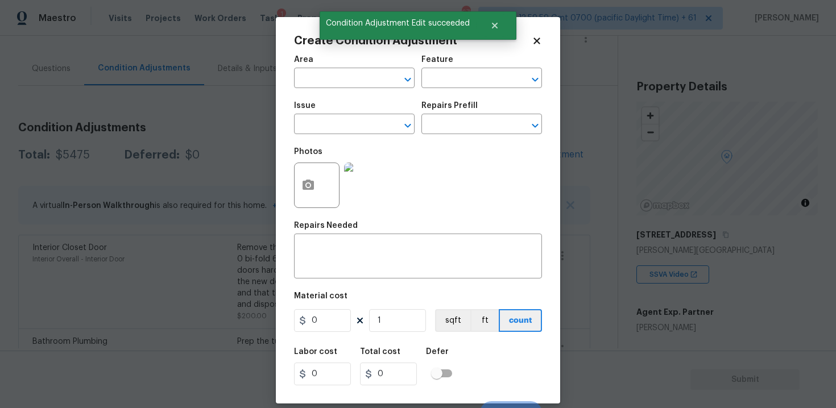
click at [350, 69] on div "Area" at bounding box center [354, 63] width 121 height 15
click at [349, 79] on input "text" at bounding box center [338, 80] width 89 height 18
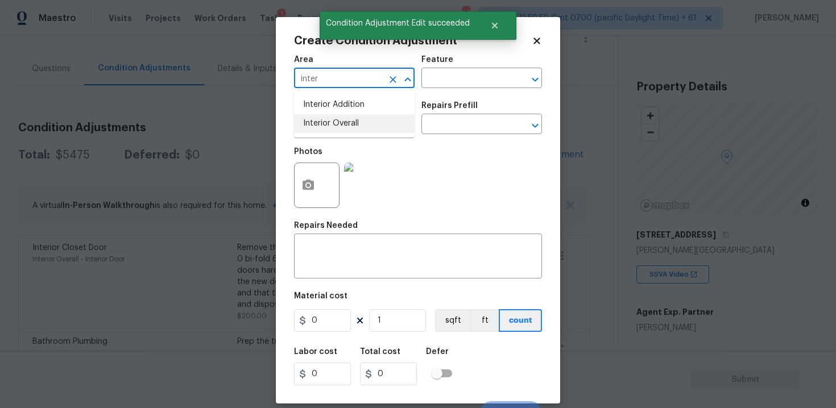
click at [347, 122] on li "Interior Overall" at bounding box center [354, 123] width 121 height 19
type input "Interior Overall"
click at [347, 122] on input "text" at bounding box center [338, 126] width 89 height 18
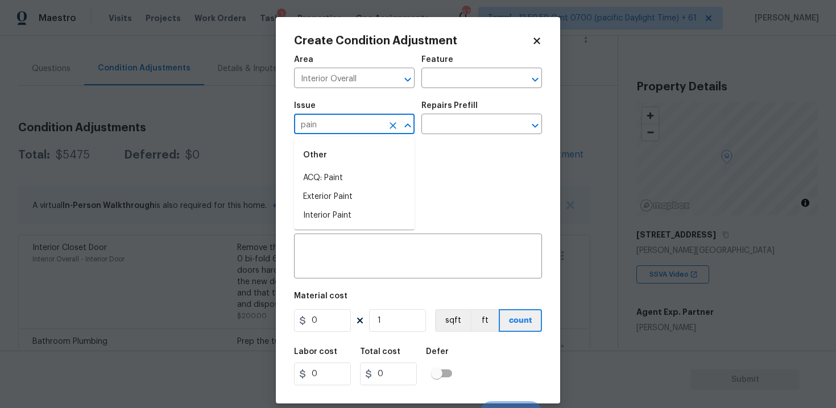
click at [358, 166] on div "Other" at bounding box center [354, 155] width 121 height 27
click at [363, 176] on li "ACQ: Paint" at bounding box center [354, 178] width 121 height 19
type input "ACQ: Paint"
click at [470, 128] on input "text" at bounding box center [465, 126] width 89 height 18
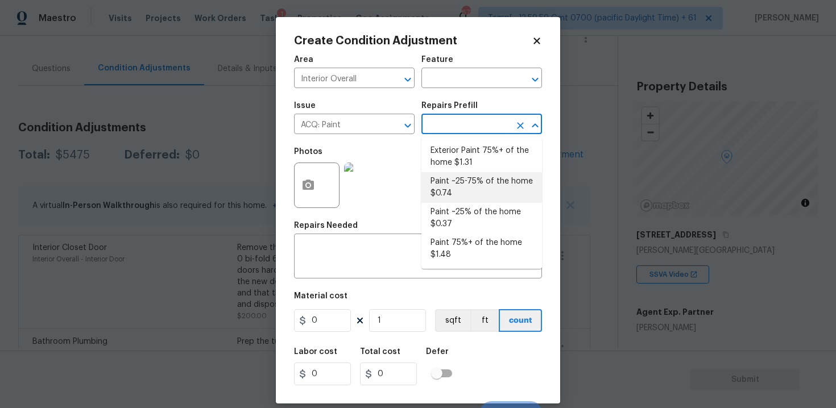
click at [470, 197] on li "Paint ~25-75% of the home $0.74" at bounding box center [481, 187] width 121 height 31
type input "Acquisition"
type textarea "Acquisition Scope: ~25 - 75% of the home needs interior paint"
type input "0.74"
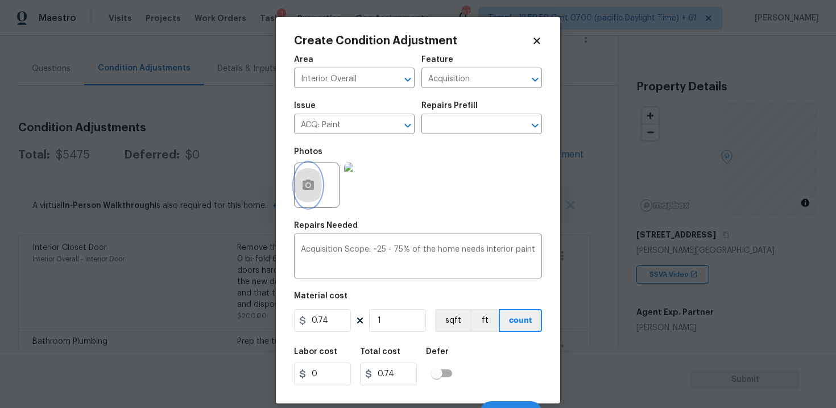
click at [295, 184] on button "button" at bounding box center [308, 185] width 27 height 44
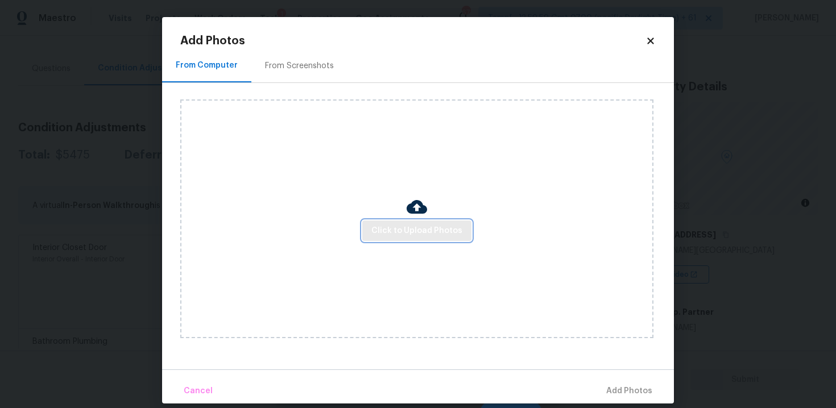
click at [389, 232] on span "Click to Upload Photos" at bounding box center [416, 231] width 91 height 14
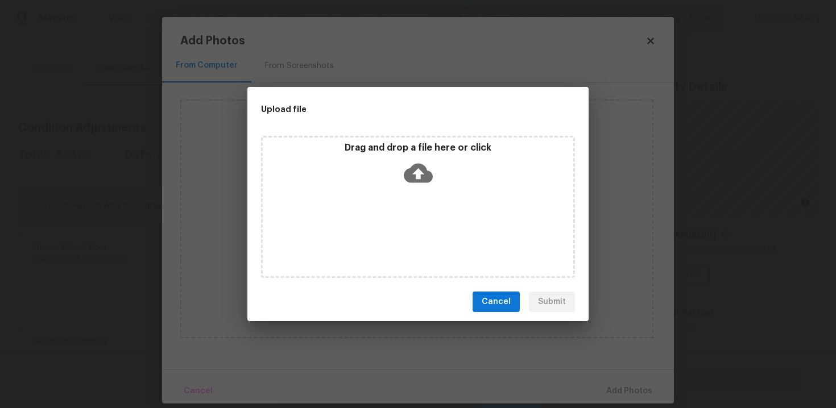
click at [433, 148] on p "Drag and drop a file here or click" at bounding box center [418, 148] width 310 height 12
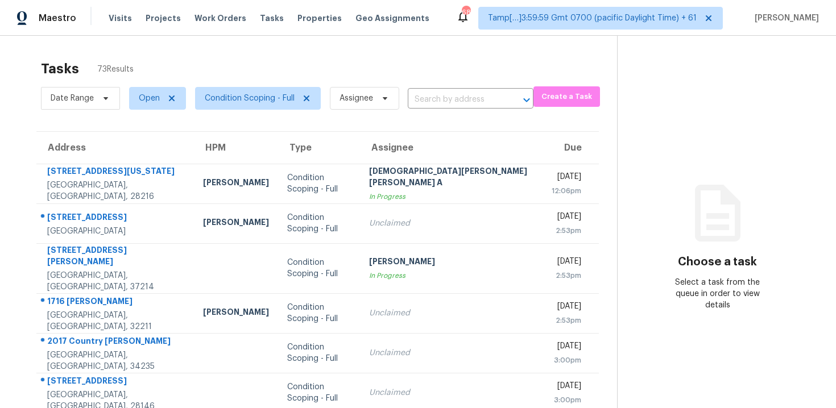
click at [435, 90] on div "Date Range Open Condition Scoping - Full Assignee ​" at bounding box center [287, 99] width 492 height 30
click at [438, 92] on input "text" at bounding box center [455, 100] width 94 height 18
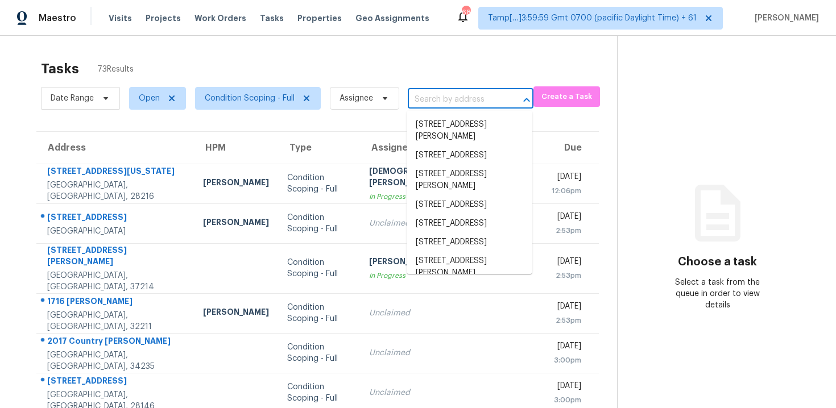
paste input "[STREET_ADDRESS]"
type input "[STREET_ADDRESS]"
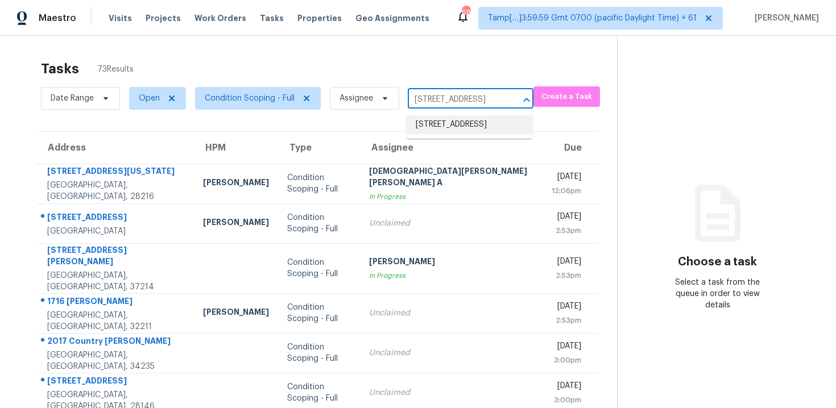
click at [466, 118] on li "[STREET_ADDRESS]" at bounding box center [470, 124] width 126 height 19
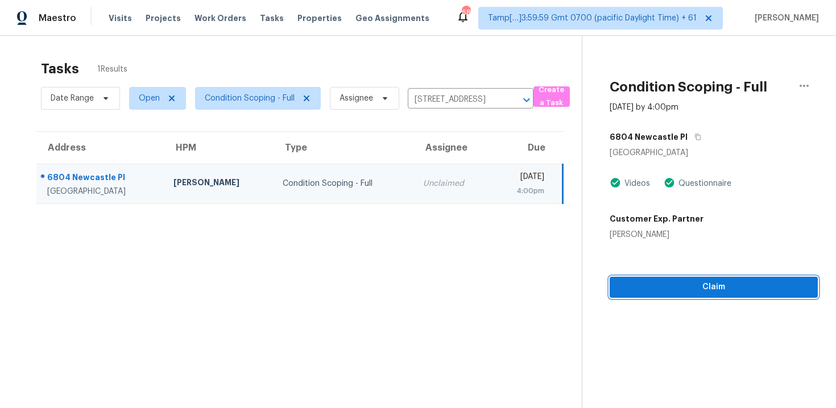
click at [699, 292] on span "Claim" at bounding box center [714, 287] width 190 height 14
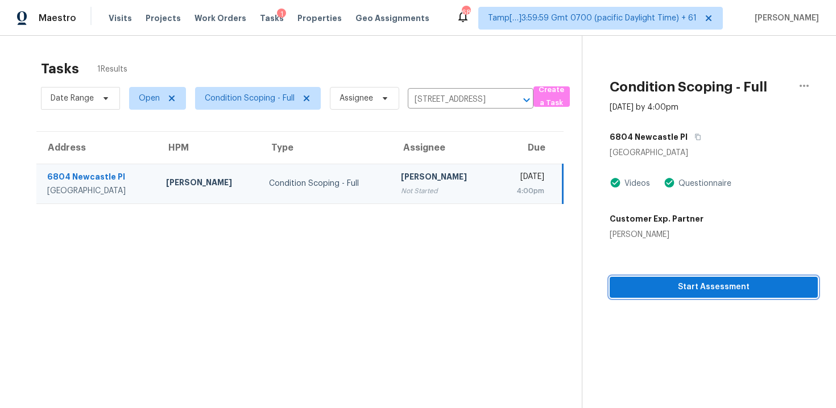
click at [699, 292] on span "Start Assessment" at bounding box center [714, 287] width 190 height 14
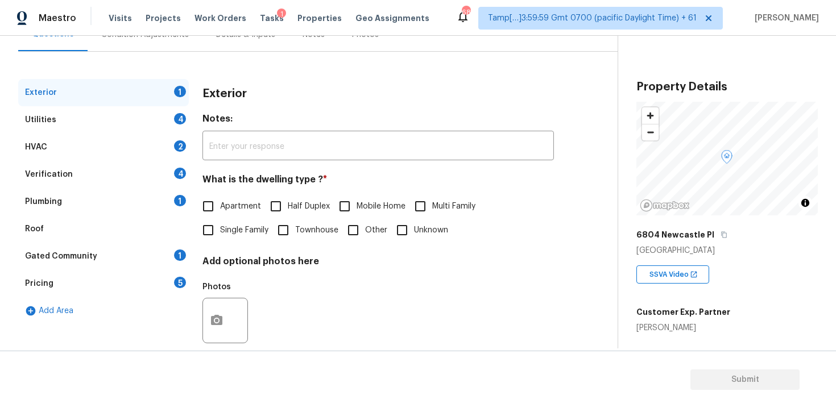
scroll to position [139, 0]
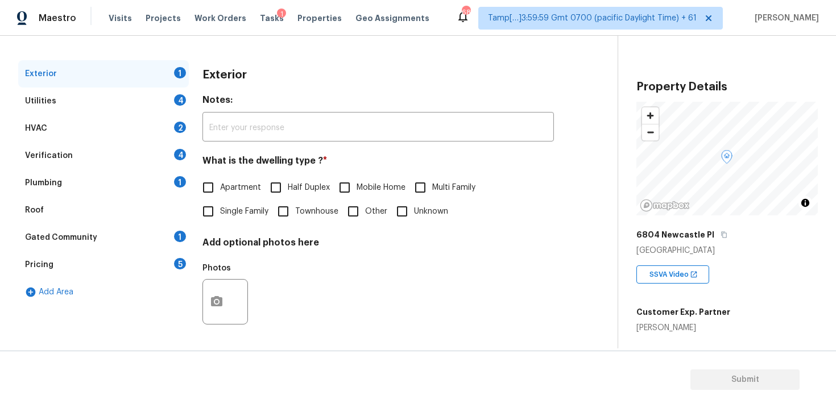
click at [222, 219] on label "Single Family" at bounding box center [232, 212] width 72 height 24
click at [220, 219] on input "Single Family" at bounding box center [208, 212] width 24 height 24
checkbox input "true"
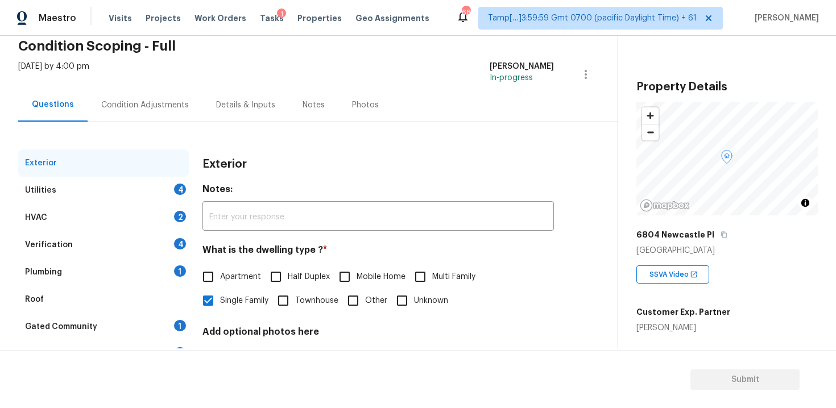
scroll to position [53, 0]
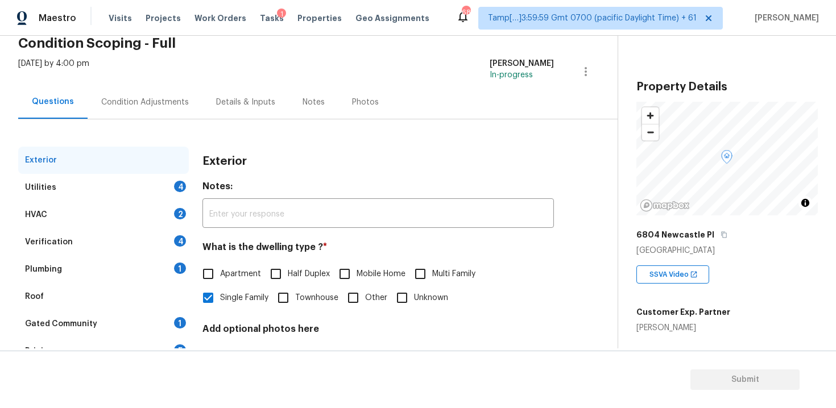
click at [387, 155] on div "Exterior" at bounding box center [377, 162] width 351 height 30
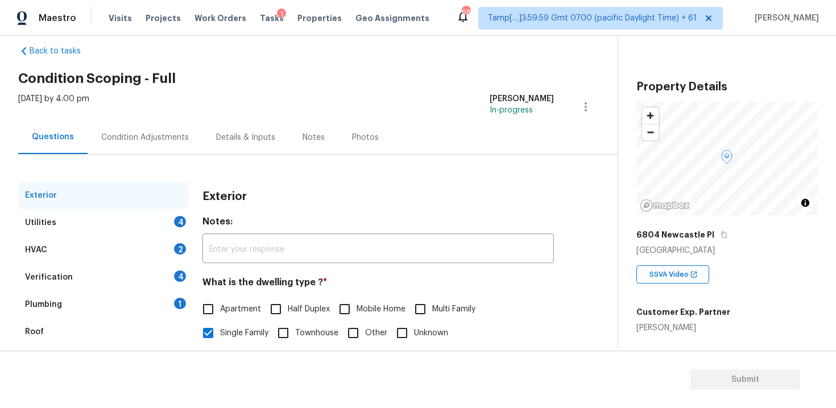
scroll to position [11, 0]
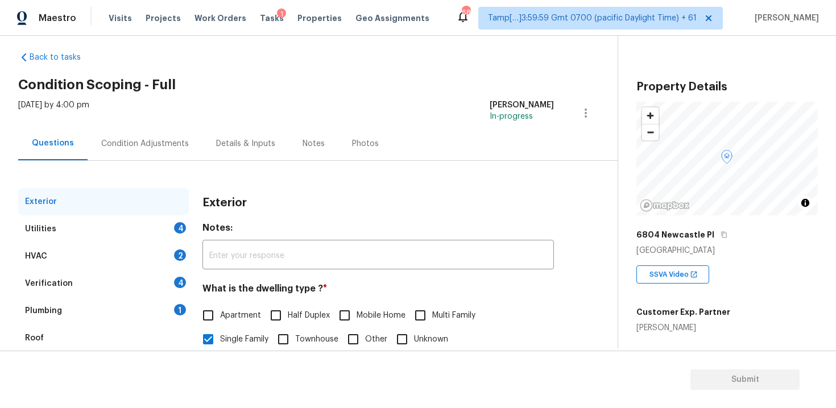
click at [150, 125] on div "[DATE] by 4:00 pm [PERSON_NAME] B In-progress" at bounding box center [317, 112] width 599 height 27
click at [161, 148] on div "Condition Adjustments" at bounding box center [145, 143] width 88 height 11
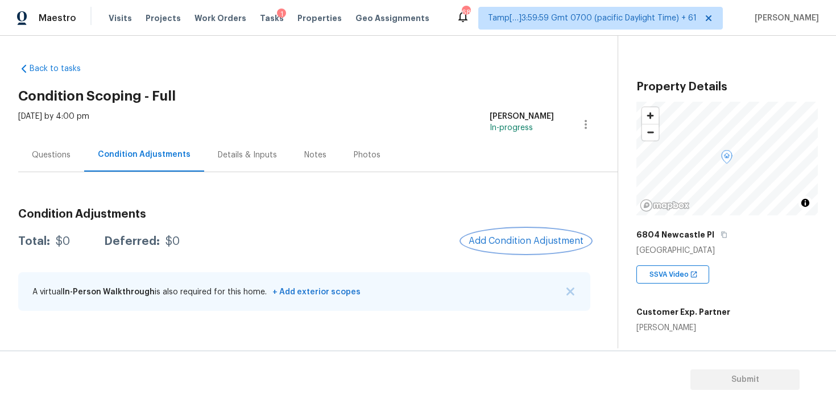
click at [526, 240] on span "Add Condition Adjustment" at bounding box center [525, 241] width 115 height 10
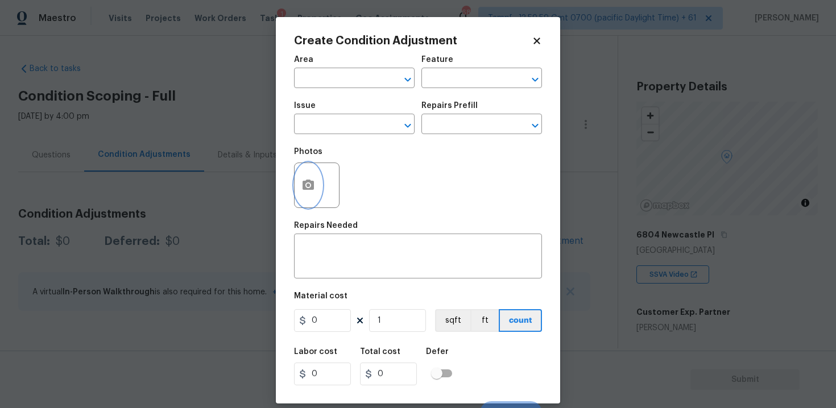
click at [313, 197] on button "button" at bounding box center [308, 185] width 27 height 44
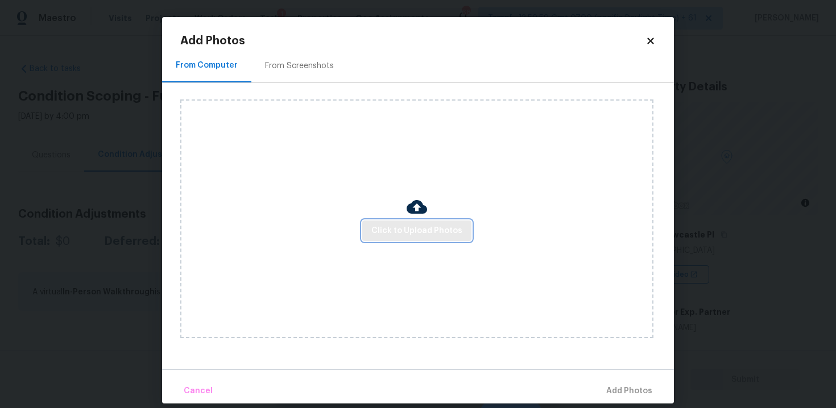
click at [393, 226] on span "Click to Upload Photos" at bounding box center [416, 231] width 91 height 14
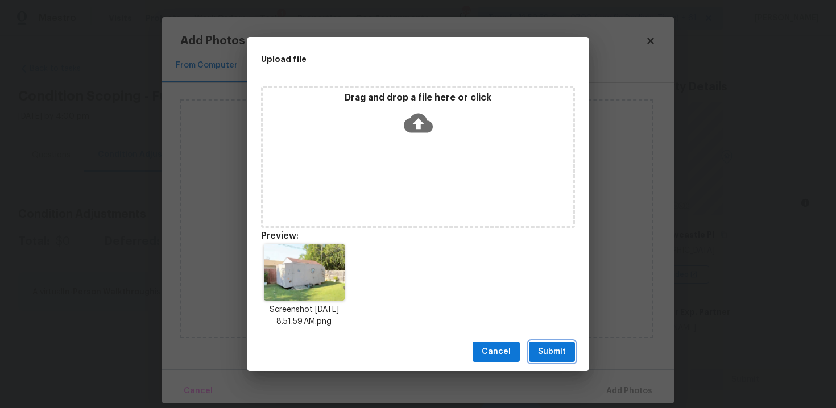
click at [549, 351] on span "Submit" at bounding box center [552, 352] width 28 height 14
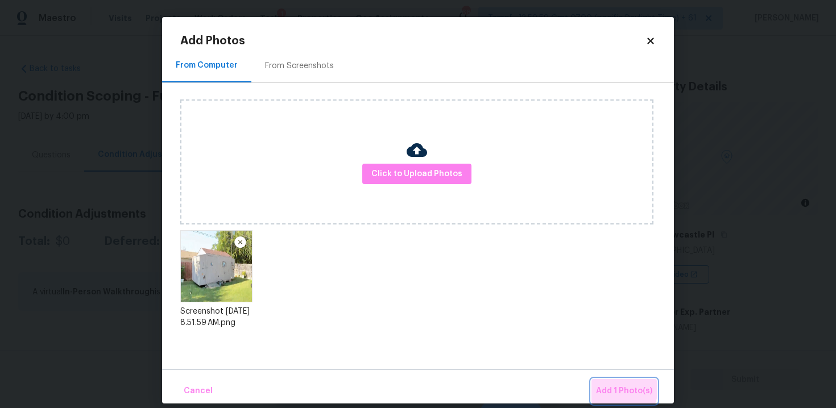
click at [606, 385] on span "Add 1 Photo(s)" at bounding box center [624, 391] width 56 height 14
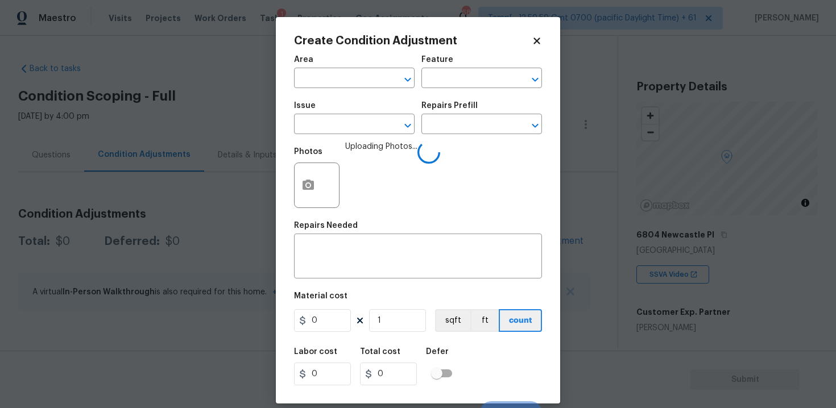
click at [349, 69] on div "Area" at bounding box center [354, 63] width 121 height 15
click at [350, 78] on input "text" at bounding box center [338, 80] width 89 height 18
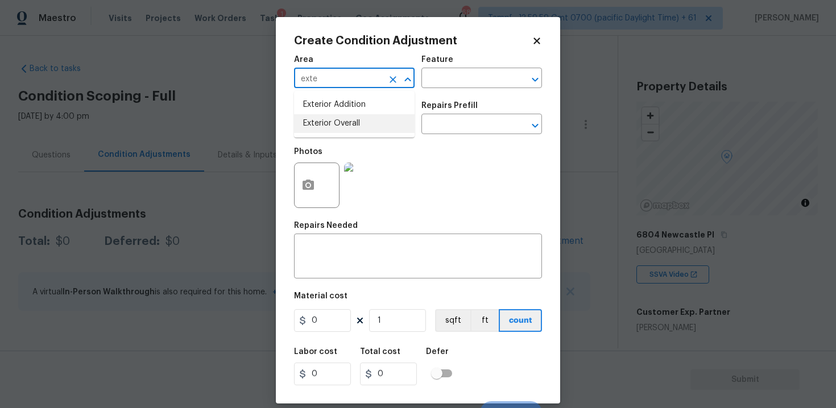
click at [367, 128] on li "Exterior Overall" at bounding box center [354, 123] width 121 height 19
type input "Exterior Overall"
click at [367, 128] on input "text" at bounding box center [338, 126] width 89 height 18
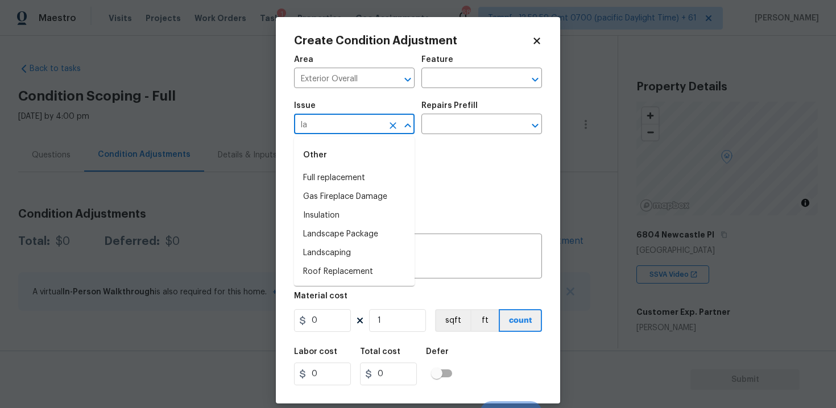
type input "l"
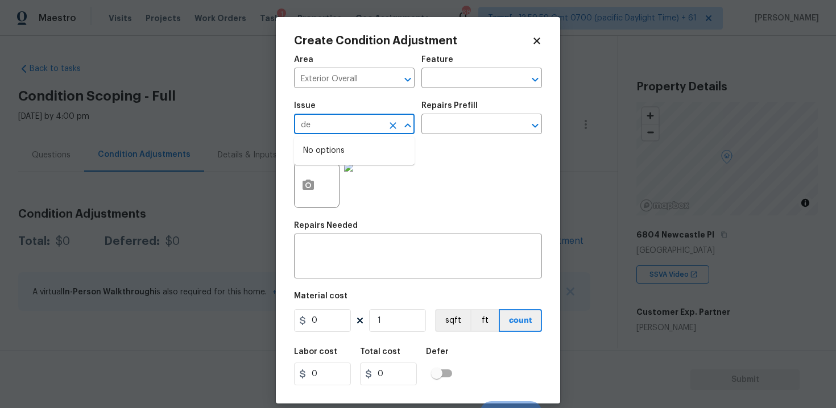
type input "d"
click at [403, 181] on li "Debris/garbage on site" at bounding box center [354, 178] width 121 height 19
type input "Debris/garbage on site"
click at [410, 258] on textarea at bounding box center [418, 258] width 234 height 24
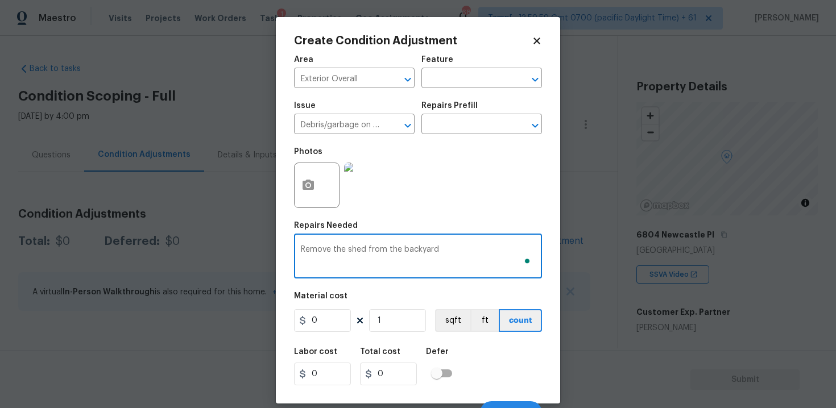
type textarea "Remove the shed from the backyard"
click at [334, 320] on input "0" at bounding box center [322, 320] width 57 height 23
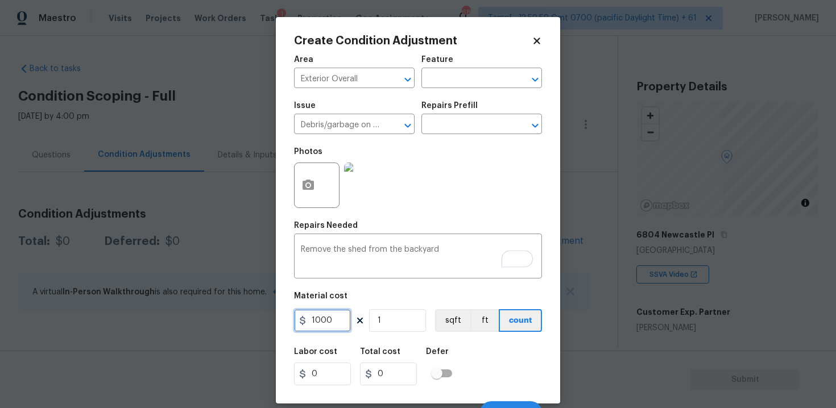
type input "1000"
click at [482, 354] on div "Labor cost 0 Total cost 1000 Defer" at bounding box center [418, 366] width 248 height 51
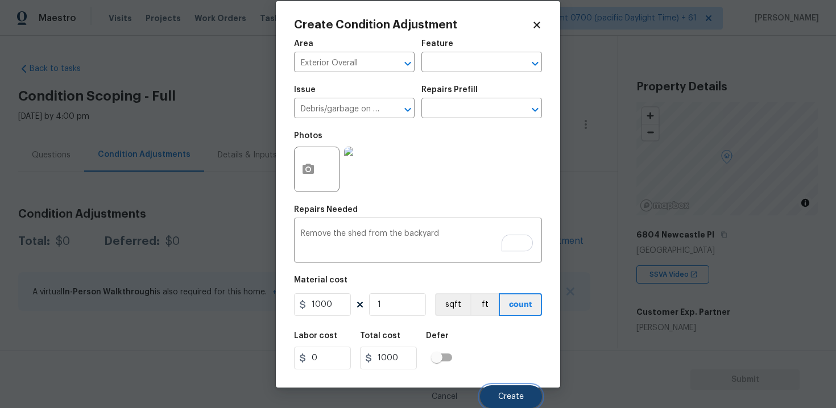
click at [505, 396] on span "Create" at bounding box center [511, 397] width 26 height 9
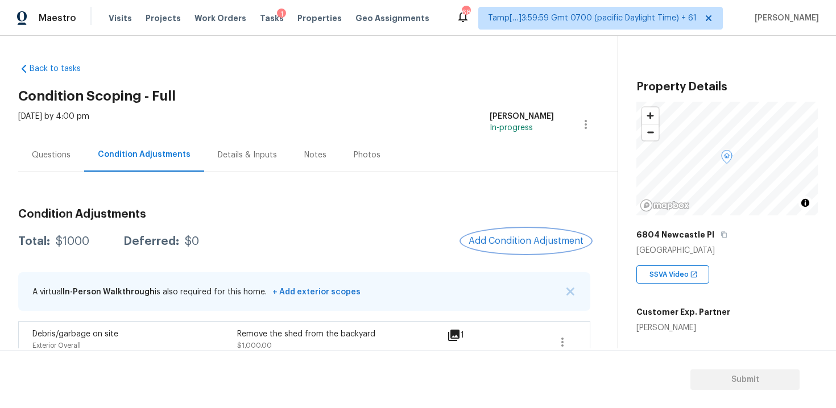
scroll to position [18, 0]
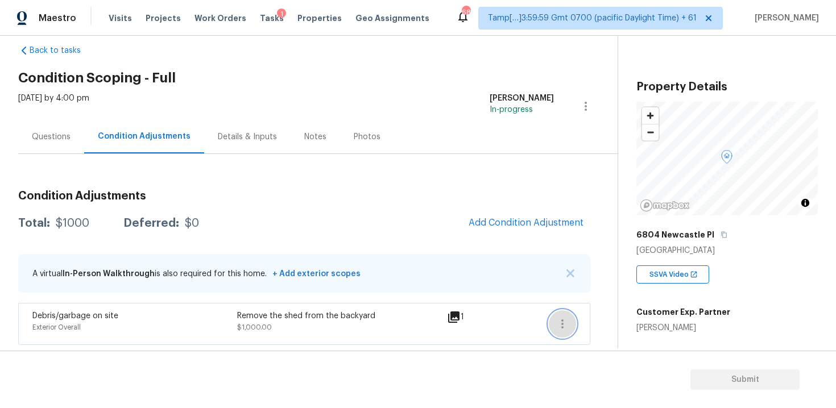
click at [567, 321] on icon "button" at bounding box center [562, 324] width 14 height 14
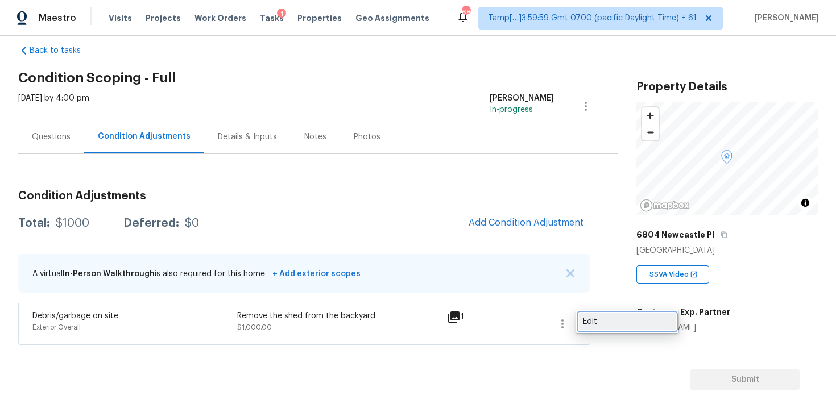
click at [620, 320] on div "Edit" at bounding box center [627, 321] width 89 height 11
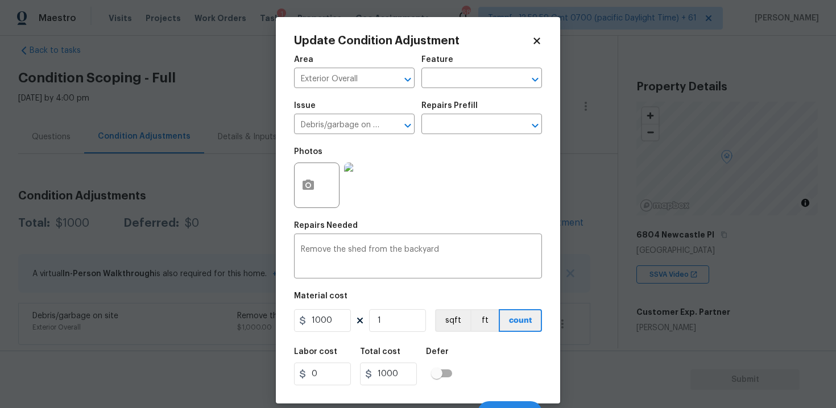
click at [294, 190] on div at bounding box center [316, 185] width 45 height 45
click at [296, 190] on button "button" at bounding box center [308, 185] width 27 height 44
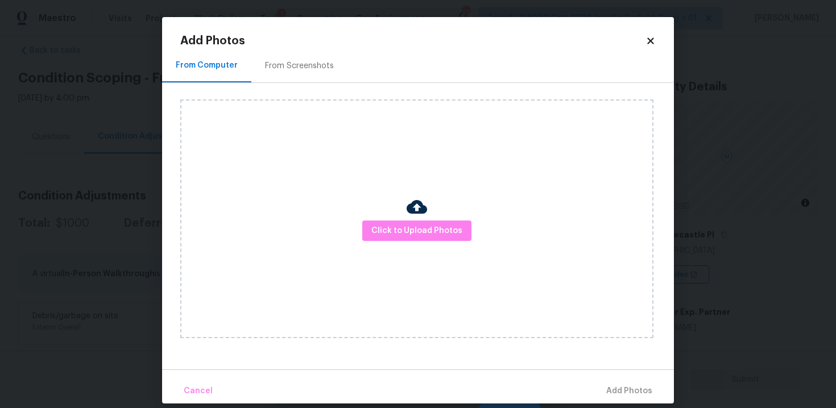
click at [353, 227] on div "Click to Upload Photos" at bounding box center [416, 218] width 473 height 239
click at [408, 223] on button "Click to Upload Photos" at bounding box center [416, 231] width 109 height 21
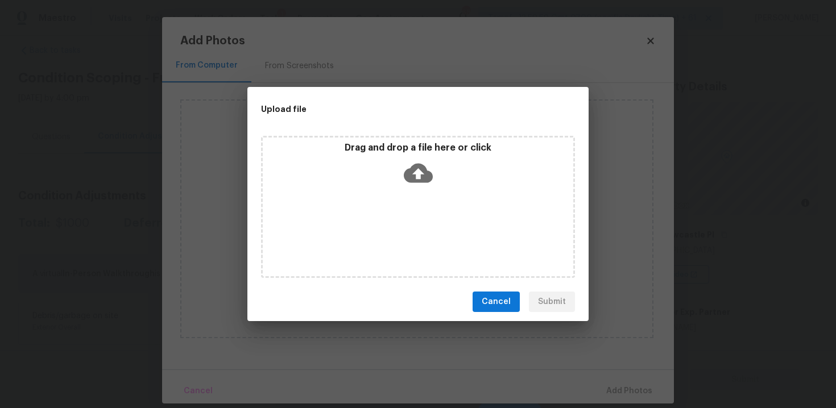
click at [415, 174] on icon at bounding box center [418, 173] width 29 height 19
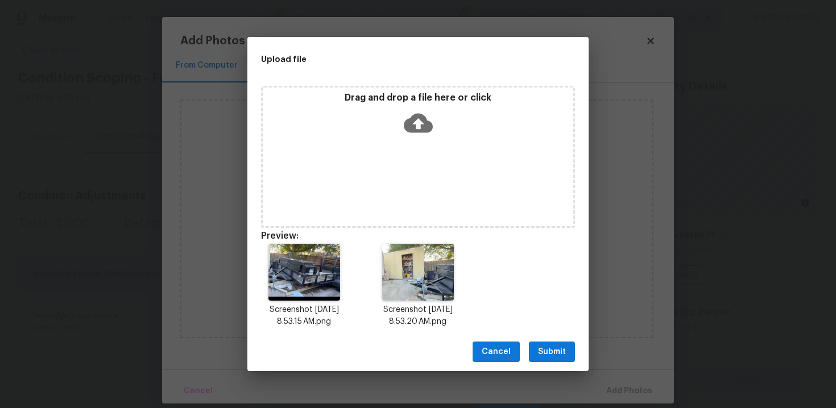
scroll to position [9, 0]
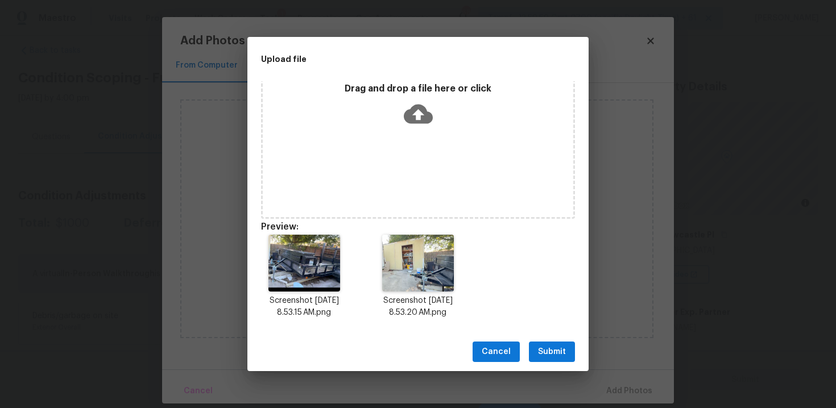
click at [554, 349] on span "Submit" at bounding box center [552, 352] width 28 height 14
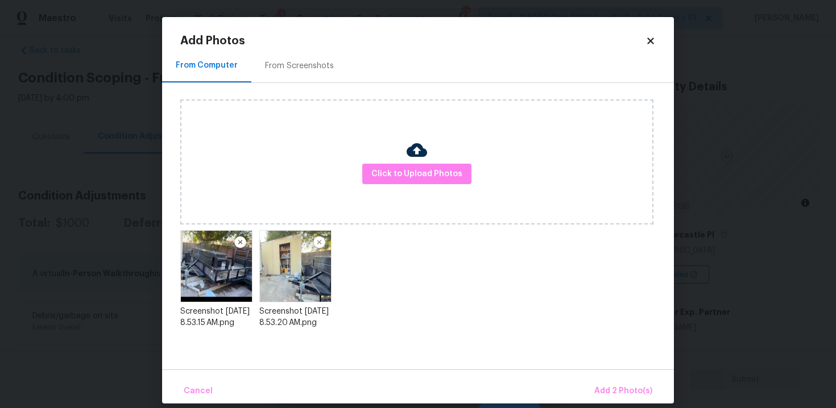
click at [601, 375] on div "Cancel Add 2 Photo(s)" at bounding box center [418, 387] width 512 height 34
click at [620, 396] on span "Add 2 Photo(s)" at bounding box center [623, 391] width 58 height 14
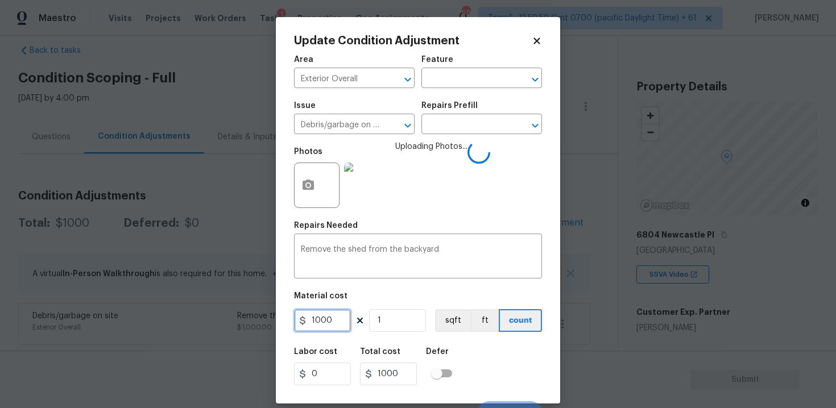
click at [329, 331] on input "1000" at bounding box center [322, 320] width 57 height 23
type input "2500"
click at [438, 351] on h5 "Defer" at bounding box center [437, 352] width 23 height 8
type input "2500"
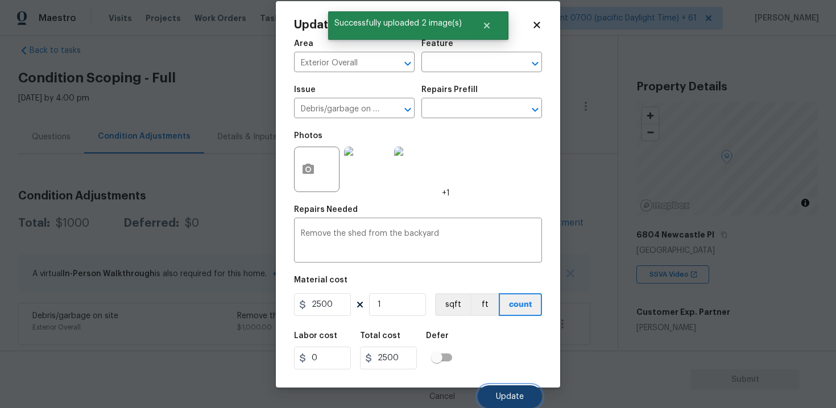
click at [517, 399] on span "Update" at bounding box center [510, 397] width 28 height 9
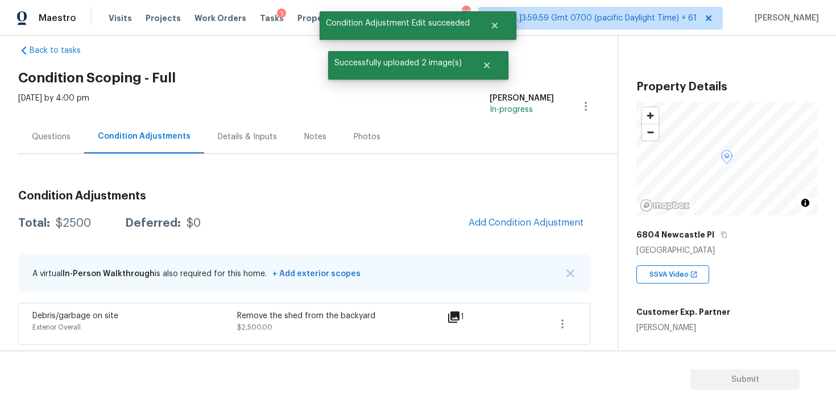
scroll to position [0, 0]
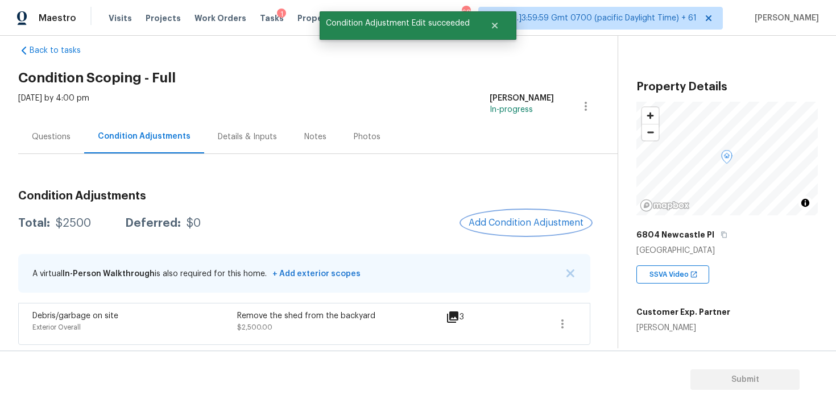
click at [513, 214] on button "Add Condition Adjustment" at bounding box center [526, 223] width 128 height 24
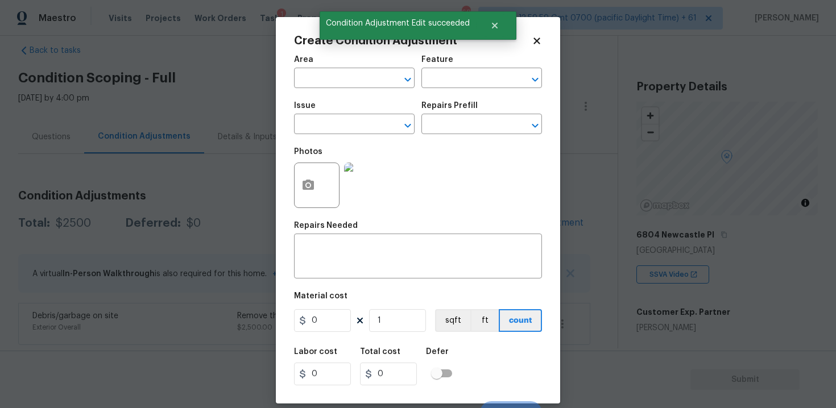
click at [378, 93] on span "Area ​" at bounding box center [354, 72] width 121 height 46
click at [376, 82] on input "text" at bounding box center [338, 80] width 89 height 18
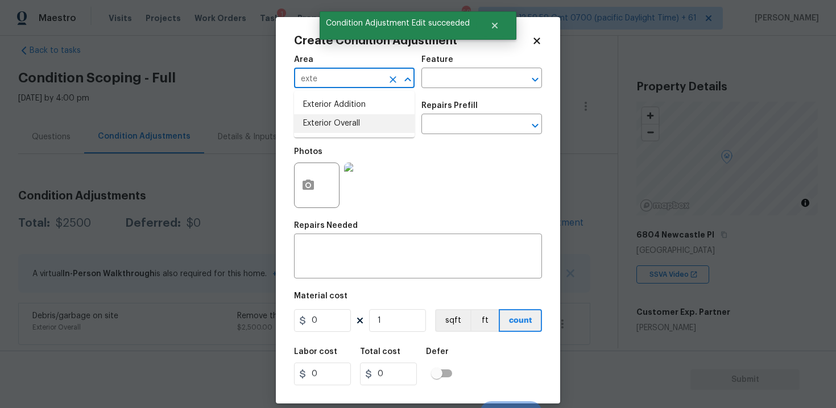
click at [366, 118] on li "Exterior Overall" at bounding box center [354, 123] width 121 height 19
type input "Exterior Overall"
click at [366, 118] on input "text" at bounding box center [338, 126] width 89 height 18
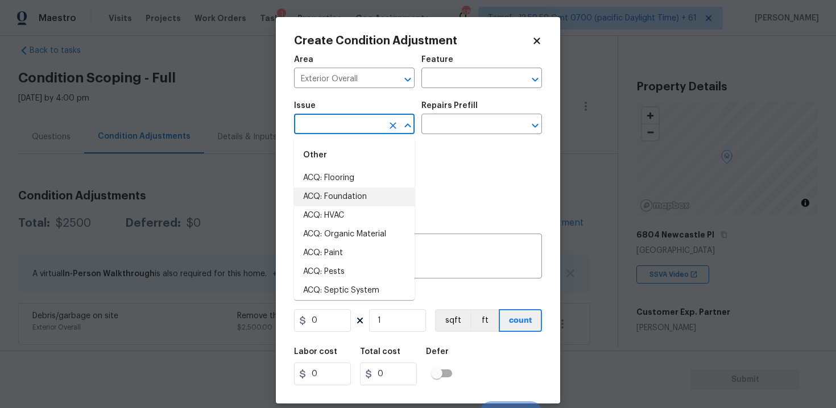
click at [473, 201] on div "Photos" at bounding box center [418, 178] width 248 height 74
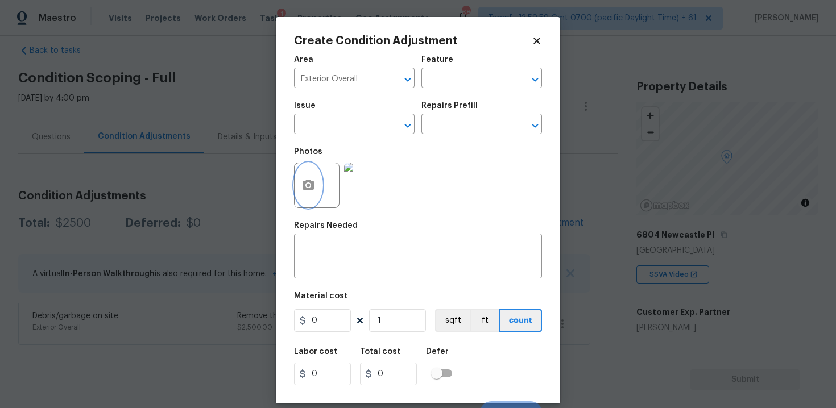
click at [310, 190] on icon "button" at bounding box center [307, 185] width 11 height 10
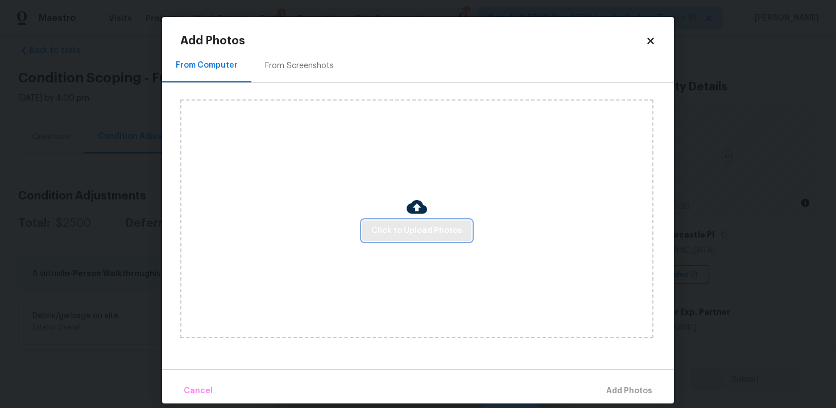
click at [413, 230] on span "Click to Upload Photos" at bounding box center [416, 231] width 91 height 14
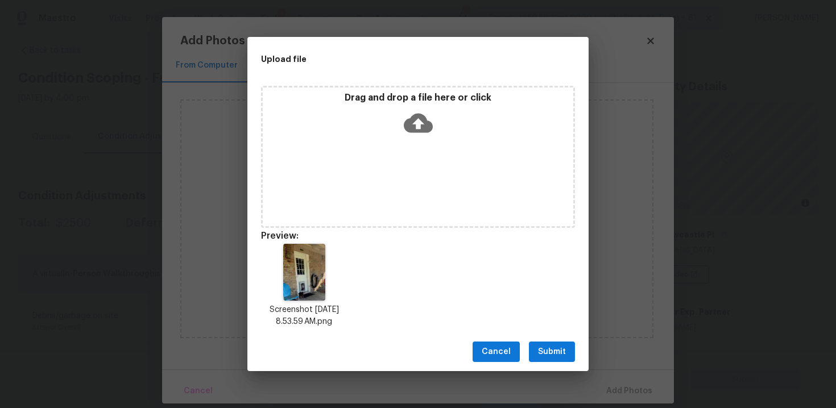
click at [548, 344] on button "Submit" at bounding box center [552, 352] width 46 height 21
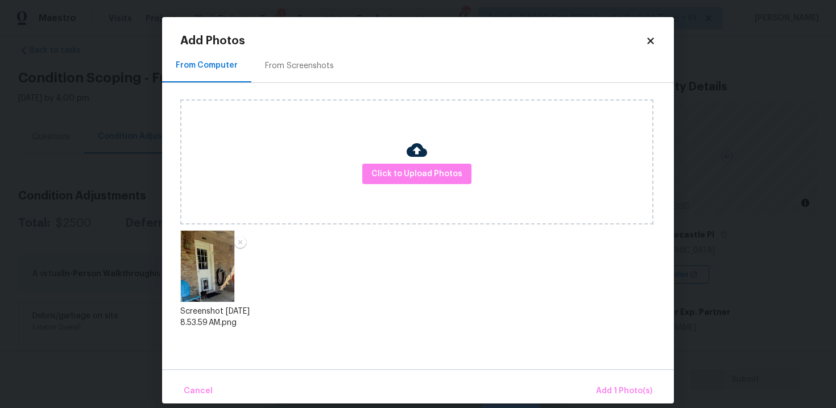
click at [593, 372] on div "Cancel Add 1 Photo(s)" at bounding box center [418, 387] width 512 height 34
click at [606, 383] on button "Add 1 Photo(s)" at bounding box center [623, 391] width 65 height 24
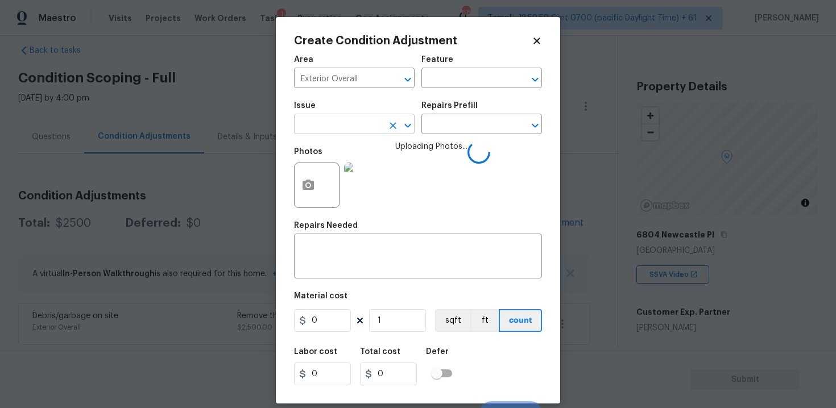
click at [364, 131] on input "text" at bounding box center [338, 126] width 89 height 18
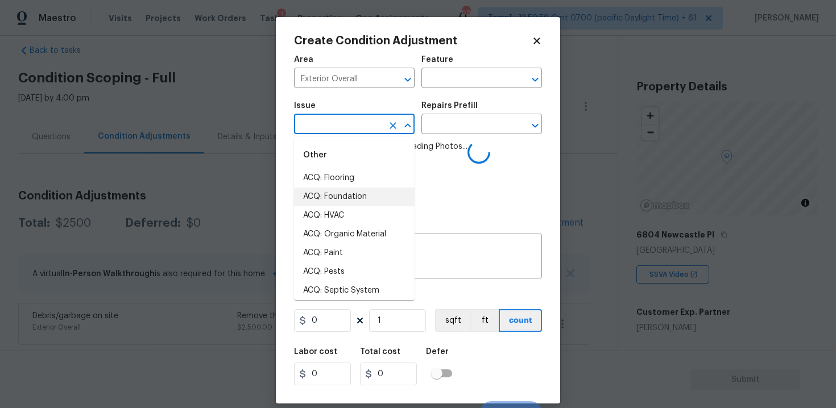
type input "e"
type input "xte"
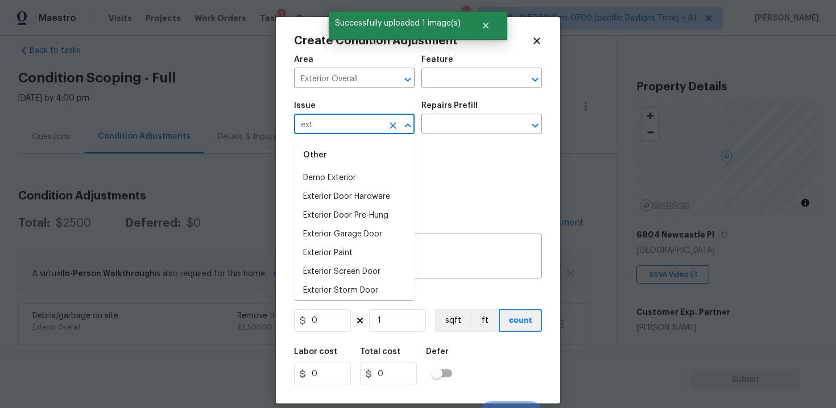
type input "exte"
click at [339, 218] on li "Exterior Door Pre-Hung" at bounding box center [354, 215] width 121 height 19
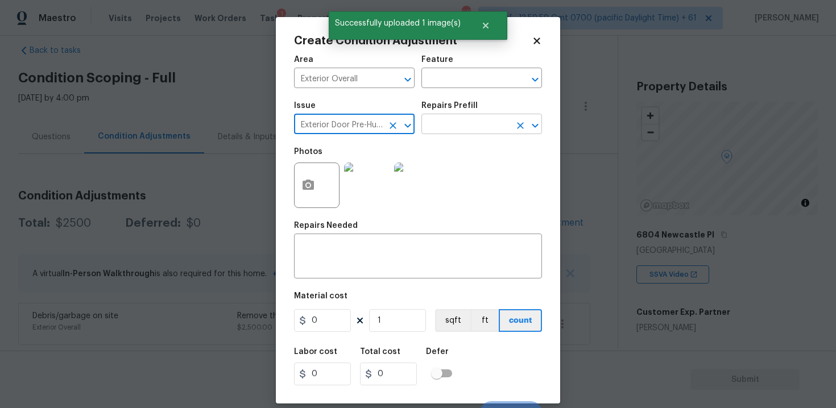
type input "Exterior Door Pre-Hung"
click at [448, 131] on input "text" at bounding box center [465, 126] width 89 height 18
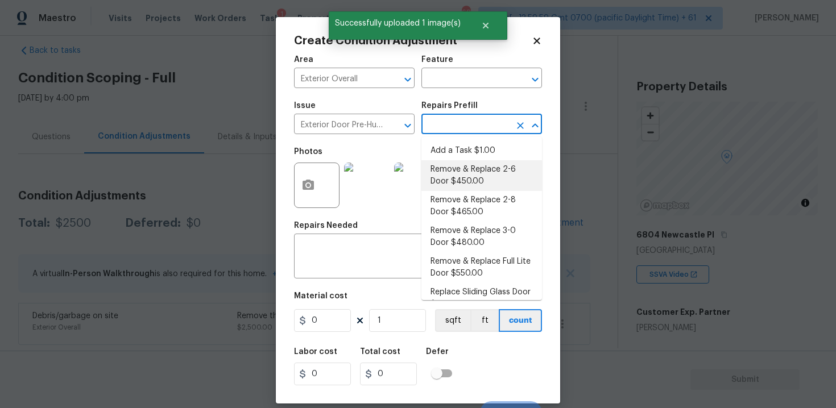
click at [461, 186] on li "Remove & Replace 2-6 Door $450.00" at bounding box center [481, 175] width 121 height 31
type input "Interior Door"
type textarea "Remove the existing exterior door, prep the opening and install a new 2-6 steel…"
type input "450"
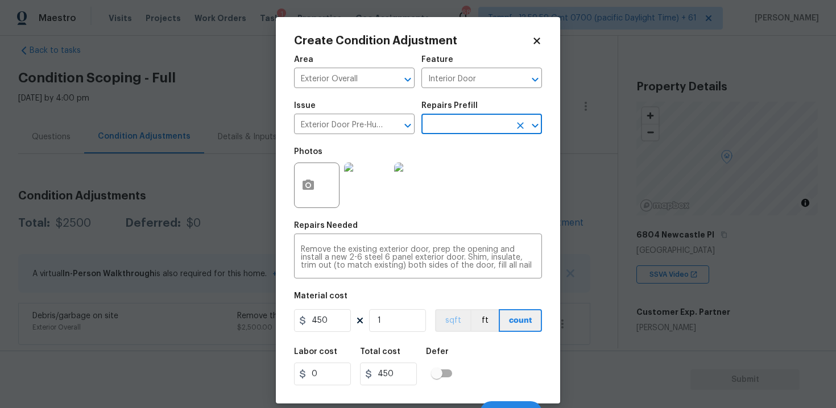
scroll to position [16, 0]
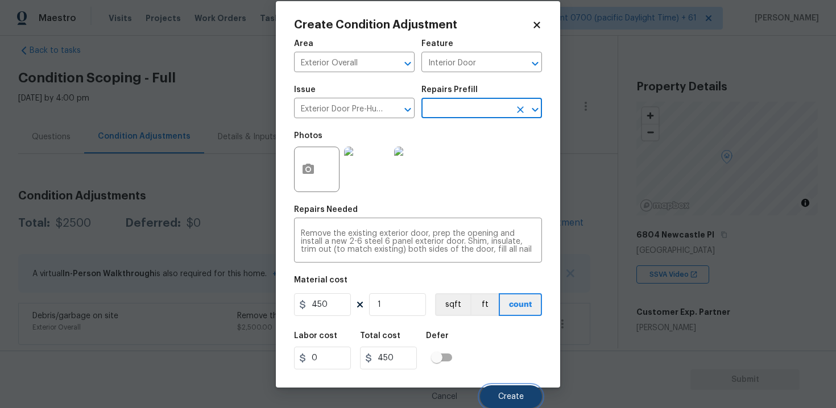
click at [500, 390] on button "Create" at bounding box center [511, 396] width 62 height 23
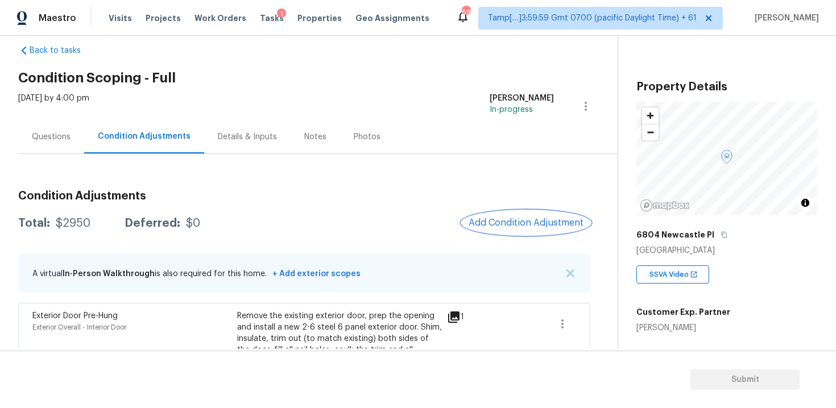
scroll to position [123, 0]
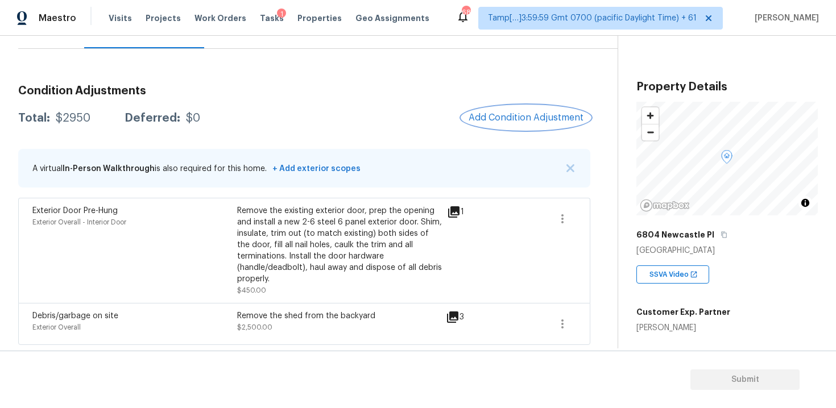
click at [510, 107] on button "Add Condition Adjustment" at bounding box center [526, 118] width 128 height 24
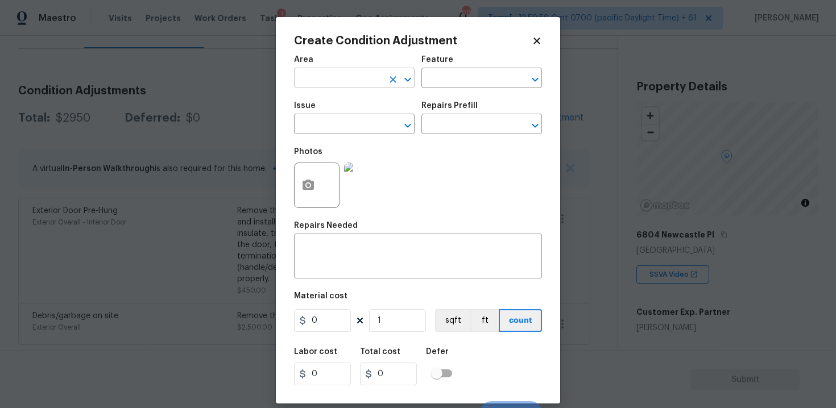
click at [330, 77] on input "text" at bounding box center [338, 80] width 89 height 18
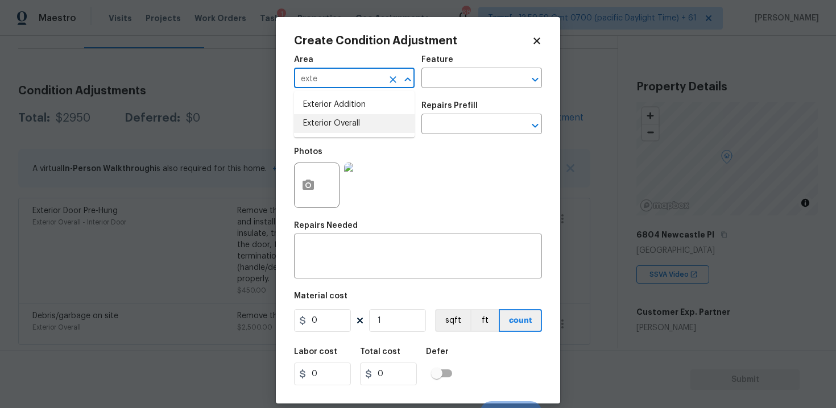
click at [321, 121] on li "Exterior Overall" at bounding box center [354, 123] width 121 height 19
type input "Exterior Overall"
click at [321, 121] on input "text" at bounding box center [338, 126] width 89 height 18
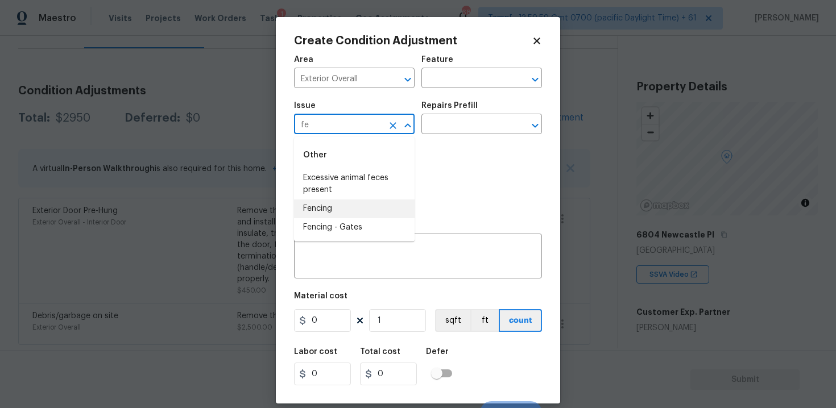
click at [319, 204] on li "Fencing" at bounding box center [354, 209] width 121 height 19
type input "Fencing"
click at [338, 277] on div "x ​" at bounding box center [418, 258] width 248 height 42
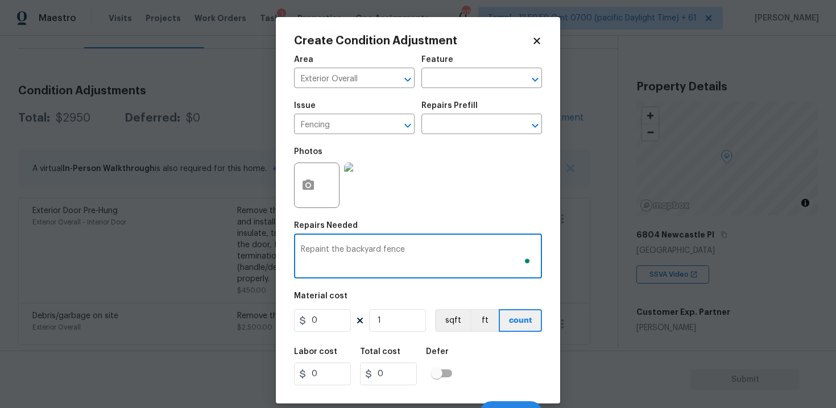
type textarea "Repaint the backyard fence"
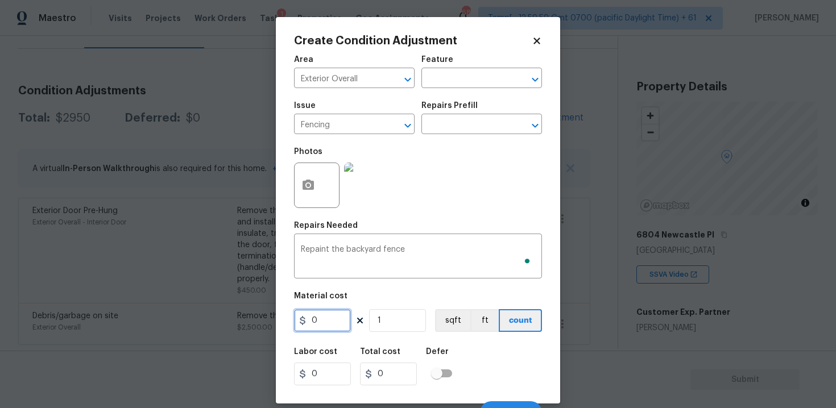
click at [318, 323] on input "0" at bounding box center [322, 320] width 57 height 23
type input "800"
click at [310, 183] on icon "button" at bounding box center [307, 185] width 11 height 10
type input "800"
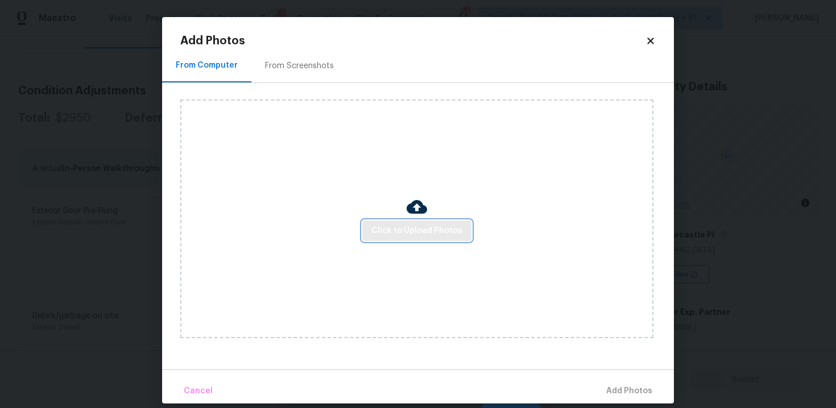
click at [441, 221] on button "Click to Upload Photos" at bounding box center [416, 231] width 109 height 21
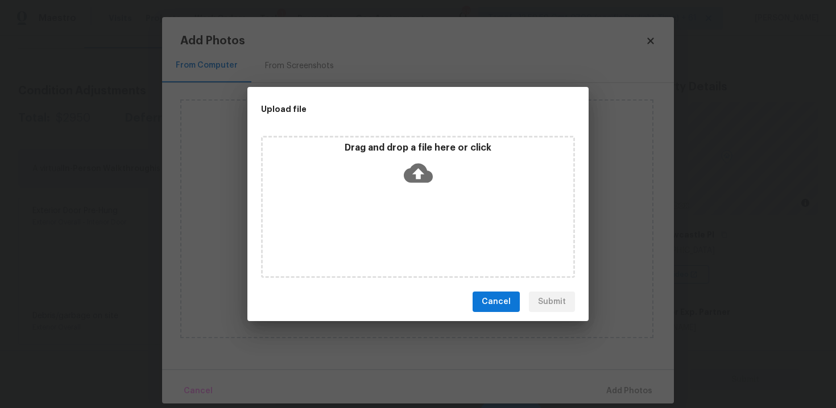
click at [417, 180] on icon at bounding box center [418, 173] width 29 height 19
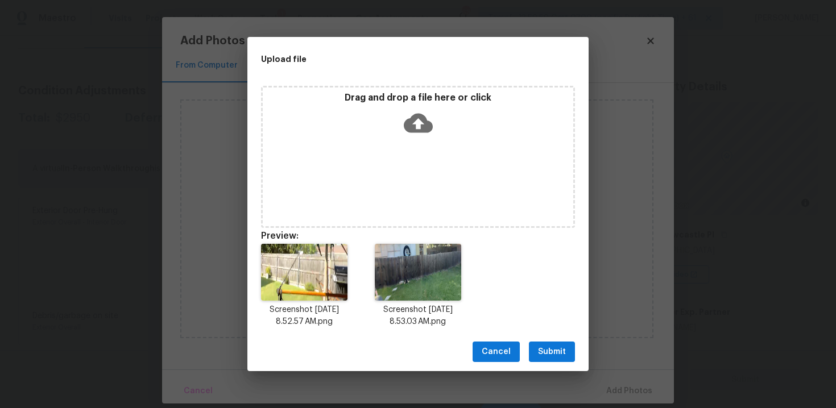
scroll to position [9, 0]
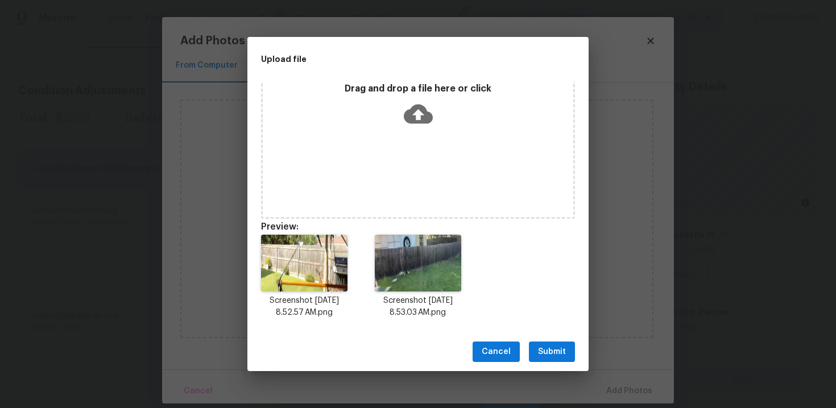
click at [558, 354] on span "Submit" at bounding box center [552, 352] width 28 height 14
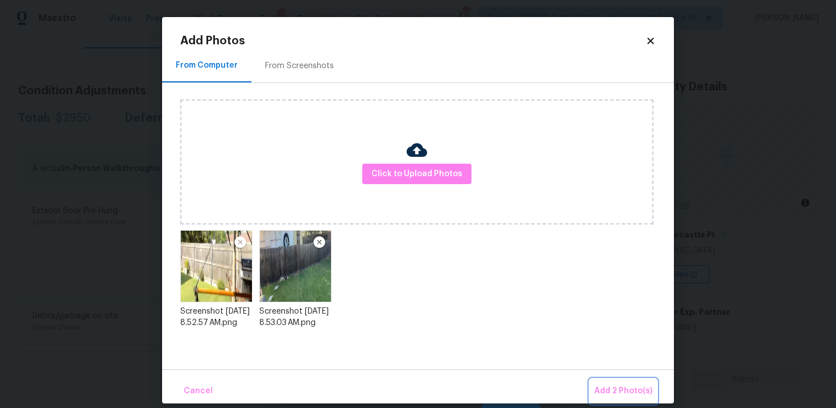
click at [617, 387] on span "Add 2 Photo(s)" at bounding box center [623, 391] width 58 height 14
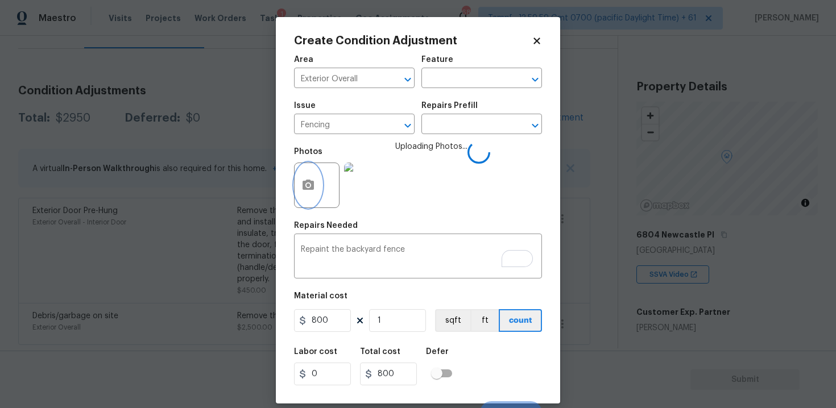
scroll to position [16, 0]
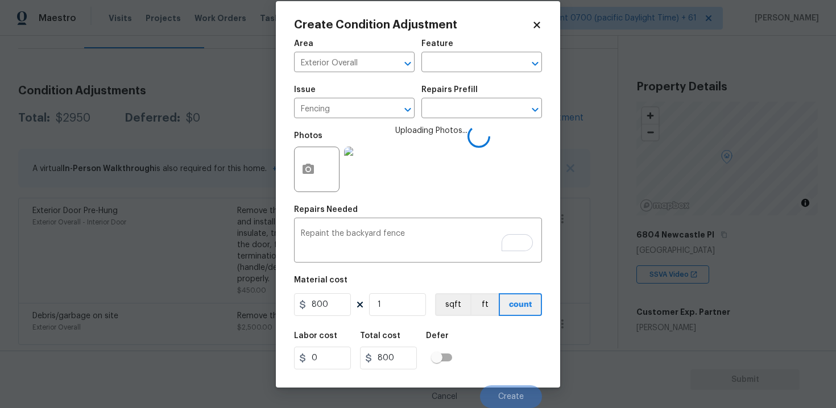
click at [471, 338] on div "Labor cost 0 Total cost 800 Defer" at bounding box center [418, 350] width 248 height 51
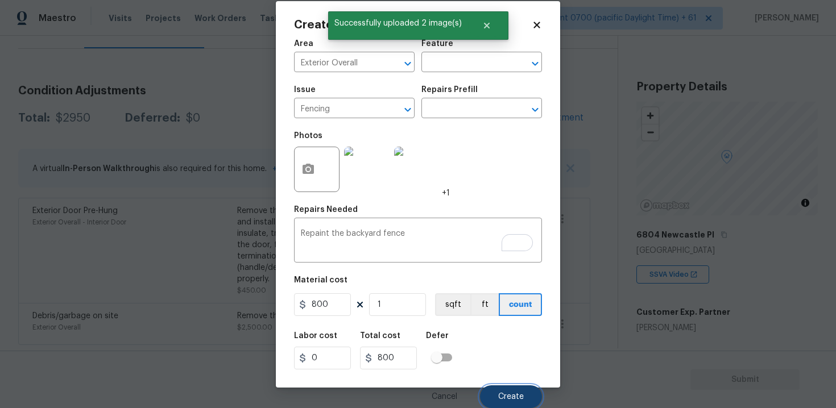
click at [505, 389] on button "Create" at bounding box center [511, 396] width 62 height 23
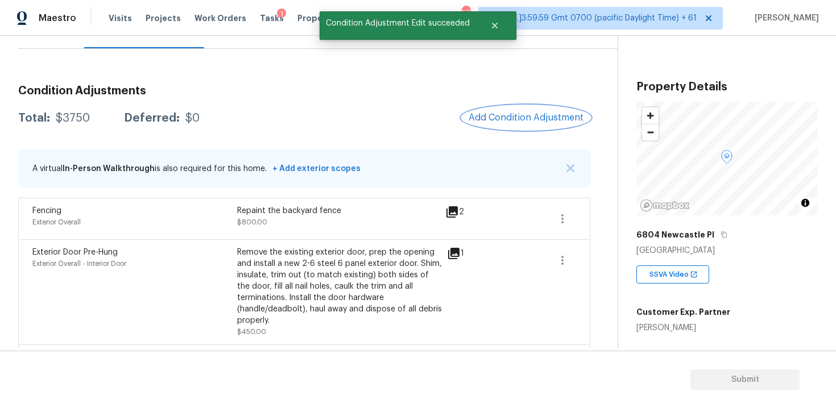
scroll to position [165, 0]
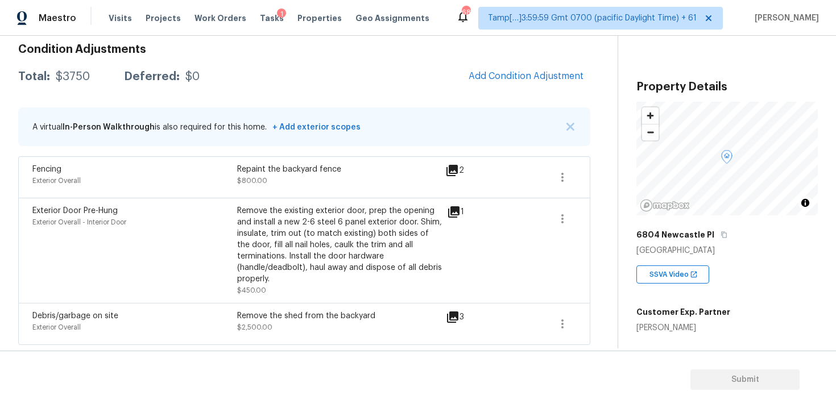
click at [498, 92] on div "Condition Adjustments Total: $3750 Deferred: $0 Add Condition Adjustment A virt…" at bounding box center [304, 190] width 572 height 310
click at [500, 84] on button "Add Condition Adjustment" at bounding box center [526, 76] width 128 height 24
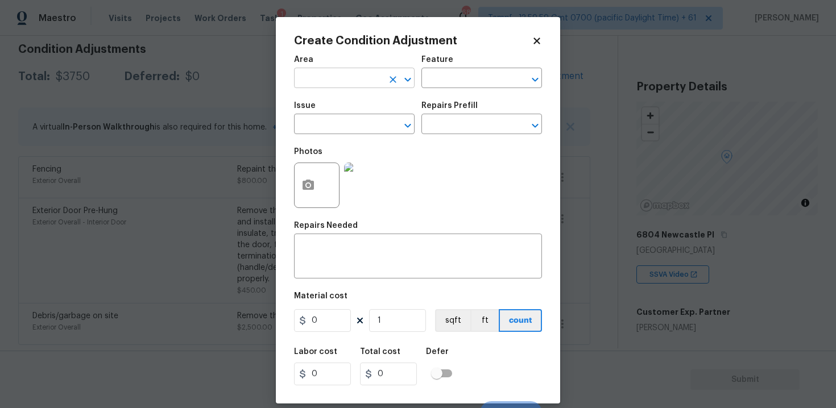
click at [341, 70] on div "Area" at bounding box center [354, 63] width 121 height 15
click at [343, 73] on input "text" at bounding box center [338, 80] width 89 height 18
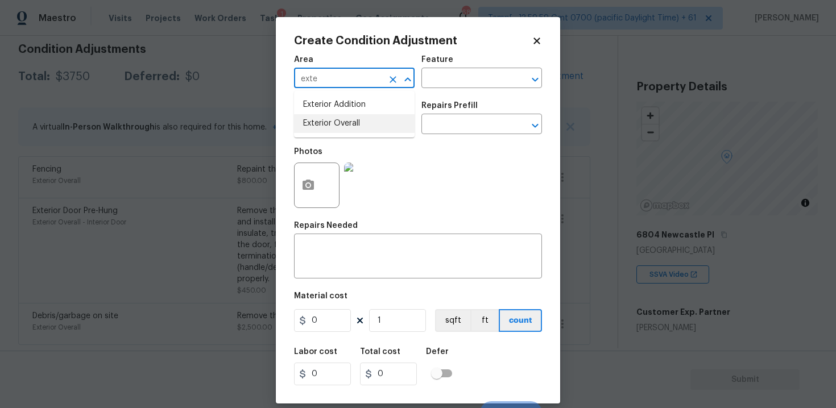
click at [344, 125] on li "Exterior Overall" at bounding box center [354, 123] width 121 height 19
type input "Exterior Overall"
click at [344, 125] on input "text" at bounding box center [338, 126] width 89 height 18
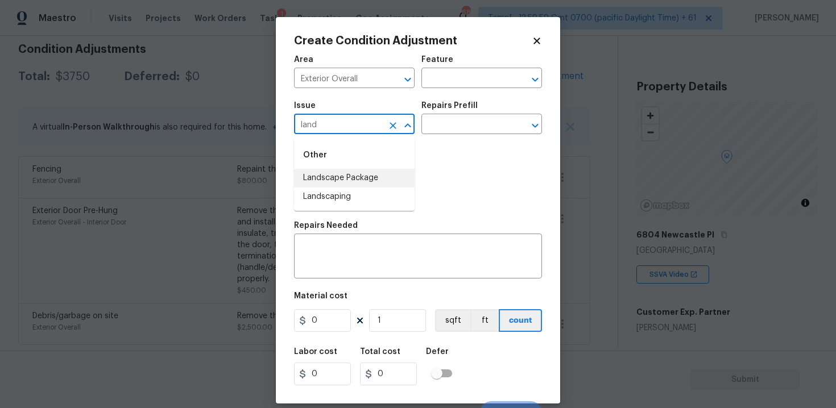
click at [362, 172] on li "Landscape Package" at bounding box center [354, 178] width 121 height 19
type input "Landscape Package"
click at [450, 128] on input "text" at bounding box center [465, 126] width 89 height 18
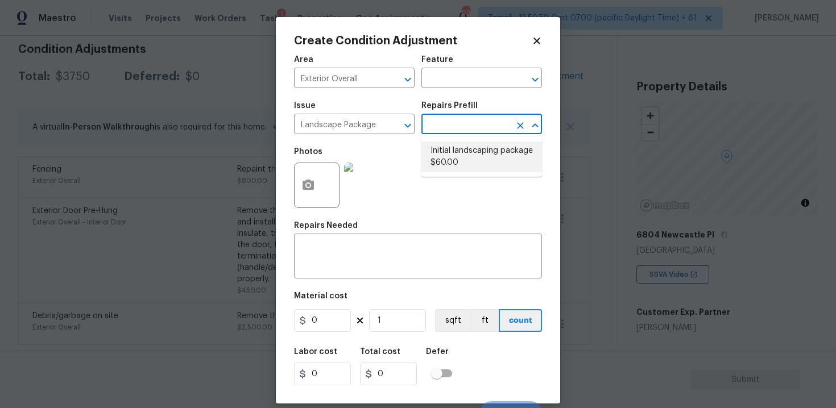
click at [453, 173] on ul "Initial landscaping package $60.00" at bounding box center [481, 157] width 121 height 40
click at [450, 161] on li "Initial landscaping package $60.00" at bounding box center [481, 157] width 121 height 31
type input "Home Readiness Packages"
type textarea "Mowing of grass up to 6" in height. Mow, edge along driveways & sidewalks, trim…"
type input "60"
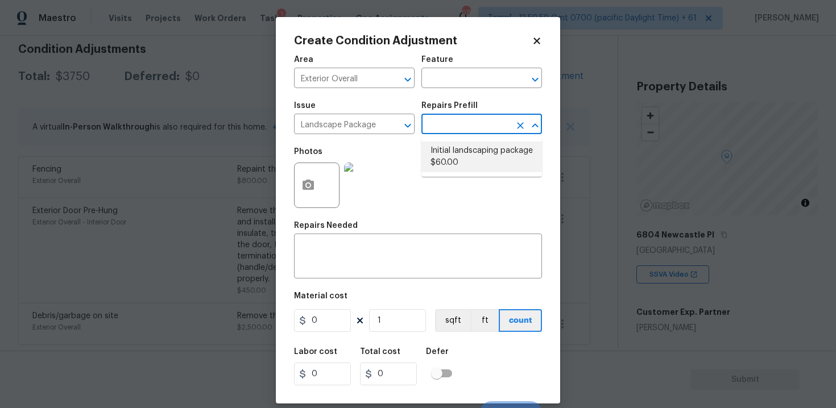
type input "60"
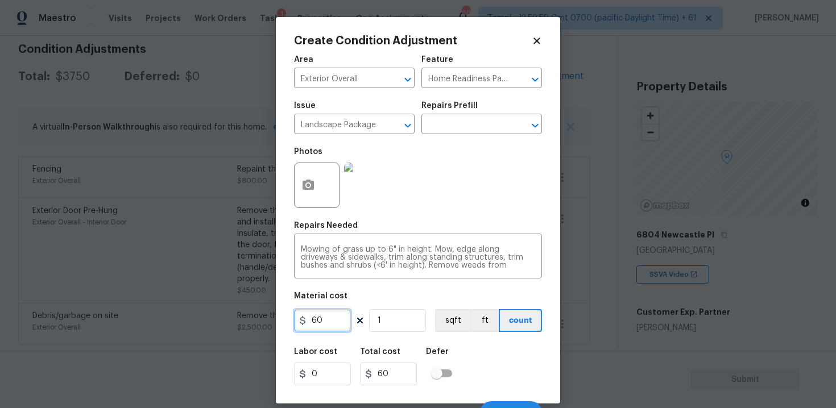
click at [347, 318] on input "60" at bounding box center [322, 320] width 57 height 23
type input "300"
click at [459, 361] on div "Labor cost 0 Total cost 60 Defer" at bounding box center [418, 366] width 248 height 51
type input "300"
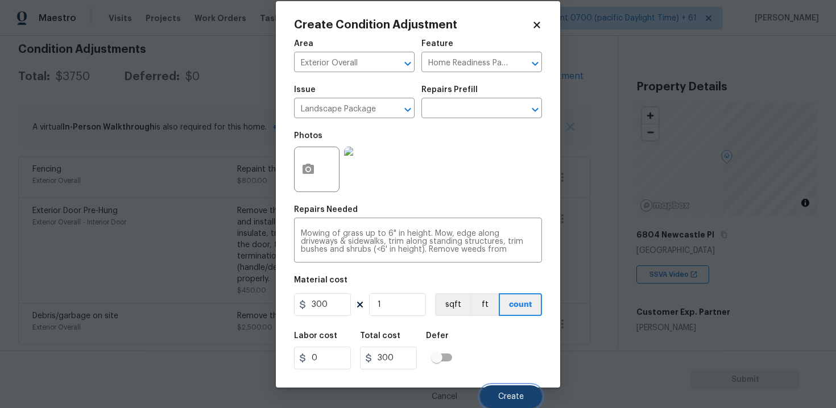
click at [517, 401] on button "Create" at bounding box center [511, 396] width 62 height 23
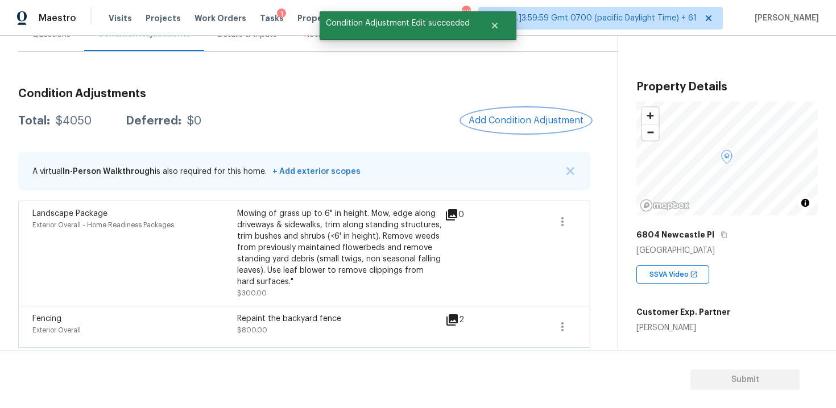
scroll to position [101, 0]
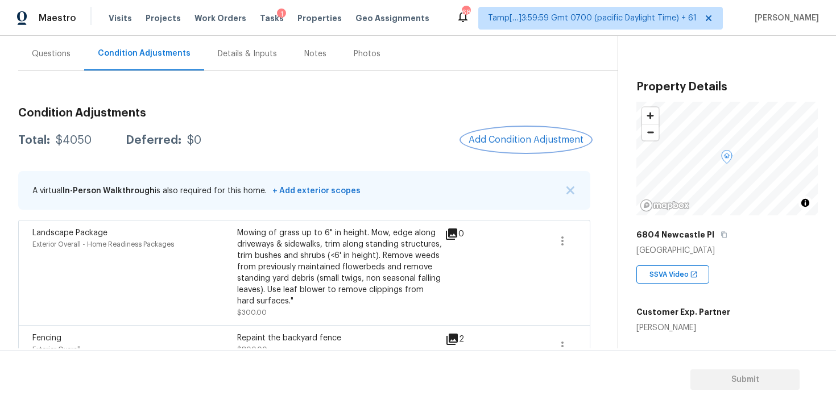
click at [504, 135] on span "Add Condition Adjustment" at bounding box center [525, 140] width 115 height 10
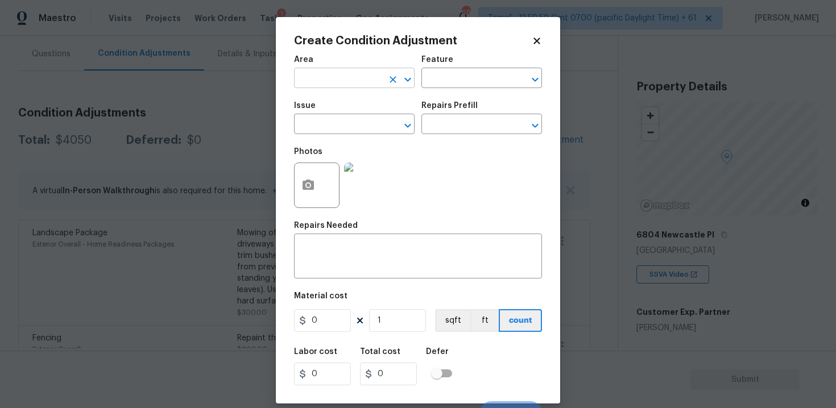
click at [350, 73] on input "text" at bounding box center [338, 80] width 89 height 18
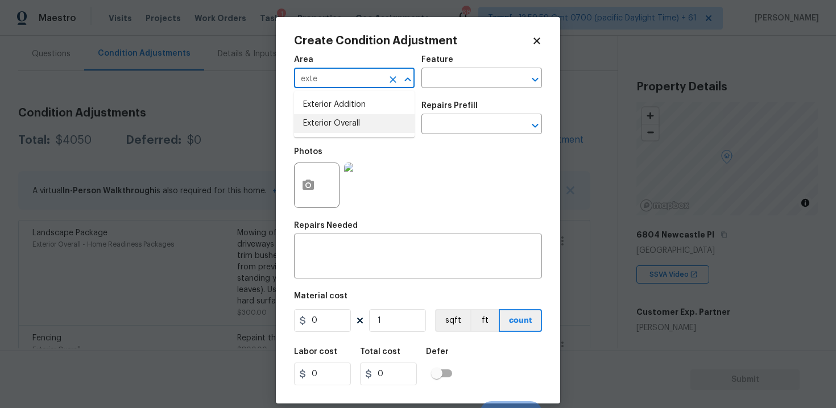
click at [351, 121] on li "Exterior Overall" at bounding box center [354, 123] width 121 height 19
type input "Exterior Overall"
click at [351, 121] on input "text" at bounding box center [338, 126] width 89 height 18
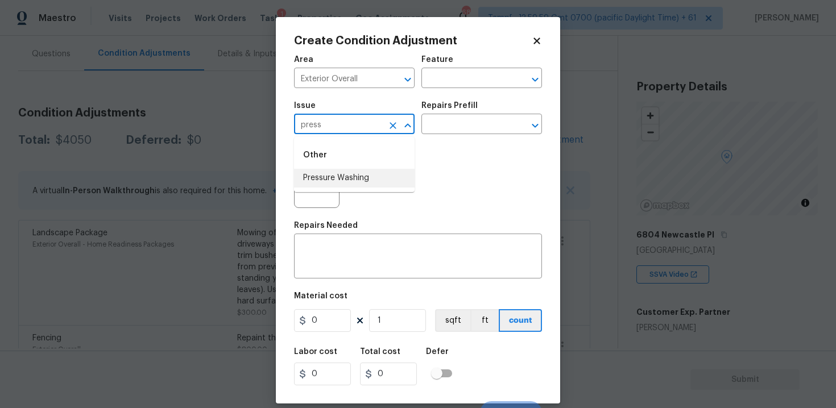
click at [347, 180] on li "Pressure Washing" at bounding box center [354, 178] width 121 height 19
type input "Pressure Washing"
click at [464, 120] on input "text" at bounding box center [465, 126] width 89 height 18
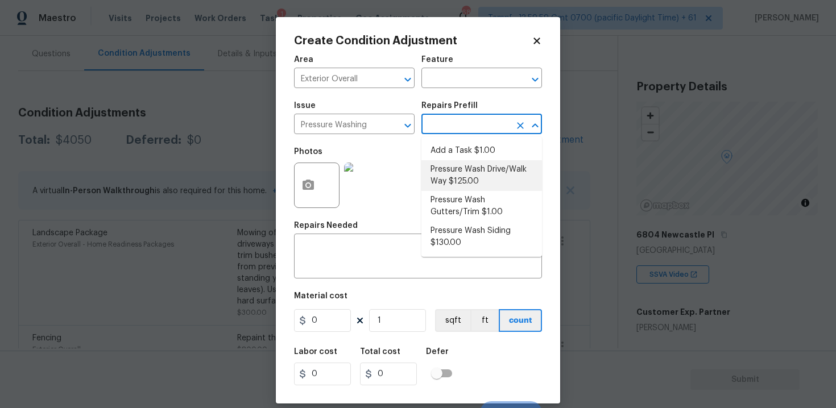
click at [457, 161] on li "Pressure Wash Drive/Walk Way $125.00" at bounding box center [481, 175] width 121 height 31
type input "Siding"
type textarea "Pressure wash the driveways/walkways as directed by the PM. Ensure that all deb…"
type input "125"
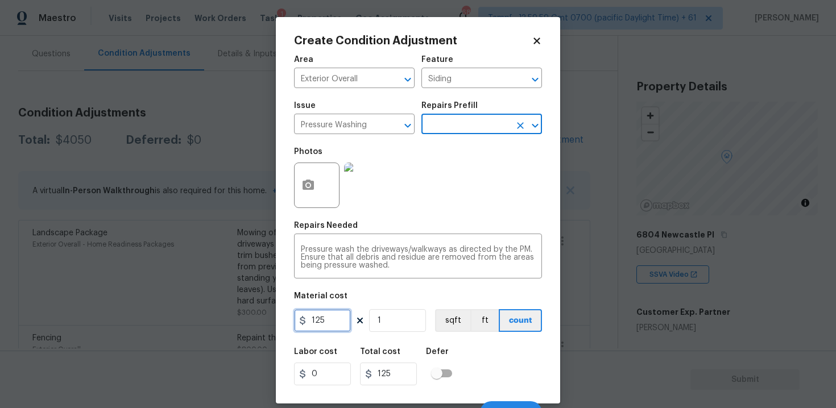
click at [348, 319] on input "125" at bounding box center [322, 320] width 57 height 23
type input "400"
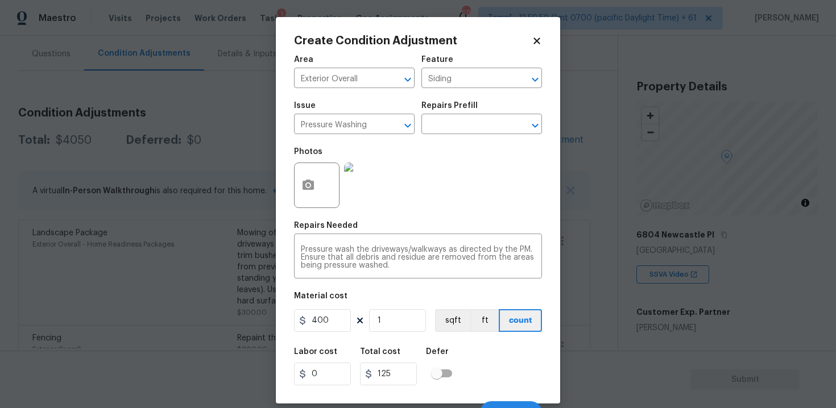
type input "400"
click at [517, 353] on div "Labor cost 0 Total cost 400 Defer" at bounding box center [418, 366] width 248 height 51
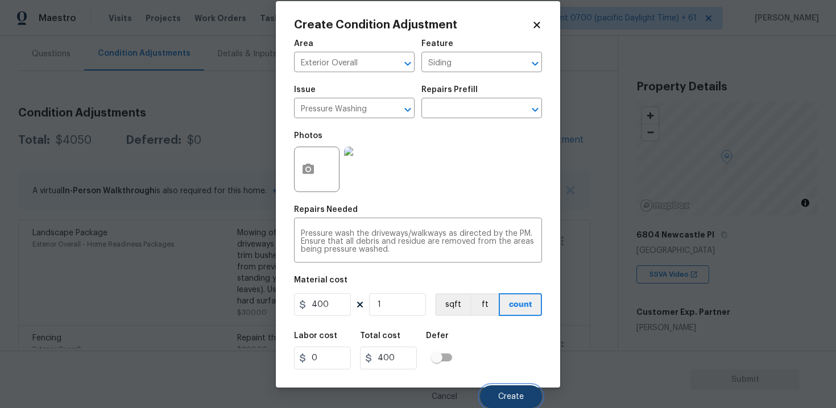
click at [521, 399] on span "Create" at bounding box center [511, 397] width 26 height 9
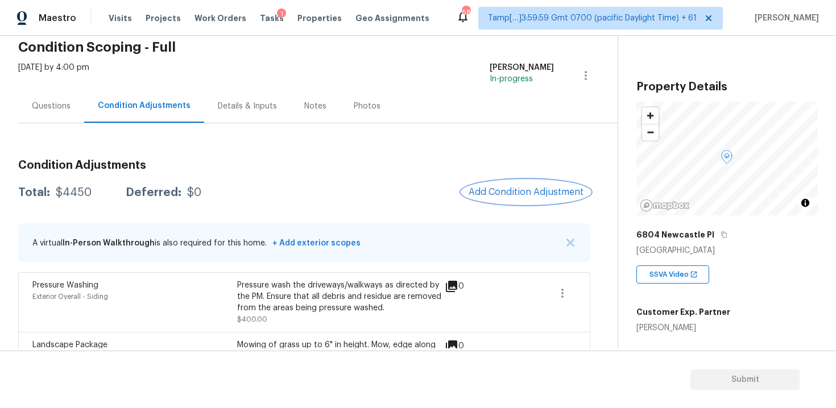
scroll to position [43, 0]
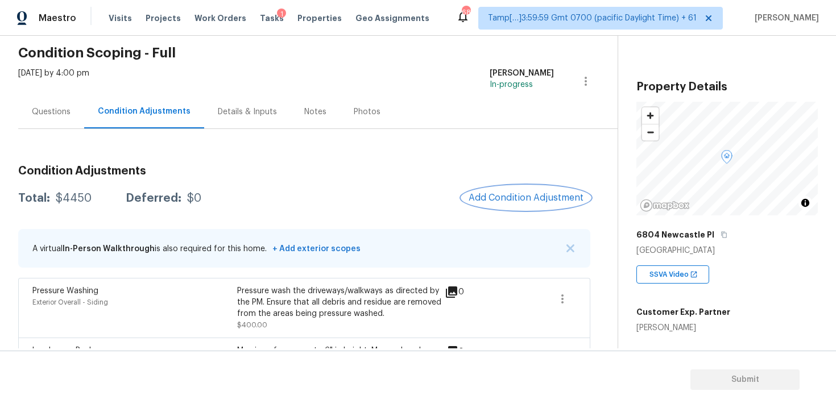
click at [492, 206] on button "Add Condition Adjustment" at bounding box center [526, 198] width 128 height 24
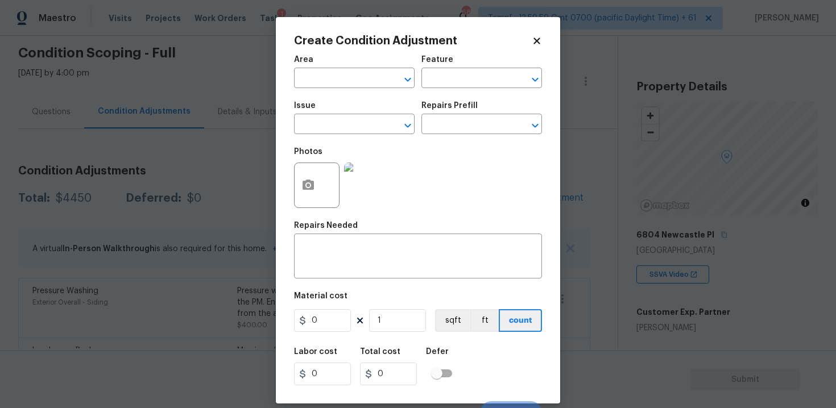
click at [292, 180] on div "Create Condition Adjustment Area ​ Feature ​ Issue ​ Repairs Prefill ​ Photos R…" at bounding box center [418, 210] width 284 height 387
click at [318, 185] on button "button" at bounding box center [308, 185] width 27 height 44
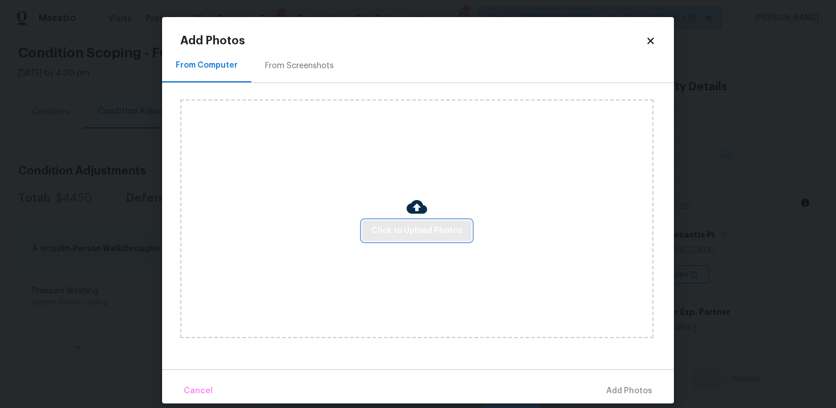
click at [437, 226] on span "Click to Upload Photos" at bounding box center [416, 231] width 91 height 14
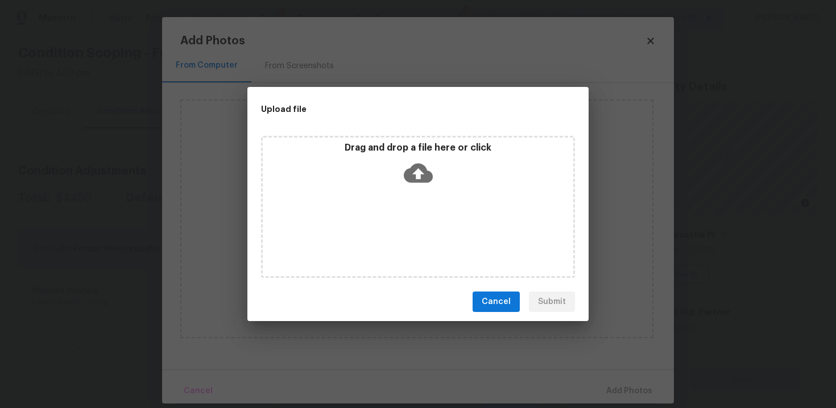
click at [424, 164] on icon at bounding box center [418, 173] width 29 height 29
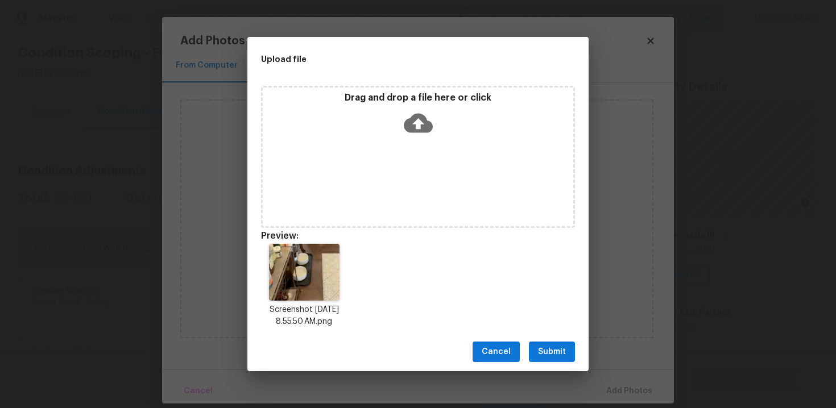
scroll to position [9, 0]
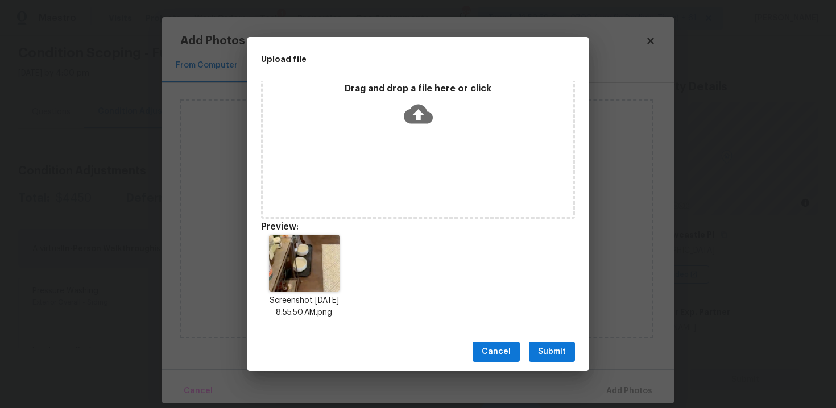
click at [559, 358] on span "Submit" at bounding box center [552, 352] width 28 height 14
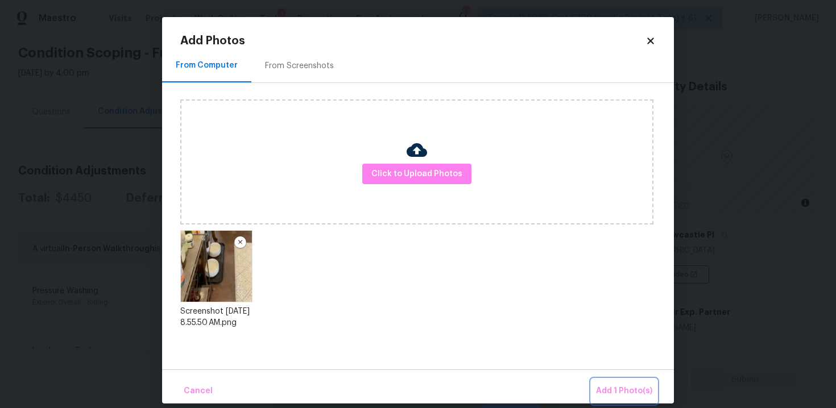
click at [634, 386] on span "Add 1 Photo(s)" at bounding box center [624, 391] width 56 height 14
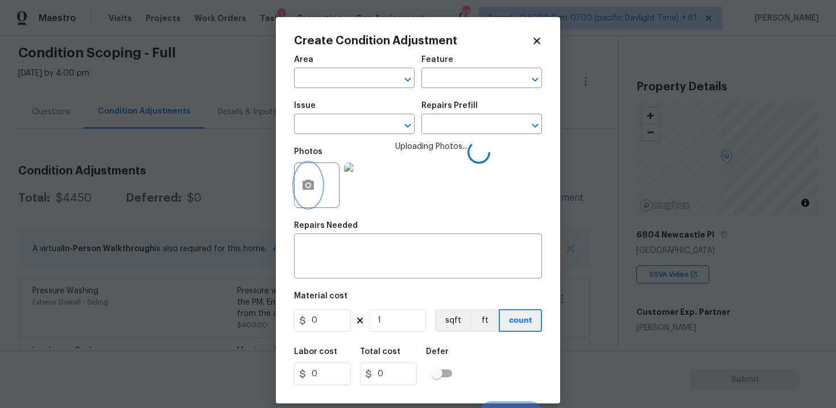
scroll to position [16, 0]
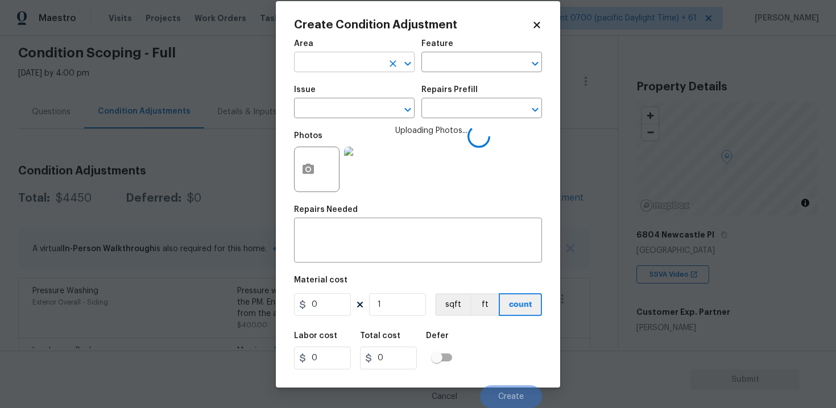
click at [358, 63] on input "text" at bounding box center [338, 64] width 89 height 18
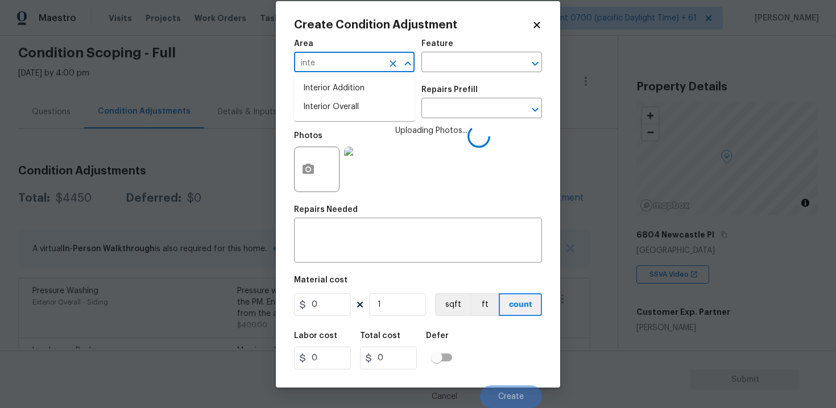
type input "inter"
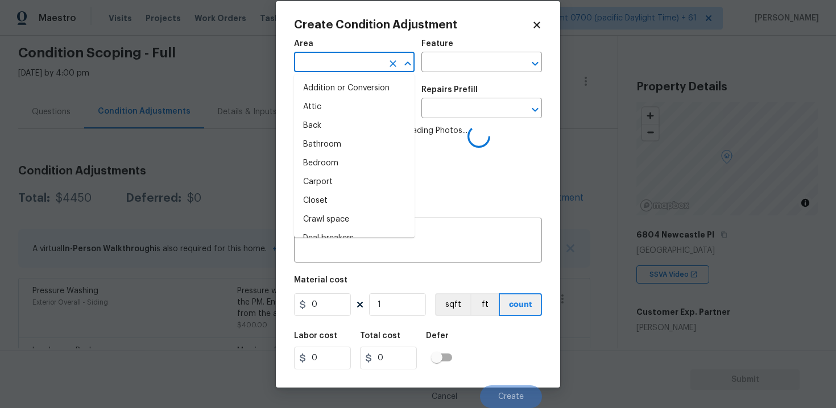
click at [353, 103] on li "Attic" at bounding box center [354, 107] width 121 height 19
type input "Attic"
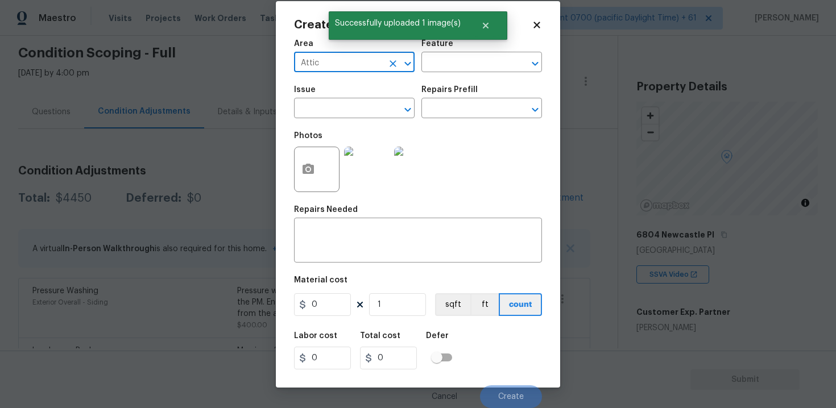
click at [385, 67] on div at bounding box center [400, 64] width 30 height 16
click at [388, 66] on icon "Clear" at bounding box center [392, 63] width 11 height 11
click at [356, 103] on li "Interior Overall" at bounding box center [354, 107] width 121 height 19
type input "Interior Overall"
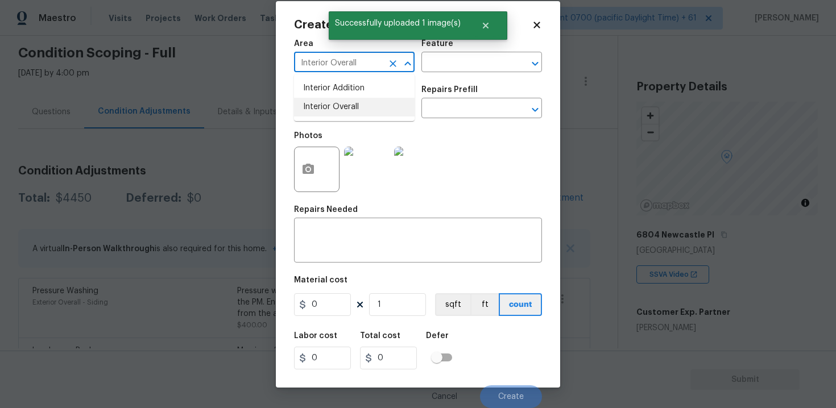
click at [356, 103] on input "text" at bounding box center [338, 110] width 89 height 18
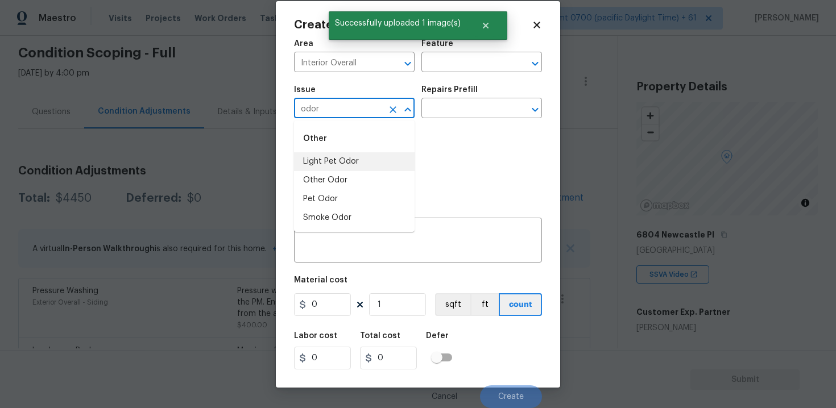
click at [356, 155] on li "Light Pet Odor" at bounding box center [354, 161] width 121 height 19
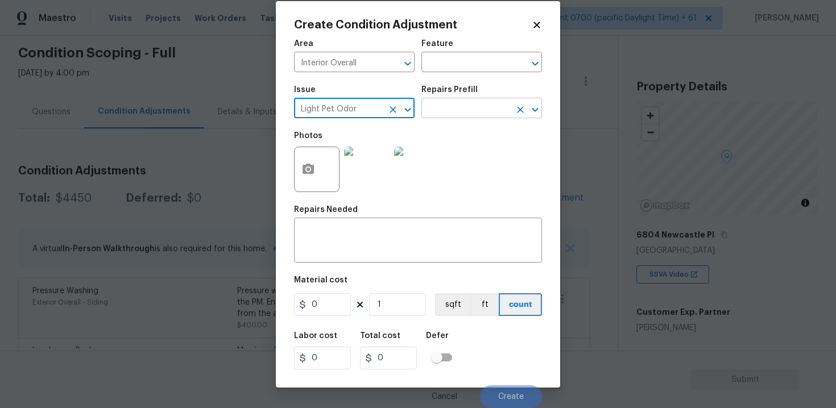
type input "Light Pet Odor"
click at [474, 103] on input "text" at bounding box center [465, 110] width 89 height 18
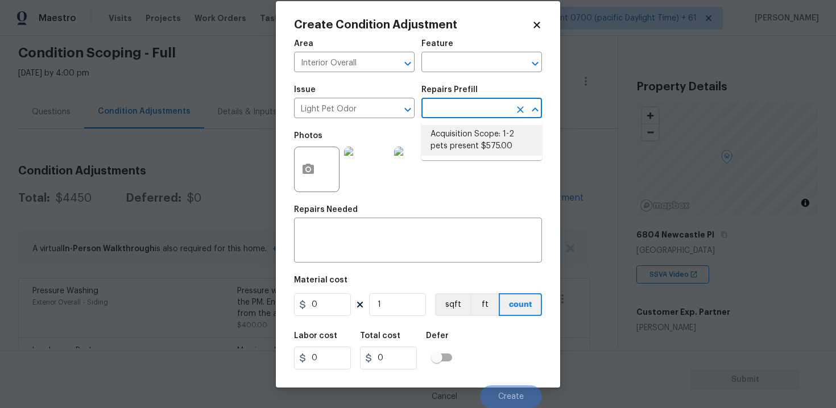
click at [474, 137] on li "Acquisition Scope: 1-2 pets present $575.00" at bounding box center [481, 140] width 121 height 31
type textarea "Acquisition Scope: 1-2 pets present"
type input "575"
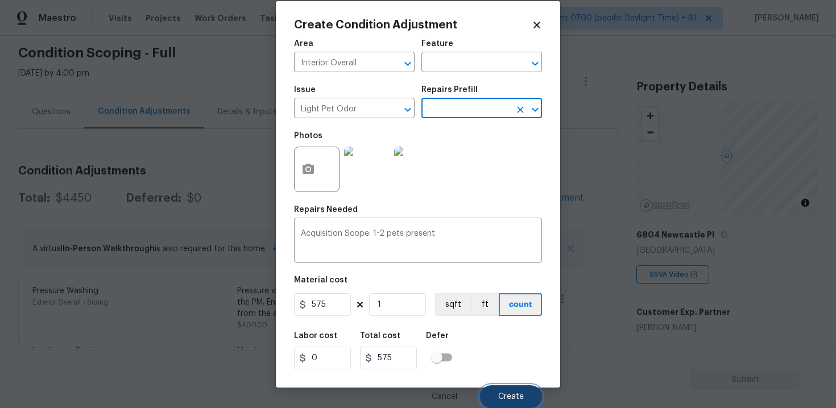
click at [521, 385] on button "Create" at bounding box center [511, 396] width 62 height 23
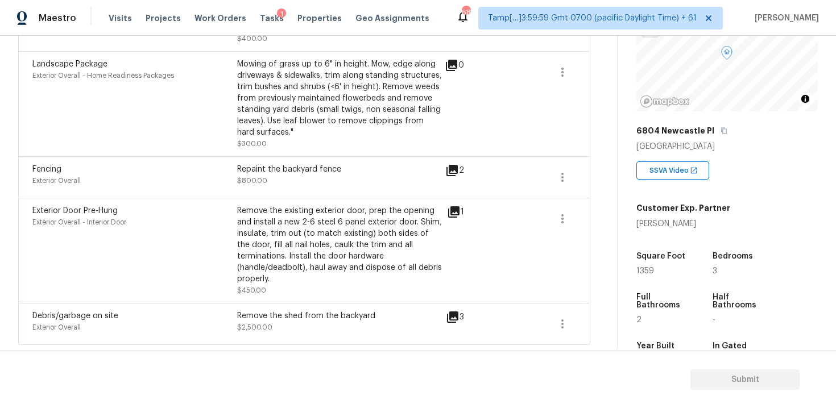
scroll to position [123, 0]
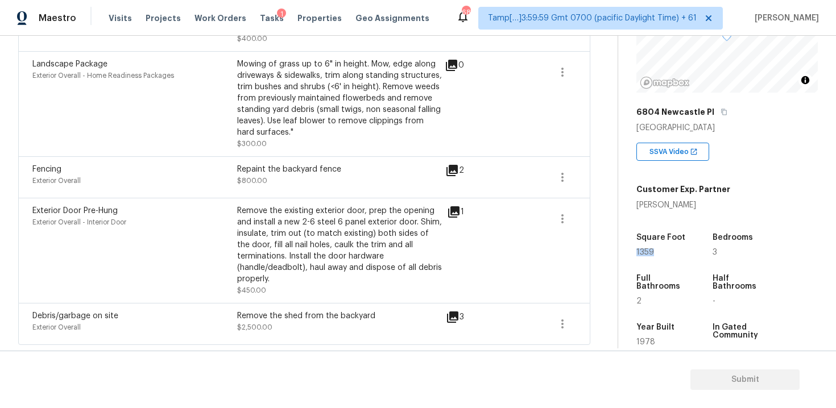
drag, startPoint x: 633, startPoint y: 252, endPoint x: 667, endPoint y: 252, distance: 33.5
click at [667, 252] on div "Property Details © Mapbox © OpenStreetMap Improve this map 6804 Newcastle Pl No…" at bounding box center [718, 207] width 200 height 589
copy span "1359"
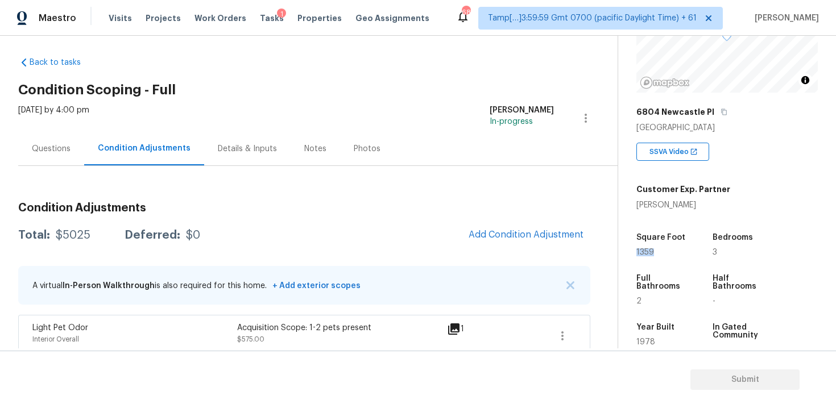
scroll to position [1, 0]
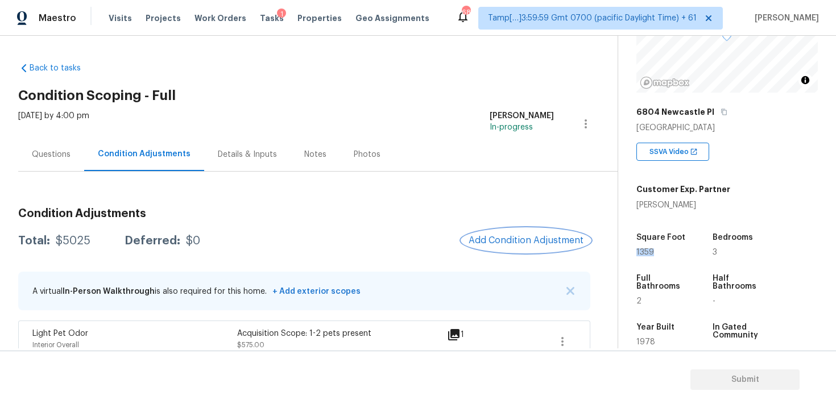
click at [488, 241] on span "Add Condition Adjustment" at bounding box center [525, 240] width 115 height 10
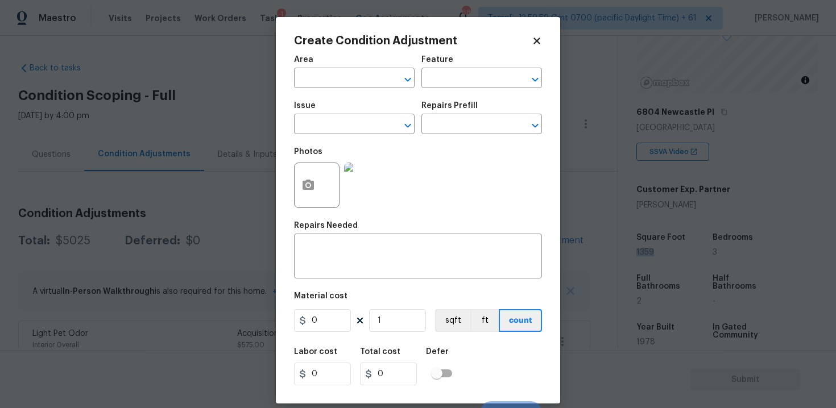
click at [339, 88] on input "text" at bounding box center [338, 80] width 89 height 18
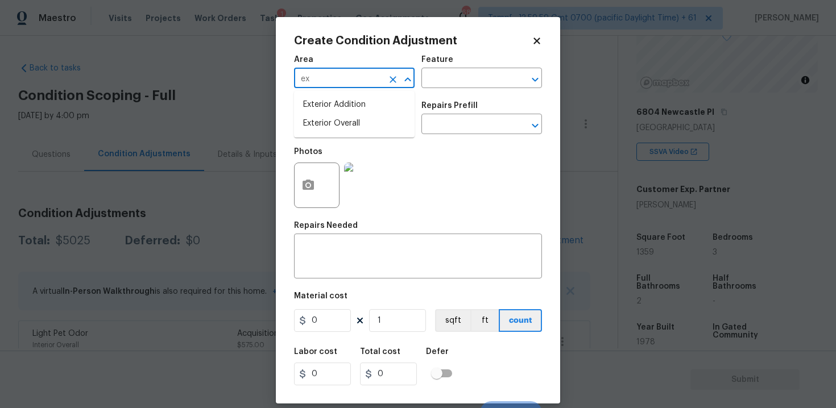
type input "e"
click at [328, 125] on li "Interior Overall" at bounding box center [354, 123] width 121 height 19
type input "Interior Overall"
click at [328, 125] on input "text" at bounding box center [338, 126] width 89 height 18
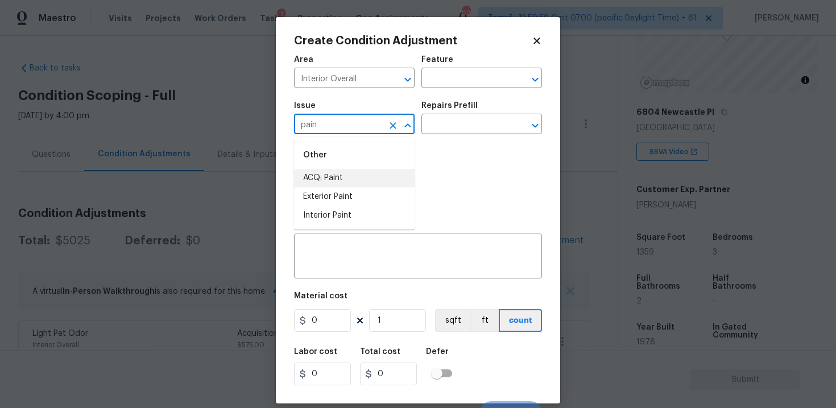
click at [324, 183] on li "ACQ: Paint" at bounding box center [354, 178] width 121 height 19
type input "ACQ: Paint"
click at [450, 127] on input "text" at bounding box center [465, 126] width 89 height 18
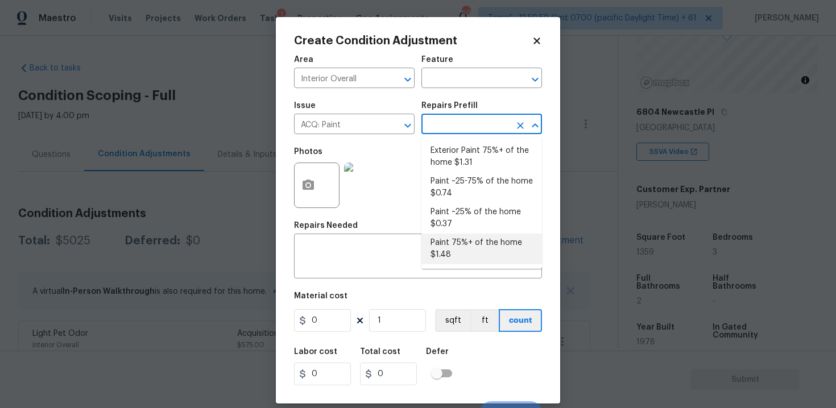
click at [465, 248] on li "Paint 75%+ of the home $1.48" at bounding box center [481, 249] width 121 height 31
type input "Acquisition"
type textarea "Acquisition Scope: 75%+ of the home will likely require interior paint"
type input "1.48"
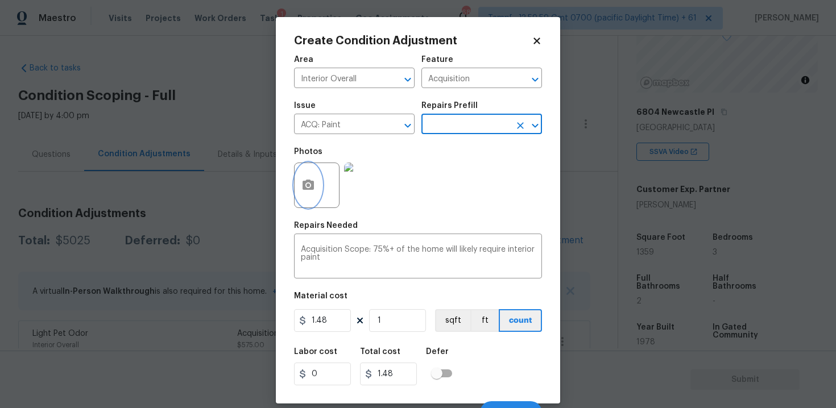
click at [308, 186] on circle "button" at bounding box center [307, 185] width 3 height 3
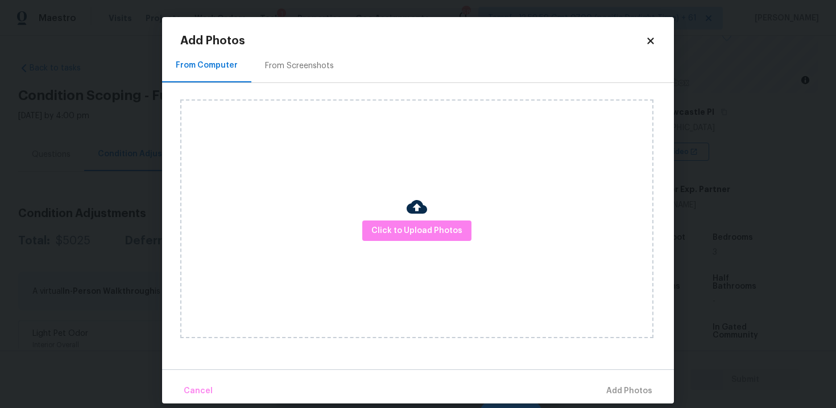
click at [424, 244] on div "Click to Upload Photos" at bounding box center [416, 218] width 473 height 239
click at [421, 229] on span "Click to Upload Photos" at bounding box center [416, 231] width 91 height 14
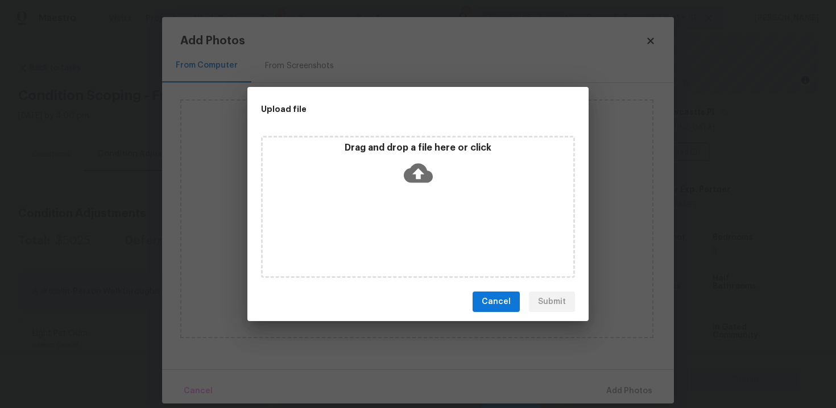
click at [414, 171] on icon at bounding box center [418, 173] width 29 height 29
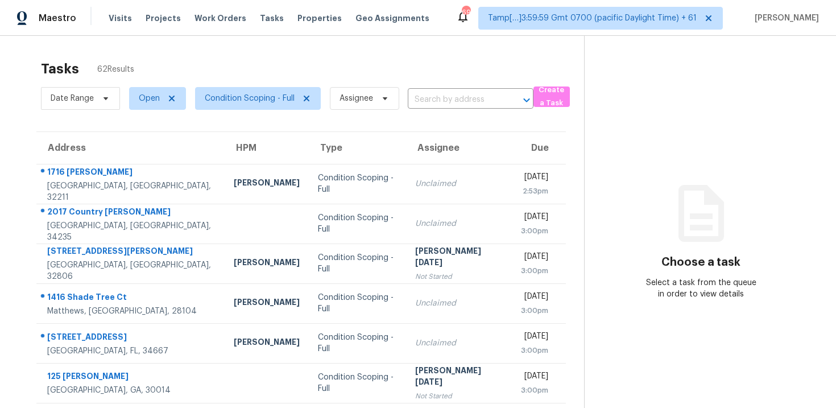
click at [667, 304] on section "Choose a task Select a task from the queue in order to view details" at bounding box center [701, 314] width 234 height 557
click at [434, 102] on input "text" at bounding box center [455, 100] width 94 height 18
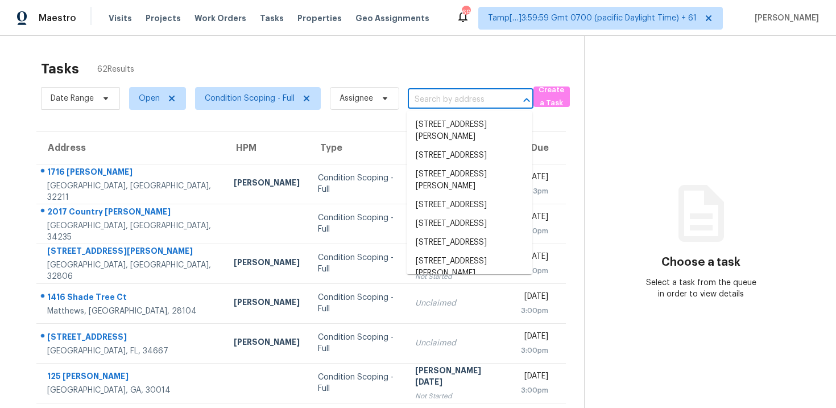
paste input "[STREET_ADDRESS]"
type input "[STREET_ADDRESS]"
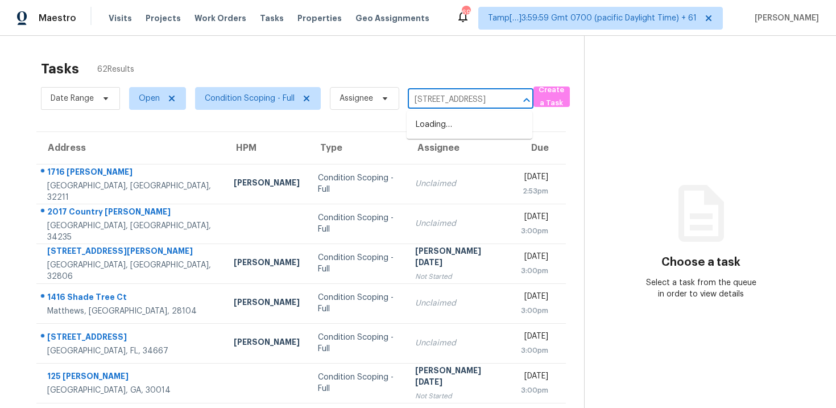
scroll to position [0, 65]
click at [474, 126] on li "[STREET_ADDRESS]" at bounding box center [470, 124] width 126 height 19
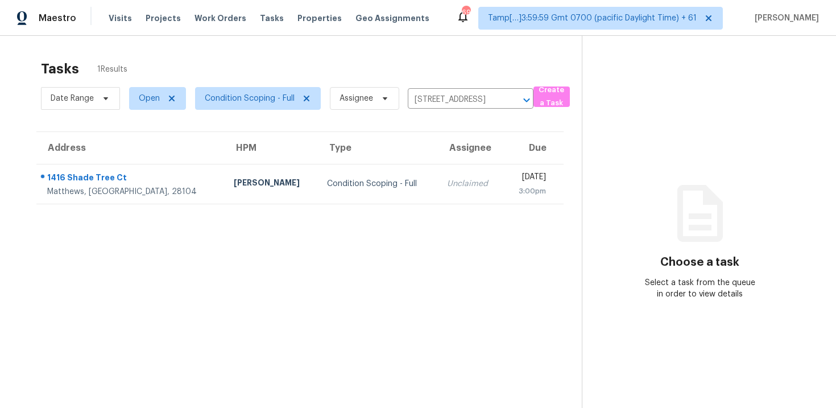
click at [503, 165] on td "[DATE] 3:00pm" at bounding box center [533, 184] width 60 height 40
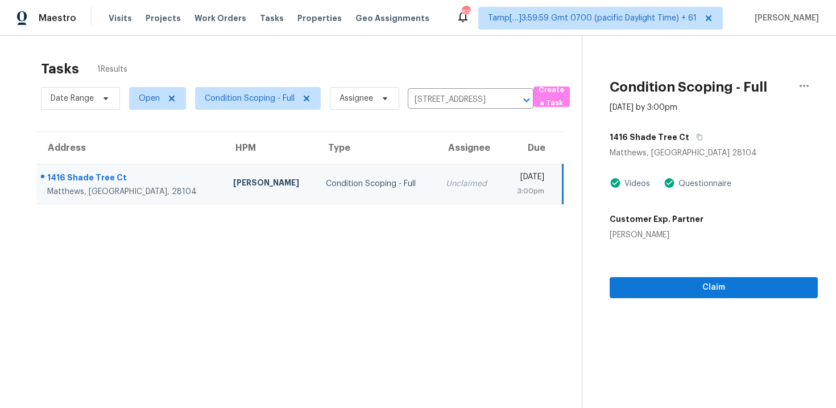
click at [690, 314] on section "Condition Scoping - Full [DATE] by 3:00pm [STREET_ADDRESS] Videos Questionnaire…" at bounding box center [700, 240] width 236 height 408
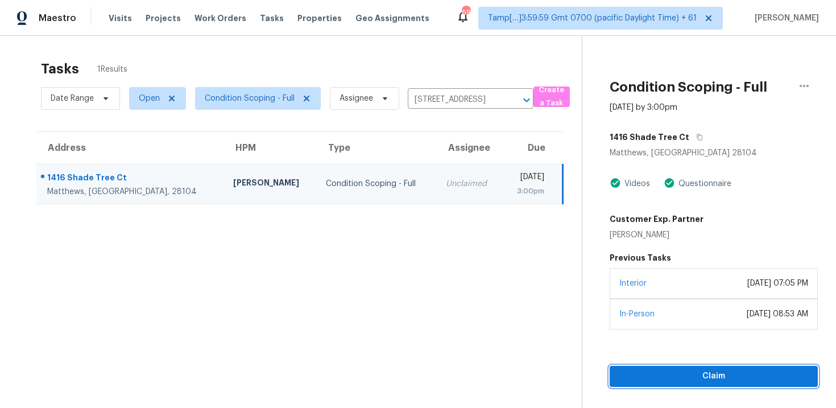
click at [696, 366] on button "Claim" at bounding box center [713, 376] width 208 height 21
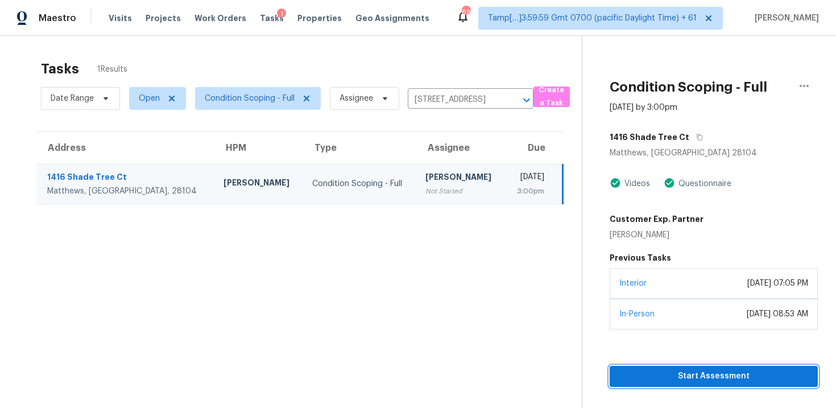
click at [711, 370] on span "Start Assessment" at bounding box center [714, 376] width 190 height 14
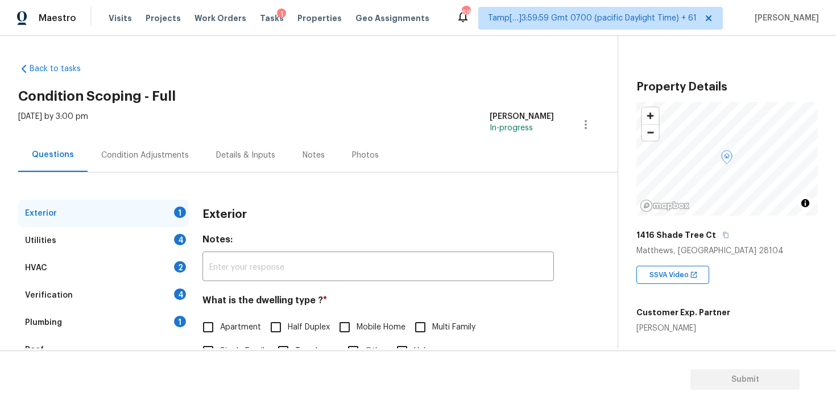
click at [188, 164] on div "Condition Adjustments" at bounding box center [145, 155] width 115 height 34
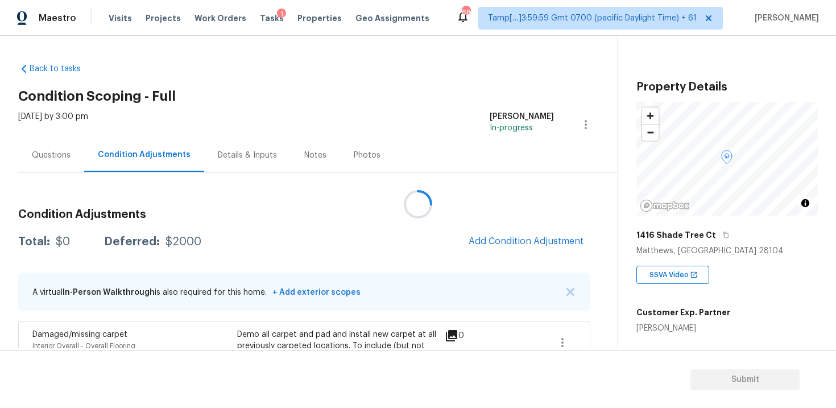
click at [526, 240] on div at bounding box center [418, 204] width 836 height 408
click at [517, 236] on span "Add Condition Adjustment" at bounding box center [525, 241] width 115 height 10
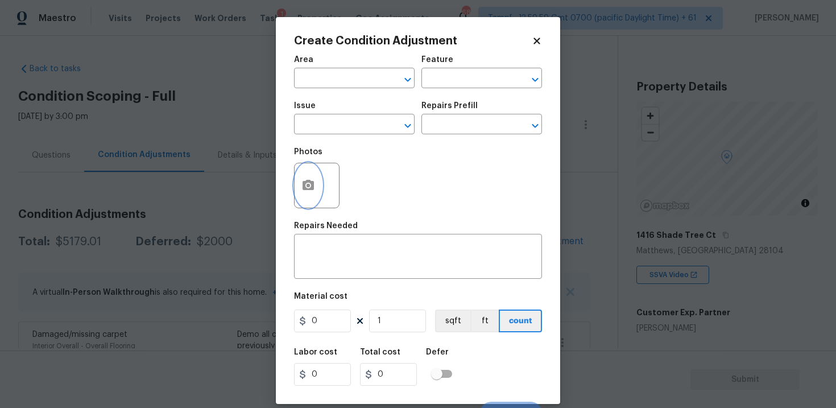
click at [305, 182] on icon "button" at bounding box center [307, 185] width 11 height 10
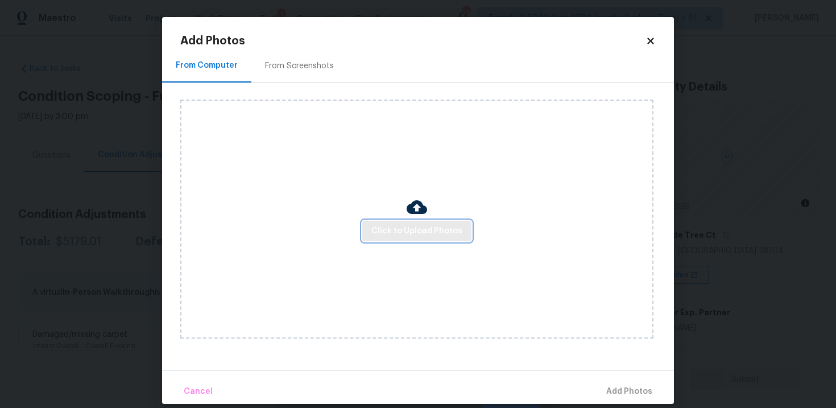
click at [382, 221] on button "Click to Upload Photos" at bounding box center [416, 231] width 109 height 21
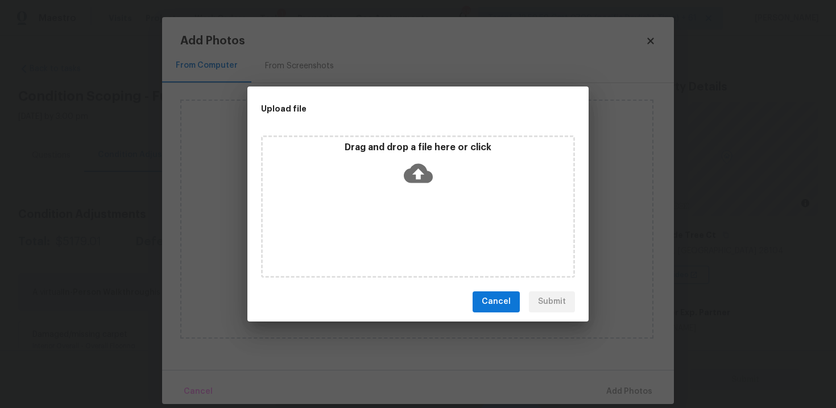
click at [415, 169] on icon at bounding box center [418, 172] width 29 height 19
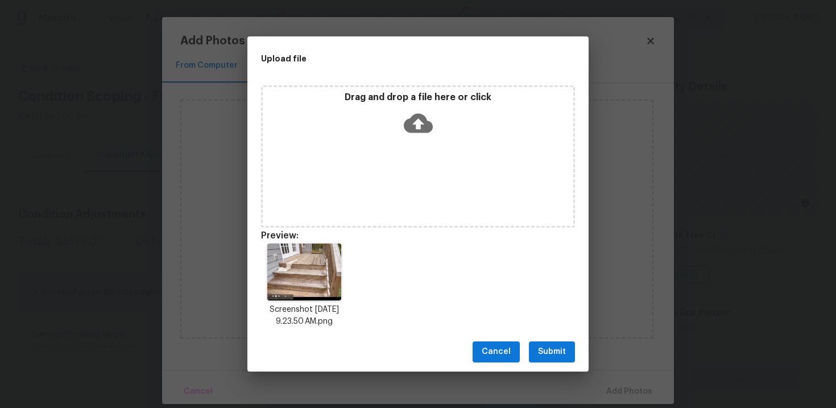
click at [551, 343] on button "Submit" at bounding box center [552, 351] width 46 height 21
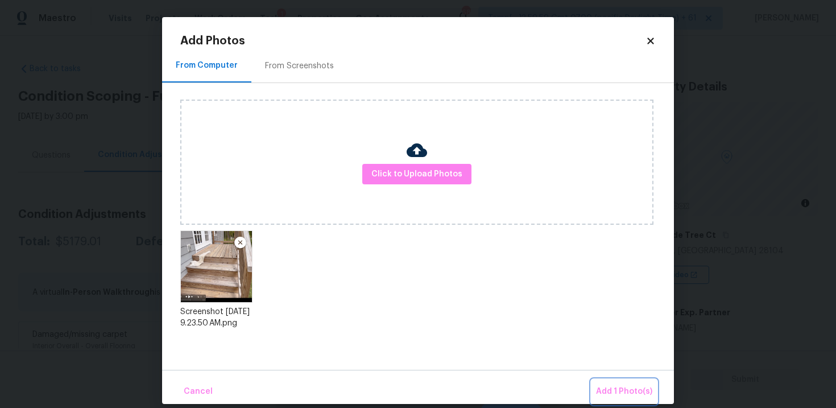
click at [616, 384] on button "Add 1 Photo(s)" at bounding box center [623, 391] width 65 height 24
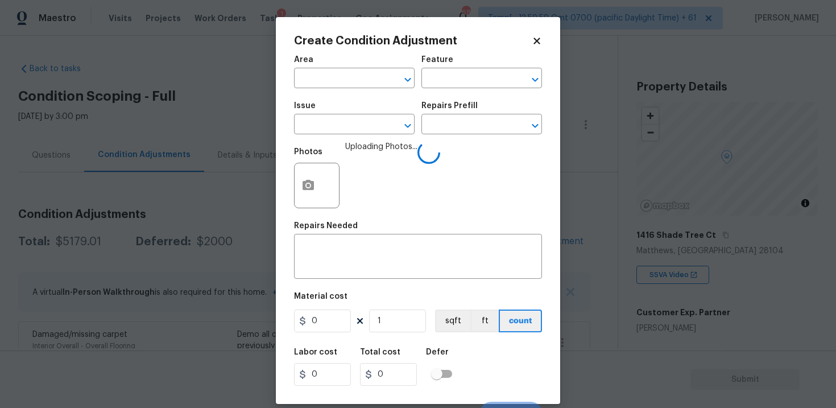
click at [411, 403] on div "Cancel Create" at bounding box center [418, 408] width 248 height 32
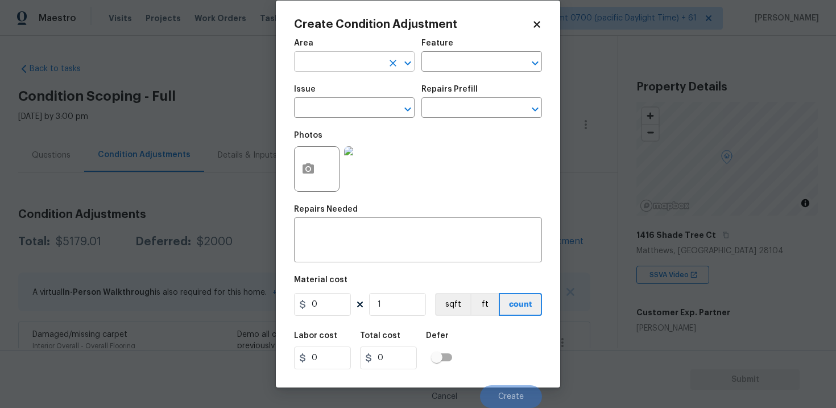
click at [326, 61] on input "text" at bounding box center [338, 63] width 89 height 18
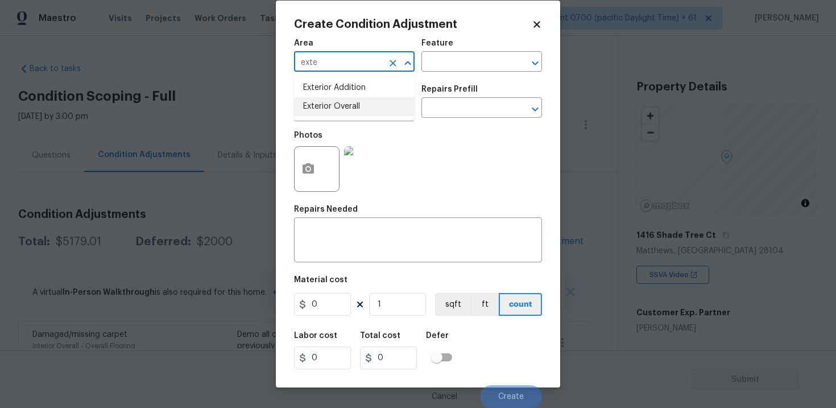
click at [332, 98] on li "Exterior Overall" at bounding box center [354, 106] width 121 height 19
type input "Exterior Overall"
click at [334, 103] on input "text" at bounding box center [338, 109] width 89 height 18
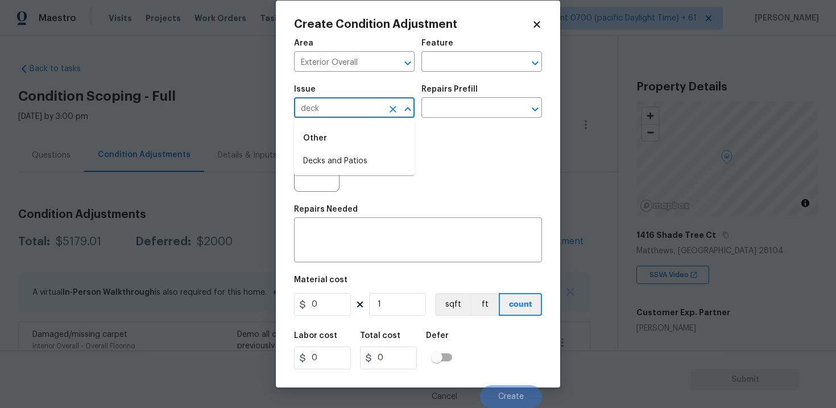
click at [342, 150] on div "Other" at bounding box center [354, 138] width 121 height 27
click at [342, 158] on li "Decks and Patios" at bounding box center [354, 161] width 121 height 19
type input "Decks and Patios"
click at [344, 262] on div "x ​" at bounding box center [418, 241] width 248 height 42
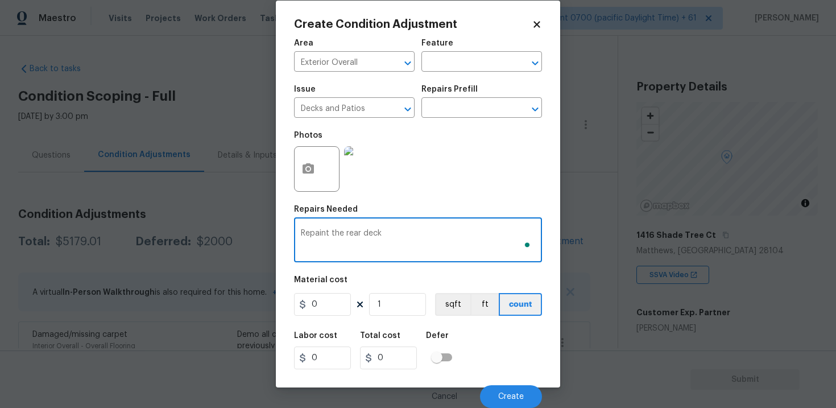
type textarea "Repaint the rear deck"
click at [319, 311] on input "0" at bounding box center [322, 304] width 57 height 23
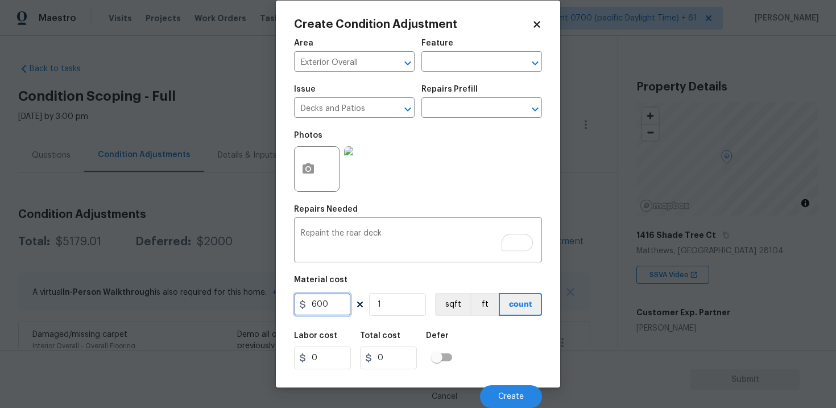
type input "600"
click at [461, 367] on div "Labor cost 0 Total cost 600 Defer" at bounding box center [418, 350] width 248 height 51
click at [525, 390] on button "Create" at bounding box center [511, 396] width 62 height 23
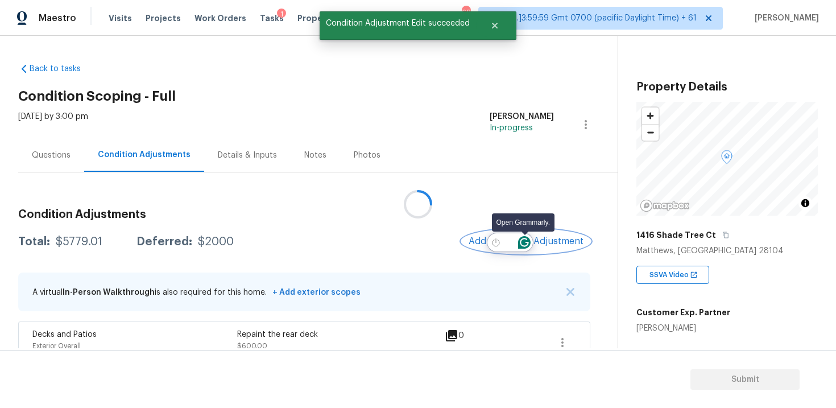
scroll to position [0, 0]
click at [512, 248] on button "Add Condition Adjustment" at bounding box center [526, 241] width 128 height 24
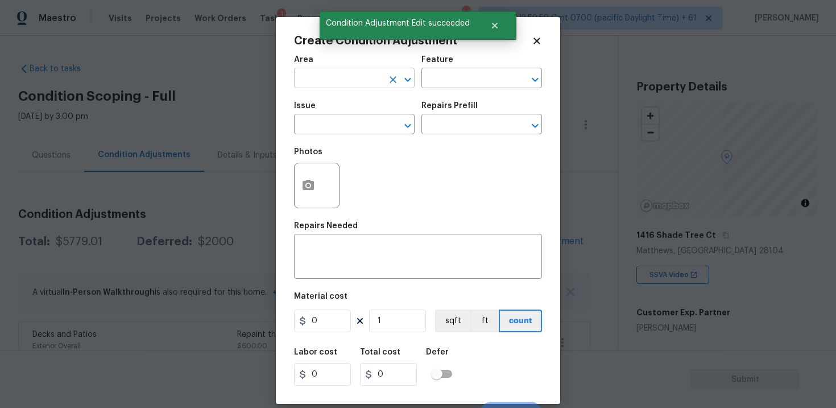
click at [346, 84] on input "text" at bounding box center [338, 80] width 89 height 18
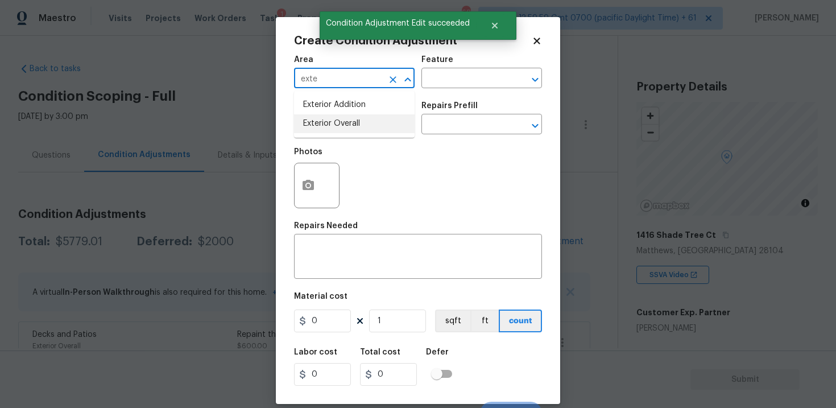
click at [347, 121] on li "Exterior Overall" at bounding box center [354, 123] width 121 height 19
type input "Exterior Overall"
click at [347, 121] on input "text" at bounding box center [338, 126] width 89 height 18
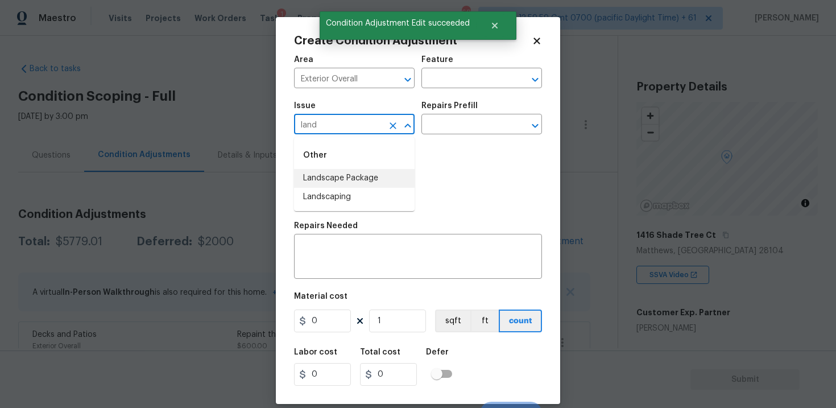
click at [343, 175] on li "Landscape Package" at bounding box center [354, 178] width 121 height 19
type input "Landscape Package"
click at [456, 120] on input "text" at bounding box center [465, 126] width 89 height 18
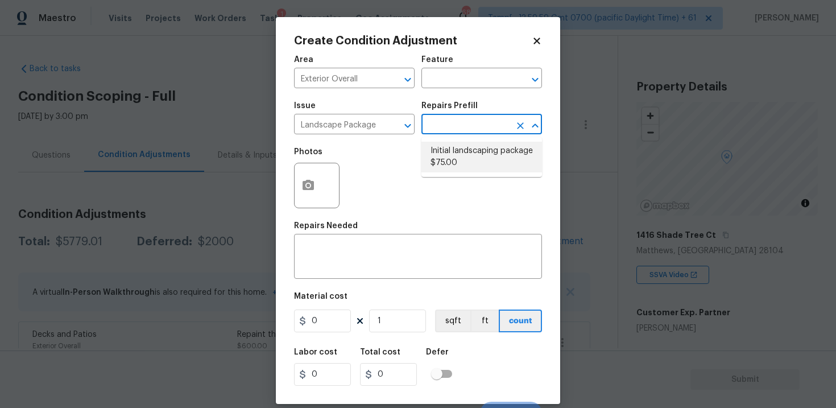
click at [459, 159] on li "Initial landscaping package $75.00" at bounding box center [481, 157] width 121 height 31
type input "Home Readiness Packages"
type textarea "Mowing of grass up to 6" in height. Mow, edge along driveways & sidewalks, trim…"
type input "75"
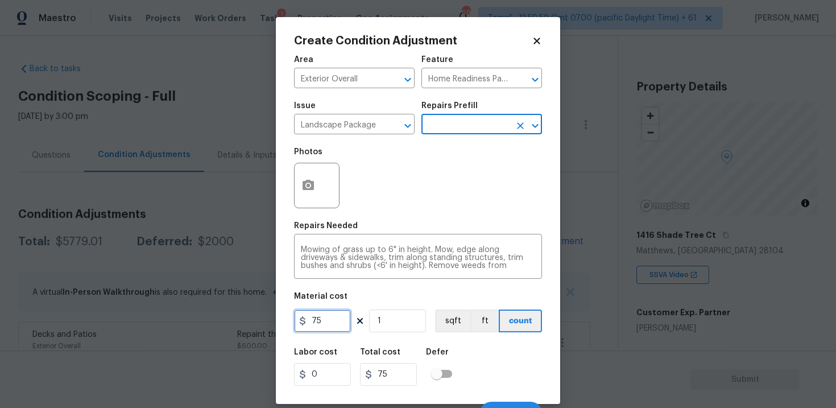
click at [334, 327] on input "75" at bounding box center [322, 320] width 57 height 23
type input "300"
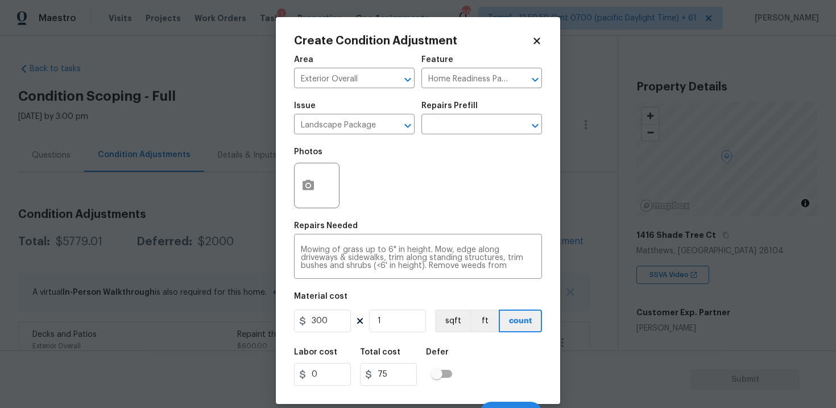
type input "300"
click at [467, 358] on div "Labor cost 0 Total cost 300 Defer" at bounding box center [418, 366] width 248 height 51
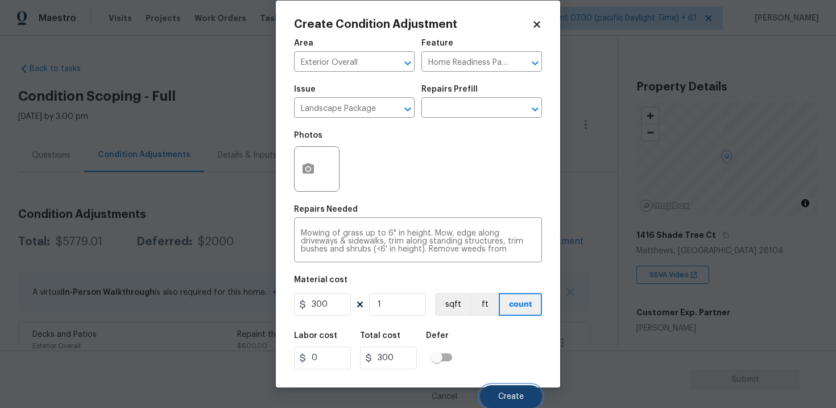
click at [500, 390] on button "Create" at bounding box center [511, 396] width 62 height 23
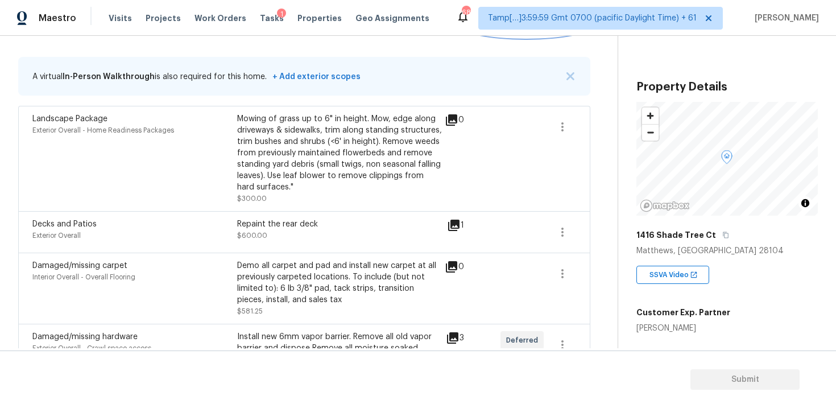
scroll to position [193, 0]
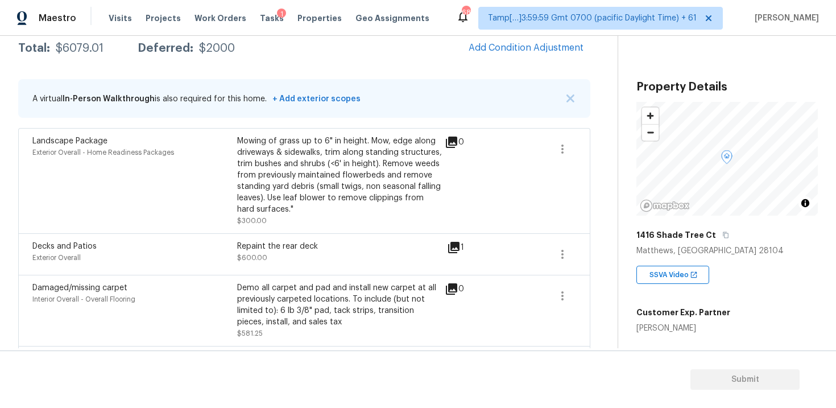
click at [521, 64] on div "Condition Adjustments Total: $6079.01 Deferred: $2000 Add Condition Adjustment …" at bounding box center [304, 398] width 572 height 785
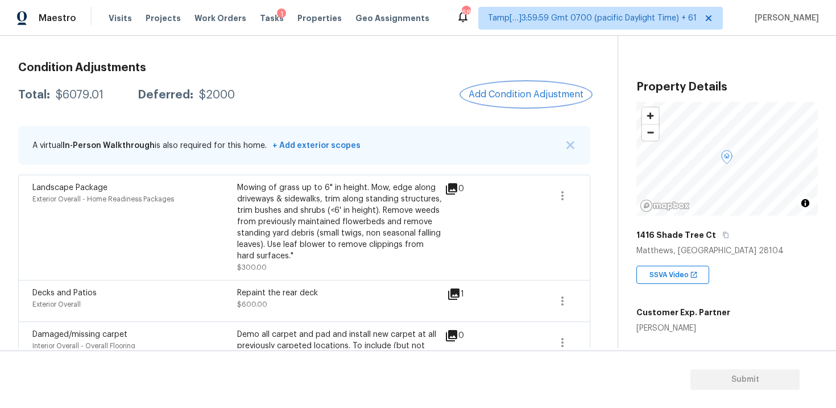
click at [494, 95] on span "Add Condition Adjustment" at bounding box center [525, 94] width 115 height 10
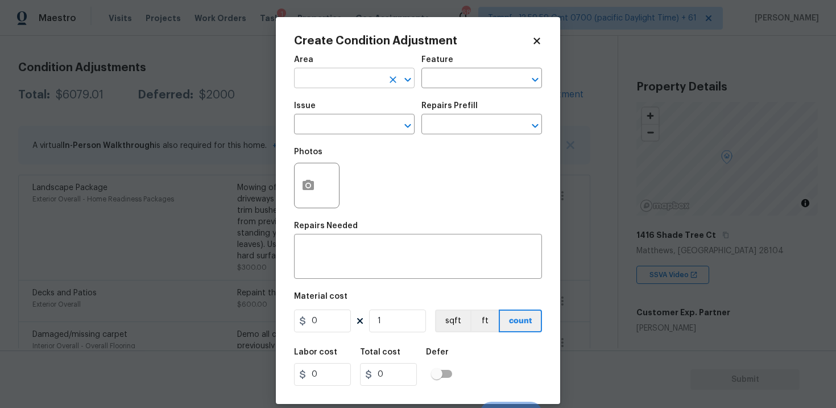
click at [341, 73] on input "text" at bounding box center [338, 80] width 89 height 18
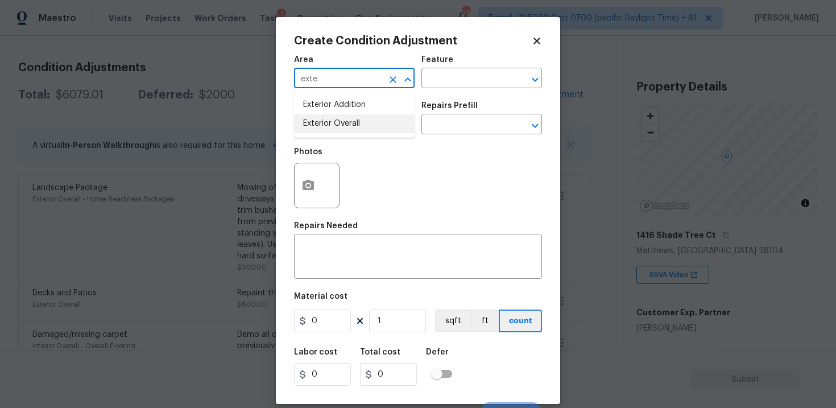
click at [345, 123] on li "Exterior Overall" at bounding box center [354, 123] width 121 height 19
type input "Exterior Overall"
click at [345, 123] on input "text" at bounding box center [338, 126] width 89 height 18
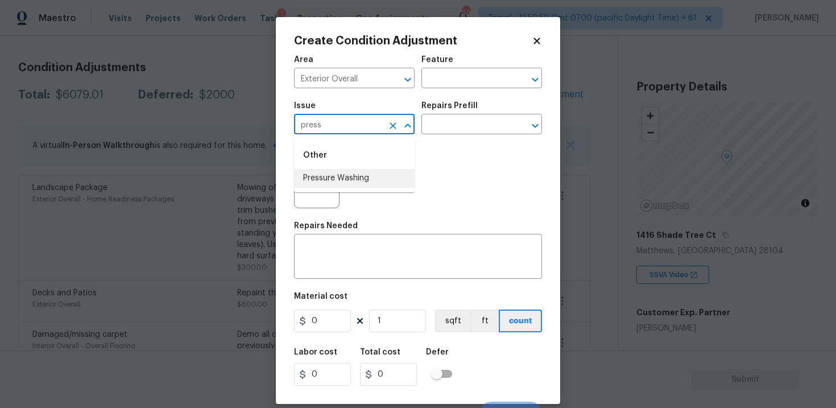
click at [354, 175] on li "Pressure Washing" at bounding box center [354, 178] width 121 height 19
type input "Pressure Washing"
click at [451, 118] on input "text" at bounding box center [465, 126] width 89 height 18
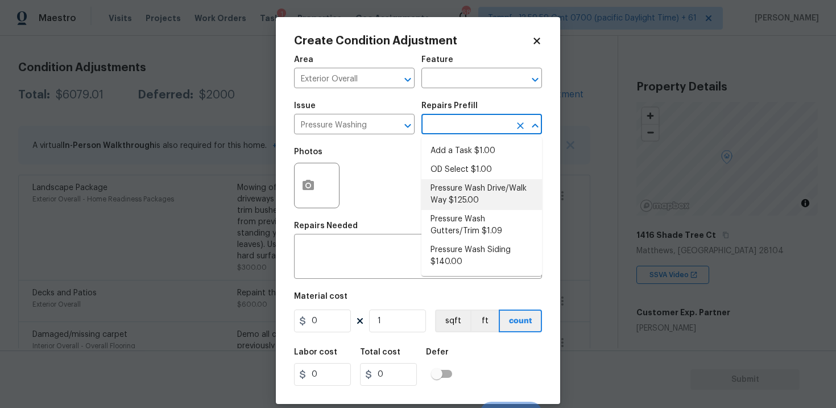
click at [453, 193] on li "Pressure Wash Drive/Walk Way $125.00" at bounding box center [481, 194] width 121 height 31
type input "Siding"
type textarea "Pressure wash the driveways/walkways as directed by the PM. Ensure that all deb…"
type input "125"
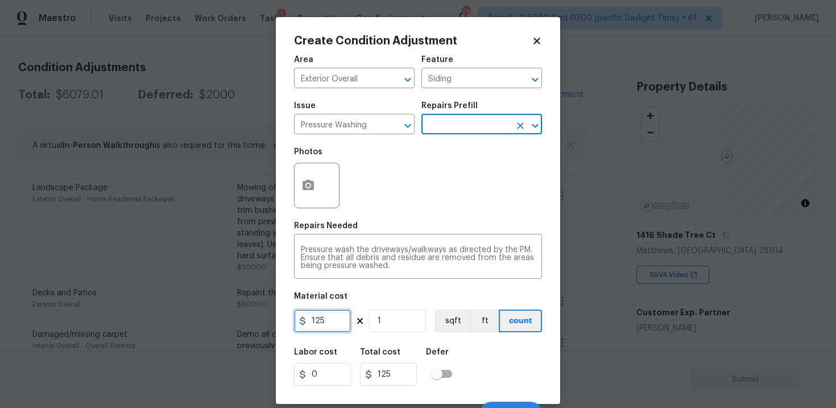
click at [329, 324] on input "125" at bounding box center [322, 320] width 57 height 23
type input "400"
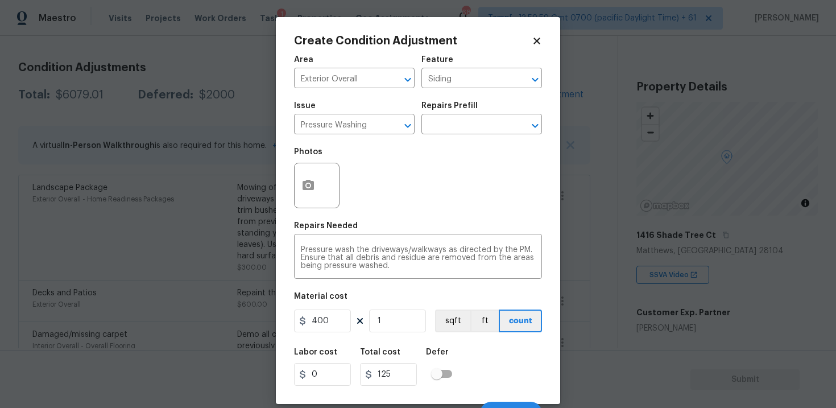
click at [496, 364] on div "Labor cost 0 Total cost 125 Defer" at bounding box center [418, 366] width 248 height 51
type input "400"
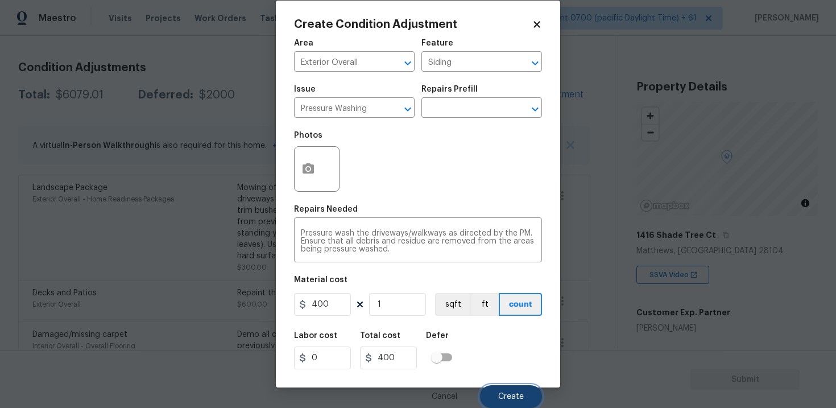
click at [514, 392] on span "Create" at bounding box center [511, 396] width 26 height 9
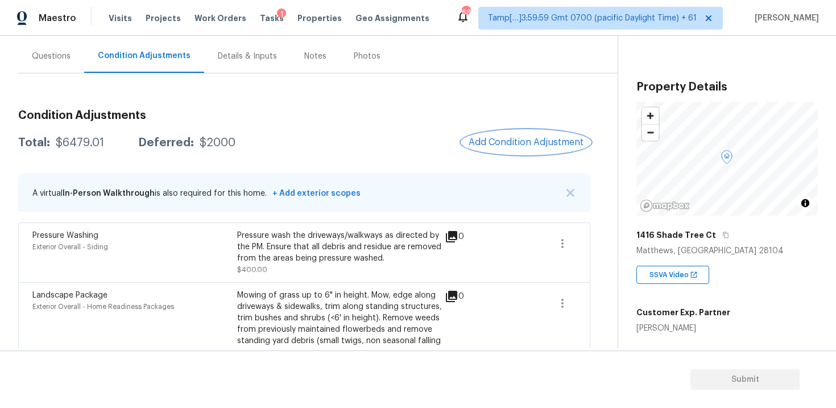
scroll to position [90, 0]
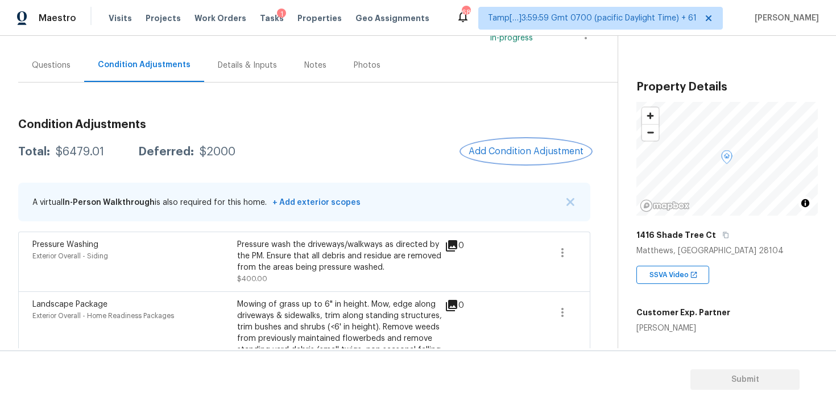
click at [479, 156] on span "Add Condition Adjustment" at bounding box center [525, 151] width 115 height 10
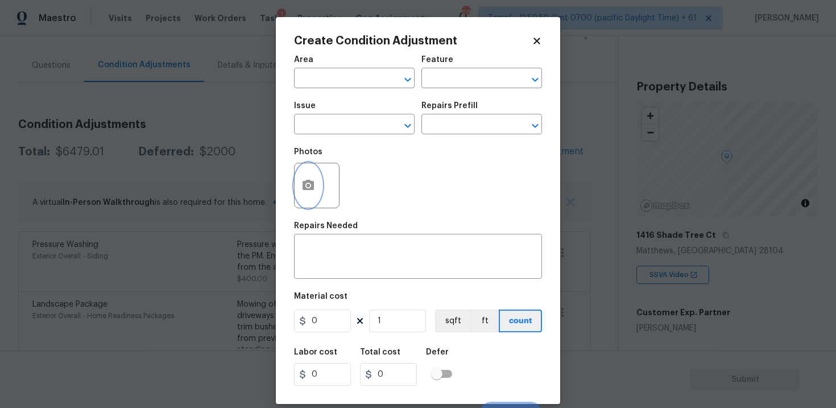
click at [309, 188] on icon "button" at bounding box center [308, 186] width 14 height 14
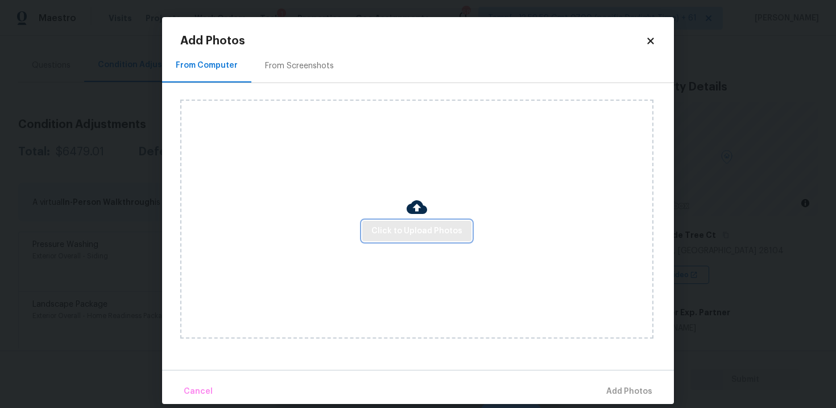
click at [380, 226] on span "Click to Upload Photos" at bounding box center [416, 231] width 91 height 14
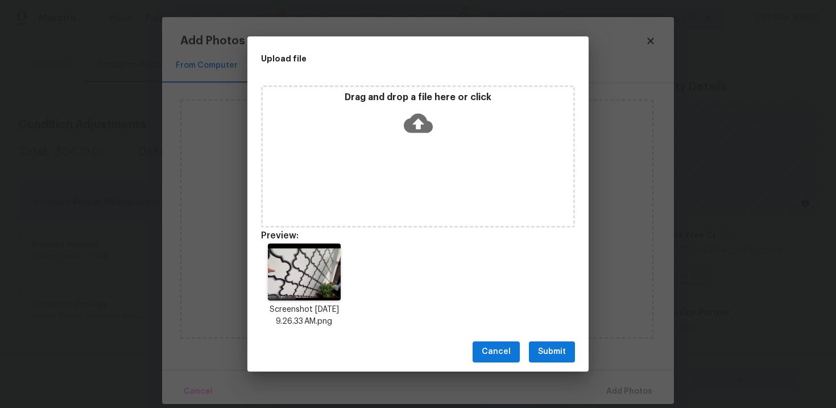
click at [550, 351] on span "Submit" at bounding box center [552, 352] width 28 height 14
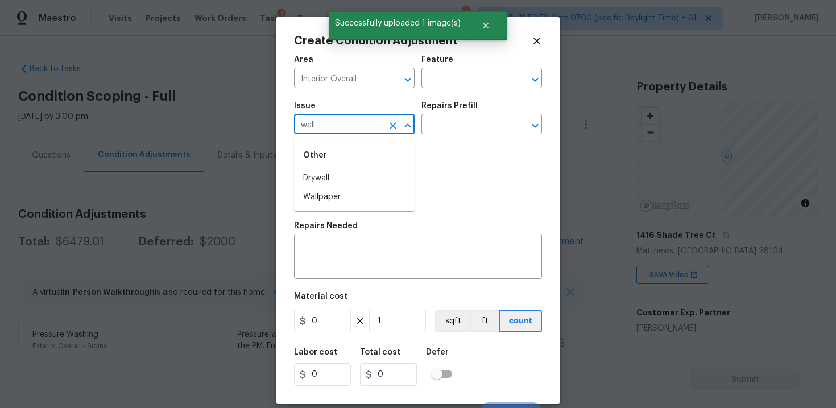
scroll to position [90, 0]
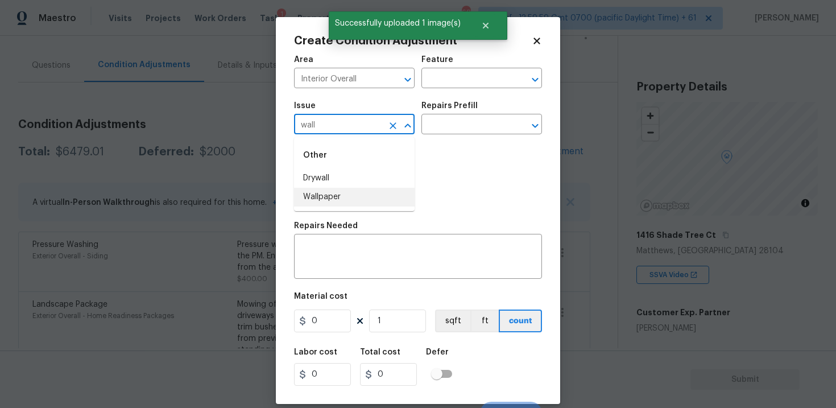
click at [370, 194] on li "Wallpaper" at bounding box center [354, 197] width 121 height 19
type input "Wallpaper"
click at [443, 126] on input "text" at bounding box center [465, 126] width 89 height 18
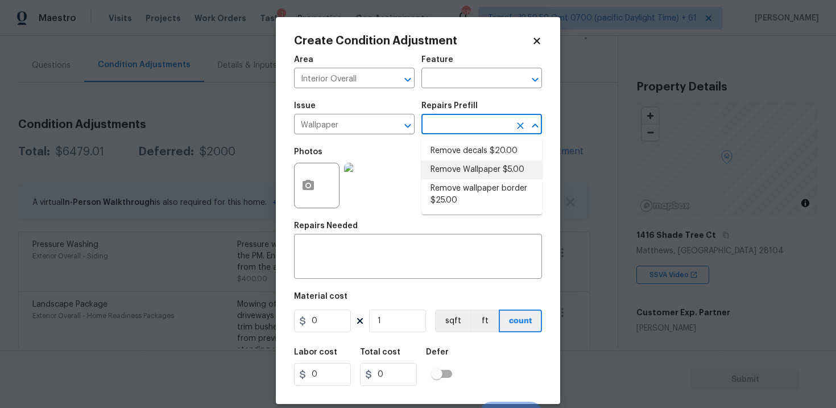
click at [452, 162] on li "Remove Wallpaper $5.00" at bounding box center [481, 169] width 121 height 19
type input "Walls and Ceiling"
type input "5"
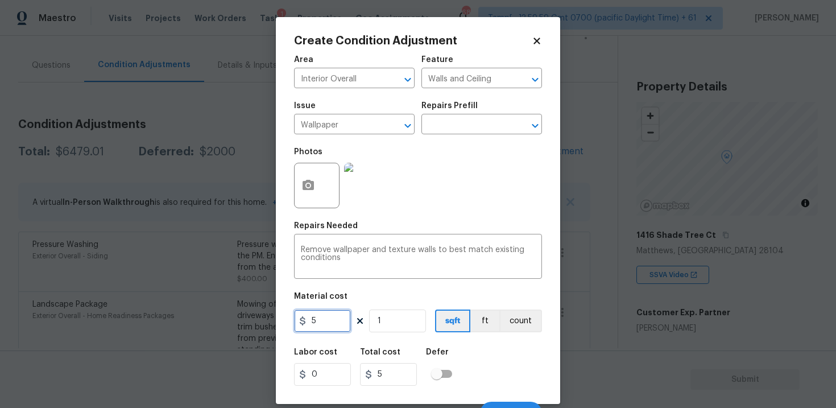
click at [329, 316] on input "5" at bounding box center [322, 320] width 57 height 23
type input "100"
click at [480, 354] on div "Labor cost 0 Total cost 100 Defer" at bounding box center [418, 366] width 248 height 51
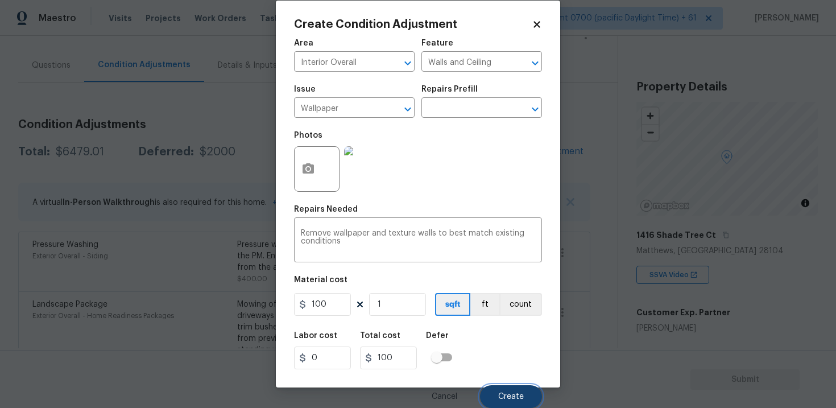
click at [501, 393] on span "Create" at bounding box center [511, 396] width 26 height 9
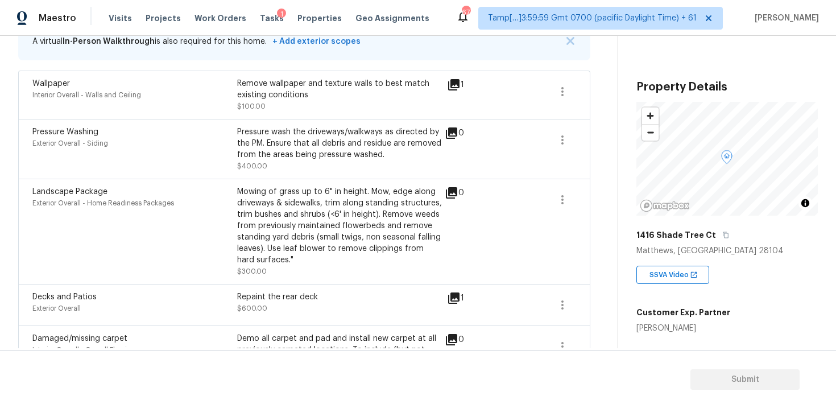
scroll to position [150, 0]
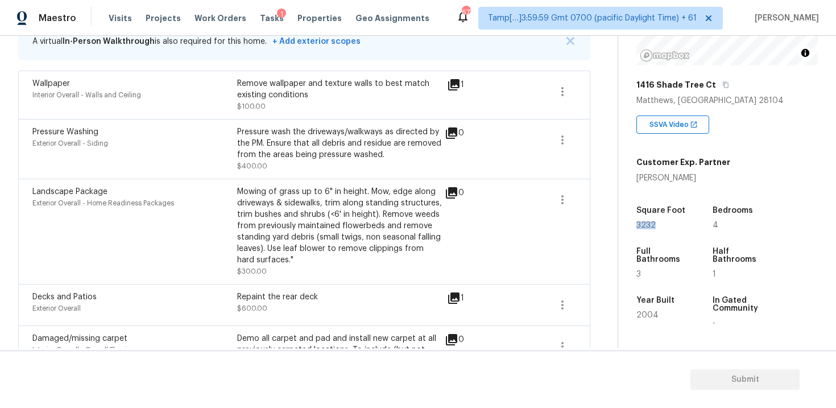
drag, startPoint x: 637, startPoint y: 225, endPoint x: 662, endPoint y: 225, distance: 25.0
click at [662, 225] on div "3232" at bounding box center [663, 225] width 54 height 8
copy span "3232"
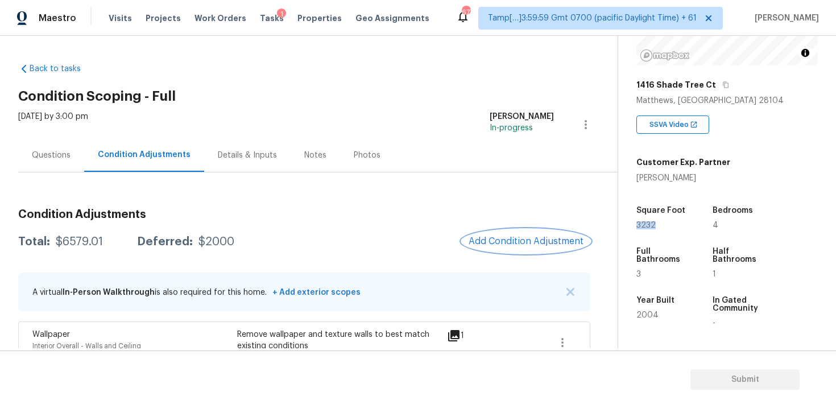
click at [494, 238] on span "Add Condition Adjustment" at bounding box center [525, 241] width 115 height 10
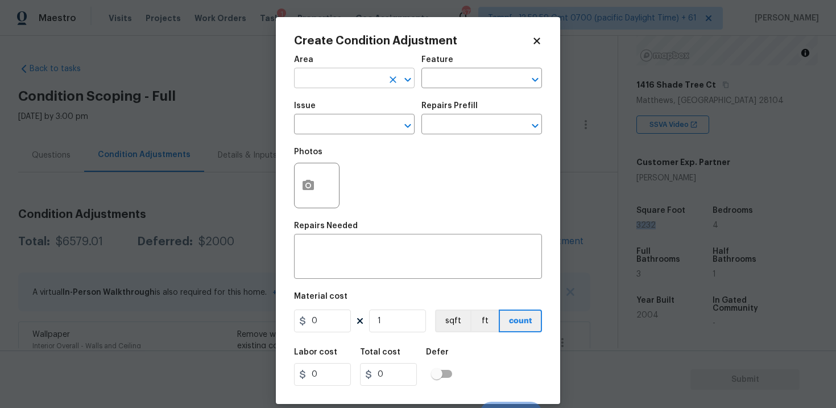
click at [340, 80] on input "text" at bounding box center [338, 80] width 89 height 18
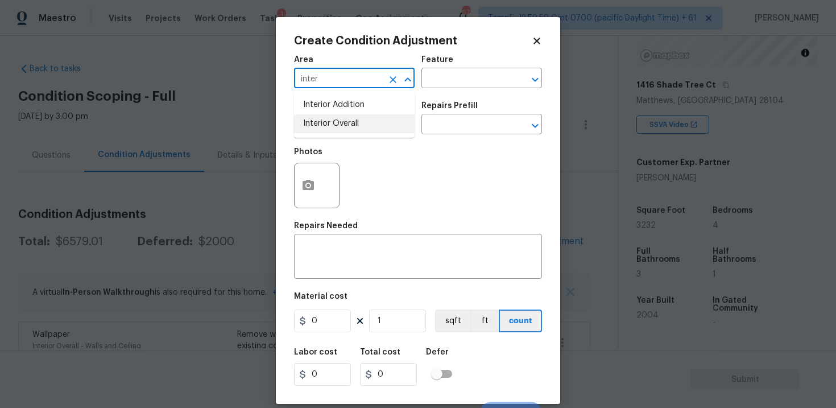
click at [347, 124] on li "Interior Overall" at bounding box center [354, 123] width 121 height 19
type input "Interior Overall"
click at [347, 124] on input "text" at bounding box center [338, 126] width 89 height 18
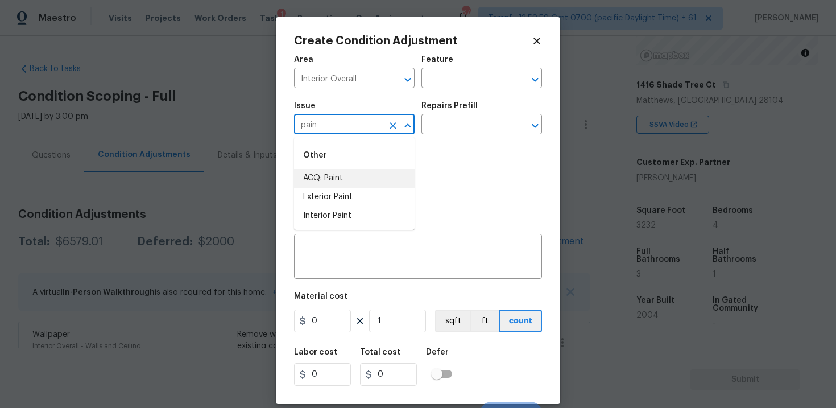
click at [343, 171] on li "ACQ: Paint" at bounding box center [354, 178] width 121 height 19
type input "ACQ: Paint"
click at [436, 128] on input "text" at bounding box center [465, 126] width 89 height 18
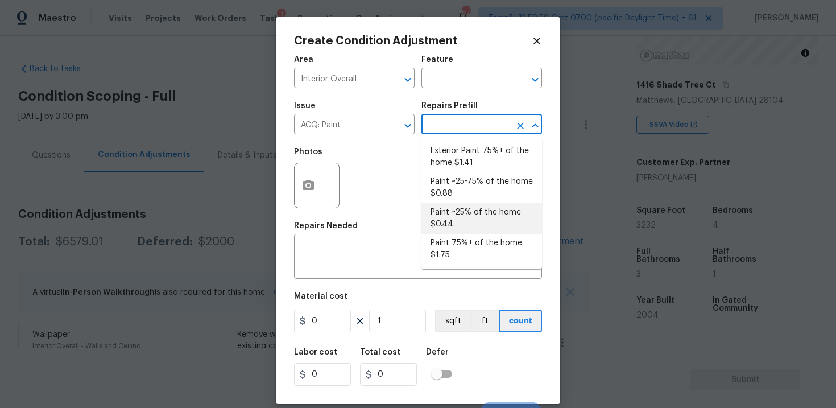
click at [460, 212] on li "Paint ~25% of the home $0.44" at bounding box center [481, 218] width 121 height 31
type input "Acquisition"
type textarea "Acquisition Scope: ~25% of the home needs interior paint"
type input "0.44"
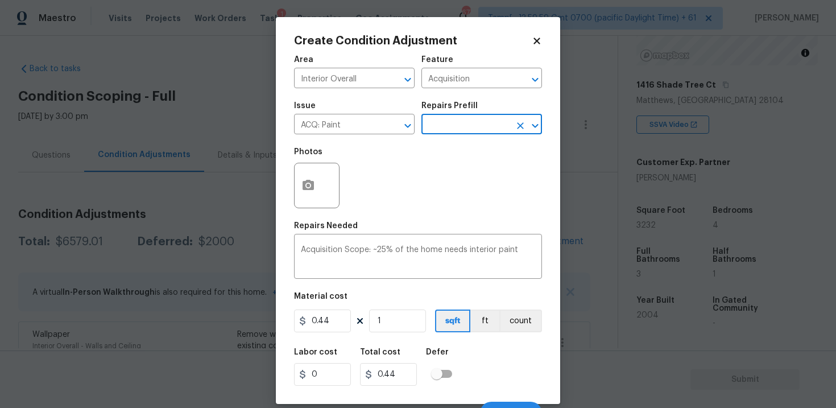
click at [397, 337] on div "Area Interior Overall ​ Feature Acquisition ​ Issue ACQ: Paint ​ Repairs Prefil…" at bounding box center [418, 236] width 248 height 375
click at [392, 332] on input "1" at bounding box center [397, 320] width 57 height 23
type input "0"
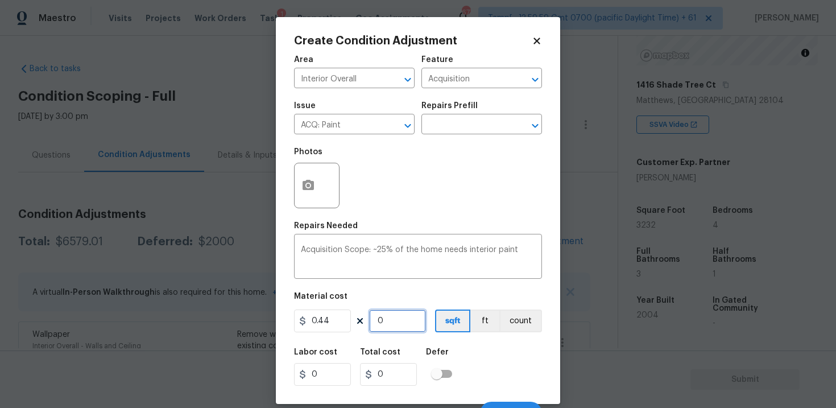
paste input "3232"
type input "3232"
type input "1422.08"
type input "3232"
click at [475, 358] on div "Labor cost 0 Total cost 1422.08 Defer" at bounding box center [418, 366] width 248 height 51
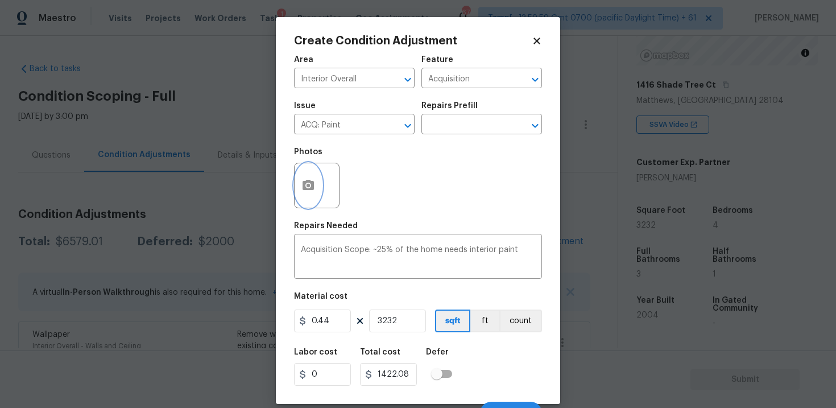
click at [308, 192] on icon "button" at bounding box center [308, 186] width 14 height 14
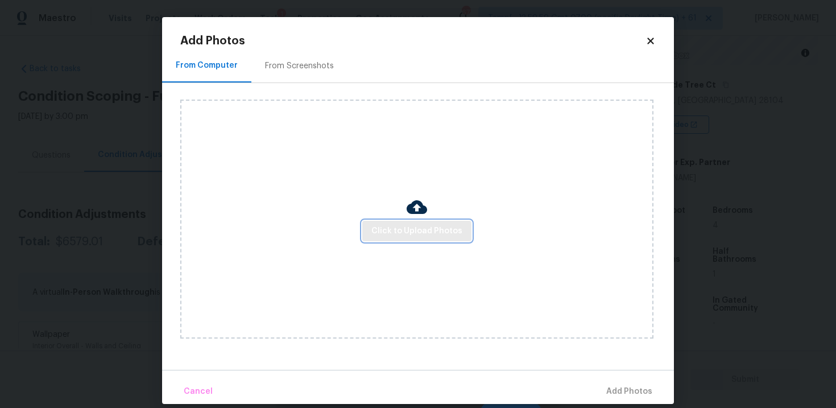
click at [376, 236] on span "Click to Upload Photos" at bounding box center [416, 231] width 91 height 14
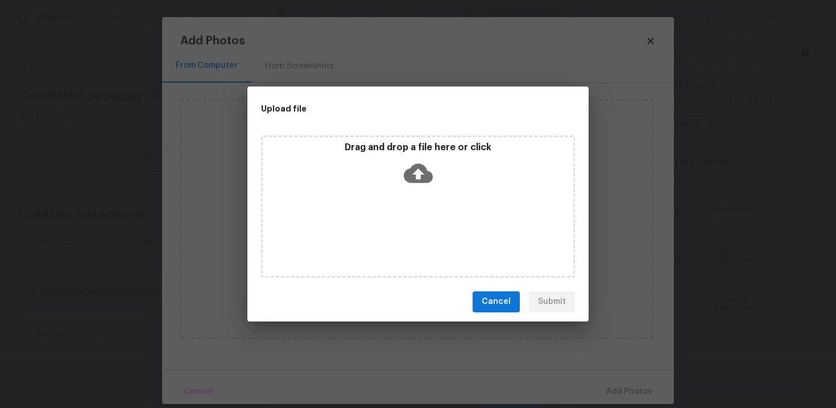
click at [428, 138] on div "Drag and drop a file here or click" at bounding box center [418, 206] width 314 height 142
click at [417, 167] on icon at bounding box center [418, 172] width 29 height 19
click at [508, 292] on button "Cancel" at bounding box center [495, 301] width 47 height 21
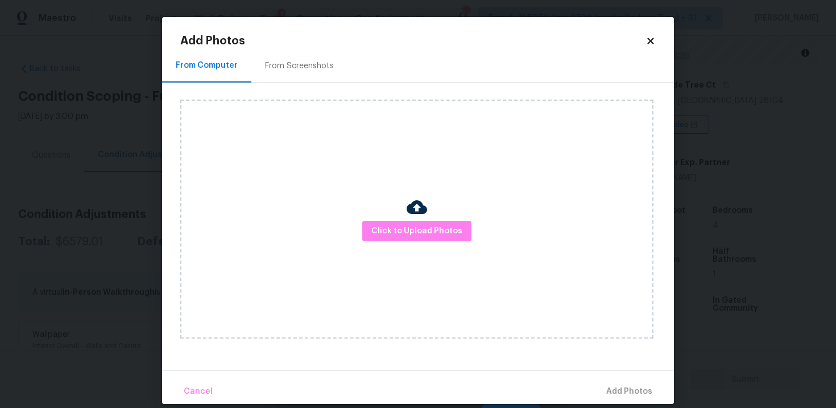
click at [646, 47] on div "Add Photos From Computer From Screenshots Click to Upload Photos Cancel Add Pho…" at bounding box center [417, 219] width 475 height 368
click at [644, 38] on h2 "Add Photos" at bounding box center [412, 40] width 465 height 11
click at [647, 36] on icon at bounding box center [650, 41] width 10 height 10
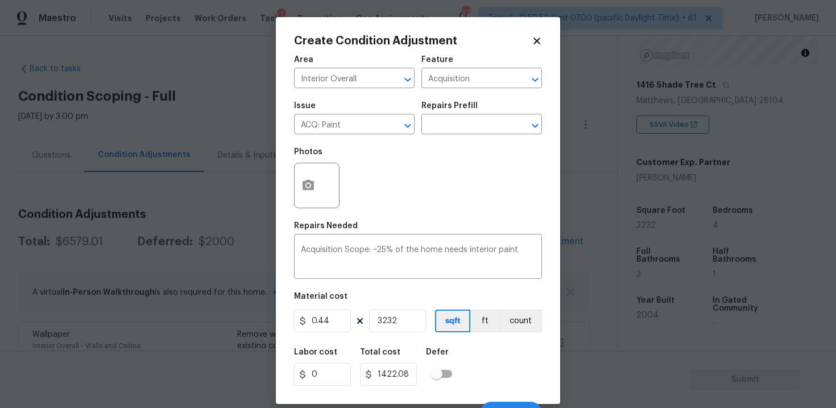
click at [499, 363] on div "Labor cost 0 Total cost 1422.08 Defer" at bounding box center [418, 366] width 248 height 51
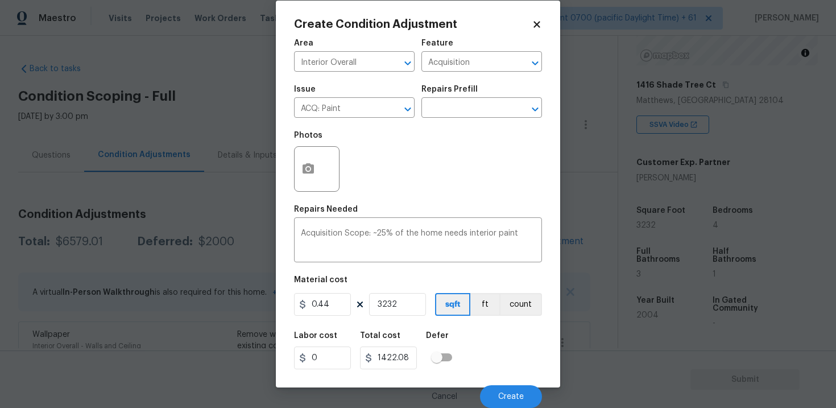
click at [511, 383] on div "Cancel Create" at bounding box center [418, 392] width 248 height 32
click at [511, 390] on button "Create" at bounding box center [511, 396] width 62 height 23
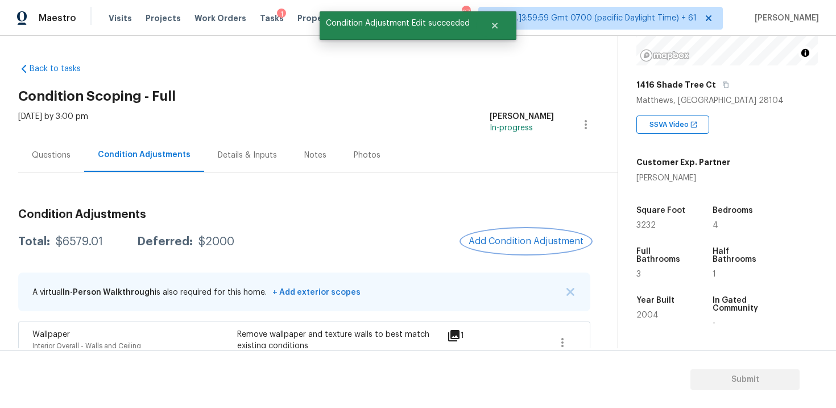
scroll to position [0, 0]
click at [520, 230] on button "Add Condition Adjustment" at bounding box center [526, 241] width 128 height 24
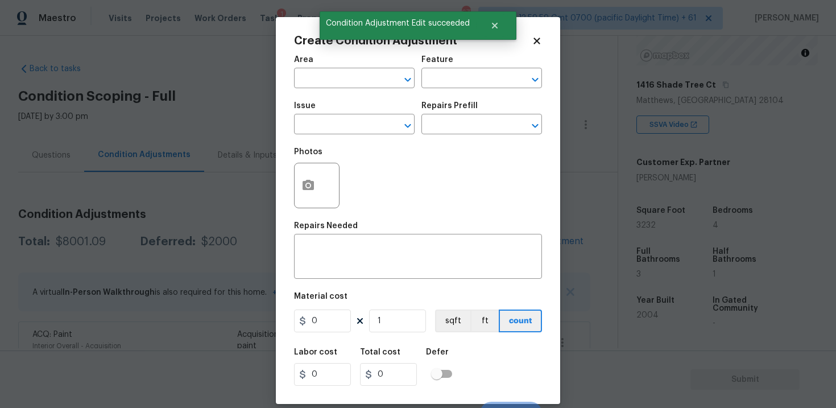
click at [342, 63] on div "Area" at bounding box center [354, 63] width 121 height 15
click at [342, 83] on input "text" at bounding box center [338, 80] width 89 height 18
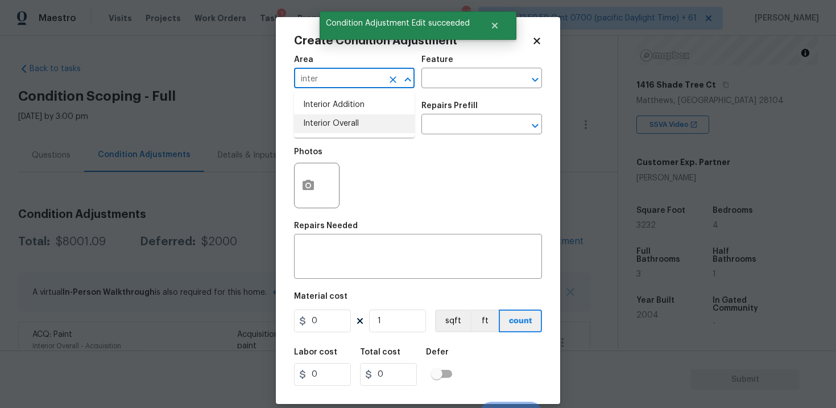
click at [356, 125] on li "Interior Overall" at bounding box center [354, 123] width 121 height 19
type input "Interior Overall"
click at [356, 125] on input "text" at bounding box center [338, 126] width 89 height 18
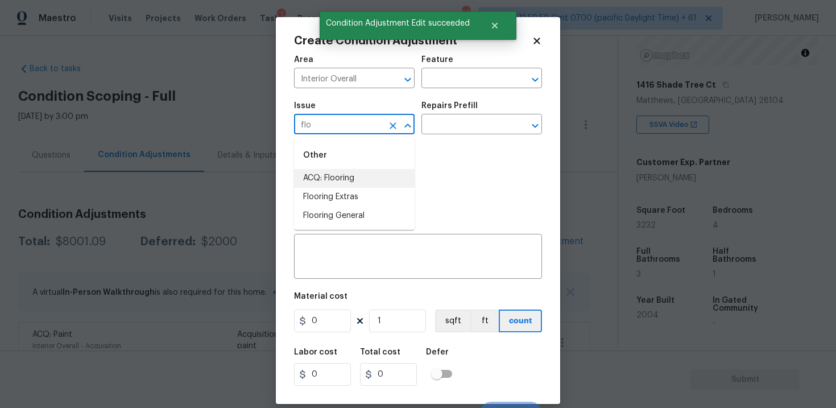
click at [367, 180] on li "ACQ: Flooring" at bounding box center [354, 178] width 121 height 19
type input "ACQ: Flooring"
click at [434, 134] on input "text" at bounding box center [465, 126] width 89 height 18
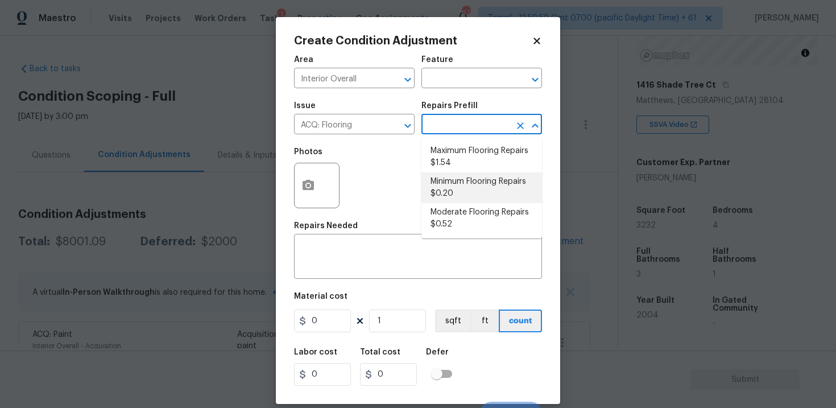
click at [446, 186] on li "Minimum Flooring Repairs $0.20" at bounding box center [481, 187] width 121 height 31
type input "Acquisition"
type textarea "Acquisition Scope: Minimum flooring repairs"
type input "0.2"
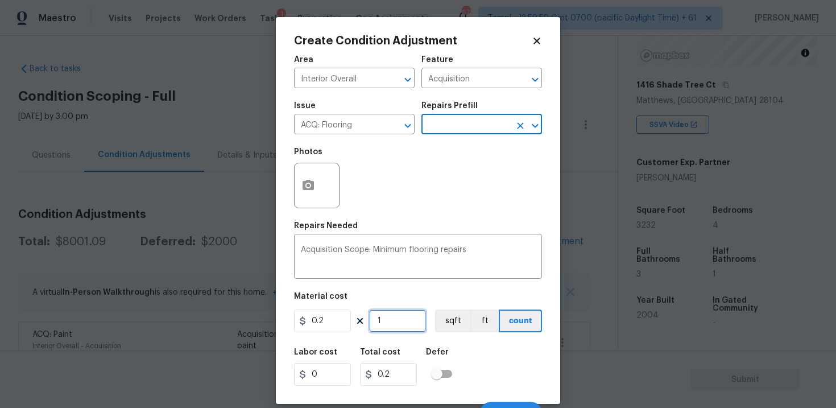
click at [401, 326] on input "1" at bounding box center [397, 320] width 57 height 23
type input "0"
paste input "3232"
type input "3232"
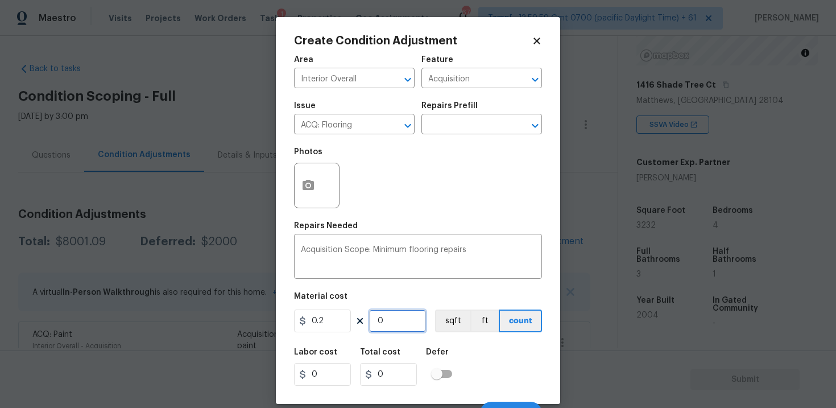
type input "646.4"
type input "3232"
click at [440, 335] on div "Area Interior Overall ​ Feature Acquisition ​ Issue ACQ: Flooring ​ Repairs Pre…" at bounding box center [418, 236] width 248 height 375
click at [447, 330] on button "sqft" at bounding box center [452, 320] width 35 height 23
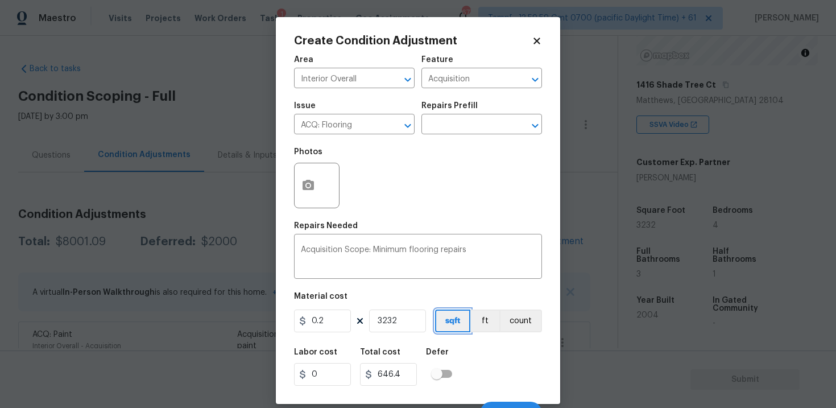
scroll to position [17, 0]
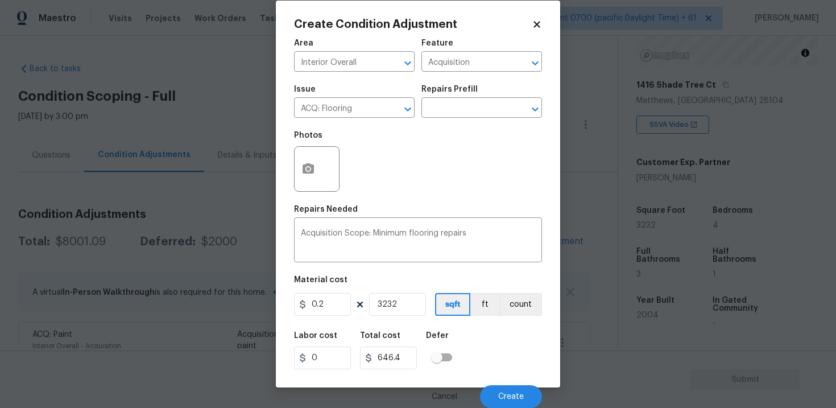
click at [507, 382] on div "Cancel Create" at bounding box center [418, 392] width 248 height 32
click at [512, 401] on button "Create" at bounding box center [511, 396] width 62 height 23
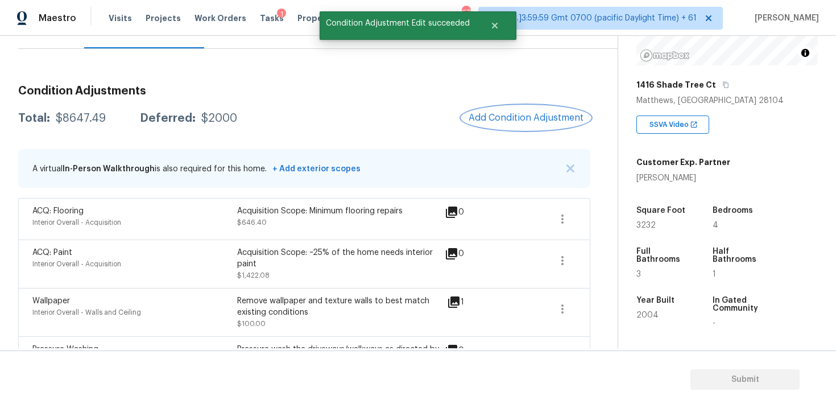
scroll to position [143, 0]
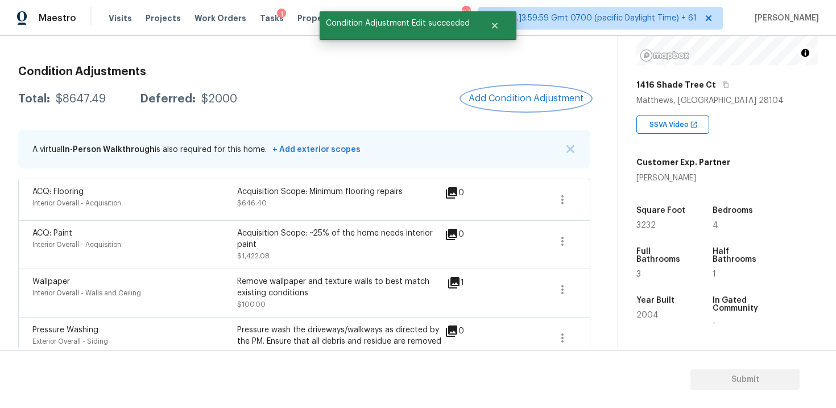
click at [516, 95] on span "Add Condition Adjustment" at bounding box center [525, 98] width 115 height 10
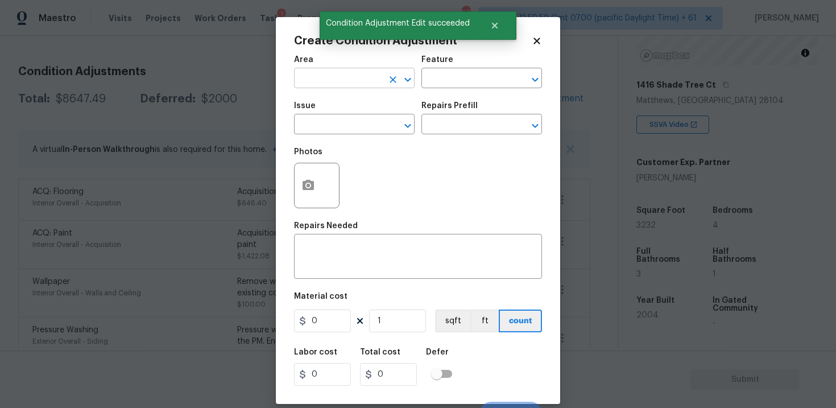
click at [343, 75] on input "text" at bounding box center [338, 80] width 89 height 18
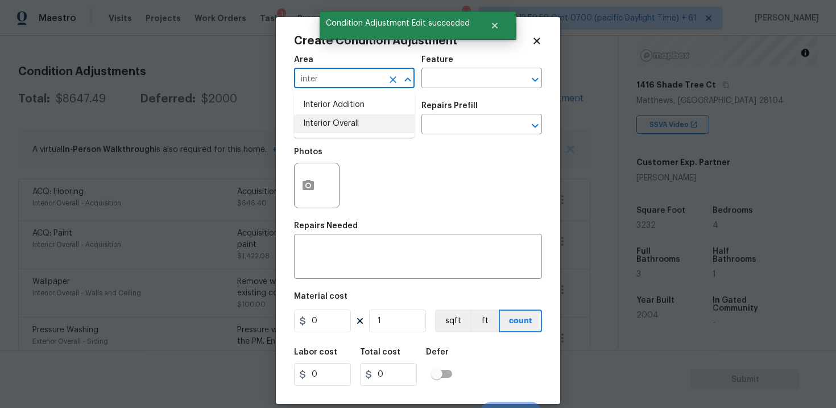
click at [351, 120] on li "Interior Overall" at bounding box center [354, 123] width 121 height 19
type input "Interior Overall"
click at [351, 120] on input "text" at bounding box center [338, 126] width 89 height 18
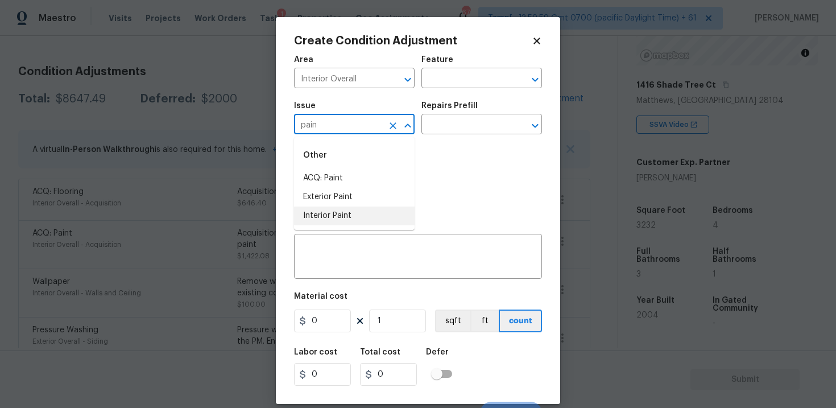
click at [352, 214] on li "Interior Paint" at bounding box center [354, 215] width 121 height 19
type input "Interior Paint"
click at [437, 119] on input "text" at bounding box center [465, 126] width 89 height 18
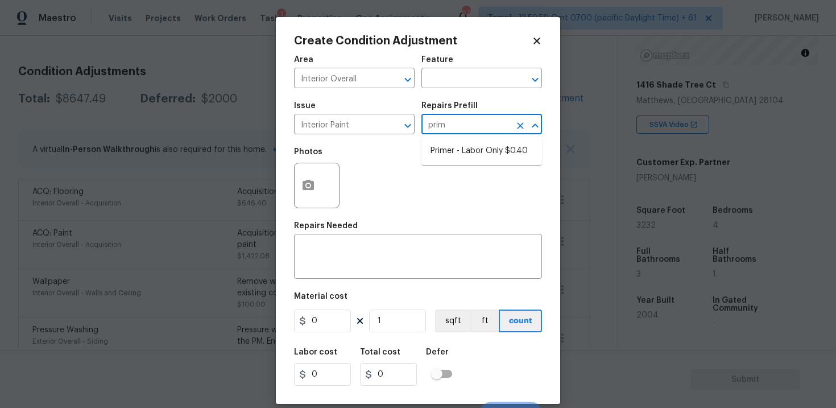
type input "prime"
click at [451, 143] on li "Primer - Labor Only $0.40" at bounding box center [481, 151] width 121 height 19
type input "Overall Paint"
type textarea "Interior primer - PRIMER PROVIDED BY OPENDOOR - All nails, screws, drywall anch…"
type input "0.4"
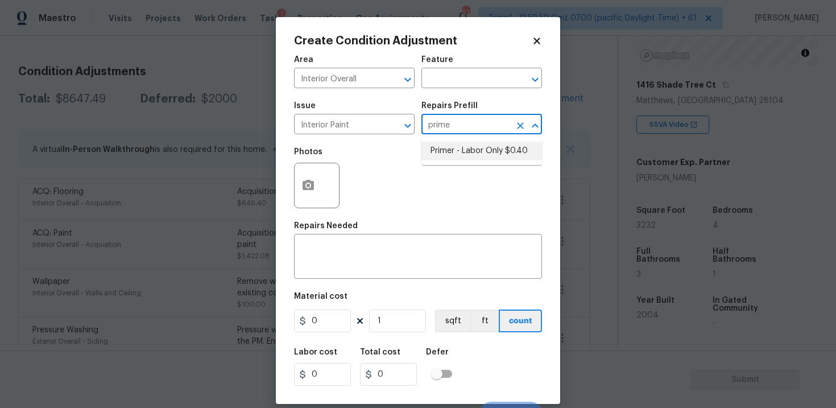
type input "0.4"
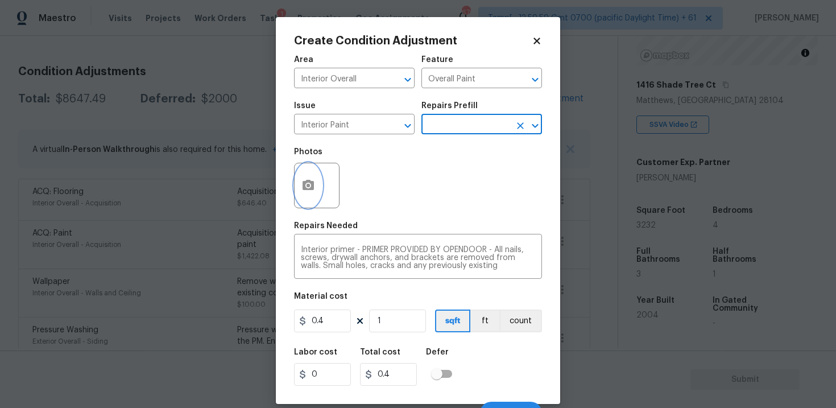
click at [314, 193] on button "button" at bounding box center [308, 185] width 27 height 44
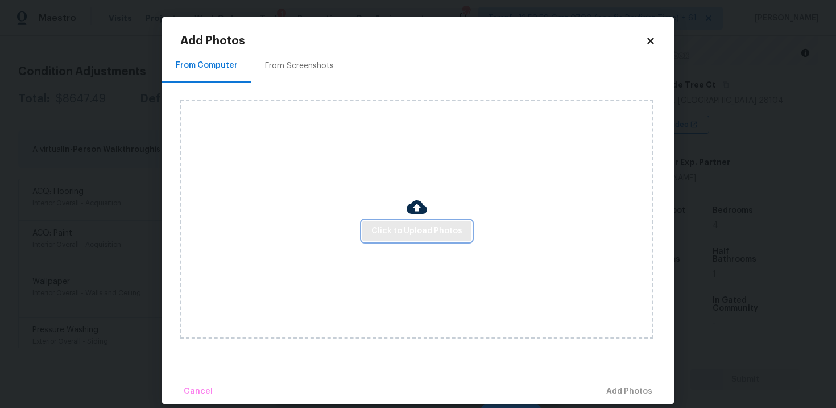
click at [380, 230] on span "Click to Upload Photos" at bounding box center [416, 231] width 91 height 14
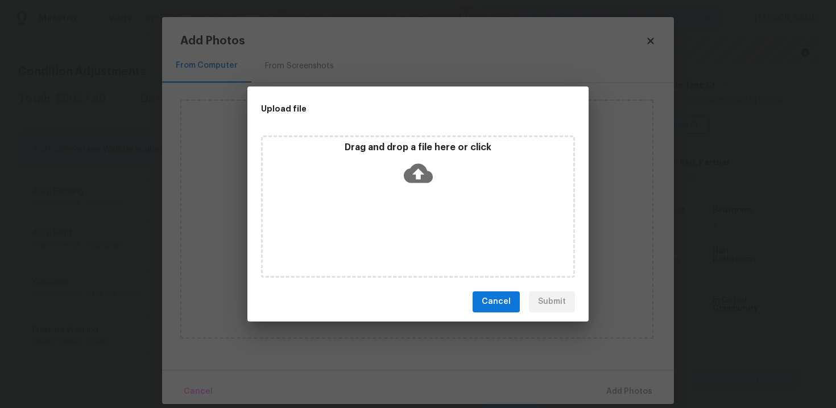
click at [420, 163] on icon at bounding box center [418, 173] width 29 height 29
